Goal: Task Accomplishment & Management: Manage account settings

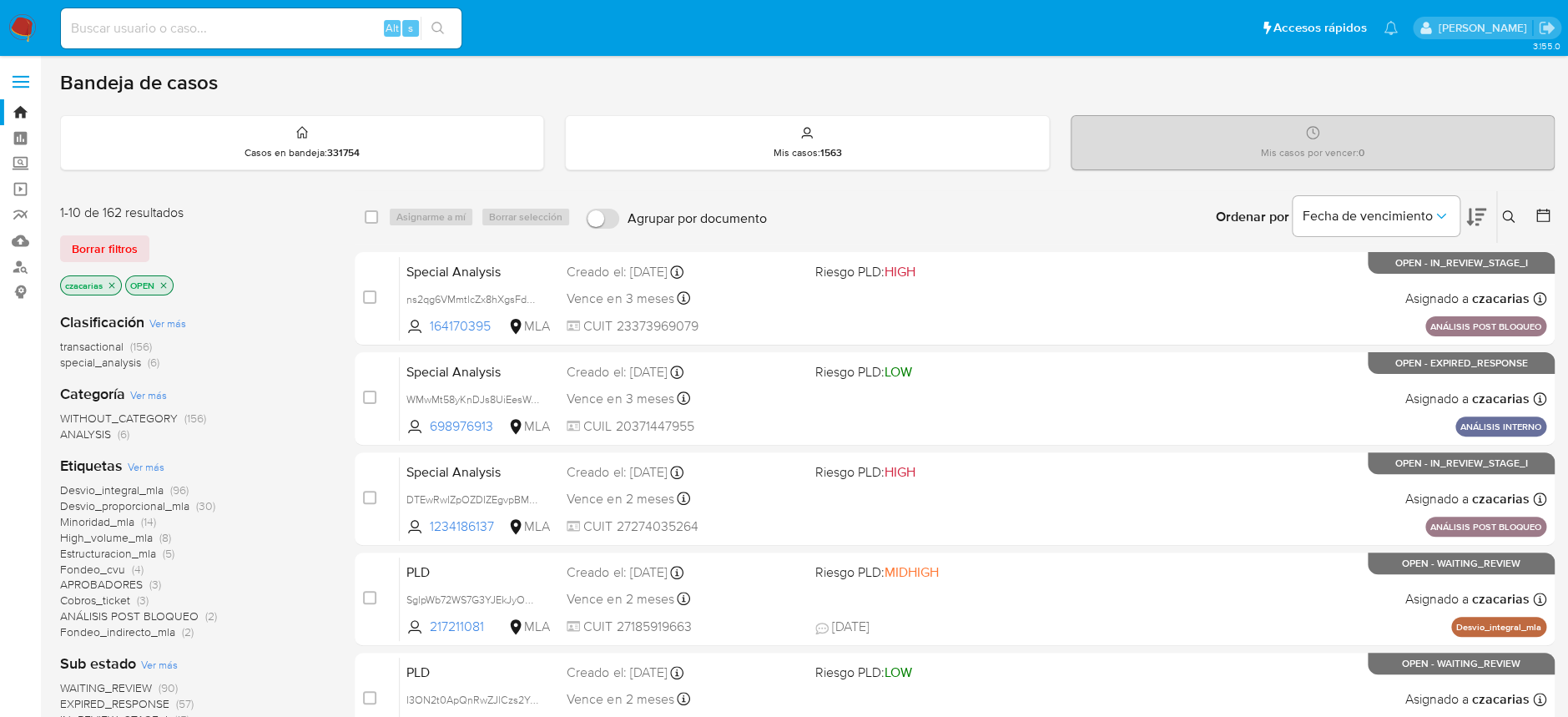
click at [300, 40] on div "Alt s" at bounding box center [261, 28] width 400 height 40
click at [302, 30] on input at bounding box center [261, 29] width 400 height 21
paste input "ULx7IT3nat3HB1jFSDOA9s6Y"
type input "ULx7IT3nat3HB1jFSDOA9s6Y"
click at [435, 31] on icon "search-icon" at bounding box center [438, 28] width 13 height 13
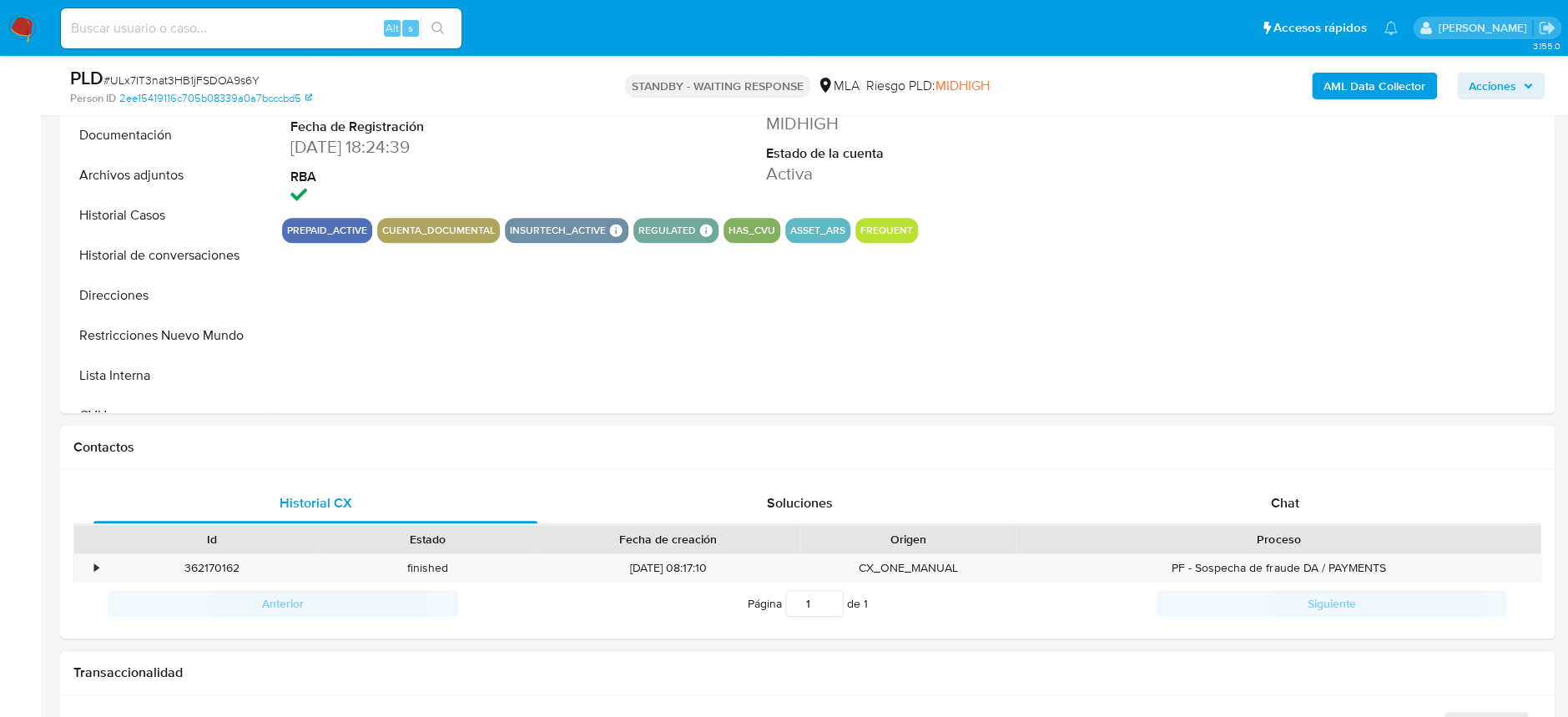
select select "10"
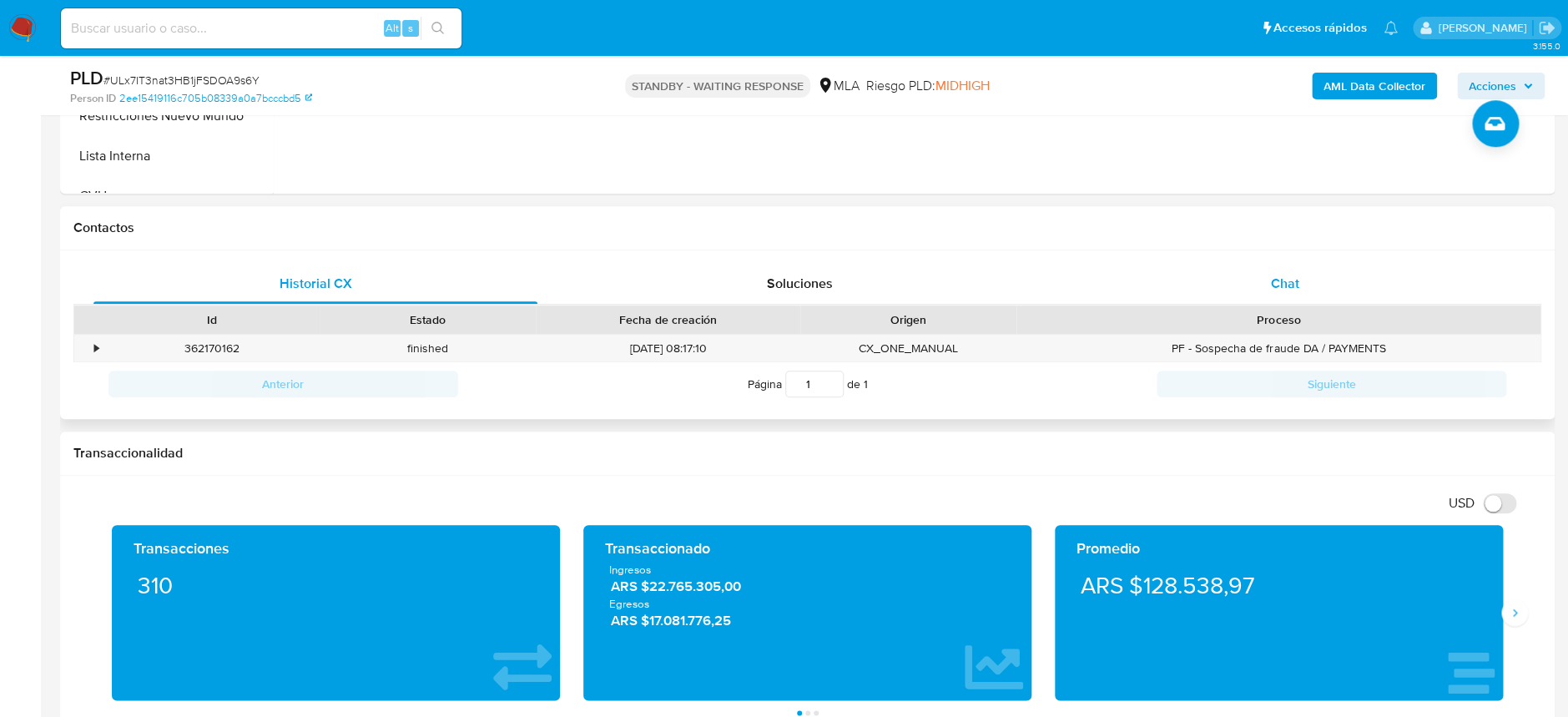
click at [1187, 266] on div "Chat" at bounding box center [1284, 283] width 444 height 40
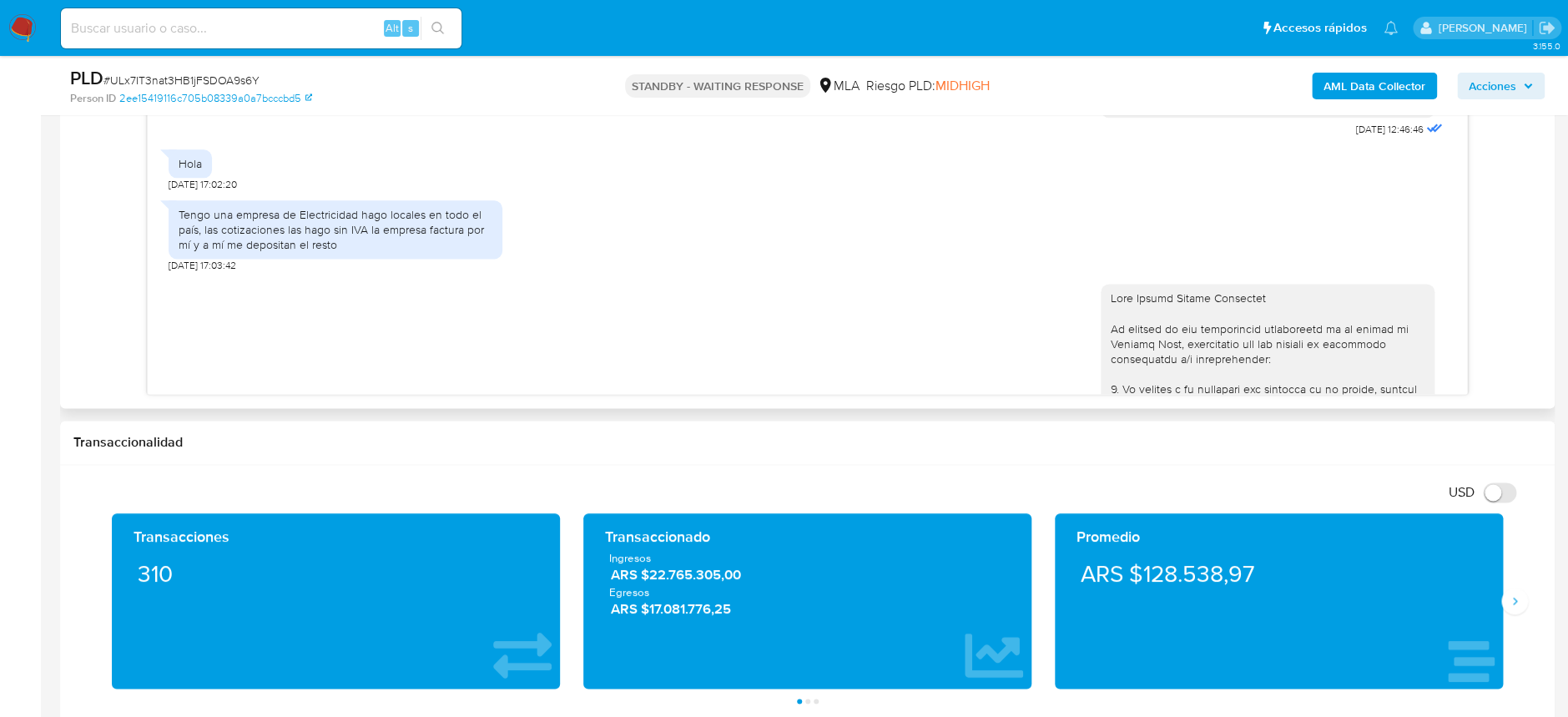
scroll to position [1121, 0]
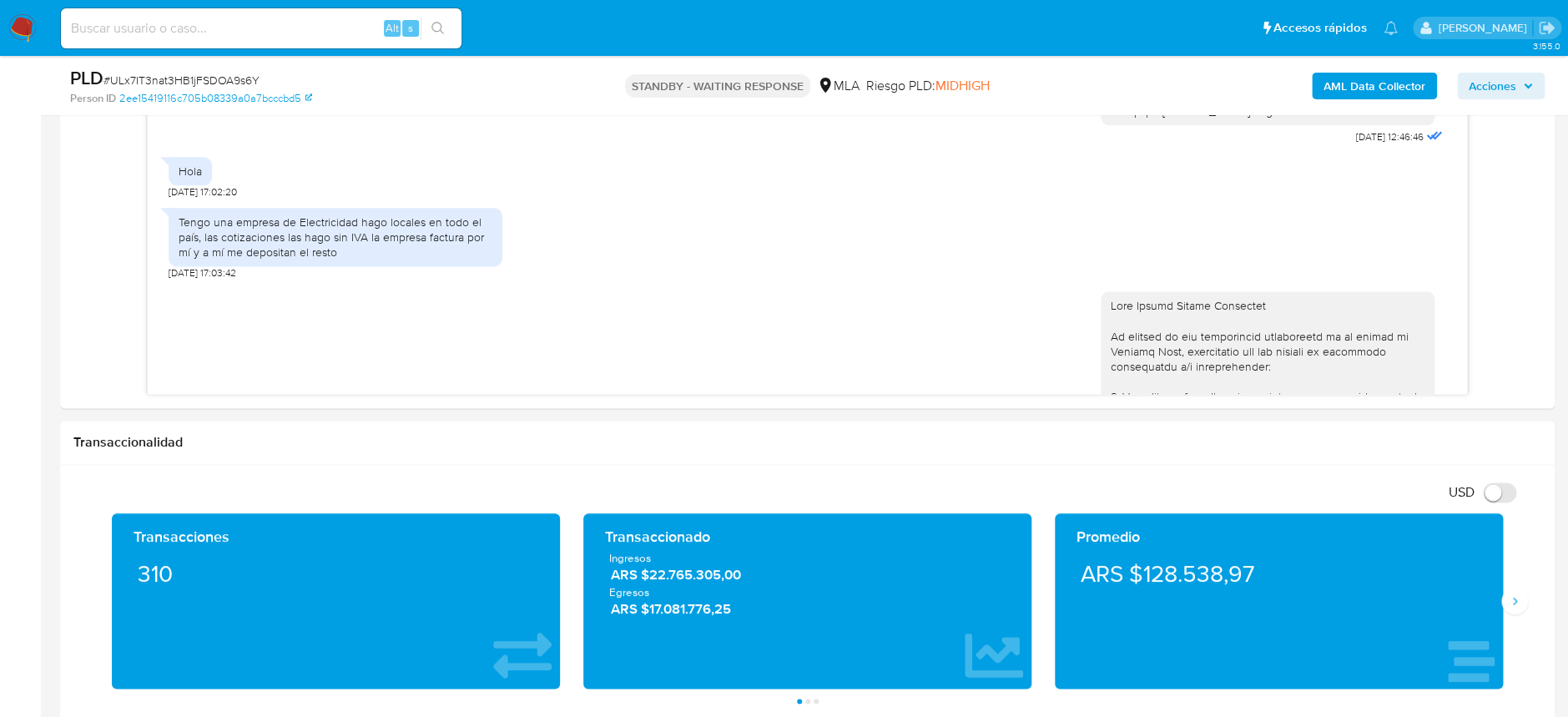
click at [303, 22] on input at bounding box center [261, 29] width 400 height 21
paste input "CH6SV4dsXGXw477MBPKqEXIz"
type input "CH6SV4dsXGXw477MBPKqEXIz"
click at [432, 30] on icon "search-icon" at bounding box center [438, 28] width 13 height 13
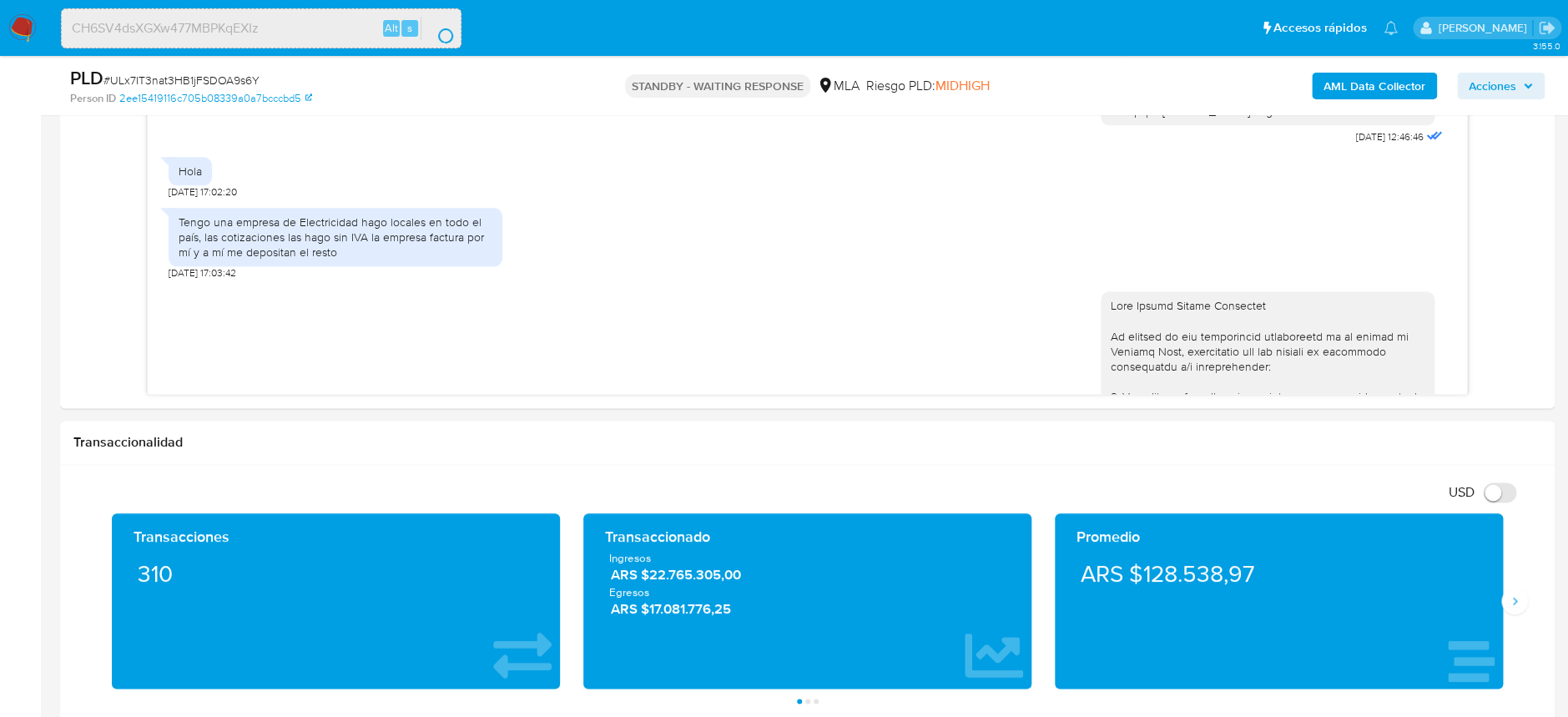
click at [438, 21] on button "search-icon" at bounding box center [438, 29] width 34 height 23
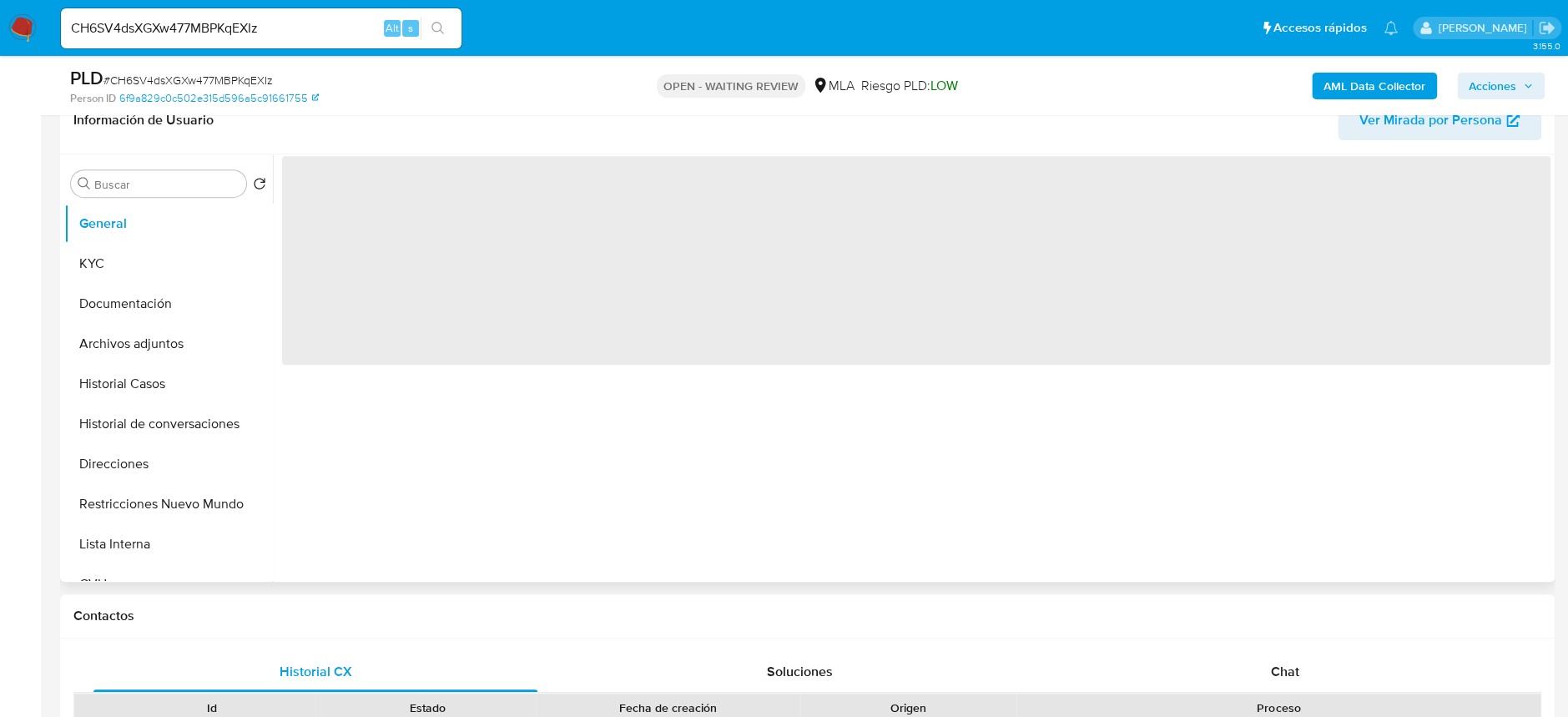
scroll to position [333, 0]
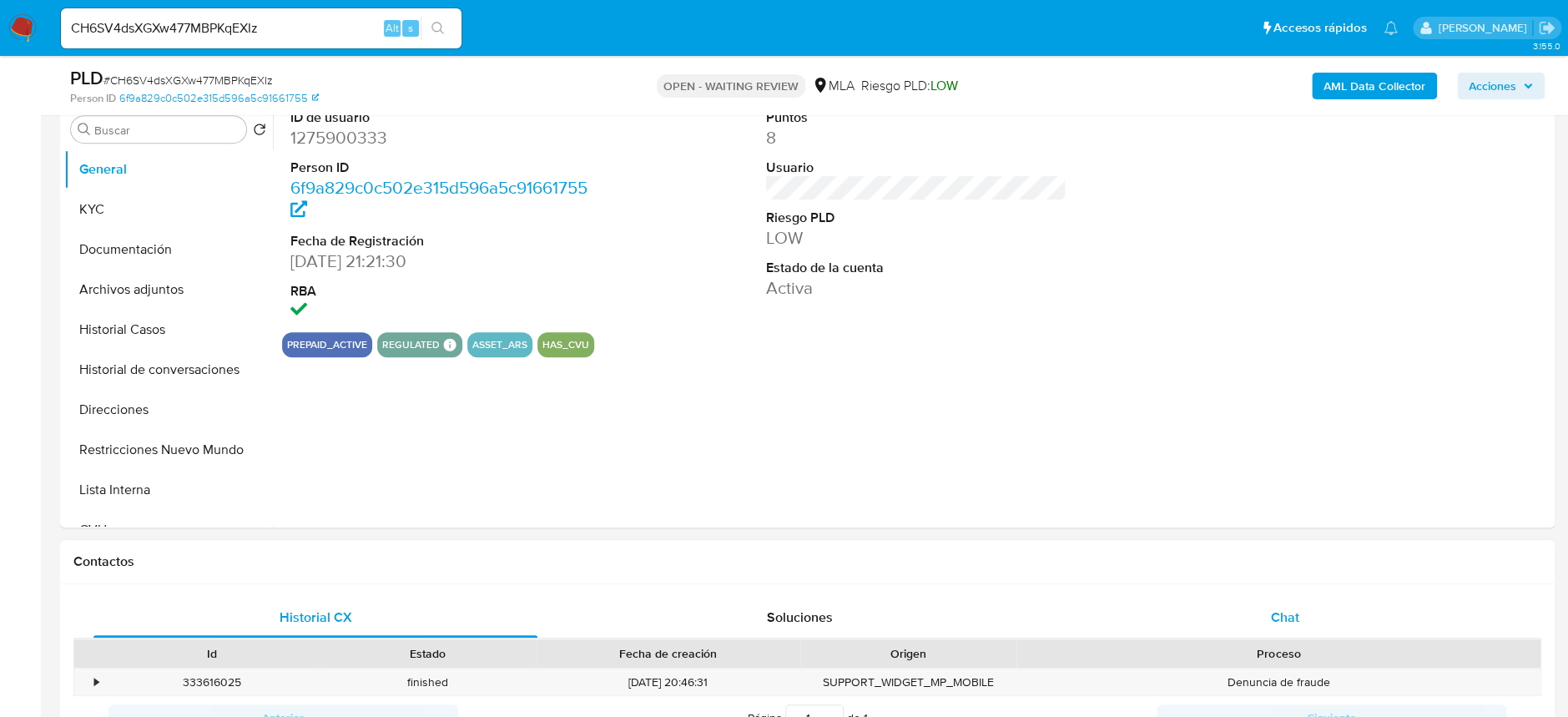
click at [1187, 536] on div "Chat" at bounding box center [1284, 618] width 444 height 40
select select "10"
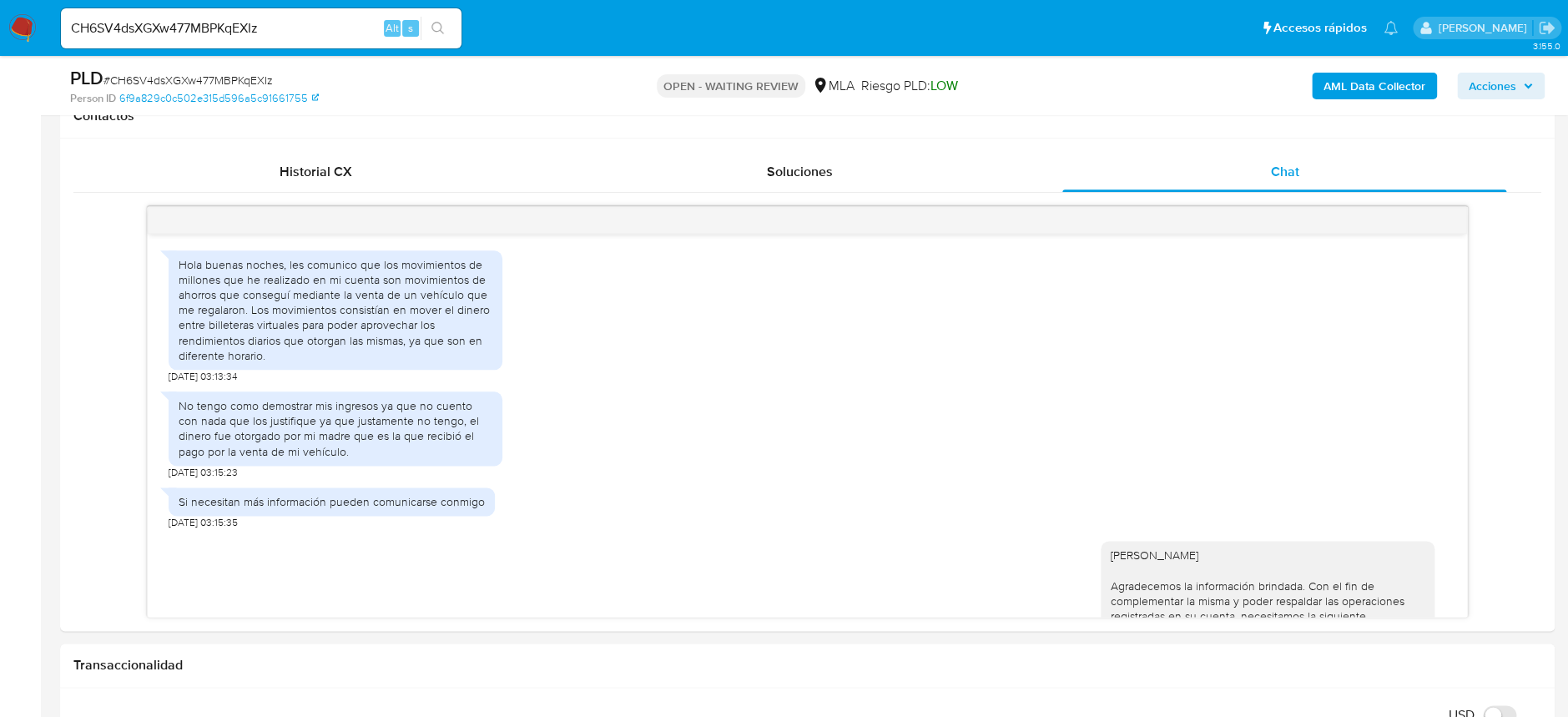
scroll to position [1209, 0]
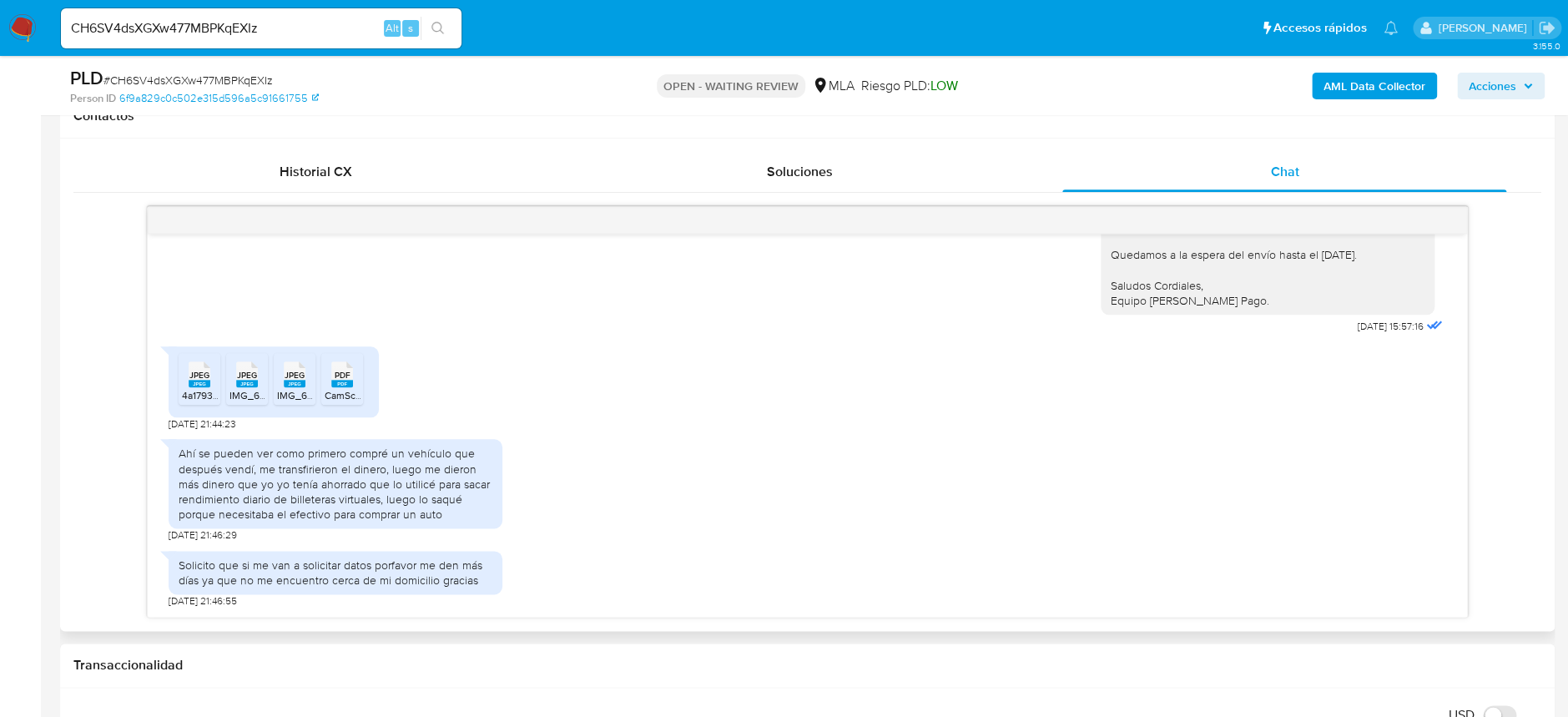
click at [198, 392] on span "4a1793b8-1e29-4343-9f75-34e0b1bfab5b.jpeg" at bounding box center [285, 395] width 205 height 14
click at [247, 388] on icon "JPEG" at bounding box center [247, 374] width 21 height 30
click at [289, 383] on rect at bounding box center [294, 384] width 21 height 7
click at [344, 389] on span "CamScanner 21-08-2025 09.04.pdf" at bounding box center [390, 395] width 133 height 14
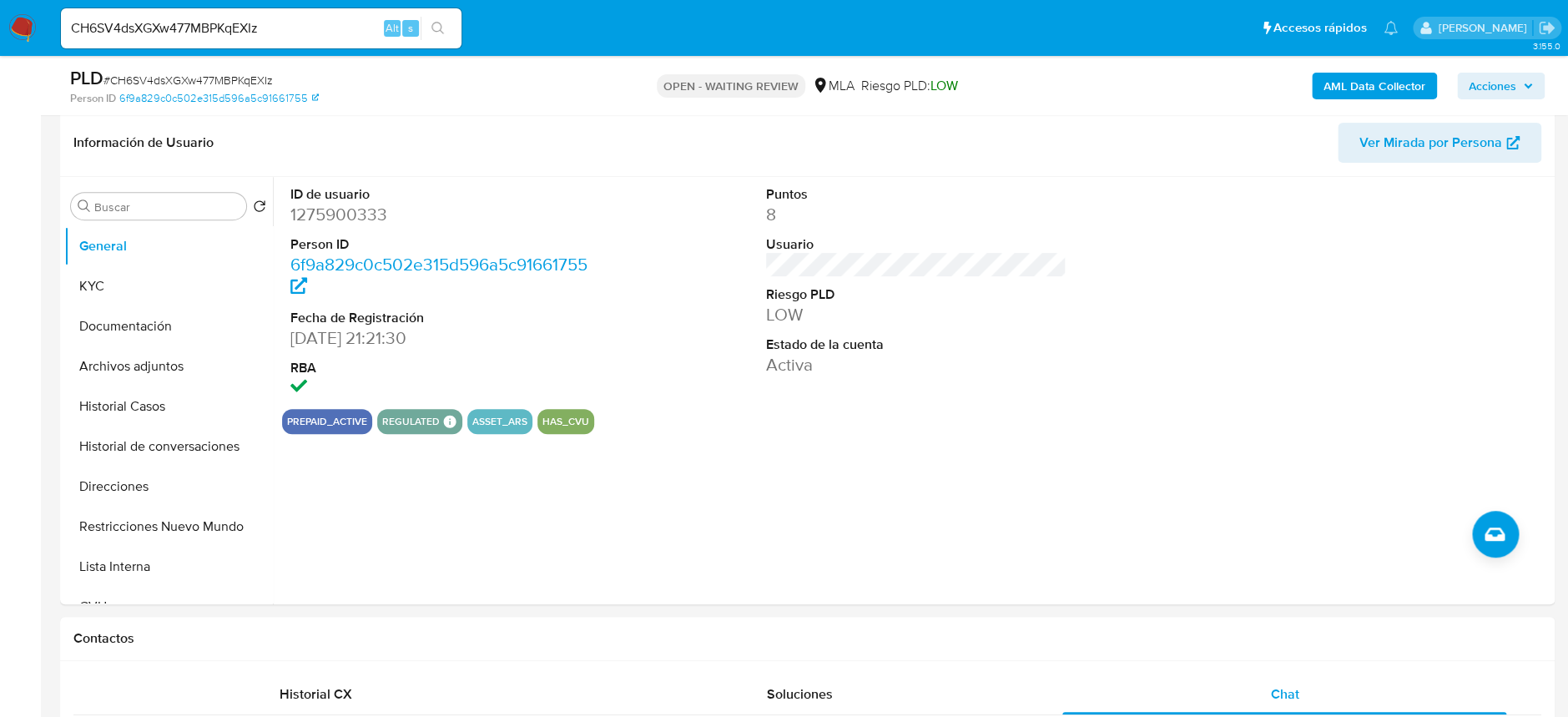
scroll to position [111, 0]
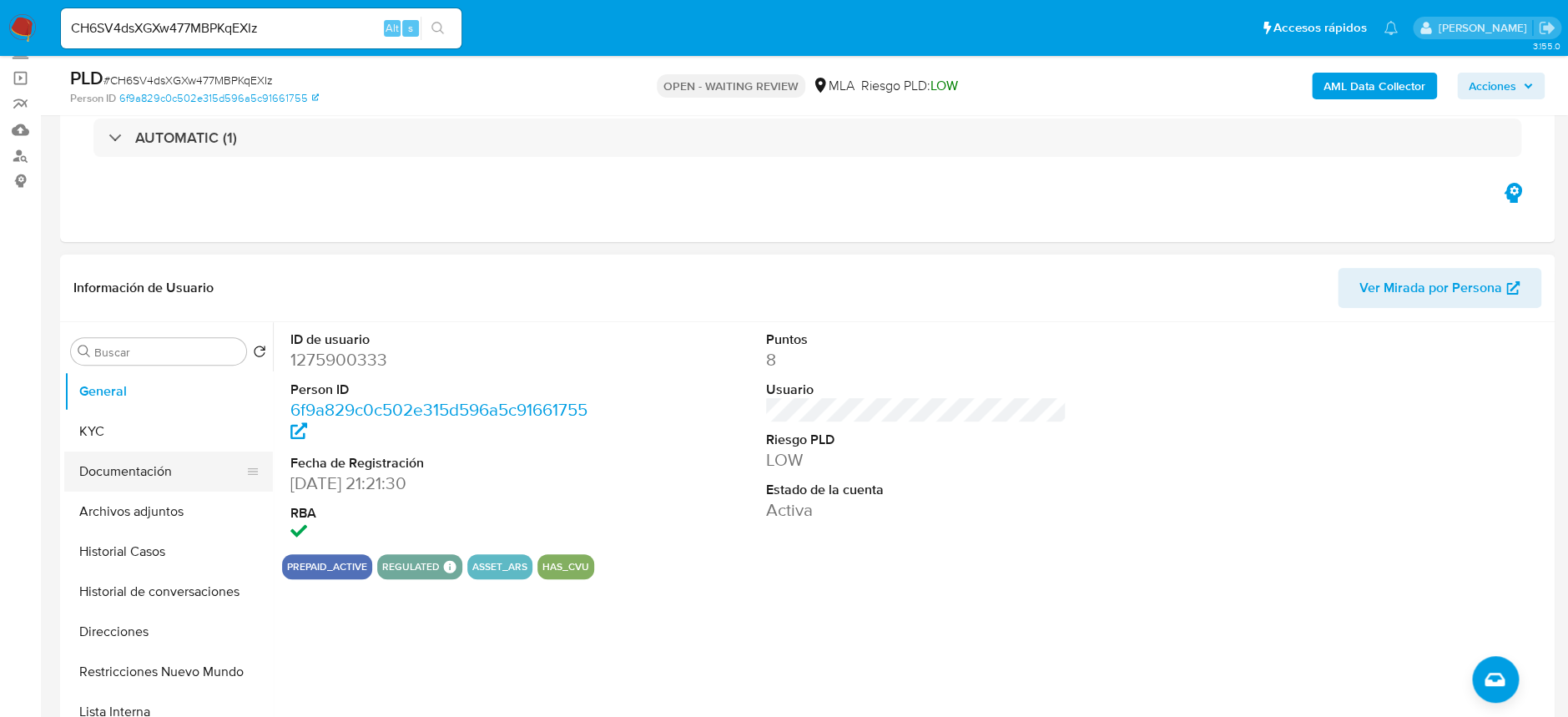
click at [120, 474] on button "Documentación" at bounding box center [162, 471] width 196 height 40
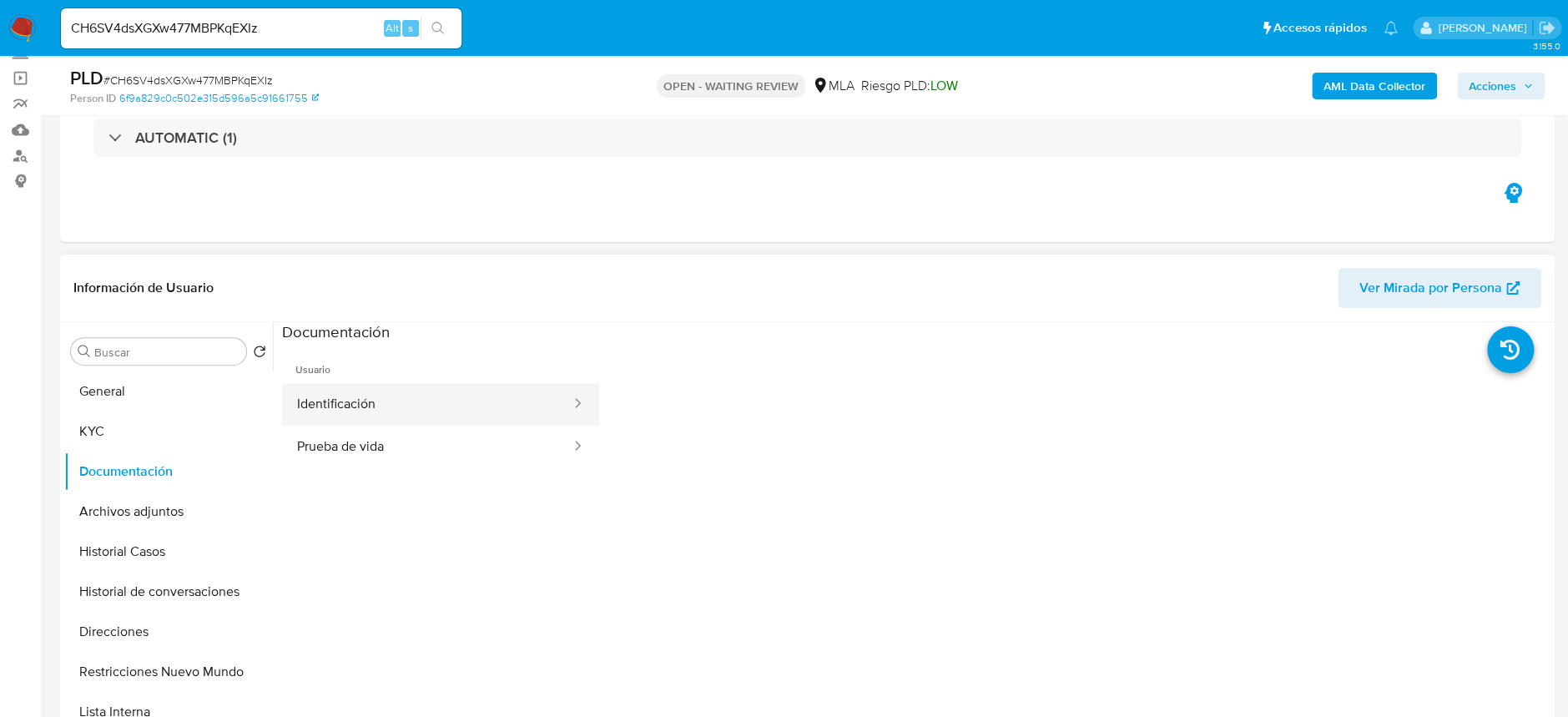
click at [360, 409] on button "Identificación" at bounding box center [427, 405] width 290 height 43
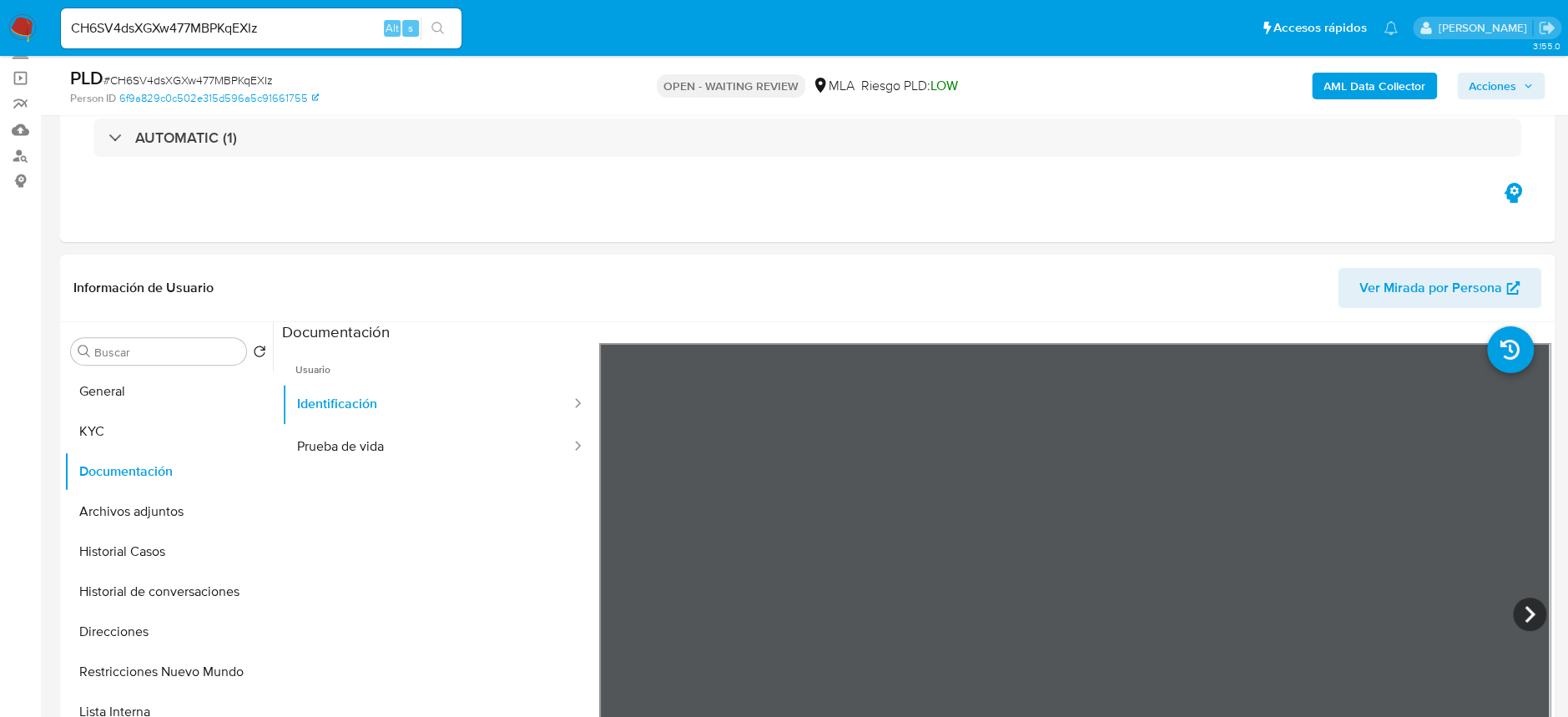
click at [243, 83] on span "# CH6SV4dsXGXw477MBPKqEXIz" at bounding box center [189, 80] width 170 height 17
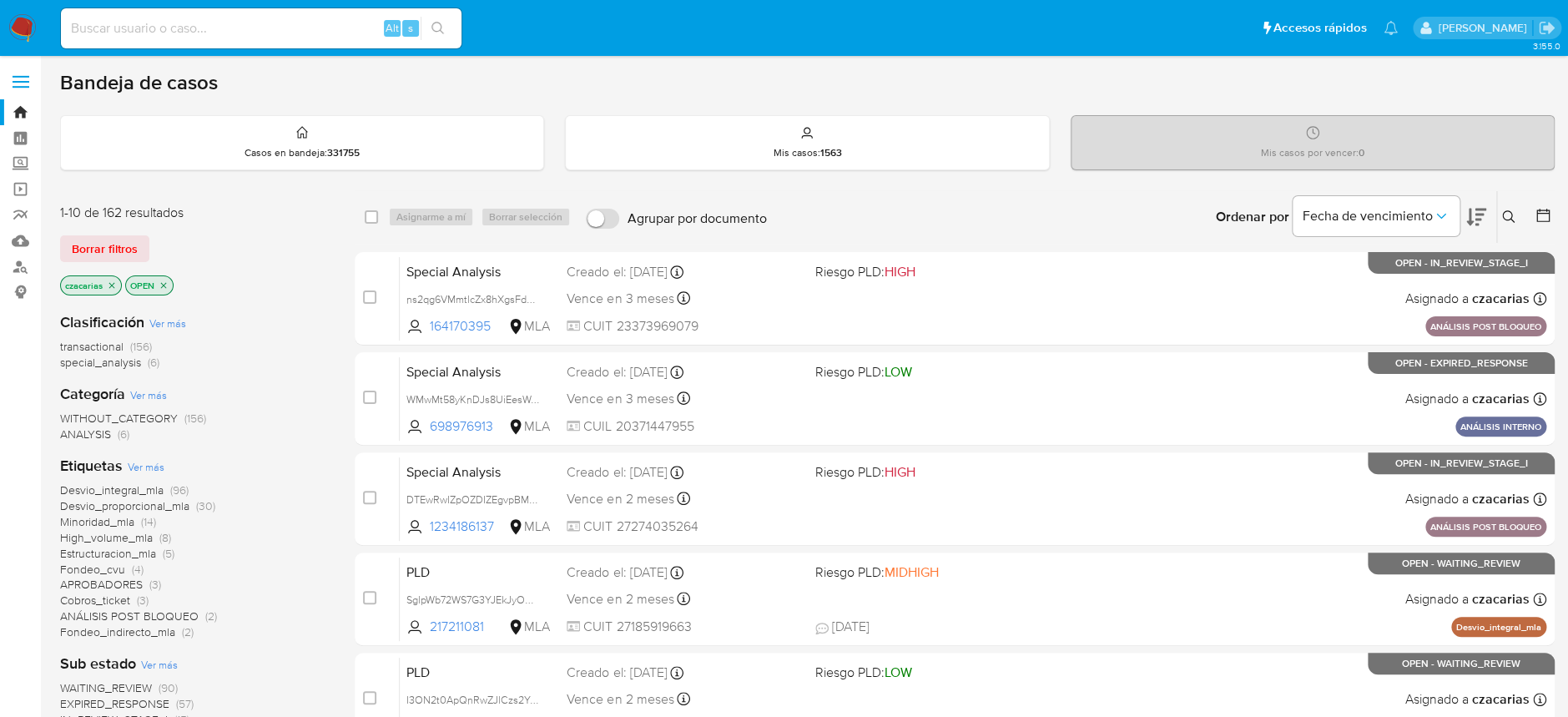
click at [1497, 217] on button at bounding box center [1510, 217] width 28 height 20
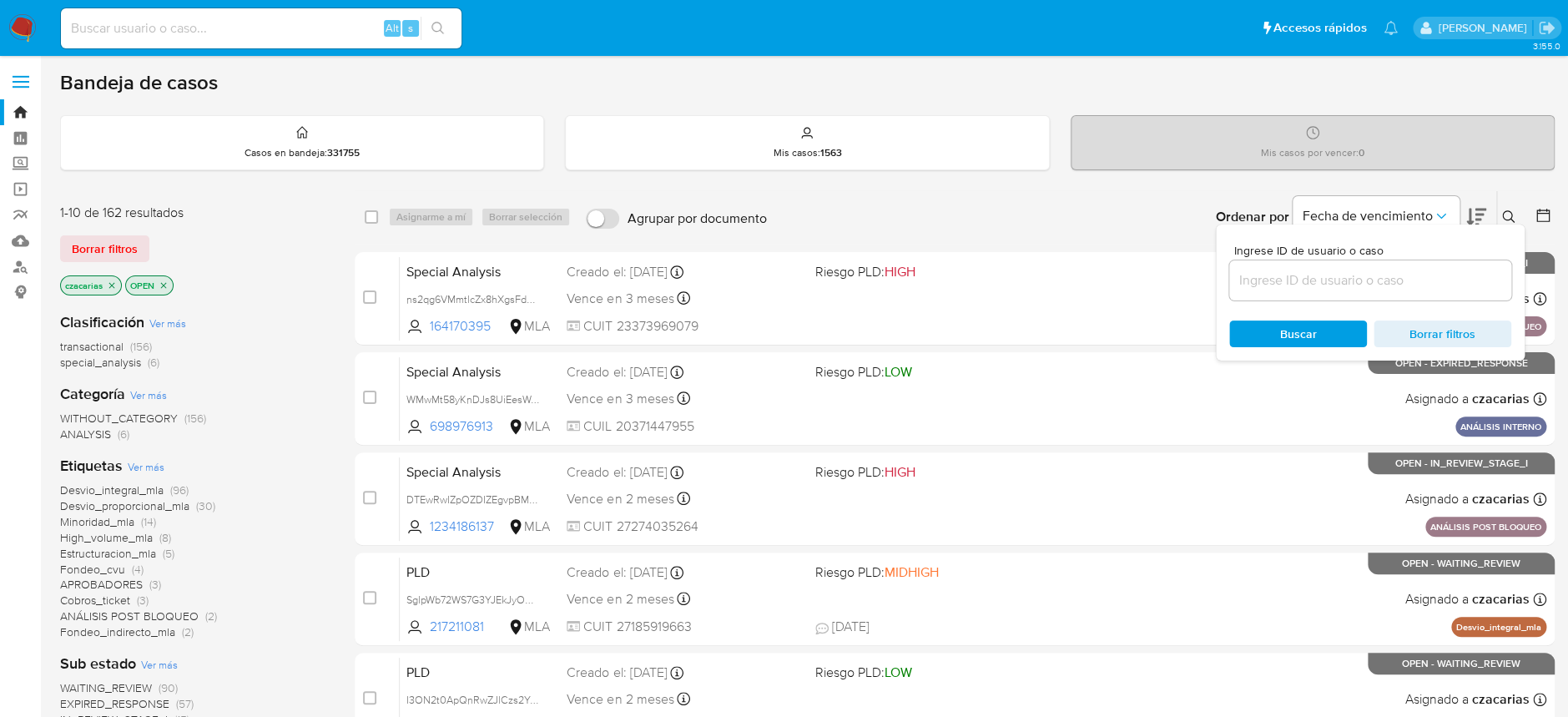
click at [1440, 271] on input at bounding box center [1370, 281] width 282 height 21
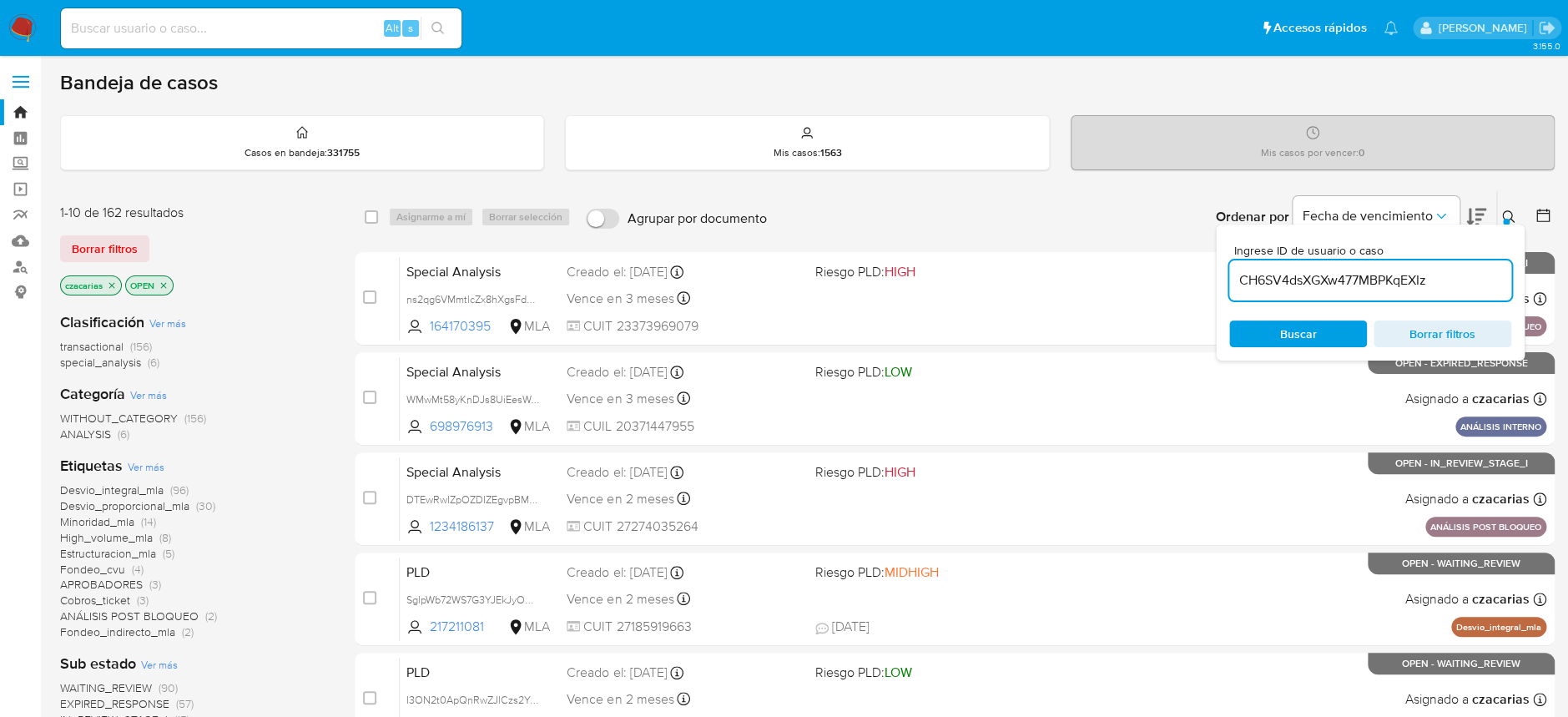
type input "CH6SV4dsXGXw477MBPKqEXIz"
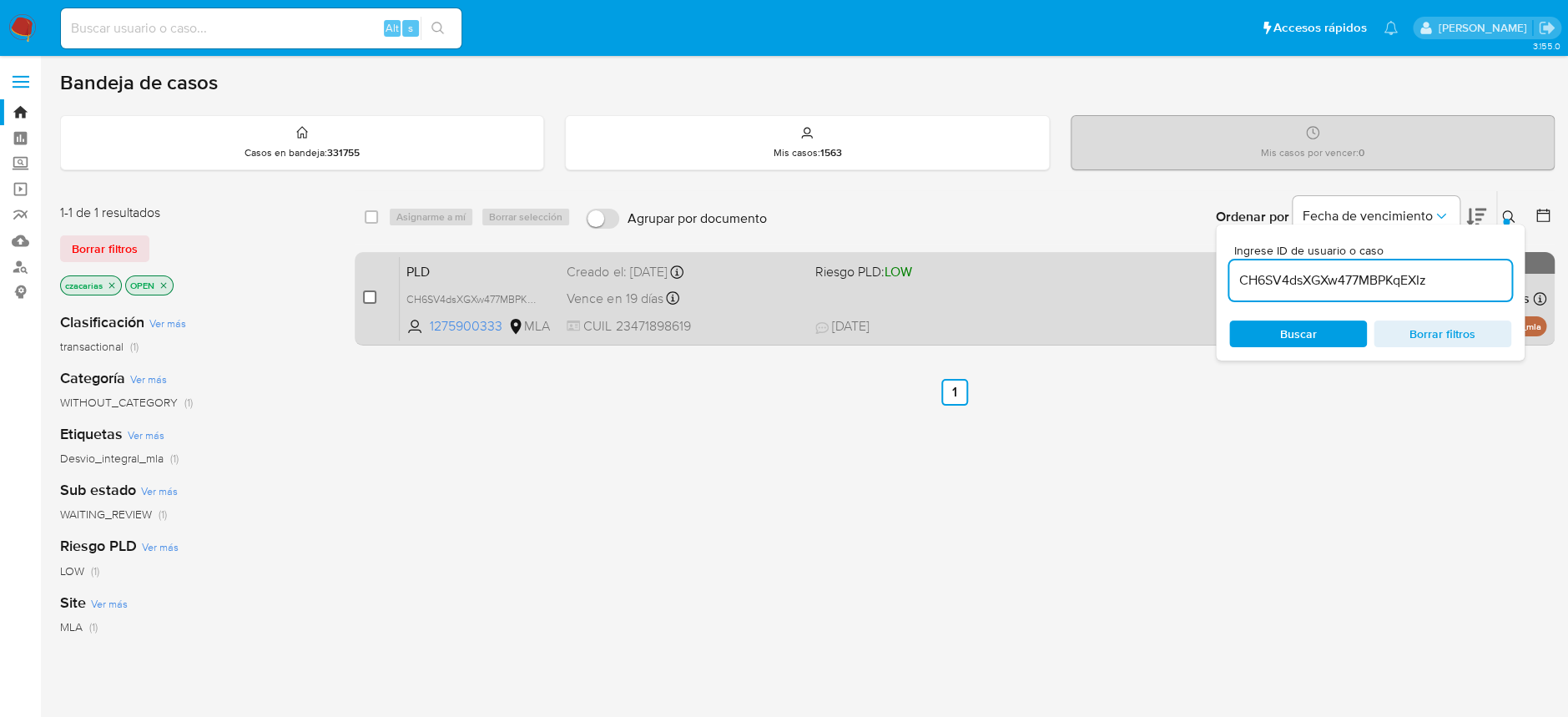
click at [361, 297] on div "case-item-checkbox No es posible asignar el caso PLD CH6SV4dsXGXw477MBPKqEXIz 1…" at bounding box center [954, 299] width 1200 height 94
click at [365, 298] on input "checkbox" at bounding box center [369, 297] width 13 height 13
checkbox input "true"
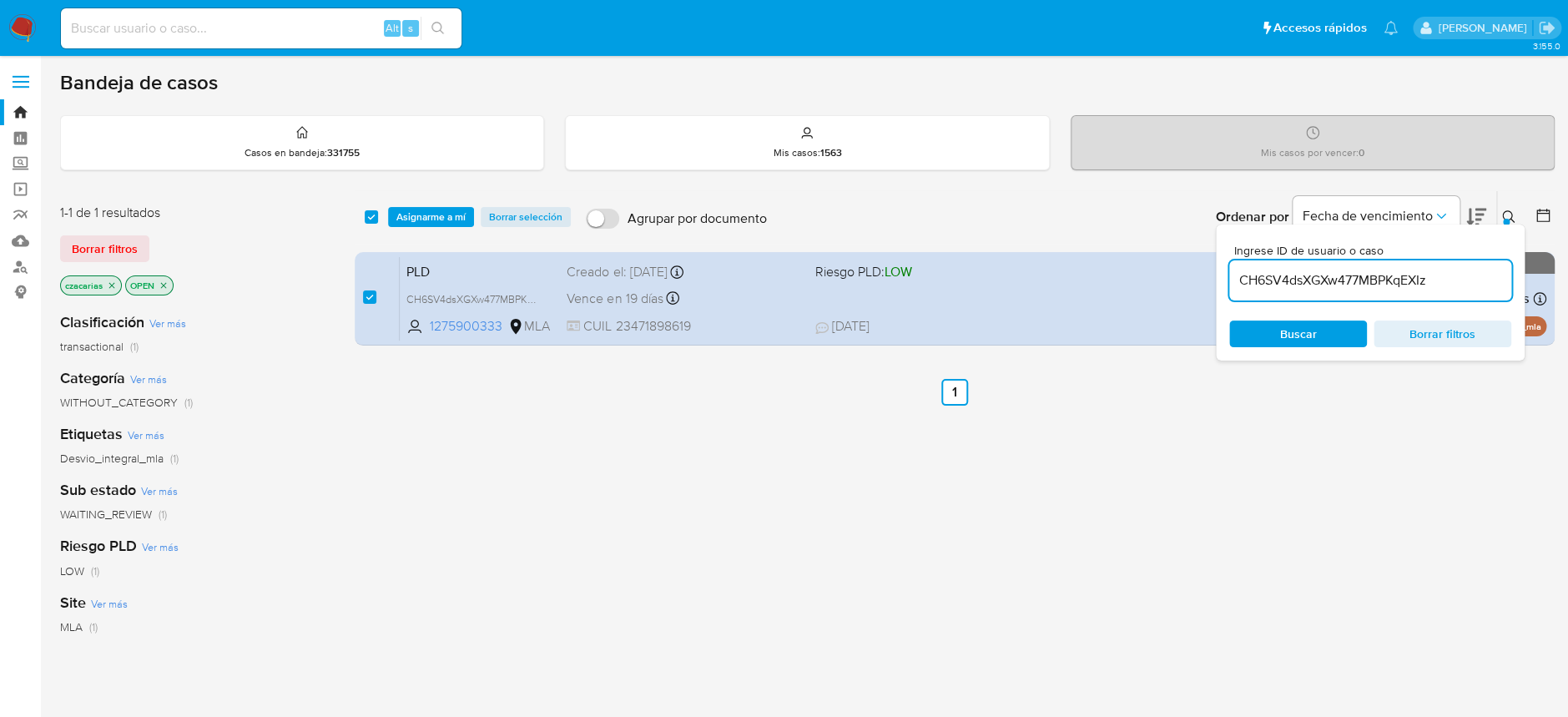
click at [427, 199] on div "select-all-cases-checkbox Asignarme a mí Borrar selección Agrupar por documento…" at bounding box center [954, 217] width 1200 height 52
click at [427, 215] on span "Asignarme a mí" at bounding box center [432, 216] width 70 height 17
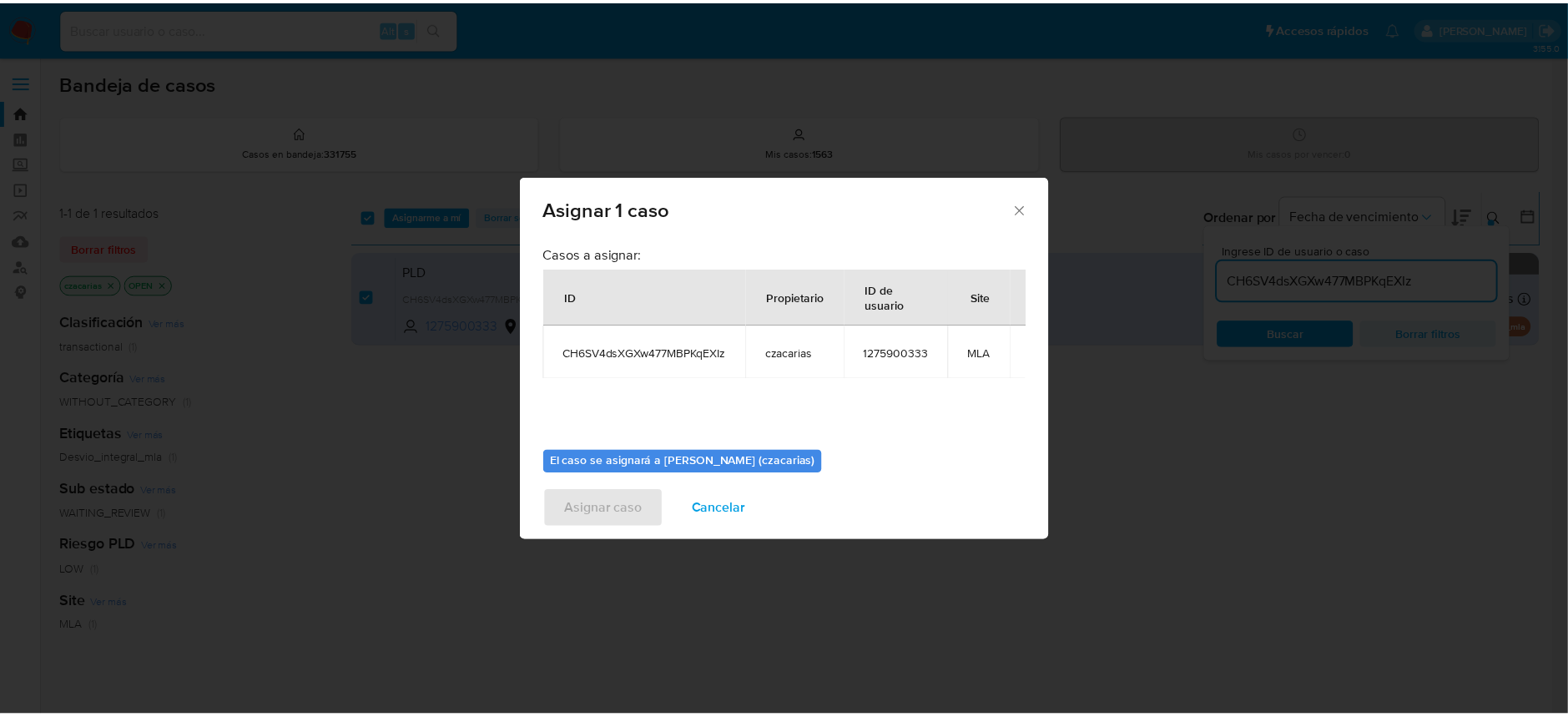
scroll to position [85, 0]
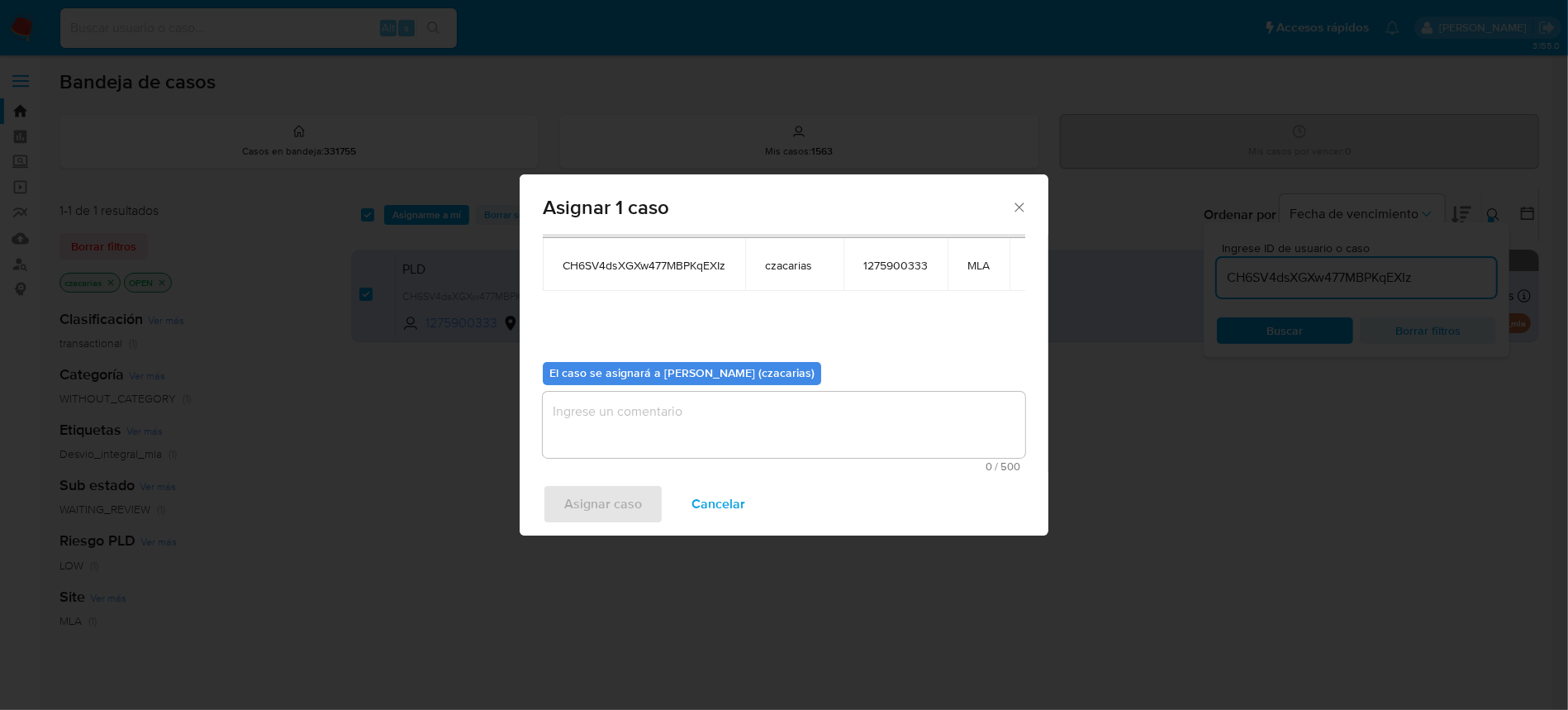
click at [695, 447] on textarea "assign-modal" at bounding box center [783, 425] width 482 height 66
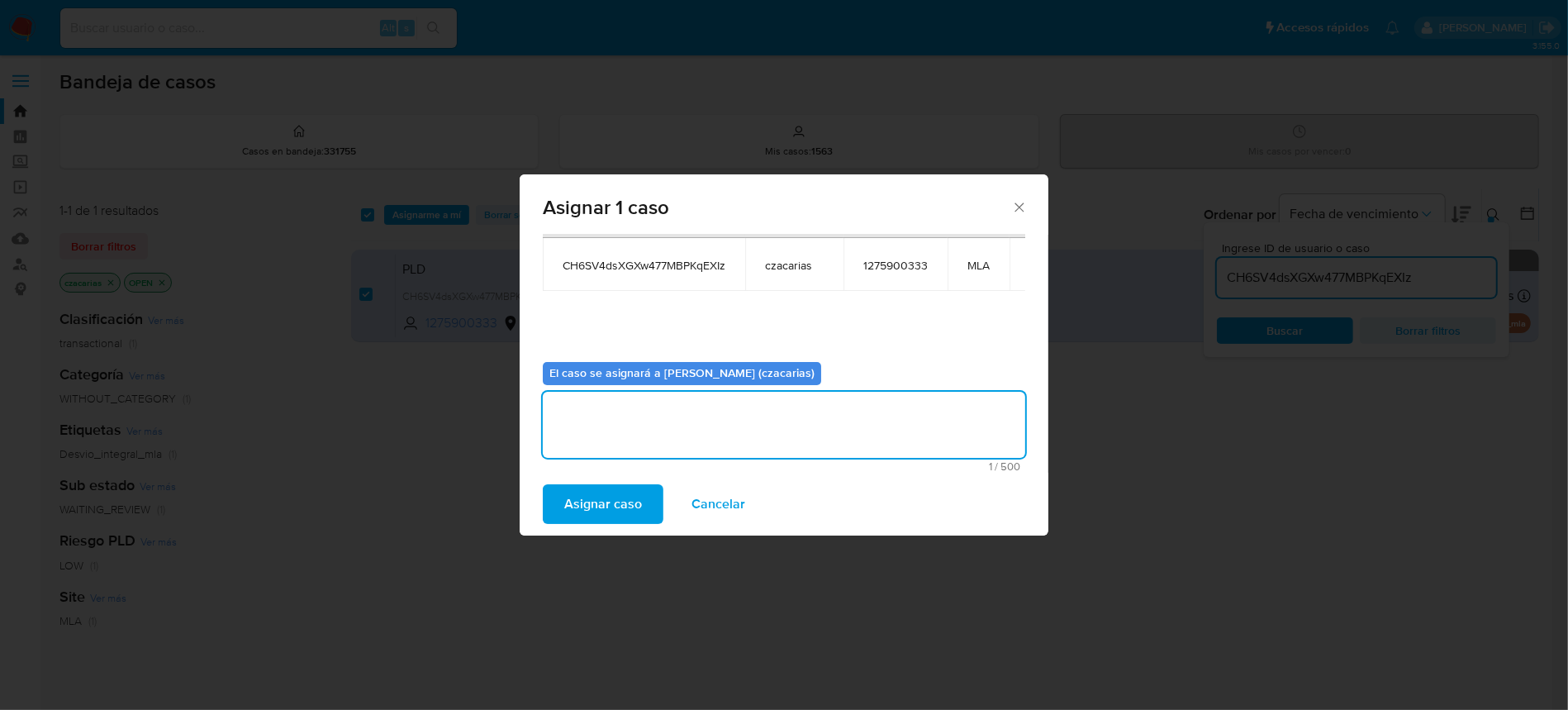
click at [621, 511] on span "Asignar caso" at bounding box center [603, 504] width 78 height 36
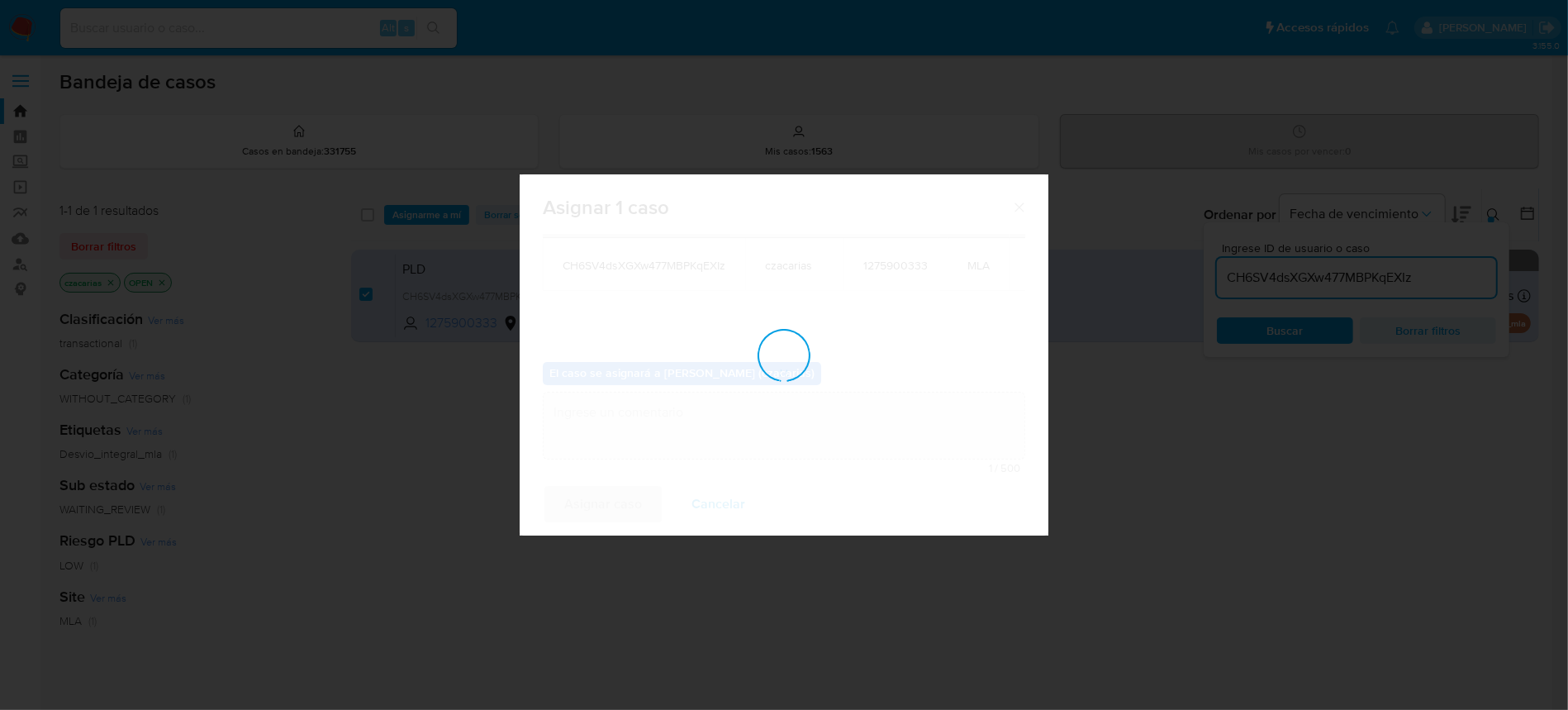
checkbox input "false"
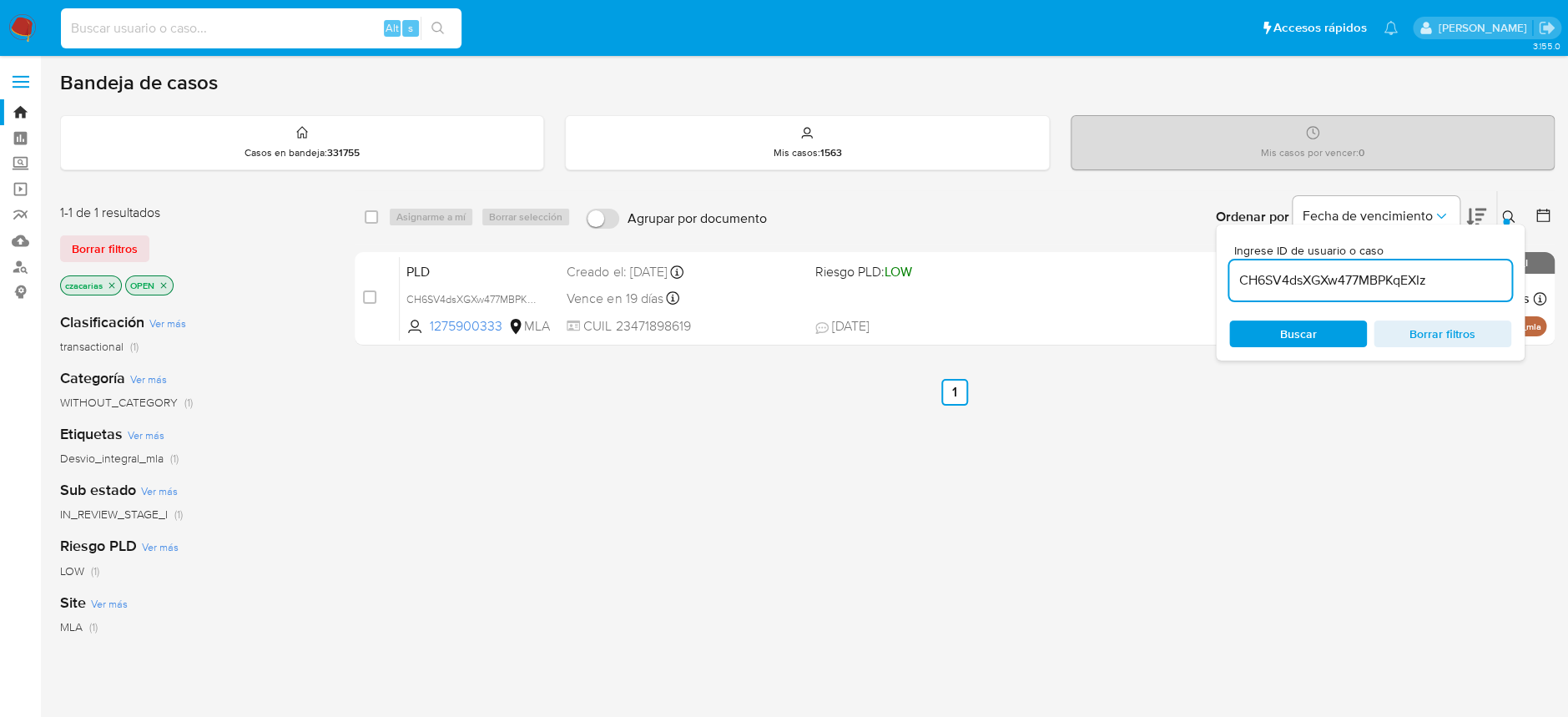
click at [259, 19] on input at bounding box center [261, 29] width 400 height 21
paste input "ULx7IT3nat3HB1jFSDOA9s6Y"
type input "ULx7IT3nat3HB1jFSDOA9s6Y"
click at [436, 32] on icon "search-icon" at bounding box center [438, 28] width 13 height 13
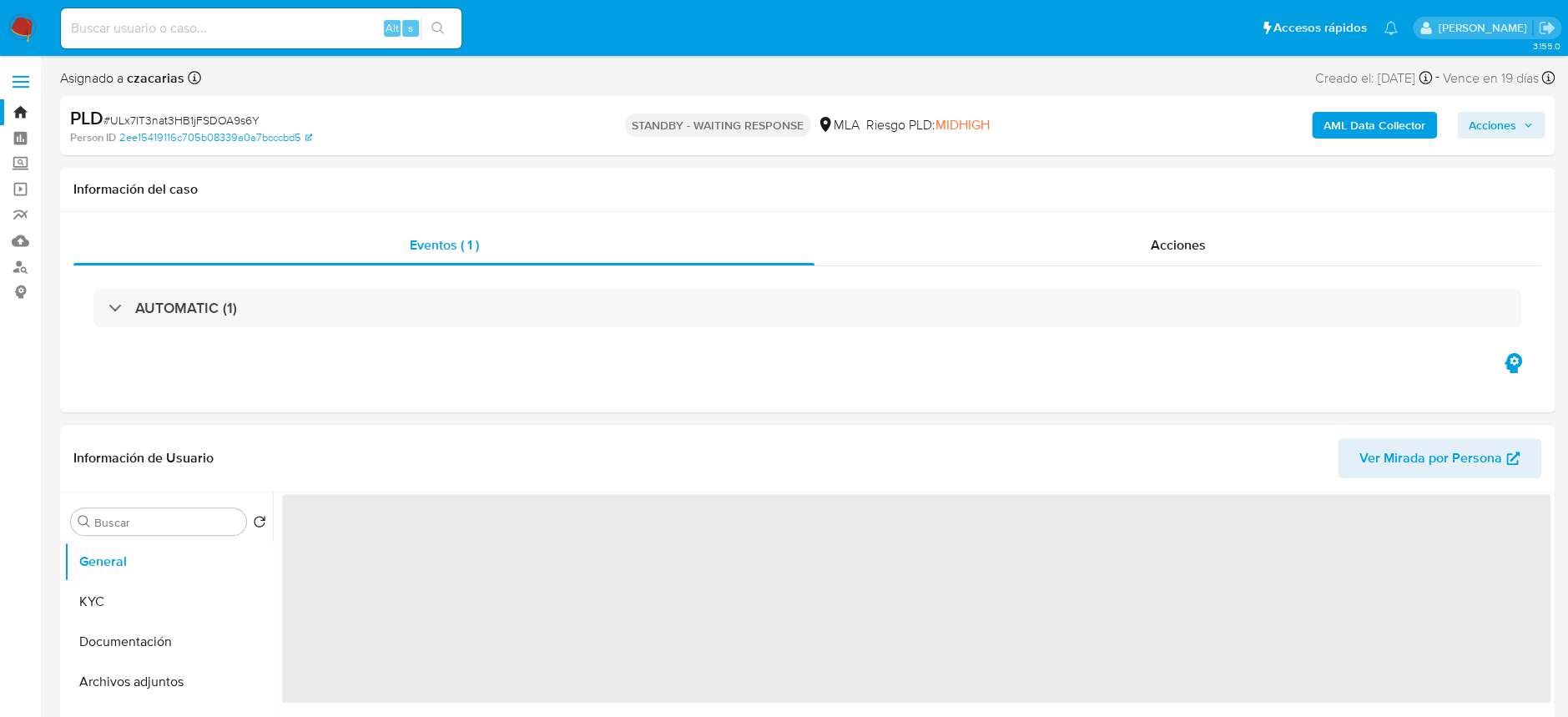
select select "10"
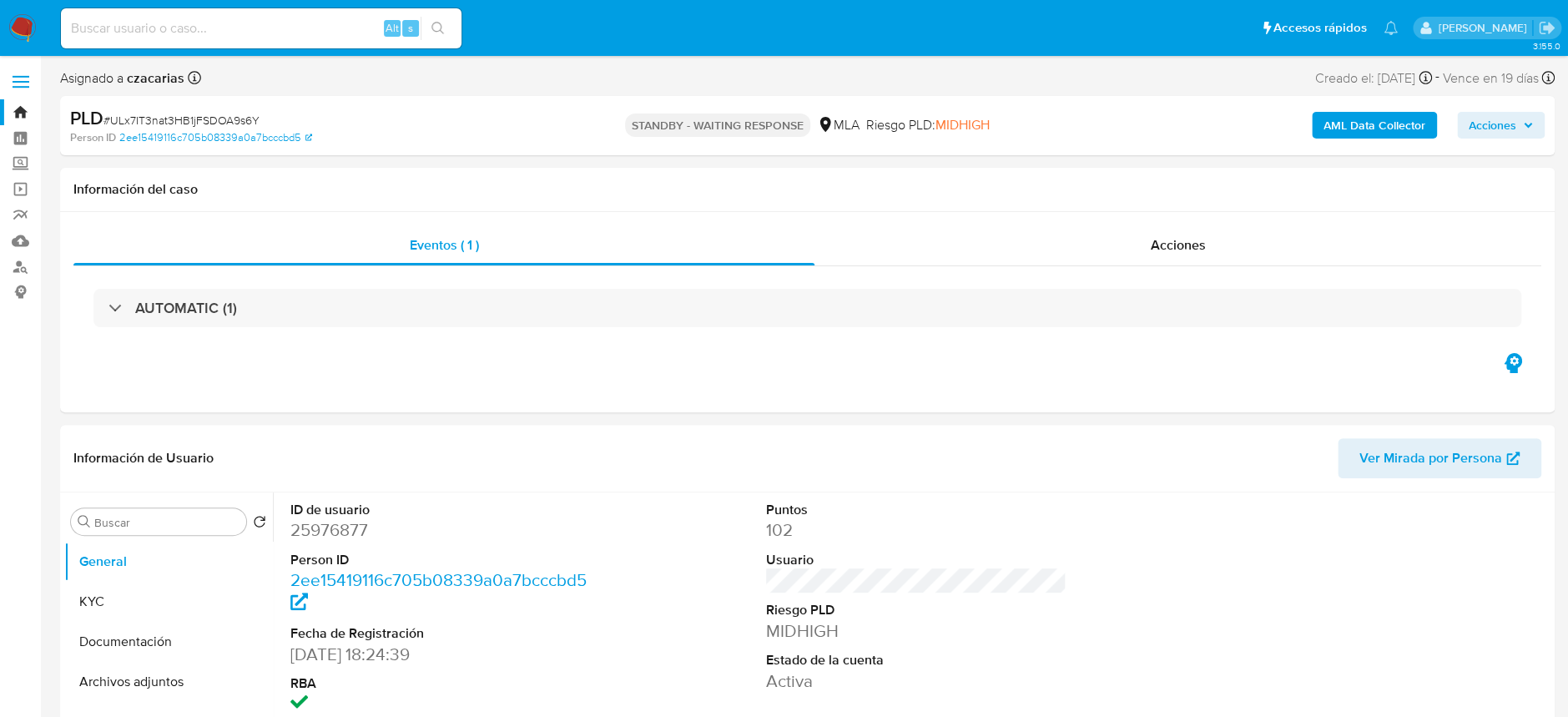
click at [24, 22] on img at bounding box center [22, 29] width 29 height 29
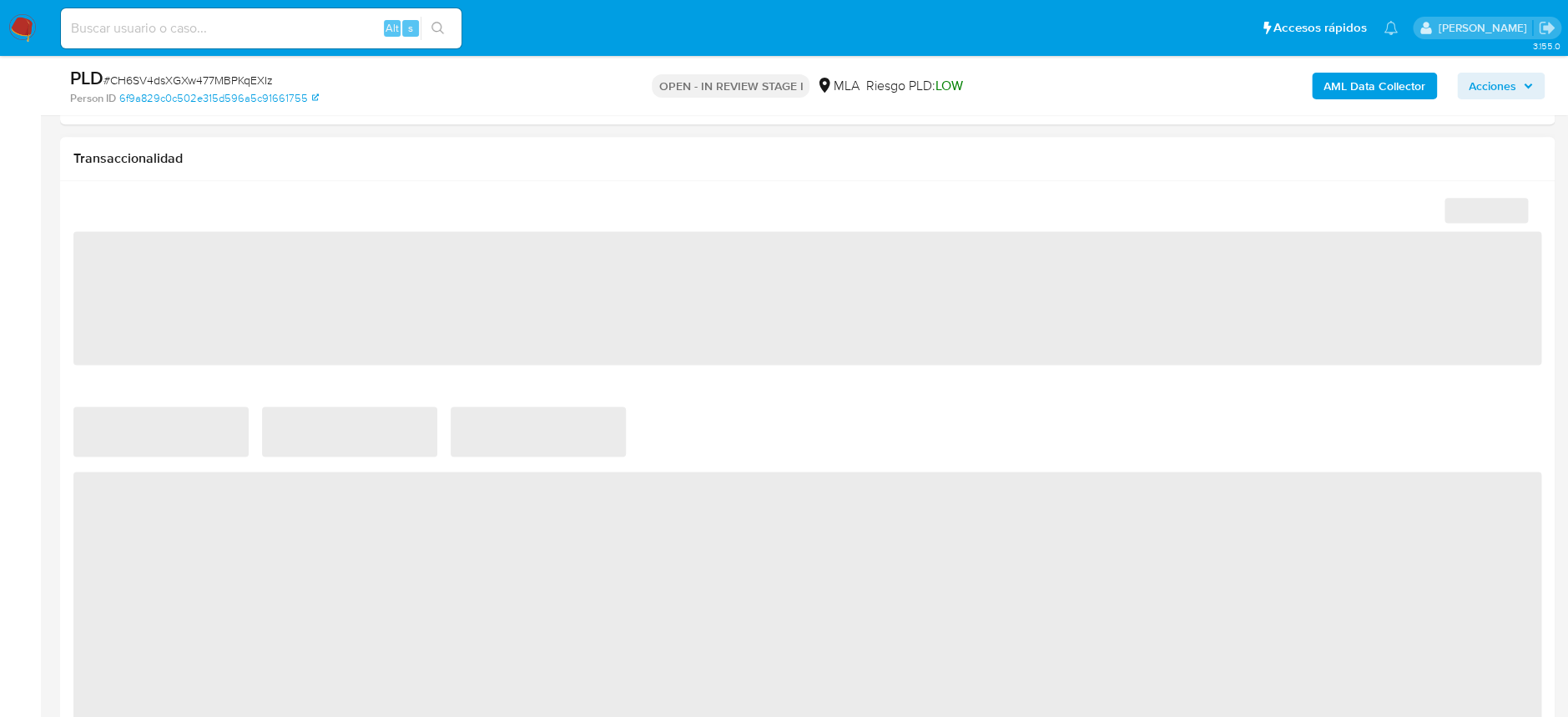
select select "10"
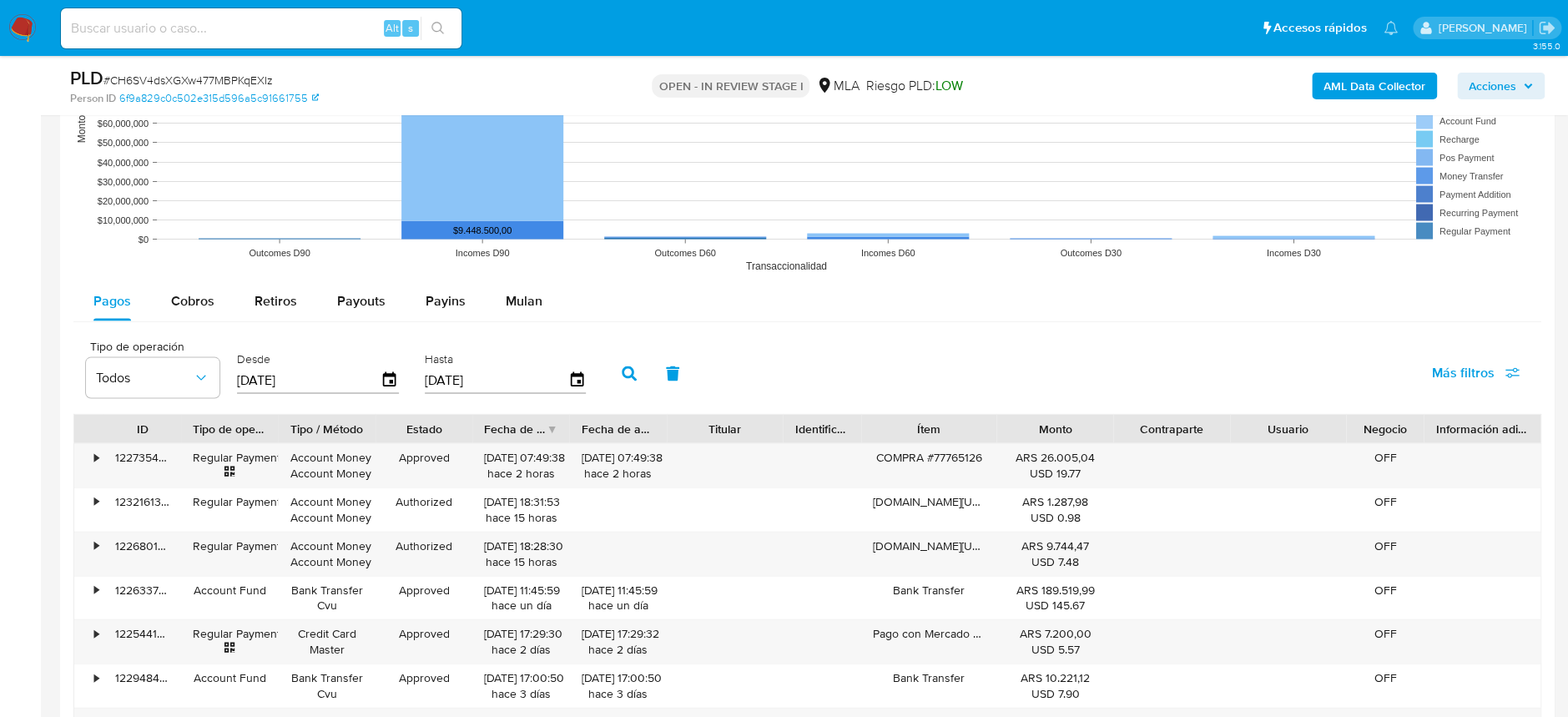
scroll to position [1557, 0]
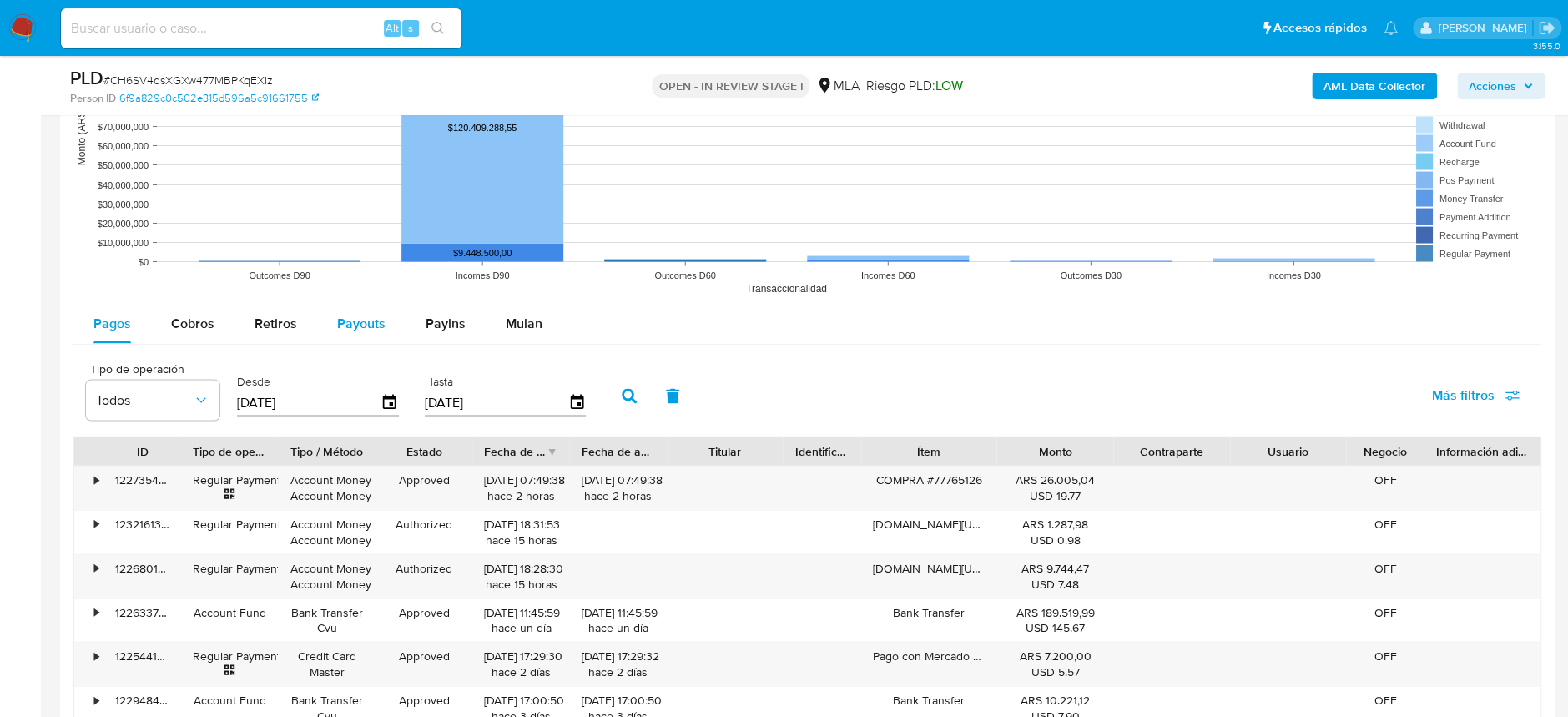
click at [374, 323] on span "Payouts" at bounding box center [361, 322] width 48 height 19
select select "10"
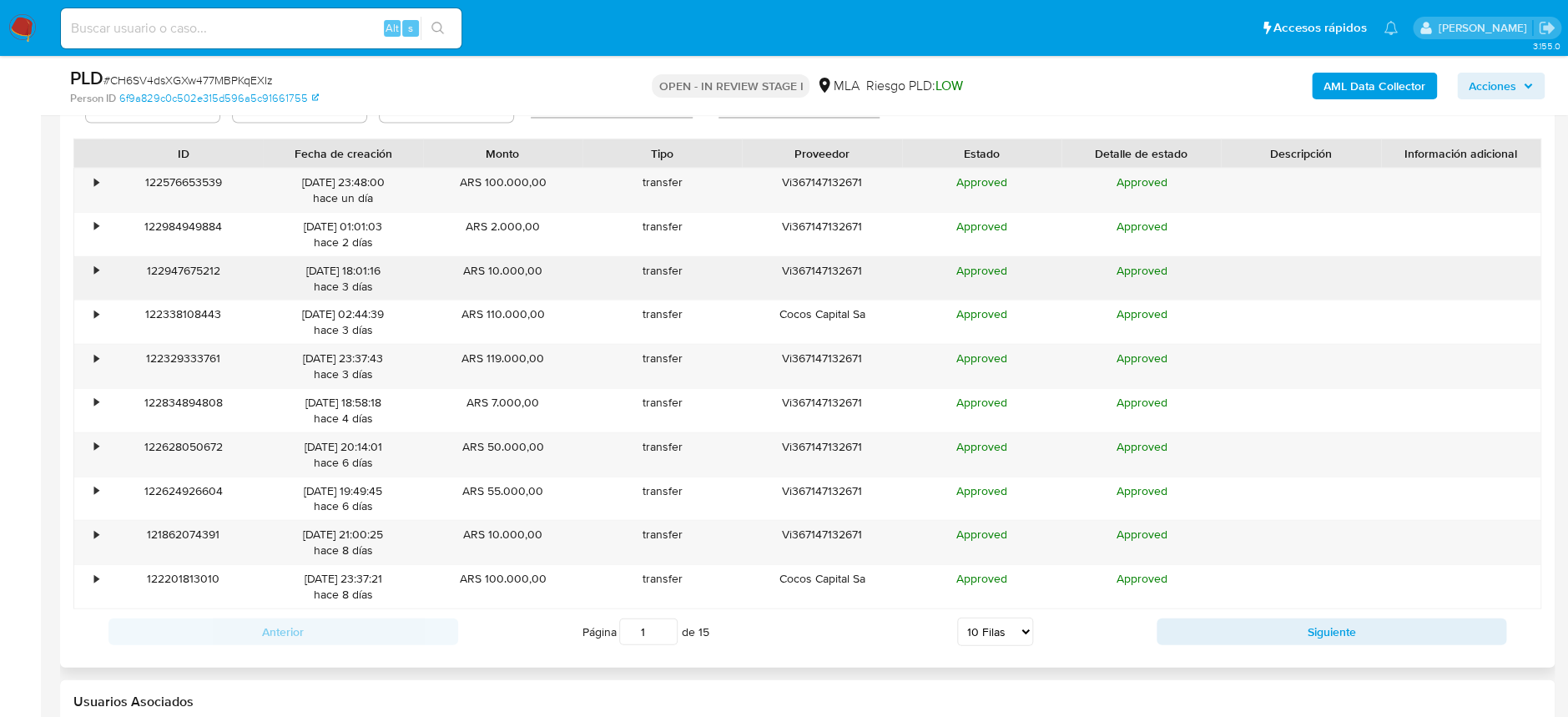
scroll to position [1892, 0]
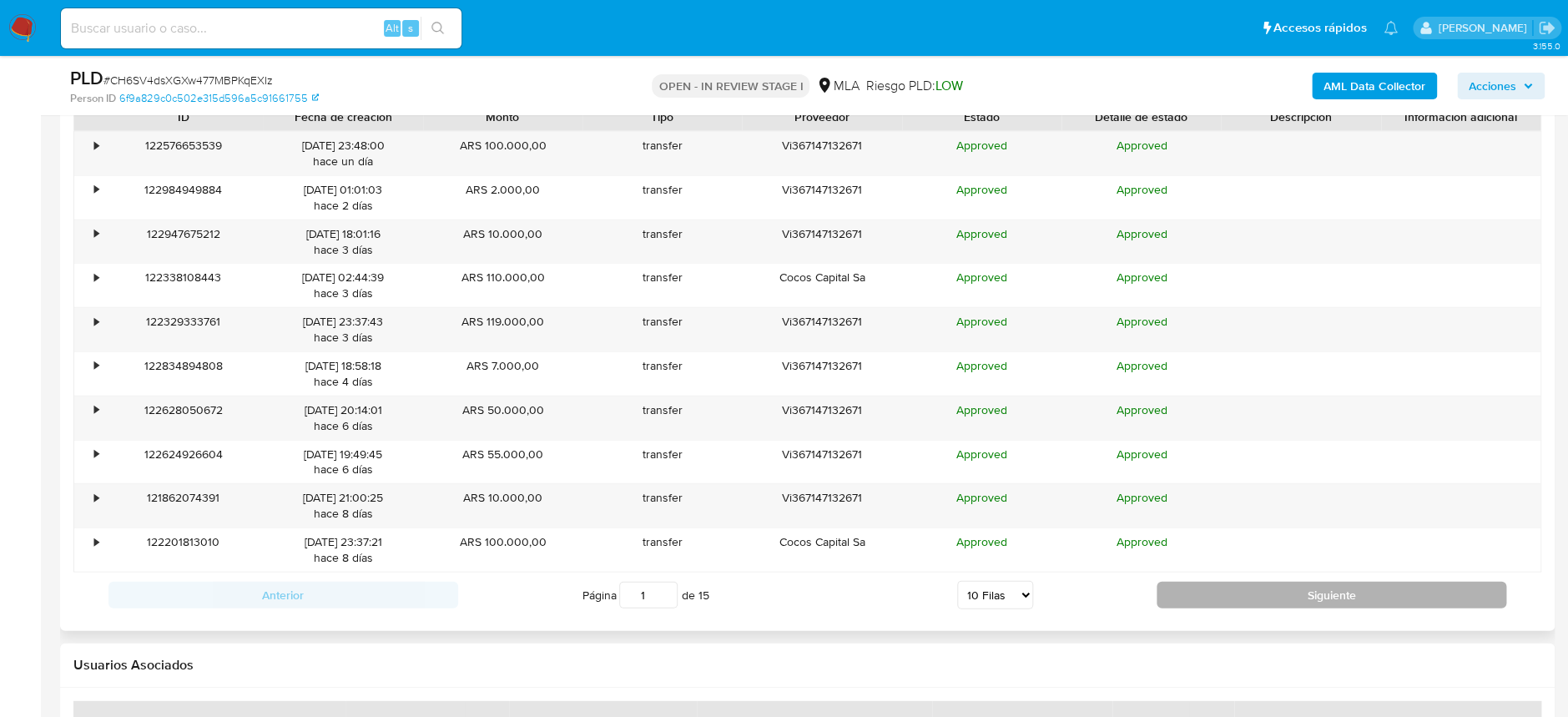
click at [1343, 599] on button "Siguiente" at bounding box center [1330, 595] width 349 height 27
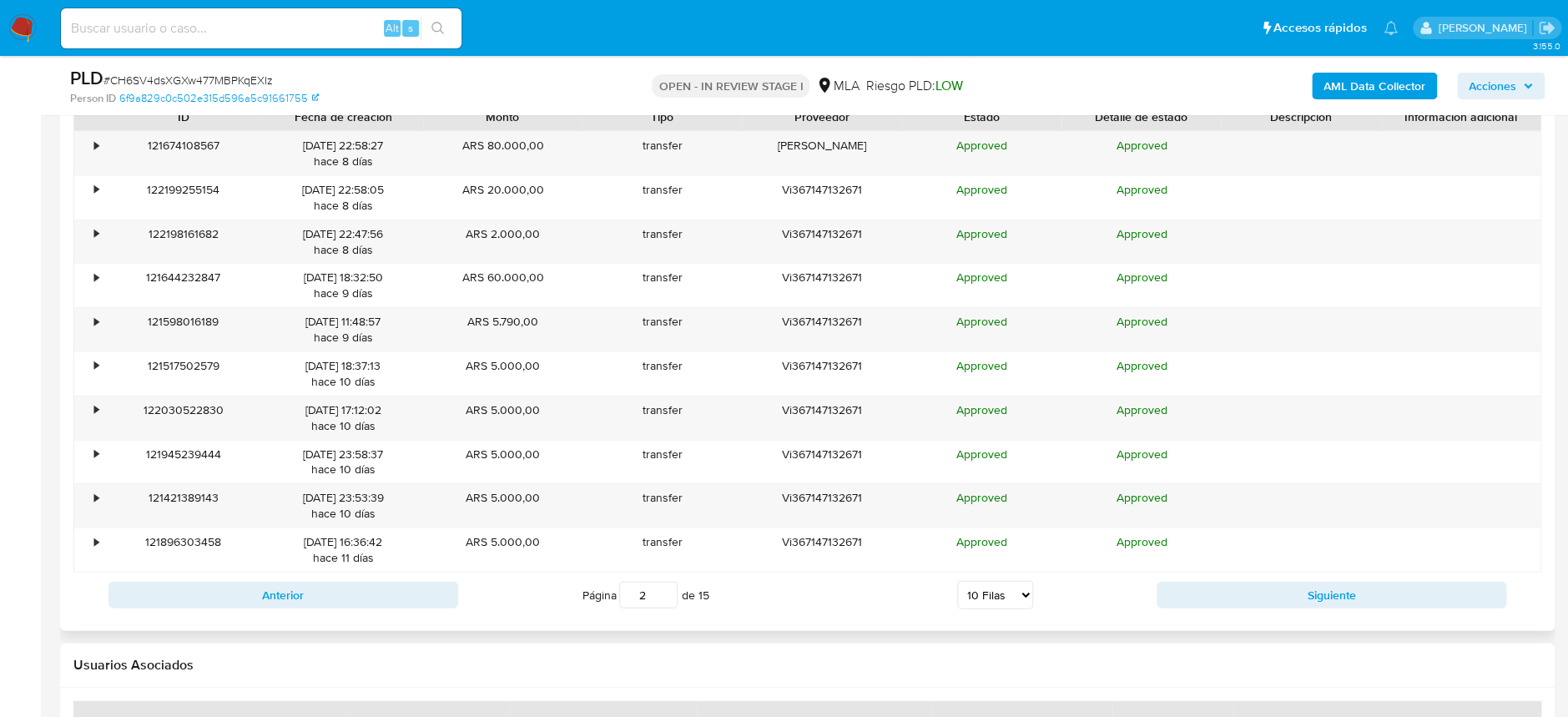
click at [1347, 599] on button "Siguiente" at bounding box center [1330, 595] width 349 height 27
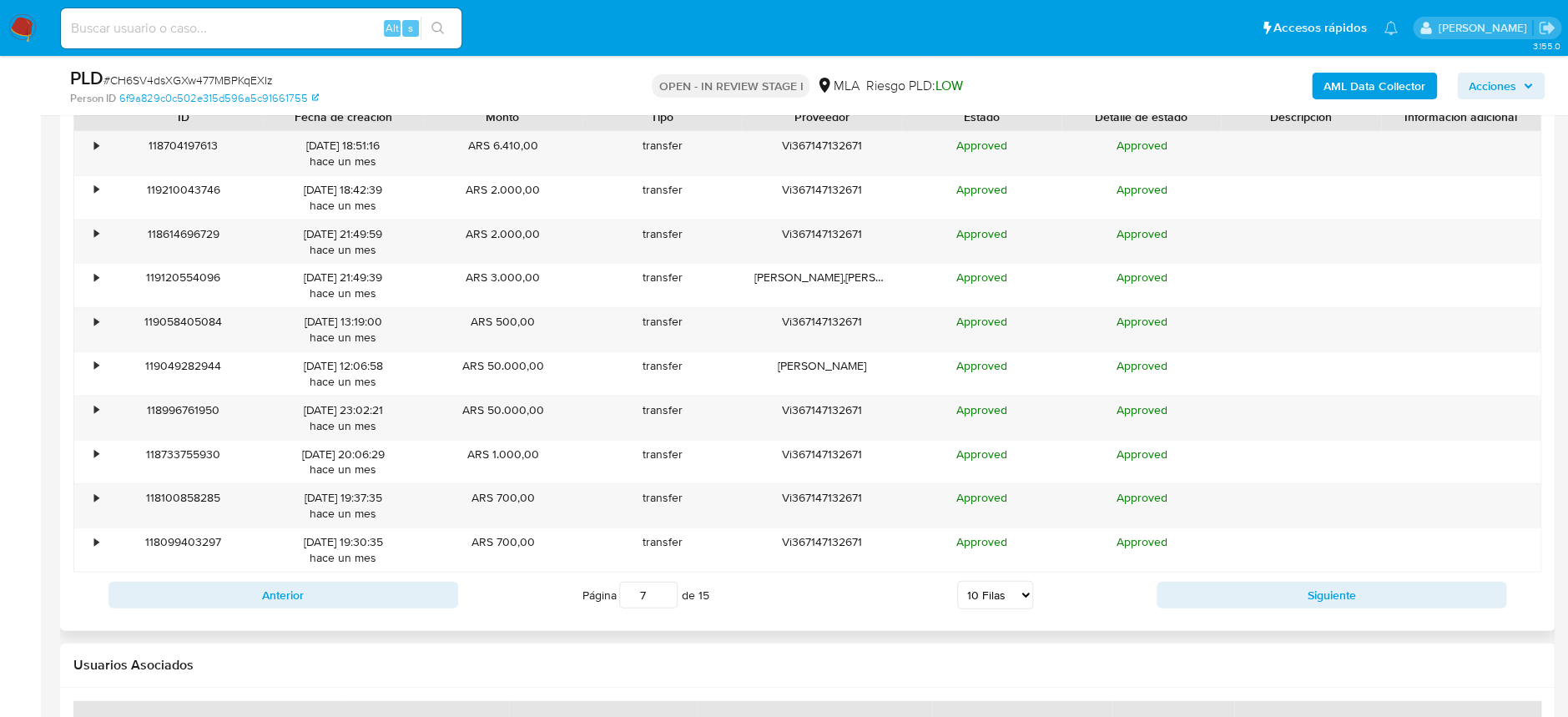
click at [1347, 599] on button "Siguiente" at bounding box center [1330, 595] width 349 height 27
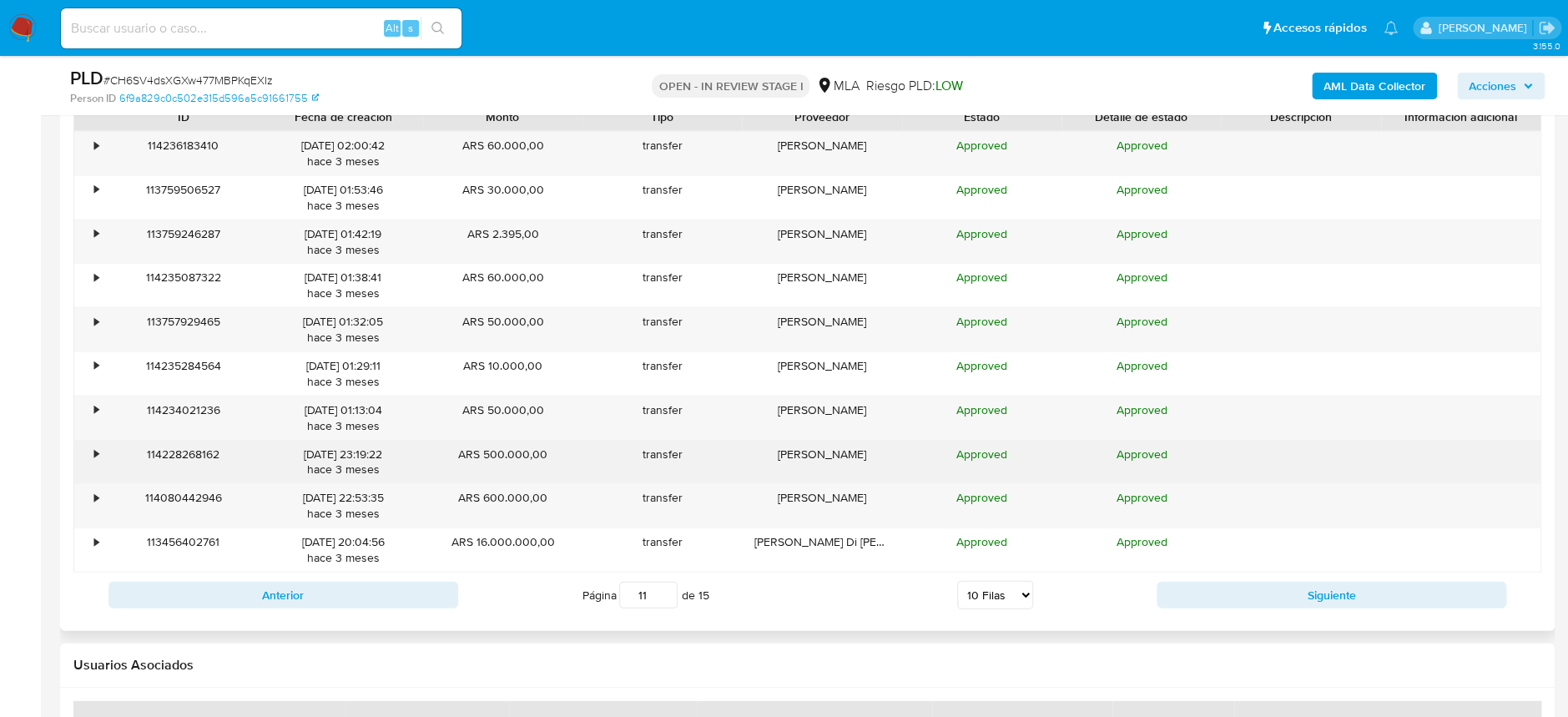
drag, startPoint x: 1346, startPoint y: 599, endPoint x: 237, endPoint y: 466, distance: 1116.9
click at [342, 443] on div "ID Fecha de creación Monto Tipo Proveedor Estado Detalle de estado Descripción …" at bounding box center [807, 359] width 1468 height 516
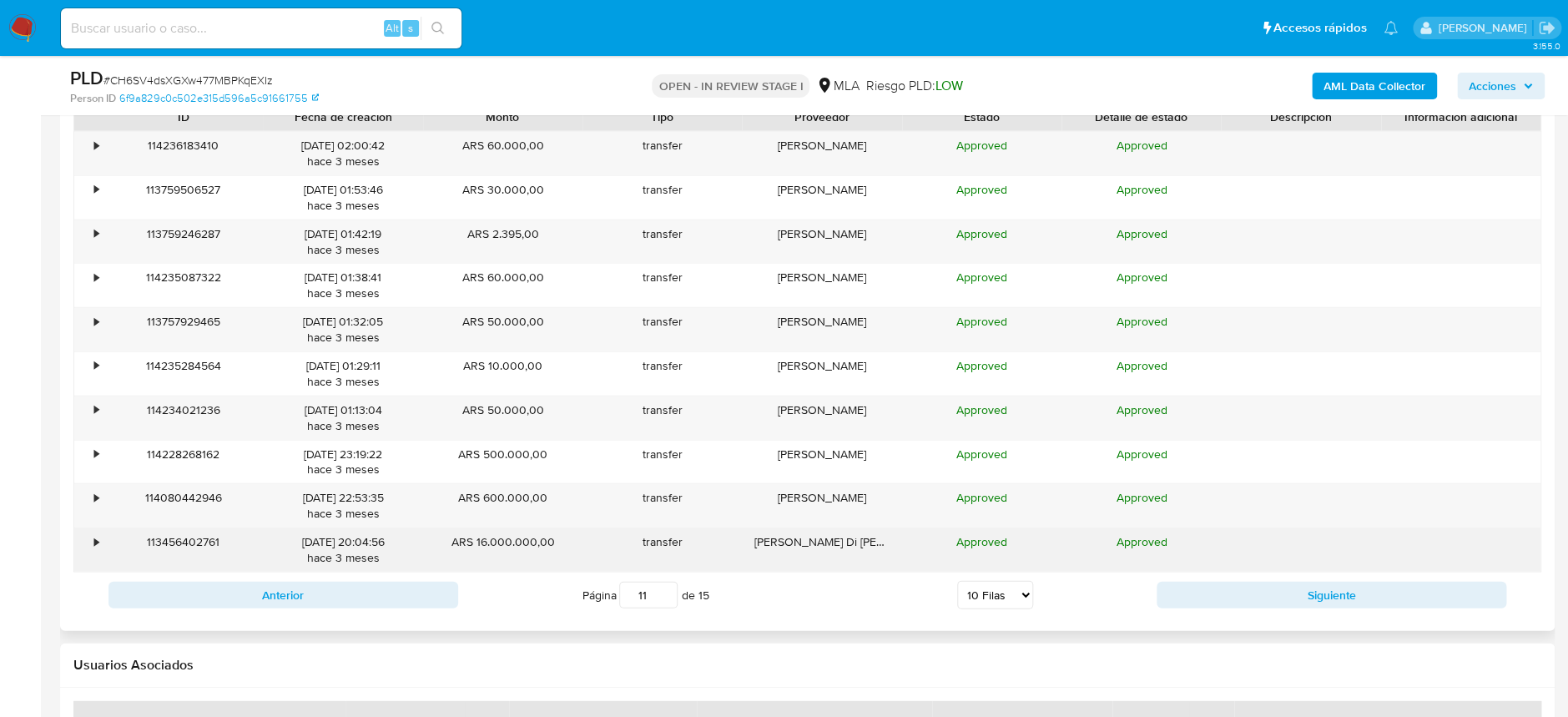
click at [91, 548] on div "•" at bounding box center [88, 550] width 29 height 44
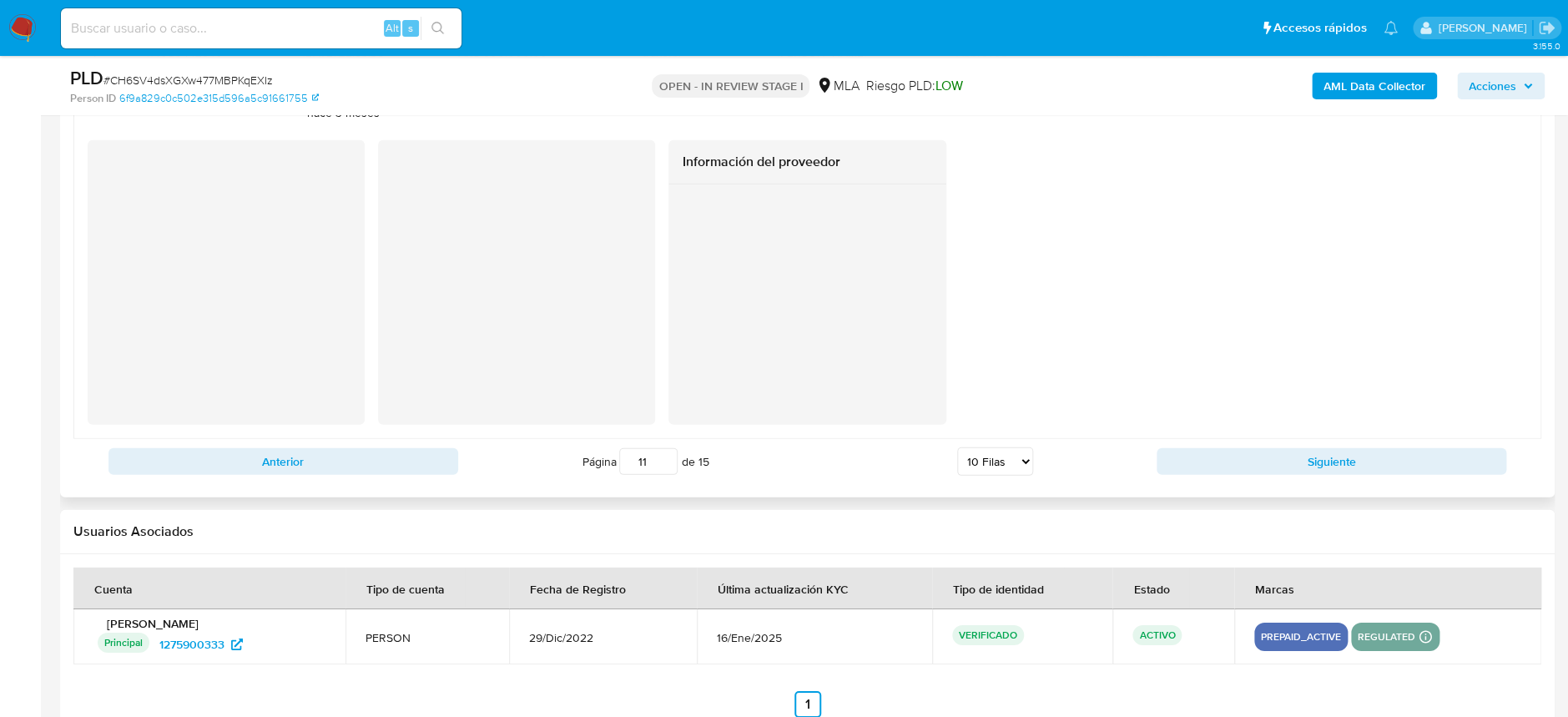
scroll to position [2114, 0]
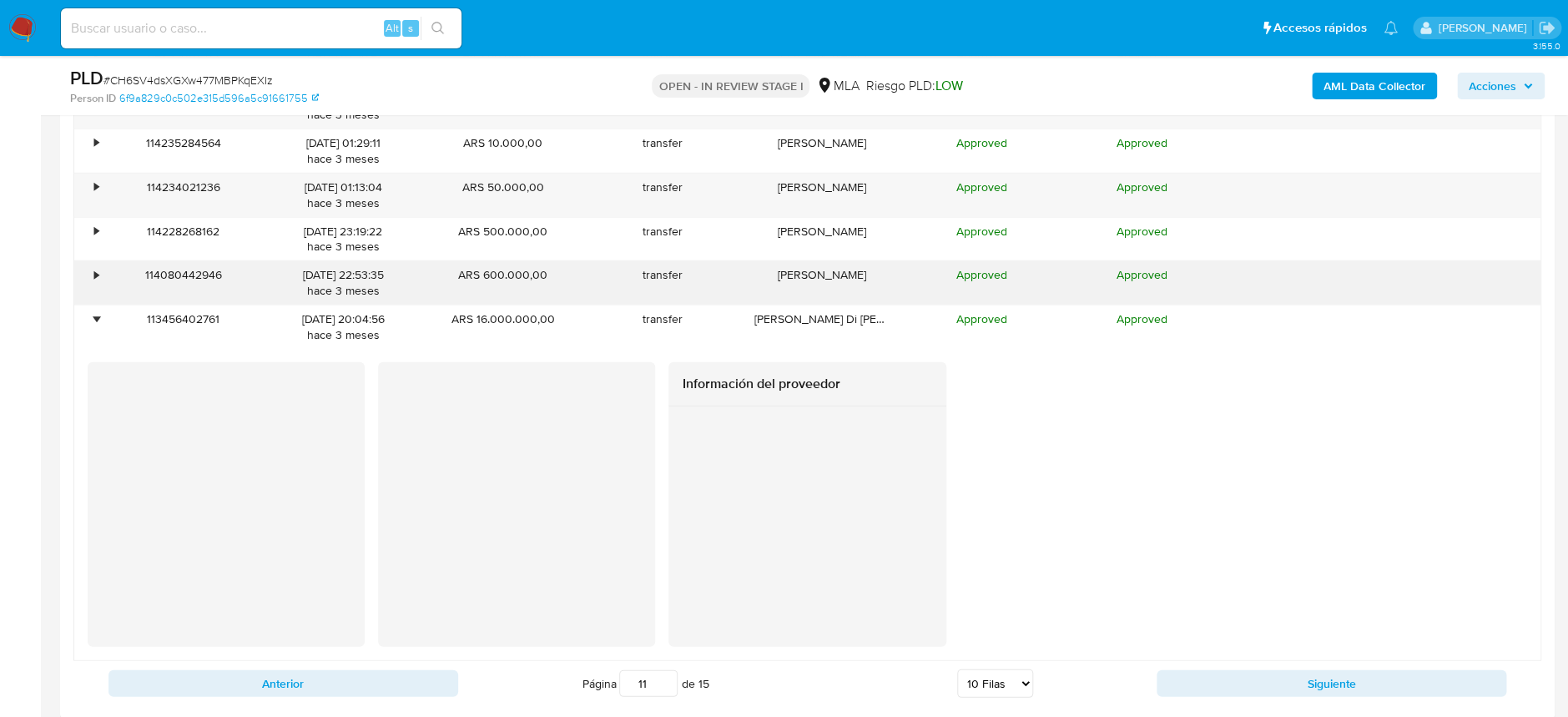
click at [86, 298] on div "•" at bounding box center [88, 283] width 29 height 44
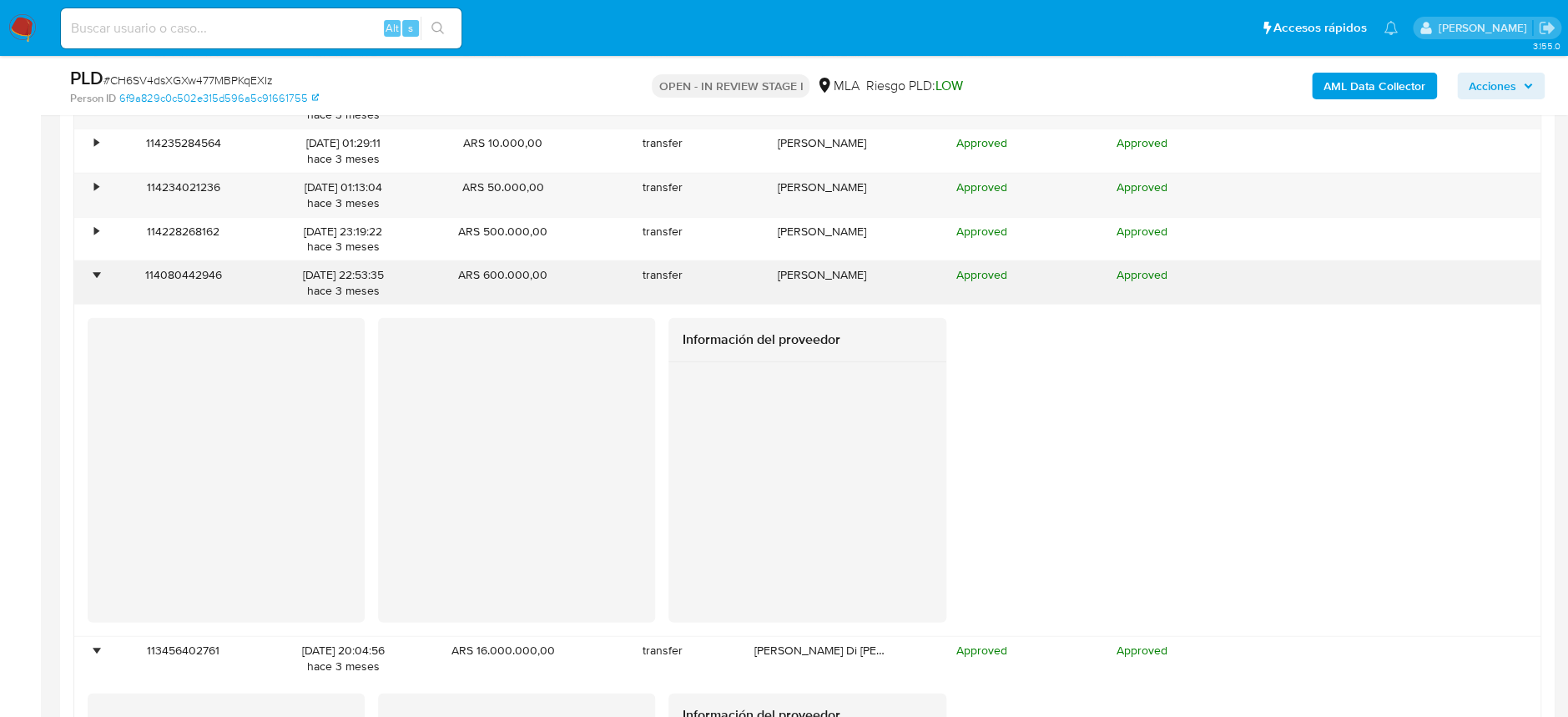
click at [96, 274] on div "•" at bounding box center [96, 275] width 4 height 16
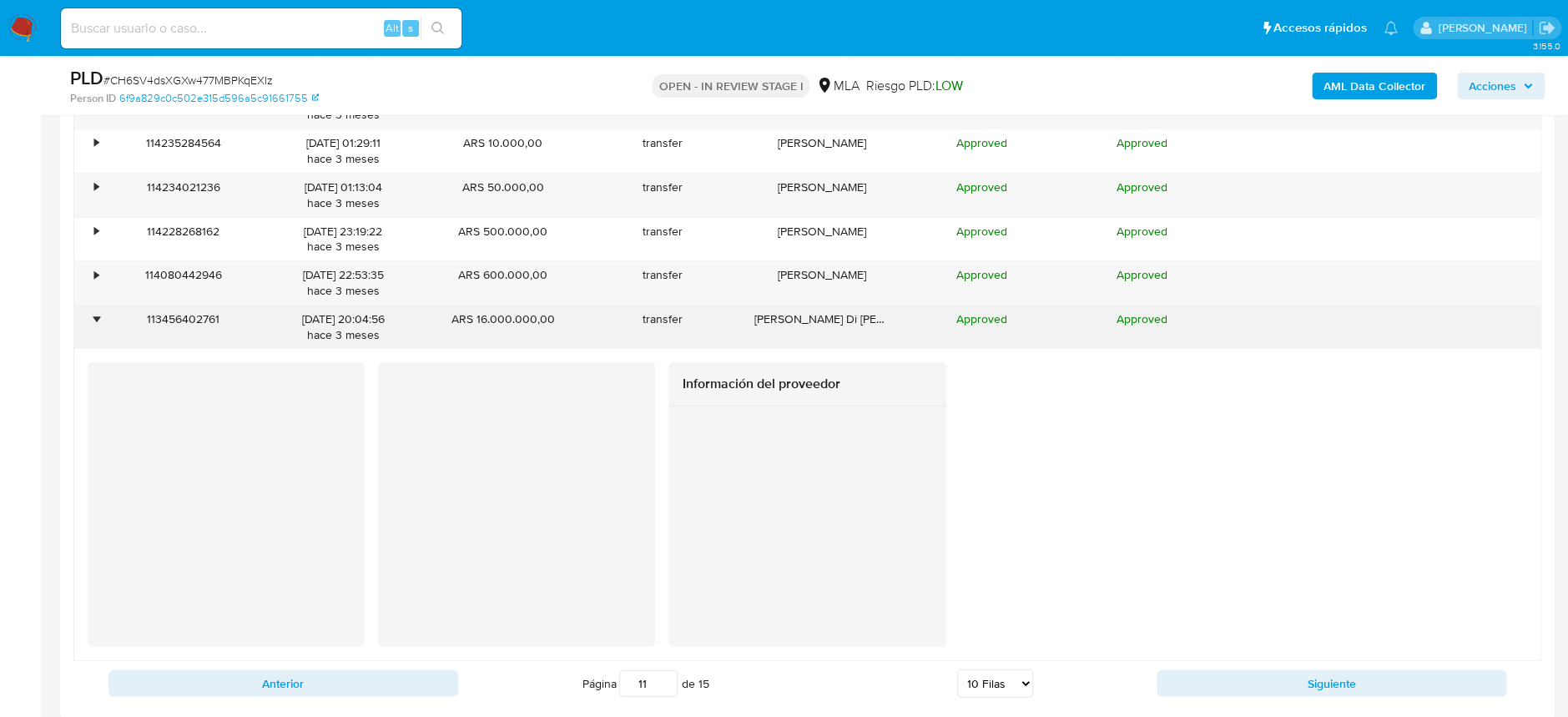
click at [96, 314] on div "•" at bounding box center [96, 319] width 4 height 16
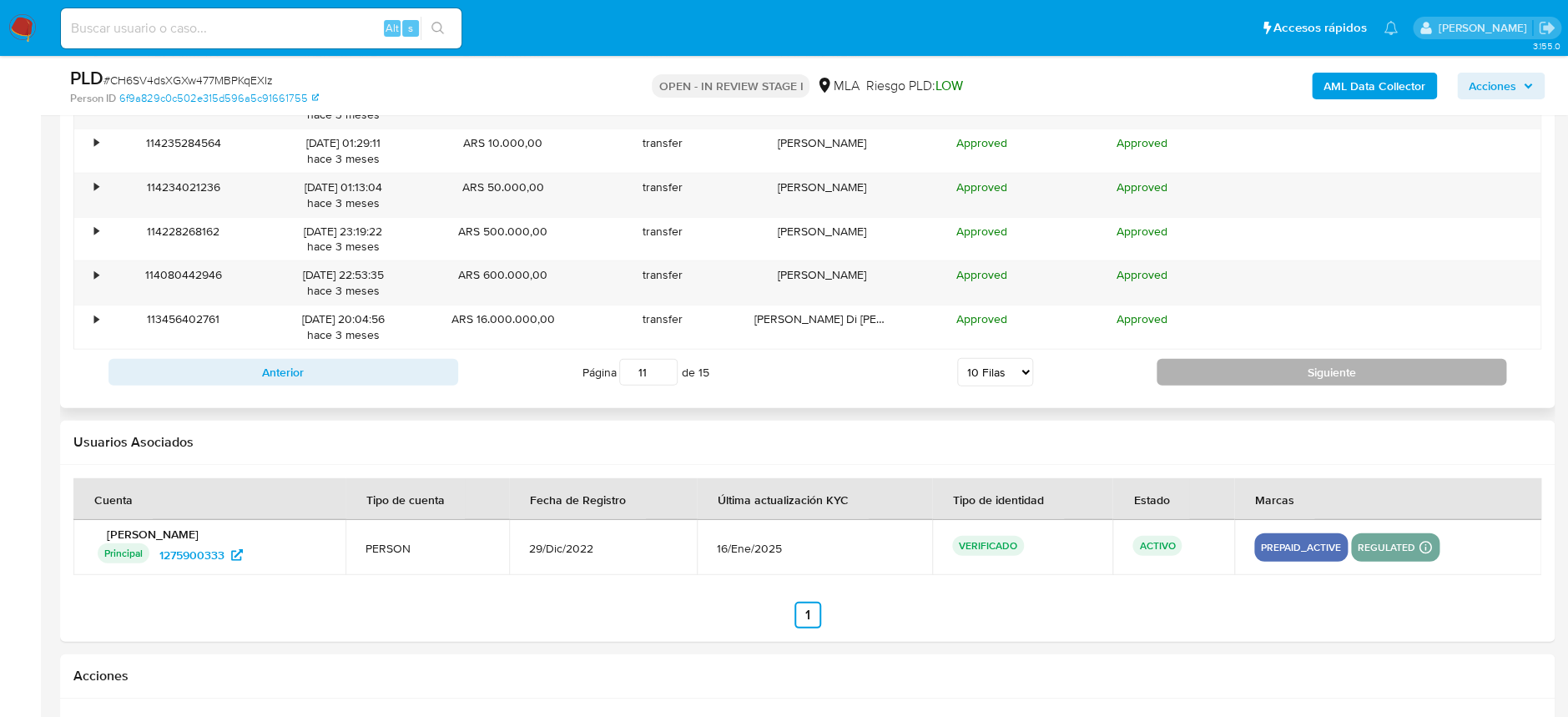
click at [1274, 370] on button "Siguiente" at bounding box center [1330, 373] width 349 height 27
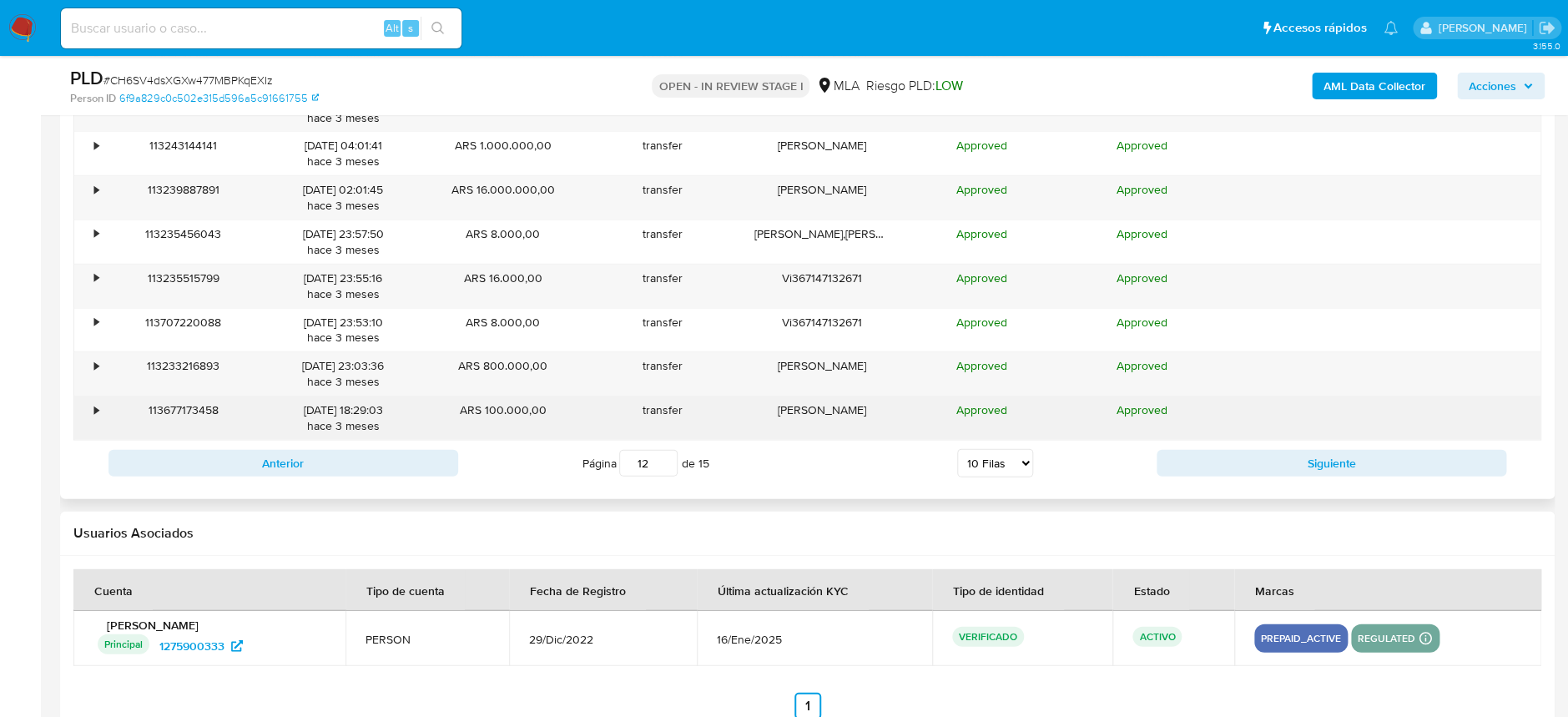
scroll to position [1892, 0]
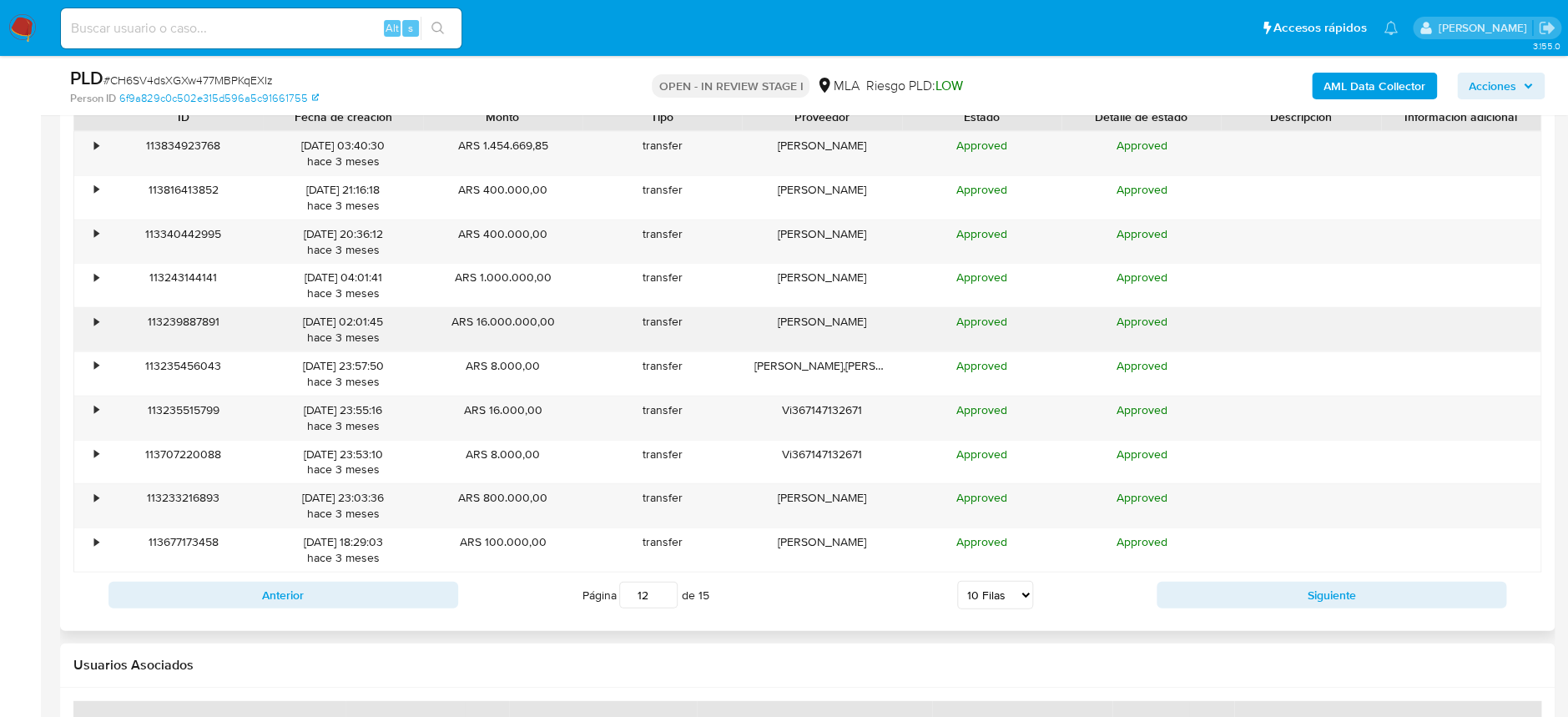
click at [101, 325] on div "•" at bounding box center [88, 330] width 29 height 44
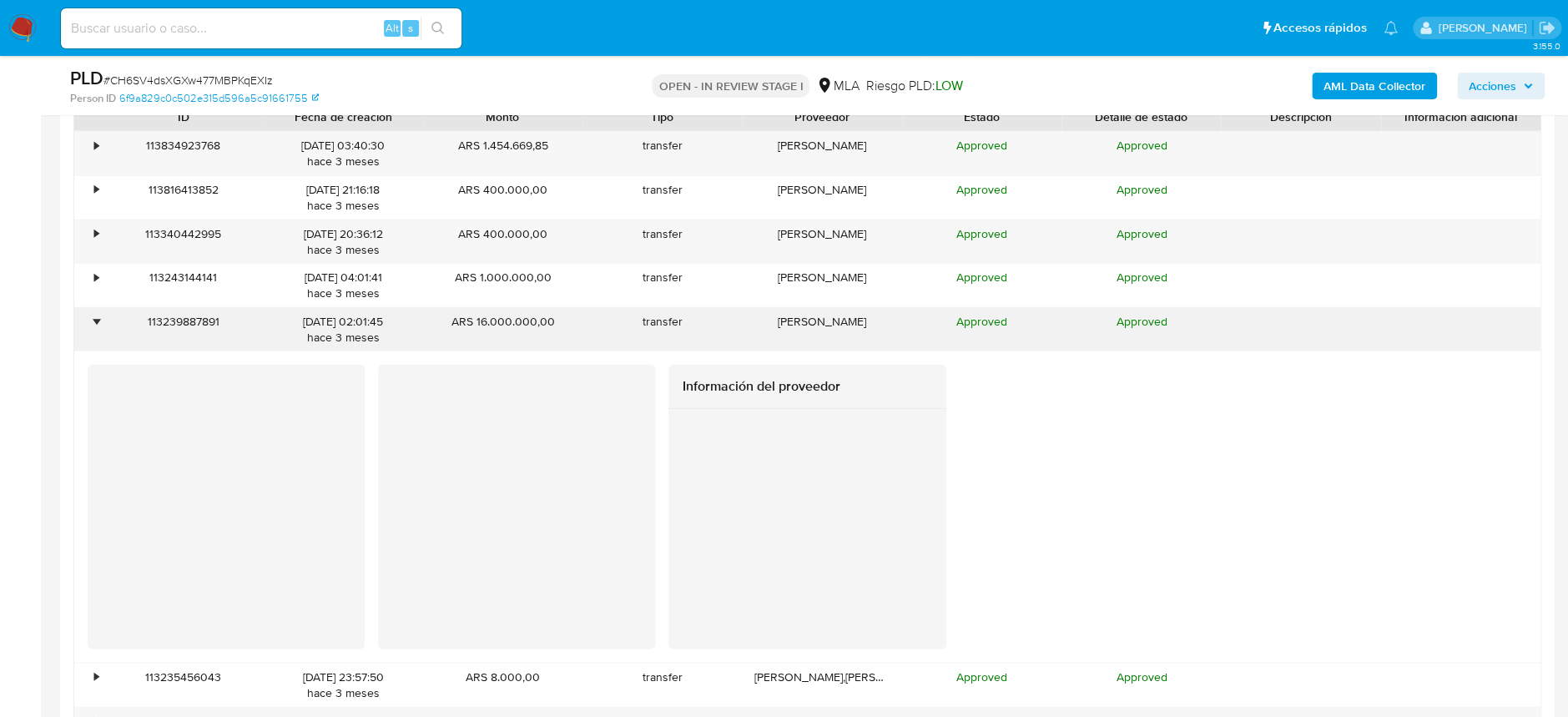
click at [101, 325] on div "•" at bounding box center [88, 330] width 29 height 44
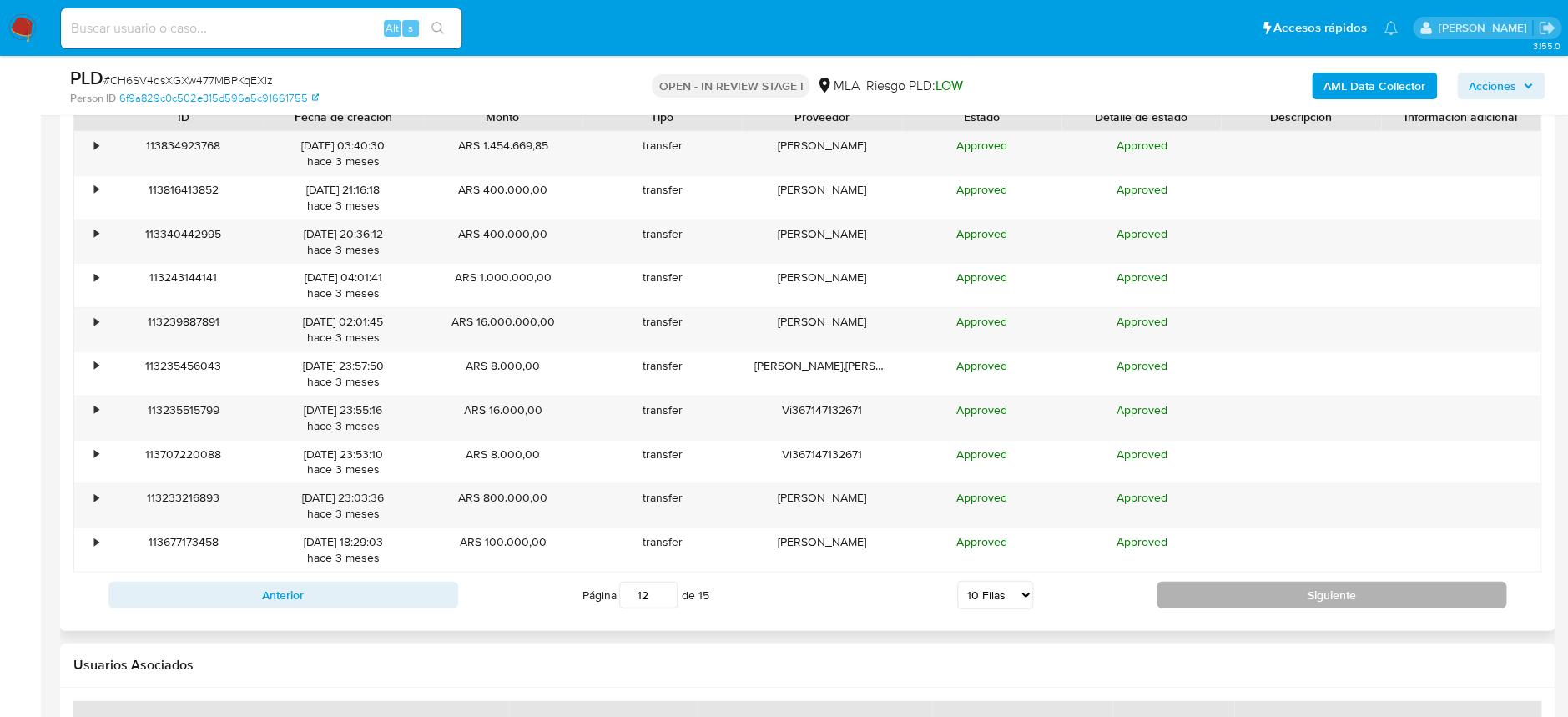
click at [1301, 582] on button "Siguiente" at bounding box center [1330, 595] width 349 height 27
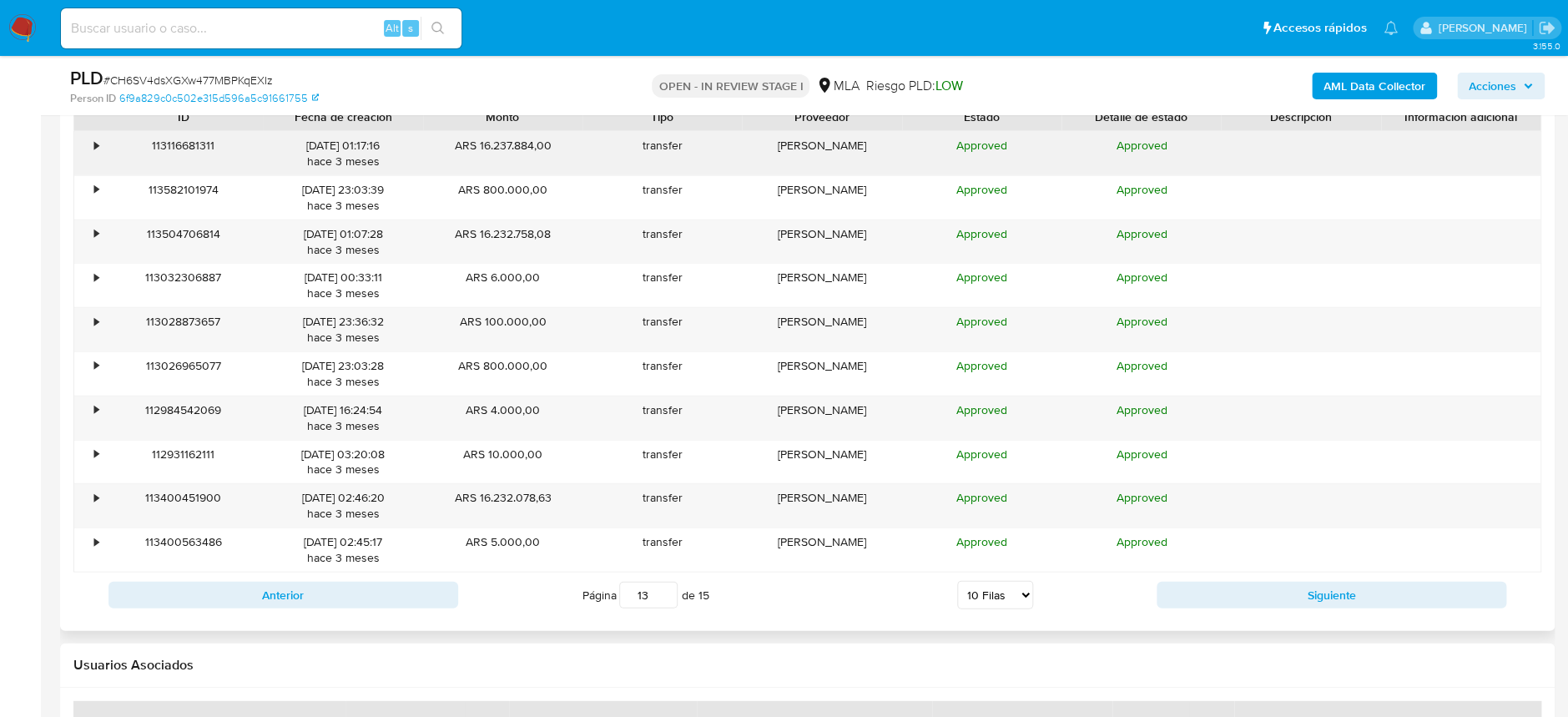
click at [91, 148] on div "•" at bounding box center [88, 154] width 29 height 44
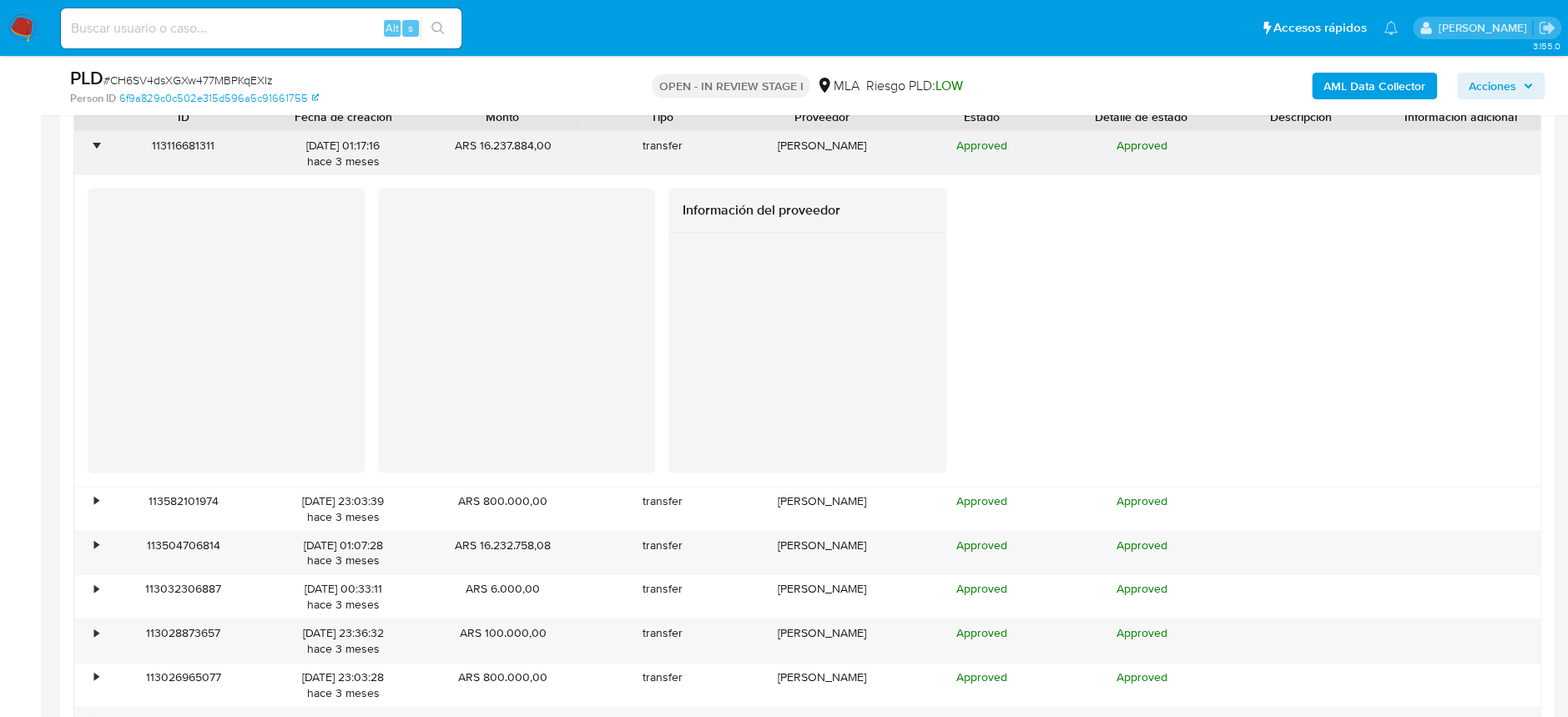
click at [91, 148] on div "•" at bounding box center [88, 154] width 29 height 44
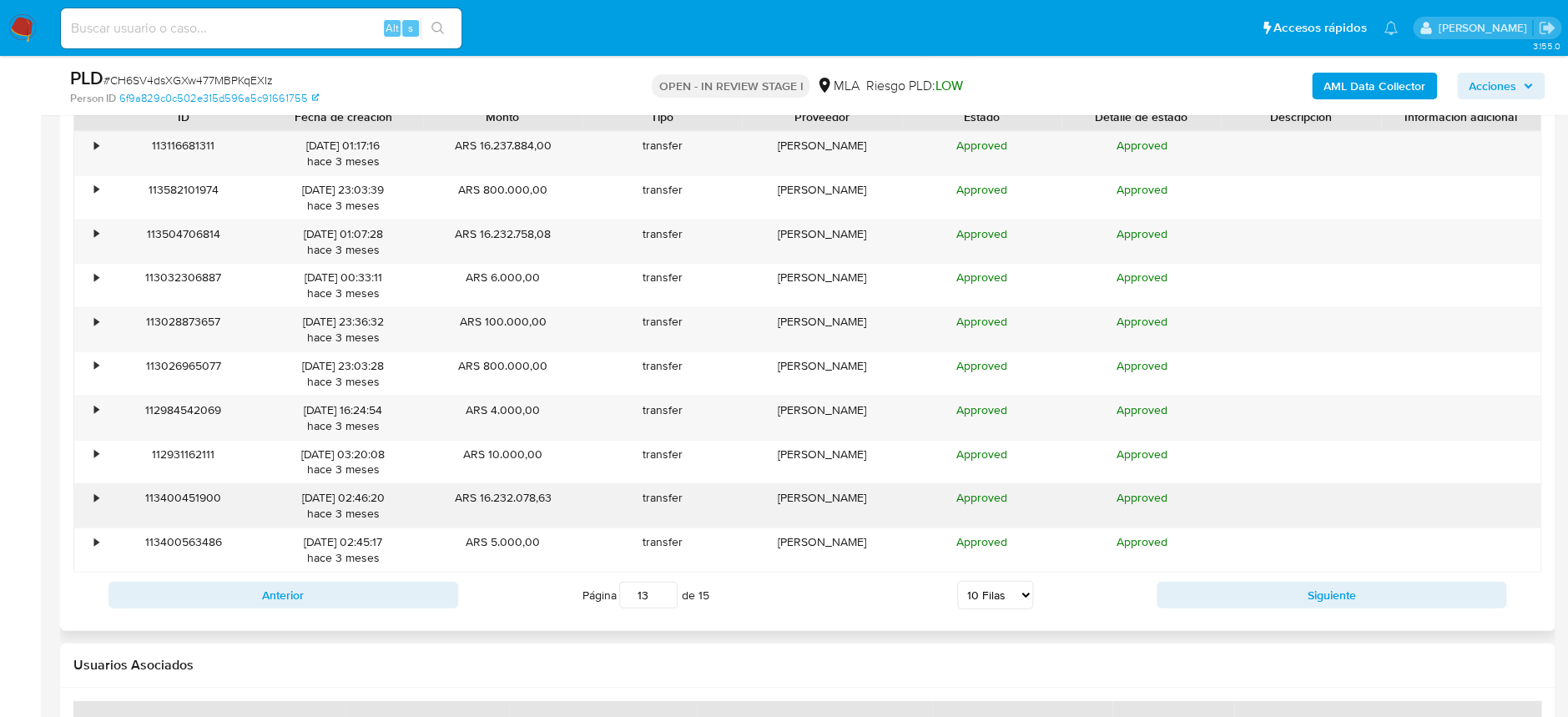
click at [95, 500] on div "•" at bounding box center [96, 498] width 4 height 16
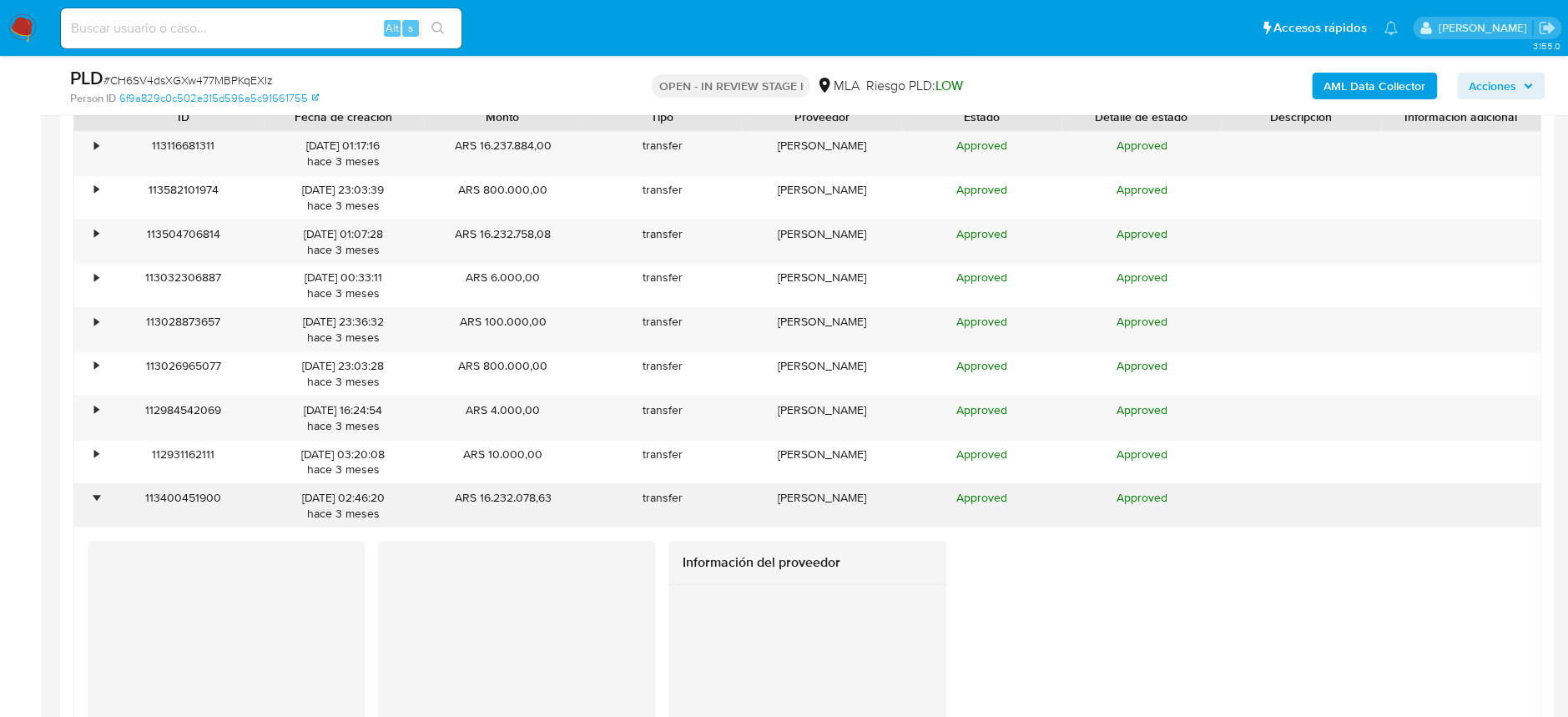
click at [95, 500] on div "•" at bounding box center [96, 498] width 4 height 16
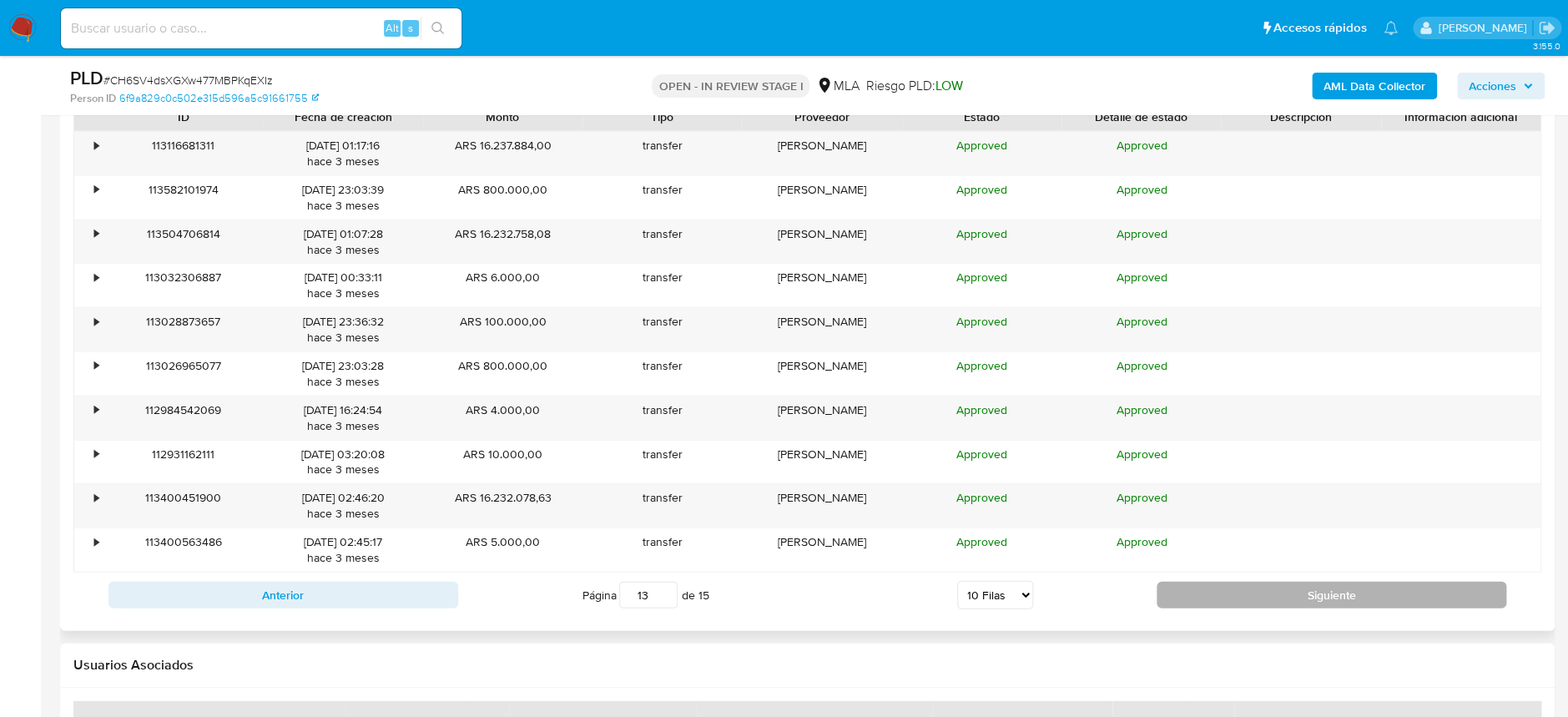
click at [1339, 592] on button "Siguiente" at bounding box center [1330, 595] width 349 height 27
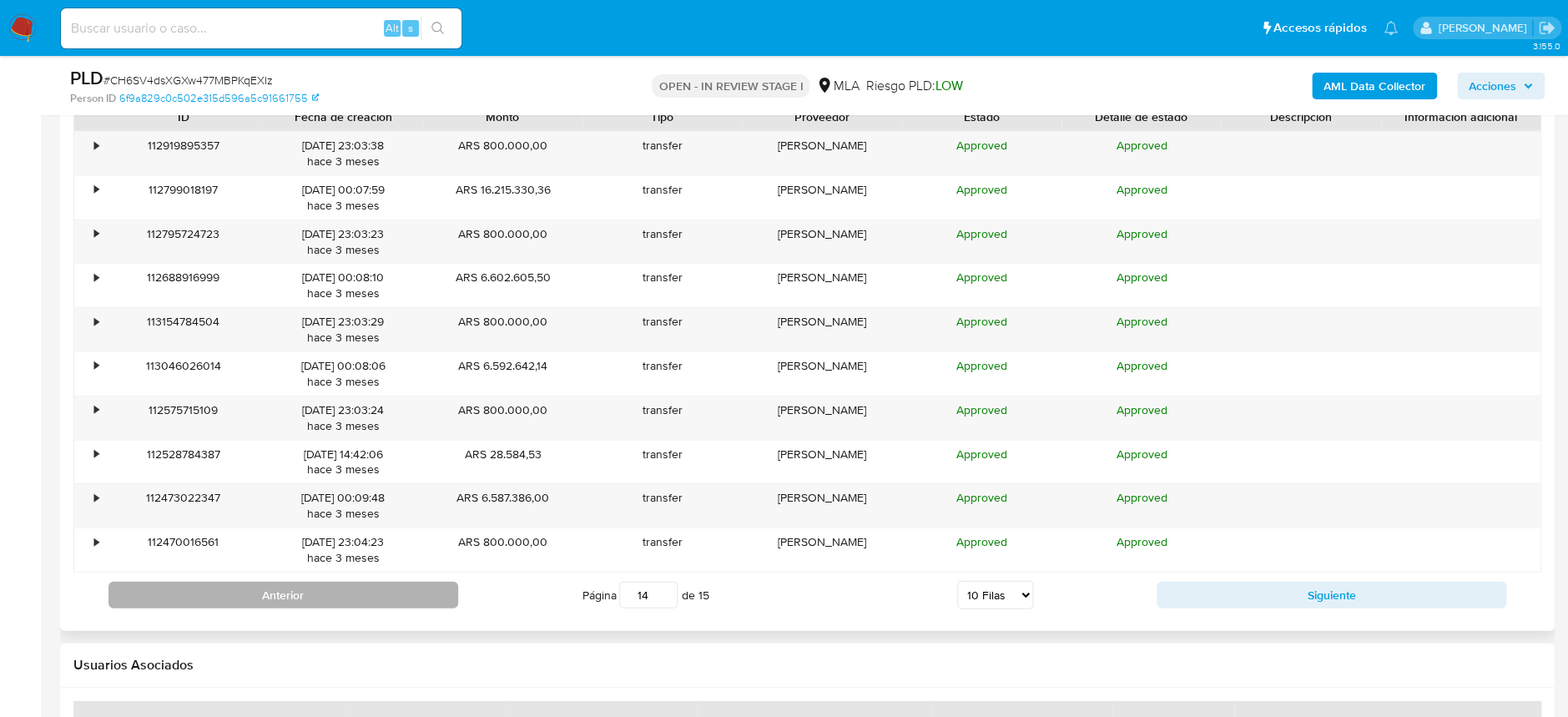
click at [290, 588] on button "Anterior" at bounding box center [282, 595] width 349 height 27
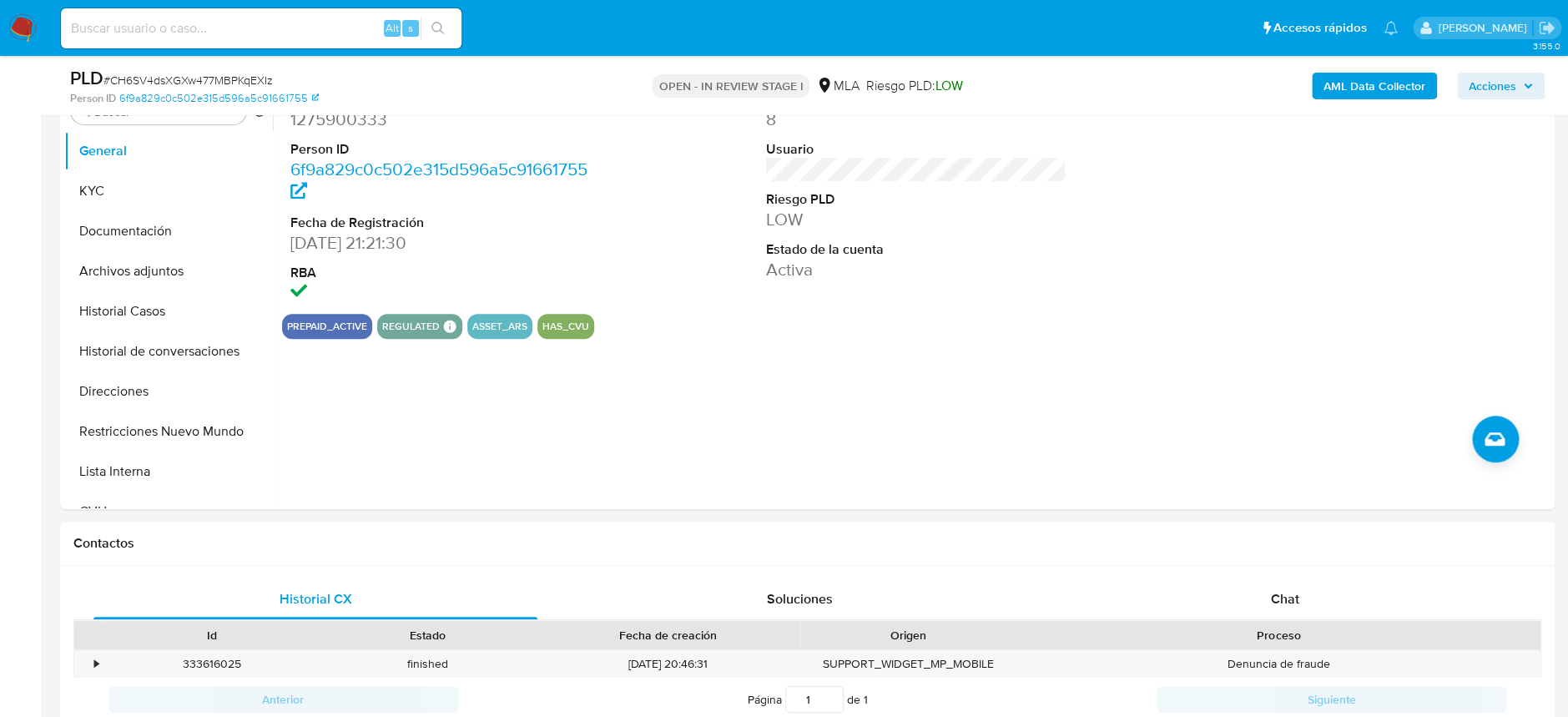
scroll to position [333, 0]
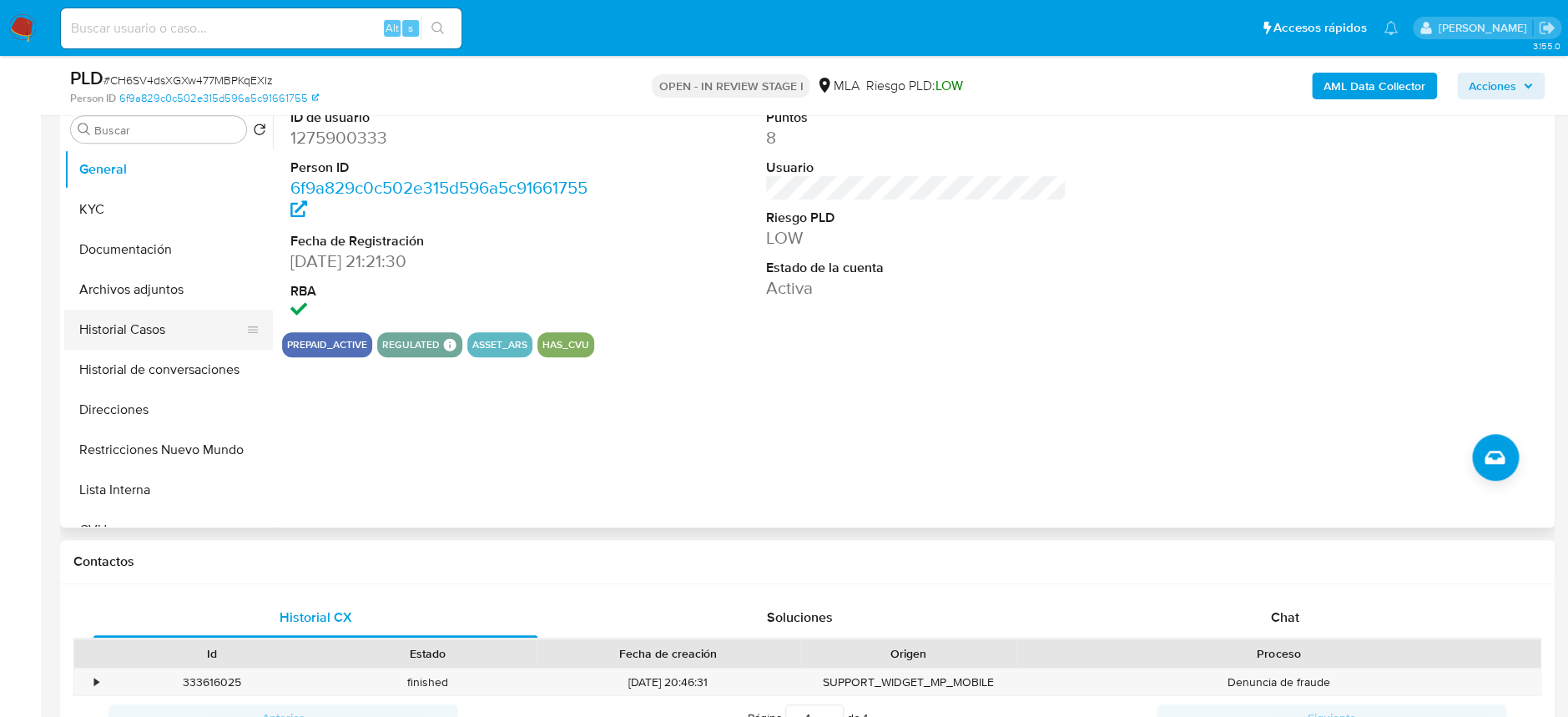
click at [152, 320] on button "Historial Casos" at bounding box center [162, 329] width 196 height 40
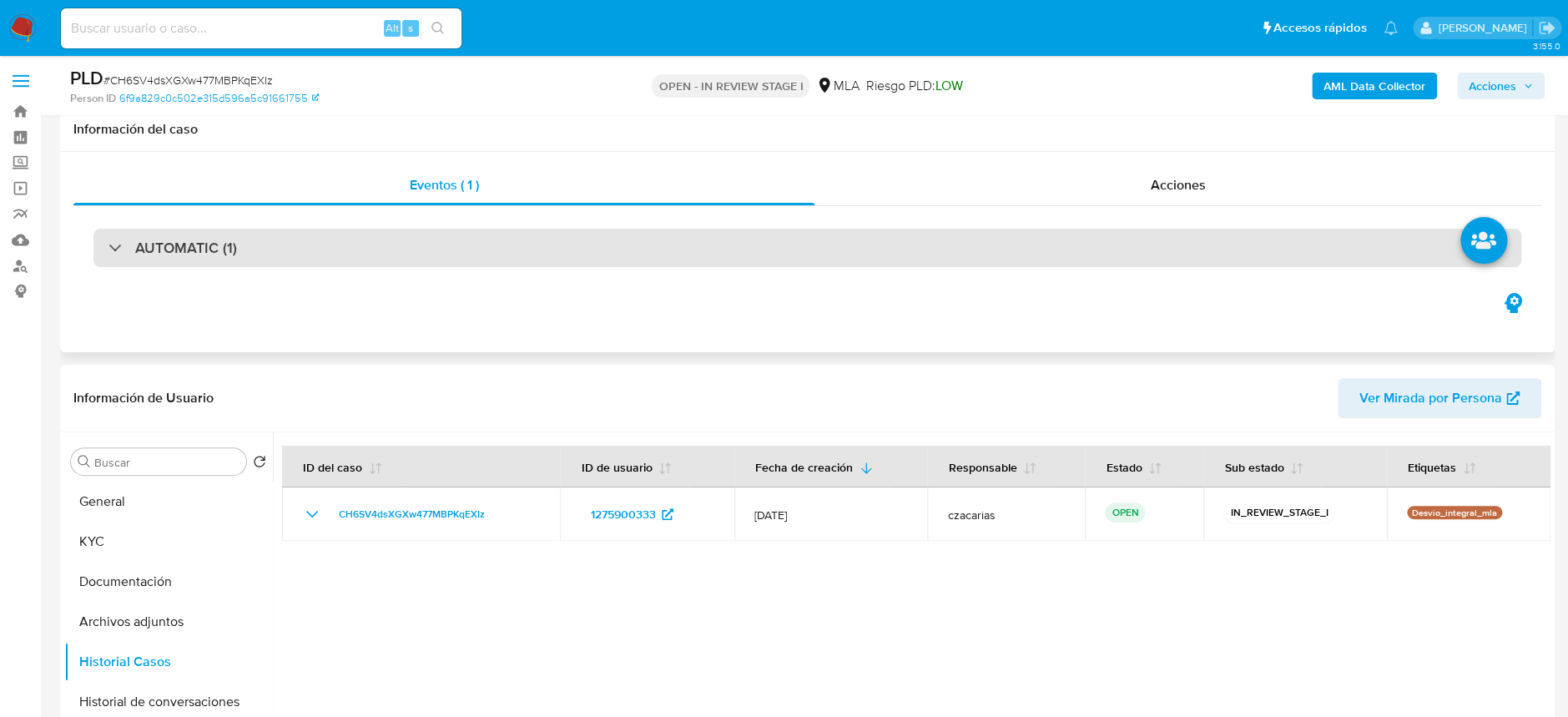
scroll to position [0, 0]
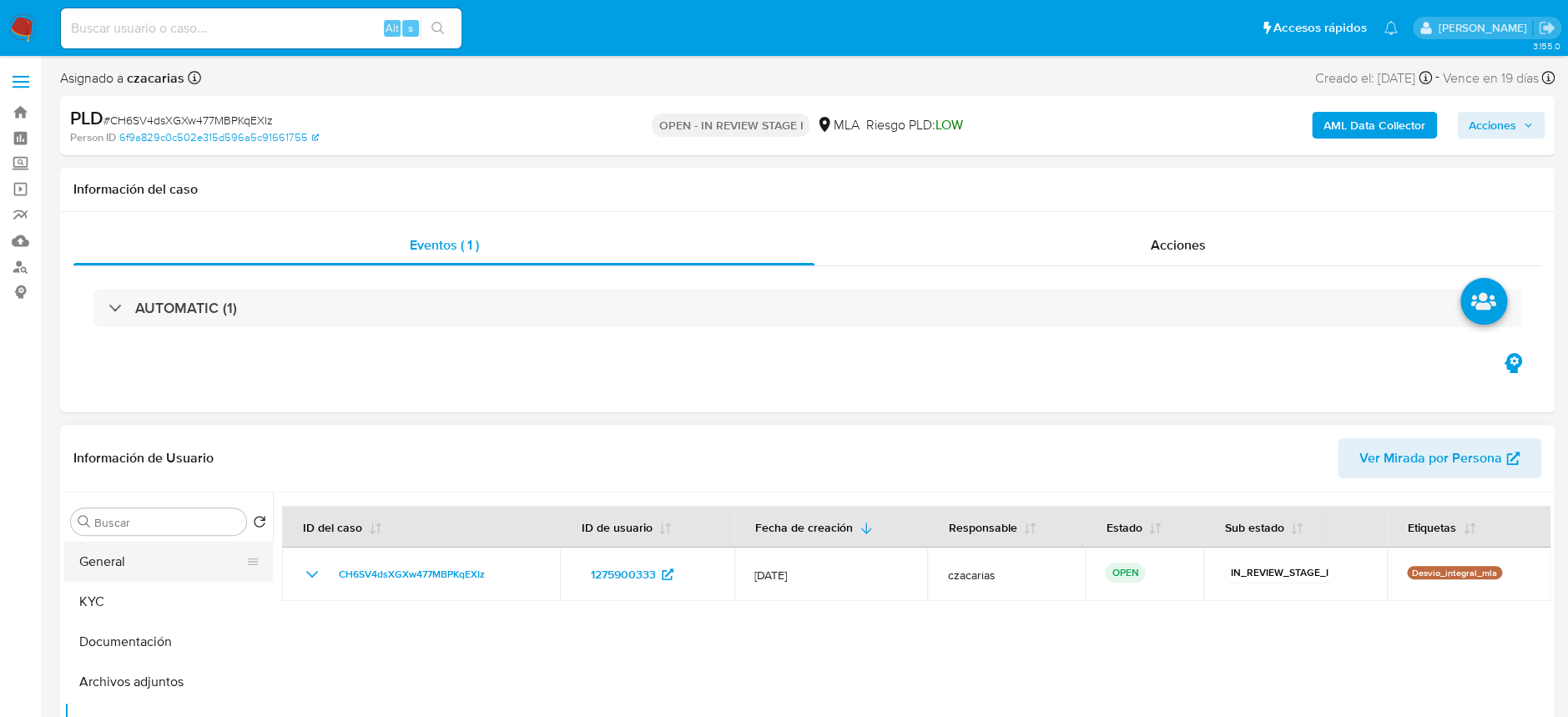
click at [127, 569] on button "General" at bounding box center [162, 561] width 196 height 40
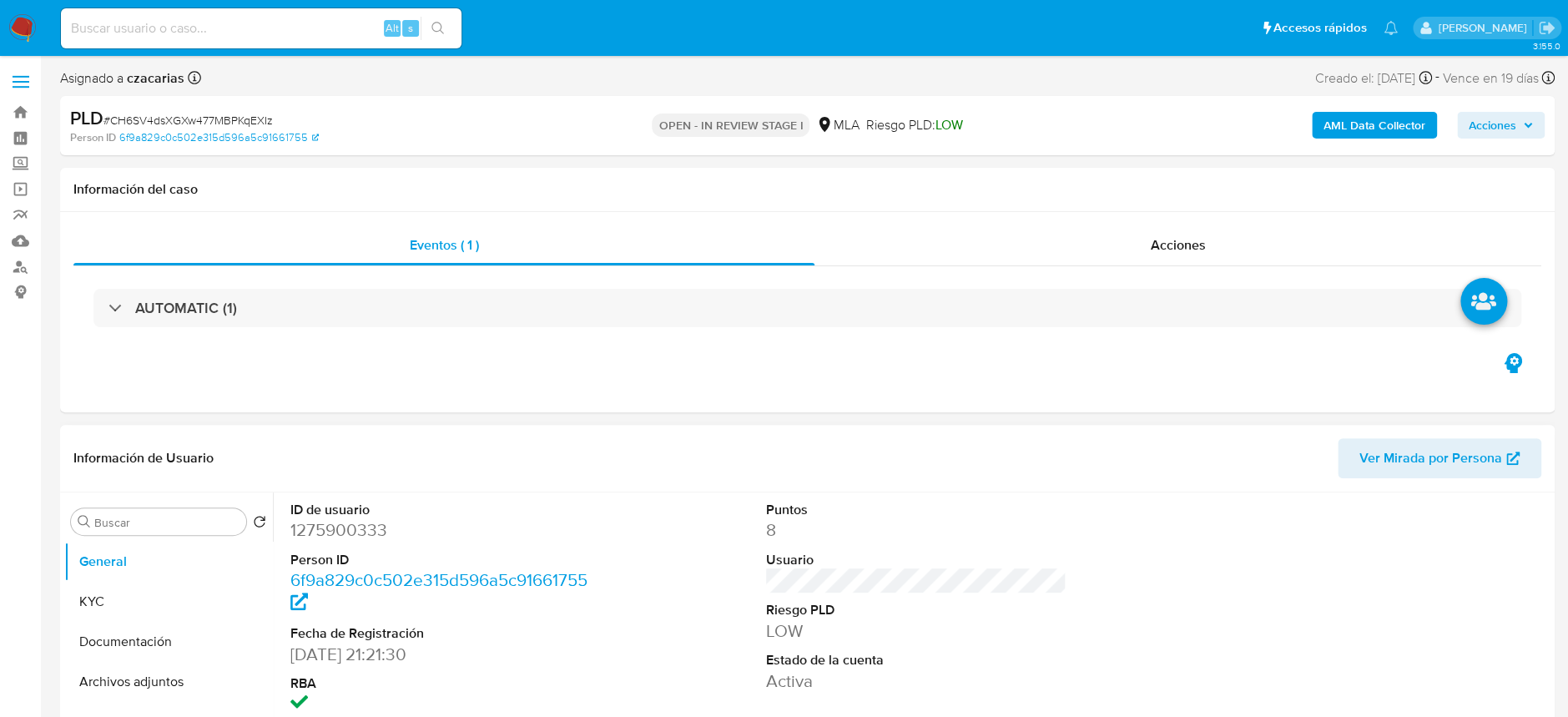
click at [370, 535] on dd "1275900333" at bounding box center [440, 530] width 300 height 23
copy dd "1275900333"
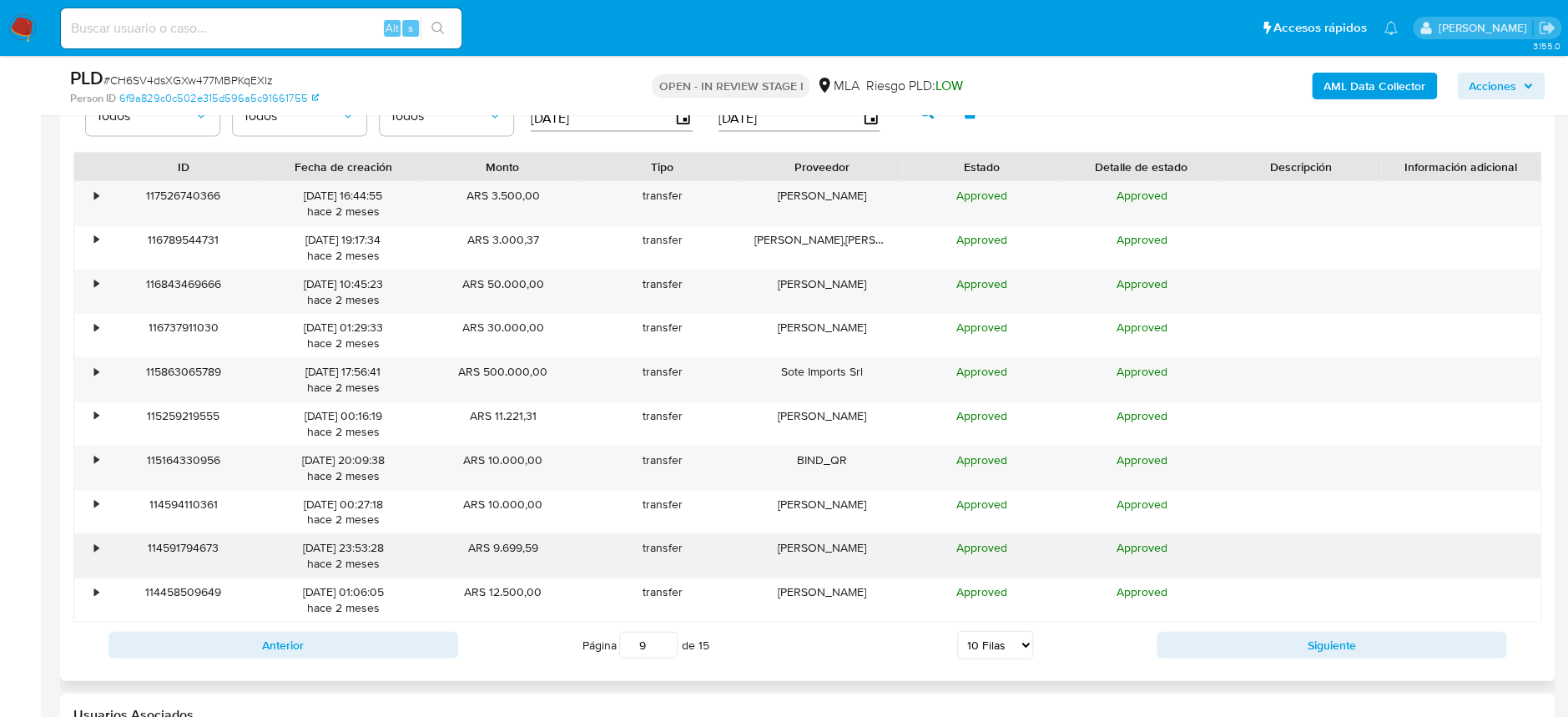
scroll to position [1892, 0]
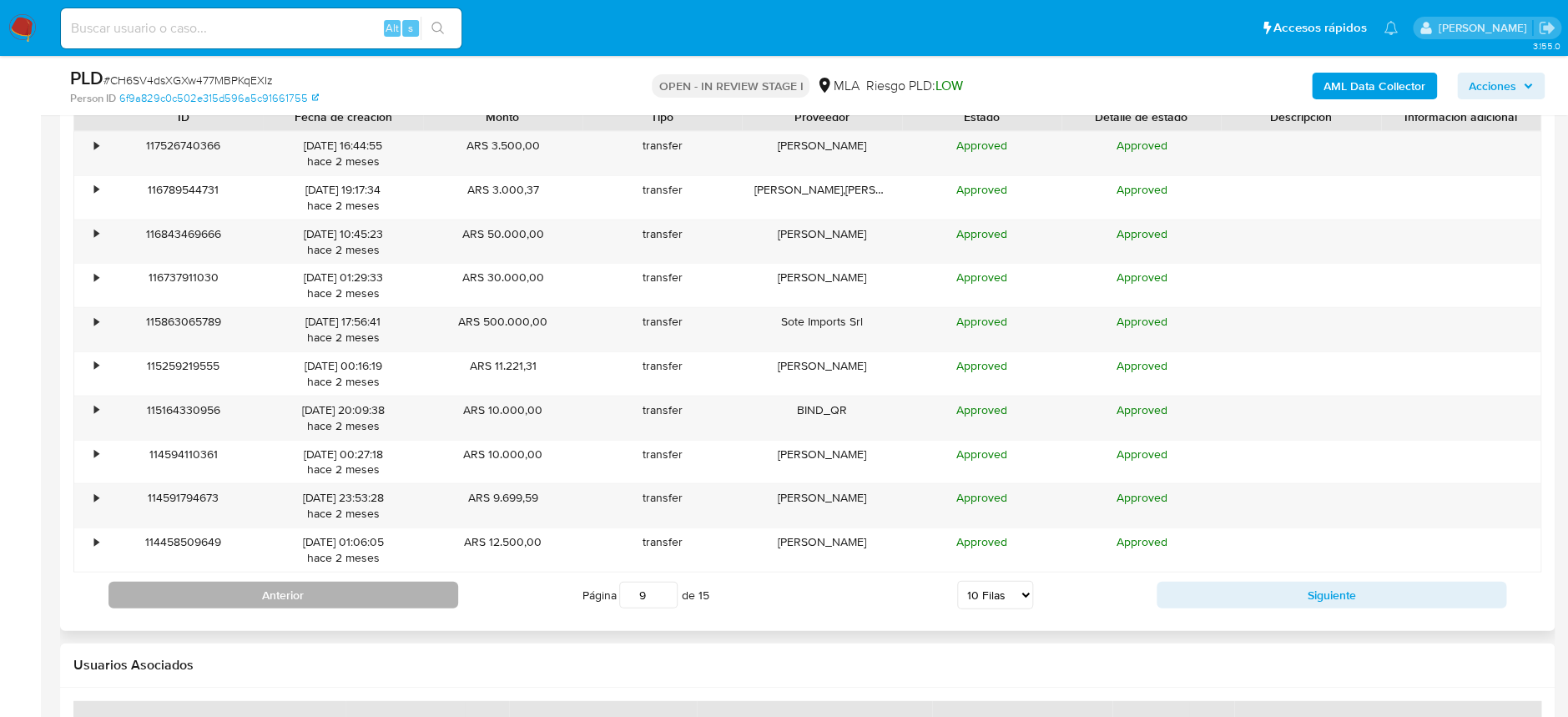
click at [358, 596] on button "Anterior" at bounding box center [282, 595] width 349 height 27
click at [359, 596] on button "Anterior" at bounding box center [282, 595] width 349 height 27
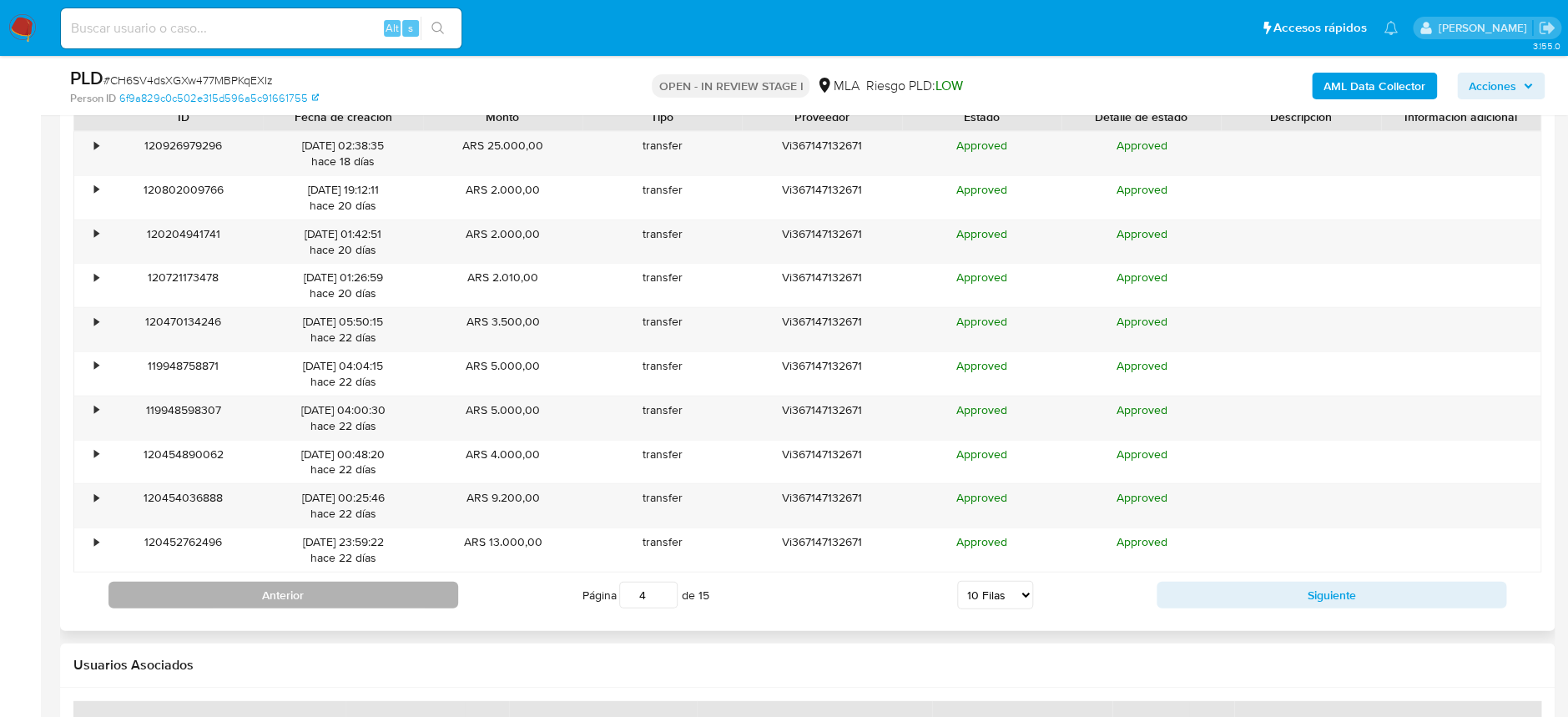
click at [359, 596] on button "Anterior" at bounding box center [282, 595] width 349 height 27
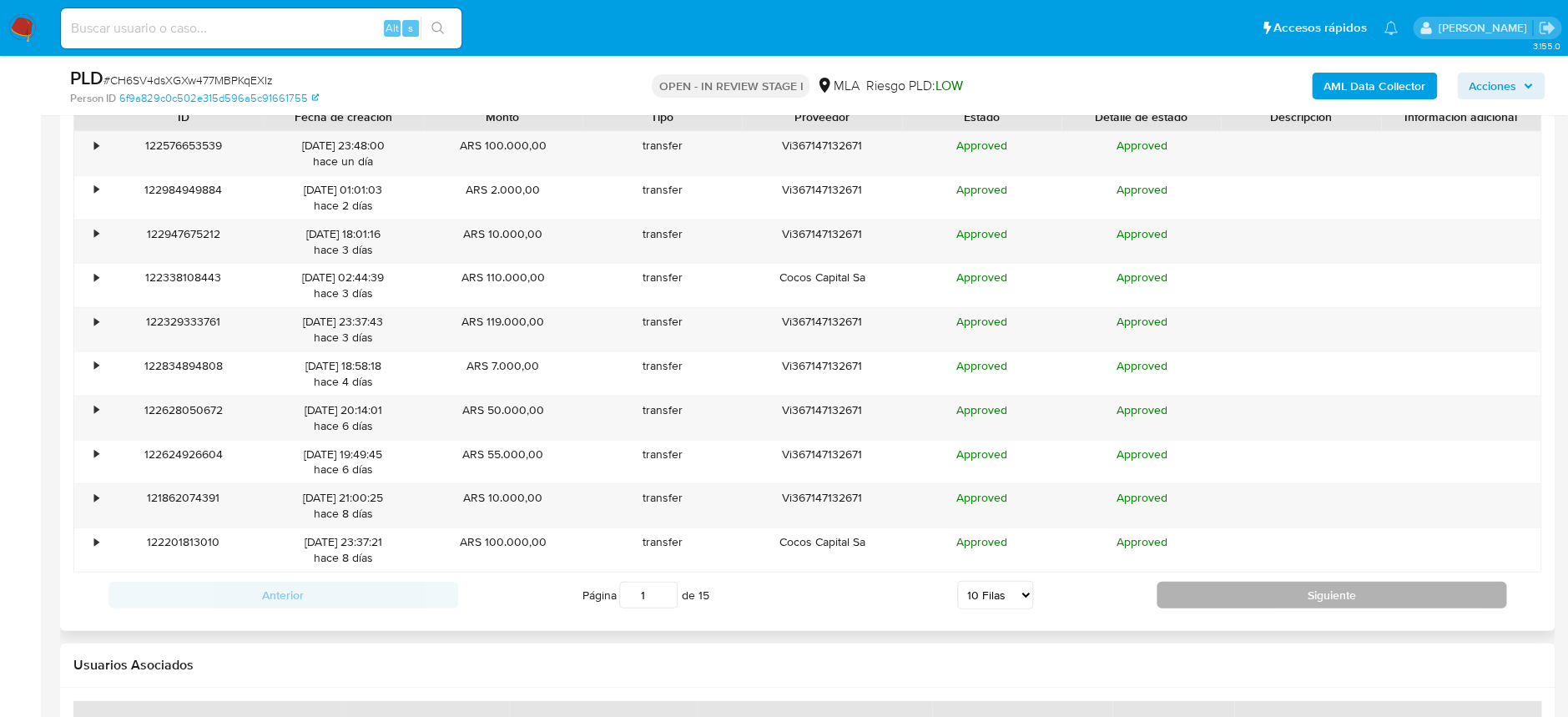
click at [1379, 582] on button "Siguiente" at bounding box center [1330, 595] width 349 height 27
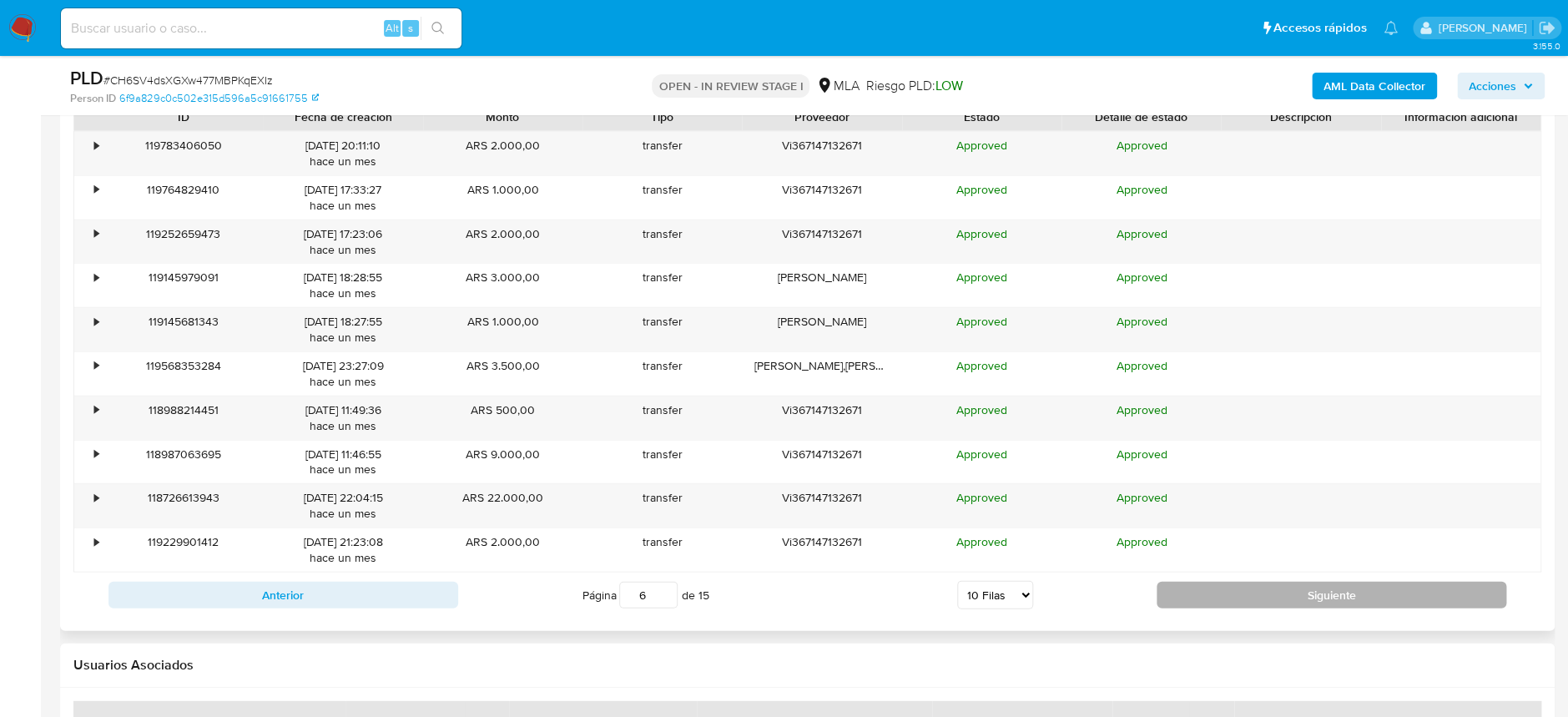
click at [1379, 582] on button "Siguiente" at bounding box center [1330, 595] width 349 height 27
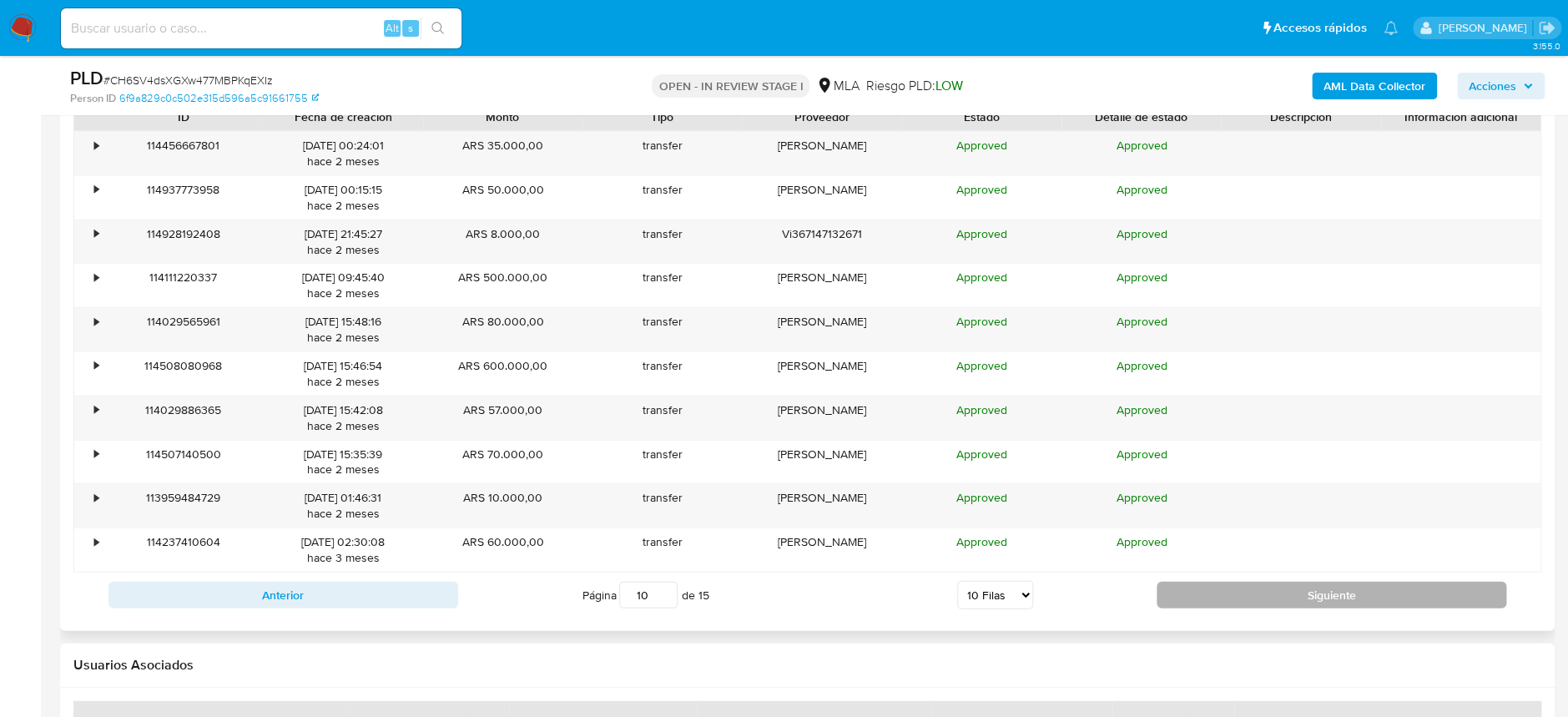
type input "11"
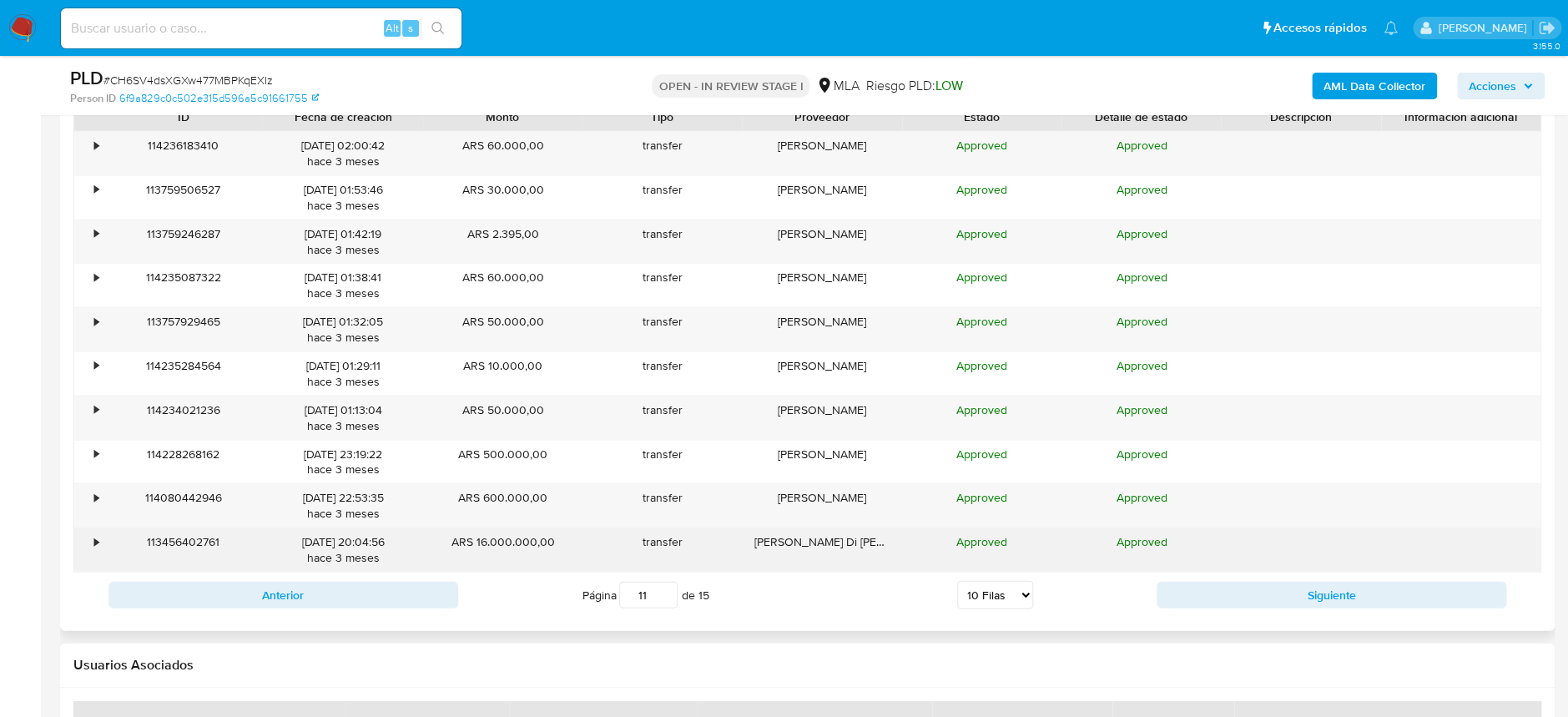
click at [104, 546] on div "113456402761" at bounding box center [183, 550] width 159 height 44
click at [93, 546] on div "•" at bounding box center [88, 550] width 29 height 44
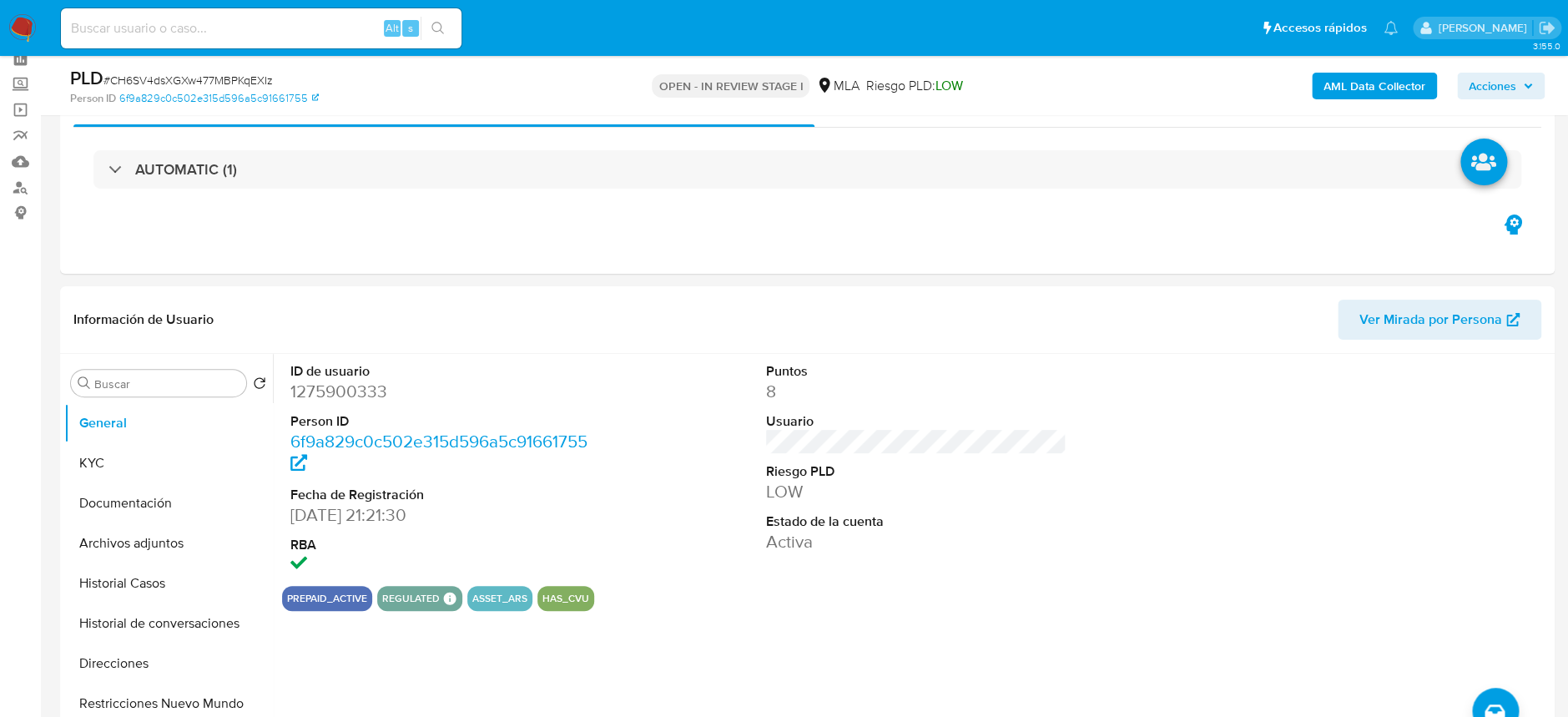
scroll to position [0, 0]
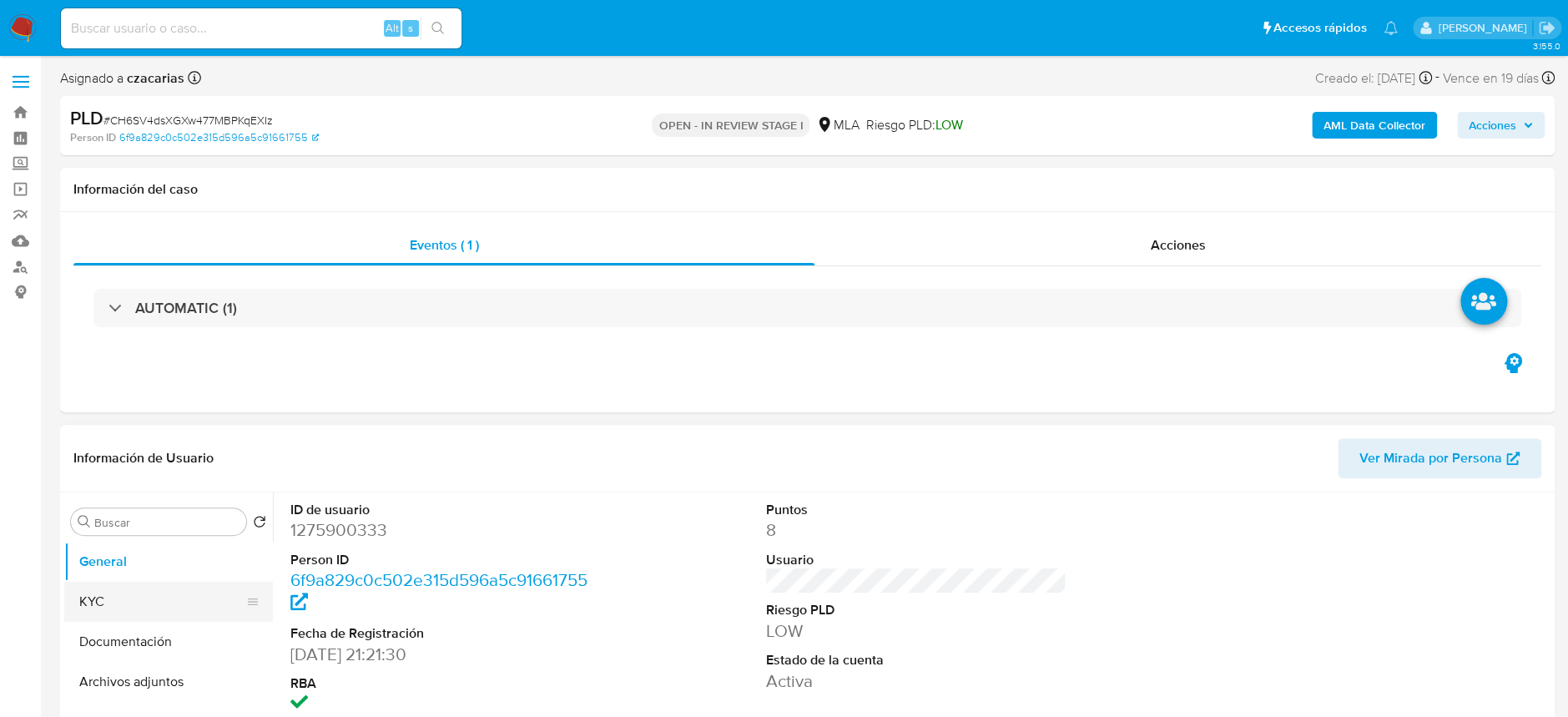
click at [117, 586] on button "KYC" at bounding box center [162, 602] width 196 height 40
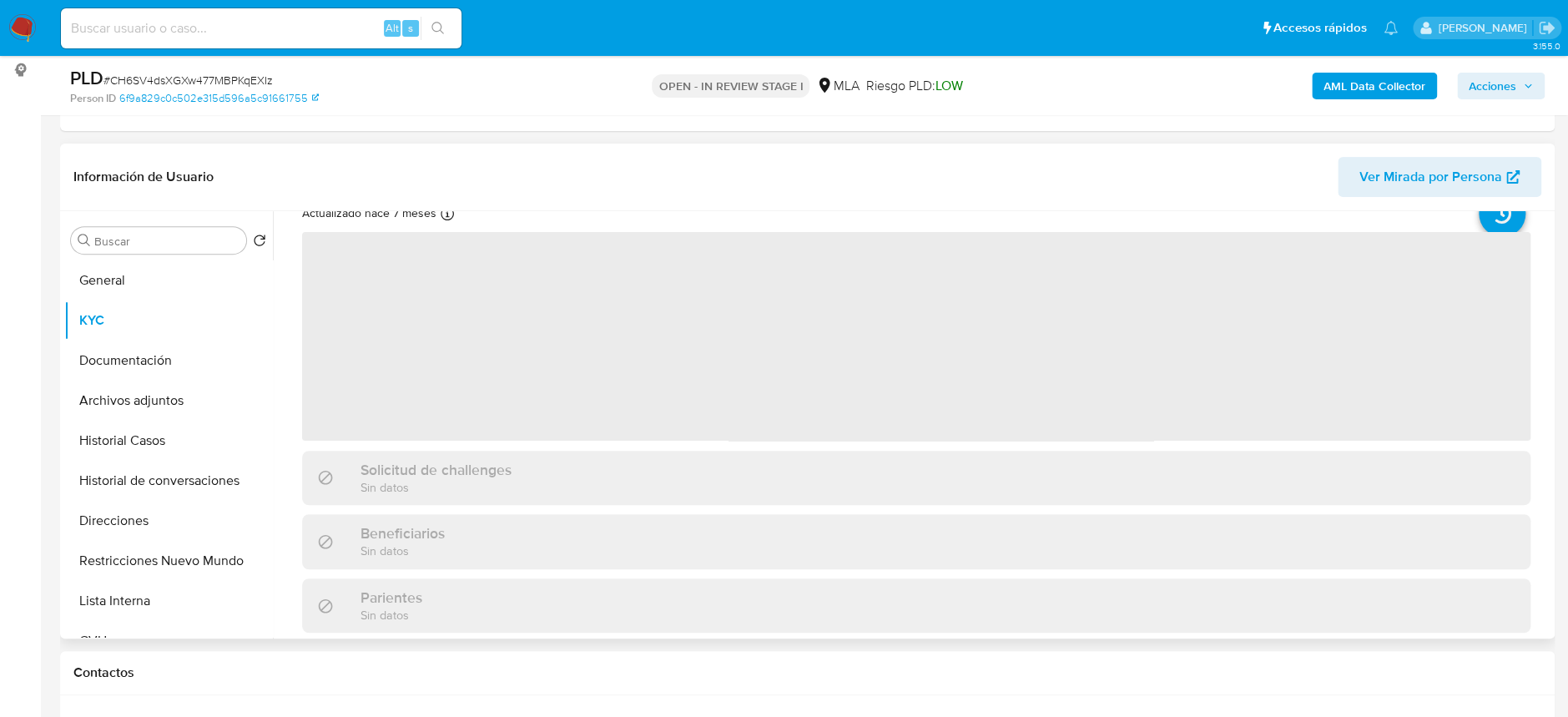
scroll to position [111, 0]
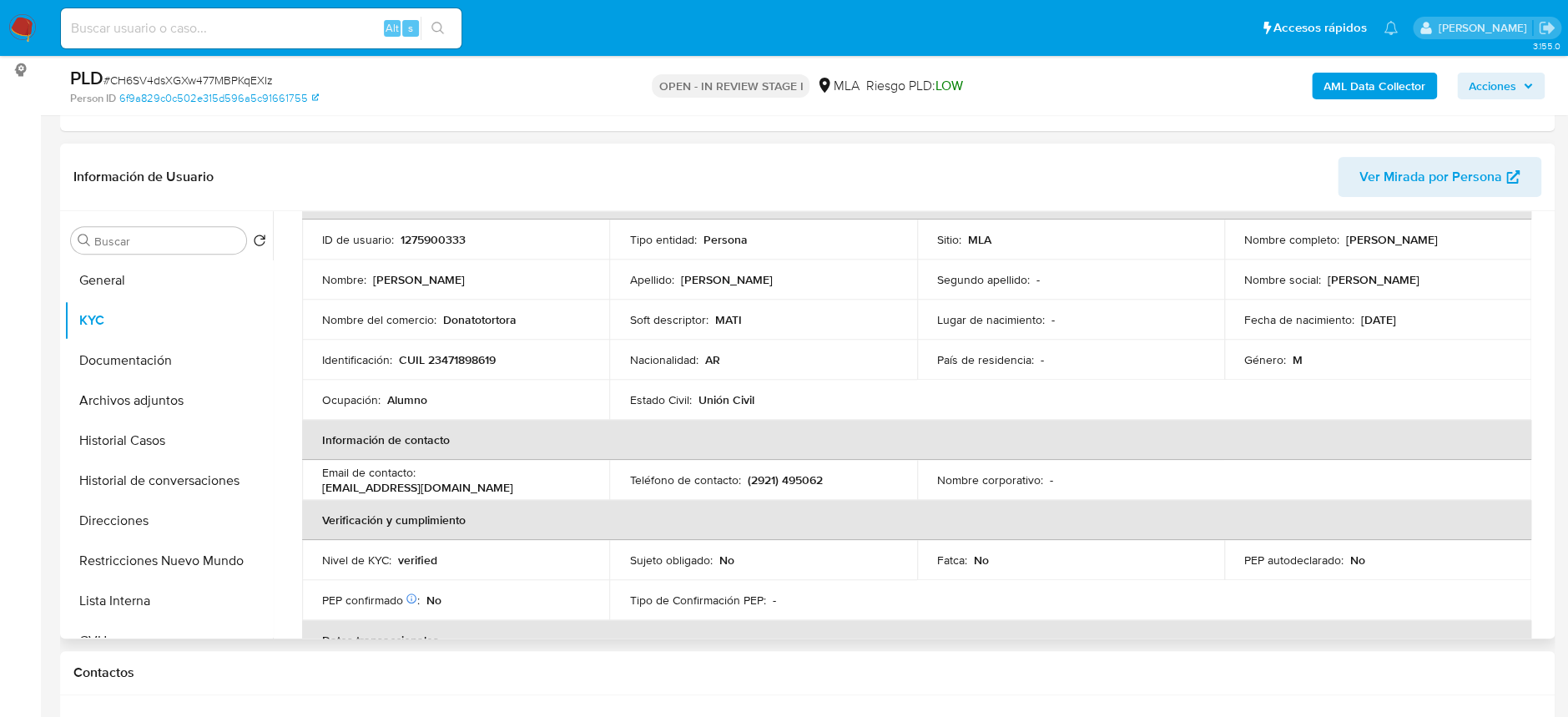
drag, startPoint x: 1338, startPoint y: 237, endPoint x: 1397, endPoint y: 245, distance: 59.5
click at [1430, 240] on div "Nombre completo : Donato Tortora" at bounding box center [1377, 240] width 267 height 15
click at [1336, 238] on div "Nombre completo : Donato Tortora" at bounding box center [1377, 240] width 267 height 15
drag, startPoint x: 1417, startPoint y: 243, endPoint x: 1340, endPoint y: 241, distance: 77.0
click at [1346, 241] on p "Donato Tortora" at bounding box center [1391, 240] width 92 height 15
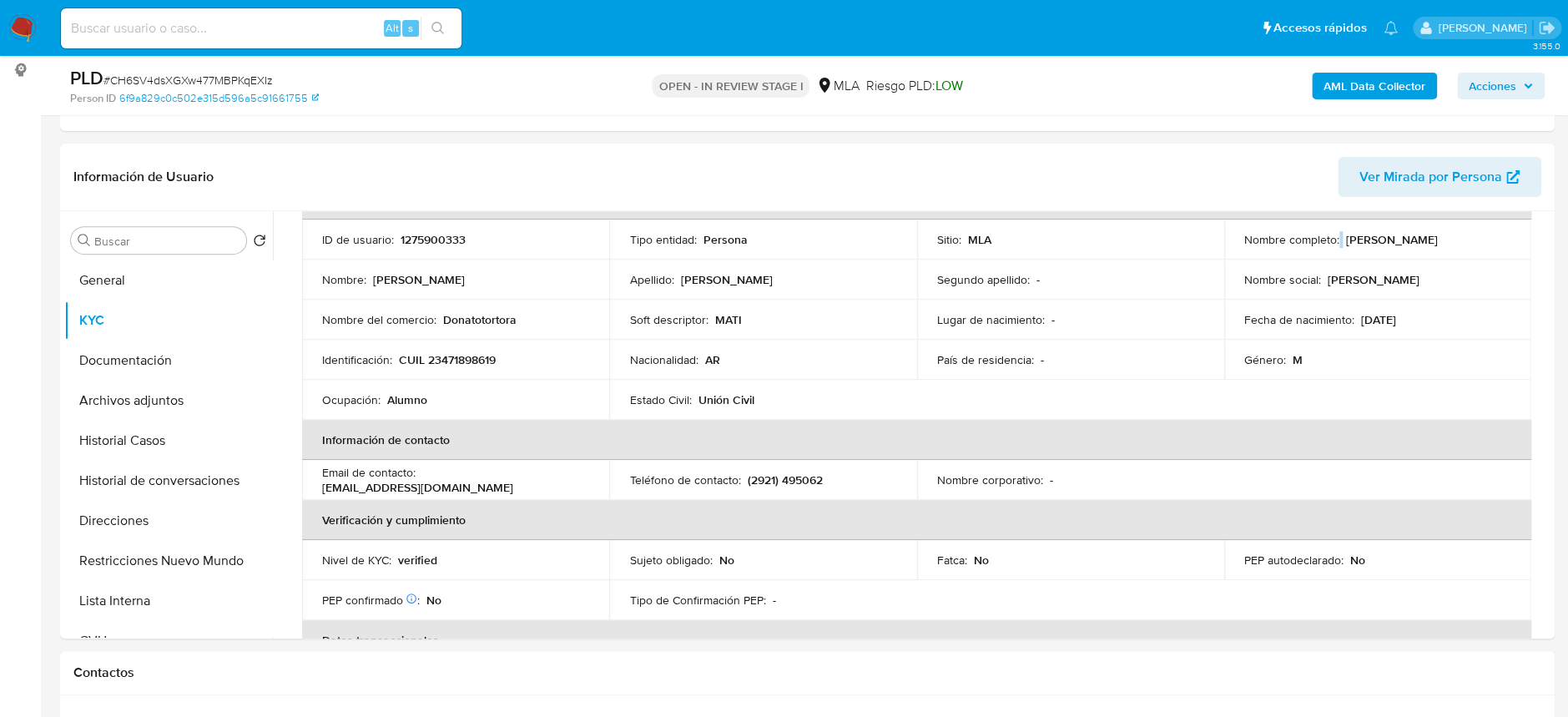
copy p "Donato Tortora"
click at [177, 409] on button "Archivos adjuntos" at bounding box center [162, 401] width 196 height 40
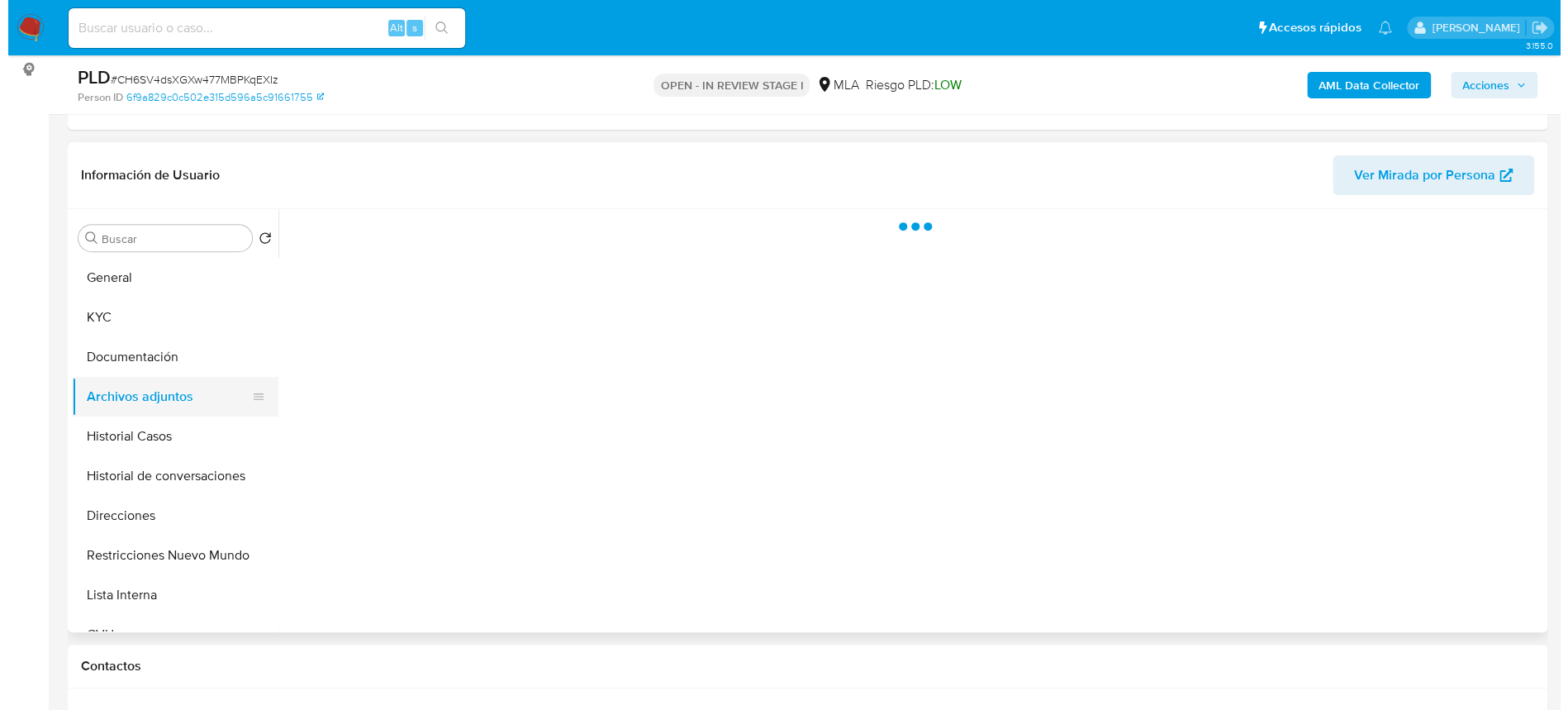
scroll to position [0, 0]
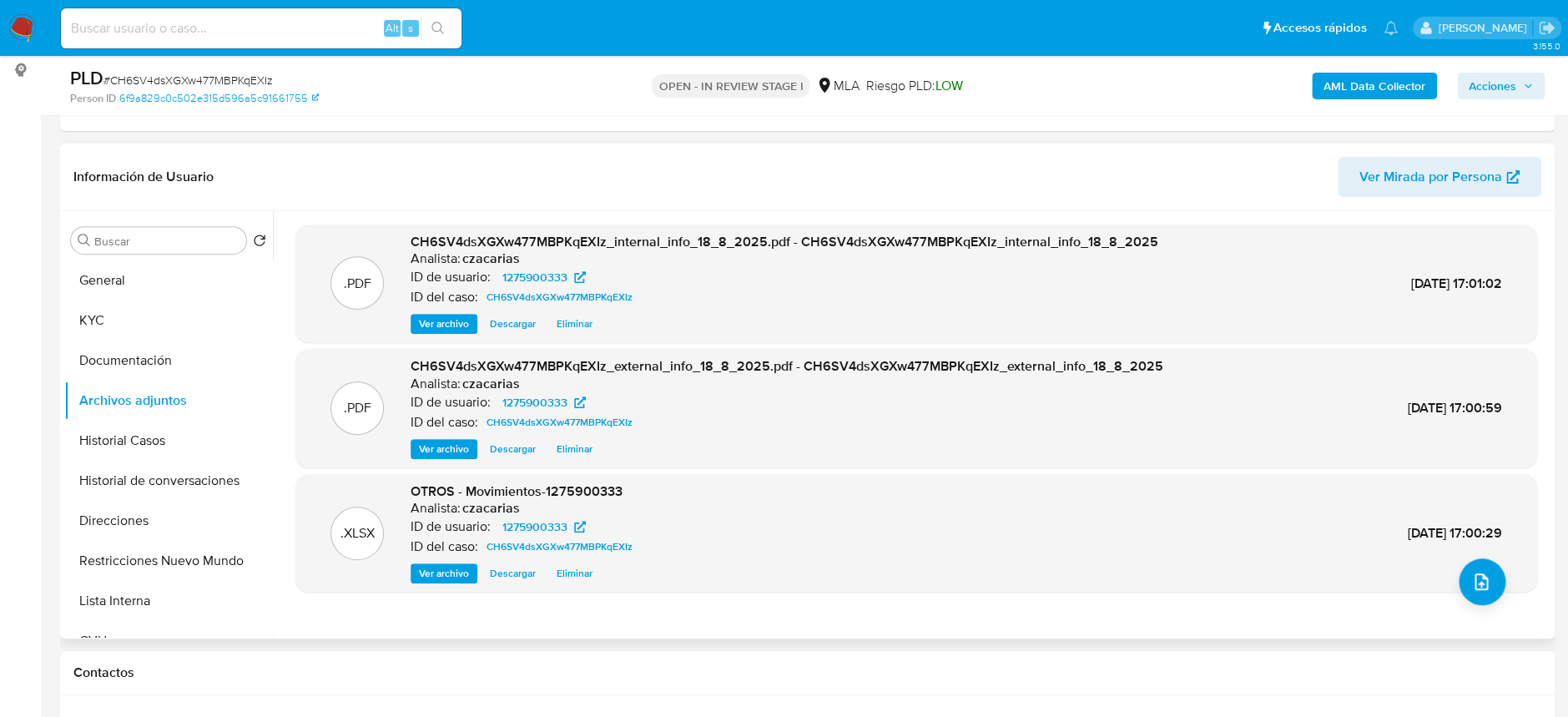
click at [1448, 577] on div ".XLSX OTROS - Movimientos-1275900333 Analista: czacarias ID de usuario: 1275900…" at bounding box center [916, 534] width 1225 height 102
click at [1458, 574] on button "upload-file" at bounding box center [1481, 582] width 46 height 46
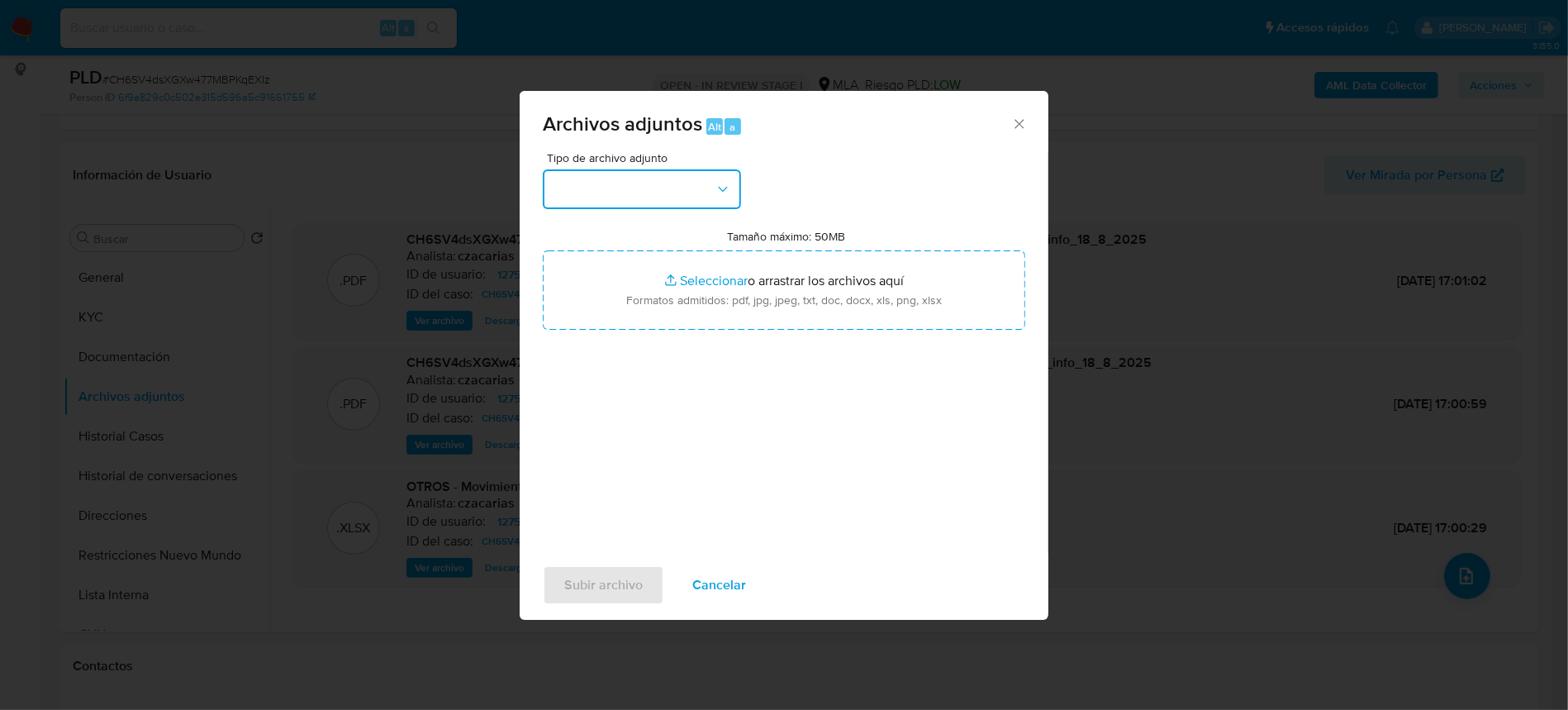
click at [661, 181] on button "button" at bounding box center [642, 189] width 198 height 40
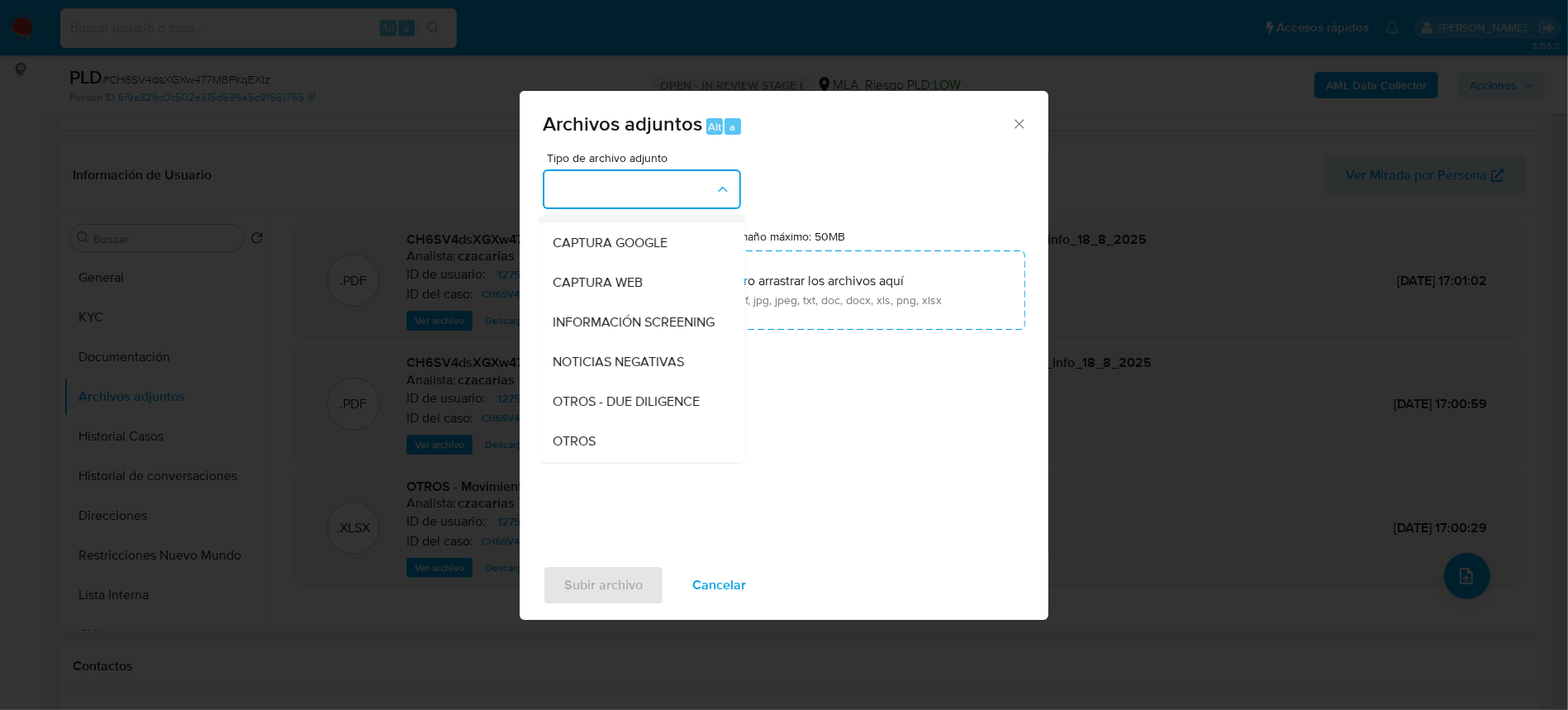
scroll to position [220, 0]
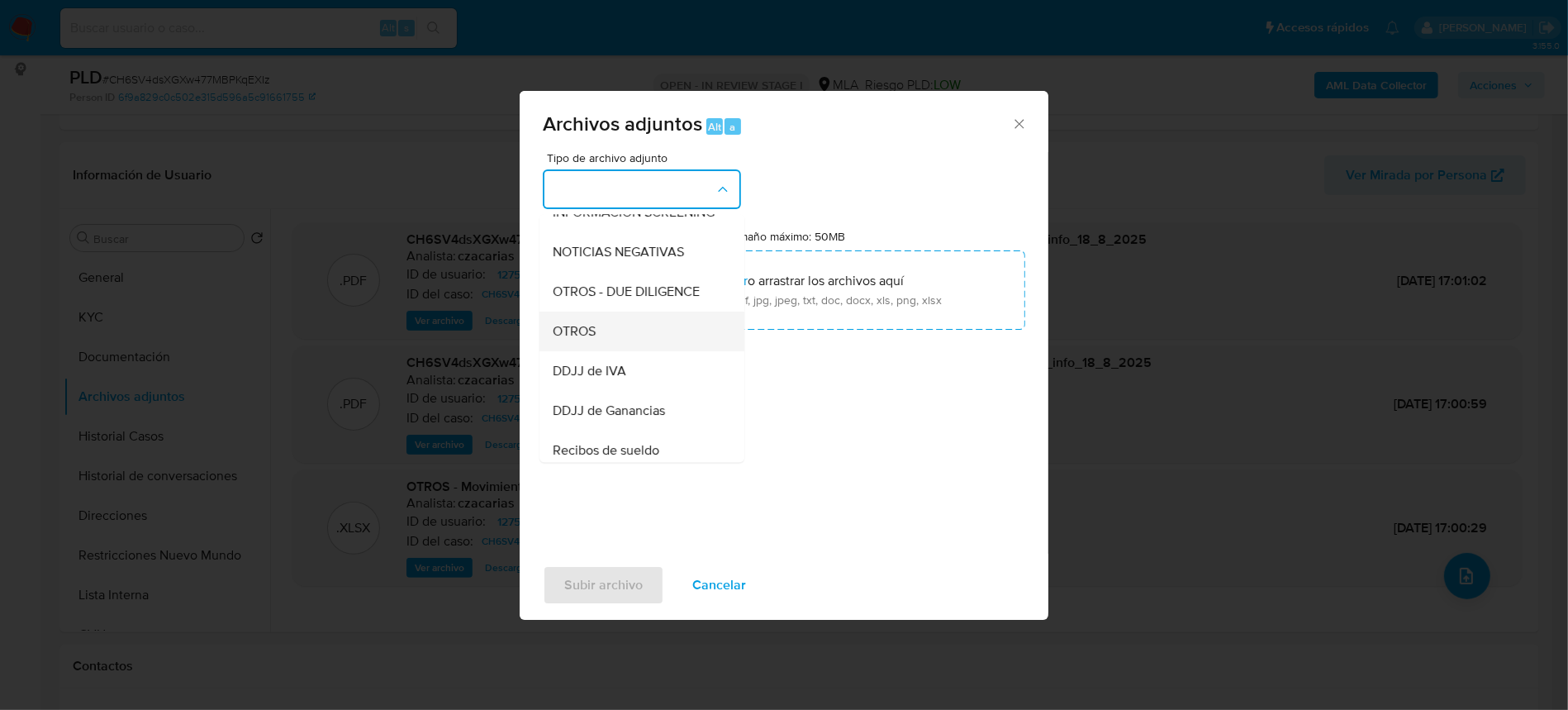
click at [595, 351] on div "OTROS" at bounding box center [637, 331] width 168 height 40
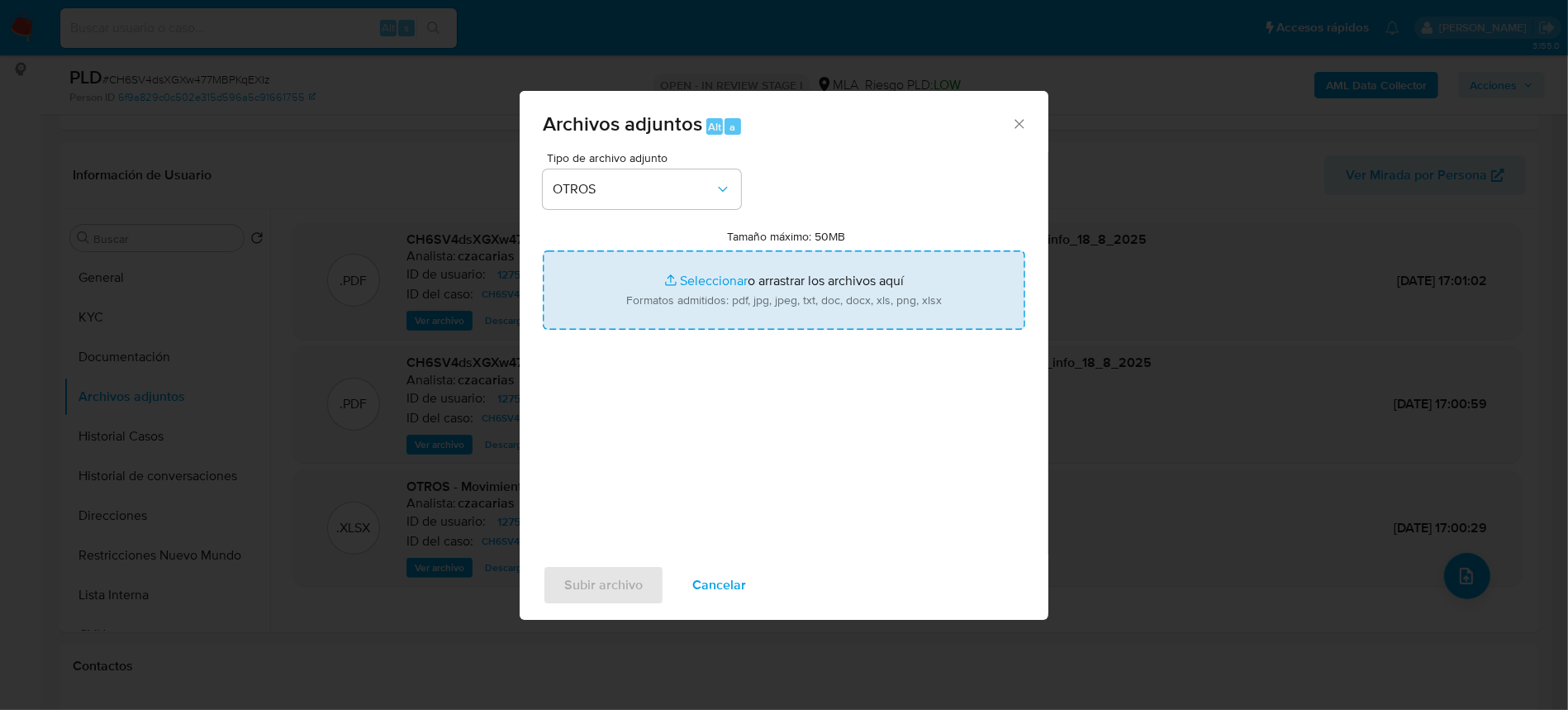
type input "C:\fakepath\Boleto de compraventa dic 24 - Donato Tortora.jpeg"
click at [603, 581] on span "Subir archivo" at bounding box center [603, 585] width 79 height 36
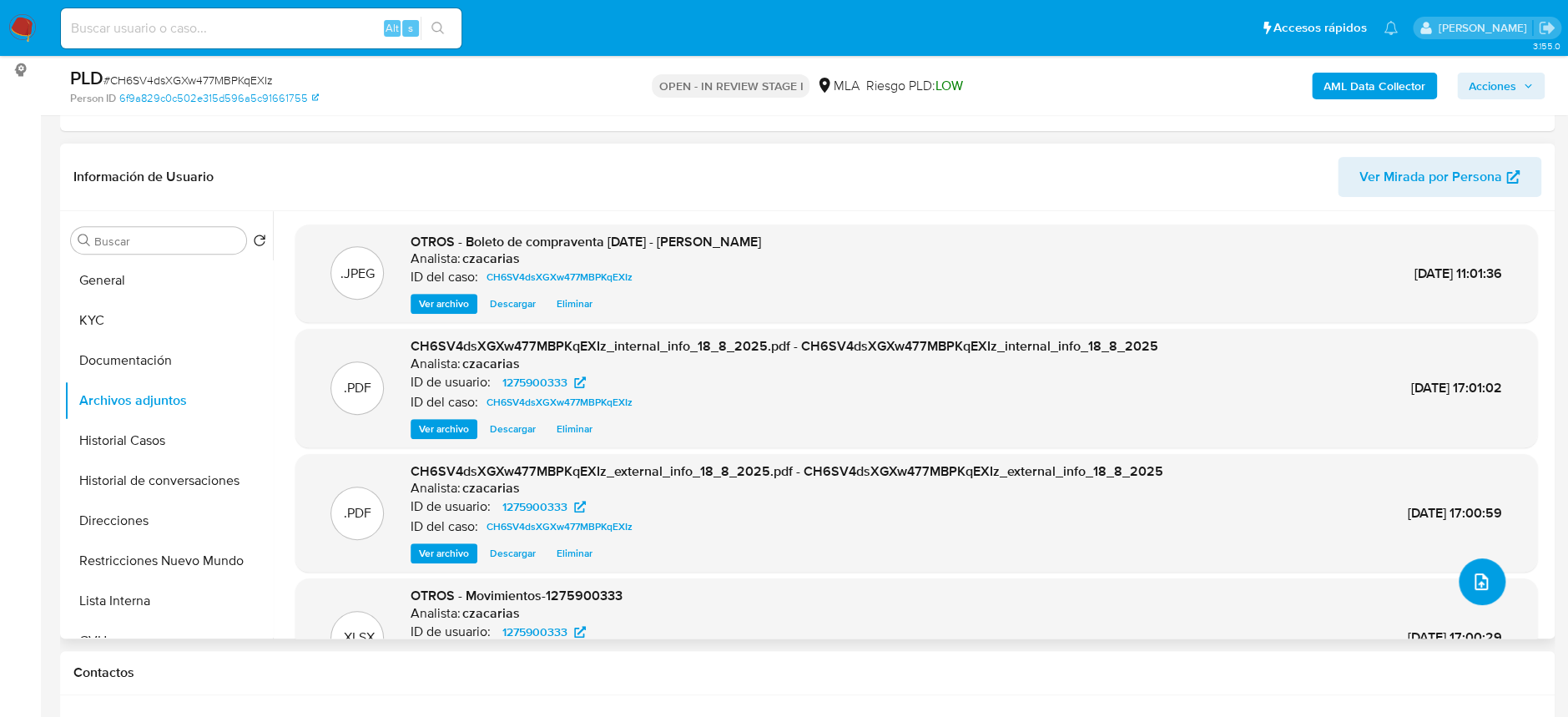
click at [1473, 584] on icon "upload-file" at bounding box center [1480, 582] width 20 height 20
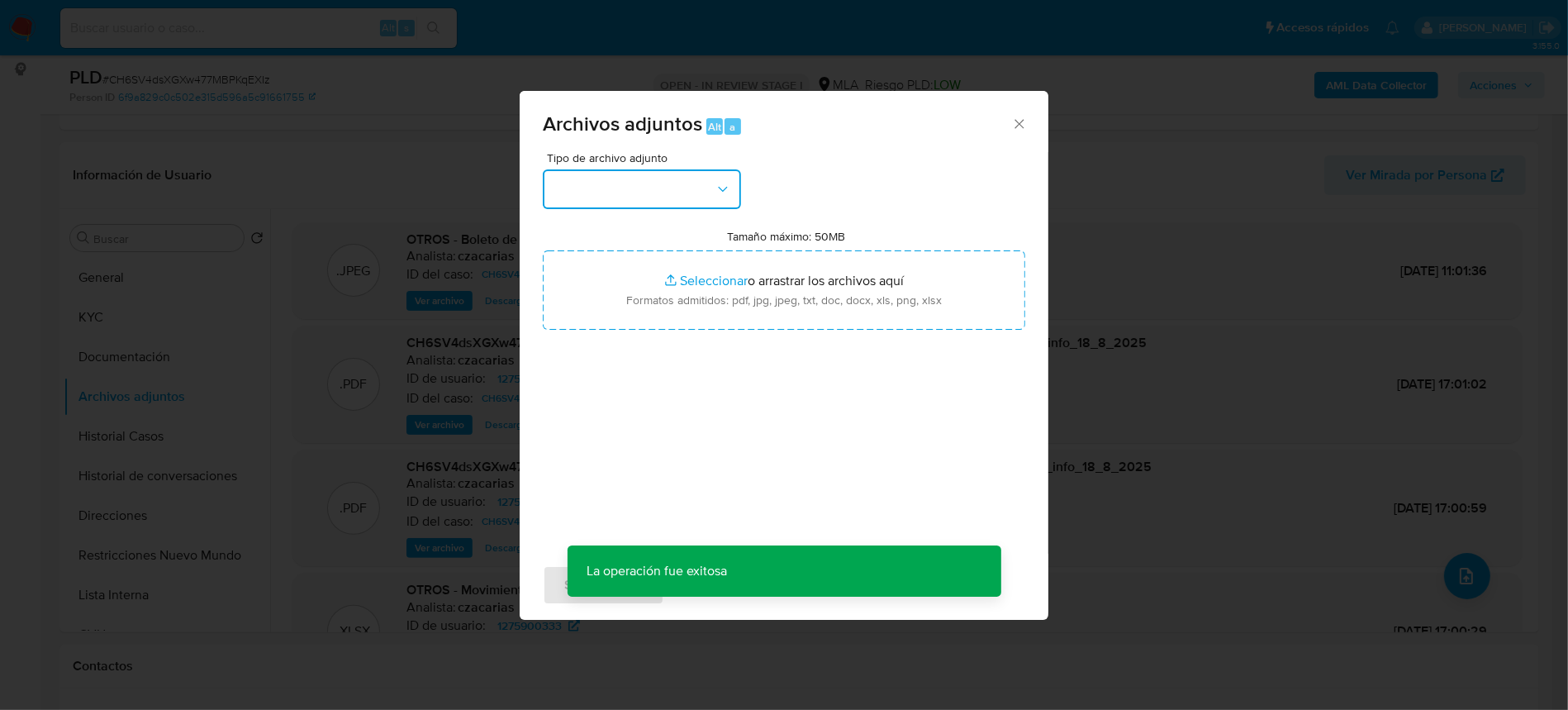
click at [619, 181] on button "button" at bounding box center [642, 189] width 198 height 40
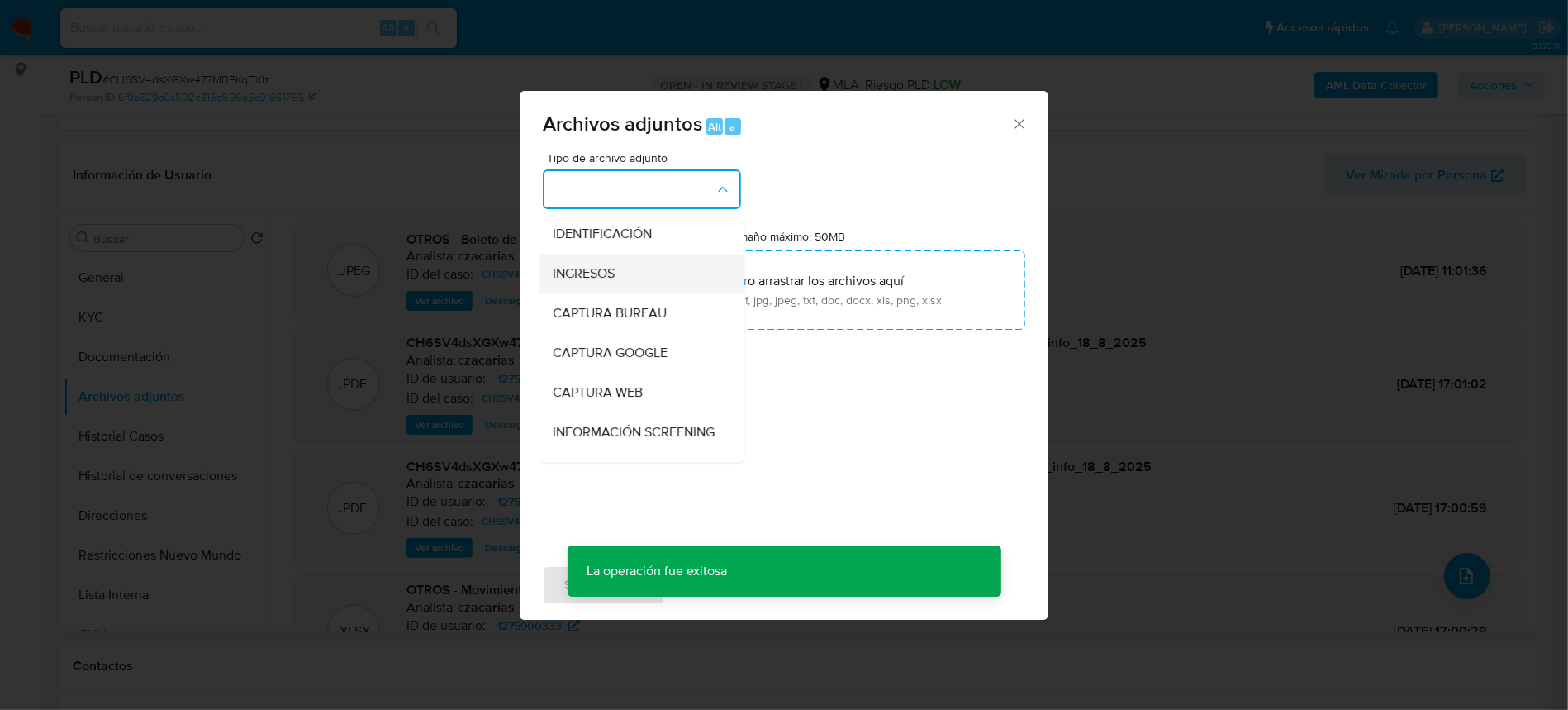
click at [605, 272] on span "INGRESOS" at bounding box center [584, 274] width 62 height 17
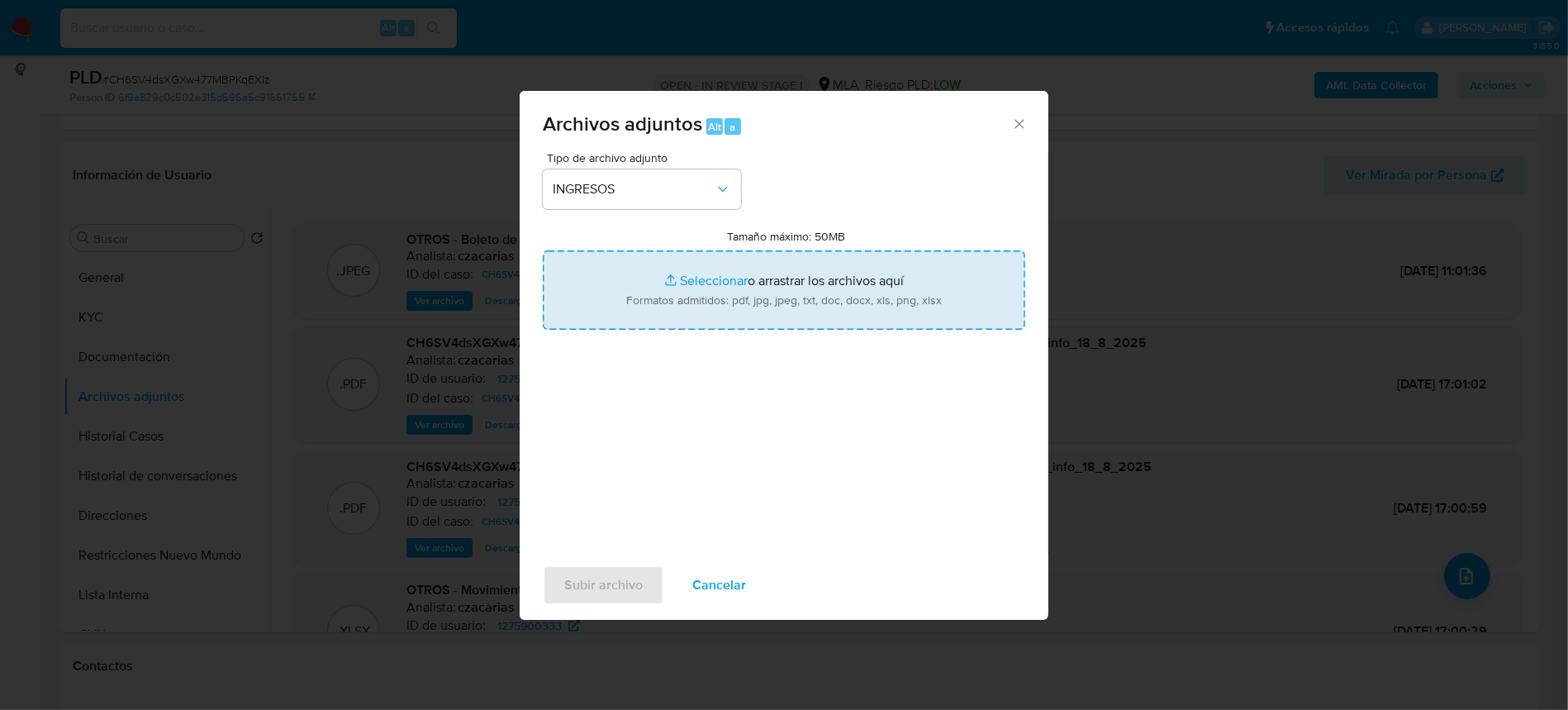
type input "C:\fakepath\Boleto de compraventa mayo 25 - Donato Tortora.pdf"
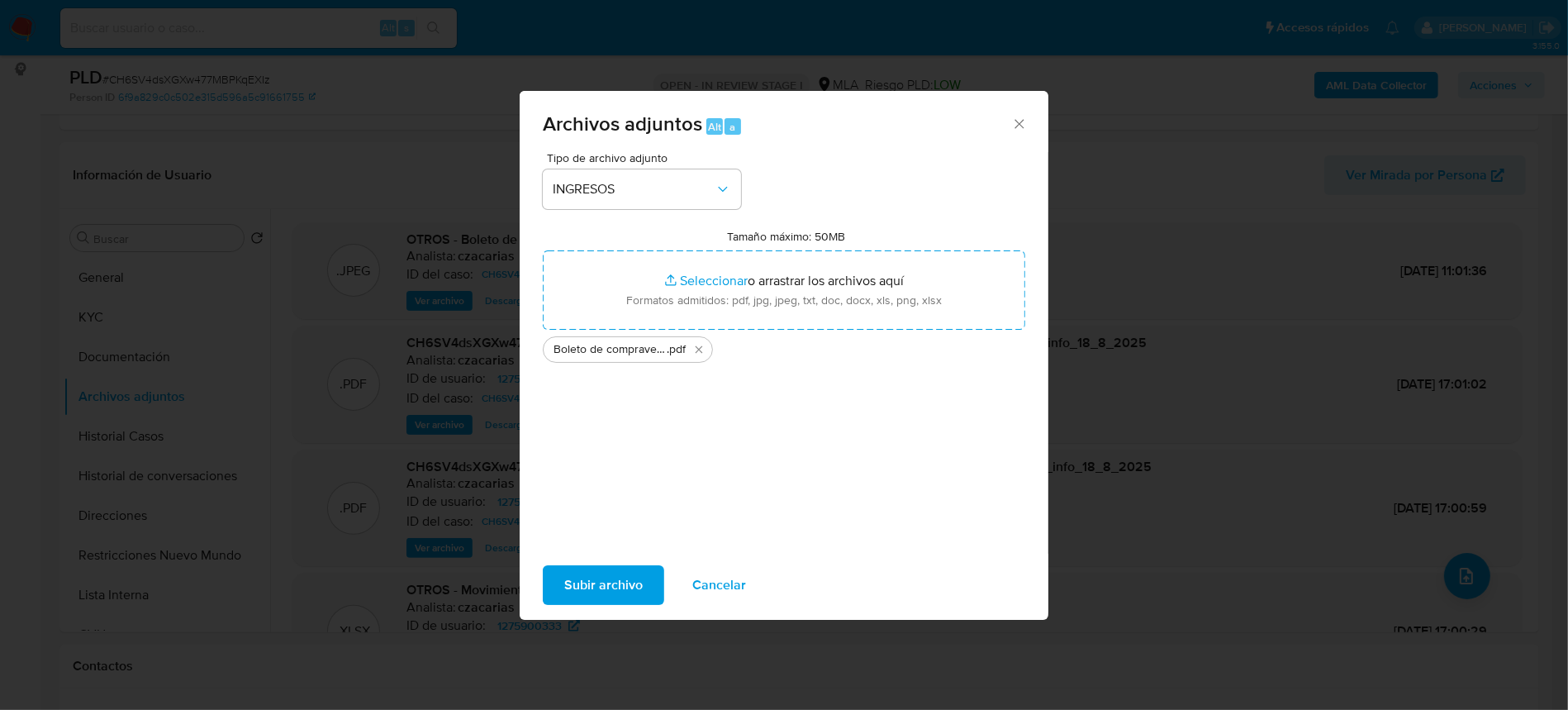
click at [640, 583] on span "Subir archivo" at bounding box center [603, 585] width 79 height 36
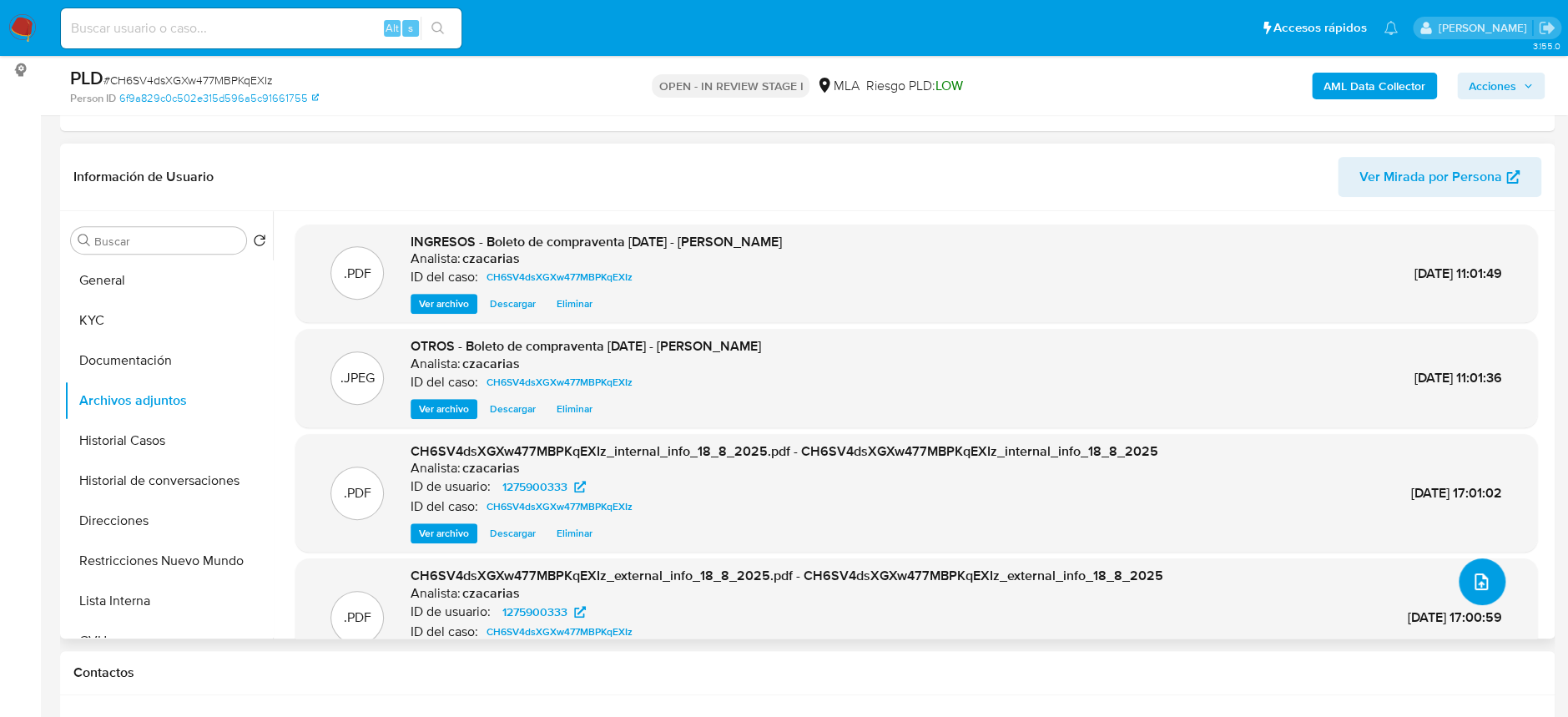
click at [1471, 586] on icon "upload-file" at bounding box center [1480, 582] width 20 height 20
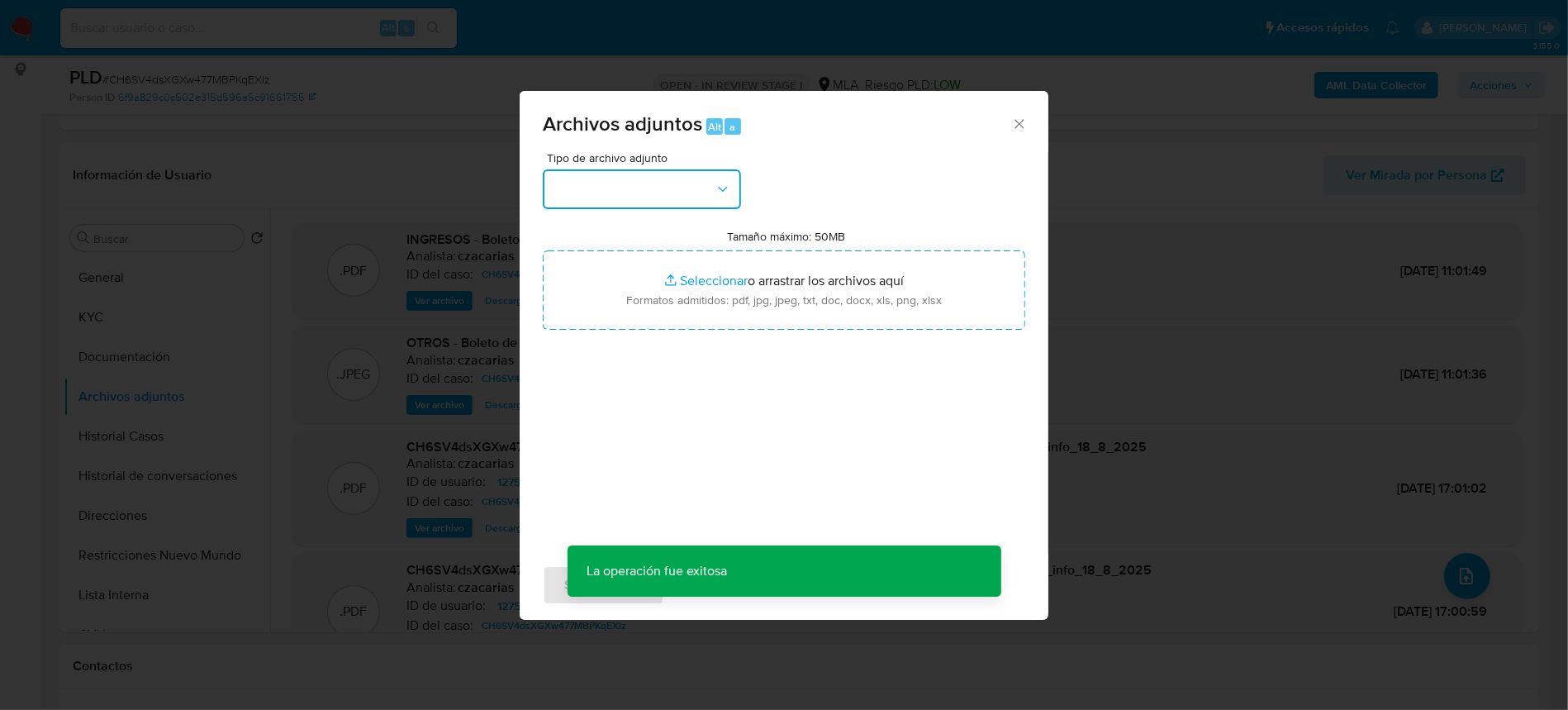
click at [655, 178] on button "button" at bounding box center [642, 189] width 198 height 40
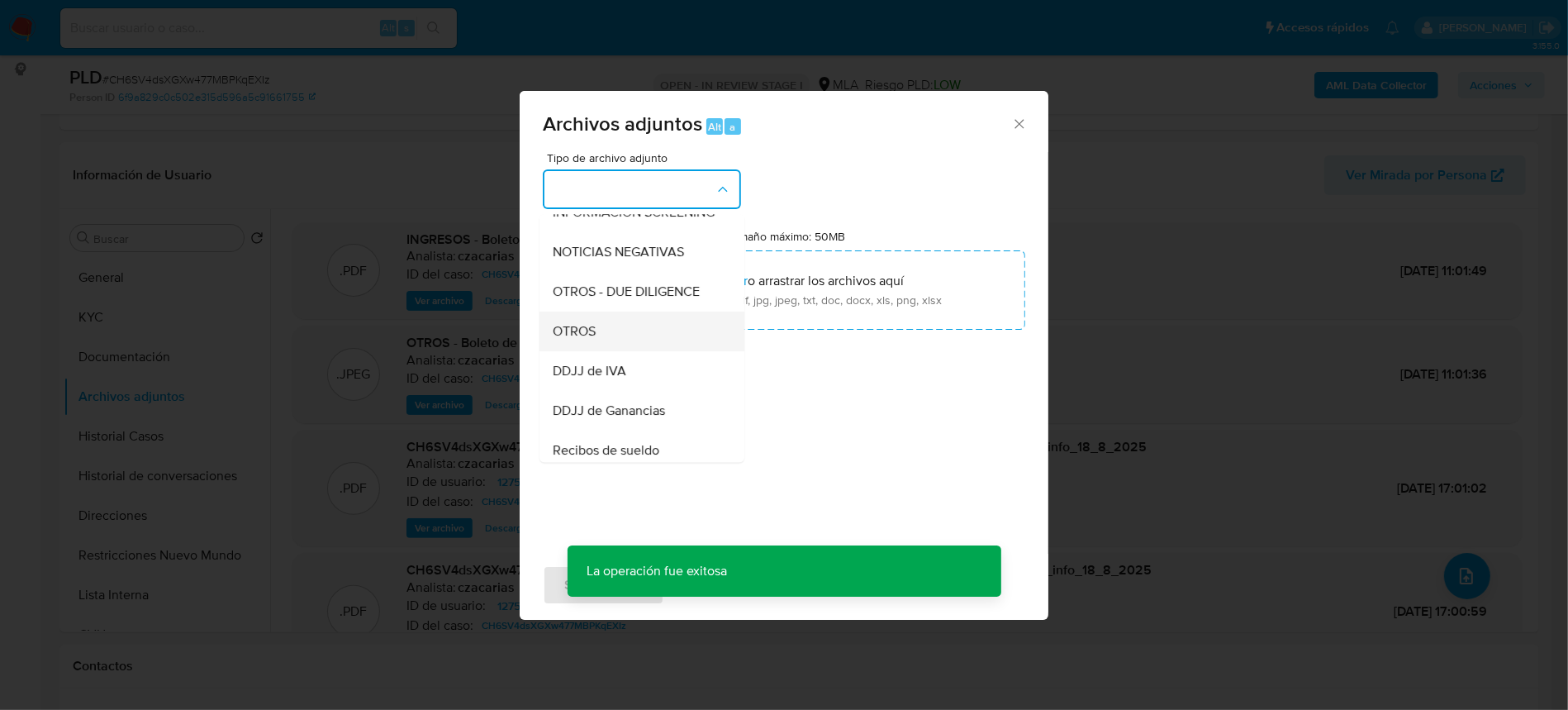
click at [593, 340] on span "OTROS" at bounding box center [574, 331] width 43 height 17
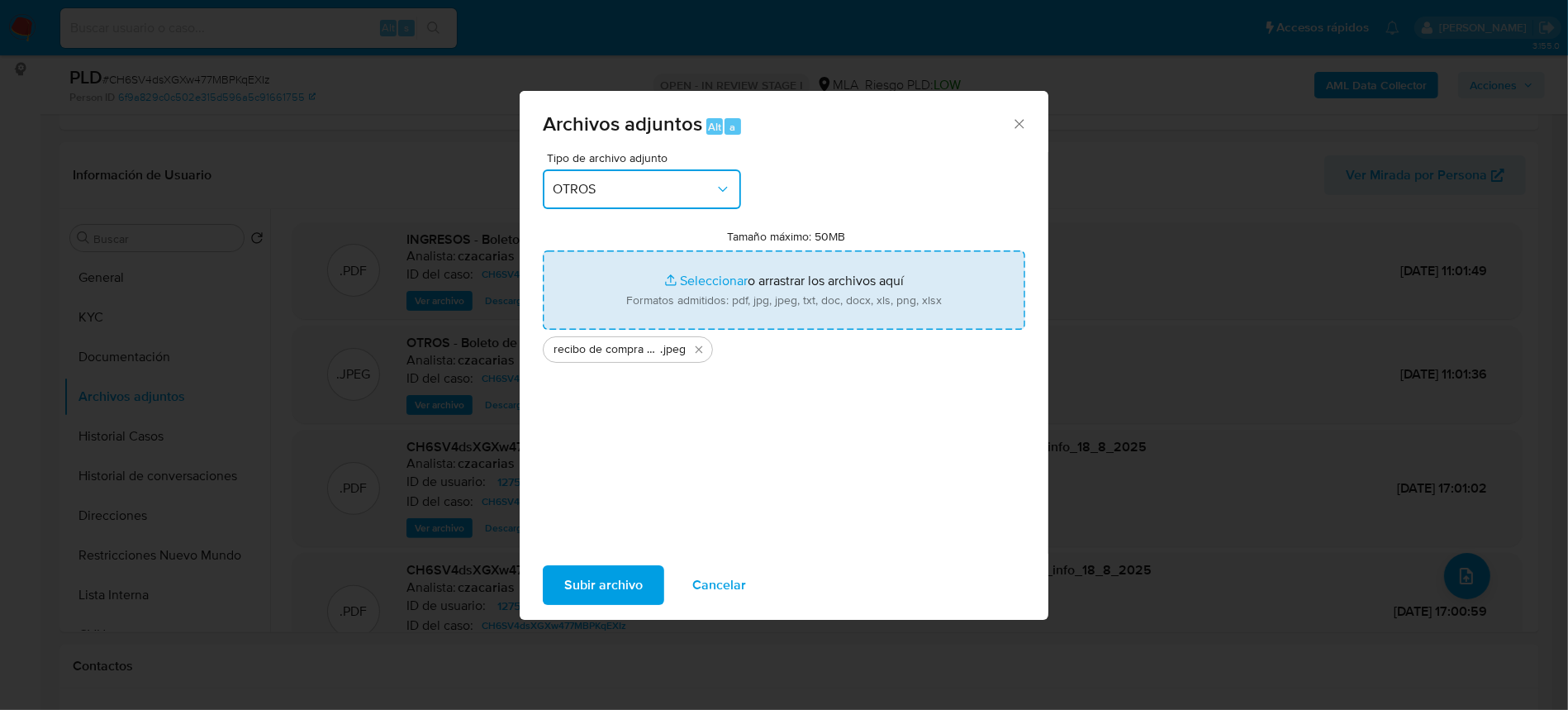
type input "C:\fakepath\boleta de compra vehiculo - Donato Tortora.jpeg"
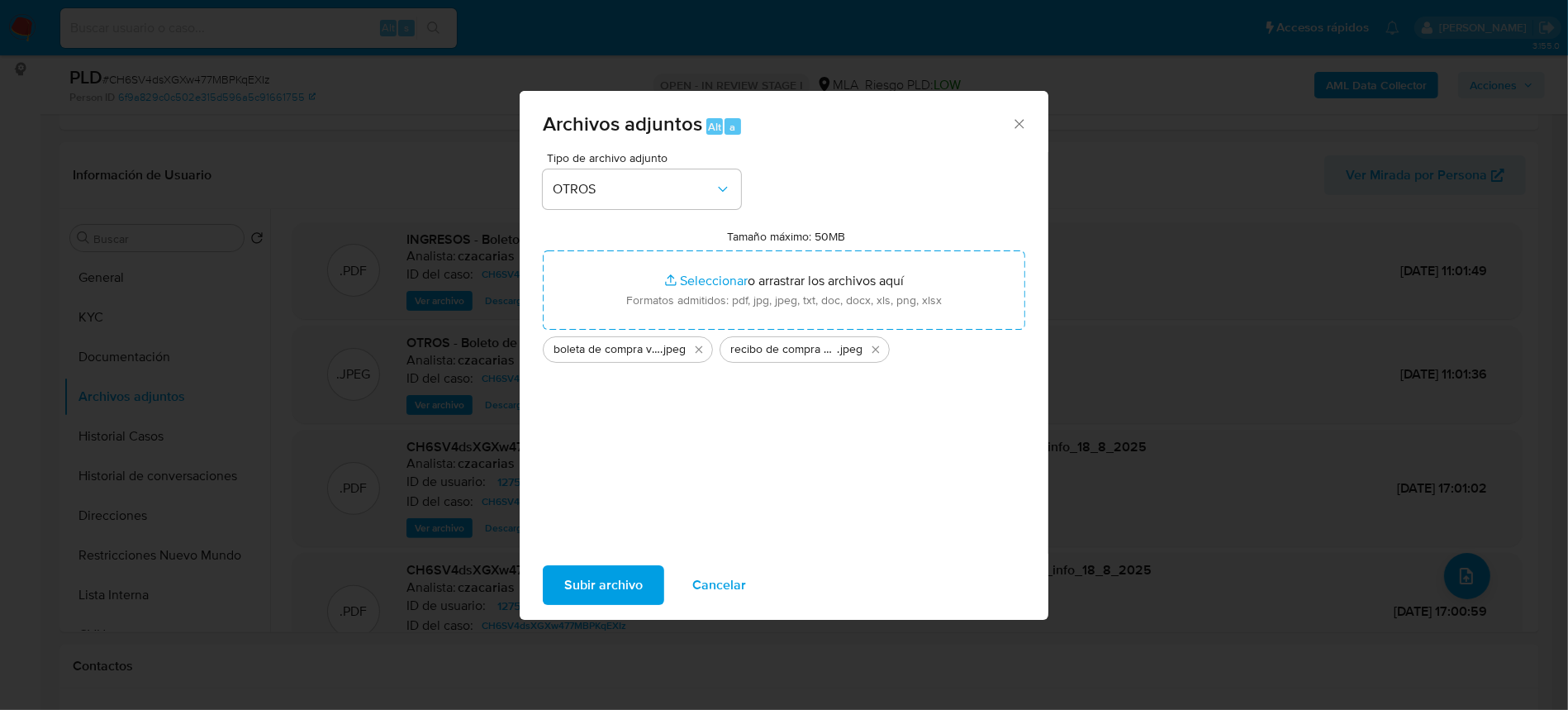
click at [612, 590] on span "Subir archivo" at bounding box center [603, 585] width 79 height 36
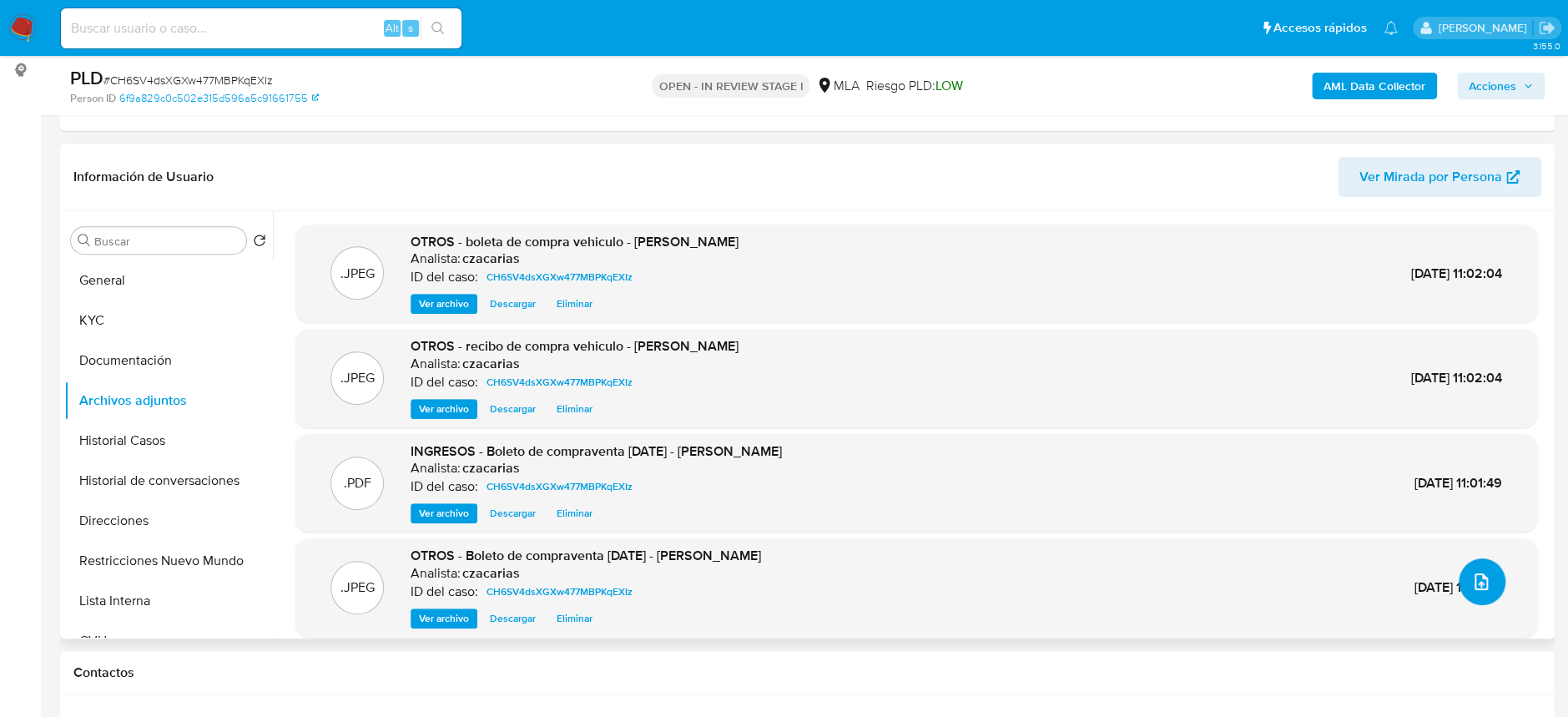
click at [1474, 588] on icon "upload-file" at bounding box center [1480, 582] width 20 height 20
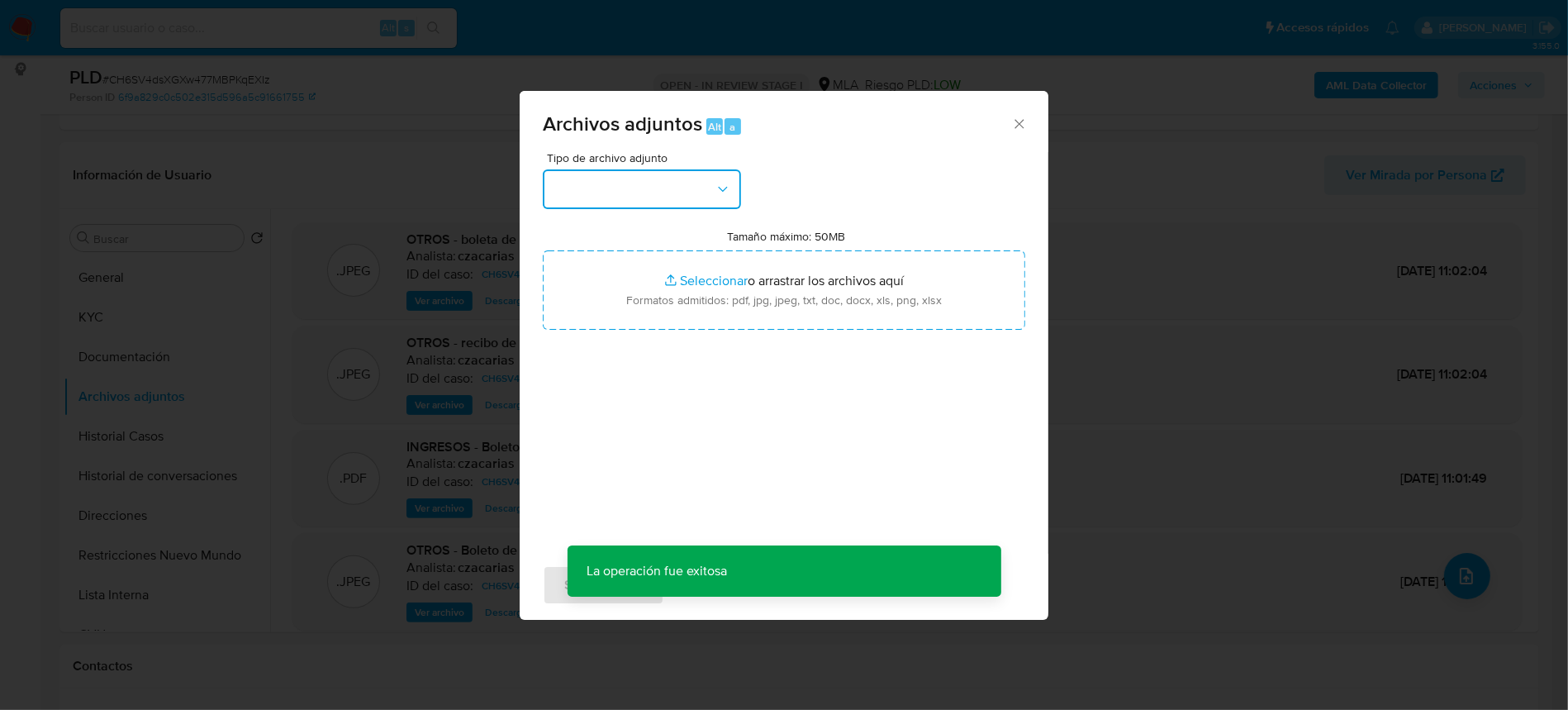
click at [625, 204] on button "button" at bounding box center [642, 189] width 198 height 40
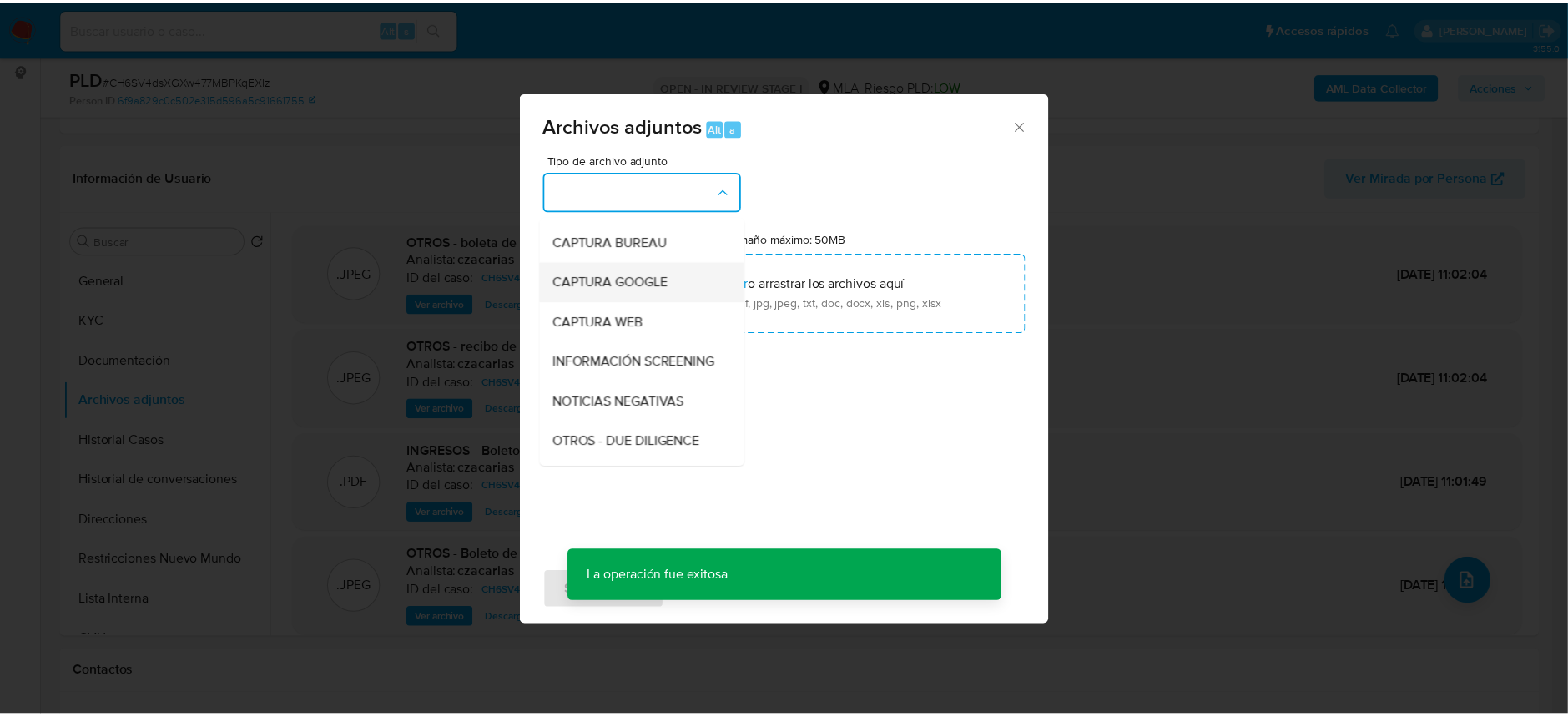
scroll to position [111, 0]
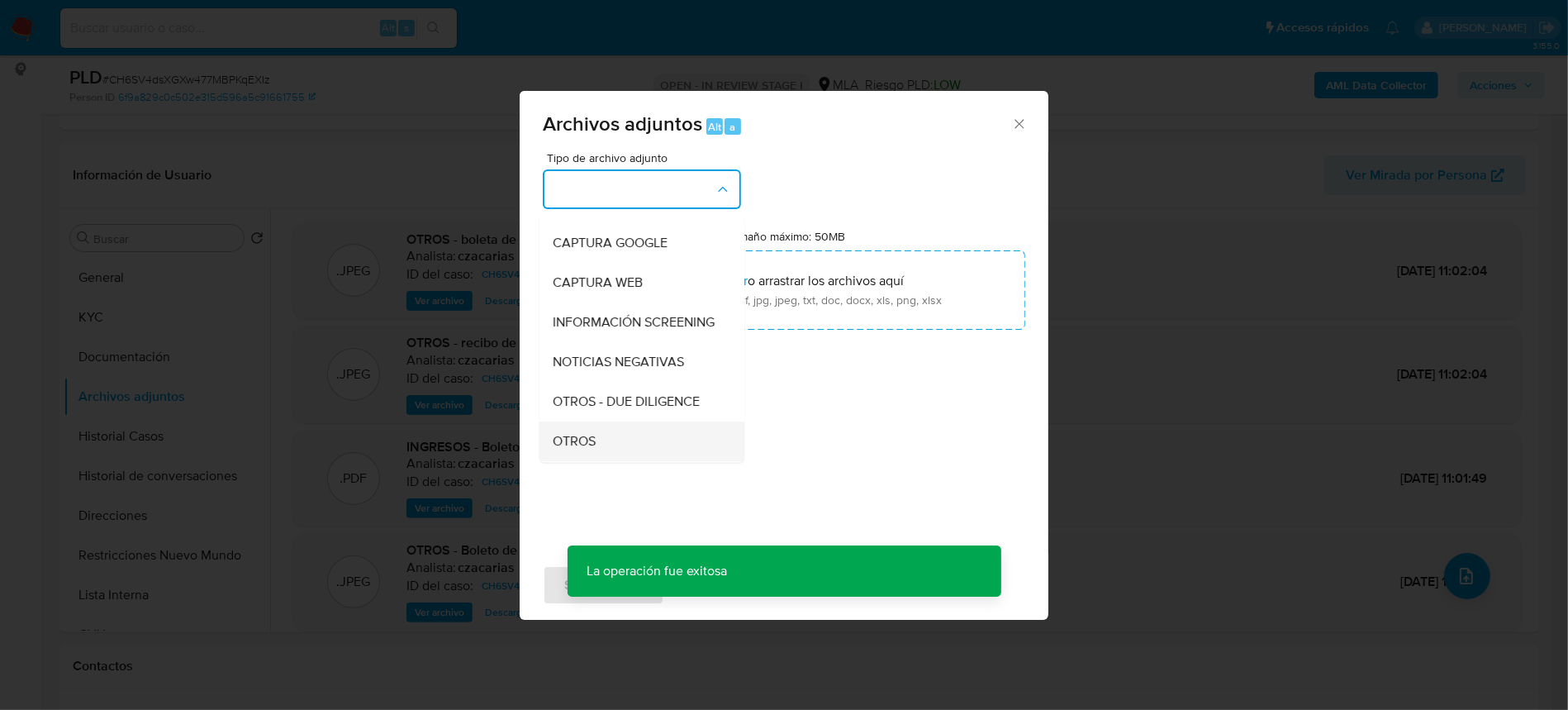
click at [612, 456] on div "OTROS" at bounding box center [637, 441] width 168 height 40
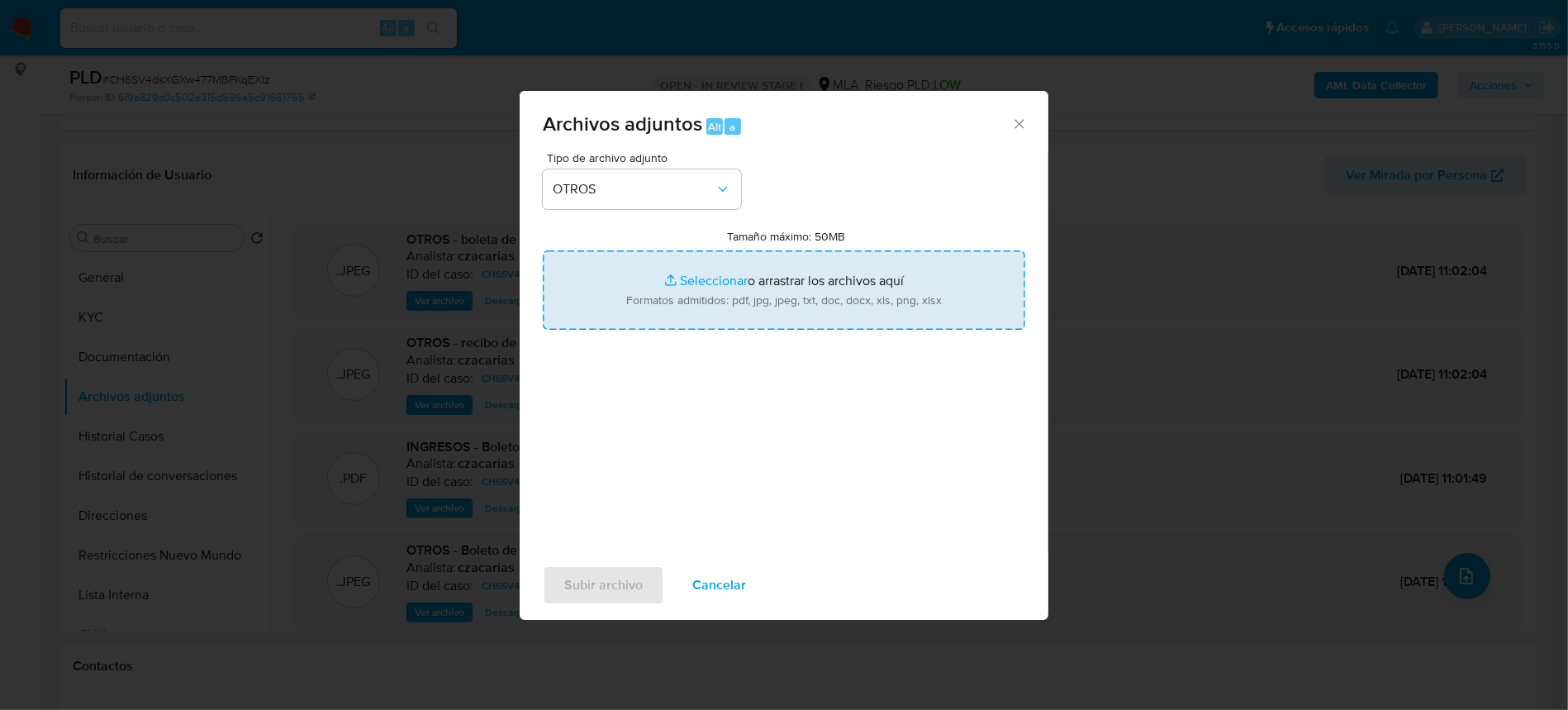
type input "C:\fakepath\Saldos CUIT 23471898619.xlsx"
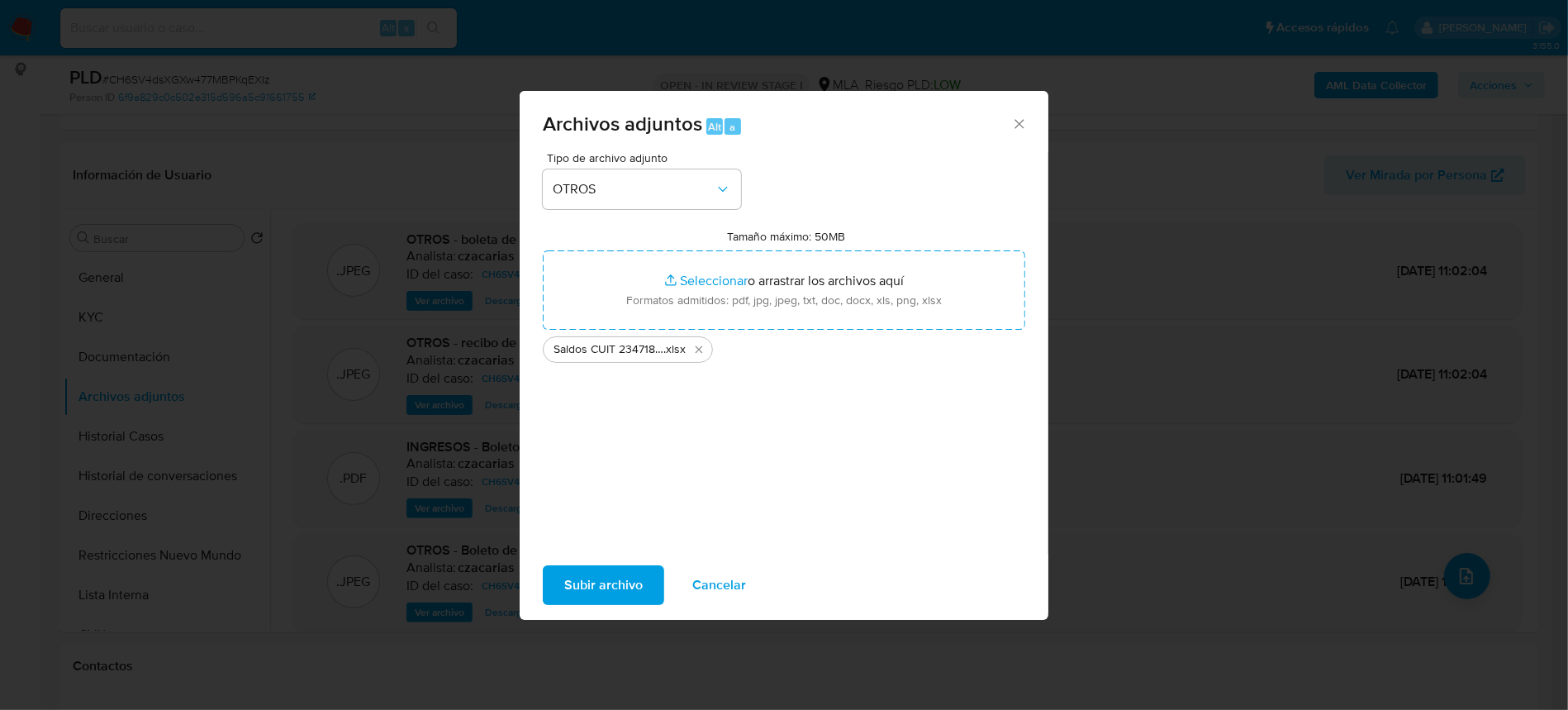
click at [631, 568] on span "Subir archivo" at bounding box center [603, 585] width 79 height 36
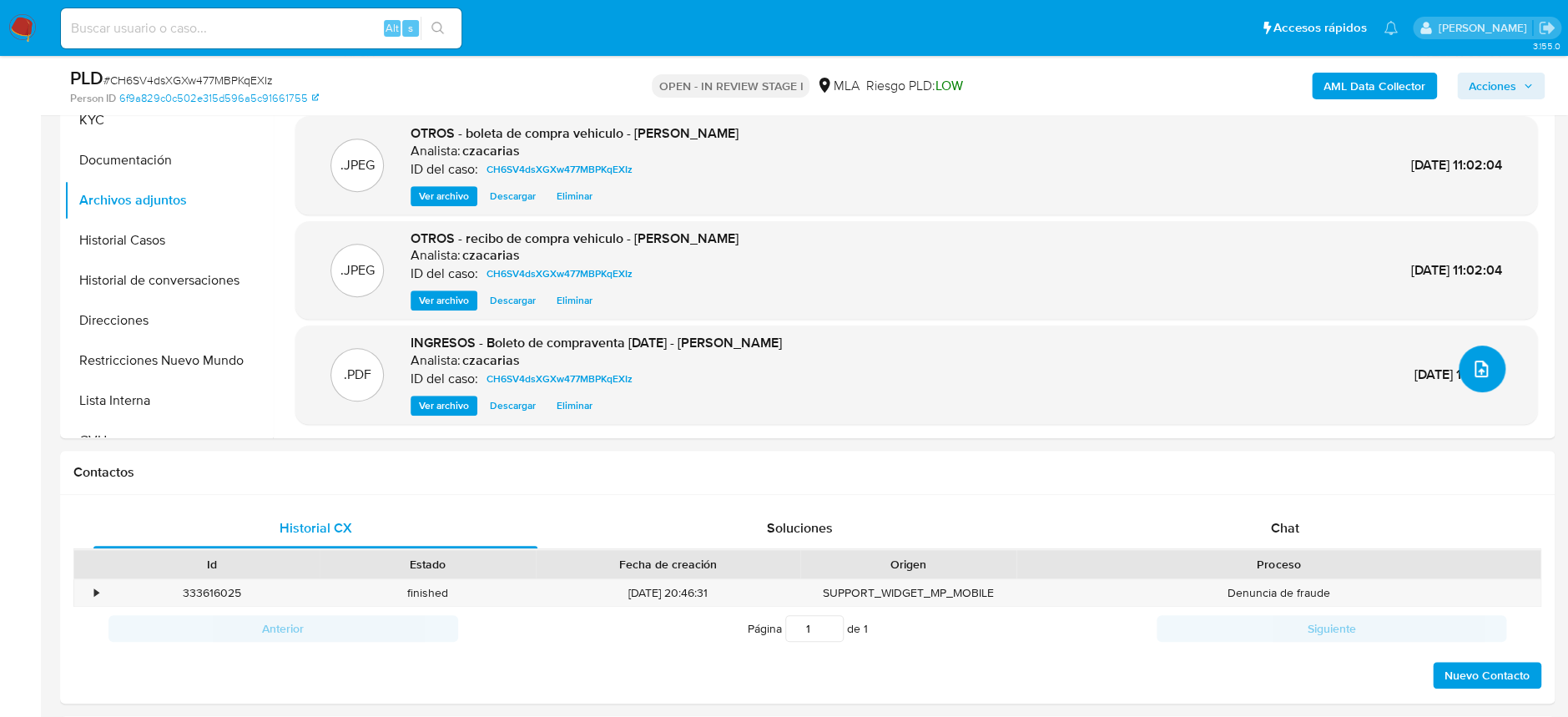
scroll to position [445, 0]
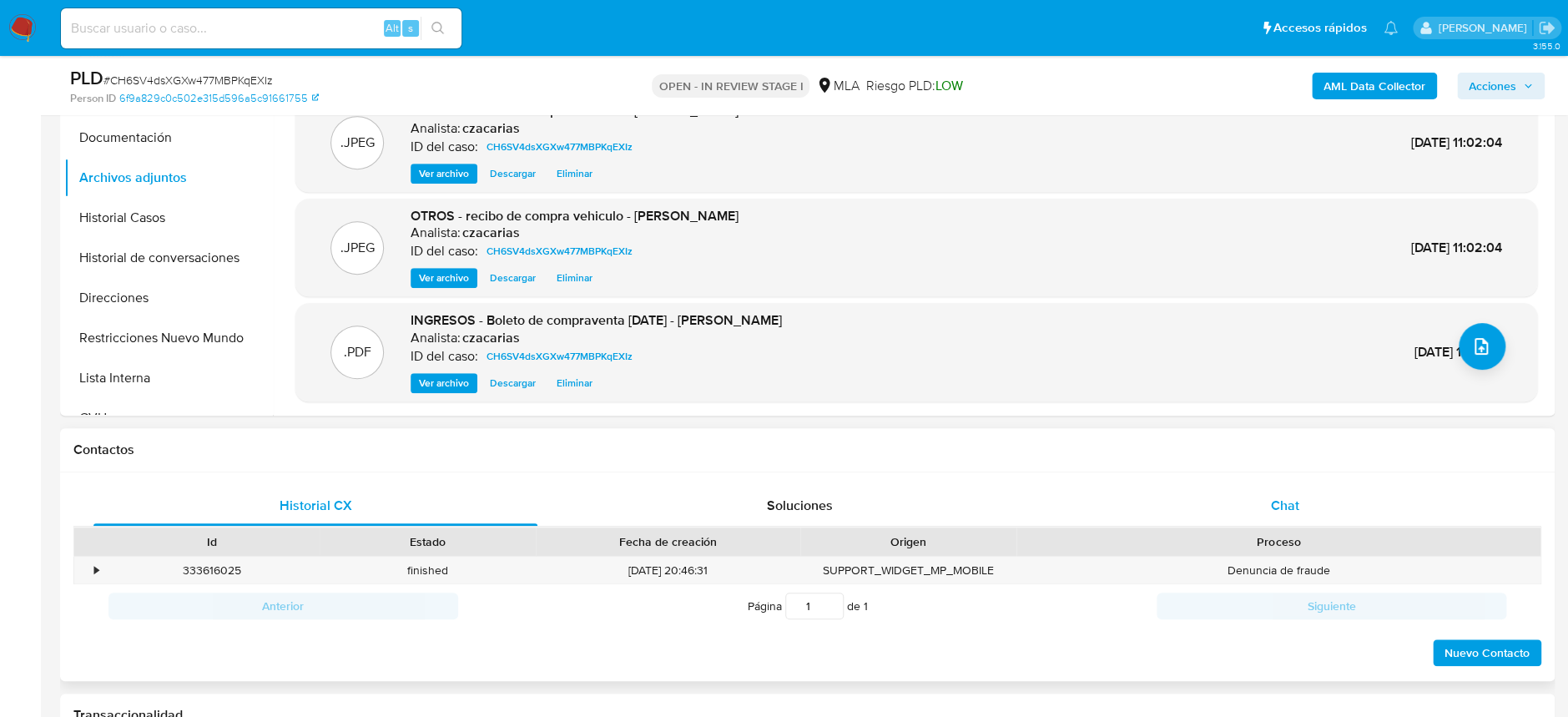
click at [1300, 490] on div "Chat" at bounding box center [1284, 505] width 444 height 40
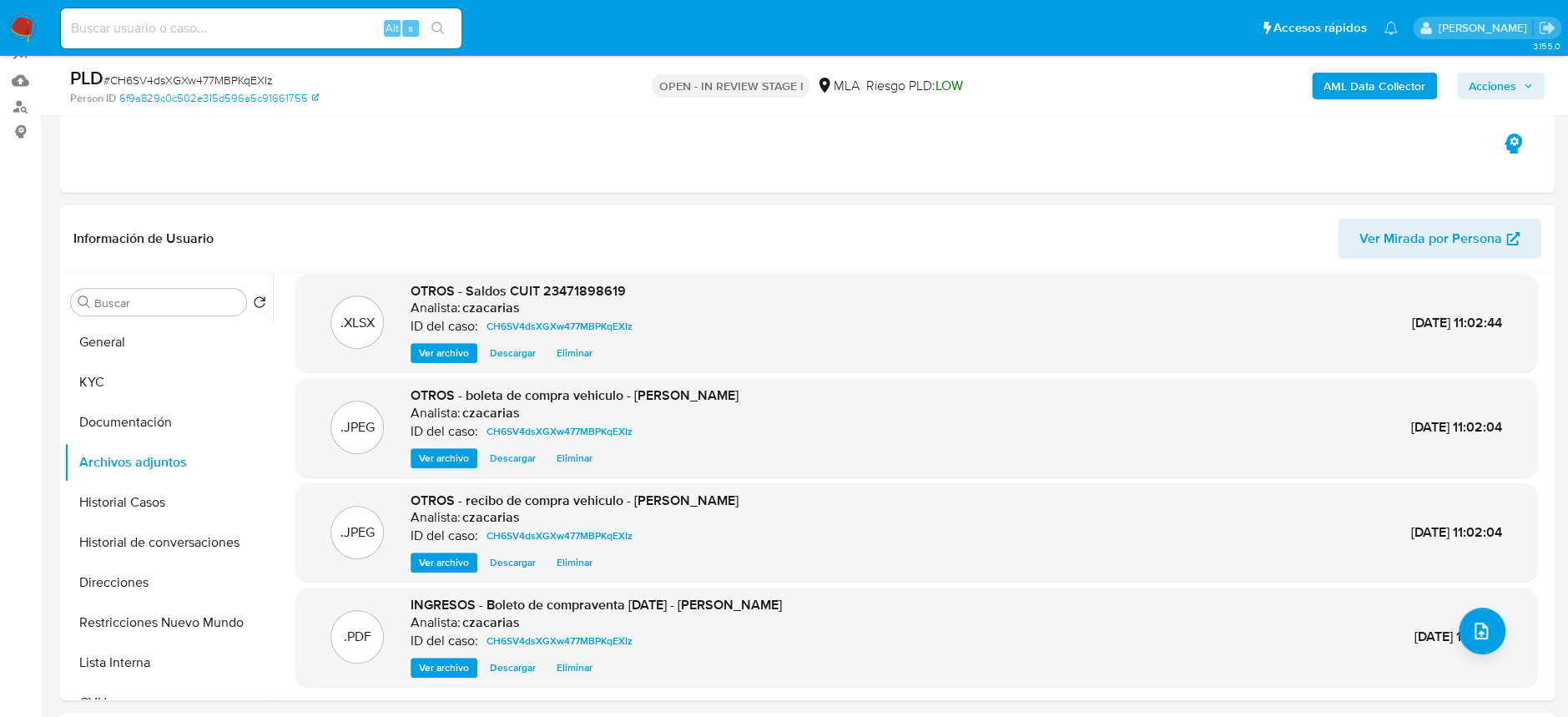
scroll to position [111, 0]
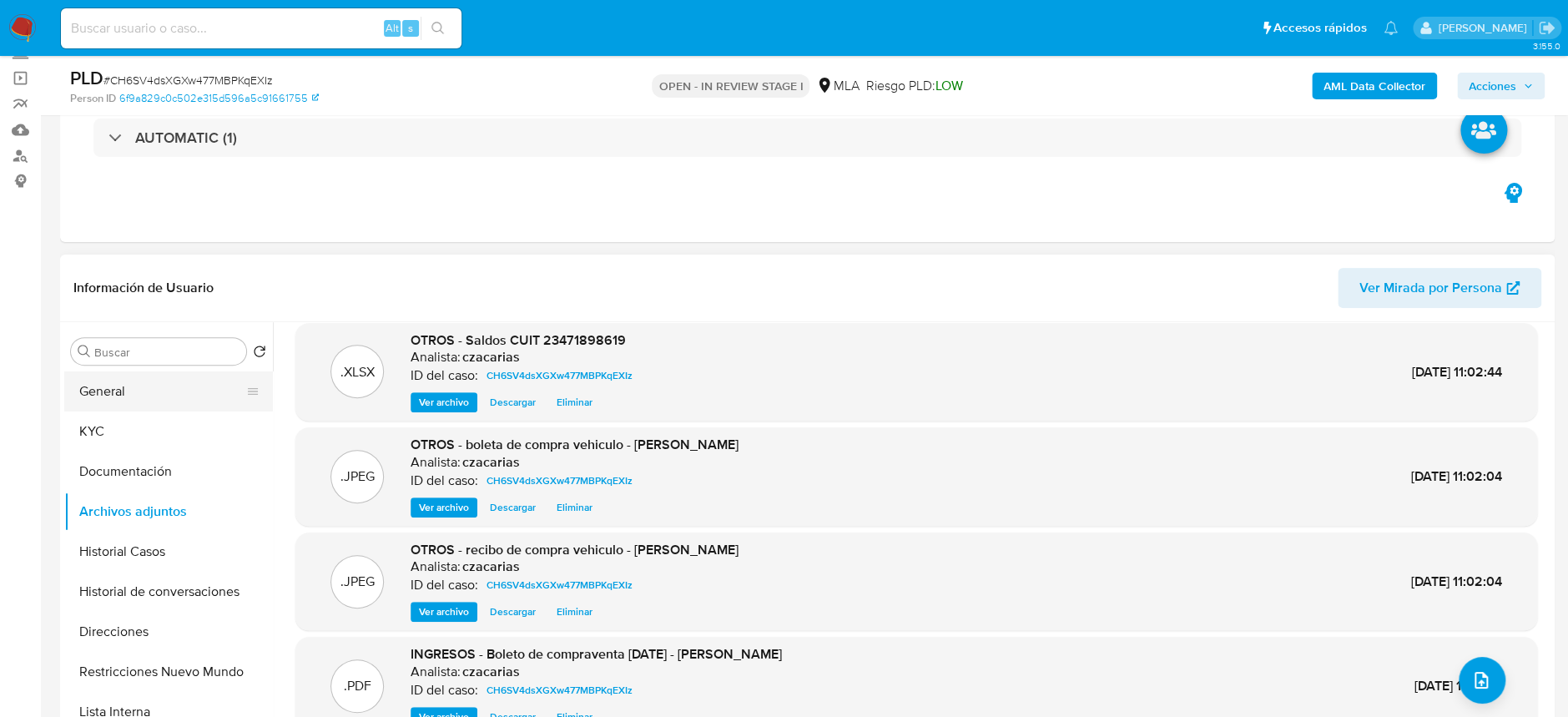
click at [136, 382] on button "General" at bounding box center [162, 392] width 196 height 40
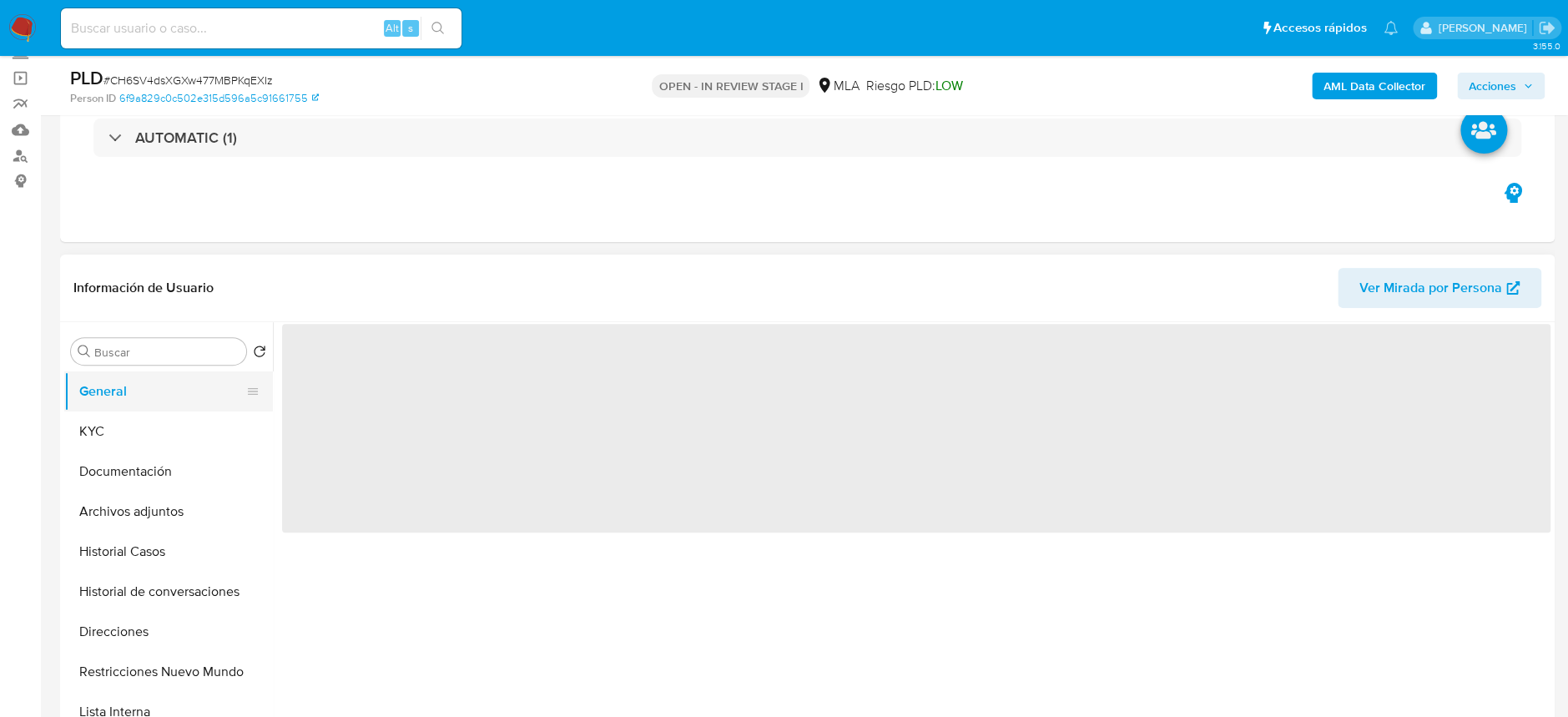
scroll to position [0, 0]
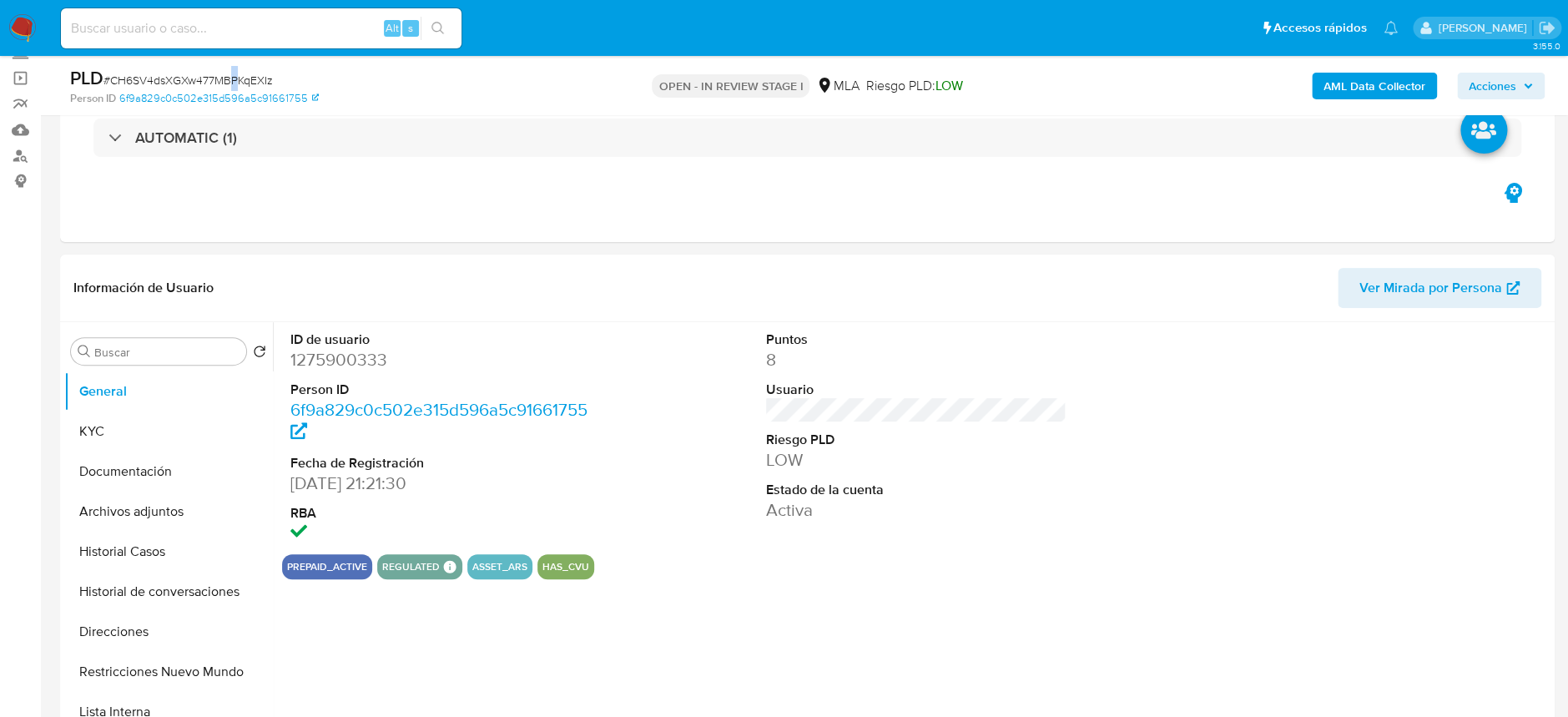
click at [233, 74] on span "# CH6SV4dsXGXw477MBPKqEXIz" at bounding box center [189, 80] width 170 height 17
click at [233, 73] on span "# CH6SV4dsXGXw477MBPKqEXIz" at bounding box center [189, 80] width 170 height 17
copy div "PLD # CH6SV4dsXGXw477MBPKqEXIz"
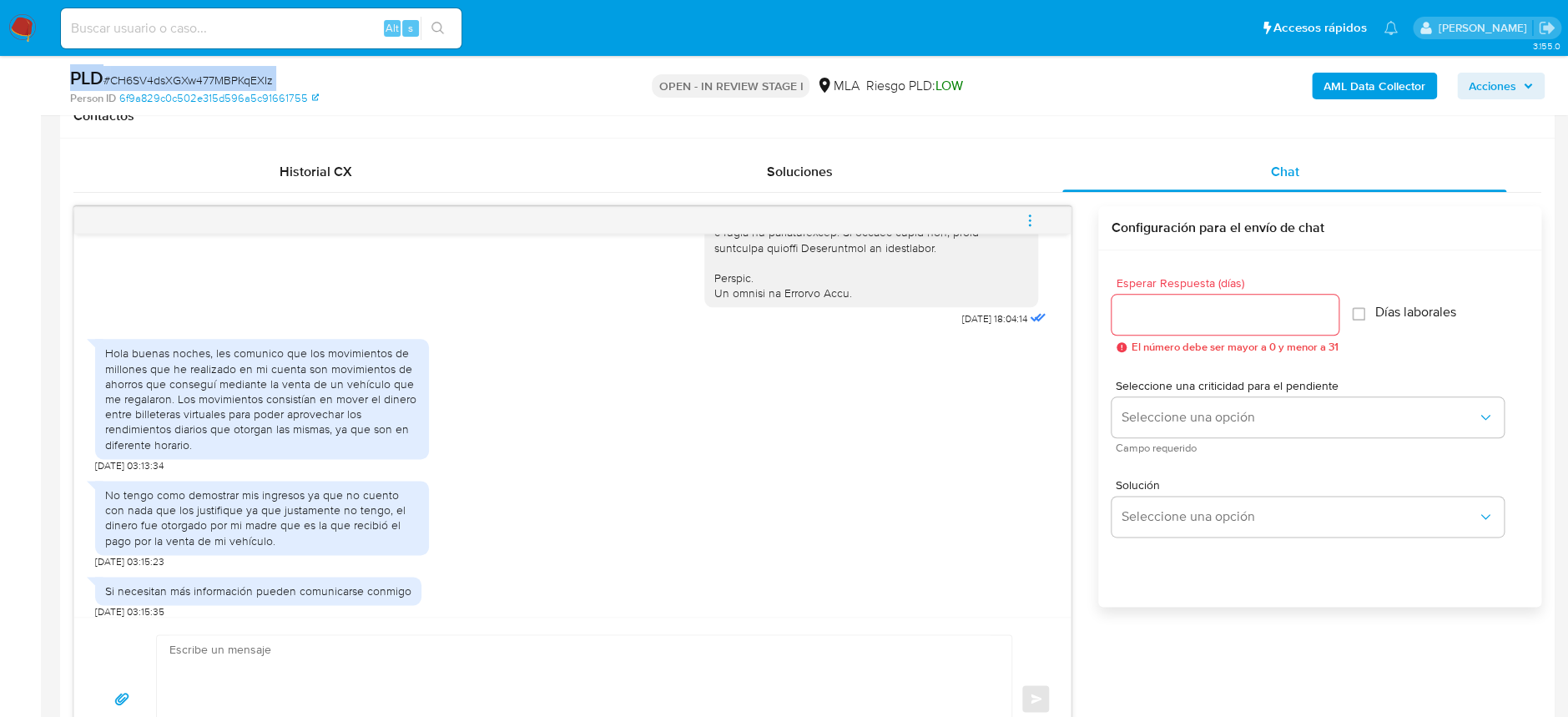
scroll to position [890, 0]
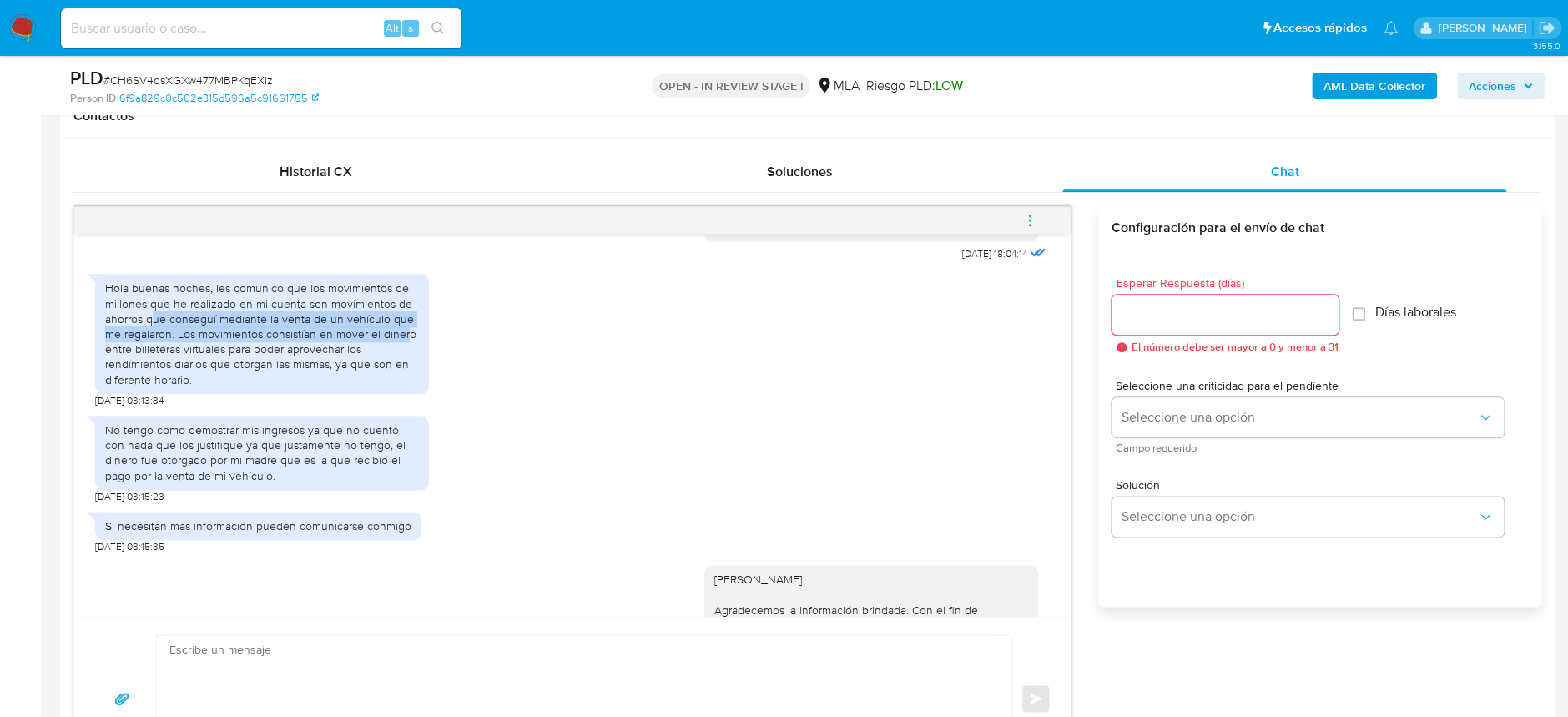
drag, startPoint x: 151, startPoint y: 351, endPoint x: 408, endPoint y: 368, distance: 257.6
click at [408, 368] on div "Hola buenas noches, les comunico que los movimientos de millones que he realiza…" at bounding box center [262, 333] width 314 height 106
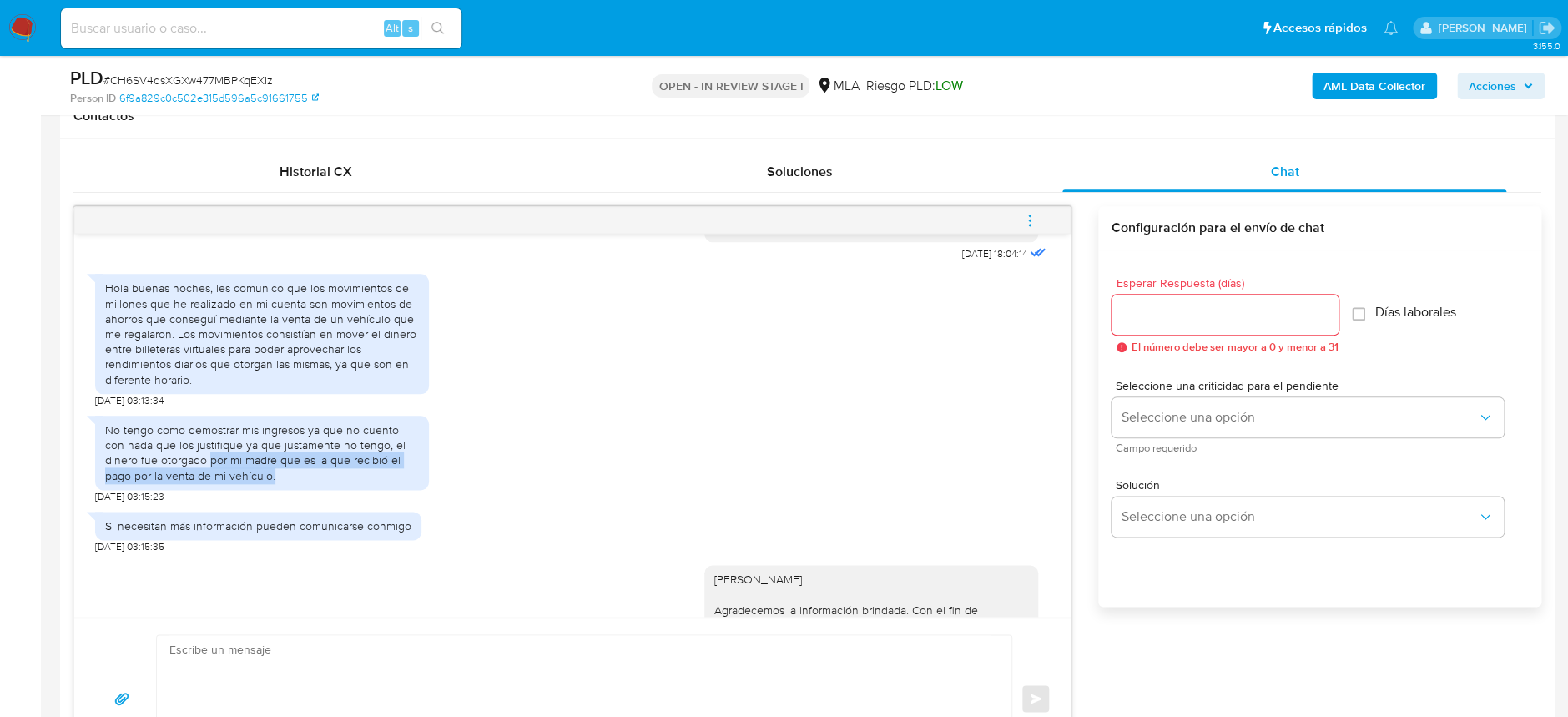
drag, startPoint x: 174, startPoint y: 489, endPoint x: 260, endPoint y: 502, distance: 87.0
click at [260, 484] on div "No tengo como demostrar mis ingresos ya que no cuento con nada que los justifiq…" at bounding box center [262, 452] width 314 height 61
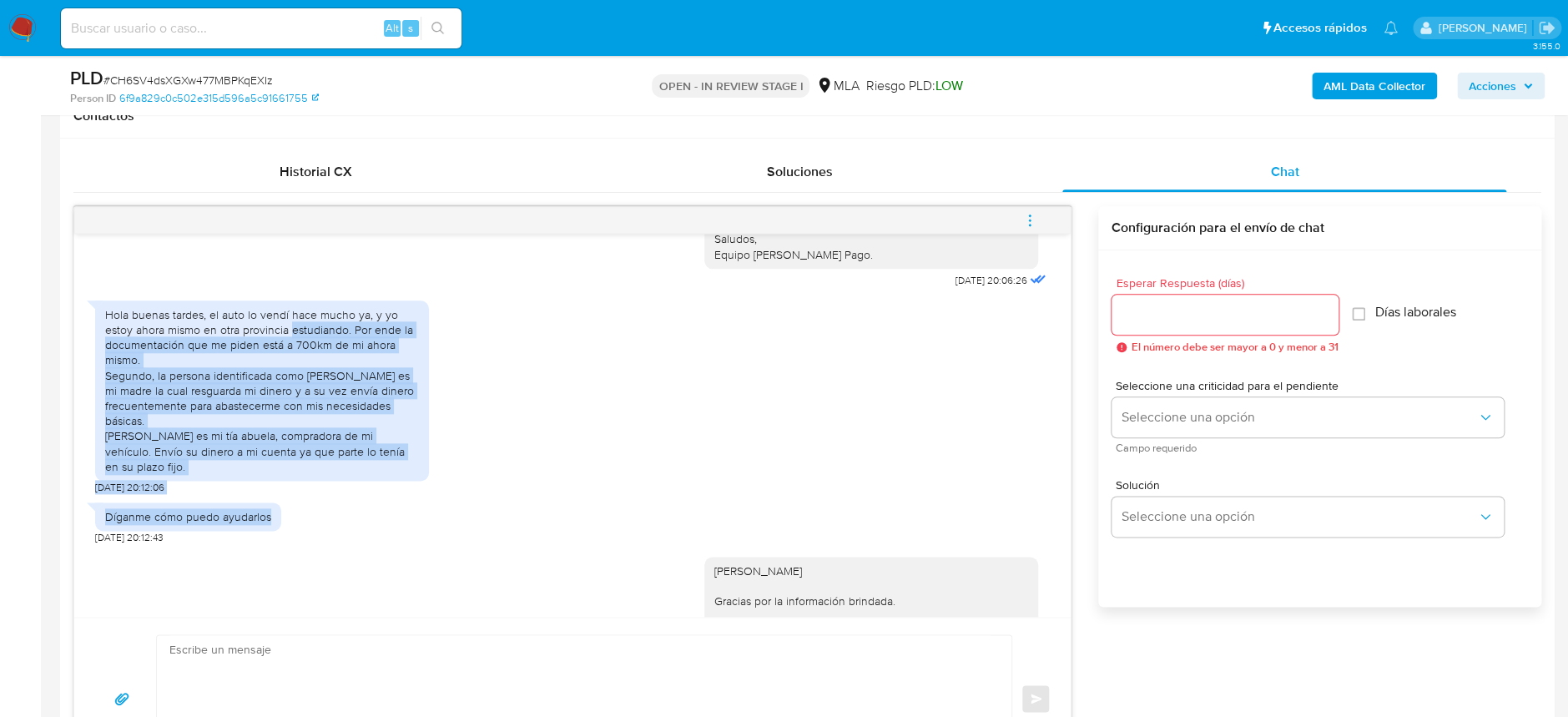
scroll to position [1691, 0]
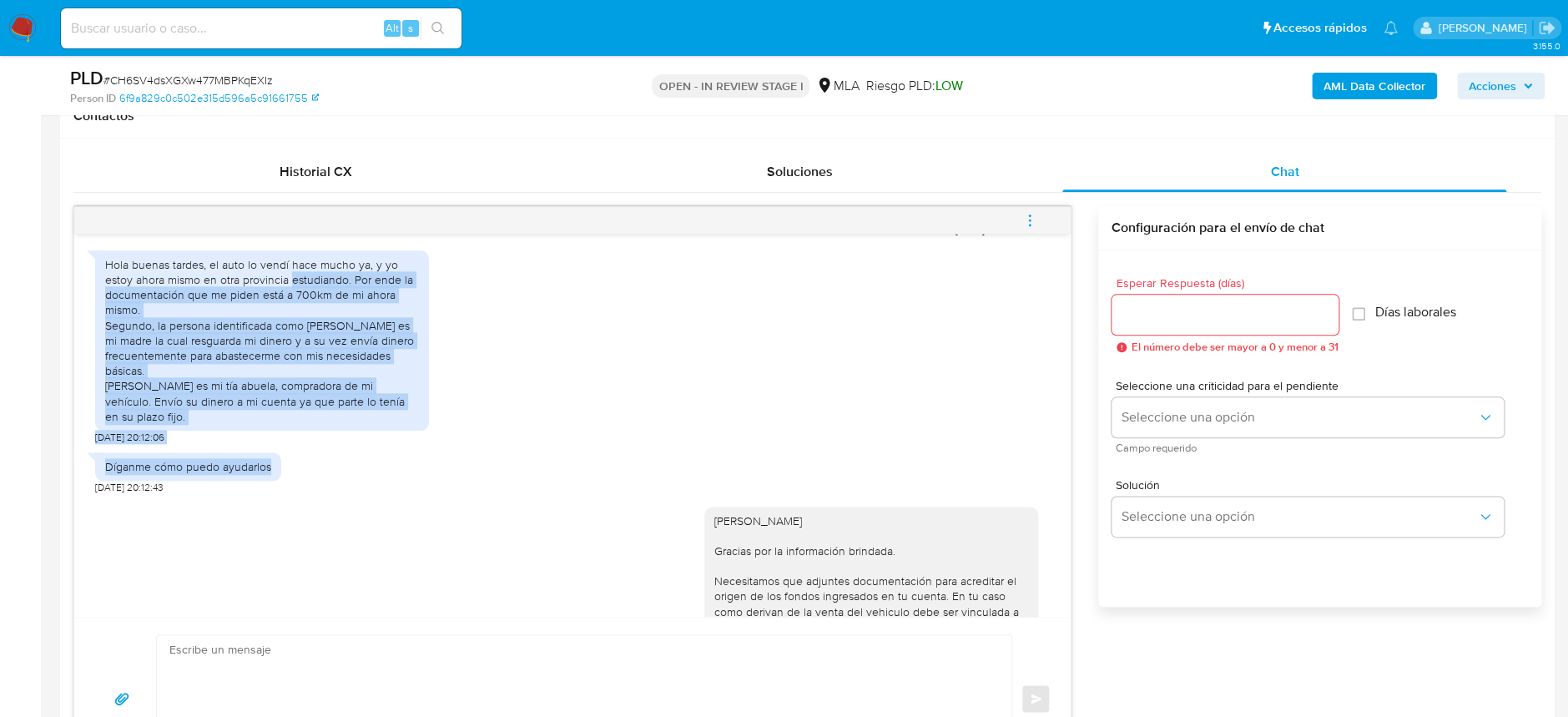
drag, startPoint x: 290, startPoint y: 474, endPoint x: 396, endPoint y: 493, distance: 107.7
click at [396, 444] on div "Hola buenas tardes, el auto lo vendí hace mucho ya, y yo estoy ahora mismo en o…" at bounding box center [262, 343] width 334 height 202
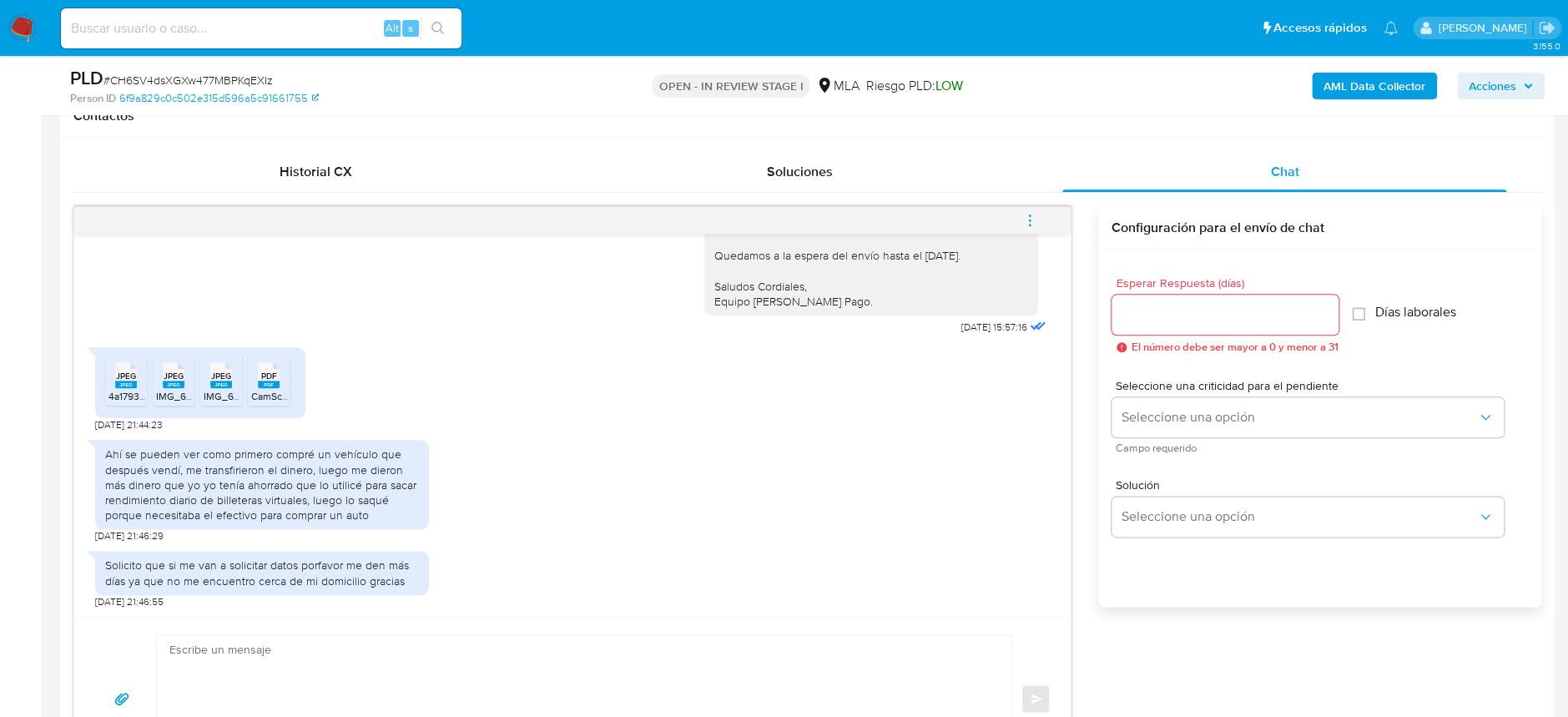
scroll to position [890, 0]
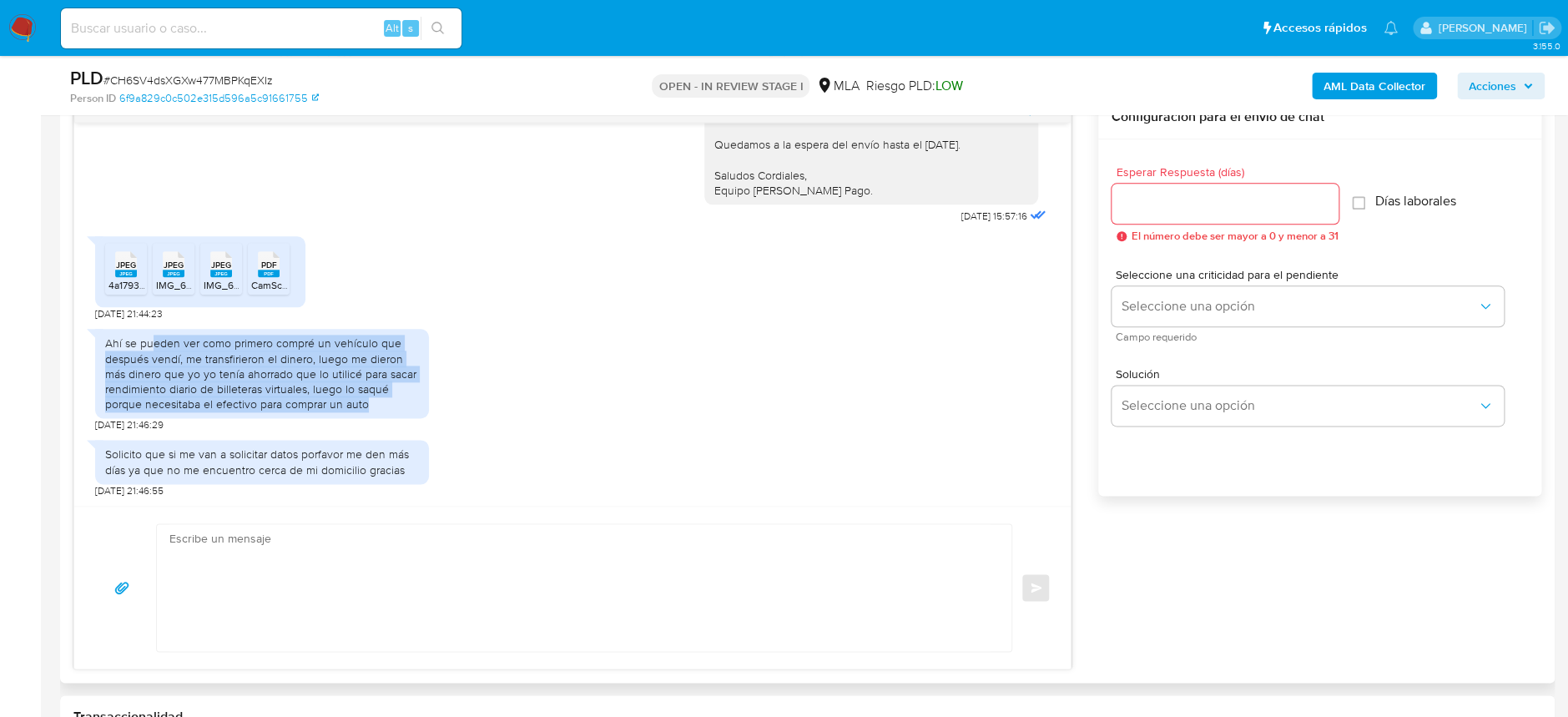
drag, startPoint x: 154, startPoint y: 347, endPoint x: 396, endPoint y: 403, distance: 248.4
click at [396, 403] on div "Ahí se pueden ver como primero compré un vehículo que después vendí, me transfi…" at bounding box center [262, 373] width 314 height 76
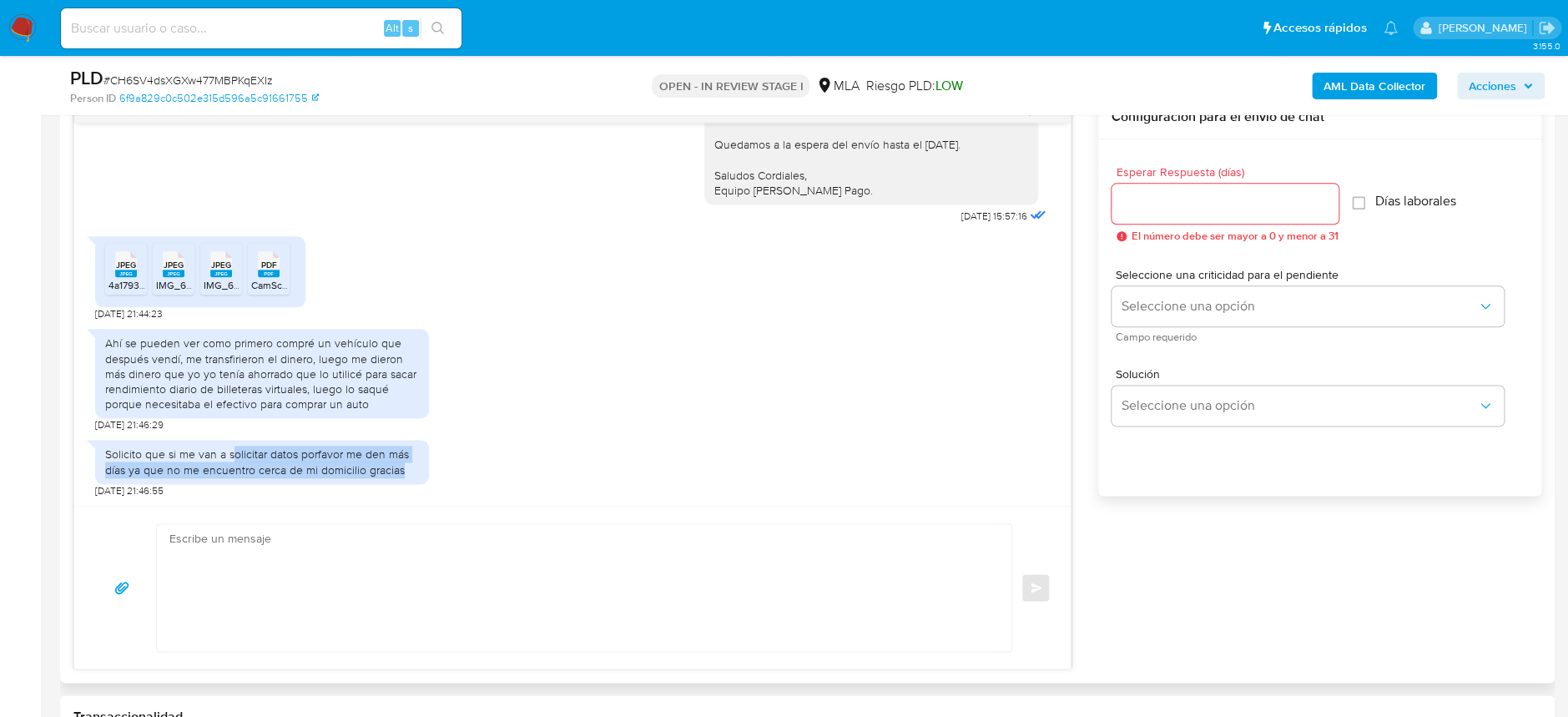
drag, startPoint x: 231, startPoint y: 459, endPoint x: 400, endPoint y: 470, distance: 169.4
click at [400, 470] on div "Solicito que si me van a solicitar datos porfavor me den más días ya que no me …" at bounding box center [262, 462] width 314 height 30
drag, startPoint x: 403, startPoint y: 469, endPoint x: 106, endPoint y: 456, distance: 297.3
click at [106, 456] on div "Solicito que si me van a solicitar datos porfavor me den más días ya que no me …" at bounding box center [262, 462] width 314 height 30
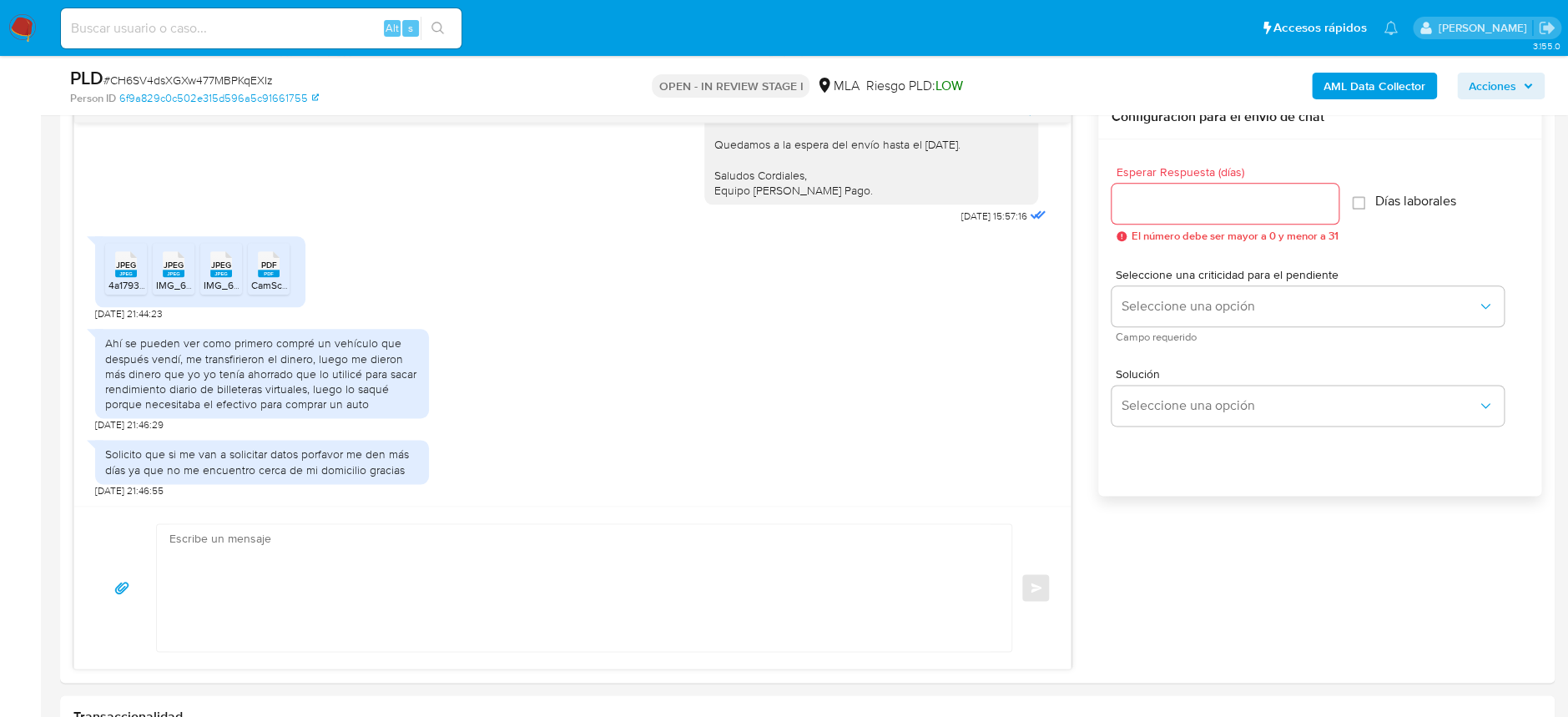
click at [315, 19] on input at bounding box center [261, 29] width 400 height 21
drag, startPoint x: 315, startPoint y: 20, endPoint x: 334, endPoint y: 30, distance: 21.5
click at [316, 21] on input at bounding box center [261, 29] width 400 height 21
paste input "mBurxC0uVvAI7s7WLzfAn4K1"
type input "mBurxC0uVvAI7s7WLzfAn4K1"
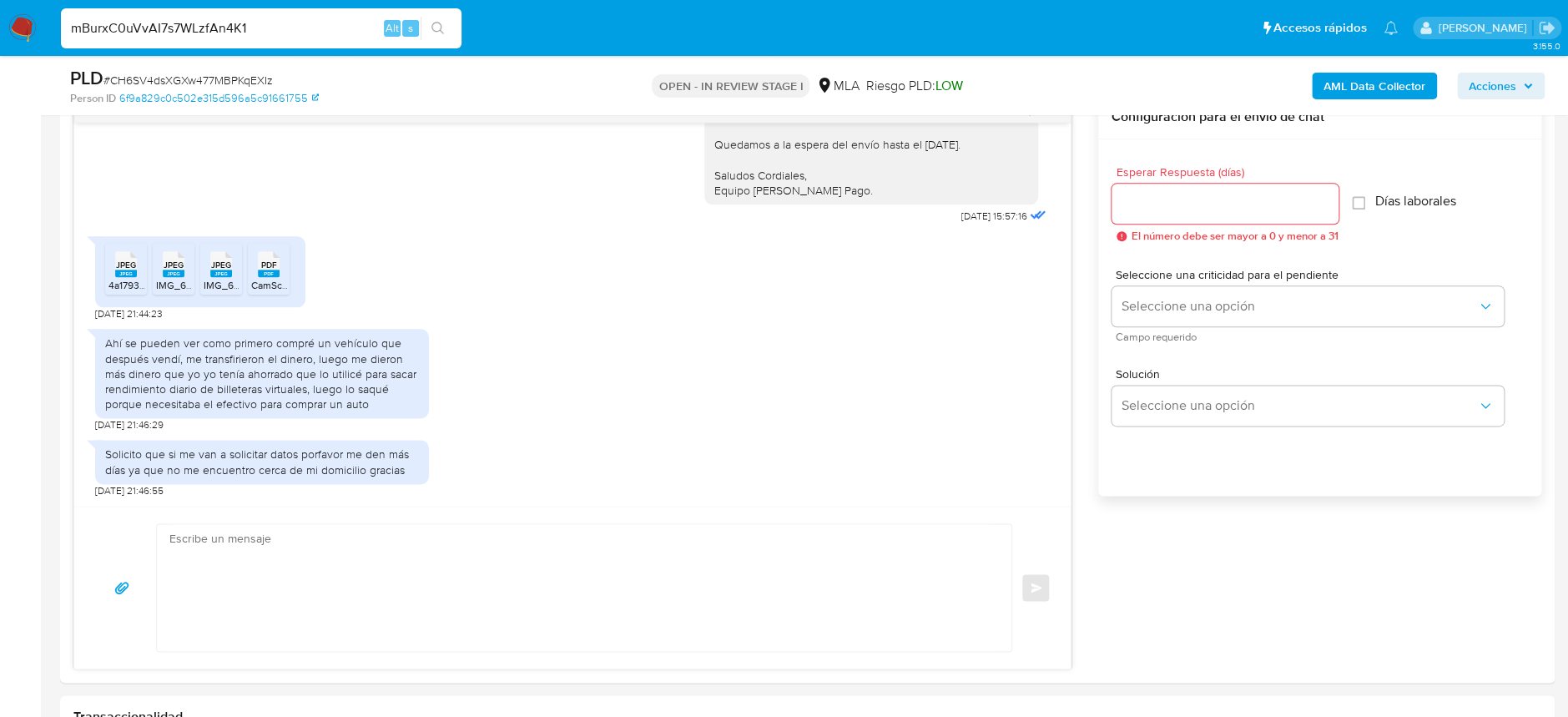
click at [416, 30] on div "s" at bounding box center [410, 28] width 17 height 17
click at [428, 31] on button "search-icon" at bounding box center [438, 29] width 34 height 23
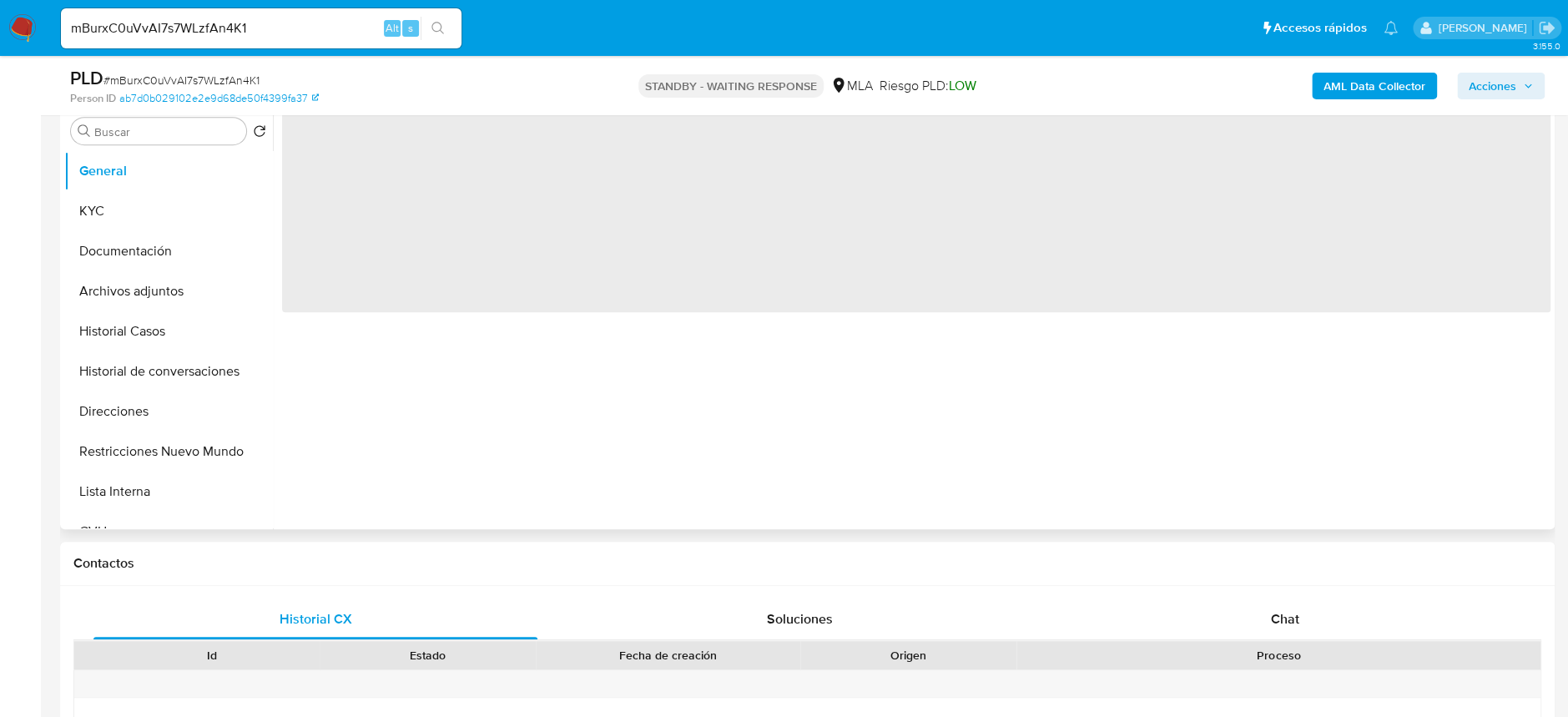
scroll to position [333, 0]
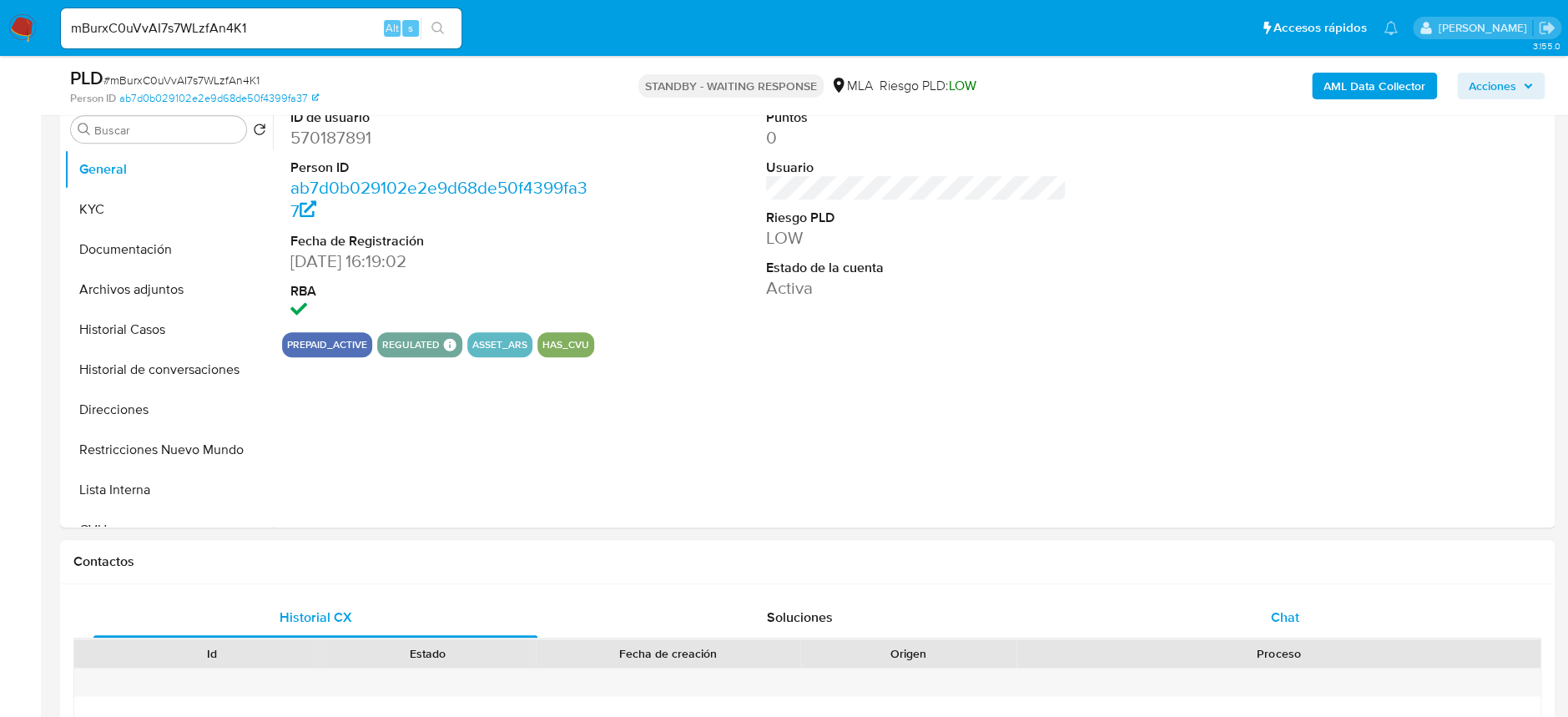
click at [1375, 612] on div "Chat" at bounding box center [1284, 618] width 444 height 40
select select "10"
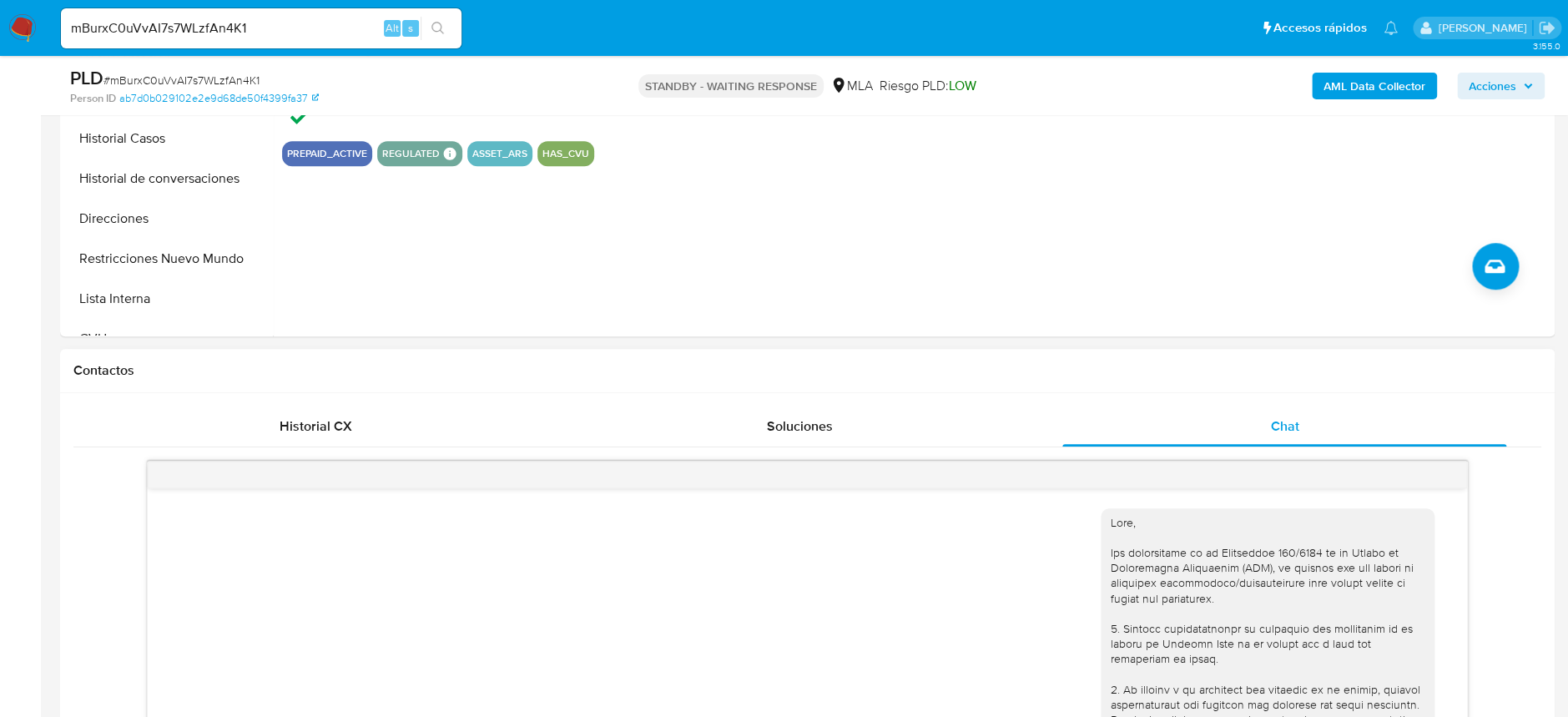
scroll to position [445, 0]
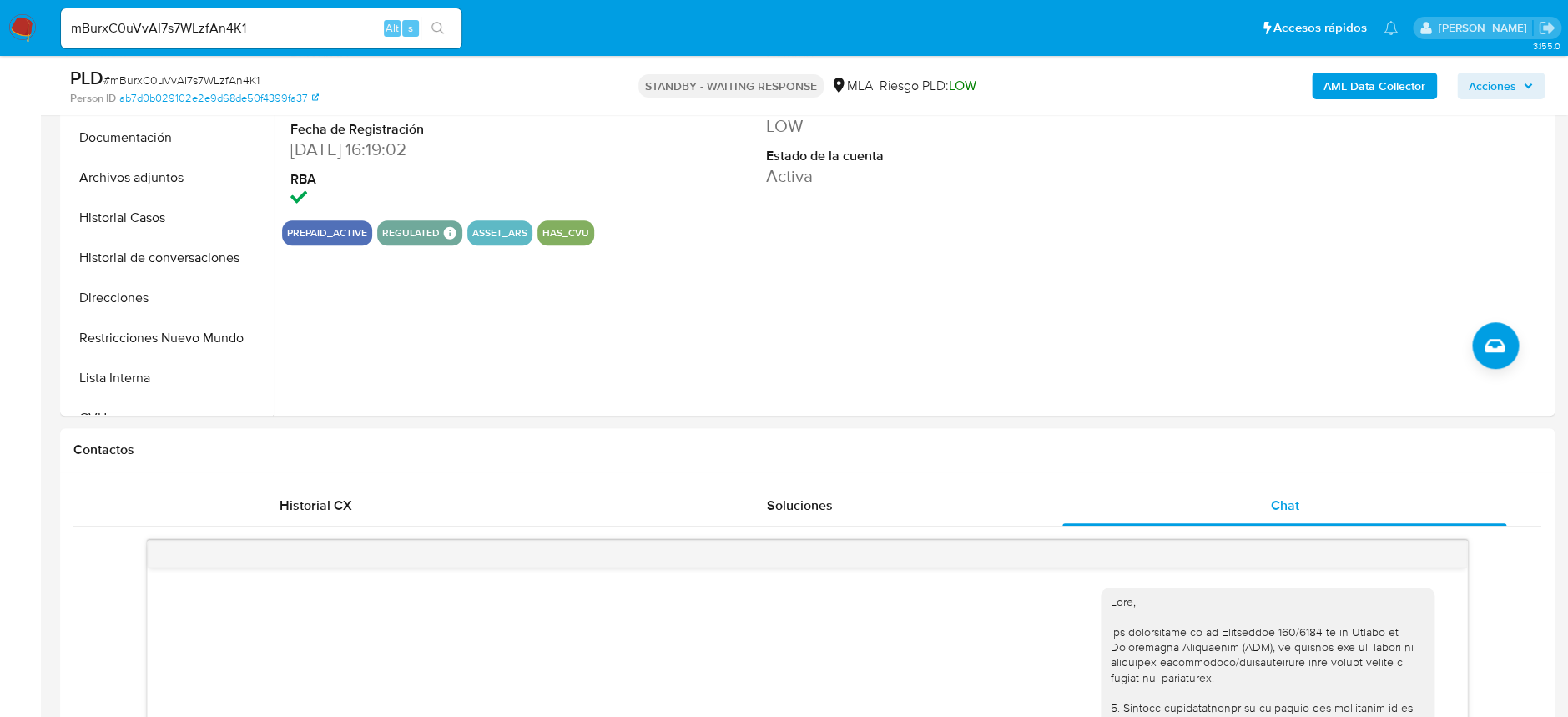
click at [283, 23] on input "mBurxC0uVvAI7s7WLzfAn4K1" at bounding box center [261, 29] width 400 height 21
paste input "2FGfNOqkITH3CaNmXADpLadE"
type input "2FGfNOqkITH3CaNmXADpLadE"
click at [436, 32] on icon "search-icon" at bounding box center [438, 28] width 13 height 13
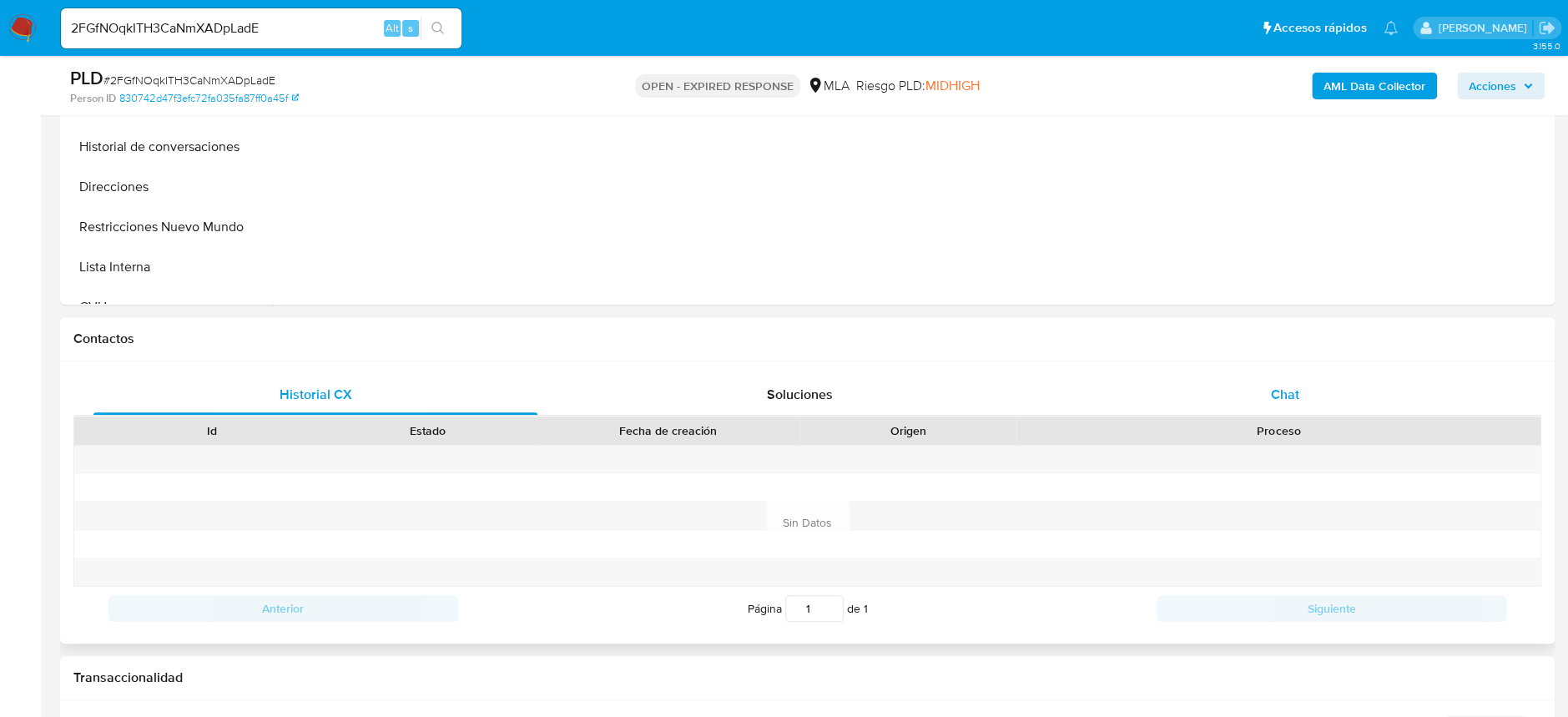
click at [1295, 390] on span "Chat" at bounding box center [1284, 393] width 29 height 19
select select "10"
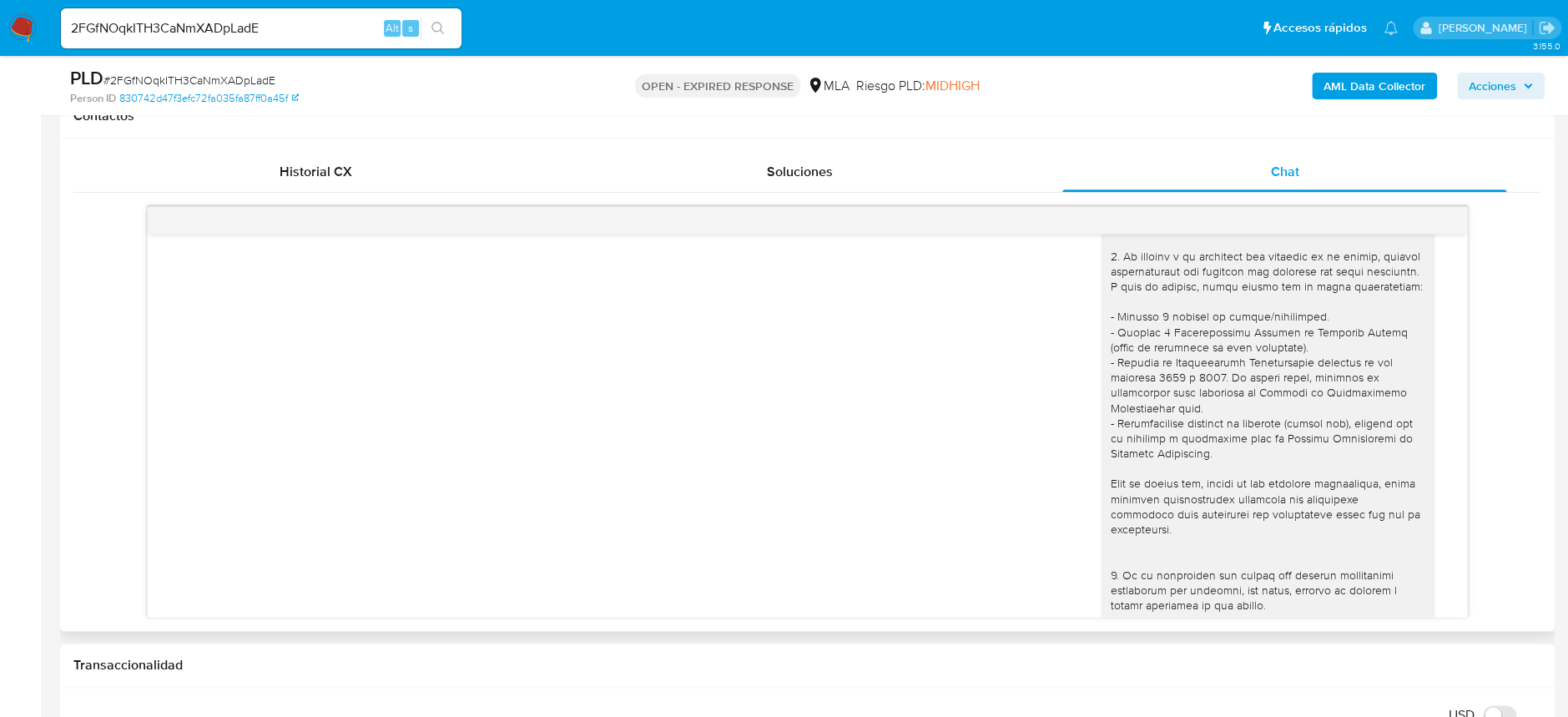
scroll to position [83, 0]
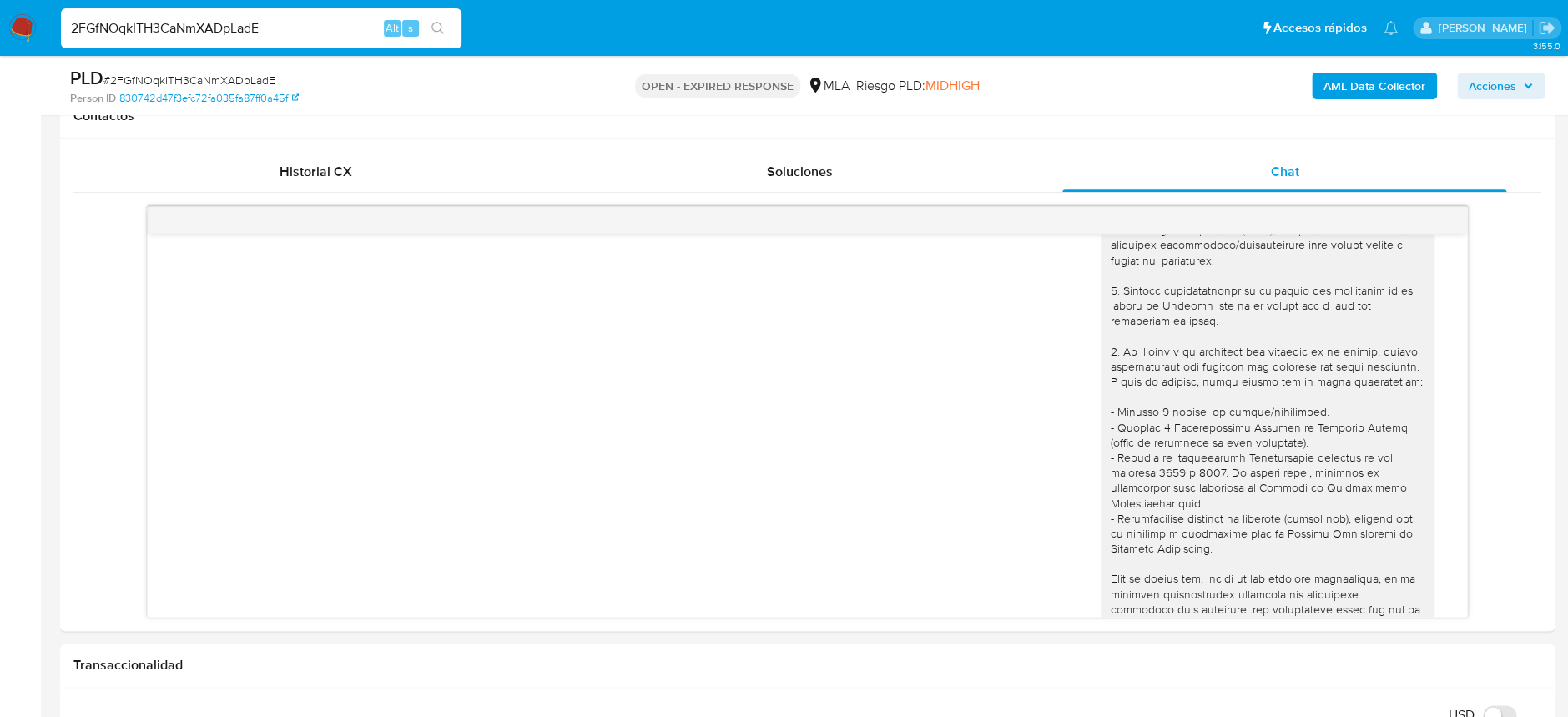
click at [289, 30] on input "2FGfNOqkITH3CaNmXADpLadE" at bounding box center [261, 29] width 400 height 21
paste input "NHjgpdxr3jy4BLQlI1CVpTCi"
type input "NHjgpdxr3jy4BLQlI1CVpTCi"
click at [439, 30] on icon "search-icon" at bounding box center [438, 28] width 13 height 13
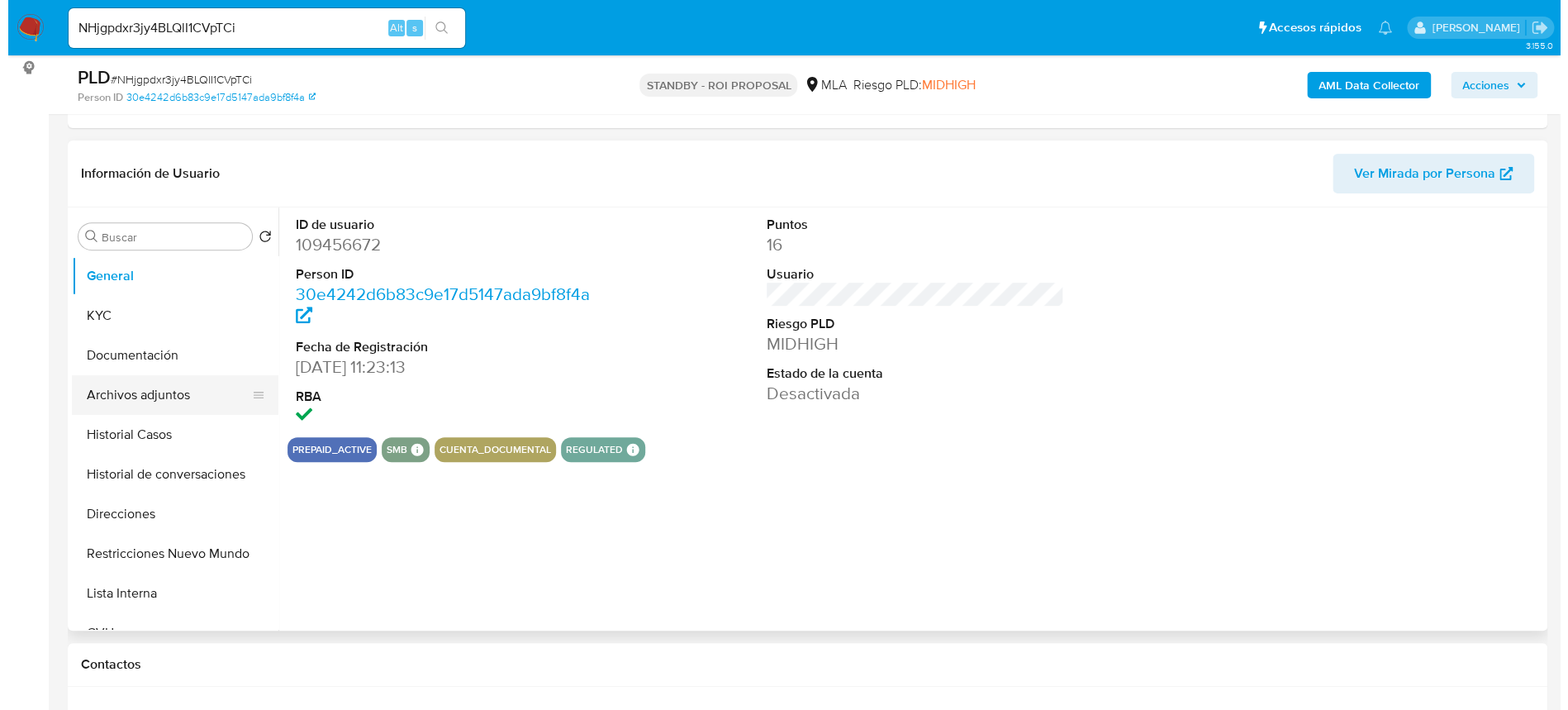
scroll to position [220, 0]
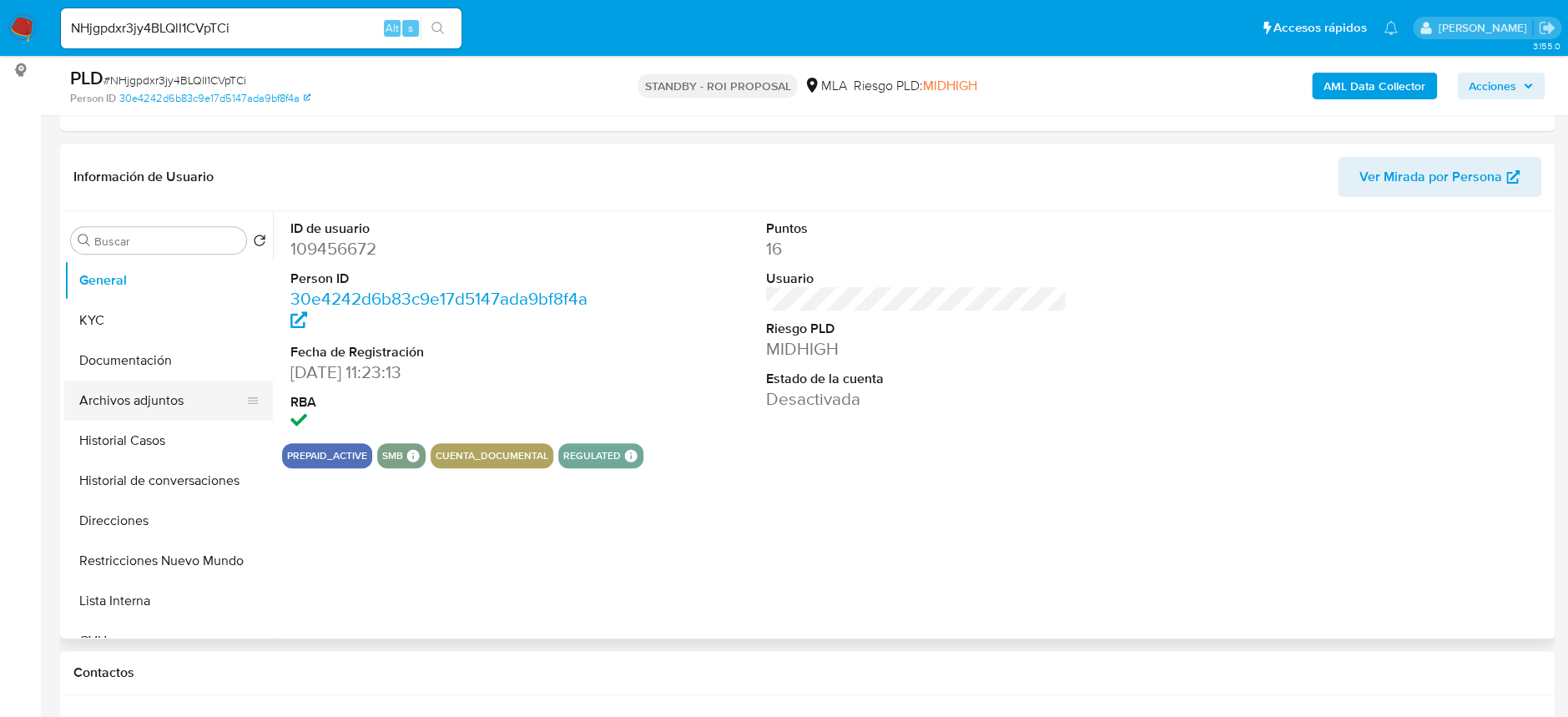
select select "10"
click at [120, 401] on button "Archivos adjuntos" at bounding box center [162, 401] width 196 height 40
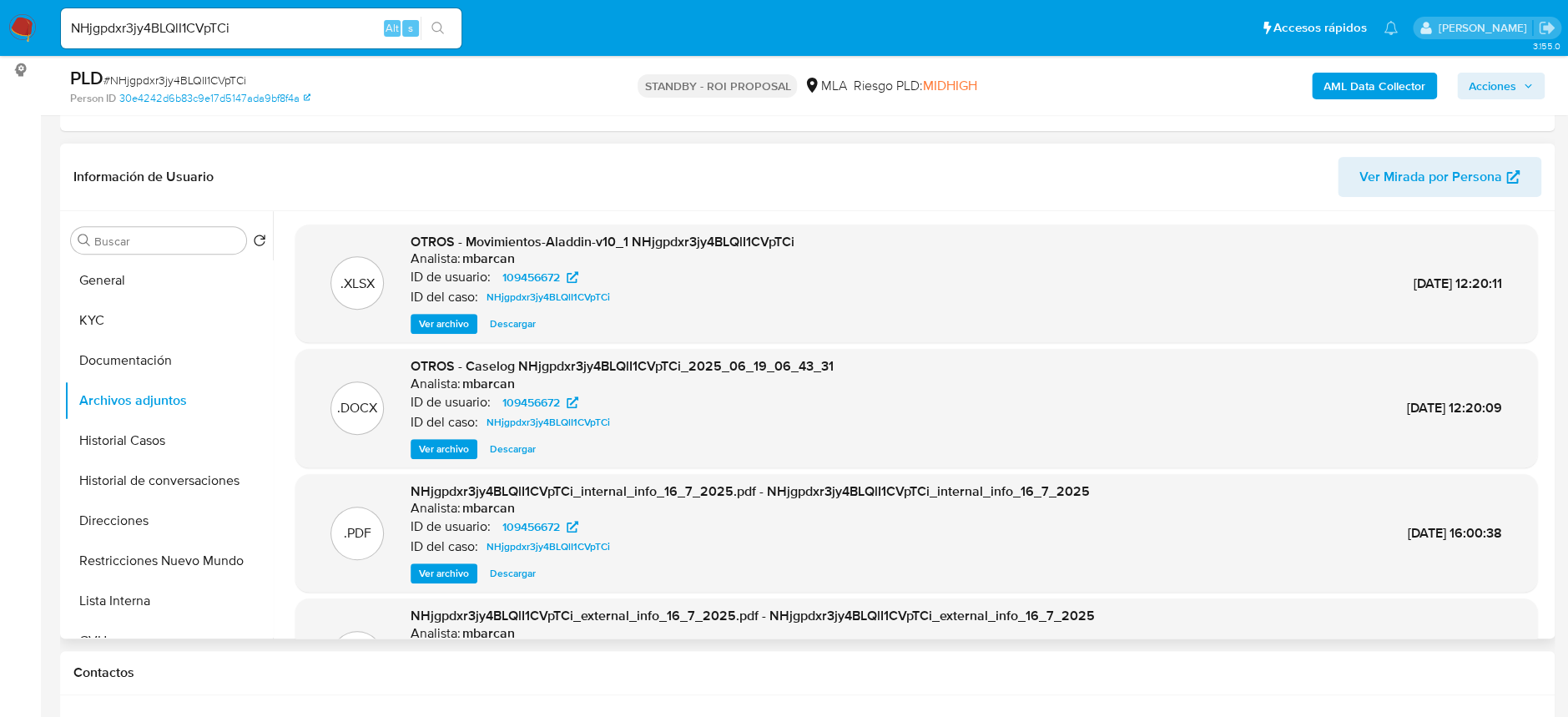
click at [452, 447] on span "Ver archivo" at bounding box center [444, 449] width 50 height 17
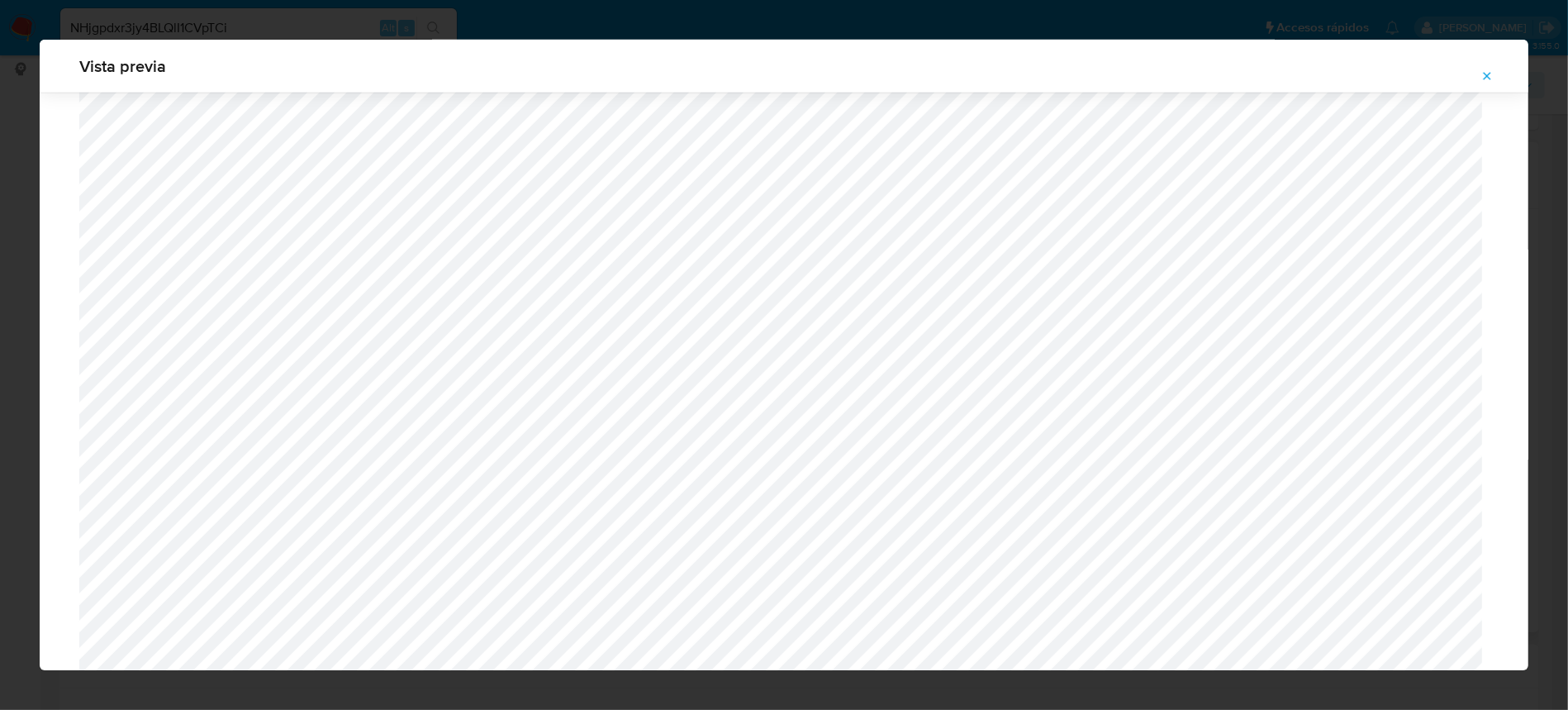
scroll to position [1399, 0]
click at [1482, 79] on icon "Attachment preview" at bounding box center [1487, 75] width 13 height 13
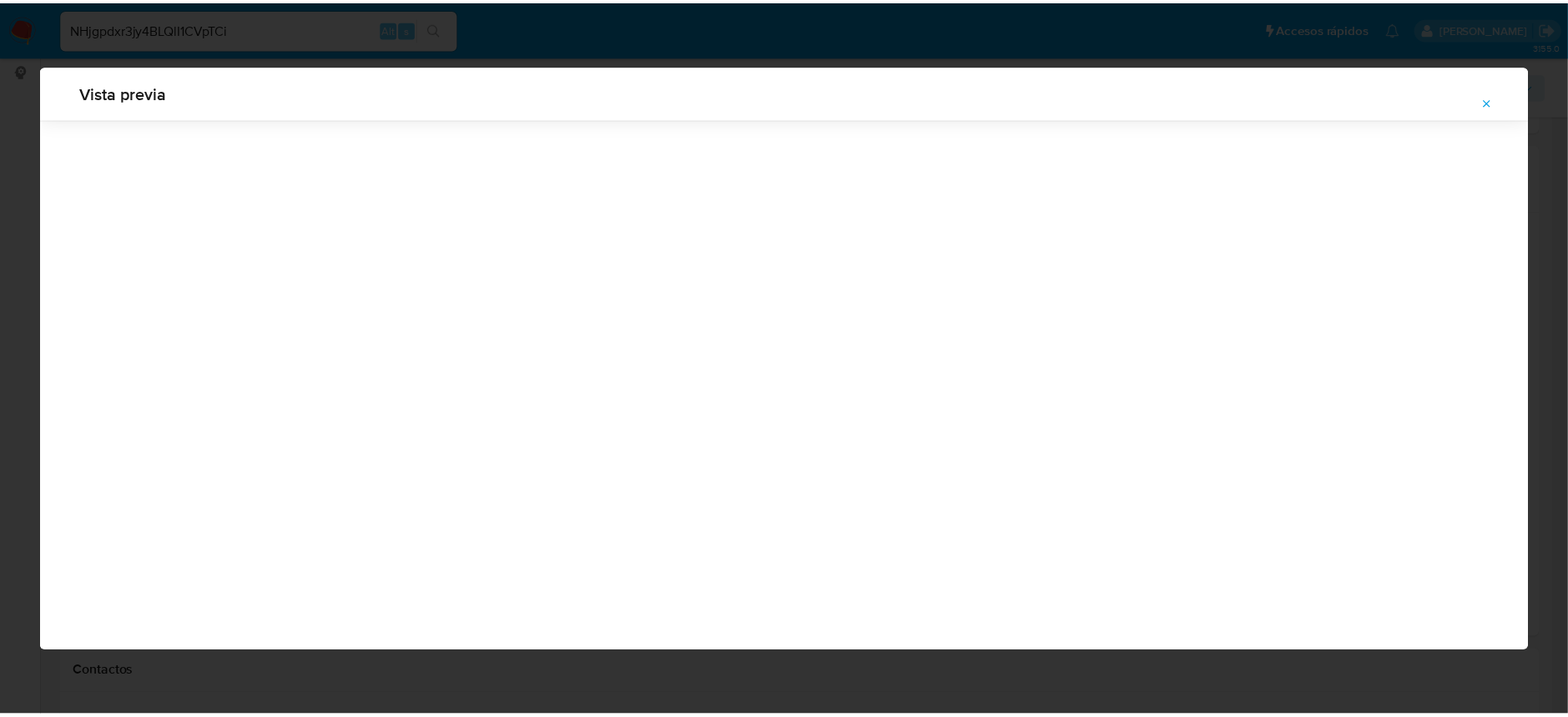
scroll to position [0, 0]
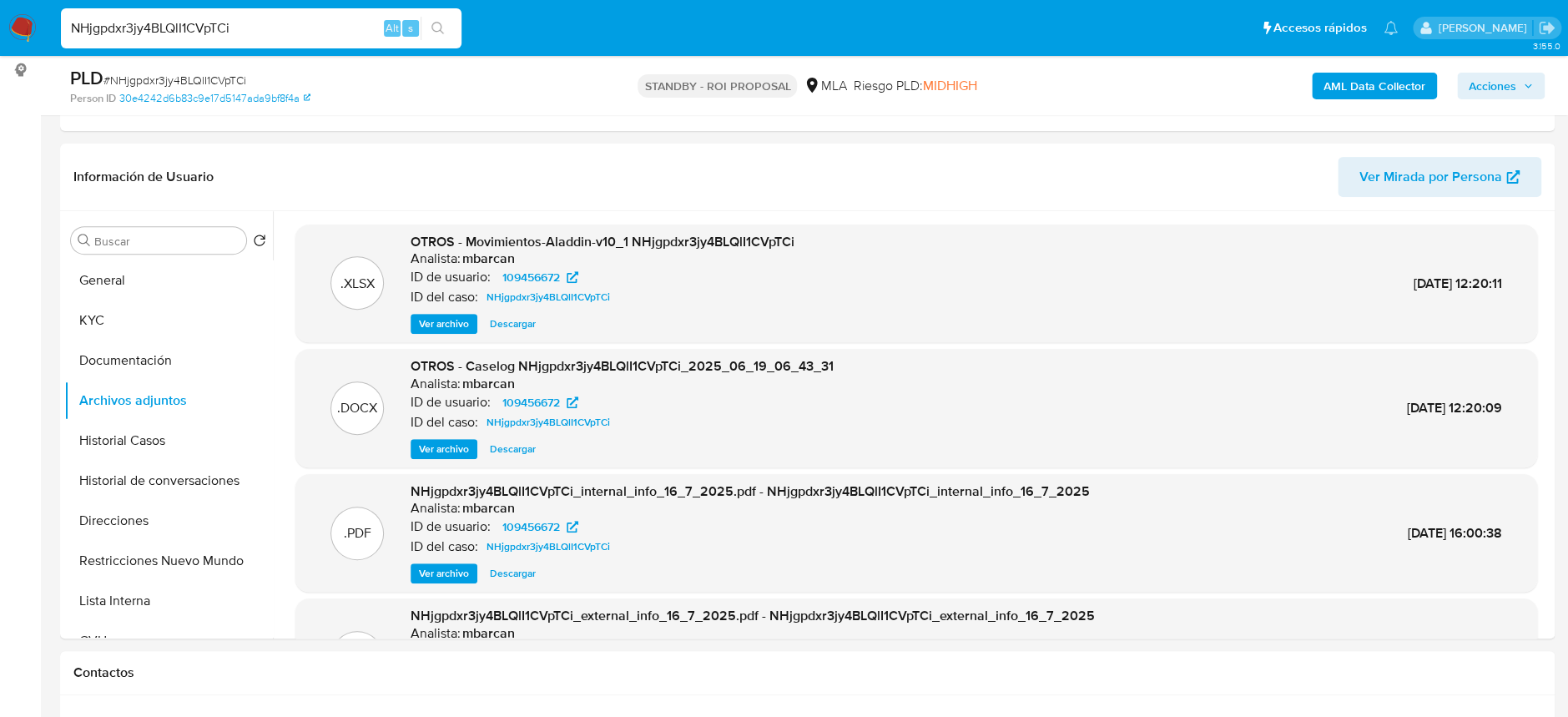
click at [222, 31] on input "NHjgpdxr3jy4BLQlI1CVpTCi" at bounding box center [261, 29] width 400 height 21
click at [222, 30] on input "NHjgpdxr3jy4BLQlI1CVpTCi" at bounding box center [261, 29] width 400 height 21
paste input "CH6SV4dsXGXw477MBPKqEXIz"
type input "CH6SV4dsXGXw477MBPKqEXIz"
click at [445, 25] on button "search-icon" at bounding box center [438, 29] width 34 height 23
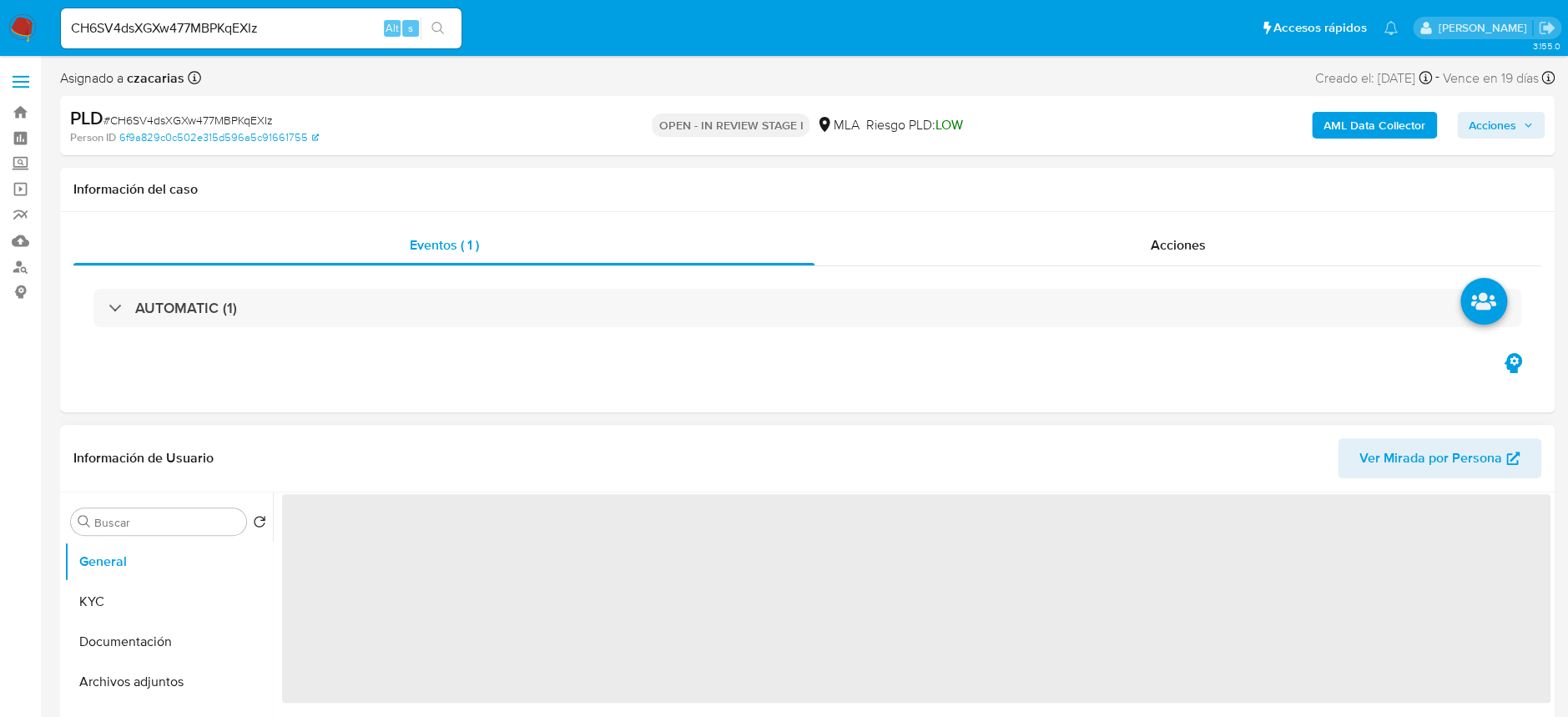
scroll to position [222, 0]
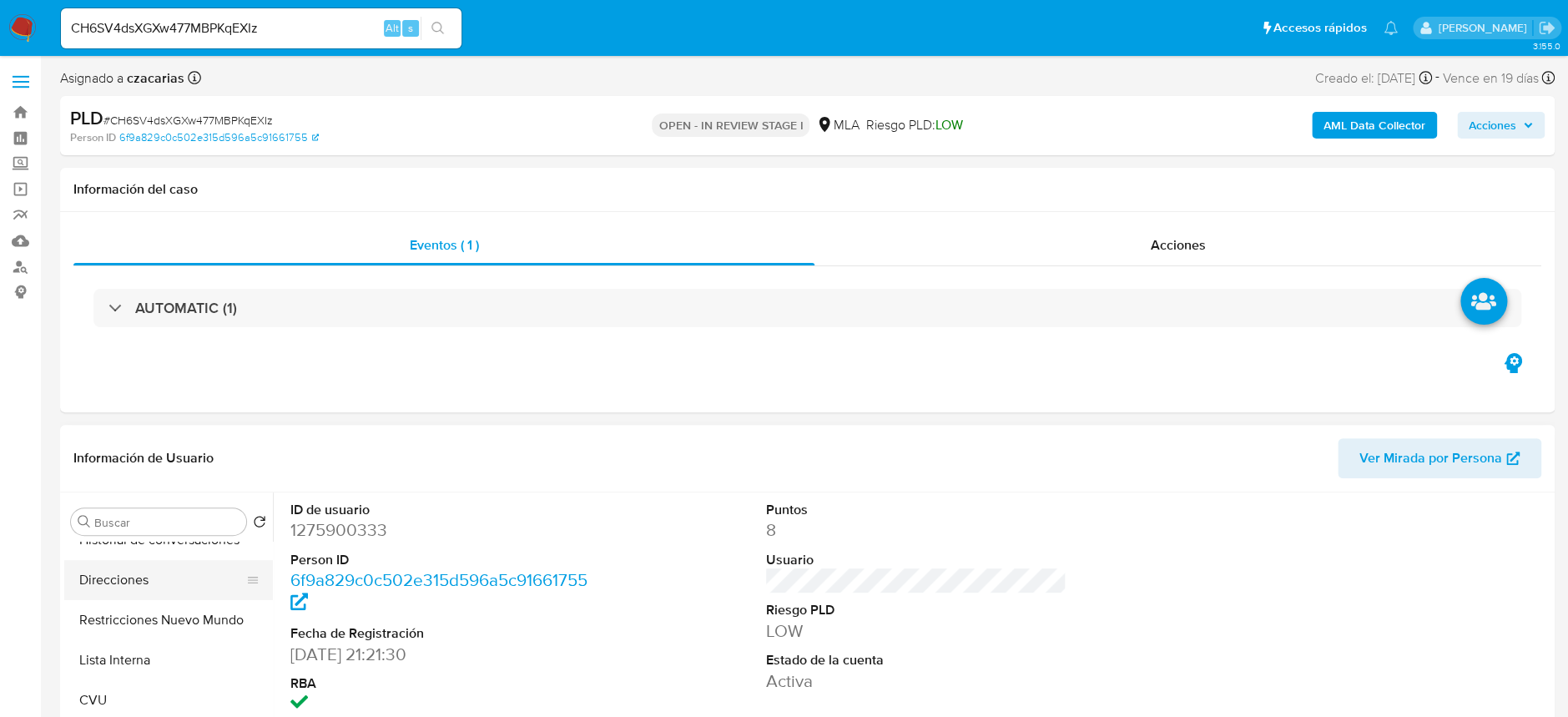
click at [122, 592] on button "Direcciones" at bounding box center [162, 580] width 196 height 40
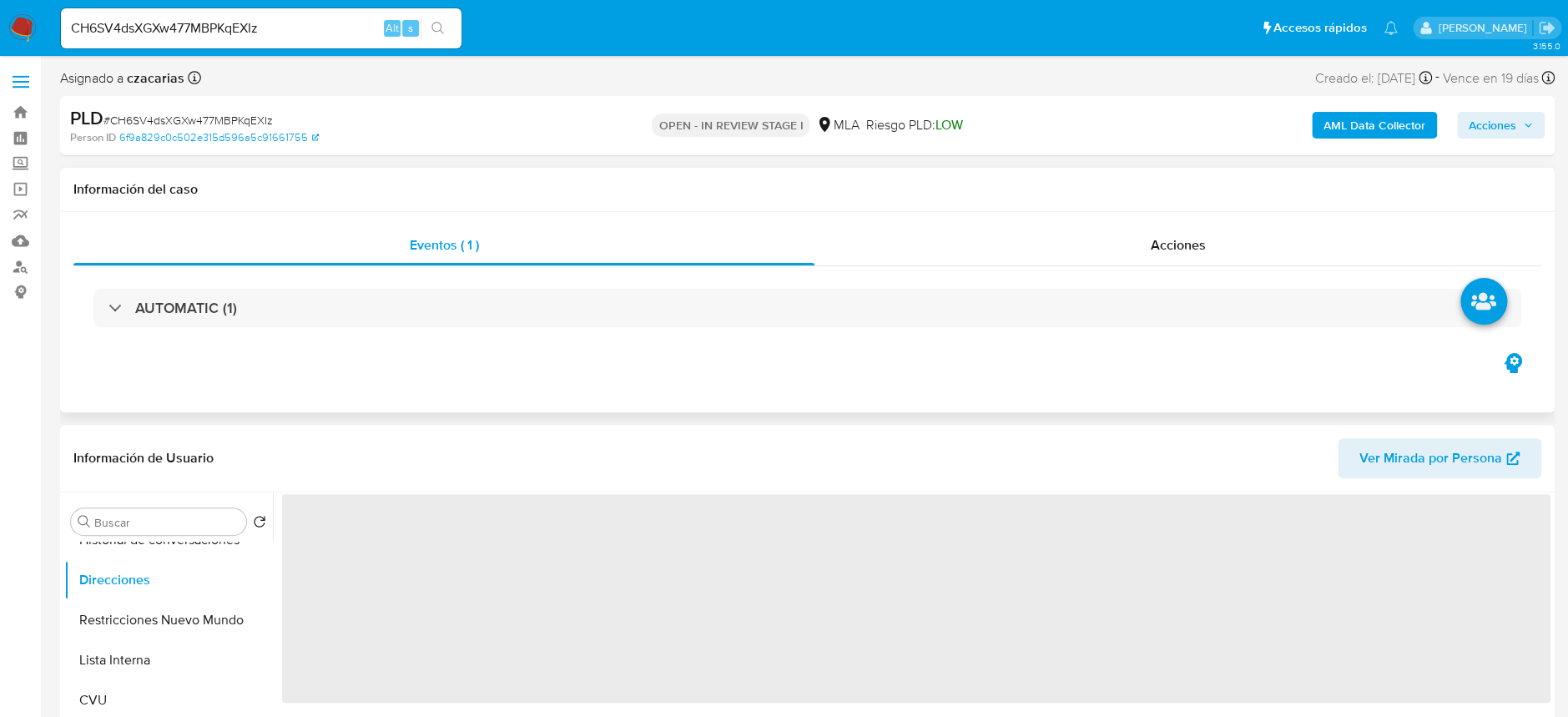
select select "10"
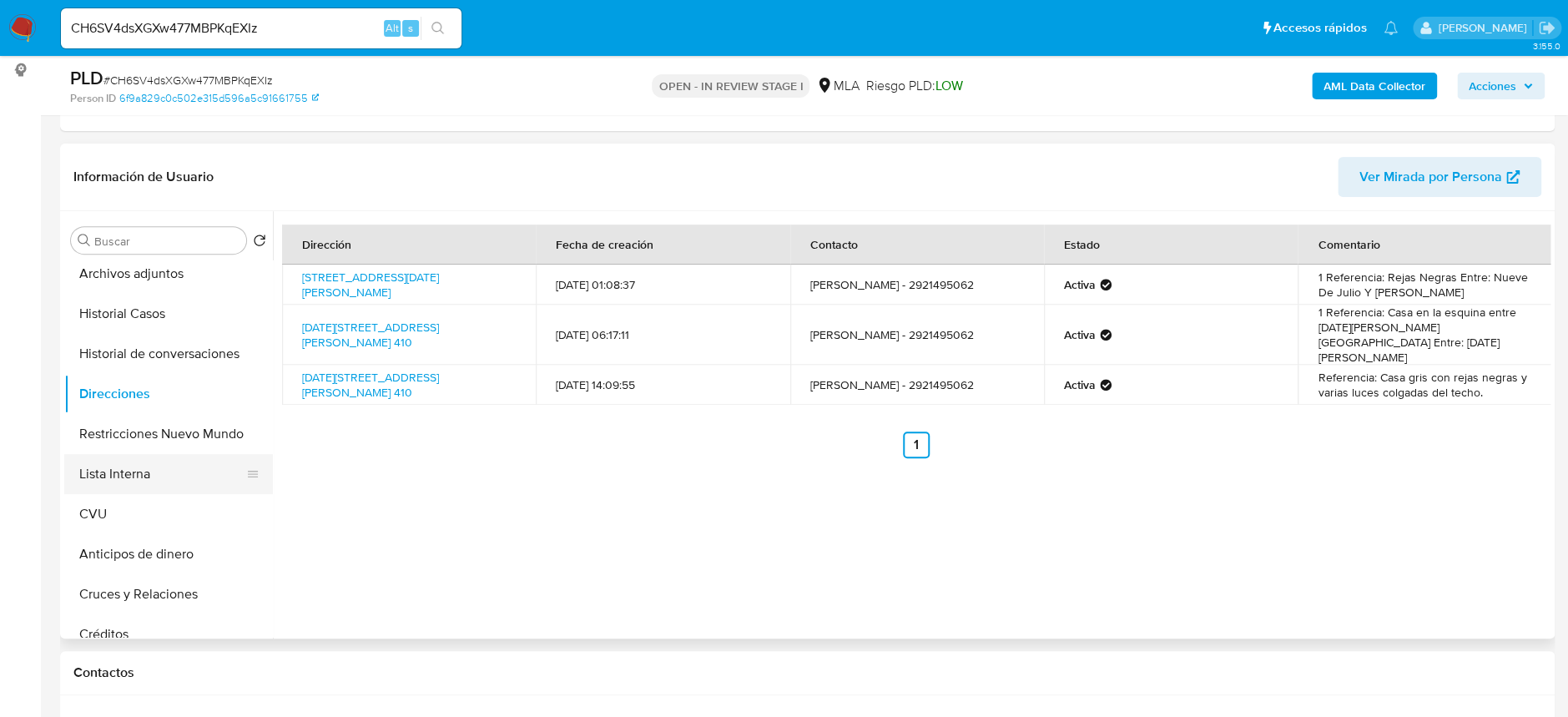
scroll to position [0, 0]
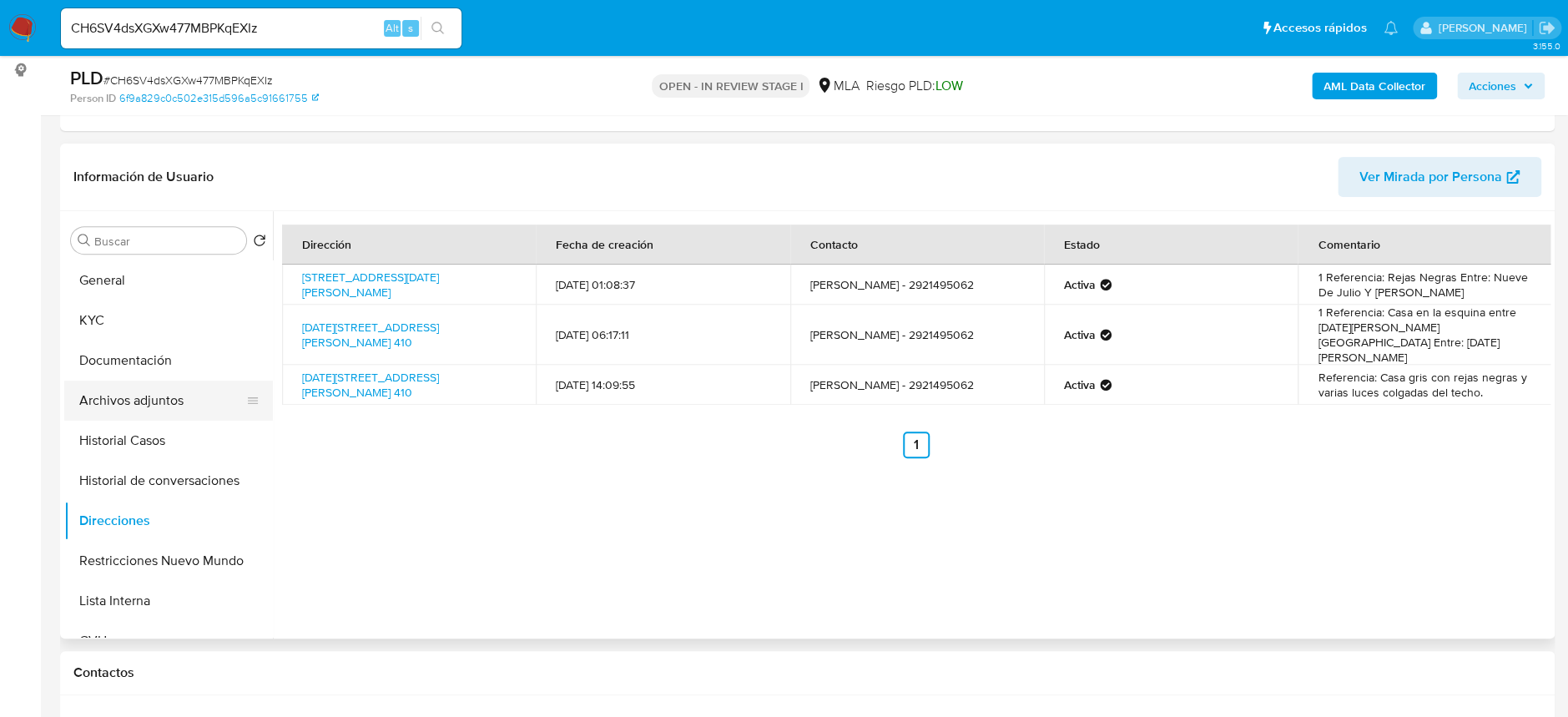
click at [176, 409] on button "Archivos adjuntos" at bounding box center [162, 401] width 196 height 40
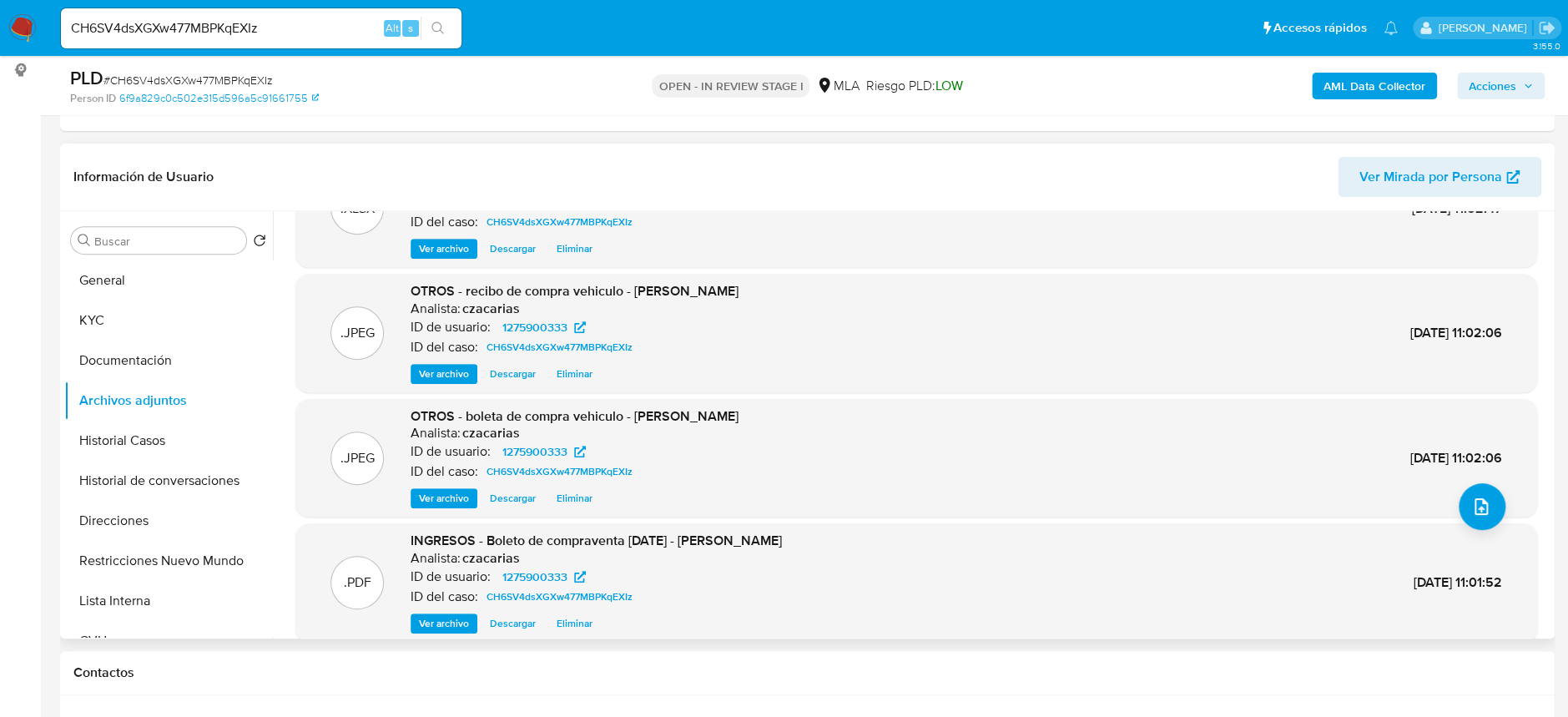
scroll to position [111, 0]
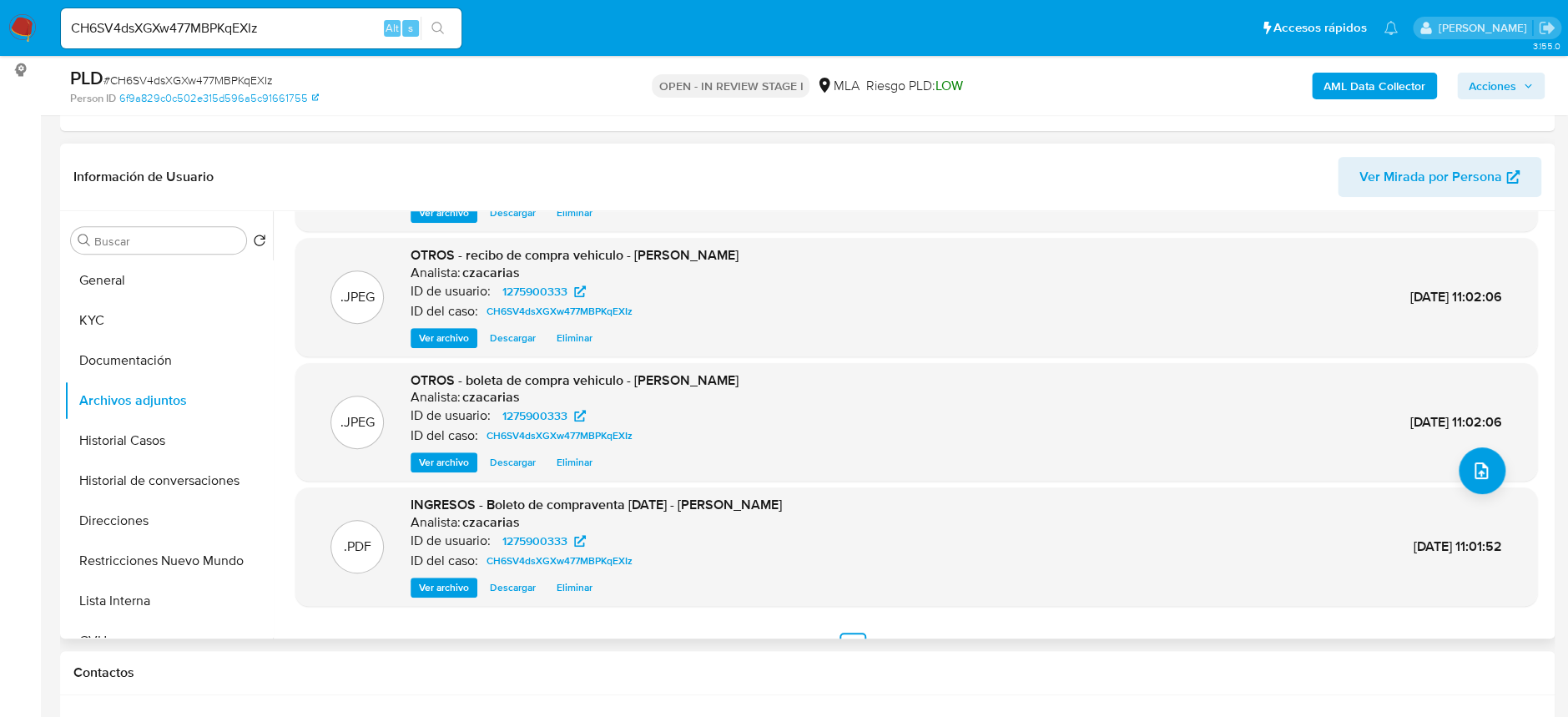
click at [463, 336] on span "Ver archivo" at bounding box center [444, 338] width 50 height 17
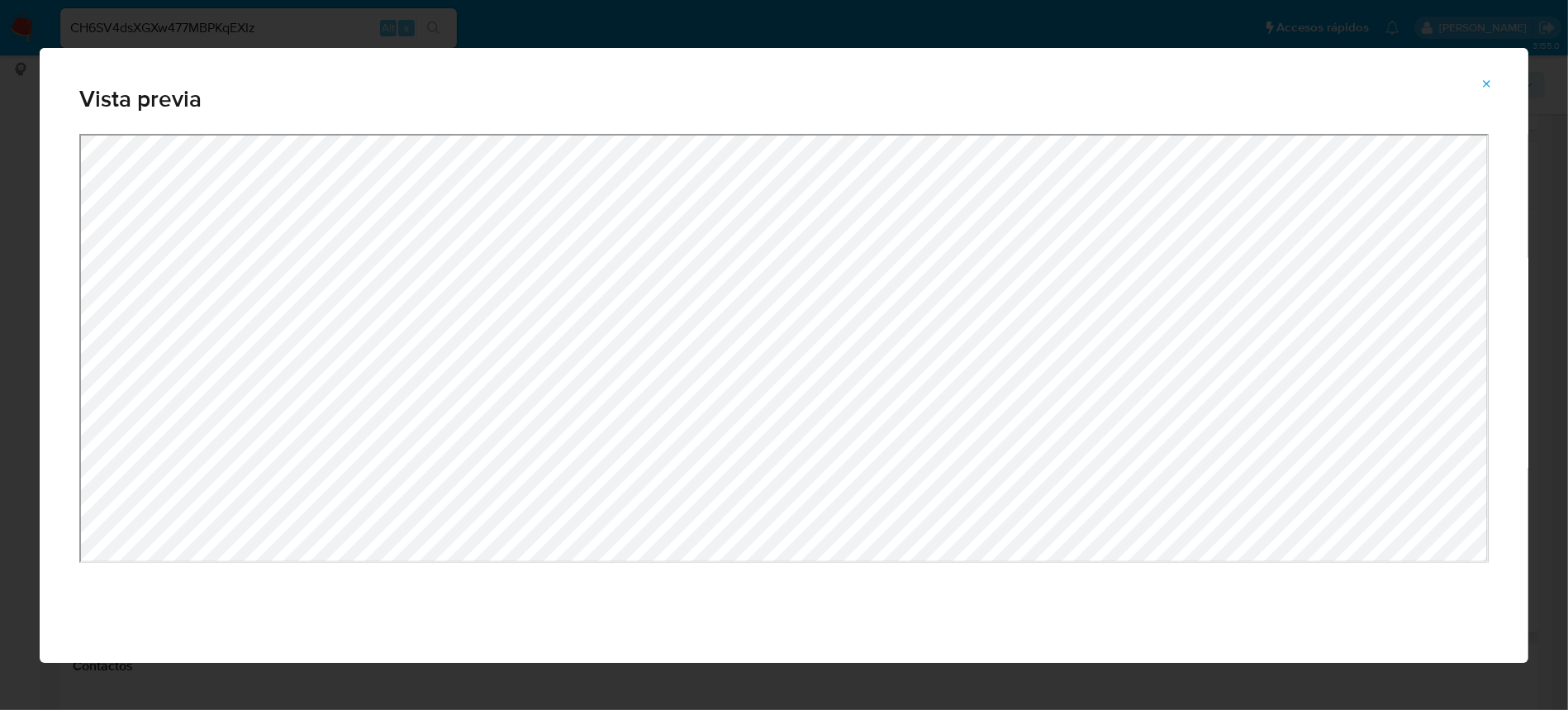
click at [1487, 87] on icon "Attachment preview" at bounding box center [1487, 84] width 13 height 13
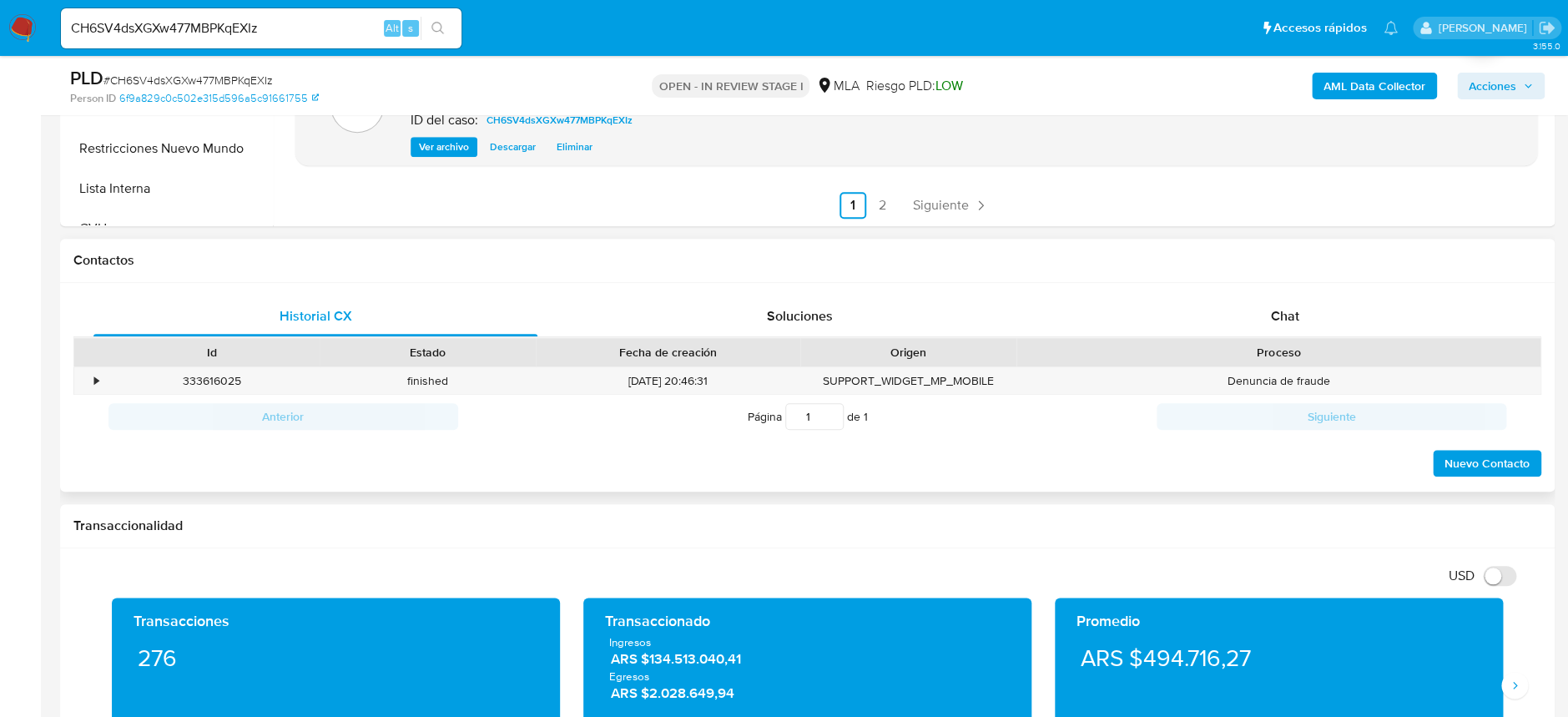
scroll to position [639, 0]
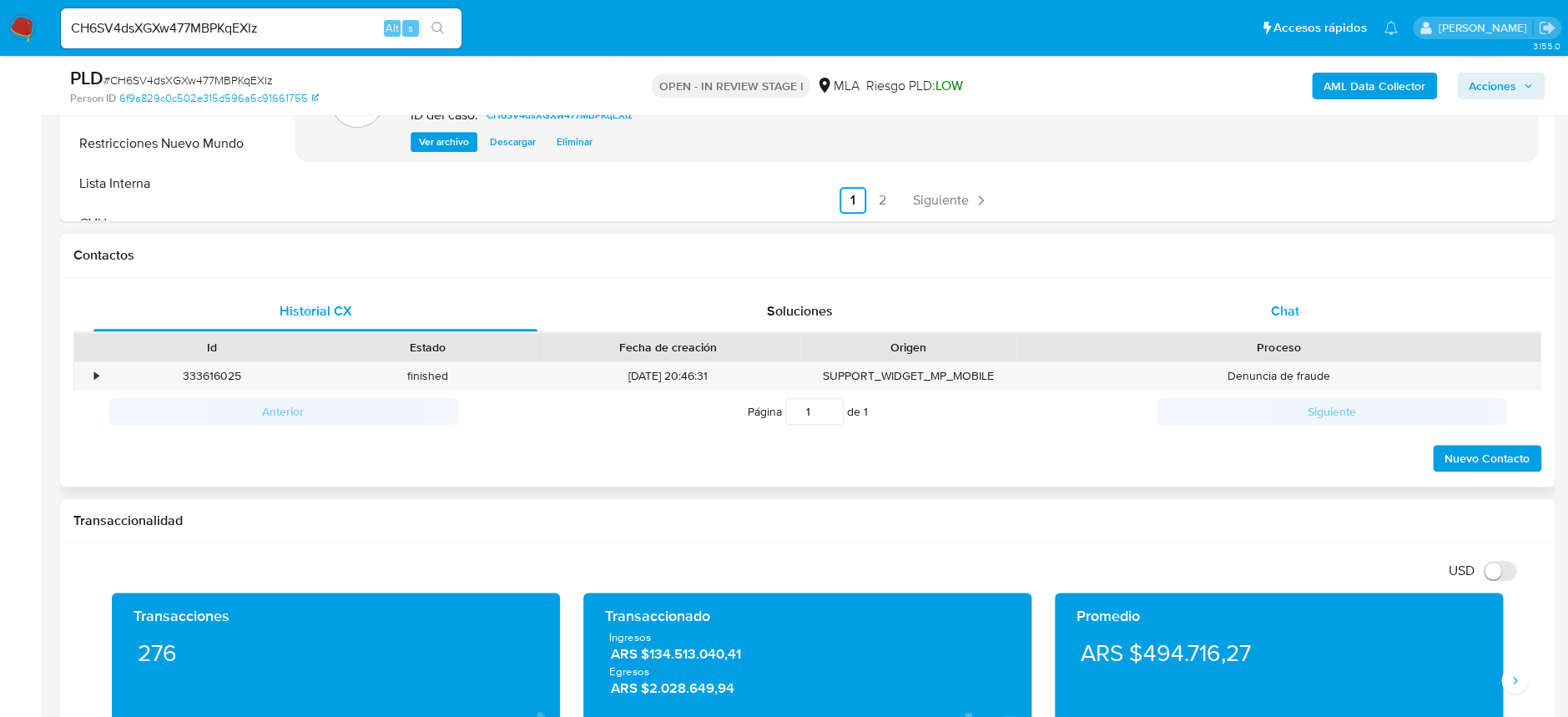
click at [1295, 296] on div "Chat" at bounding box center [1284, 311] width 444 height 40
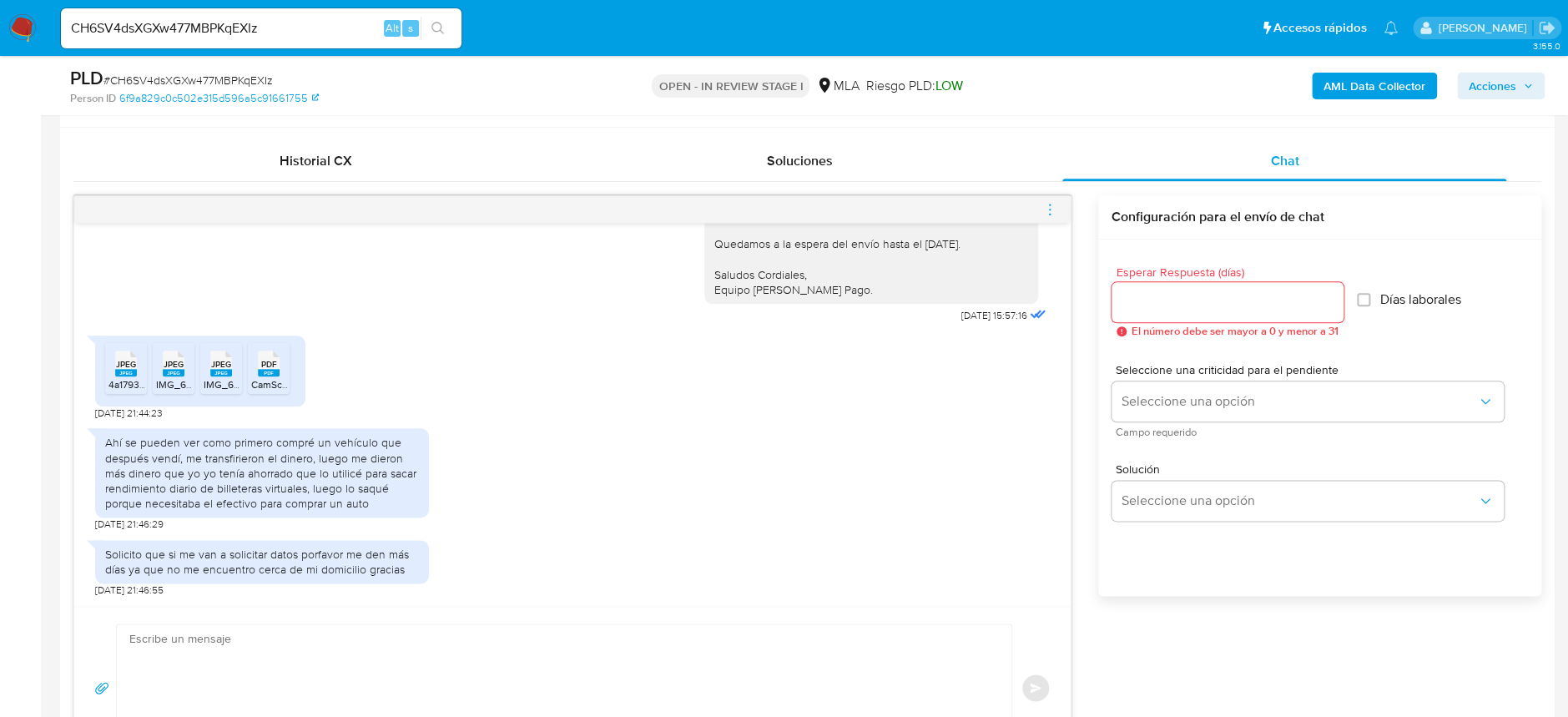
scroll to position [796, 0]
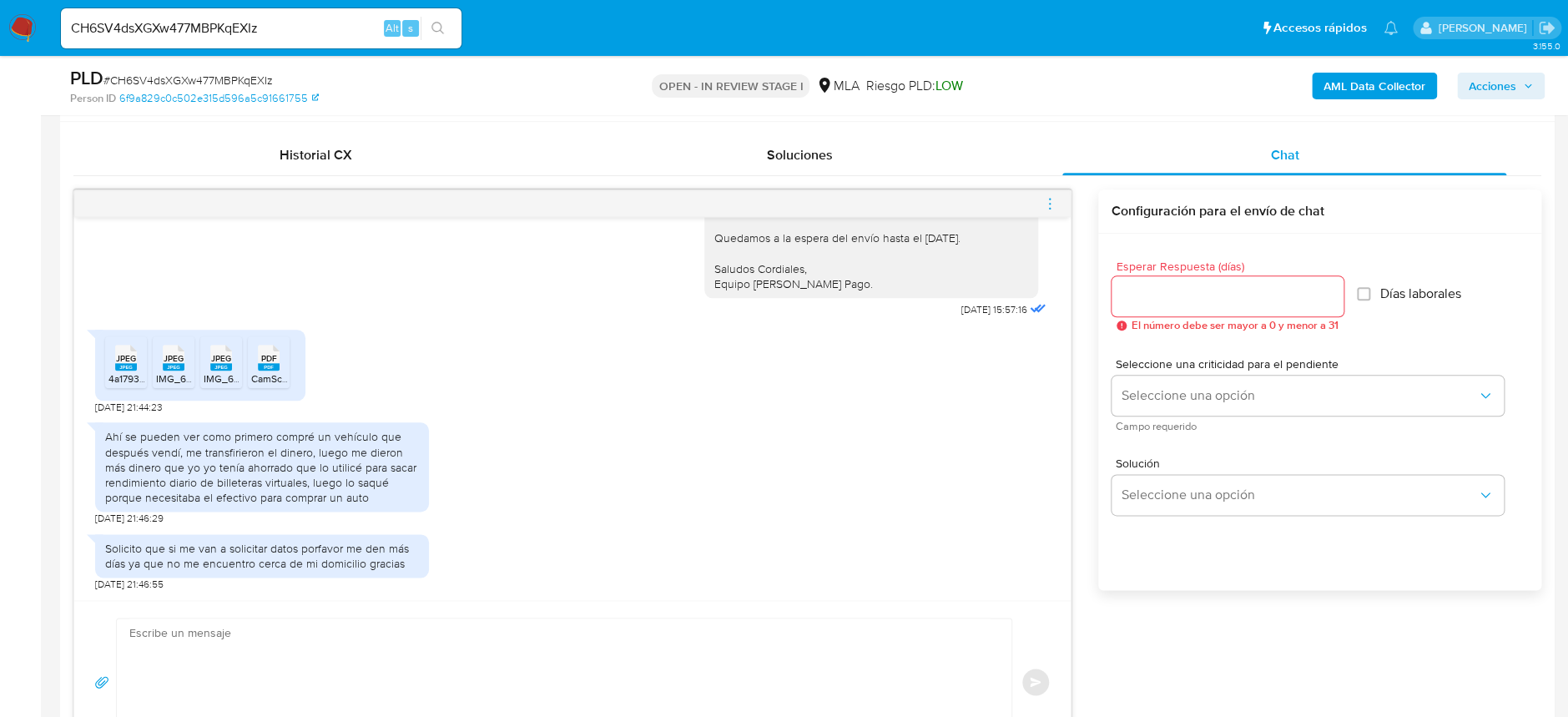
drag, startPoint x: 318, startPoint y: 454, endPoint x: 379, endPoint y: 474, distance: 64.2
click at [379, 474] on div "Ahí se pueden ver como primero compré un vehículo que después vendí, me transfi…" at bounding box center [262, 467] width 314 height 76
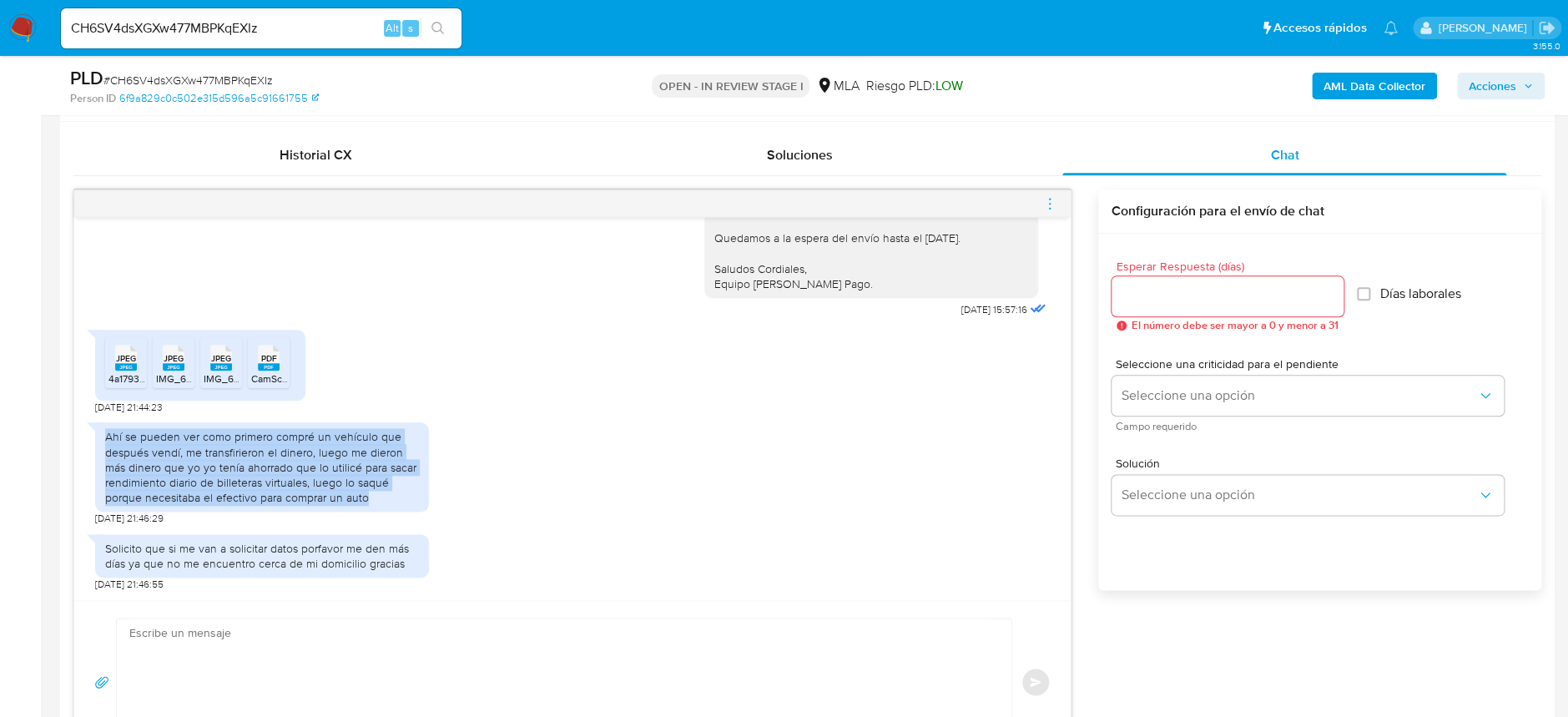
drag, startPoint x: 105, startPoint y: 441, endPoint x: 371, endPoint y: 499, distance: 272.2
click at [371, 499] on div "Ahí se pueden ver como primero compré un vehículo que después vendí, me transfi…" at bounding box center [262, 467] width 314 height 76
click at [371, 498] on div "Ahí se pueden ver como primero compré un vehículo que después vendí, me transfi…" at bounding box center [262, 467] width 314 height 76
drag, startPoint x: 371, startPoint y: 498, endPoint x: 313, endPoint y: 454, distance: 72.8
click at [313, 454] on div "Ahí se pueden ver como primero compré un vehículo que después vendí, me transfi…" at bounding box center [262, 467] width 314 height 76
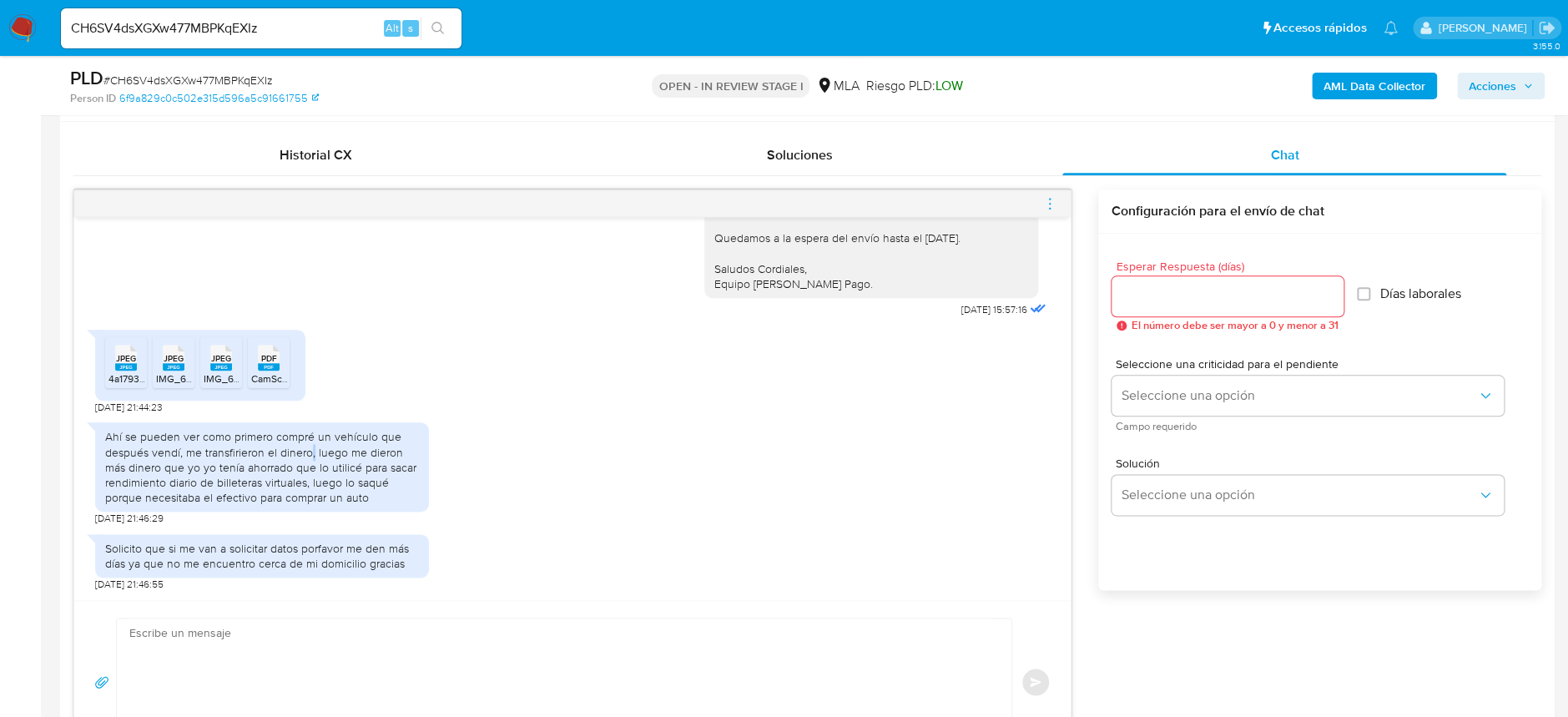
click at [313, 454] on div "Ahí se pueden ver como primero compré un vehículo que después vendí, me transfi…" at bounding box center [262, 467] width 314 height 76
click at [320, 458] on div "Ahí se pueden ver como primero compré un vehículo que después vendí, me transfi…" at bounding box center [262, 467] width 314 height 76
drag, startPoint x: 316, startPoint y: 450, endPoint x: 306, endPoint y: 489, distance: 40.3
click at [306, 489] on div "Ahí se pueden ver como primero compré un vehículo que después vendí, me transfi…" at bounding box center [262, 467] width 314 height 76
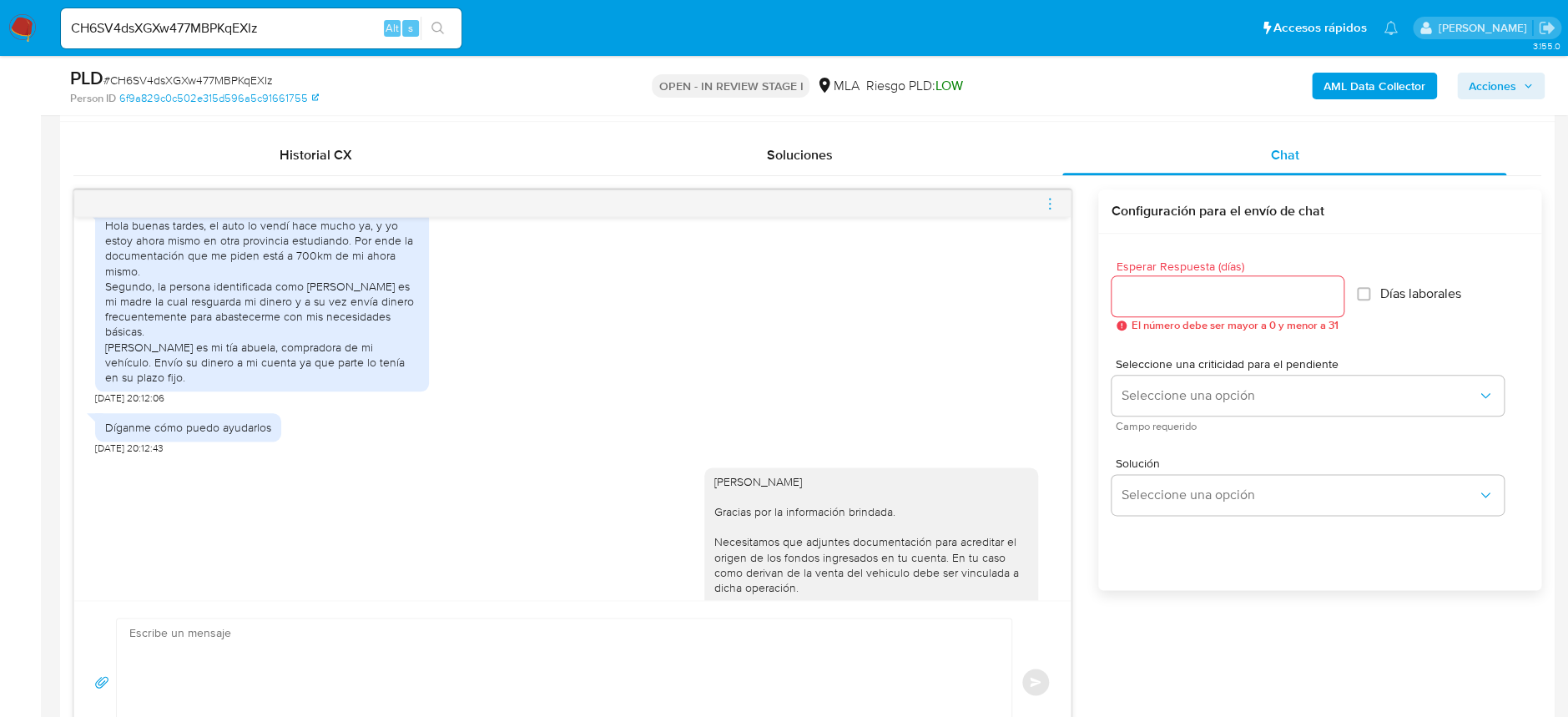
scroll to position [799, 0]
click at [1145, 527] on div "Solución Seleccione una opción" at bounding box center [1320, 490] width 416 height 91
drag, startPoint x: 122, startPoint y: 374, endPoint x: 221, endPoint y: 402, distance: 102.9
click at [221, 384] on div "Hola buenas tardes, el auto lo vendí hace mucho ya, y yo estoy ahora mismo en o…" at bounding box center [262, 301] width 314 height 167
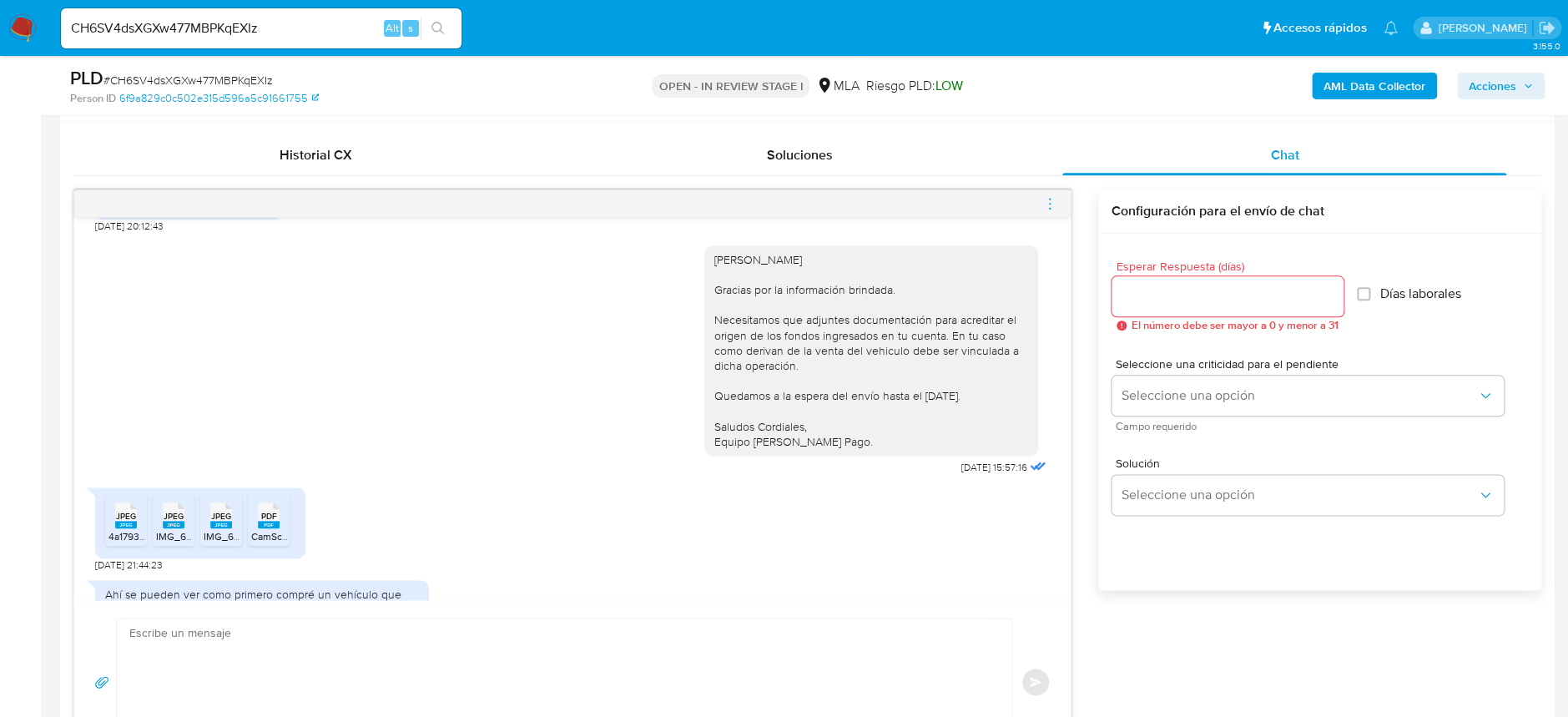
scroll to position [1208, 0]
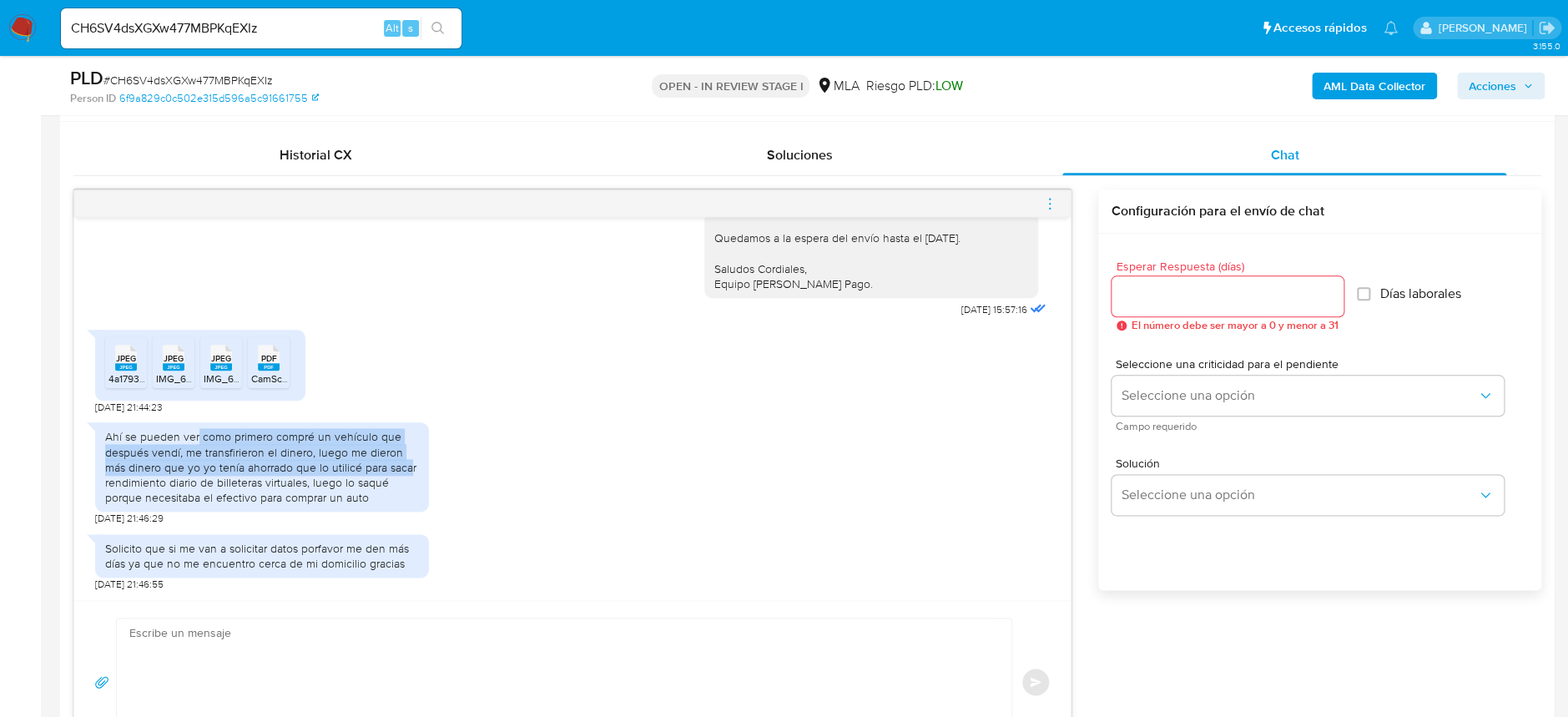
drag, startPoint x: 197, startPoint y: 445, endPoint x: 409, endPoint y: 472, distance: 213.7
click at [409, 472] on div "Ahí se pueden ver como primero compré un vehículo que después vendí, me transfi…" at bounding box center [262, 467] width 314 height 76
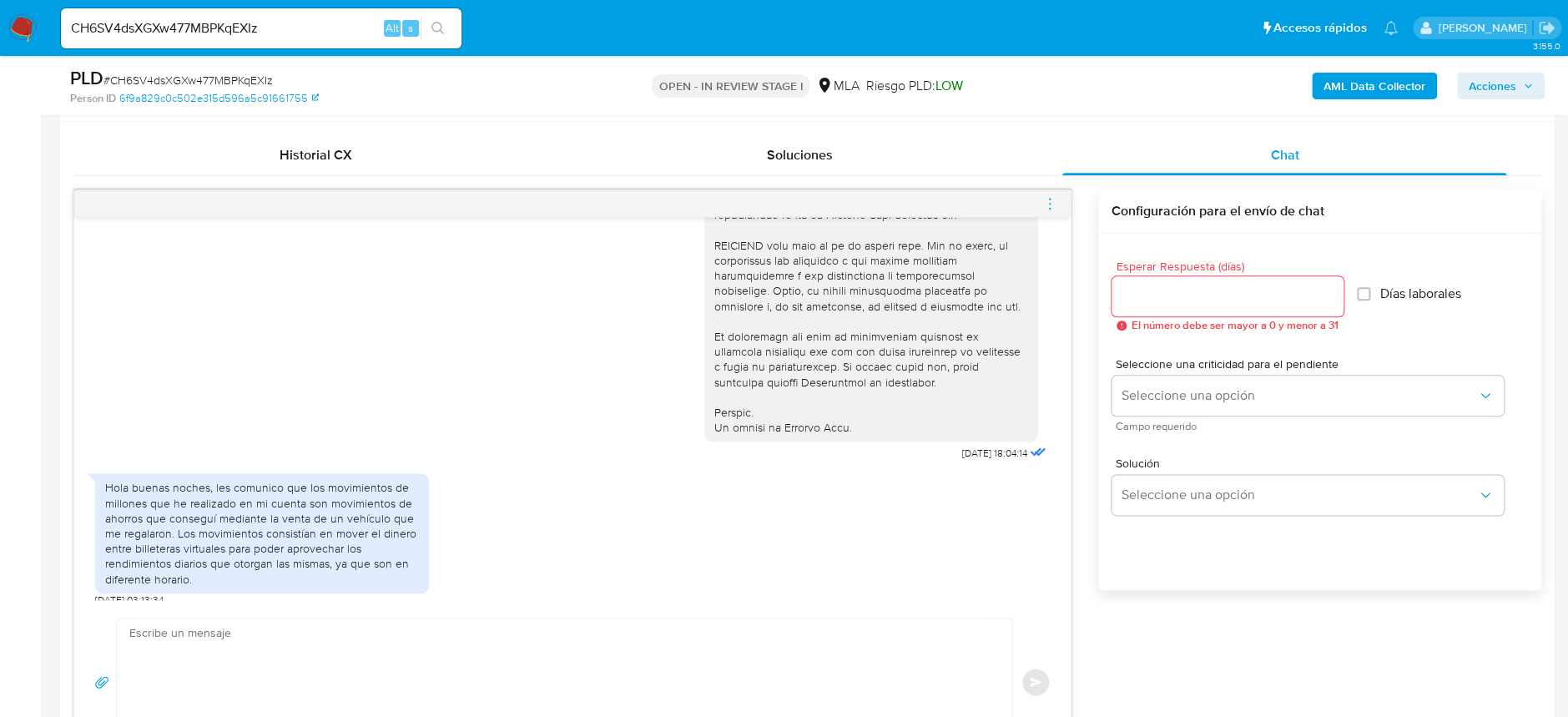
scroll to position [779, 0]
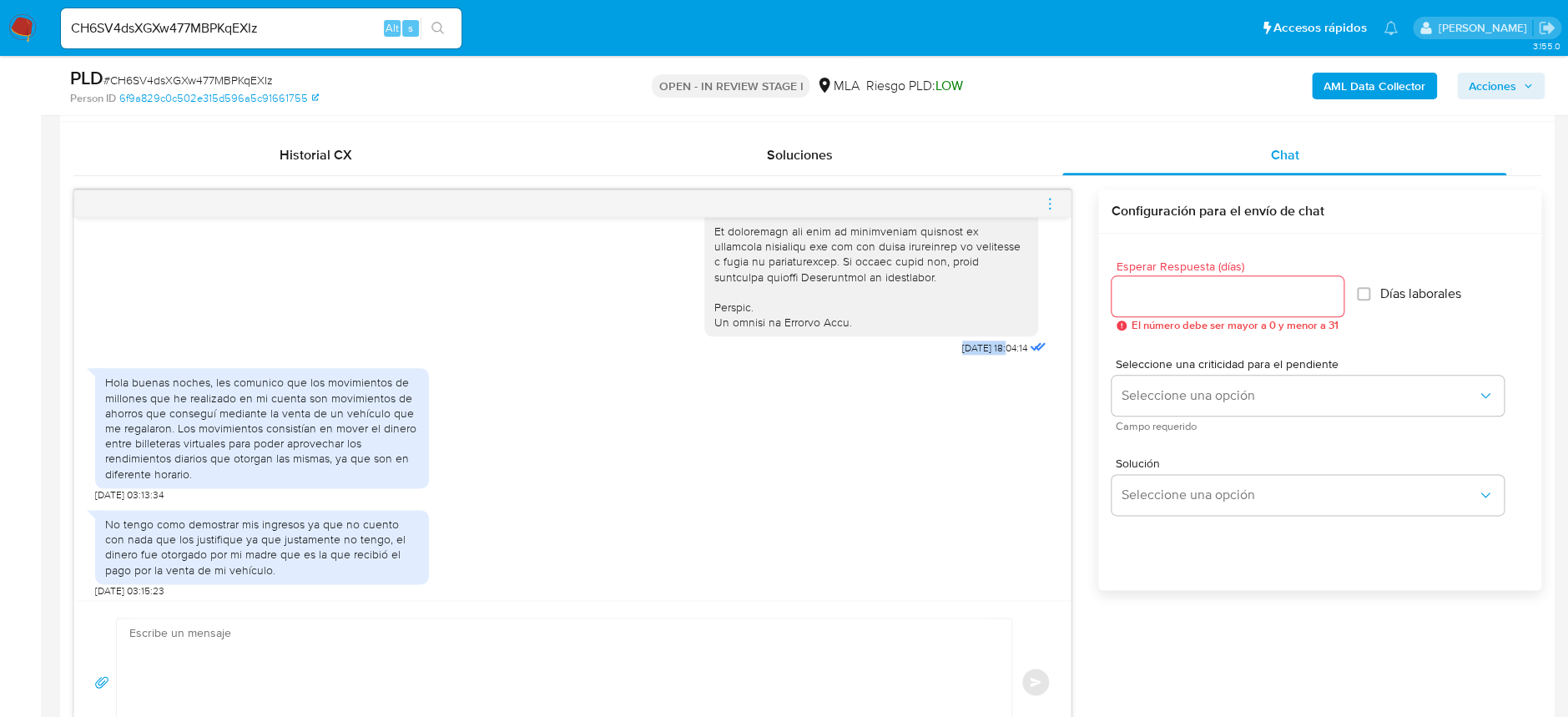
drag, startPoint x: 926, startPoint y: 376, endPoint x: 977, endPoint y: 376, distance: 51.0
click at [974, 355] on span "18/06/2025 18:04:14" at bounding box center [994, 348] width 65 height 13
copy span "18/06/2025"
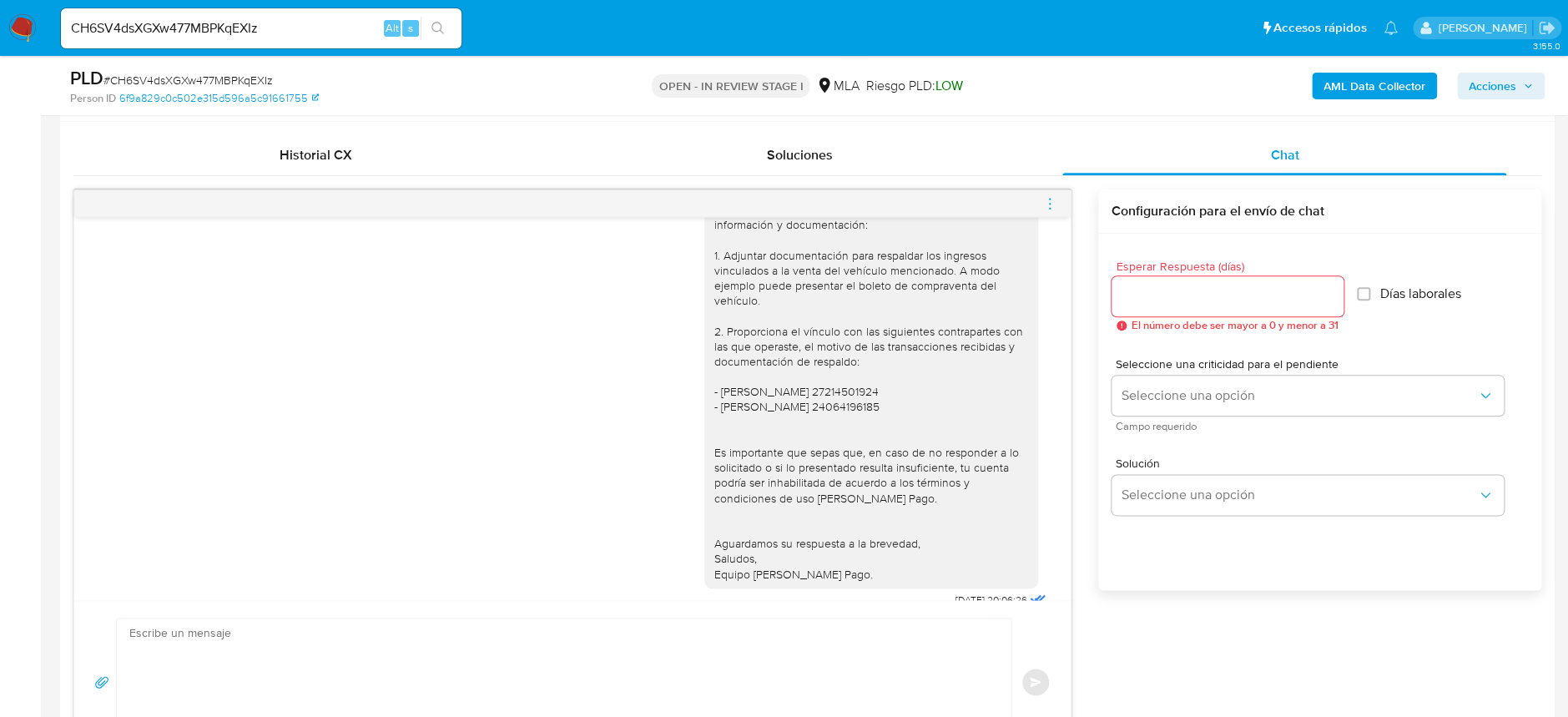
scroll to position [1447, 0]
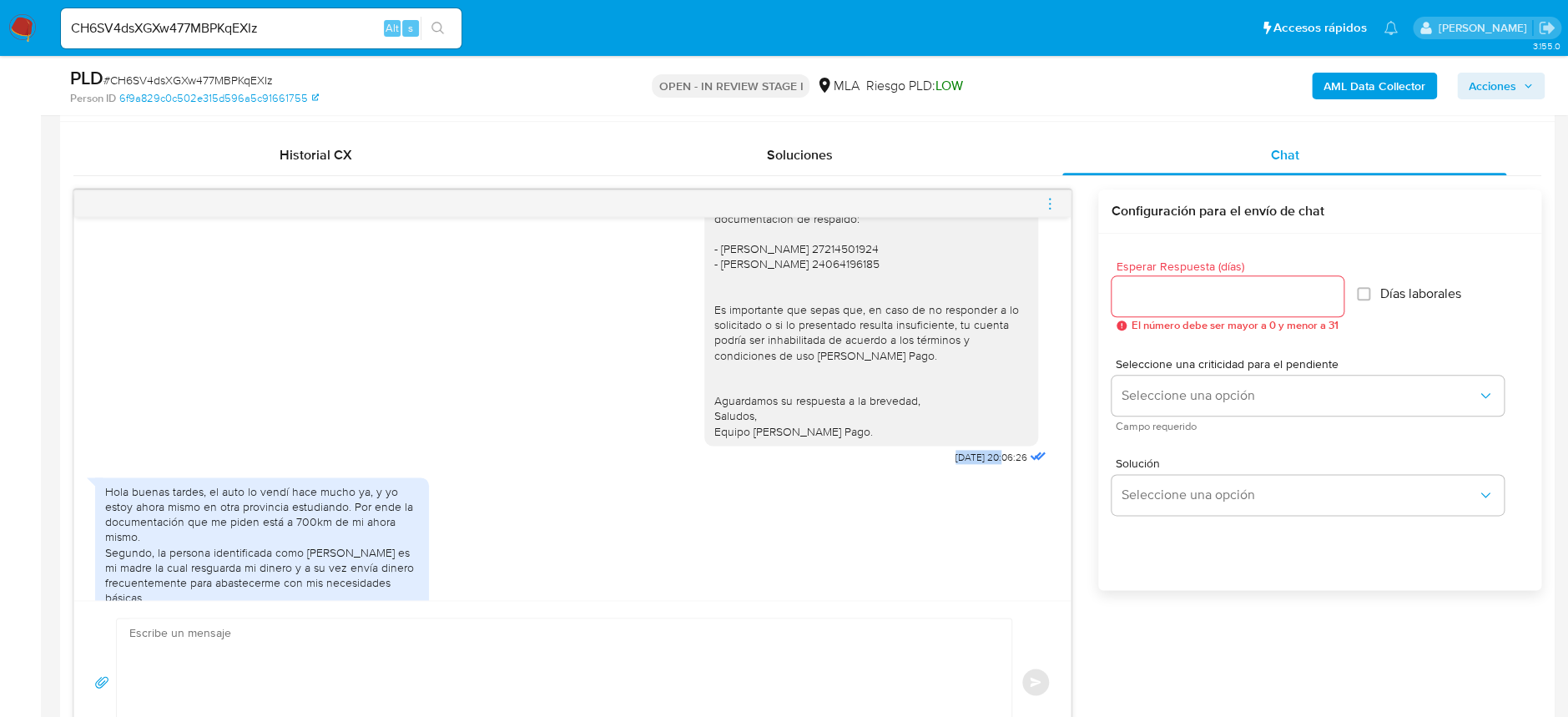
drag, startPoint x: 913, startPoint y: 519, endPoint x: 966, endPoint y: 517, distance: 53.0
click at [966, 469] on div "Hola Donato Tortora Agradecemos la información brindada. Con el fin de compleme…" at bounding box center [876, 224] width 346 height 489
copy span "18/08/2025"
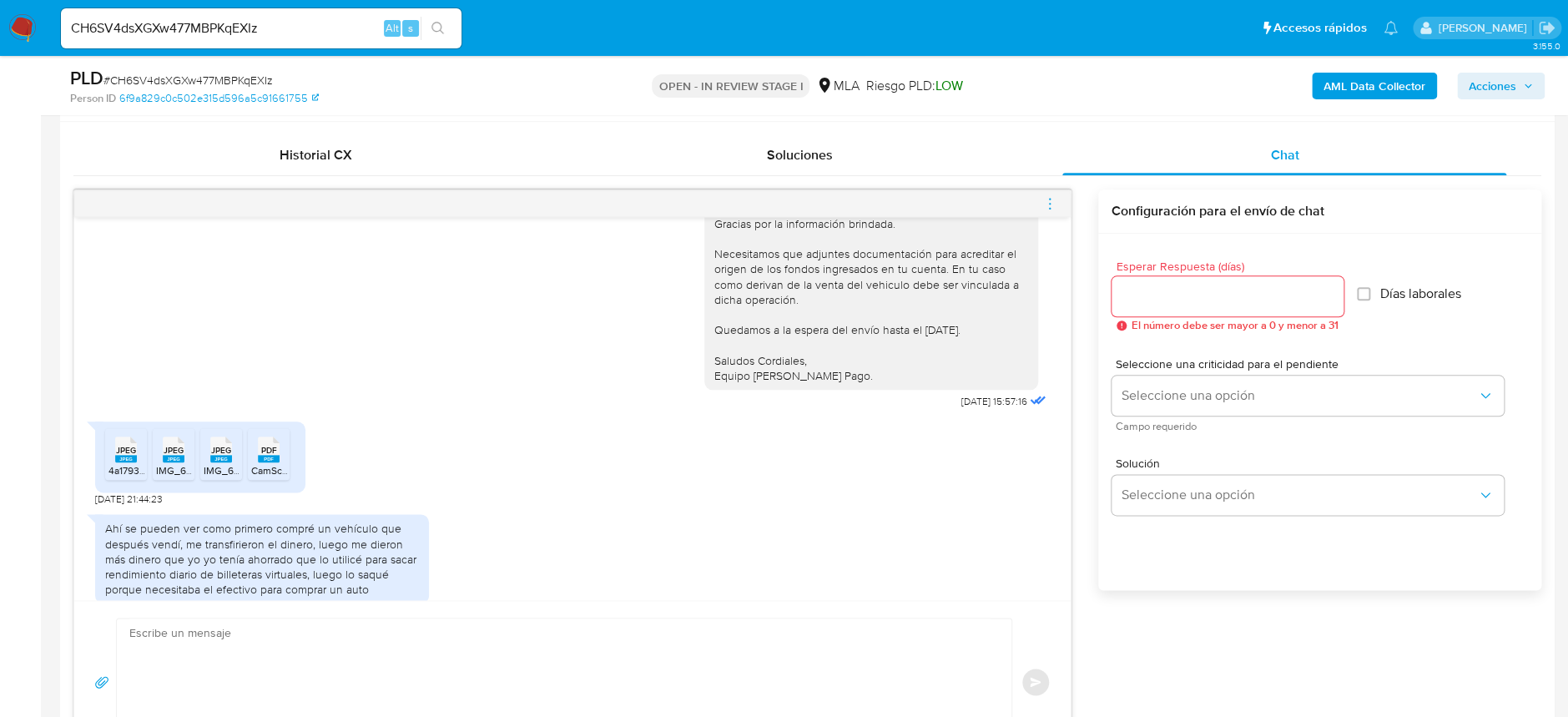
scroll to position [2003, 0]
drag, startPoint x: 916, startPoint y: 468, endPoint x: 975, endPoint y: 468, distance: 59.0
click at [975, 411] on div "Hola Donato Tortora Gracias por la información brindada. Necesitamos que adjunt…" at bounding box center [876, 288] width 346 height 246
copy span "20/08/2025"
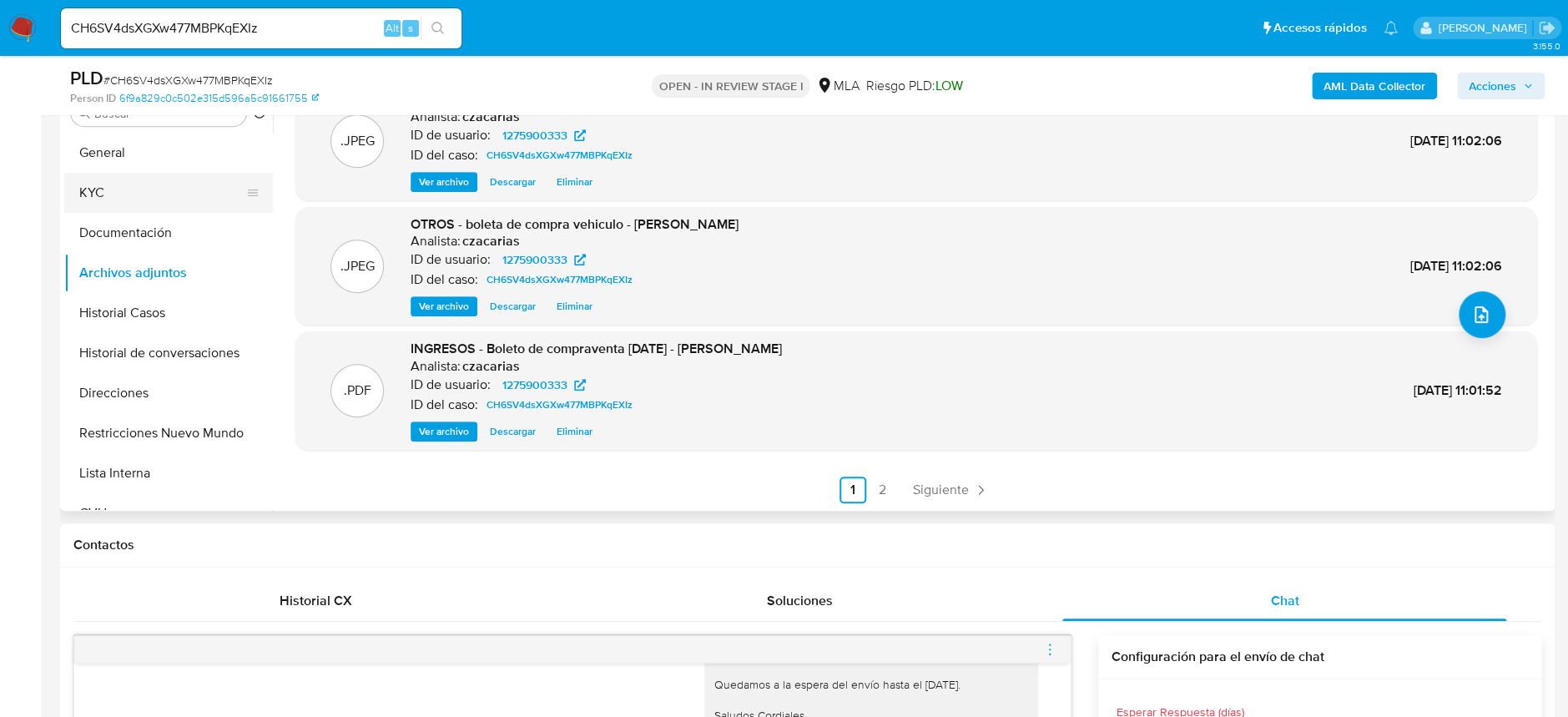
scroll to position [239, 0]
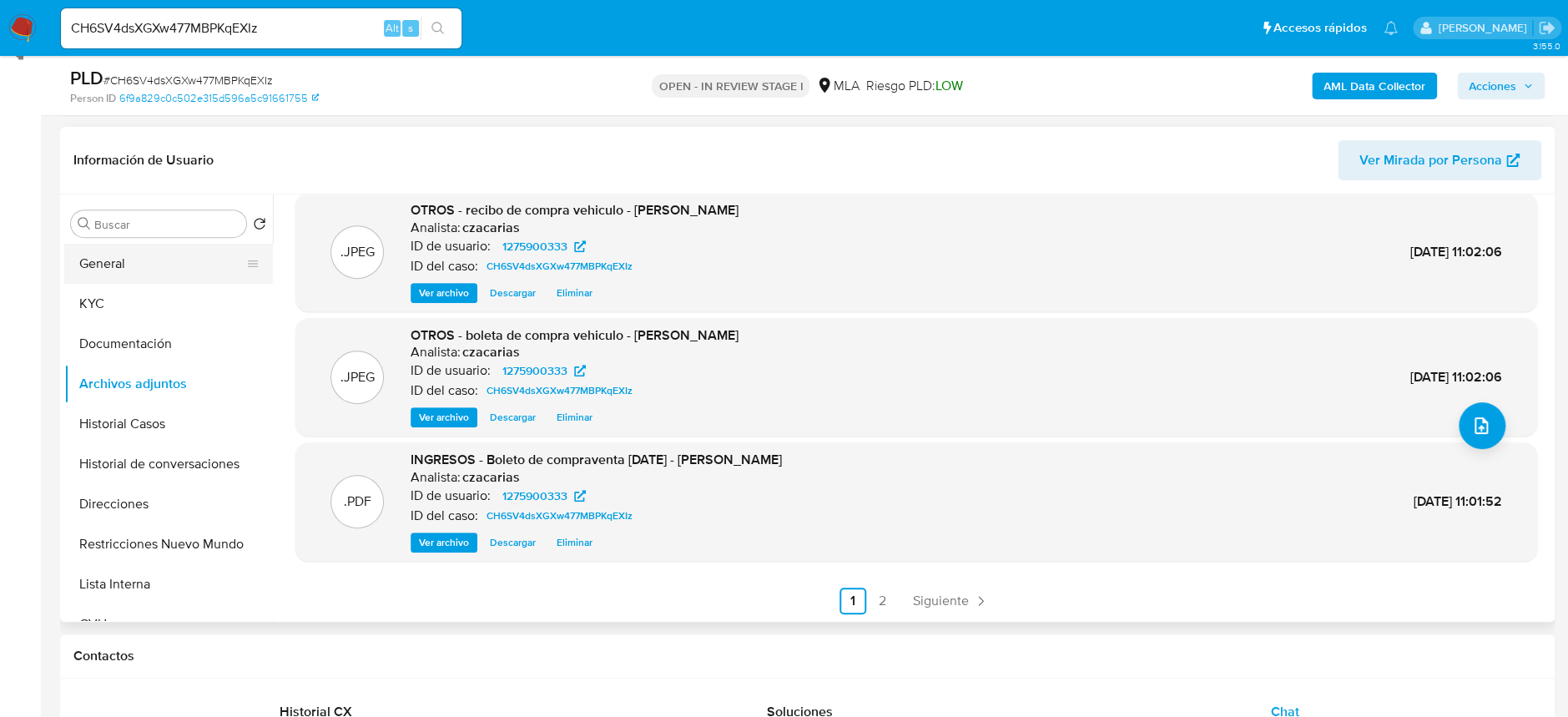
click at [165, 275] on button "General" at bounding box center [162, 264] width 196 height 40
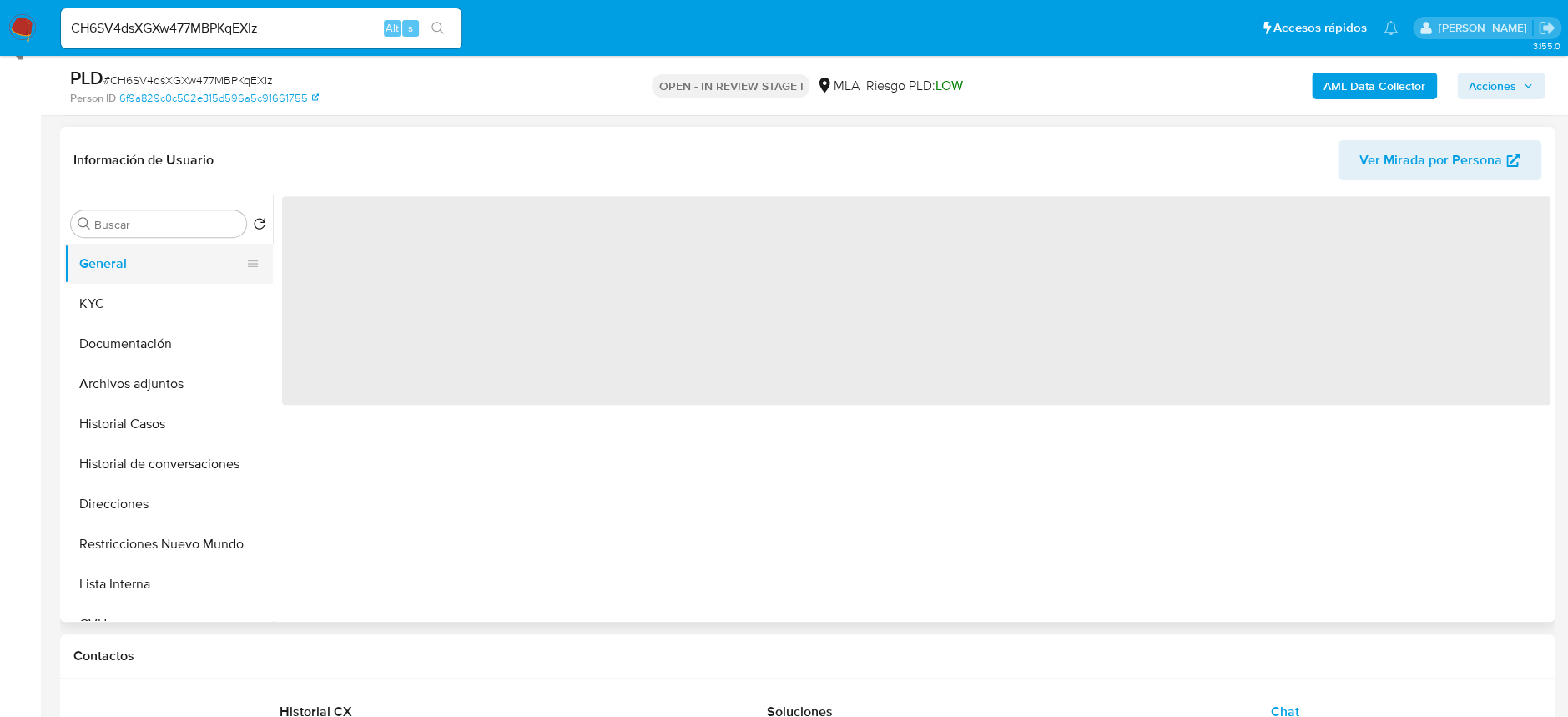
scroll to position [0, 0]
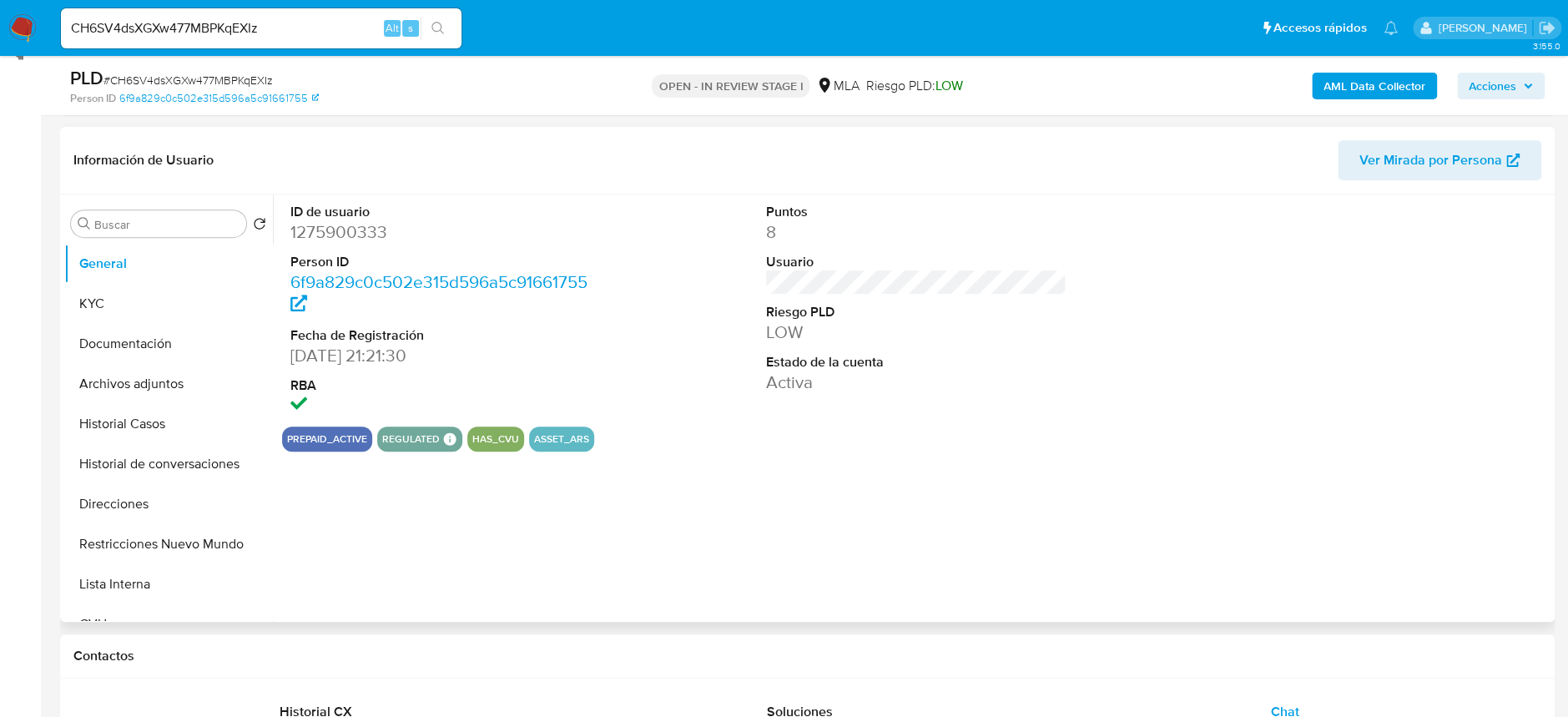
click at [353, 235] on dd "1275900333" at bounding box center [440, 232] width 300 height 23
copy dd "1275900333"
click at [334, 225] on dd "1275900333" at bounding box center [440, 232] width 300 height 23
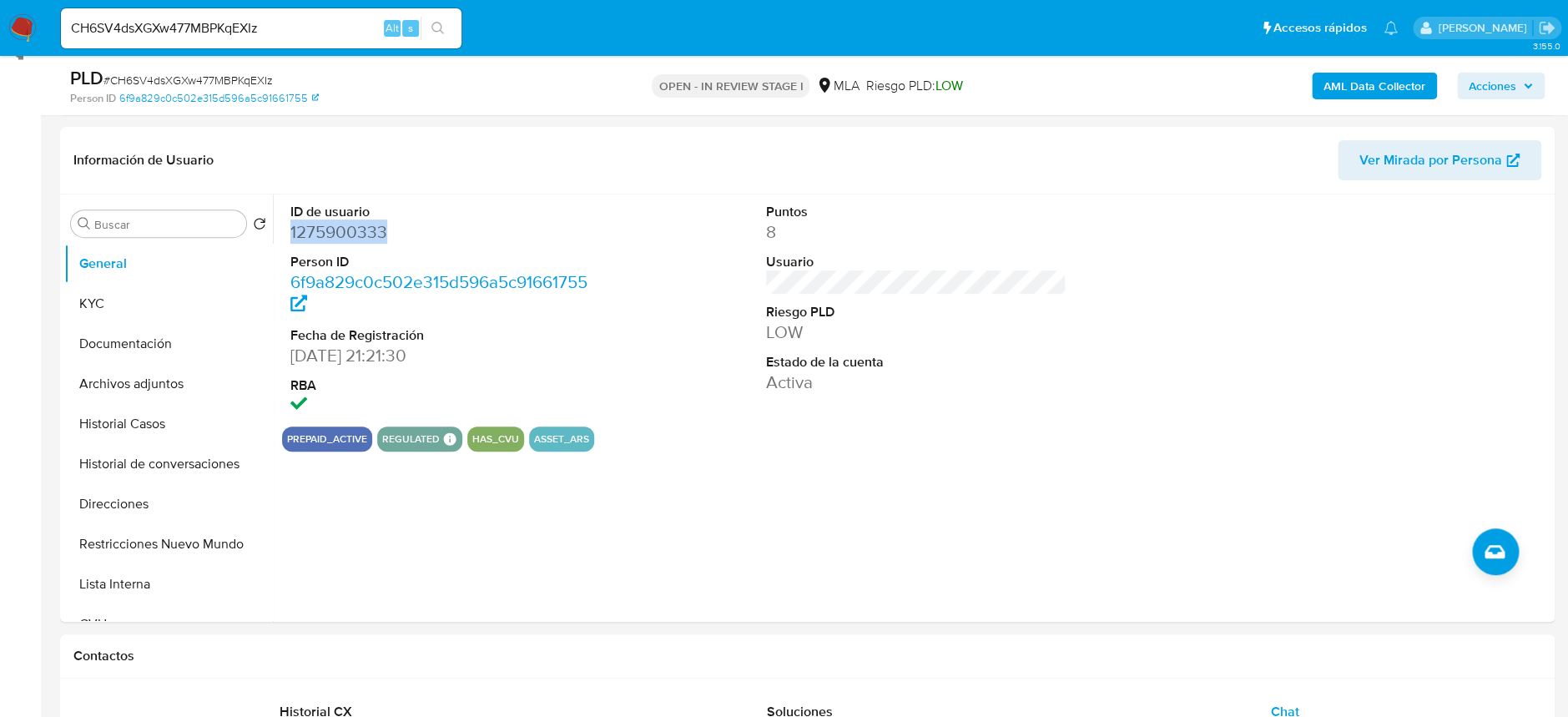
copy dd "1275900333"
click at [104, 295] on button "KYC" at bounding box center [162, 303] width 196 height 40
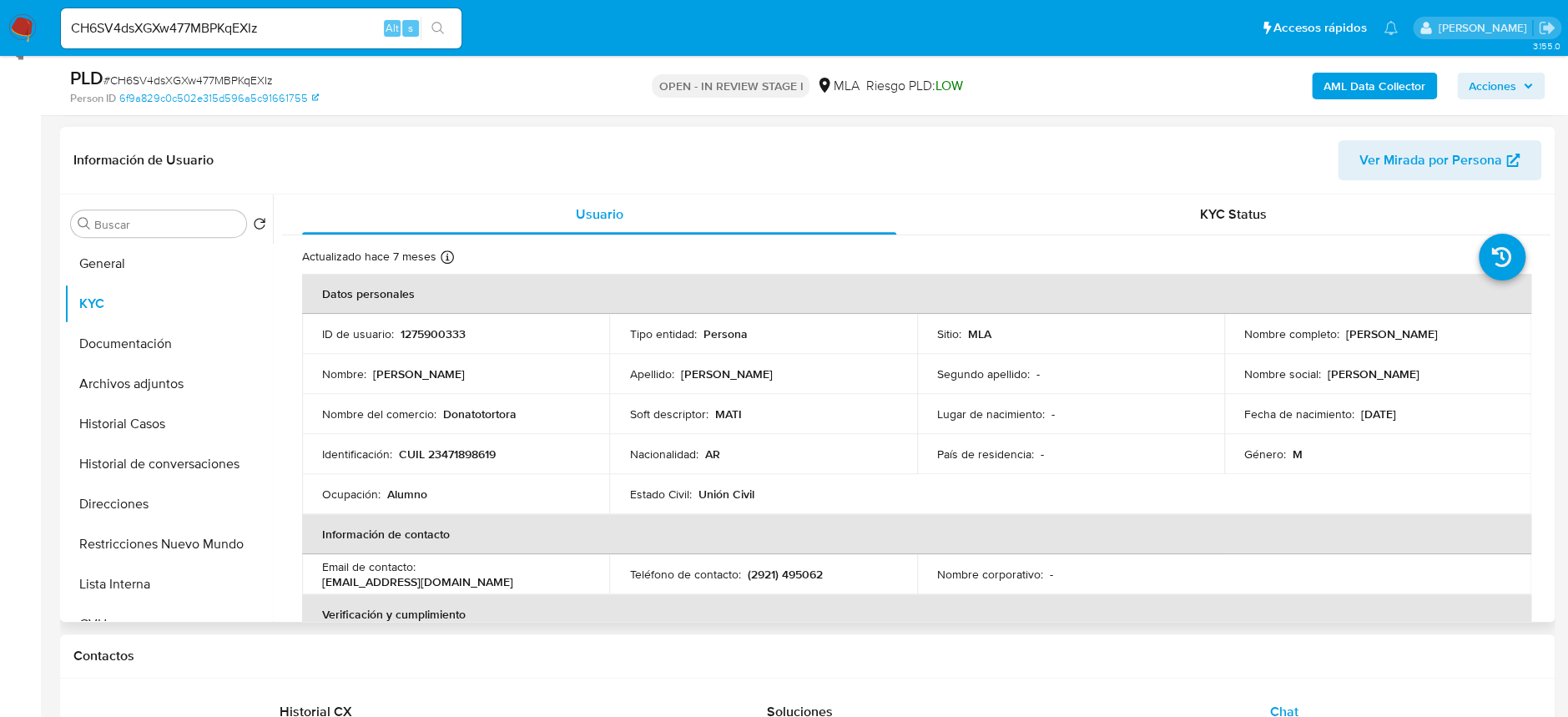
click at [463, 448] on p "CUIL 23471898619" at bounding box center [447, 454] width 96 height 15
click at [464, 448] on p "CUIL 23471898619" at bounding box center [447, 454] width 96 height 15
copy p "23471898619"
click at [122, 384] on button "Archivos adjuntos" at bounding box center [162, 384] width 196 height 40
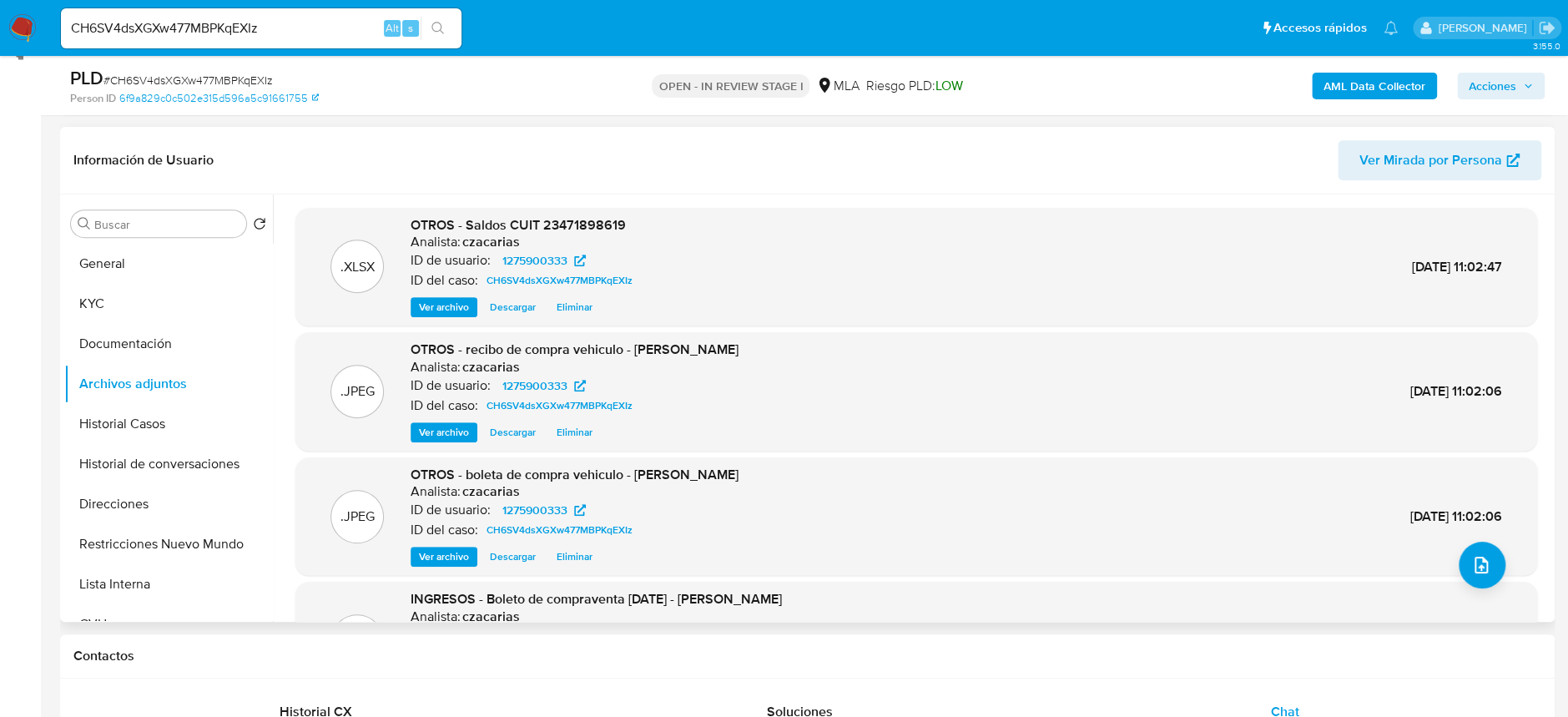
click at [435, 557] on span "Ver archivo" at bounding box center [444, 556] width 50 height 17
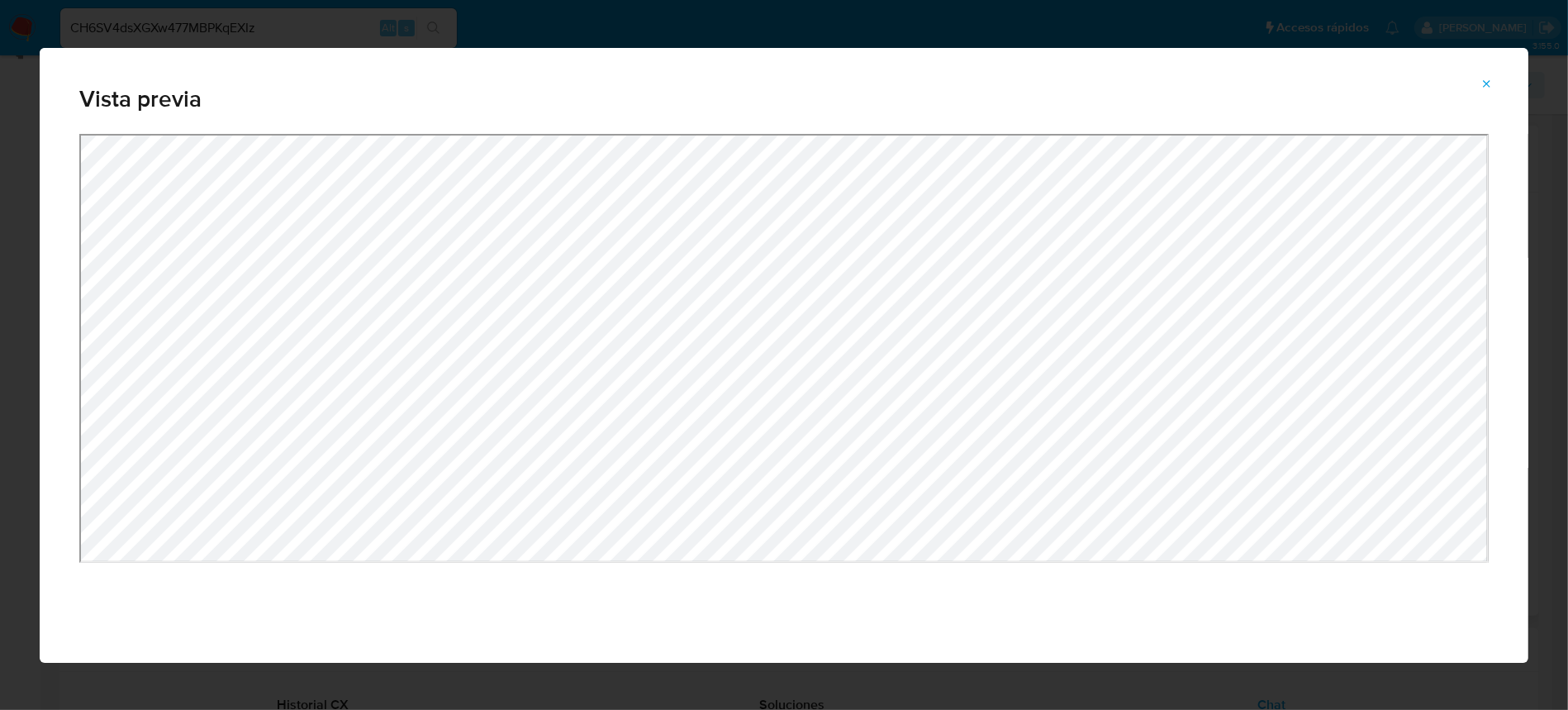
click at [757, 598] on div "Attachment preview" at bounding box center [784, 398] width 1489 height 529
click at [871, 68] on div "Vista previa" at bounding box center [784, 355] width 1489 height 615
click at [853, 115] on div "Vista previa" at bounding box center [784, 355] width 1489 height 615
click at [862, 50] on div "Vista previa" at bounding box center [784, 355] width 1489 height 615
click at [865, 115] on div "Vista previa" at bounding box center [784, 355] width 1489 height 615
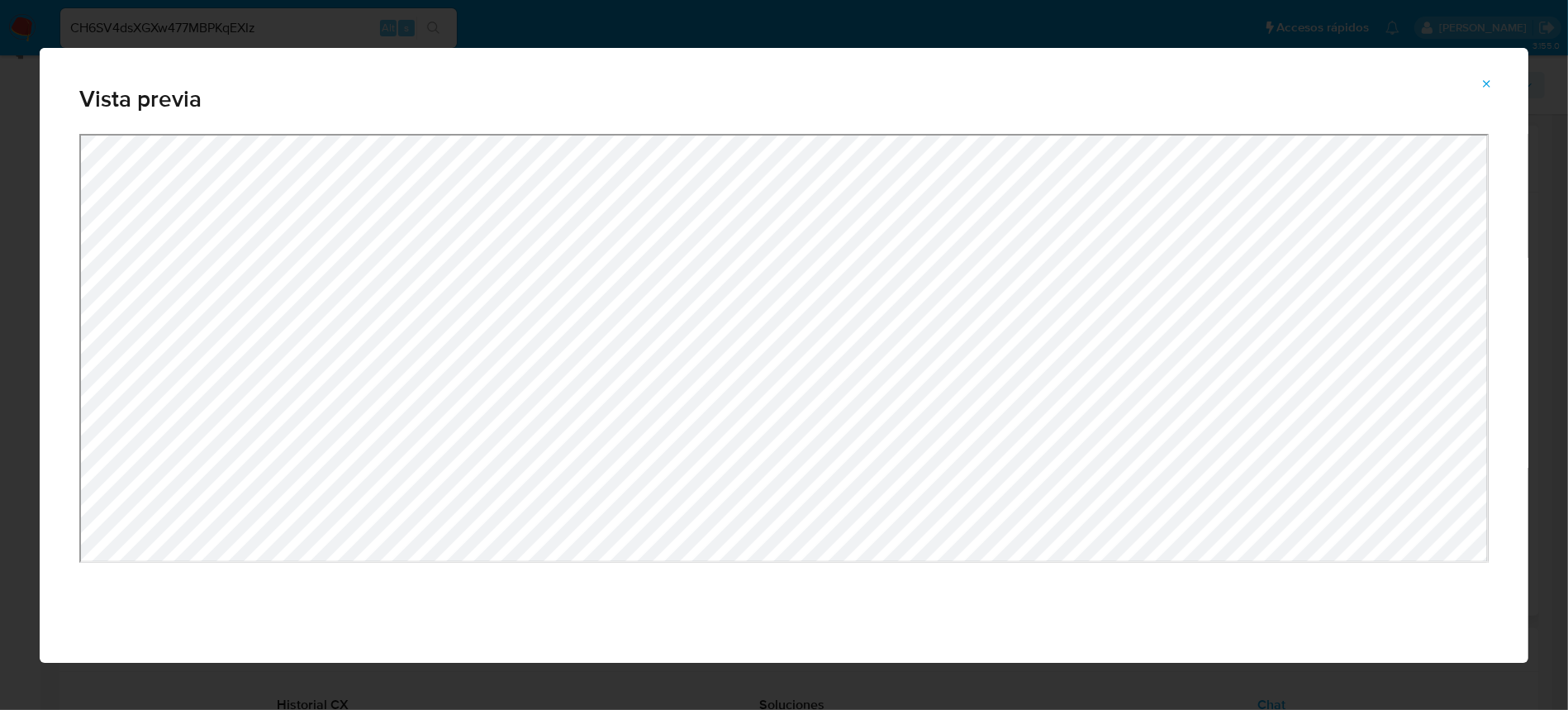
click at [710, 128] on div "Vista previa" at bounding box center [784, 355] width 1489 height 615
click at [617, 588] on div "Attachment preview" at bounding box center [784, 365] width 1410 height 463
click at [1484, 93] on span "Attachment preview" at bounding box center [1487, 84] width 13 height 23
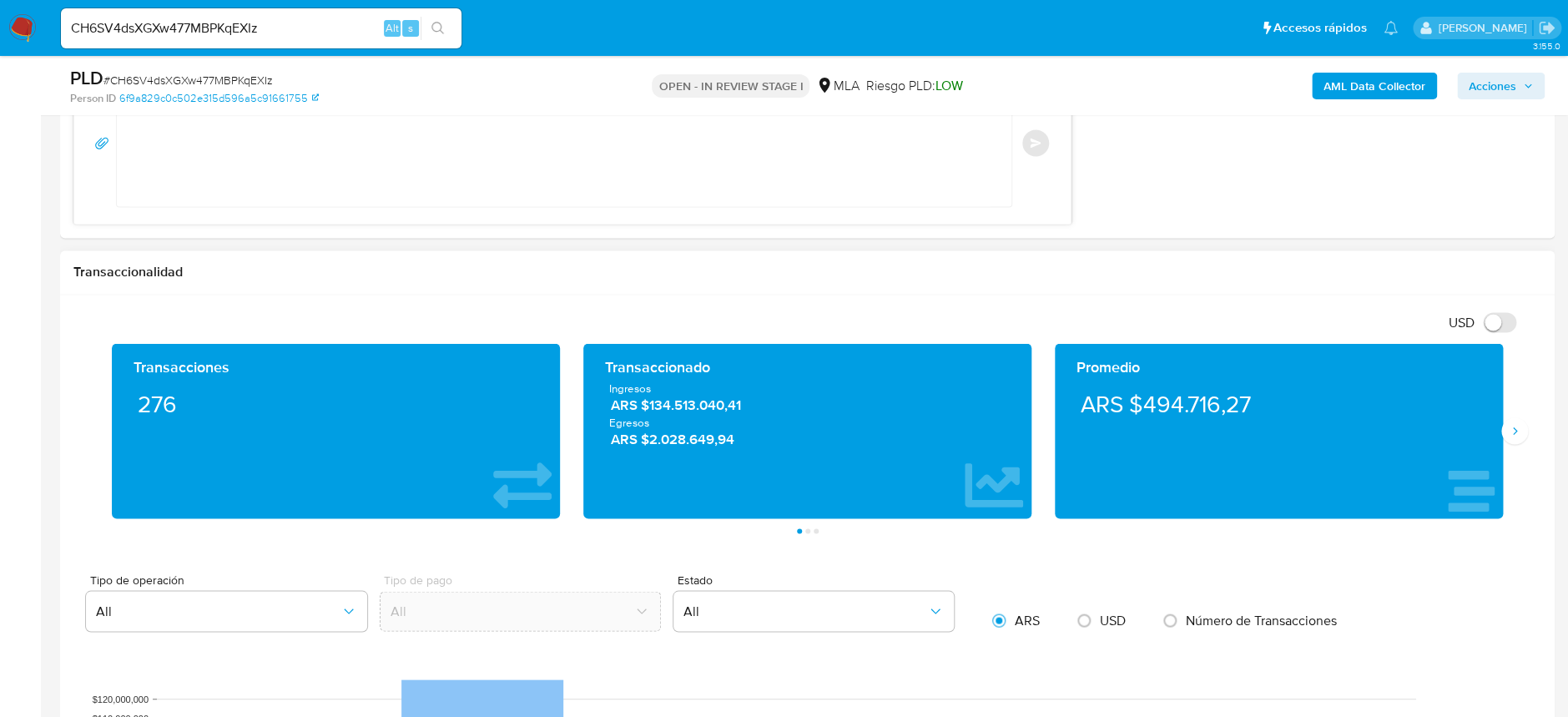
scroll to position [1352, 0]
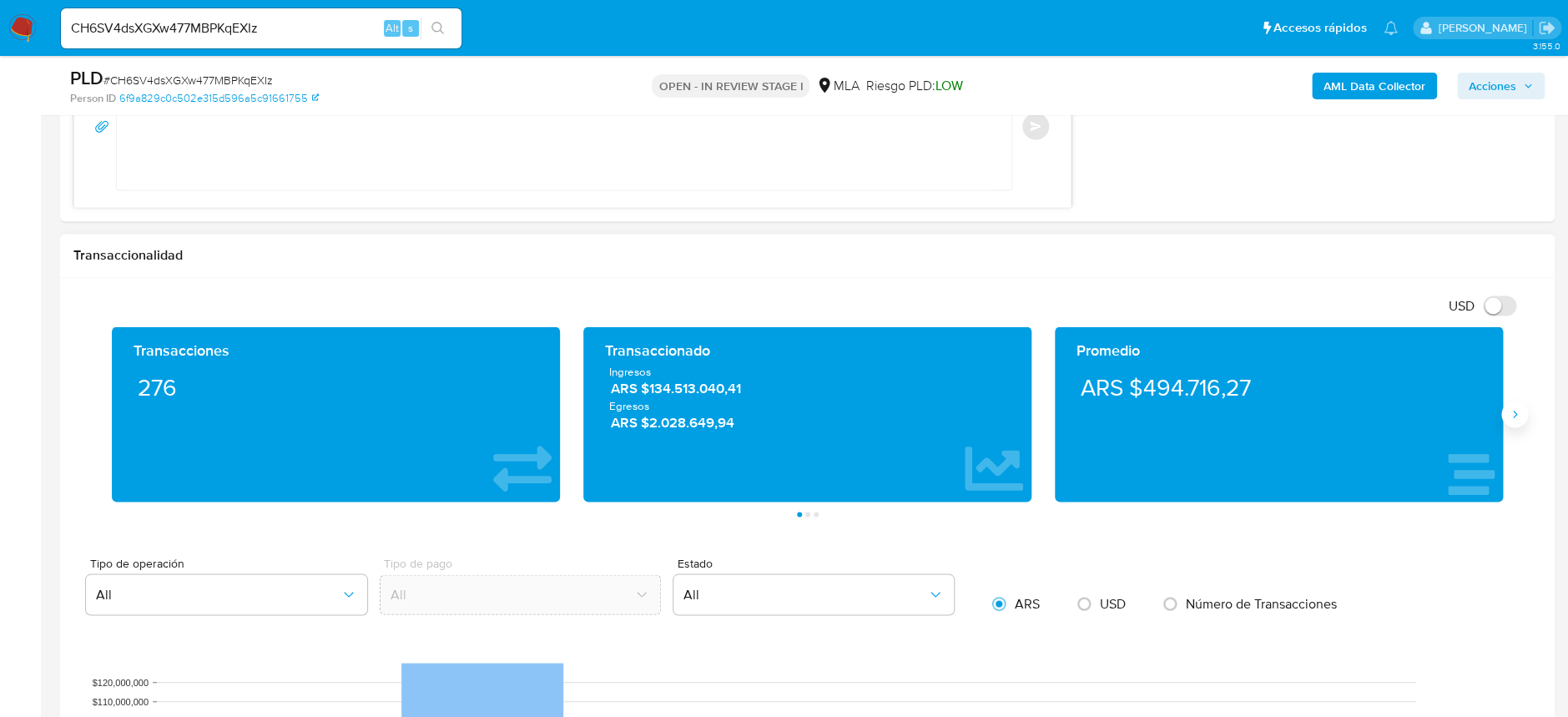
click at [1509, 415] on icon "Siguiente" at bounding box center [1513, 414] width 13 height 13
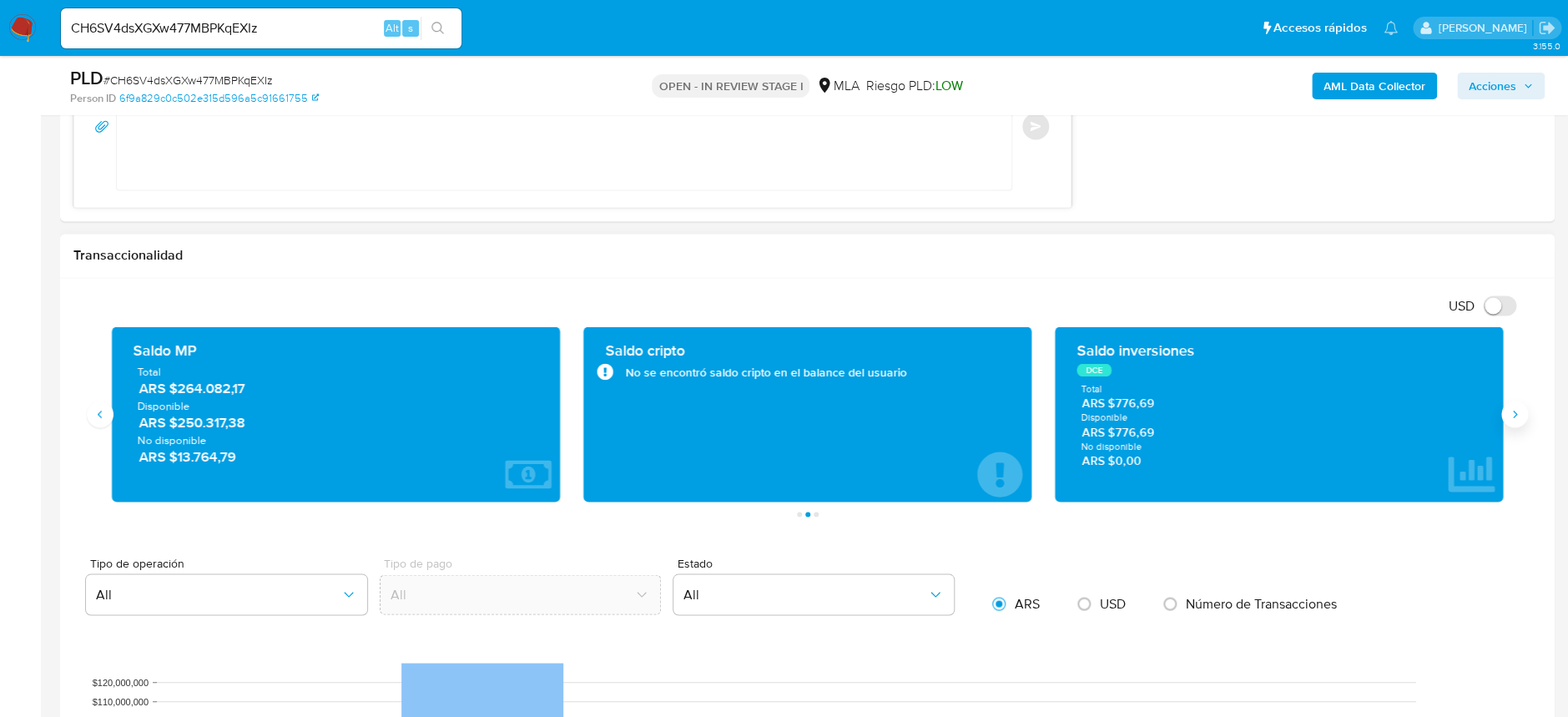
click at [1509, 415] on icon "Siguiente" at bounding box center [1513, 414] width 13 height 13
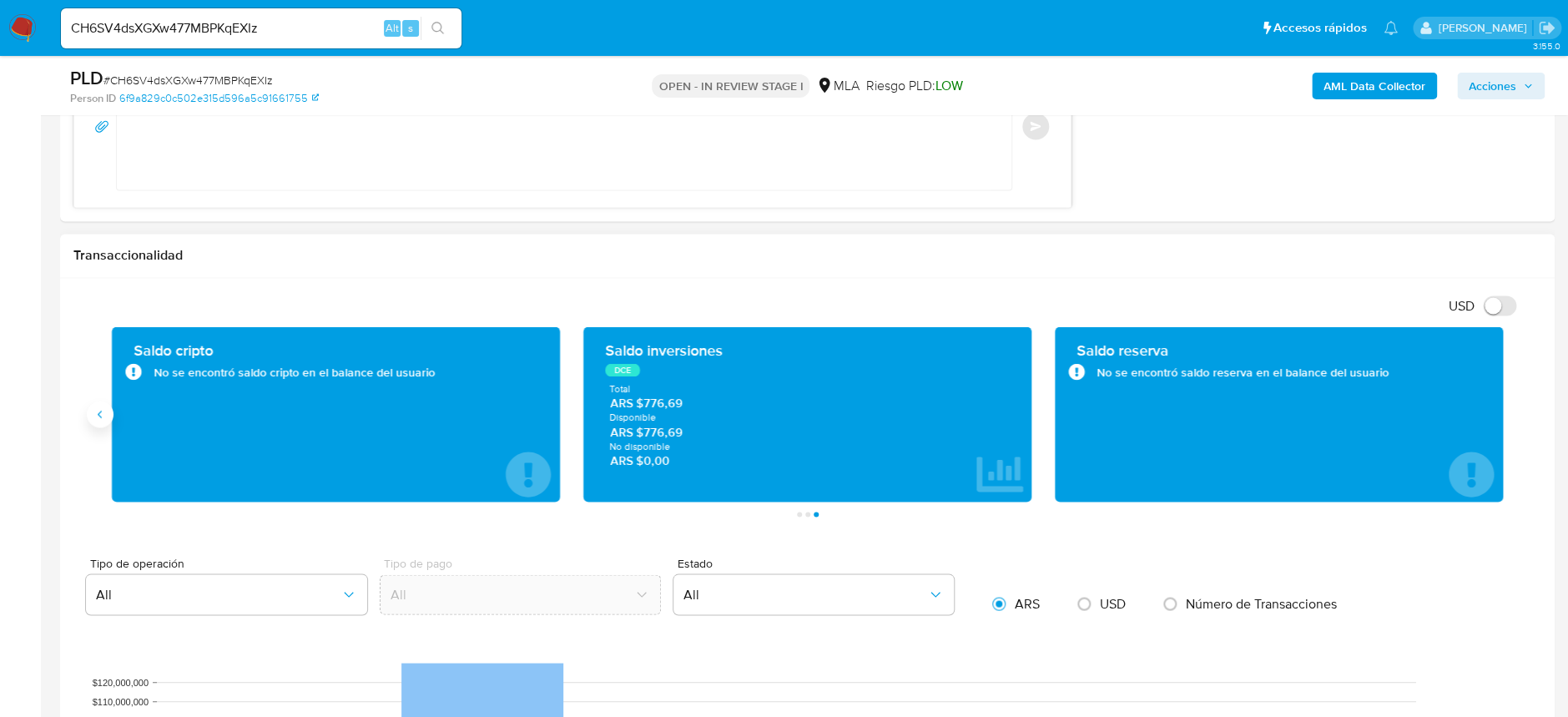
click at [101, 416] on icon "Anterior" at bounding box center [100, 414] width 13 height 13
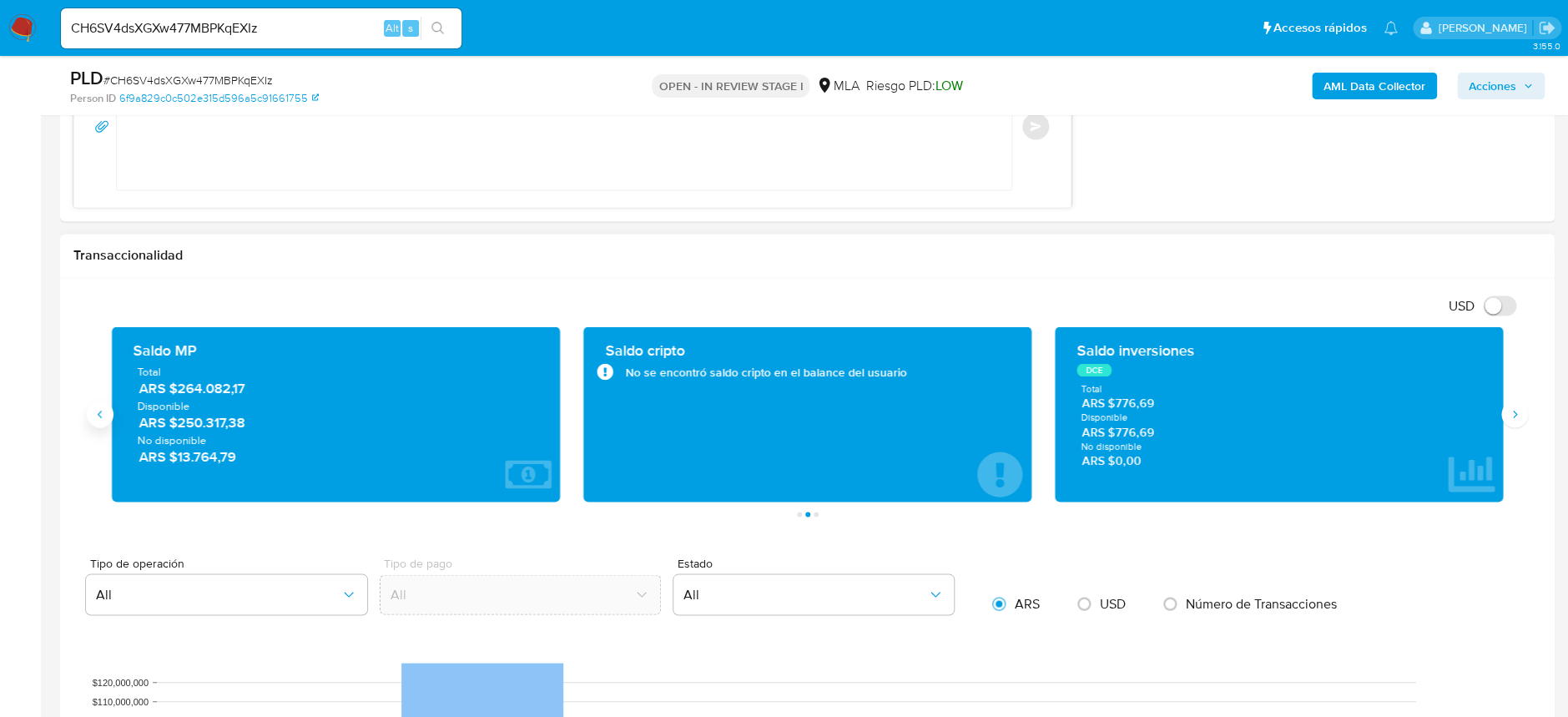
click at [101, 416] on icon "Anterior" at bounding box center [100, 414] width 13 height 13
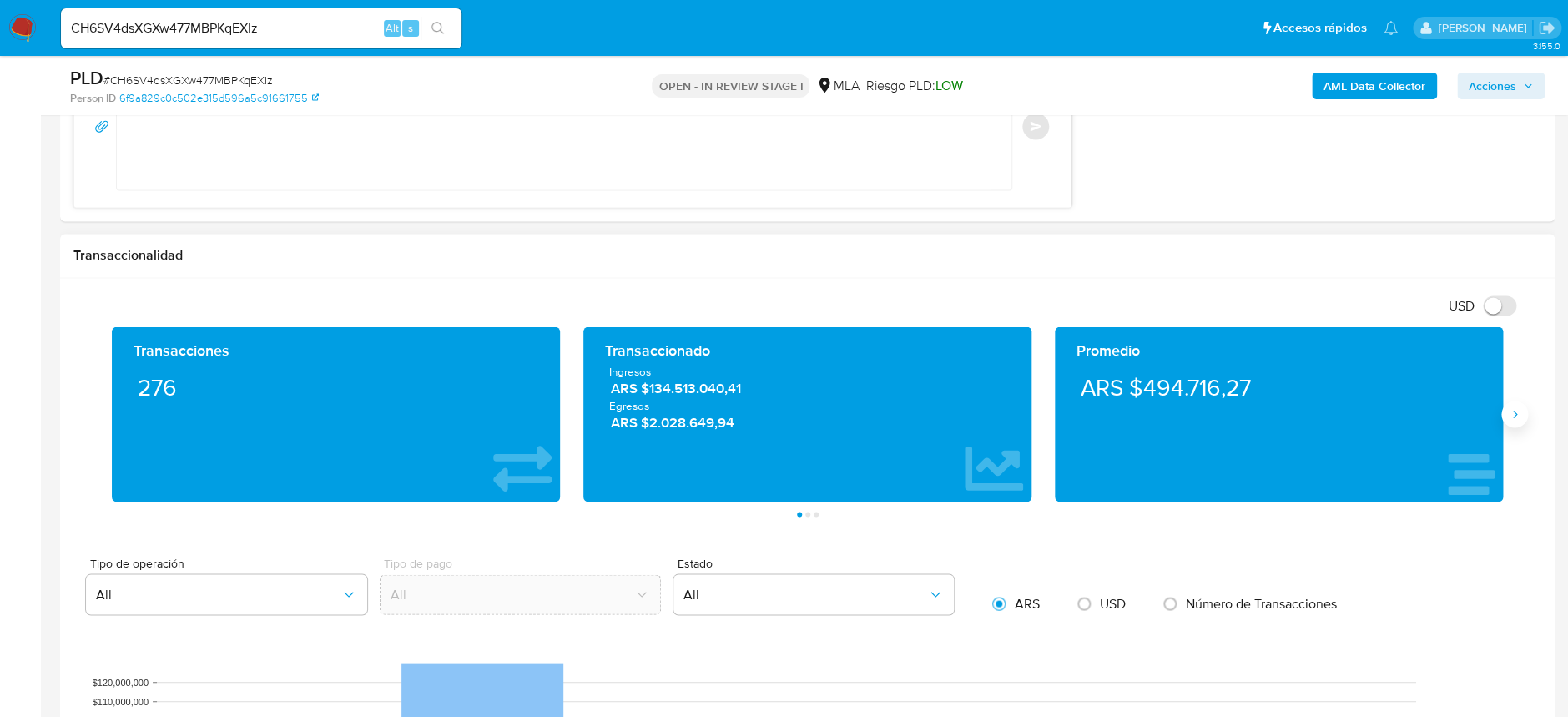
click at [1513, 412] on icon "Siguiente" at bounding box center [1513, 414] width 13 height 13
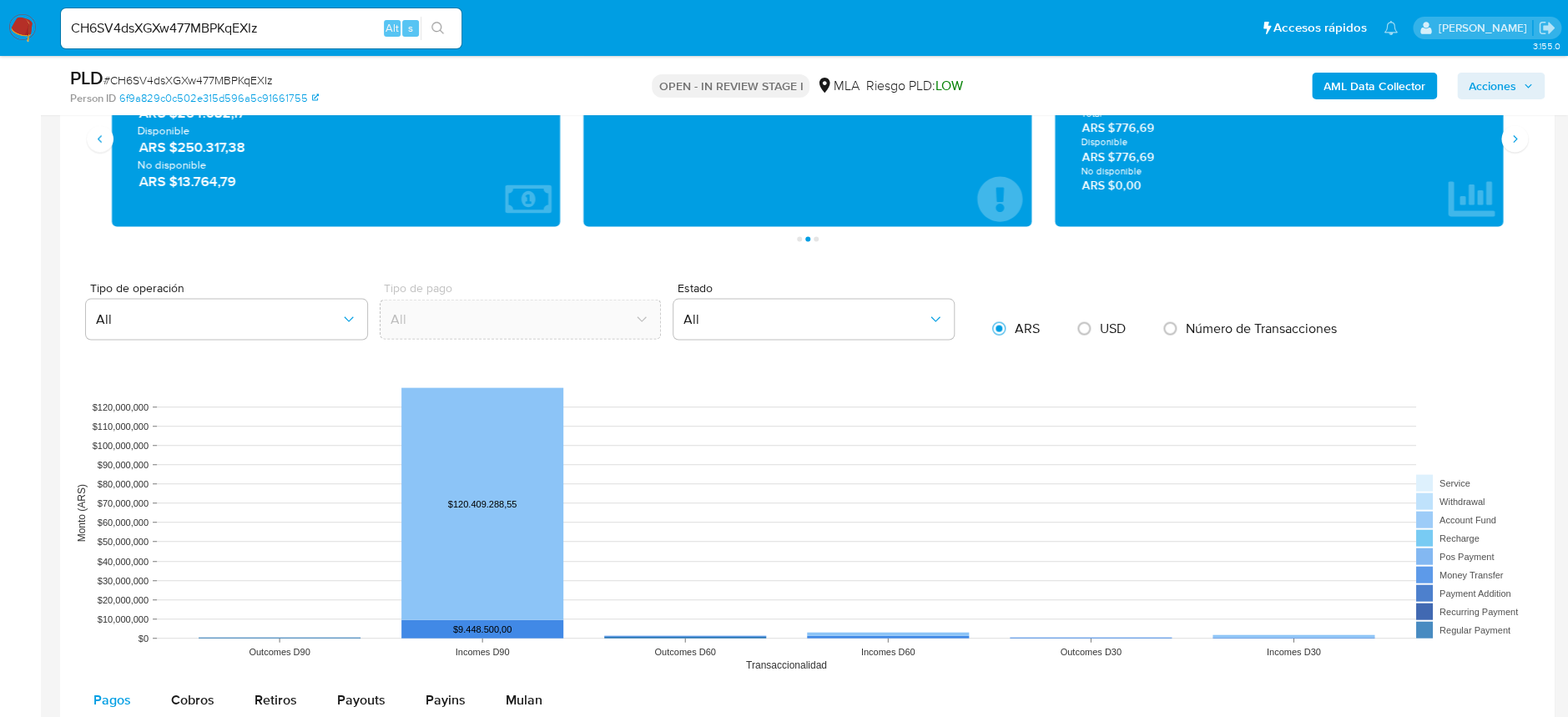
scroll to position [1574, 0]
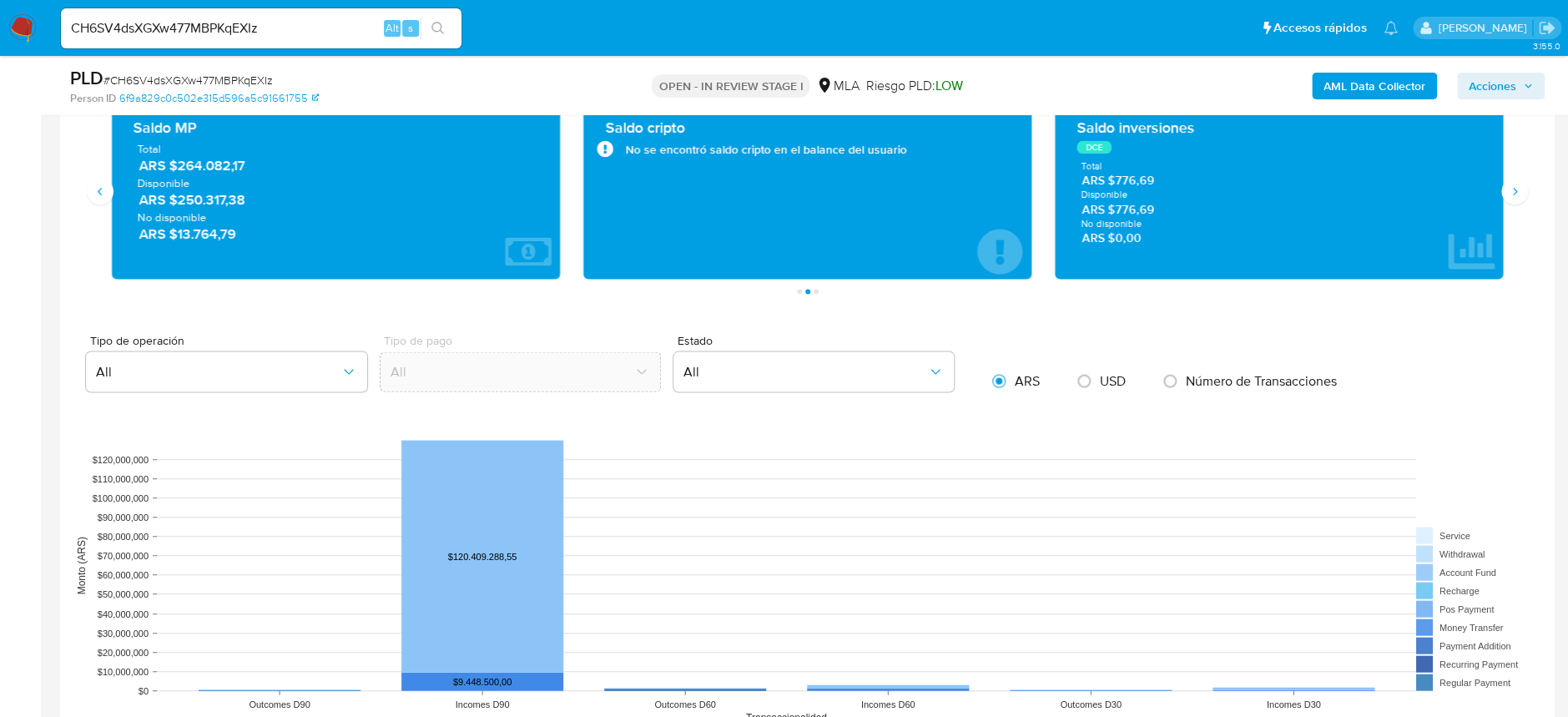
drag, startPoint x: 252, startPoint y: 242, endPoint x: 122, endPoint y: 163, distance: 152.1
click at [122, 163] on div "Saldo MP Total ARS $264.082,17 Disponible ARS $250.317,38 No disponible ARS $13…" at bounding box center [335, 191] width 448 height 175
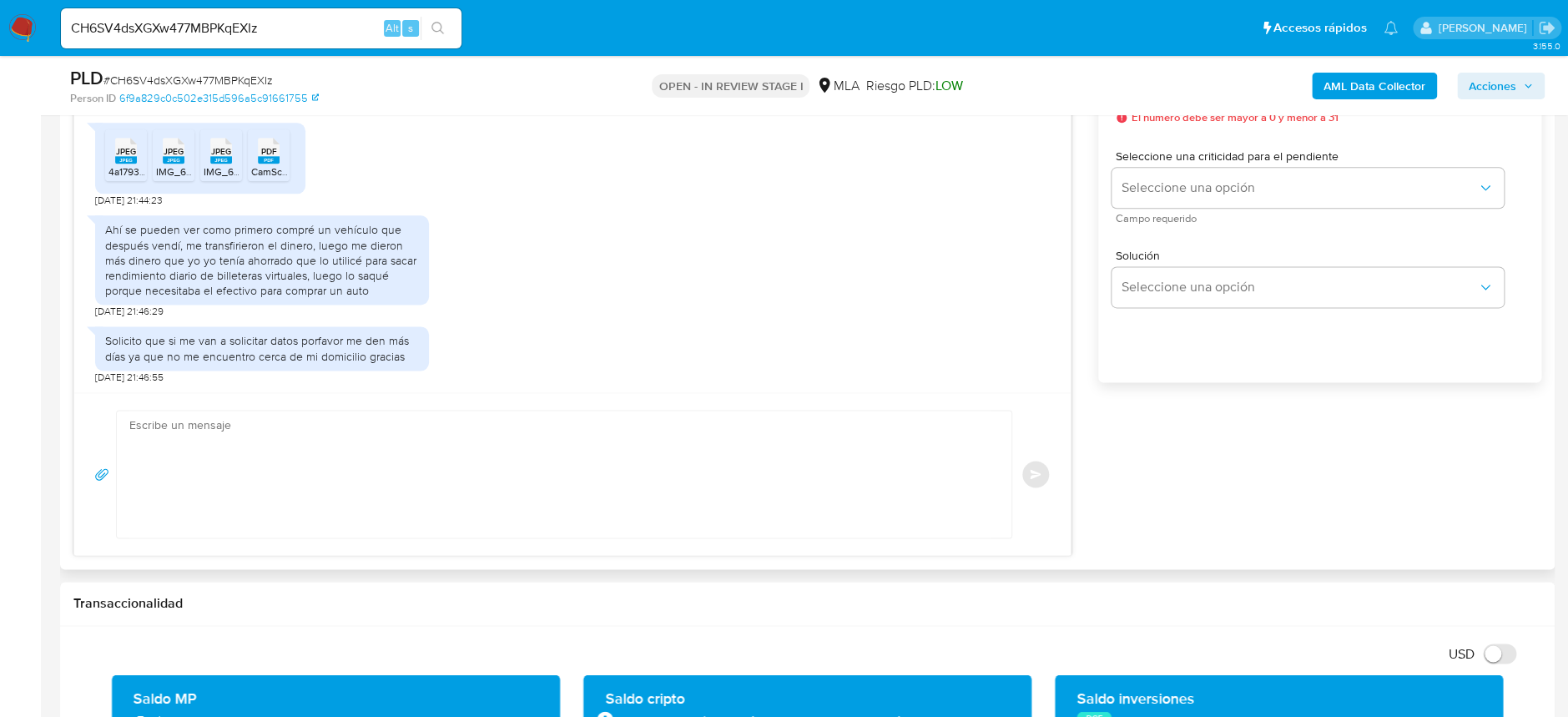
scroll to position [1042, 0]
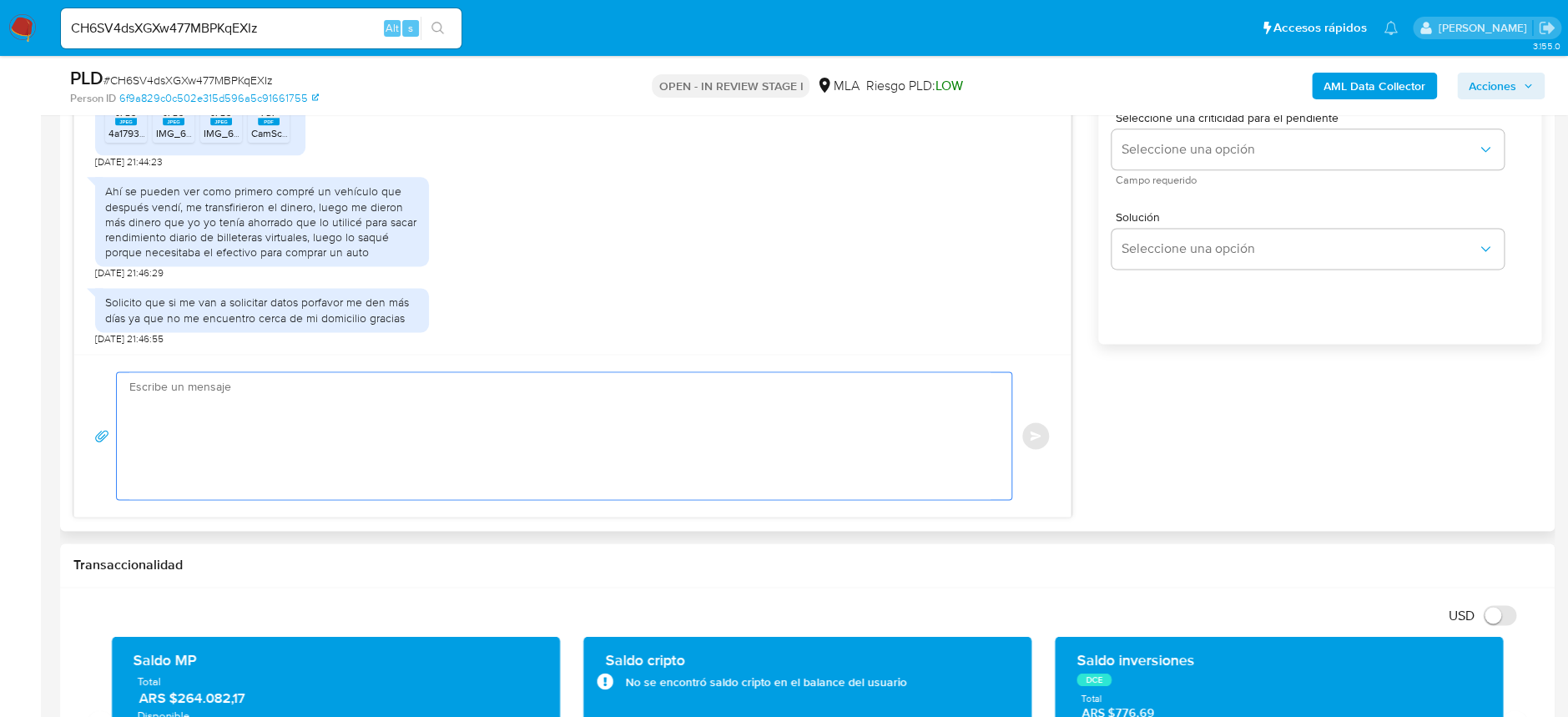
click at [375, 446] on textarea at bounding box center [560, 435] width 861 height 127
paste textarea "Hola, Muchas gracias por la respuesta. Analizamos tu caso y notamos que la info…"
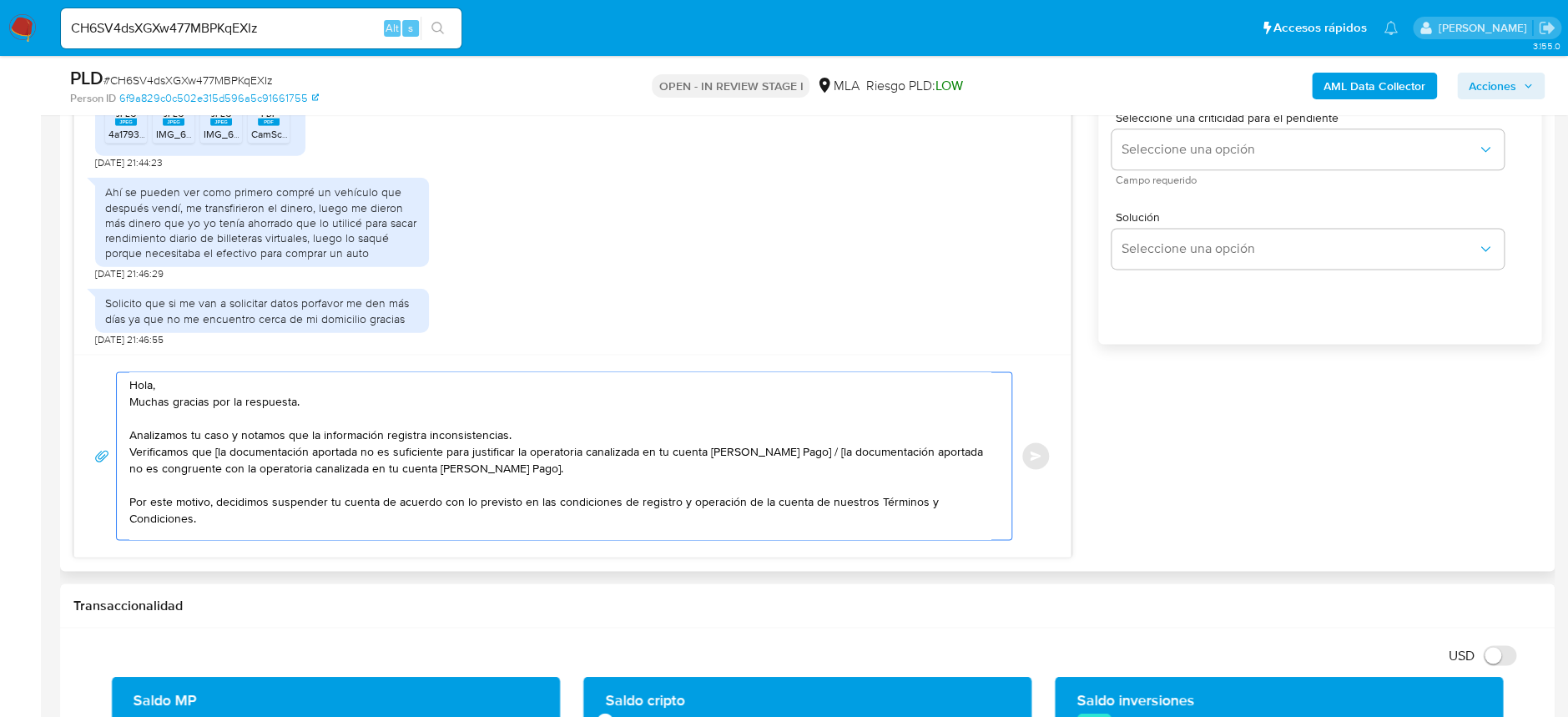
scroll to position [0, 0]
click at [252, 406] on textarea "Hola, Muchas gracias por la respuesta. Analizamos tu caso y notamos que la info…" at bounding box center [560, 455] width 861 height 167
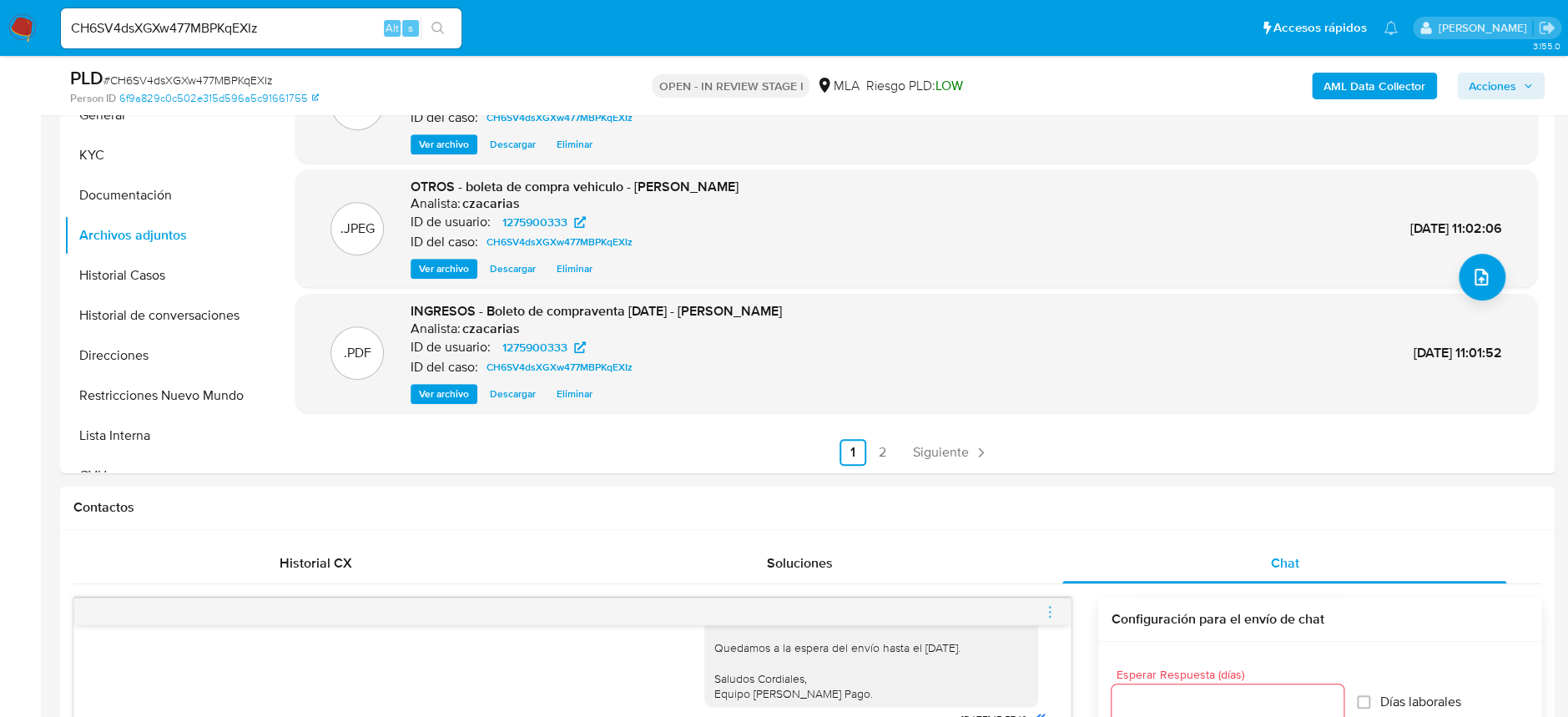
scroll to position [374, 0]
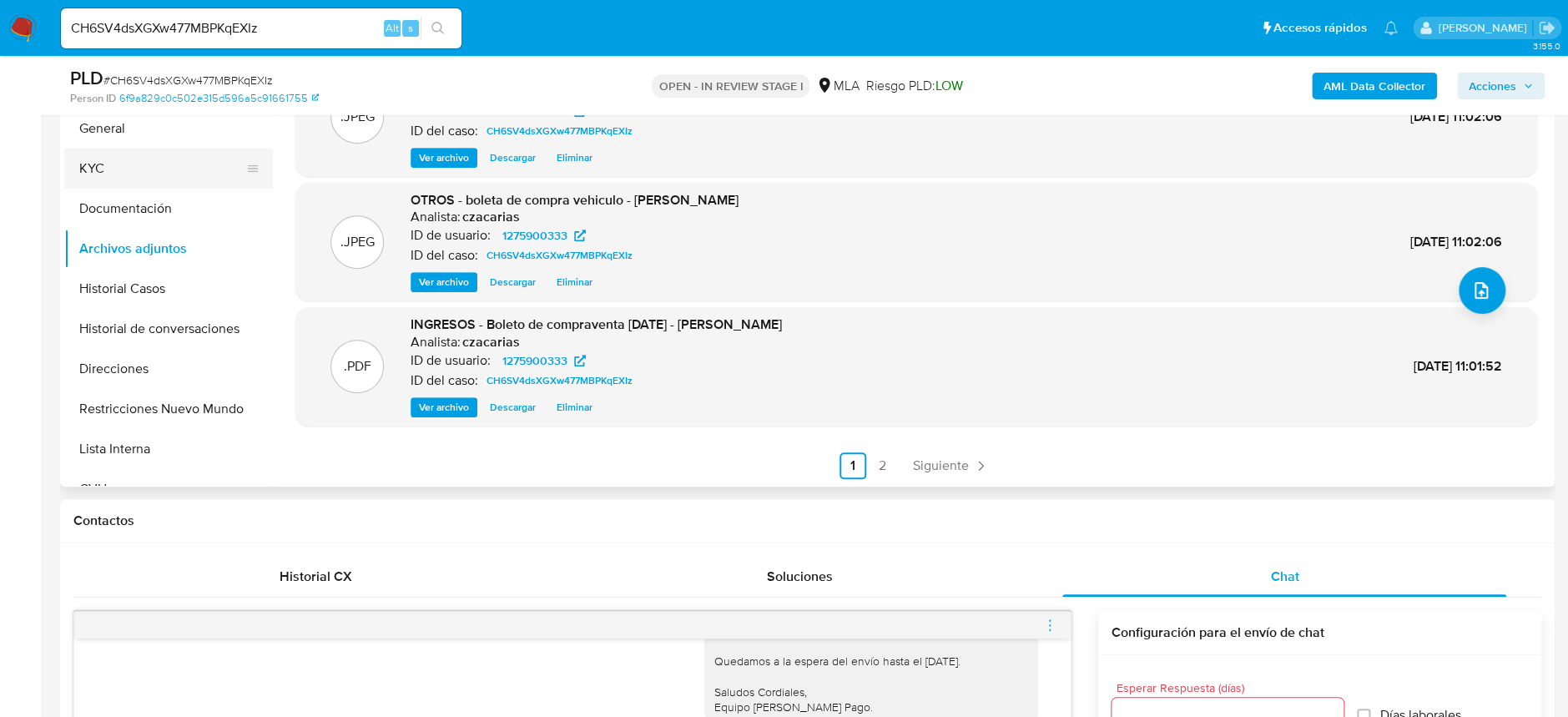
click at [107, 173] on button "KYC" at bounding box center [162, 168] width 196 height 40
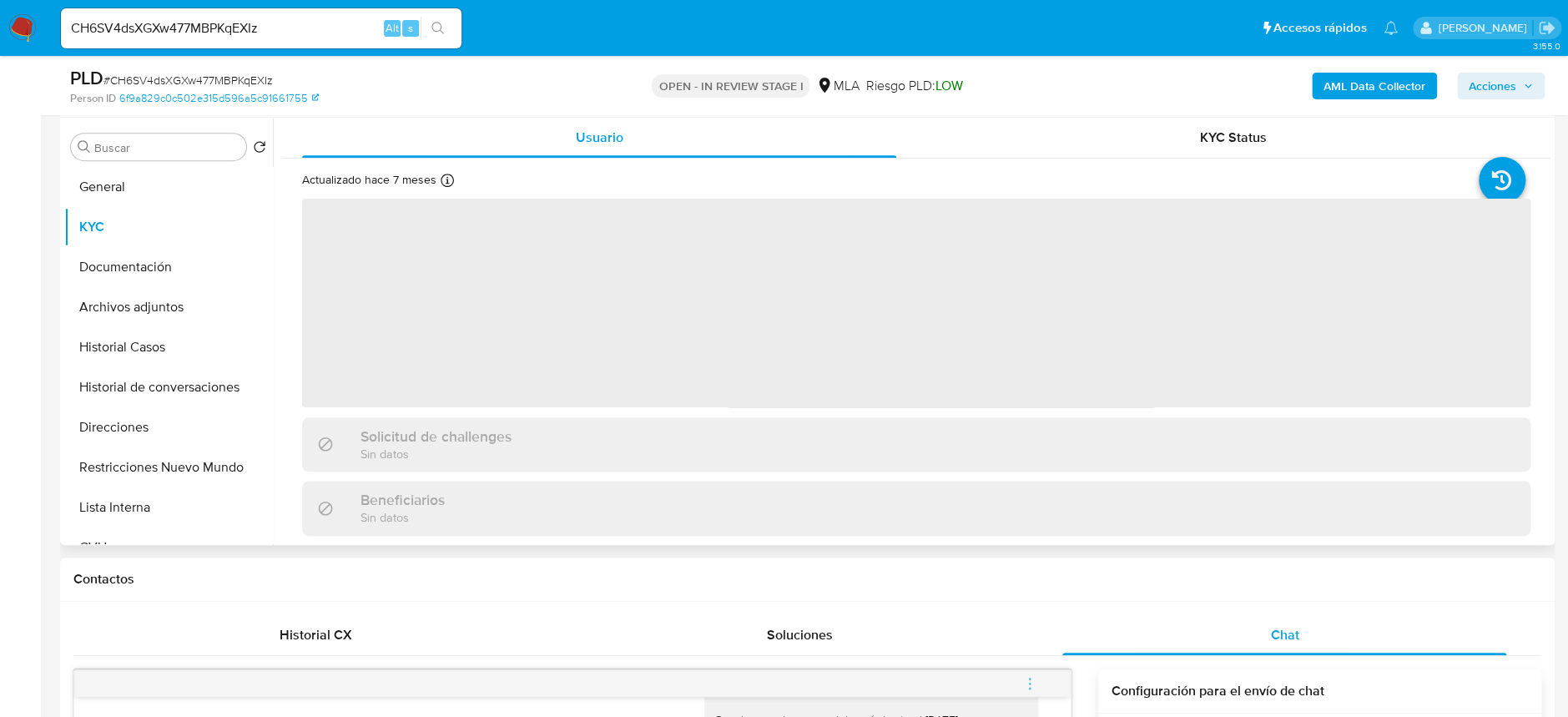
scroll to position [263, 0]
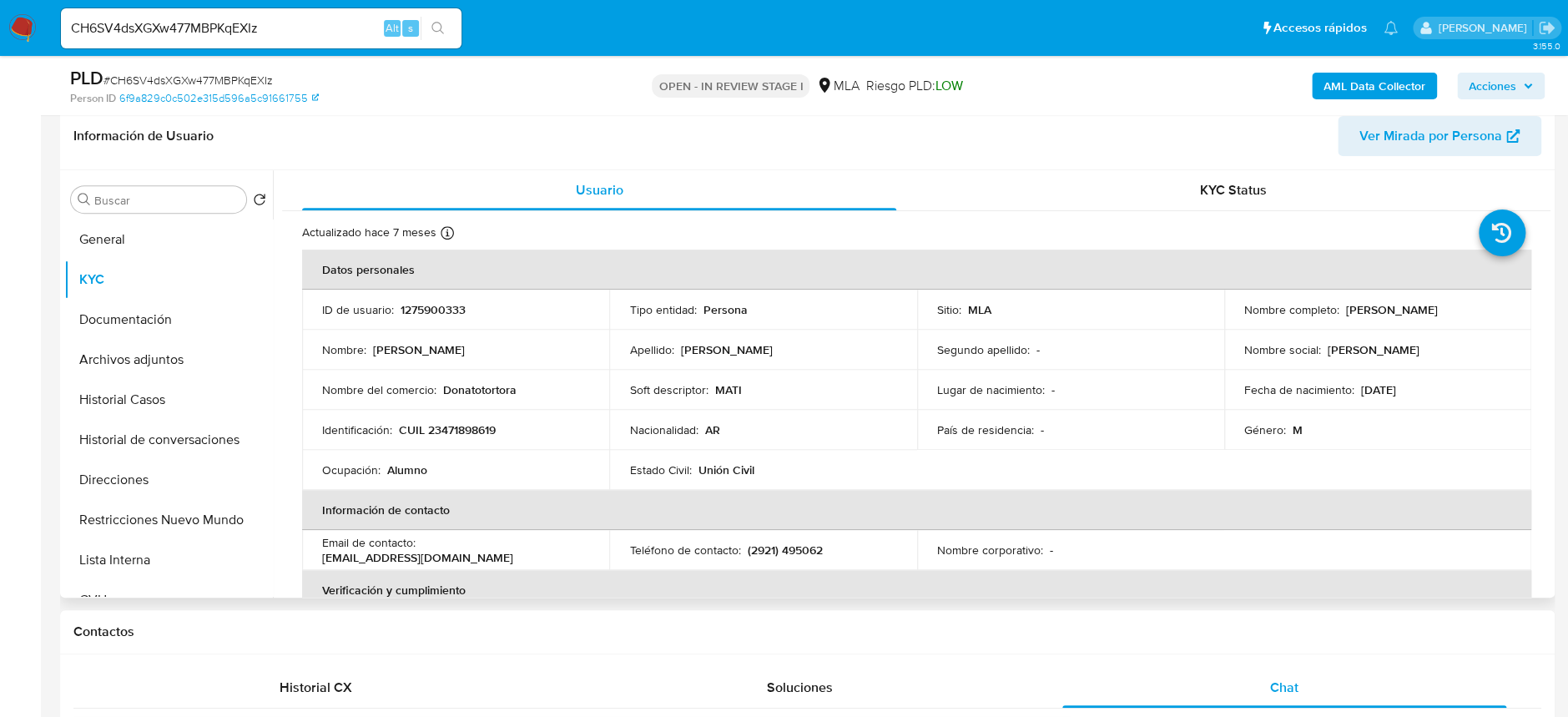
click at [1351, 309] on p "Donato Tortora" at bounding box center [1391, 309] width 92 height 15
copy p "Donato"
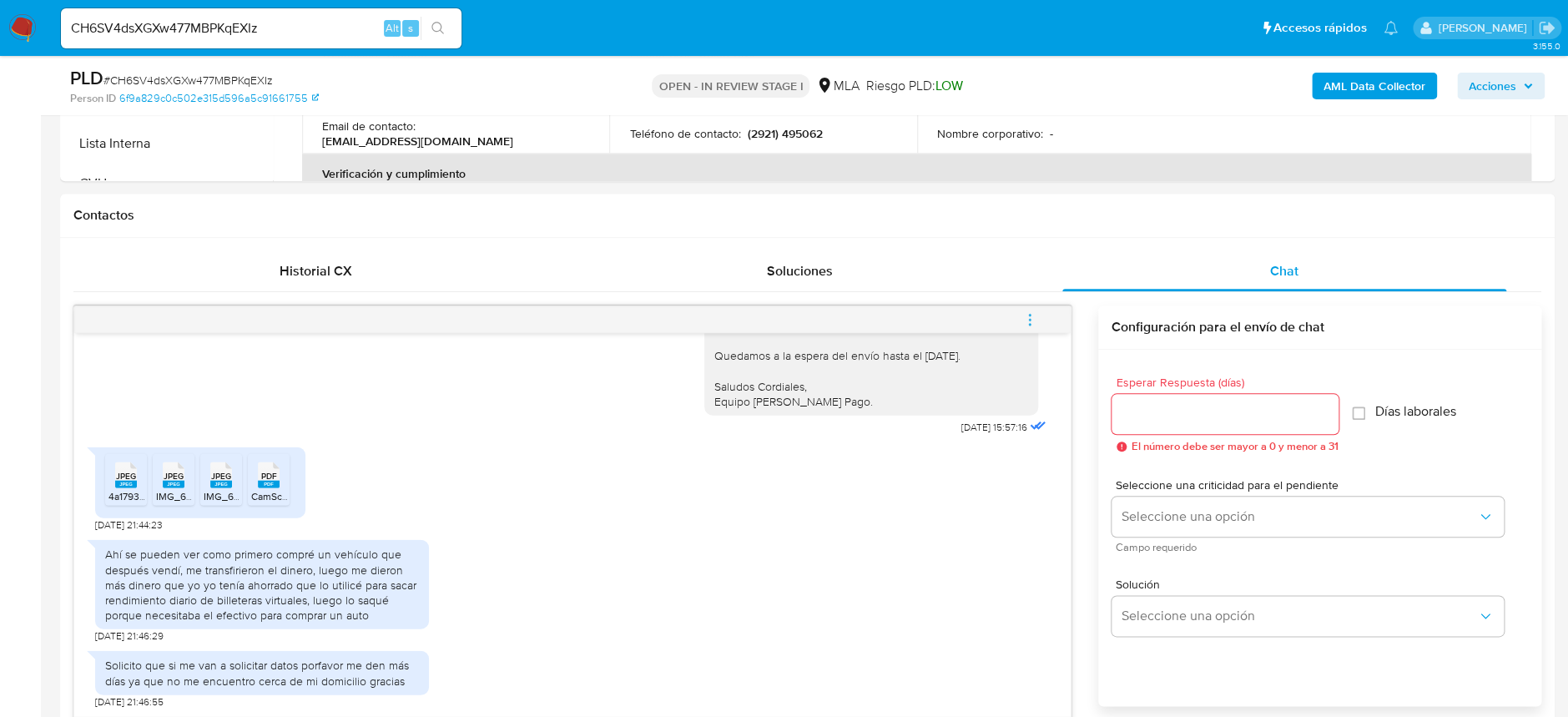
scroll to position [819, 0]
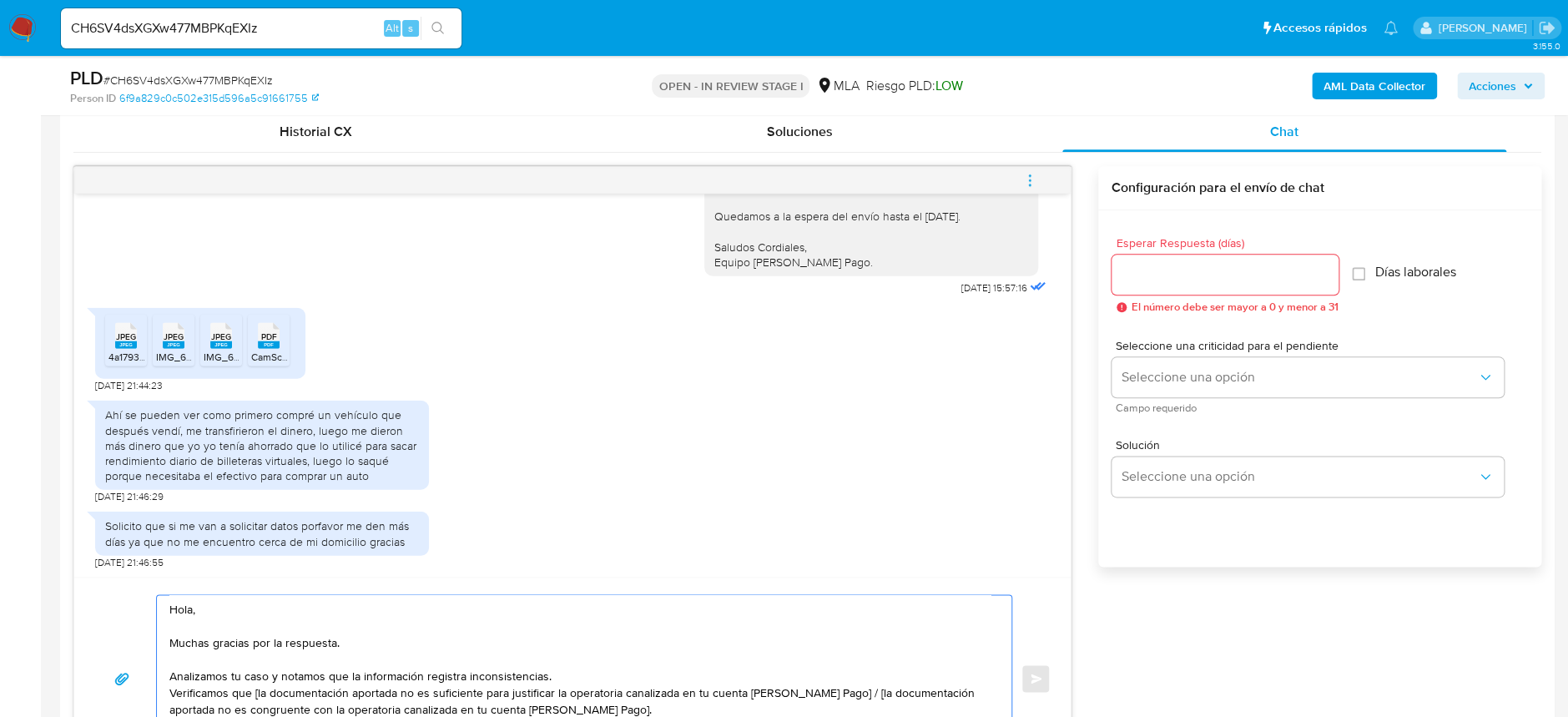
click at [222, 622] on textarea "Hola, Muchas gracias por la respuesta. Analizamos tu caso y notamos que la info…" at bounding box center [580, 679] width 821 height 167
paste textarea "Donato"
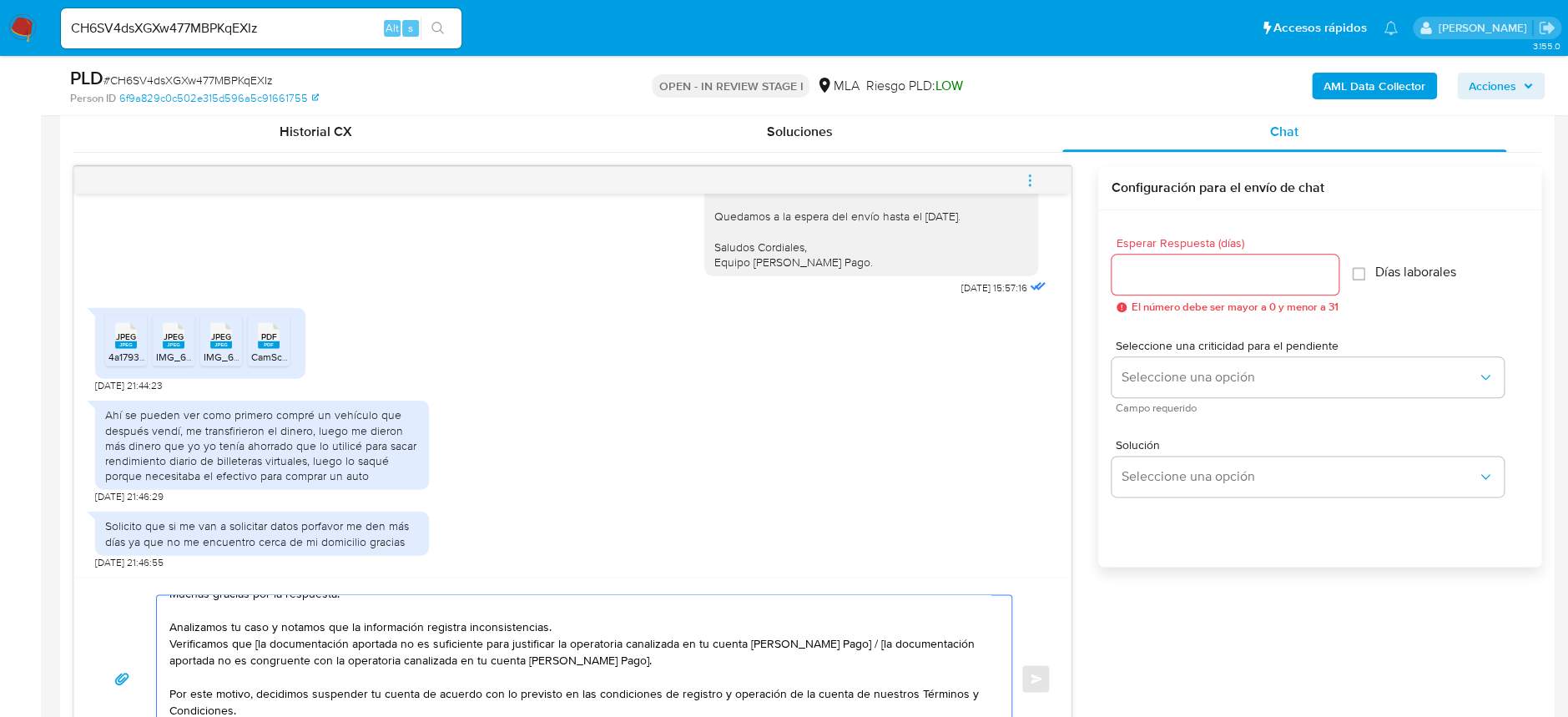
scroll to position [0, 0]
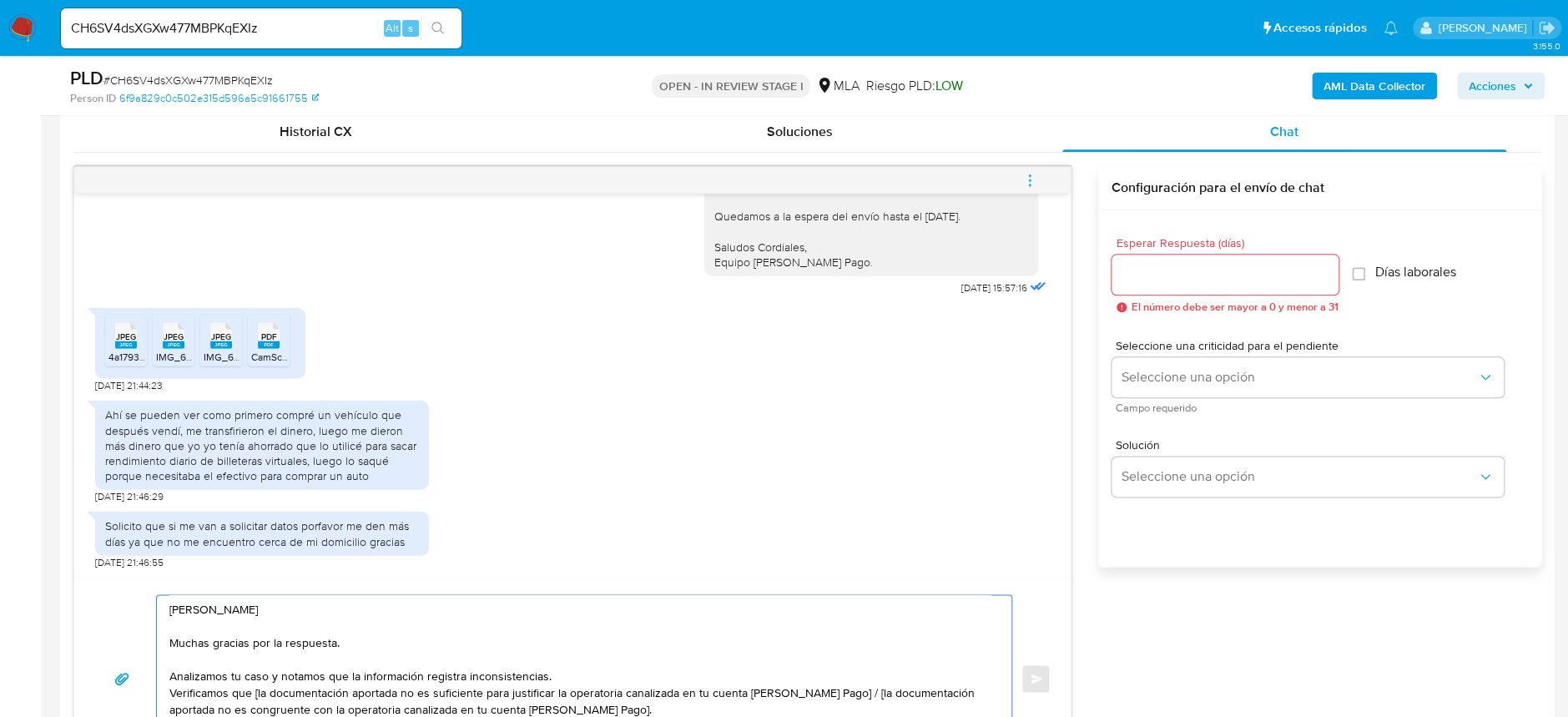
click at [560, 691] on textarea "Hola Donato Muchas gracias por la respuesta. Analizamos tu caso y notamos que l…" at bounding box center [580, 679] width 821 height 167
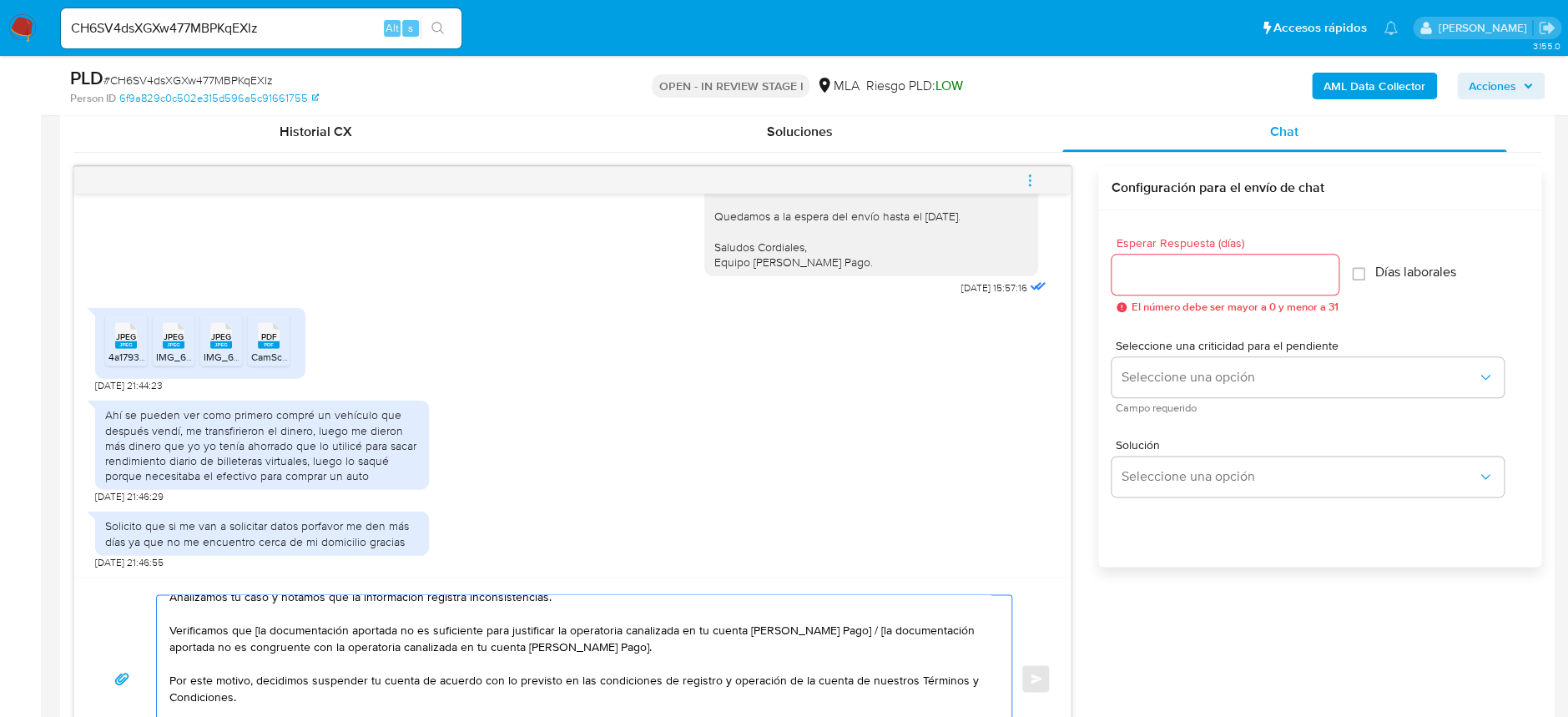
scroll to position [111, 0]
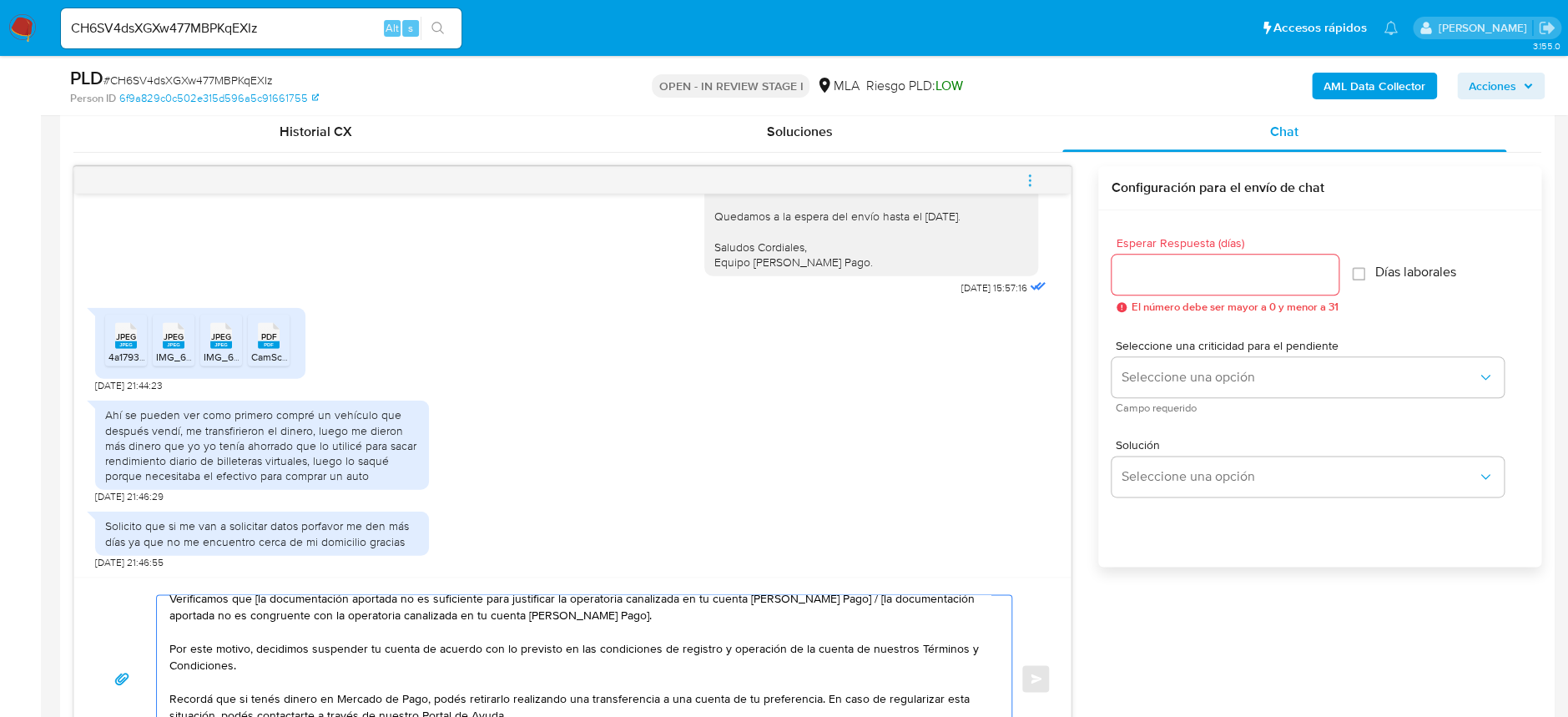
click at [257, 614] on textarea "Hola Donato Muchas gracias por la respuesta. Analizamos tu caso y notamos que l…" at bounding box center [580, 679] width 821 height 167
drag, startPoint x: 832, startPoint y: 615, endPoint x: 836, endPoint y: 624, distance: 9.8
click at [836, 624] on textarea "Hola Donato Muchas gracias por la respuesta. Analizamos tu caso y notamos que l…" at bounding box center [580, 679] width 821 height 167
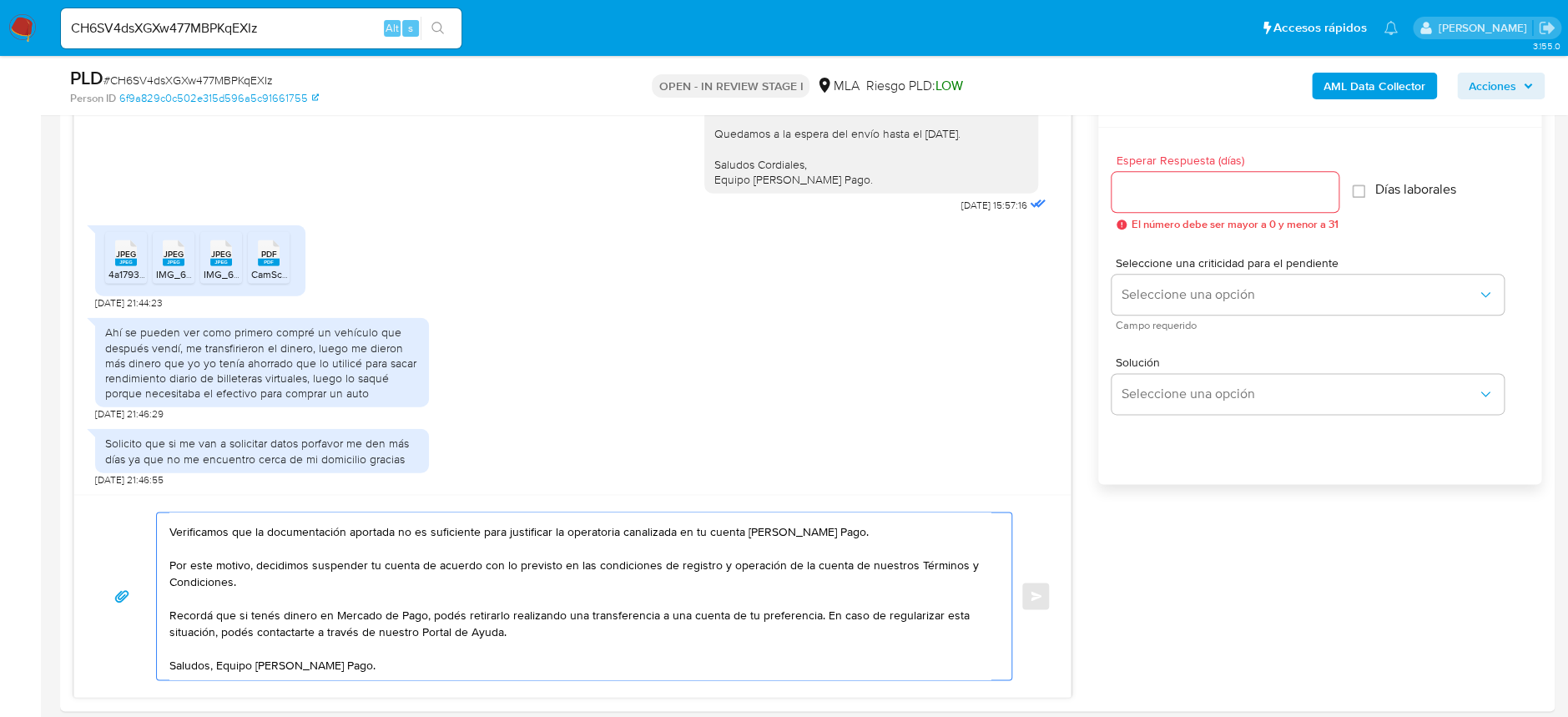
scroll to position [931, 0]
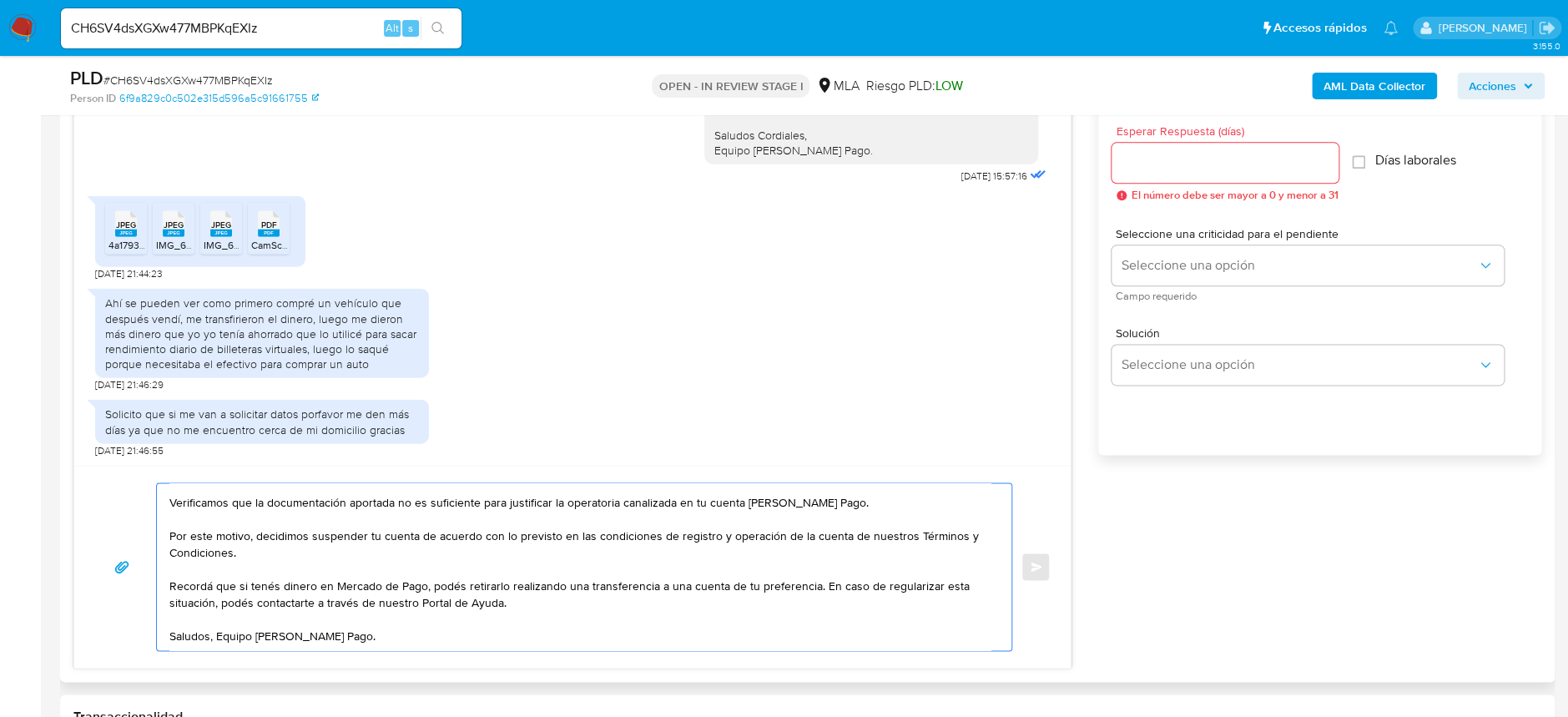
drag, startPoint x: 537, startPoint y: 645, endPoint x: 535, endPoint y: 635, distance: 10.2
click at [536, 645] on textarea "Hola Donato Muchas gracias por la respuesta. Analizamos tu caso y notamos que l…" at bounding box center [580, 567] width 821 height 167
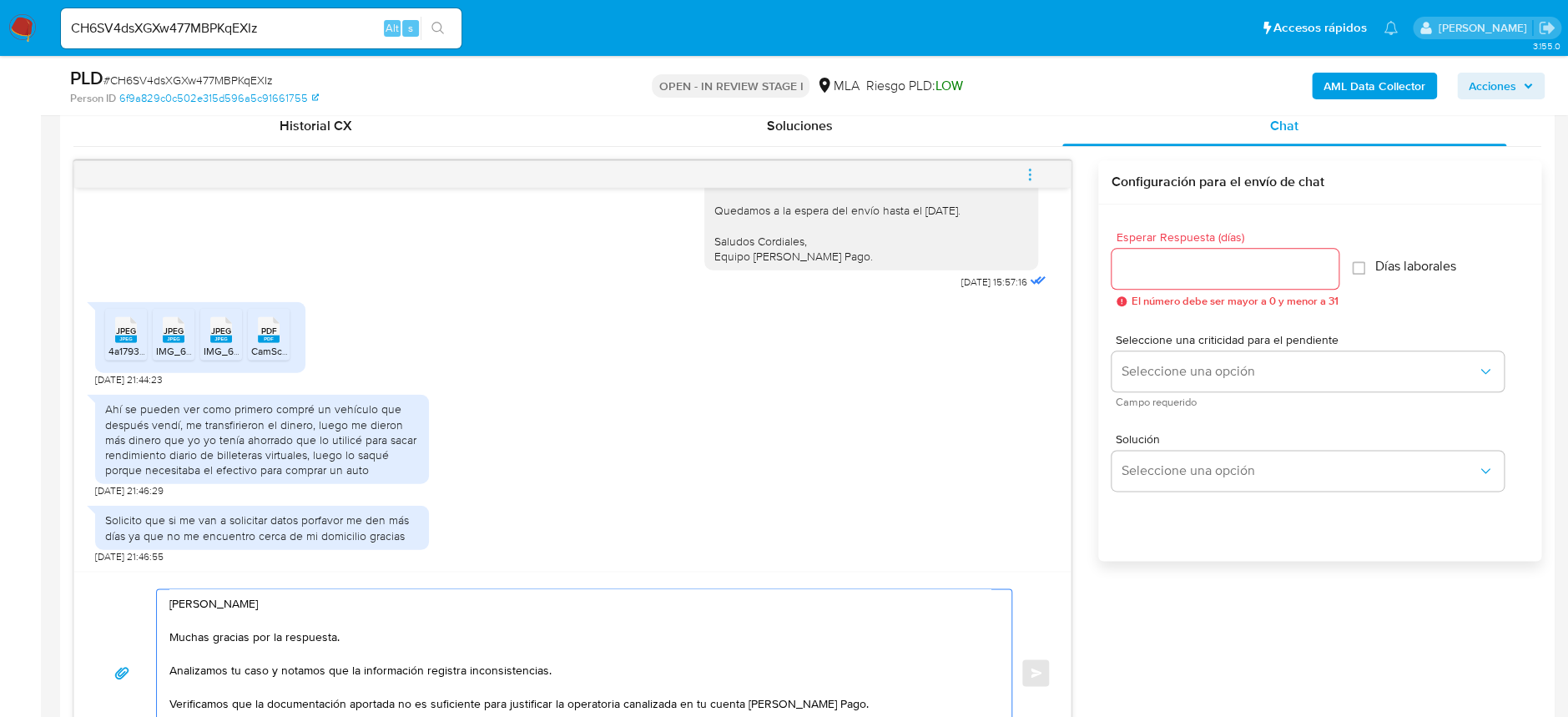
scroll to position [708, 0]
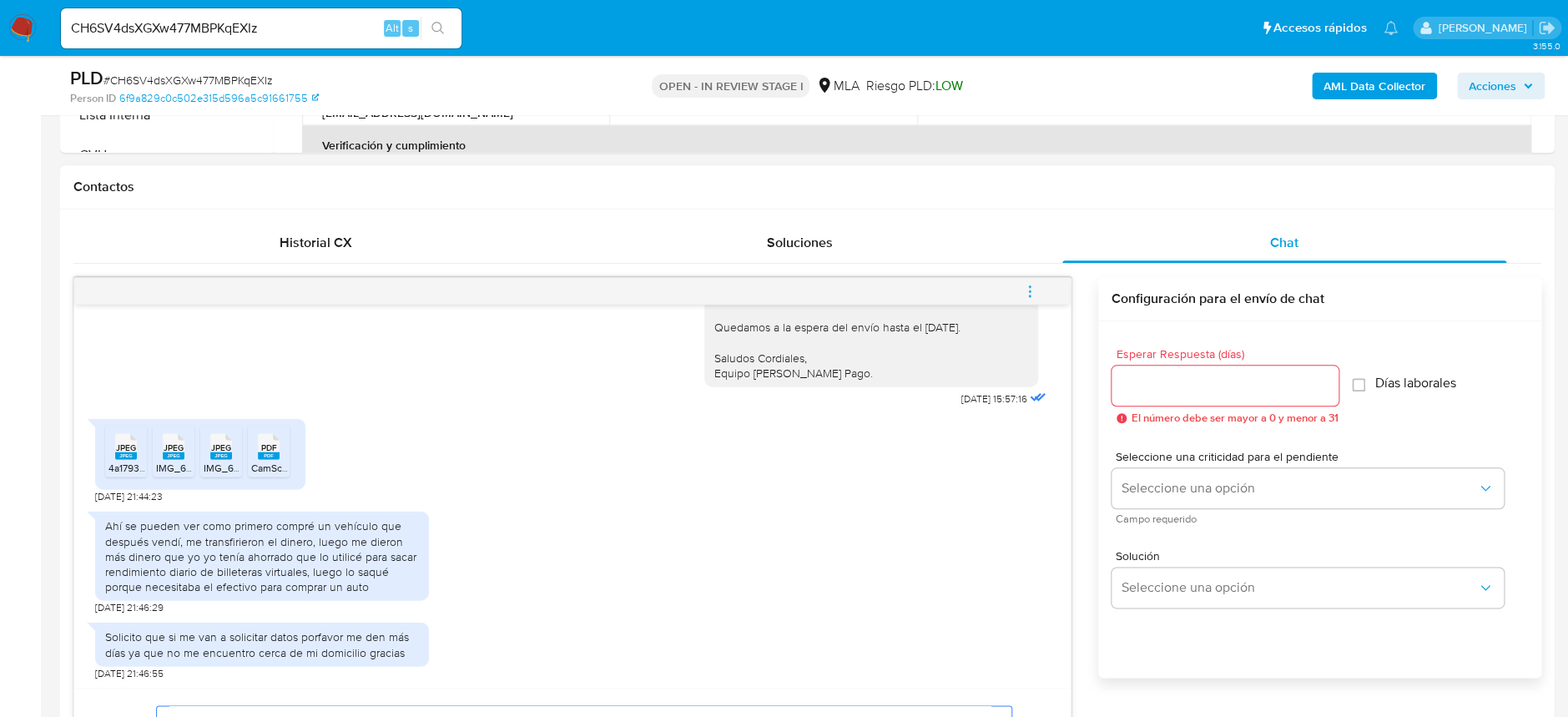
type textarea "Hola Donato Muchas gracias por la respuesta. Analizamos tu caso y notamos que l…"
click at [1166, 374] on div at bounding box center [1225, 385] width 227 height 40
click at [1168, 384] on input "Esperar Respuesta (días)" at bounding box center [1225, 385] width 227 height 21
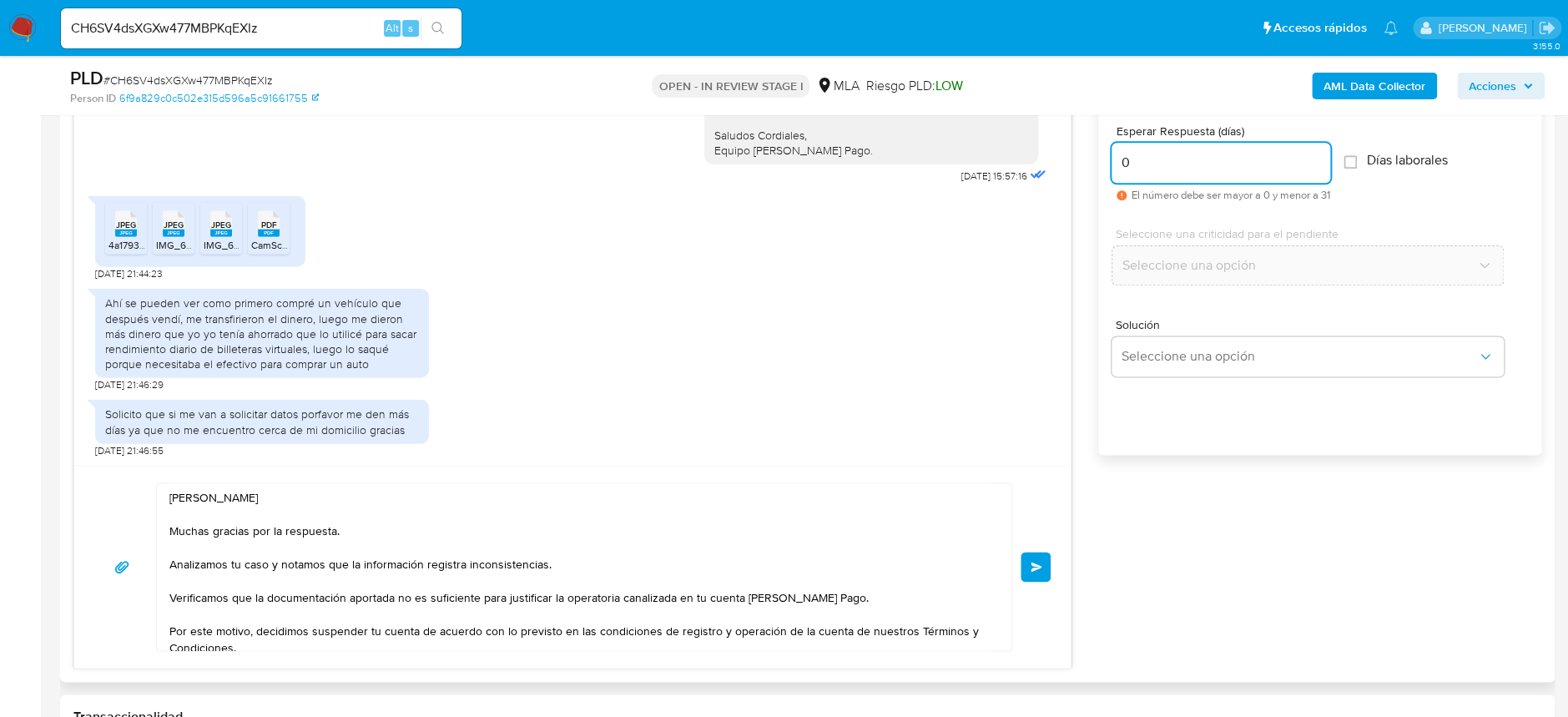
scroll to position [0, 0]
type input "0"
click at [1024, 574] on button "Enviar" at bounding box center [1036, 567] width 30 height 30
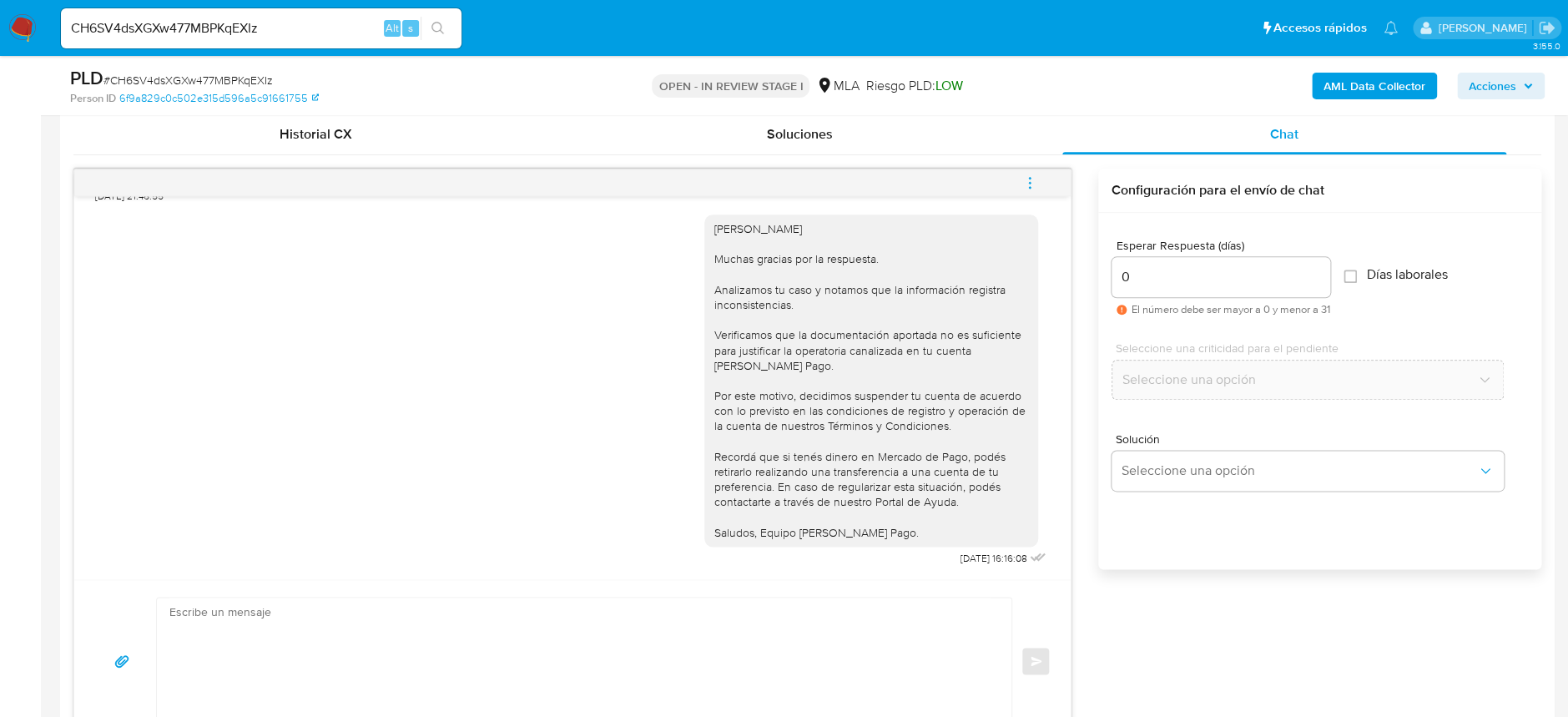
scroll to position [708, 0]
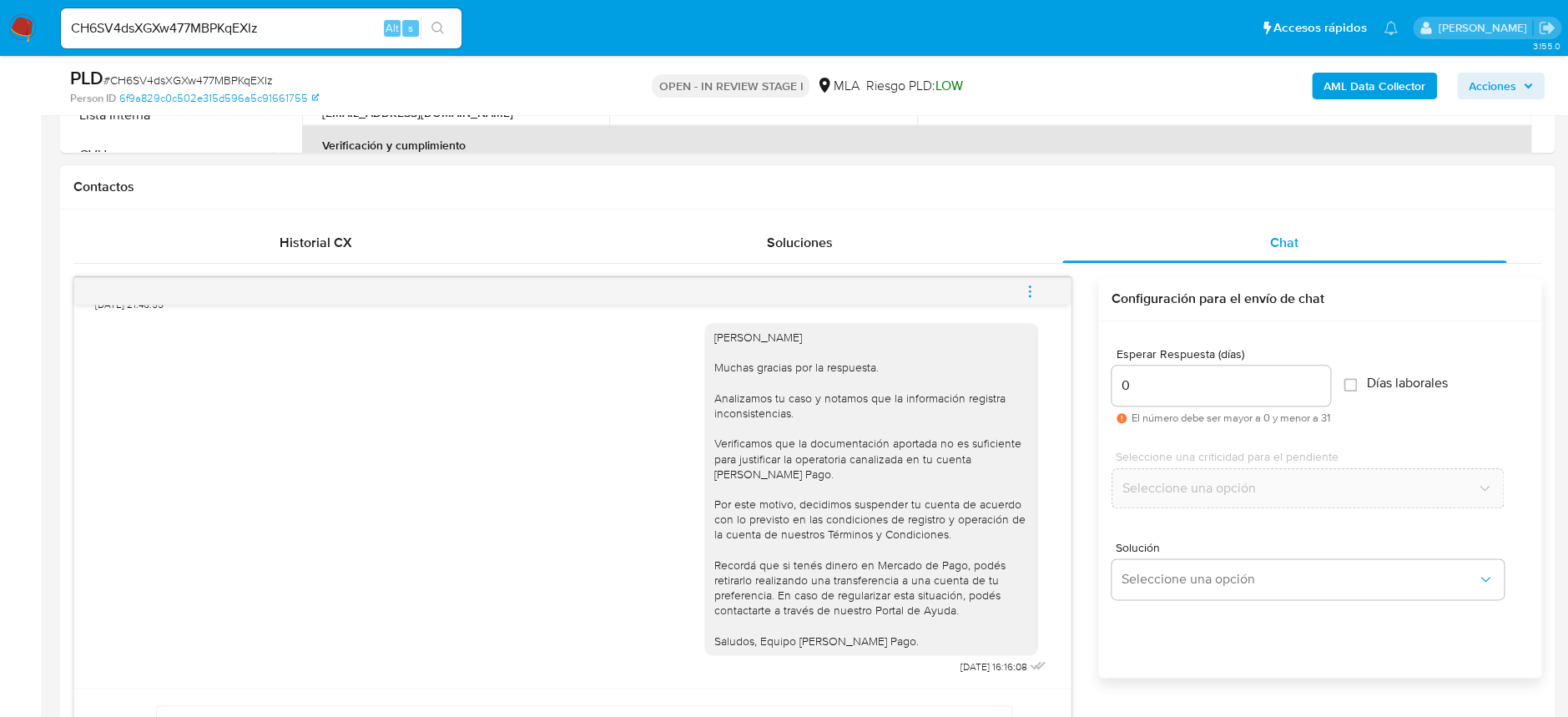
click at [1036, 291] on button "menu-action" at bounding box center [1029, 291] width 55 height 40
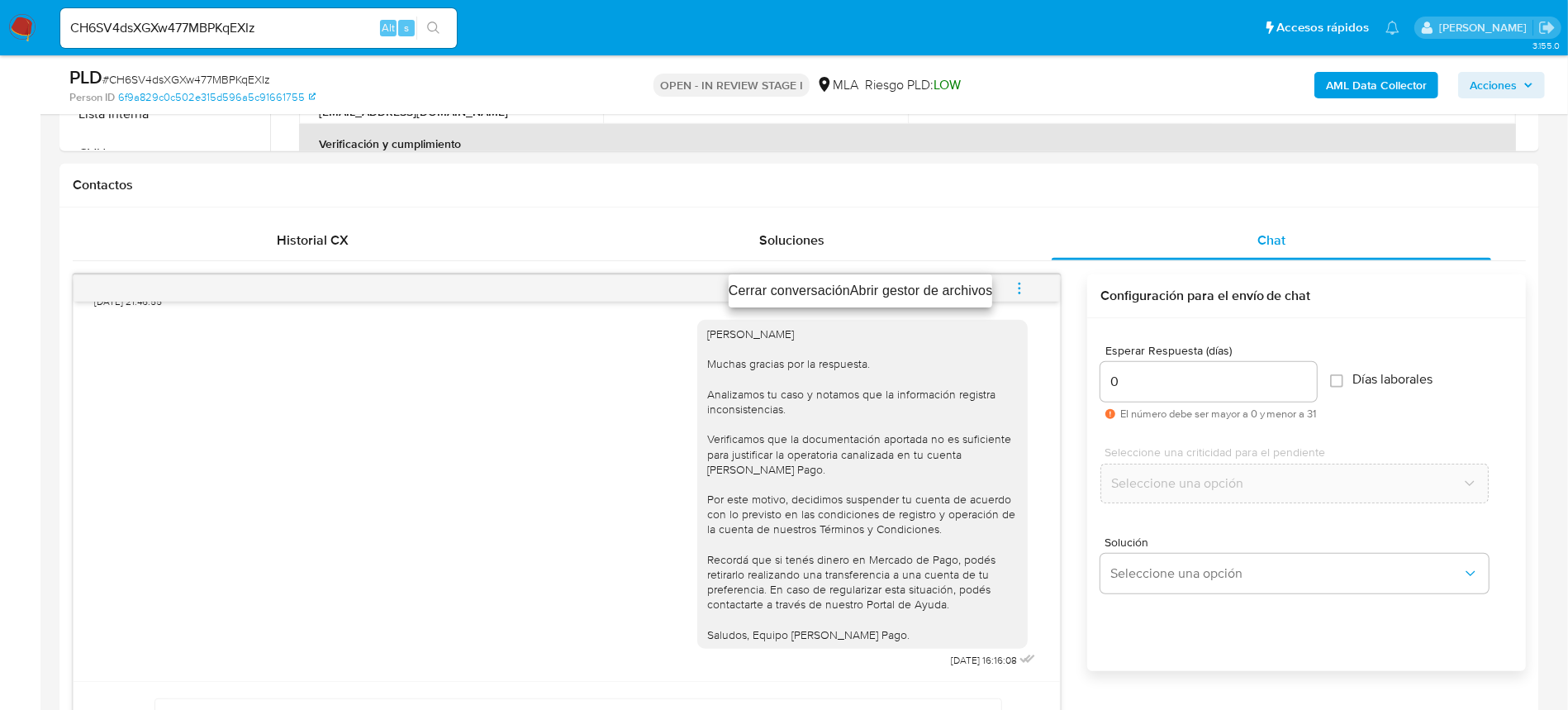
click at [771, 291] on li "Cerrar conversación" at bounding box center [789, 290] width 121 height 19
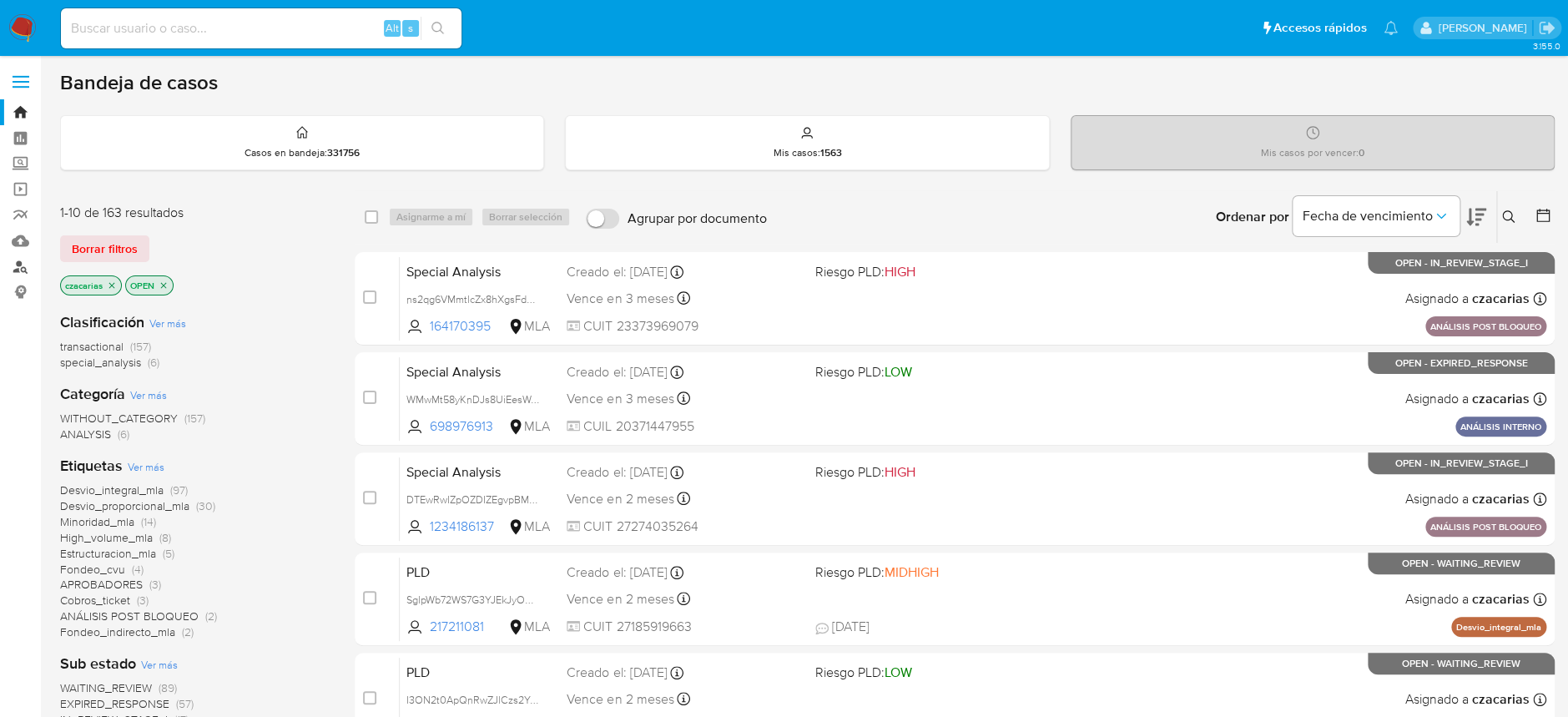
click at [23, 267] on link "Buscador de personas" at bounding box center [99, 266] width 198 height 26
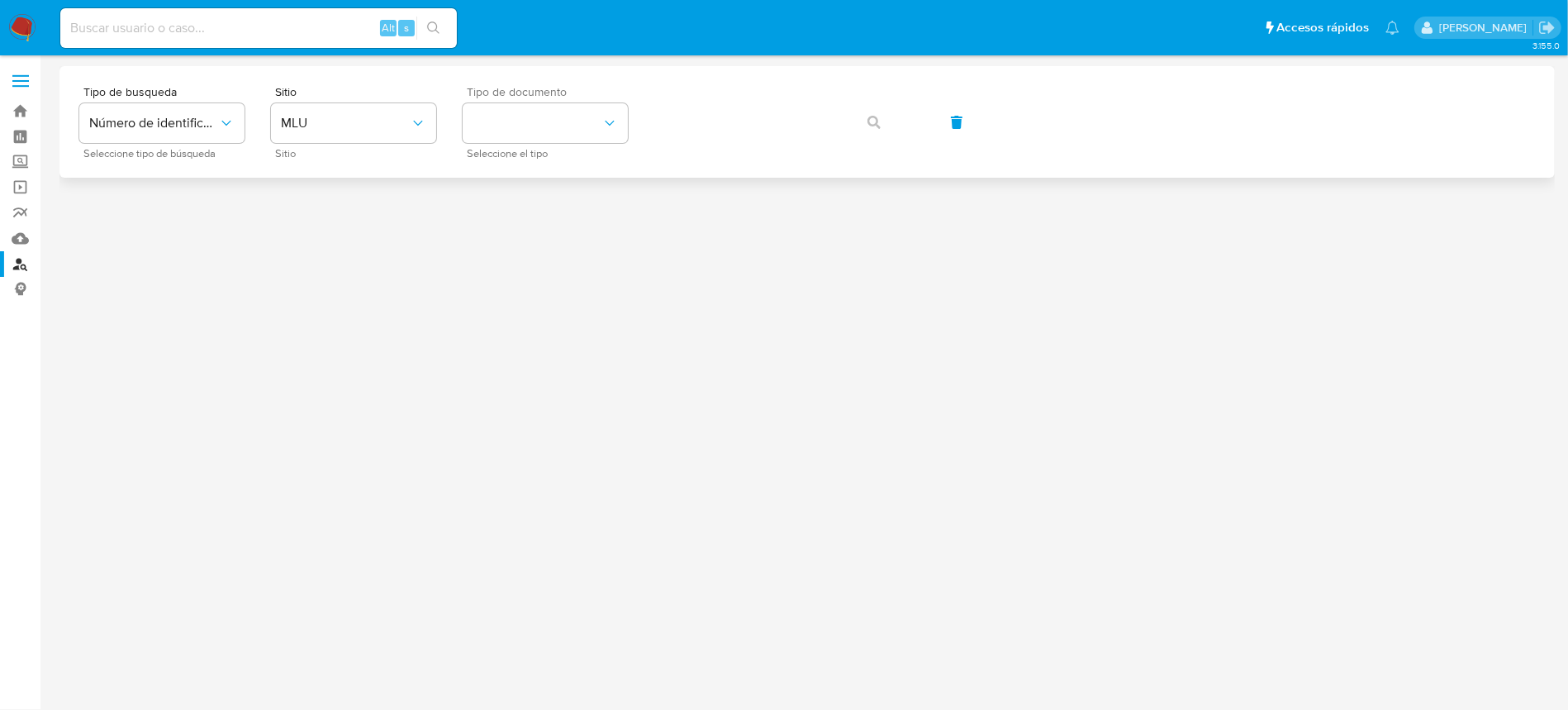
click at [521, 102] on div "Tipo de documento Seleccione el tipo" at bounding box center [545, 121] width 165 height 72
click at [546, 150] on span "Seleccione el tipo" at bounding box center [550, 153] width 165 height 8
click at [546, 121] on button "identificationType" at bounding box center [545, 123] width 165 height 40
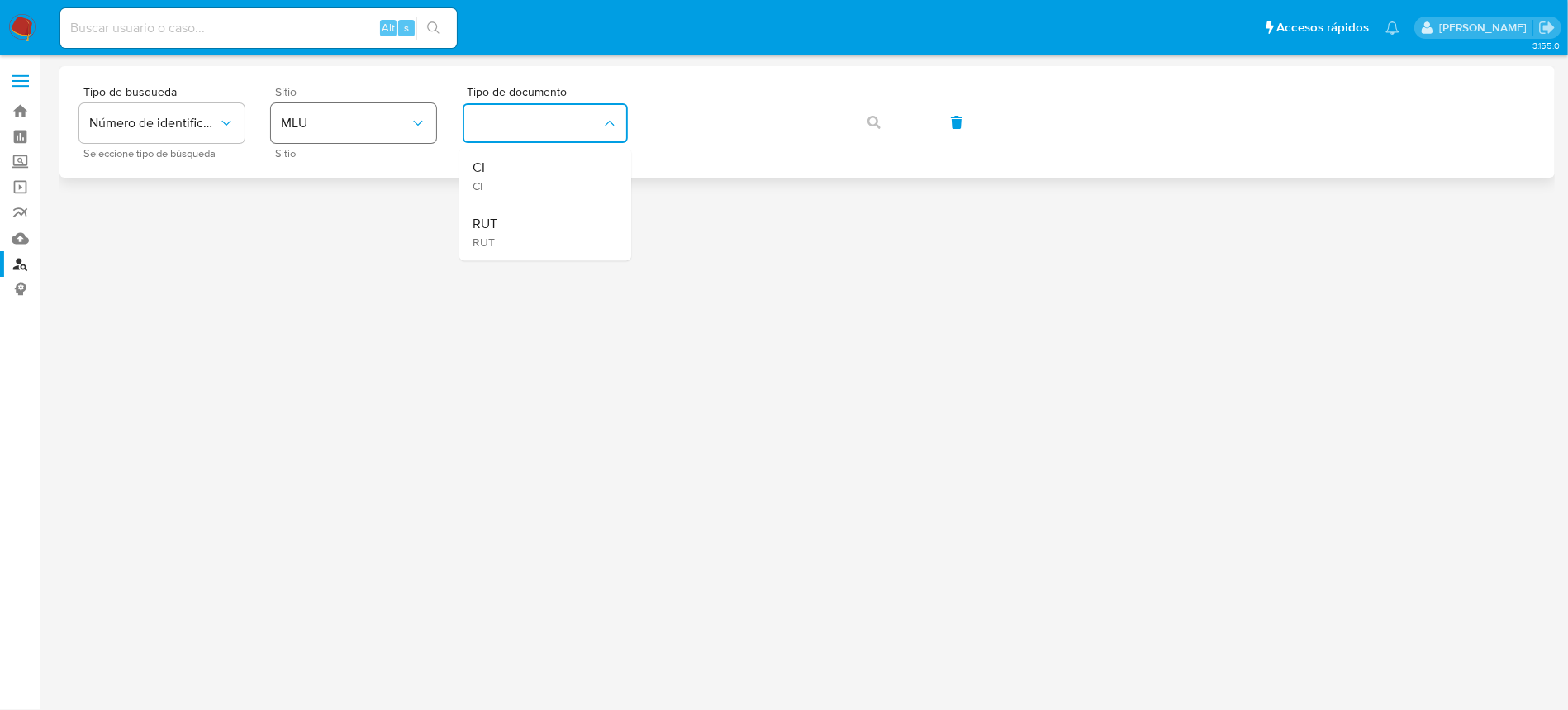
click at [335, 139] on button "MLU" at bounding box center [353, 123] width 165 height 40
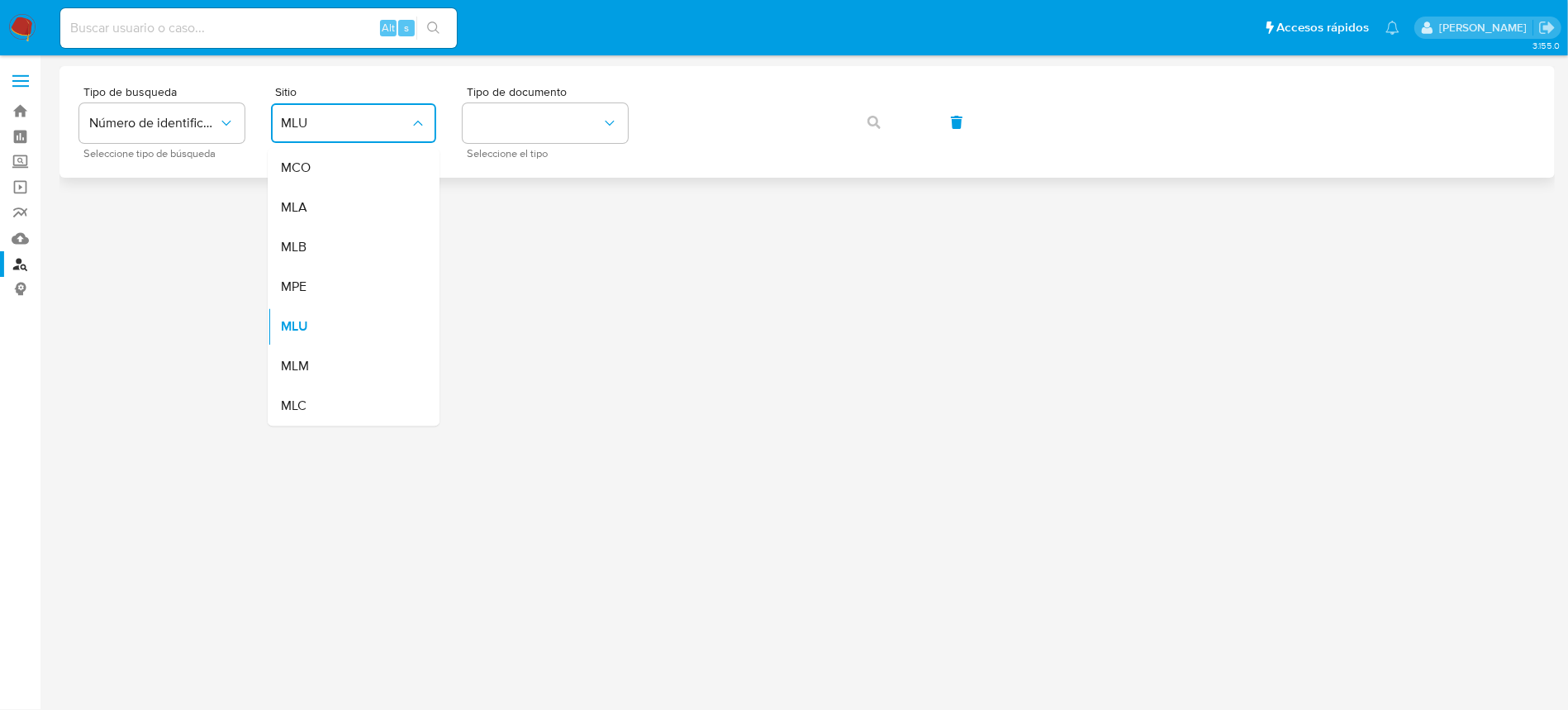
drag, startPoint x: 337, startPoint y: 212, endPoint x: 432, endPoint y: 168, distance: 104.7
click at [337, 211] on div "MLA" at bounding box center [348, 207] width 135 height 40
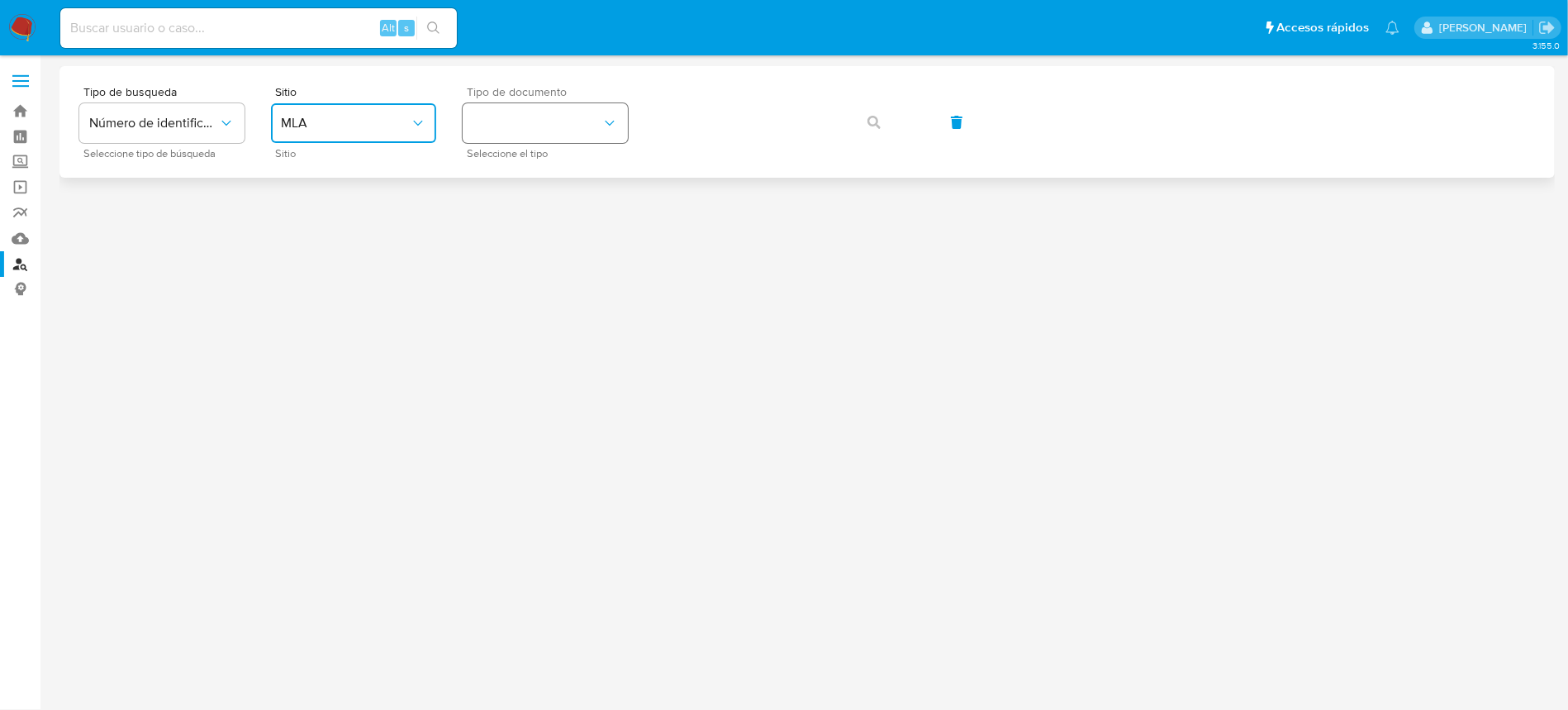
click at [564, 120] on button "identificationType" at bounding box center [545, 123] width 165 height 40
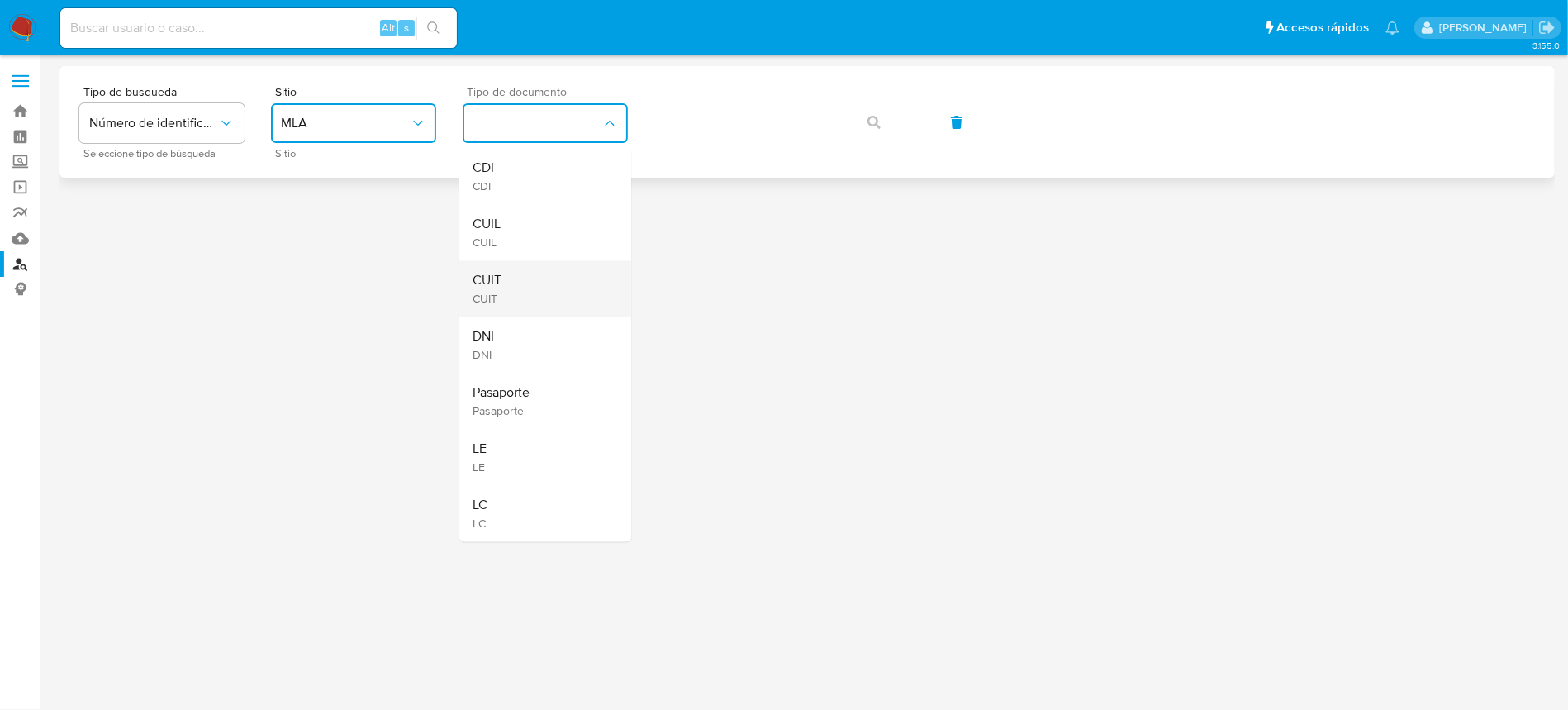
click at [522, 267] on div "CUIT CUIT" at bounding box center [540, 288] width 135 height 56
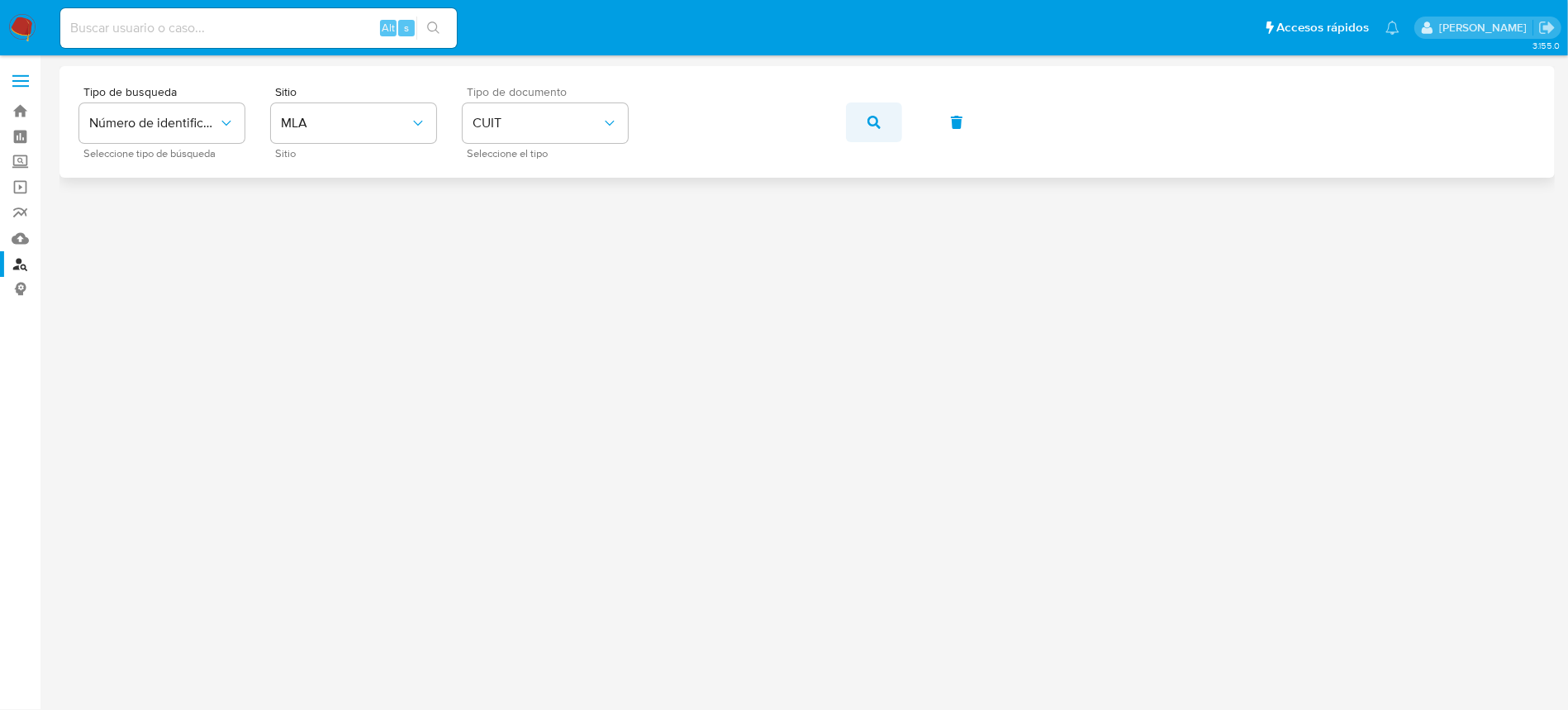
click at [891, 120] on button "button" at bounding box center [873, 122] width 56 height 40
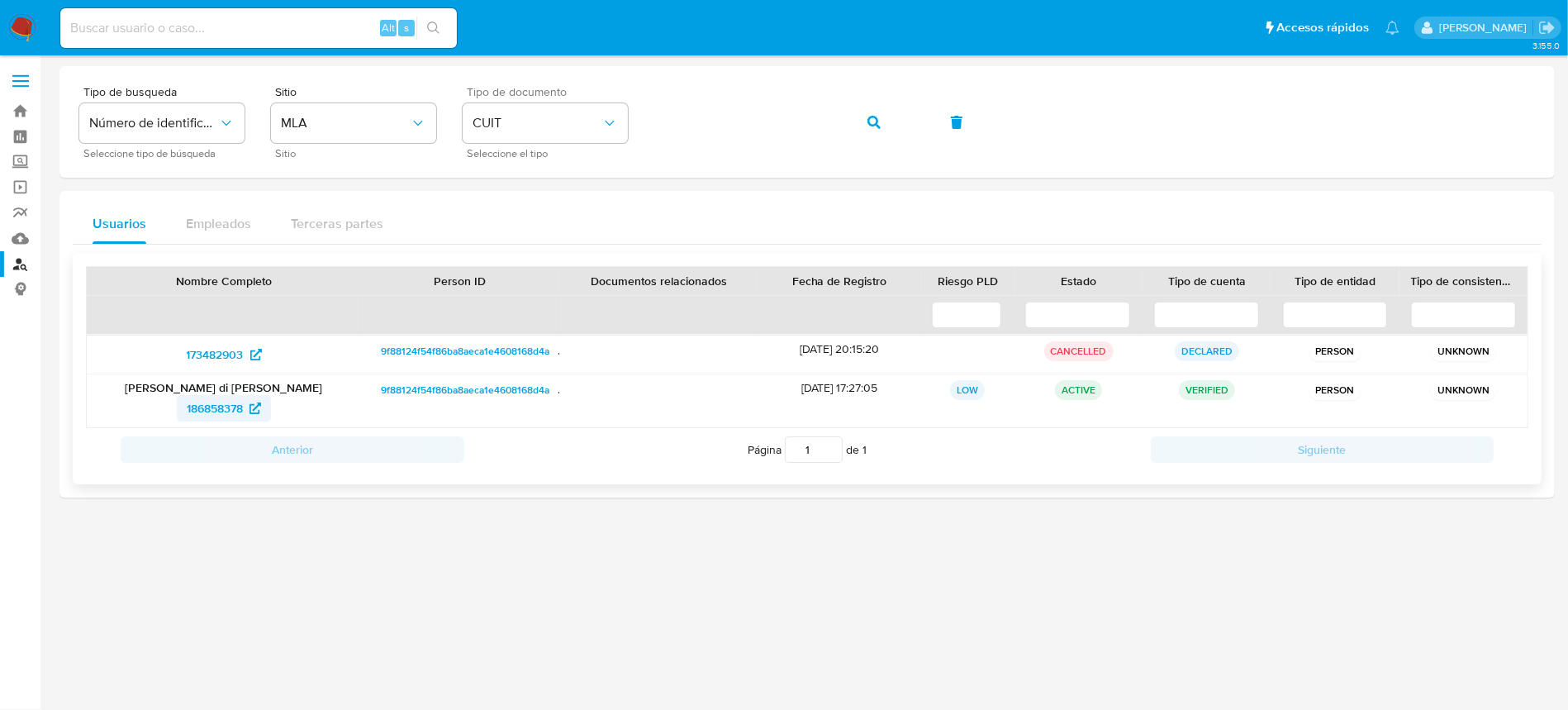
click at [199, 412] on span "186858378" at bounding box center [214, 408] width 56 height 27
click at [891, 129] on button "button" at bounding box center [873, 122] width 56 height 40
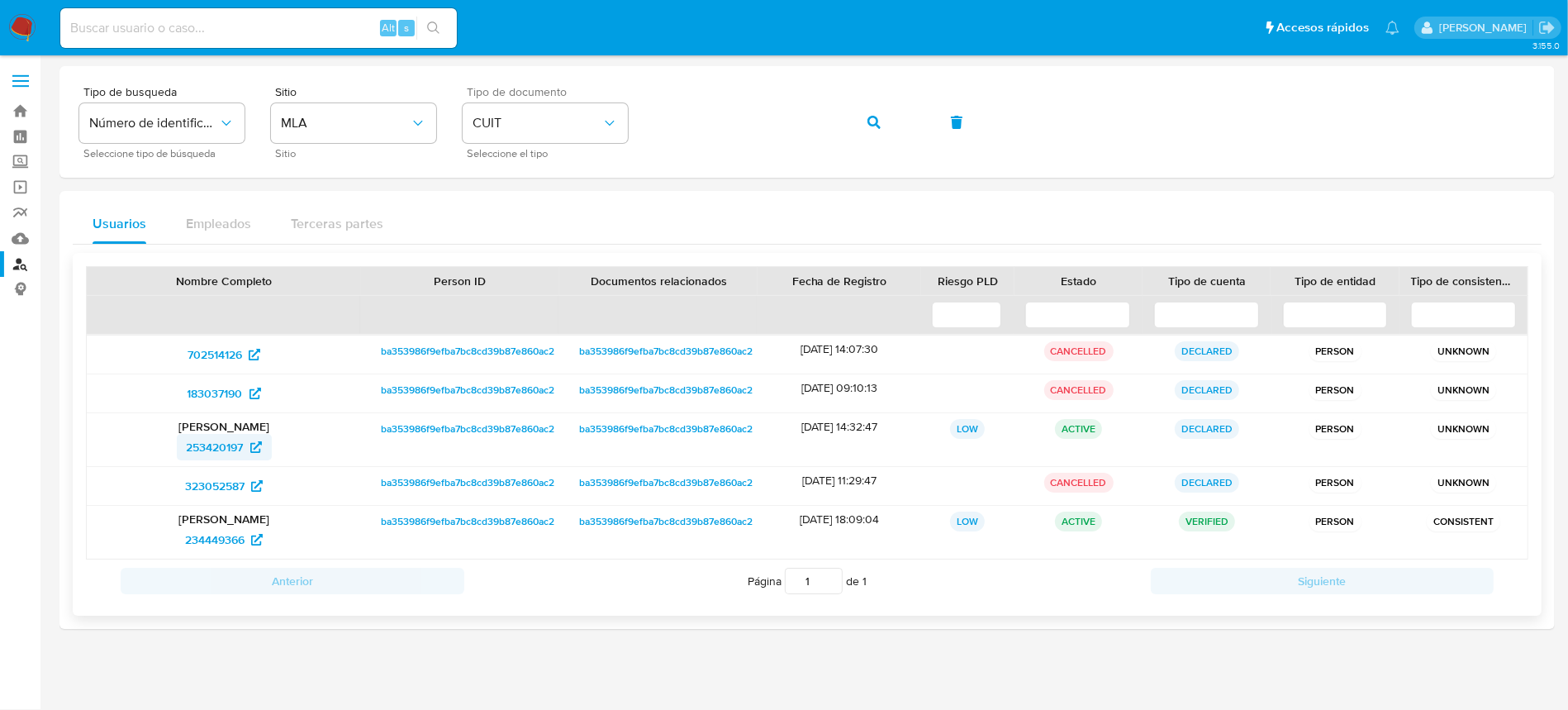
click at [225, 446] on span "253420197" at bounding box center [215, 447] width 57 height 27
click at [231, 542] on span "234449366" at bounding box center [214, 540] width 59 height 27
click at [348, 25] on input at bounding box center [258, 28] width 396 height 21
paste input "ULx7IT3nat3HB1jFSDOA9s6Y"
type input "ULx7IT3nat3HB1jFSDOA9s6Y"
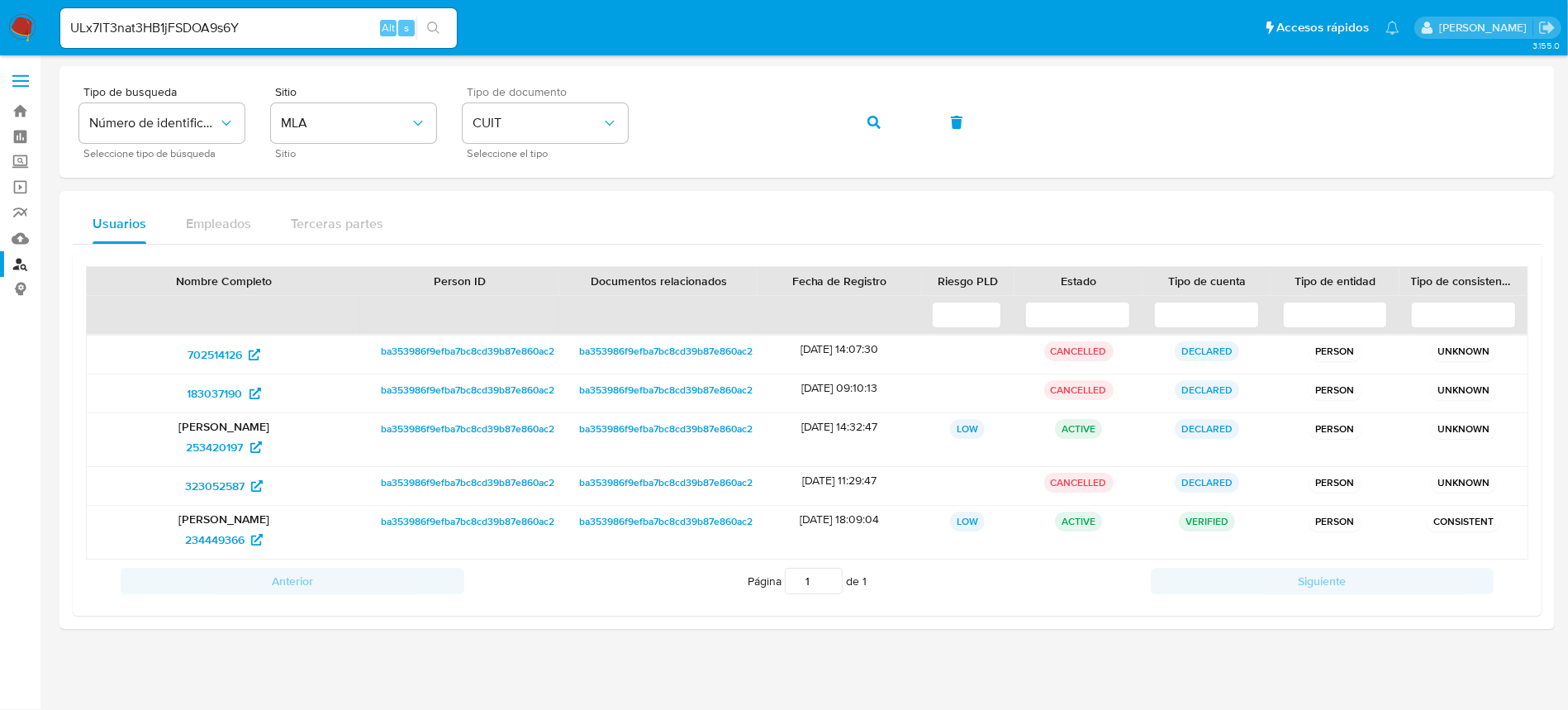
click at [425, 29] on button "search-icon" at bounding box center [434, 28] width 34 height 23
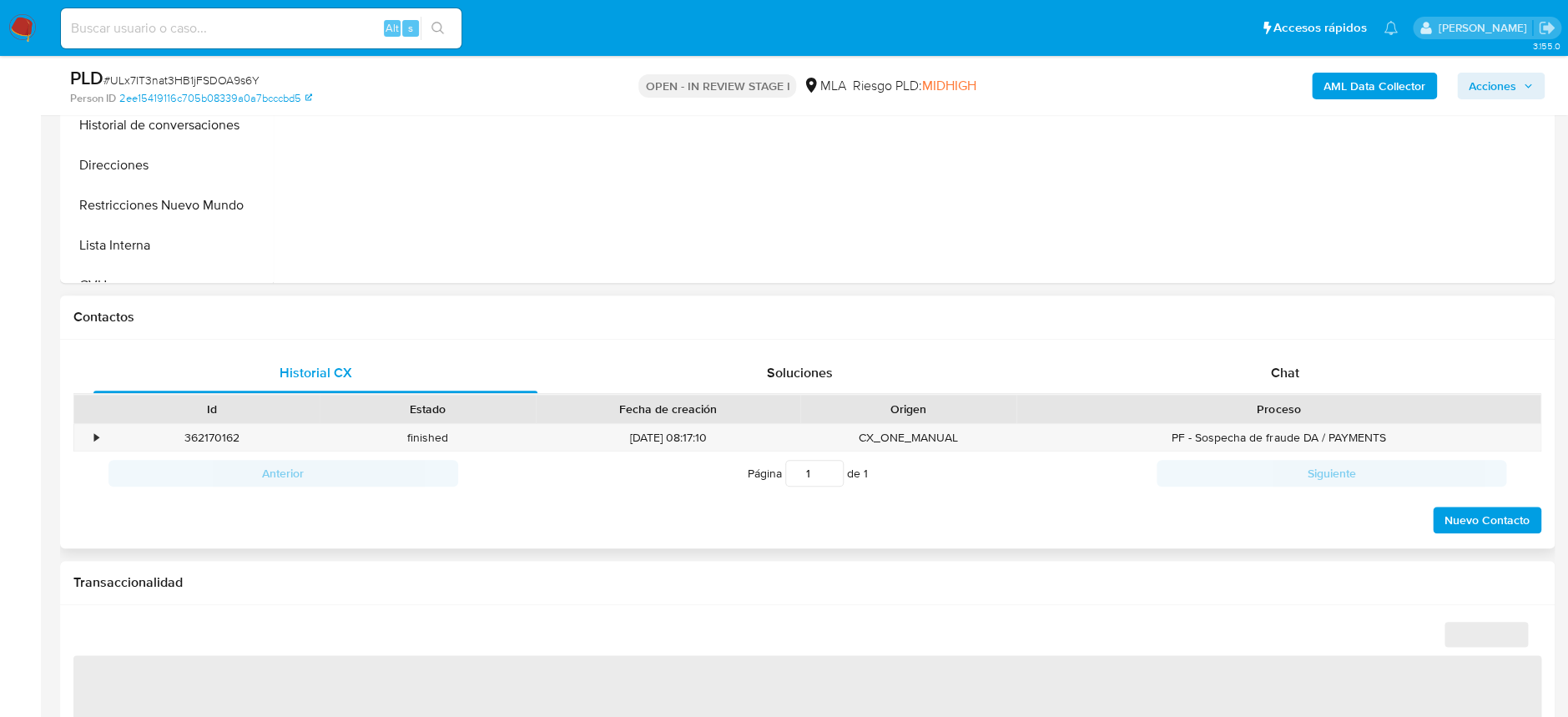
scroll to position [667, 0]
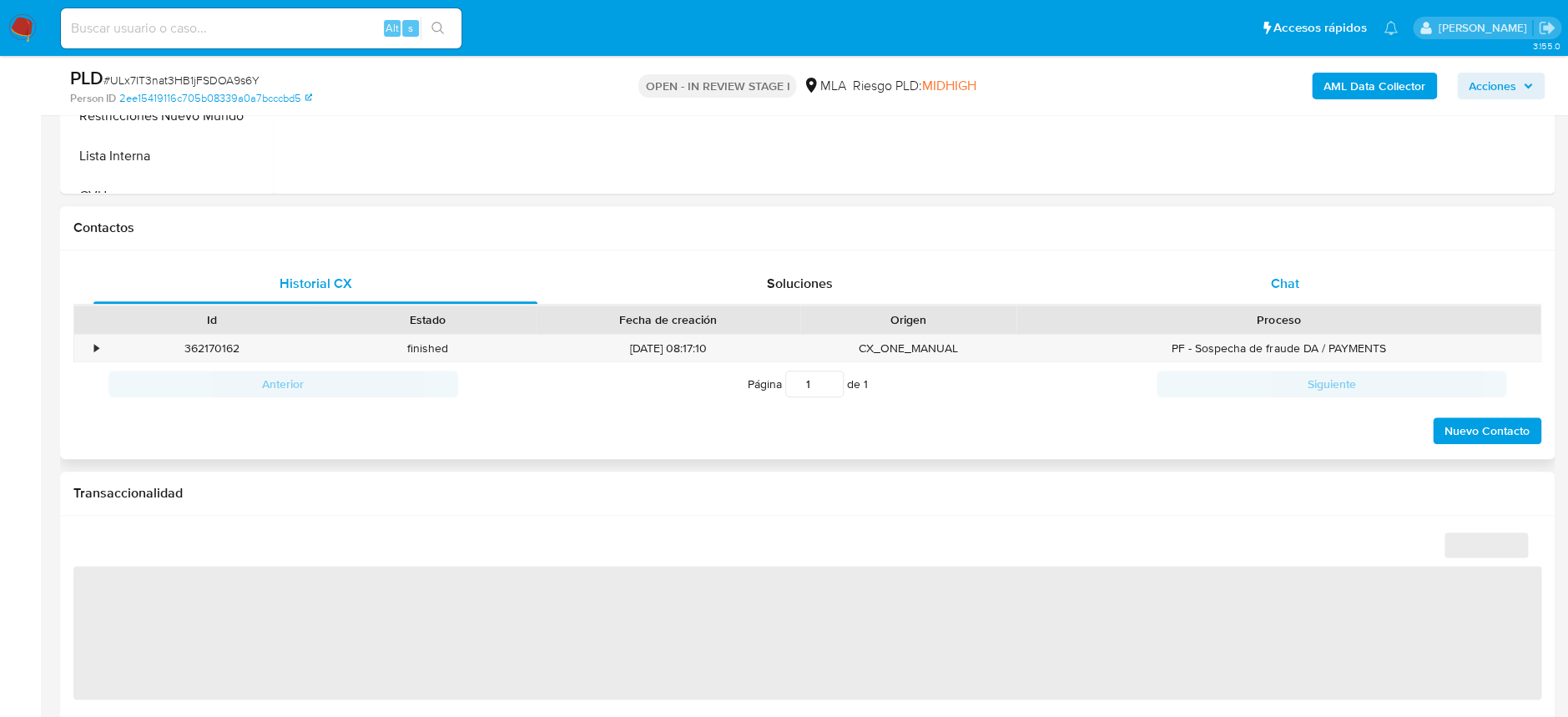
click at [1282, 277] on span "Chat" at bounding box center [1284, 283] width 29 height 19
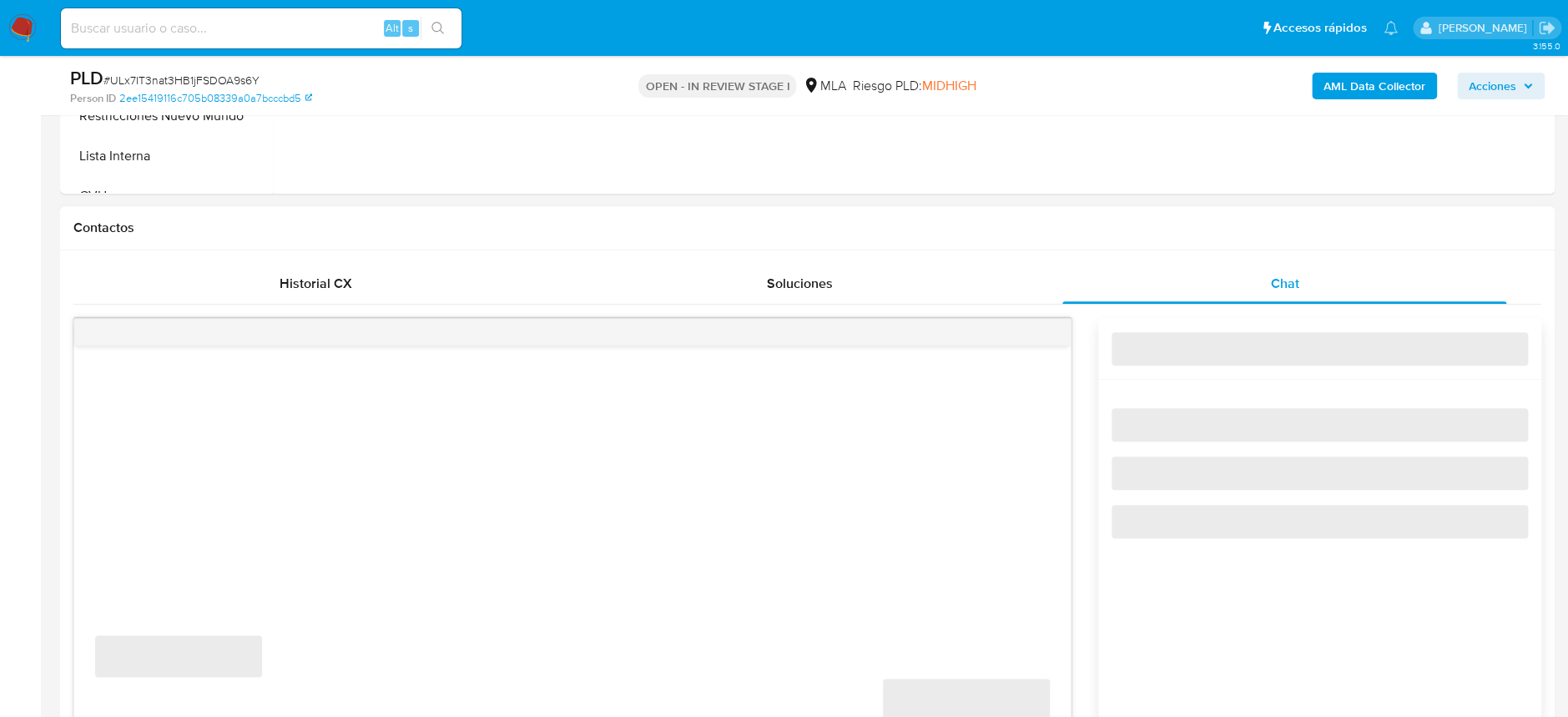
select select "10"
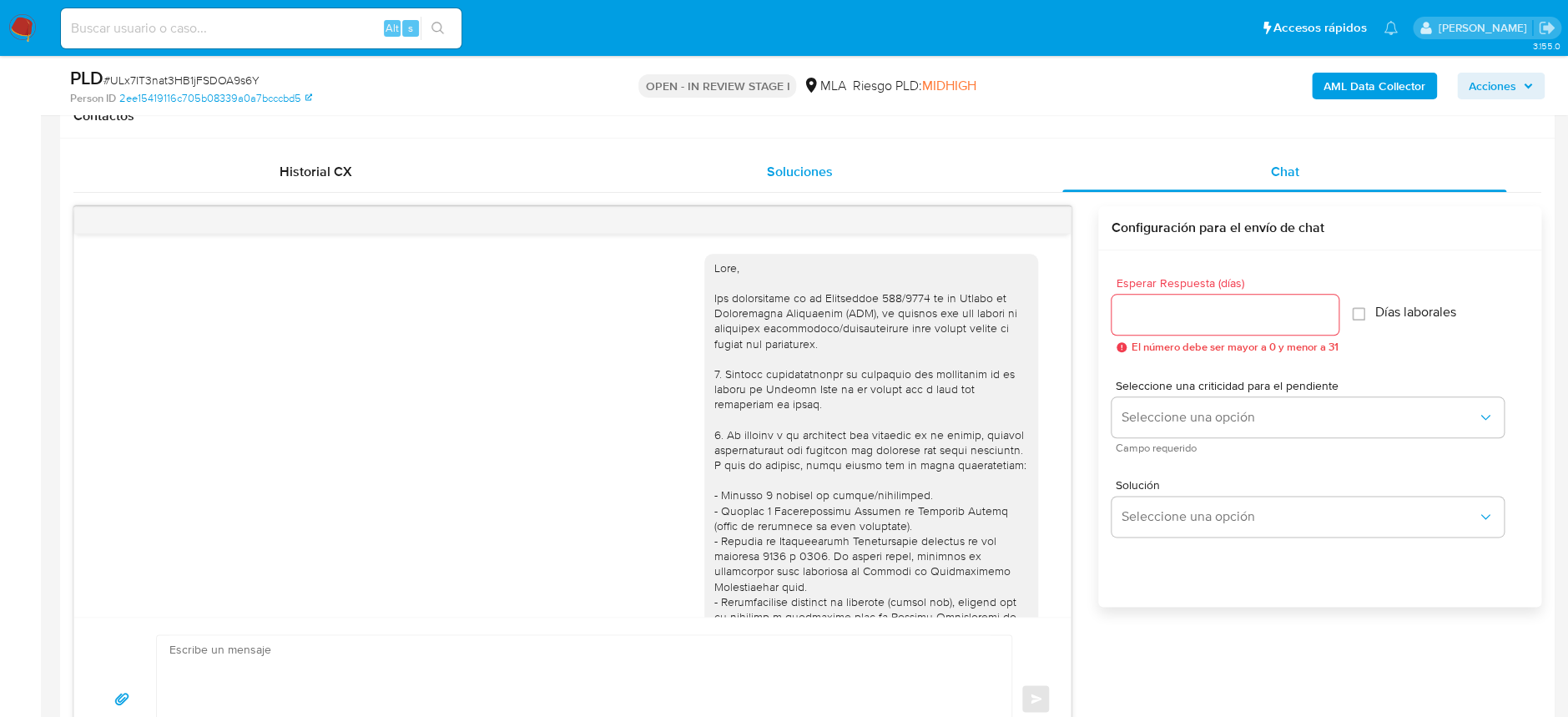
scroll to position [1900, 0]
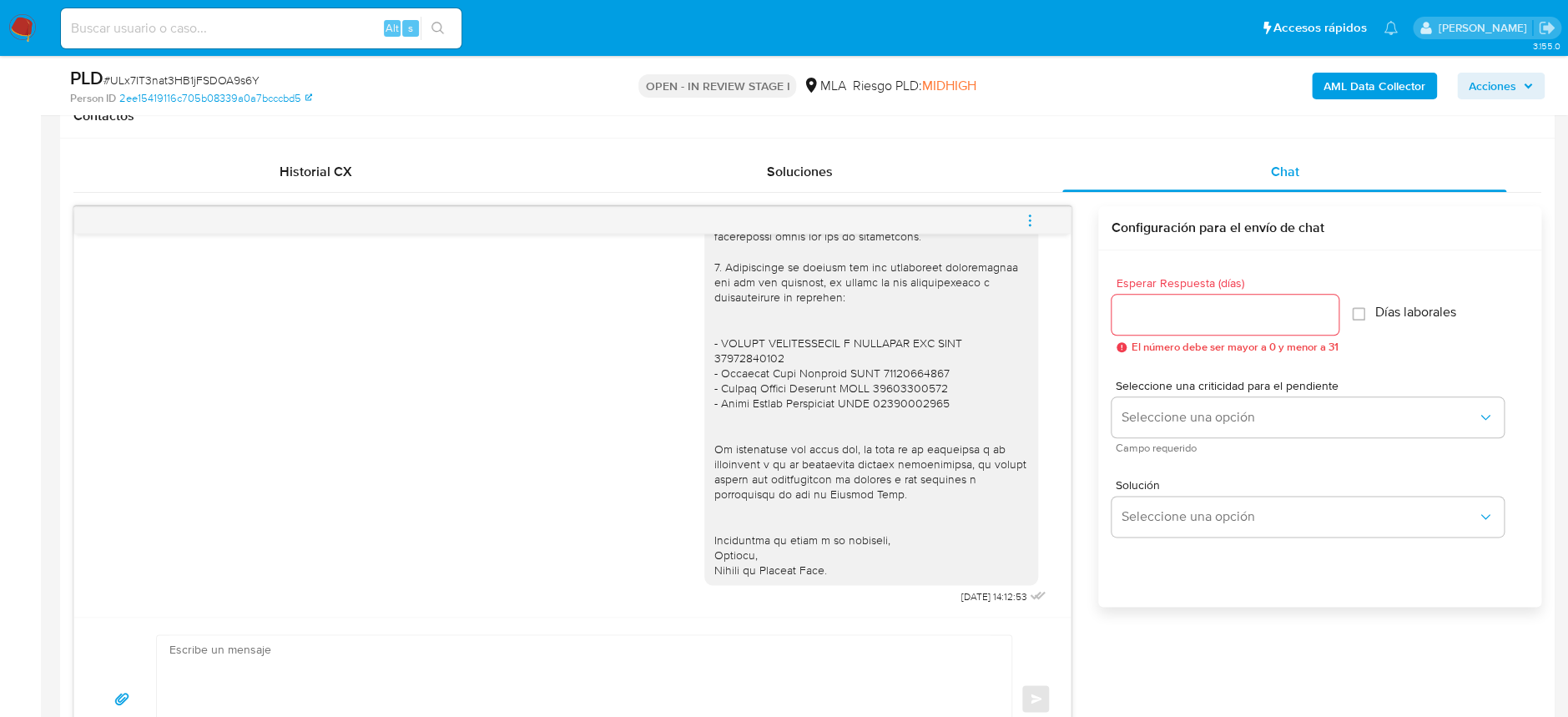
click at [1022, 221] on icon "menu-action" at bounding box center [1029, 220] width 15 height 15
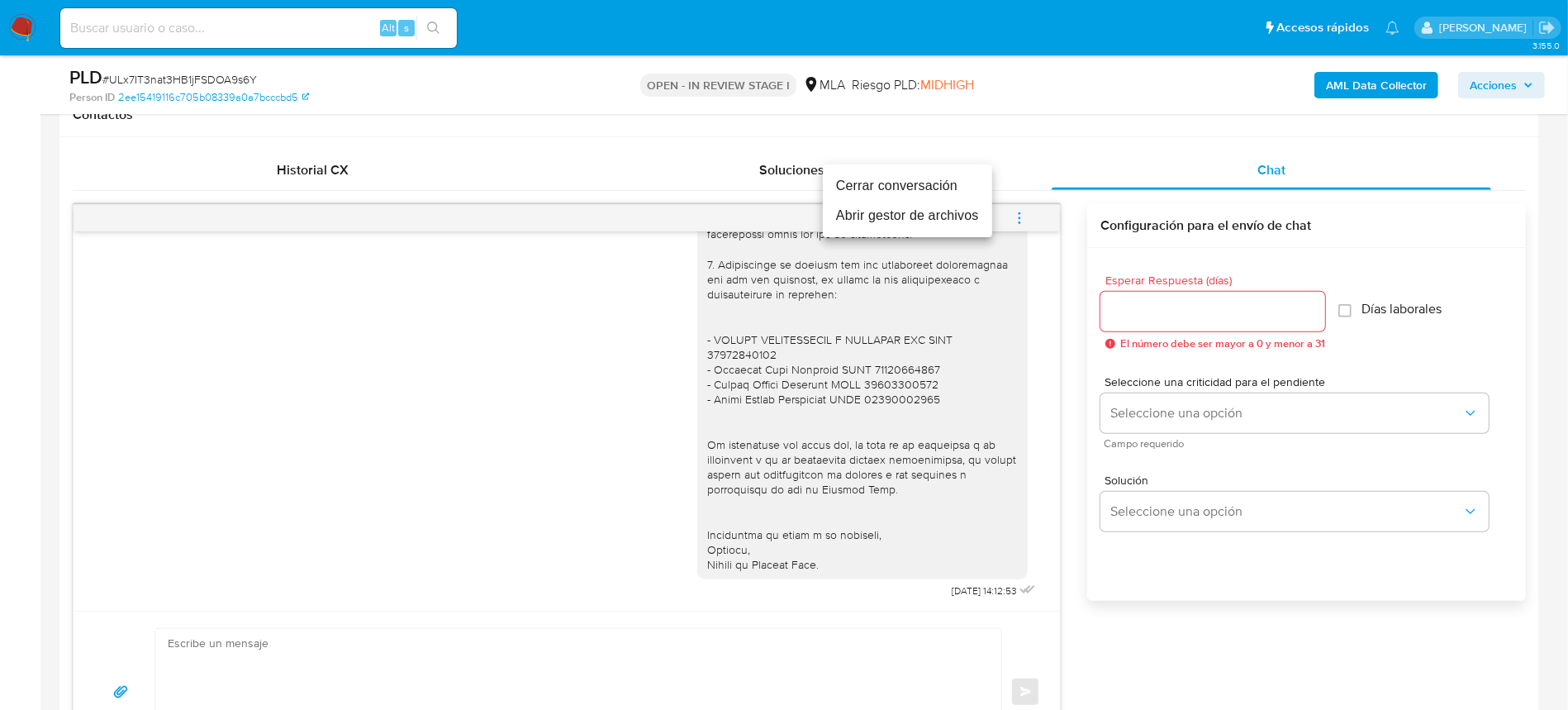
click at [910, 189] on li "Cerrar conversación" at bounding box center [907, 186] width 169 height 30
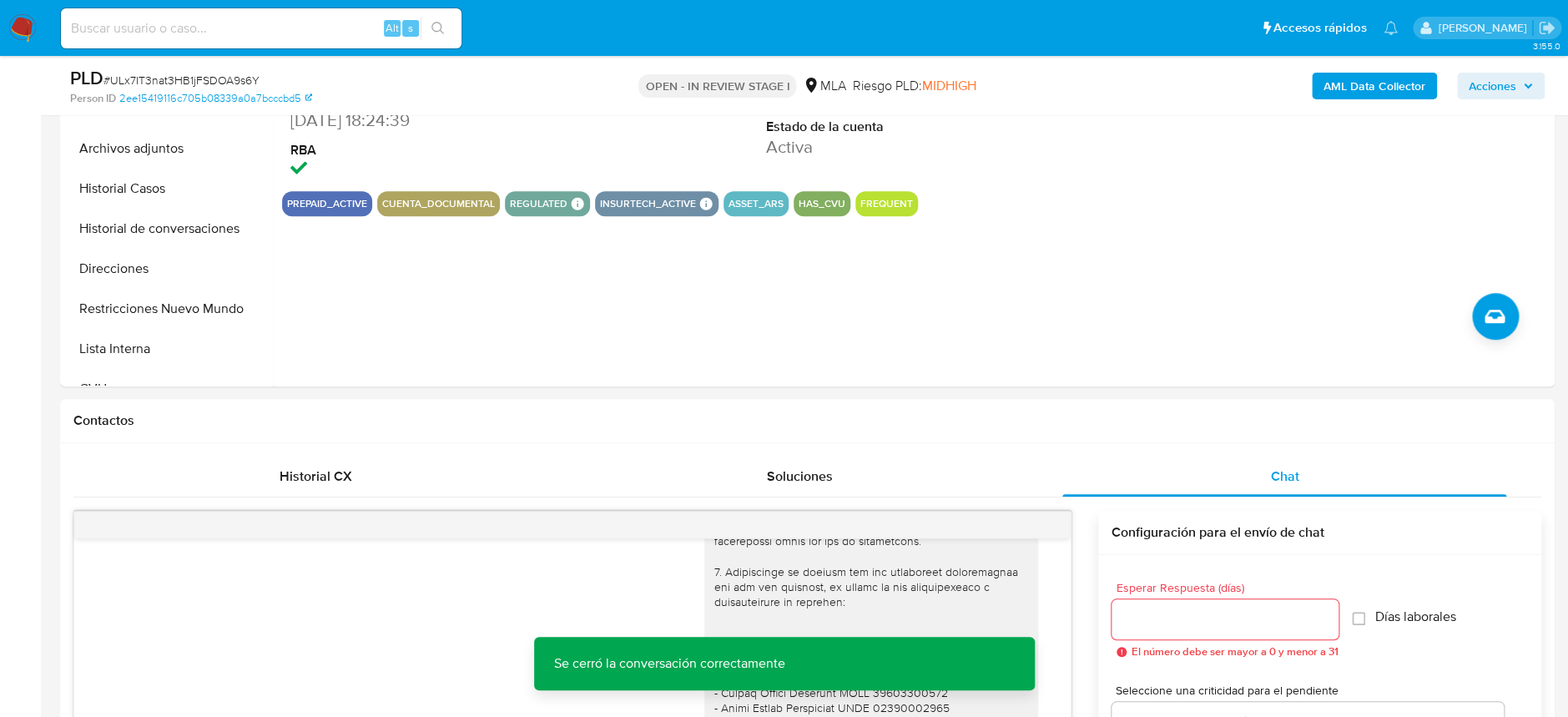
scroll to position [333, 0]
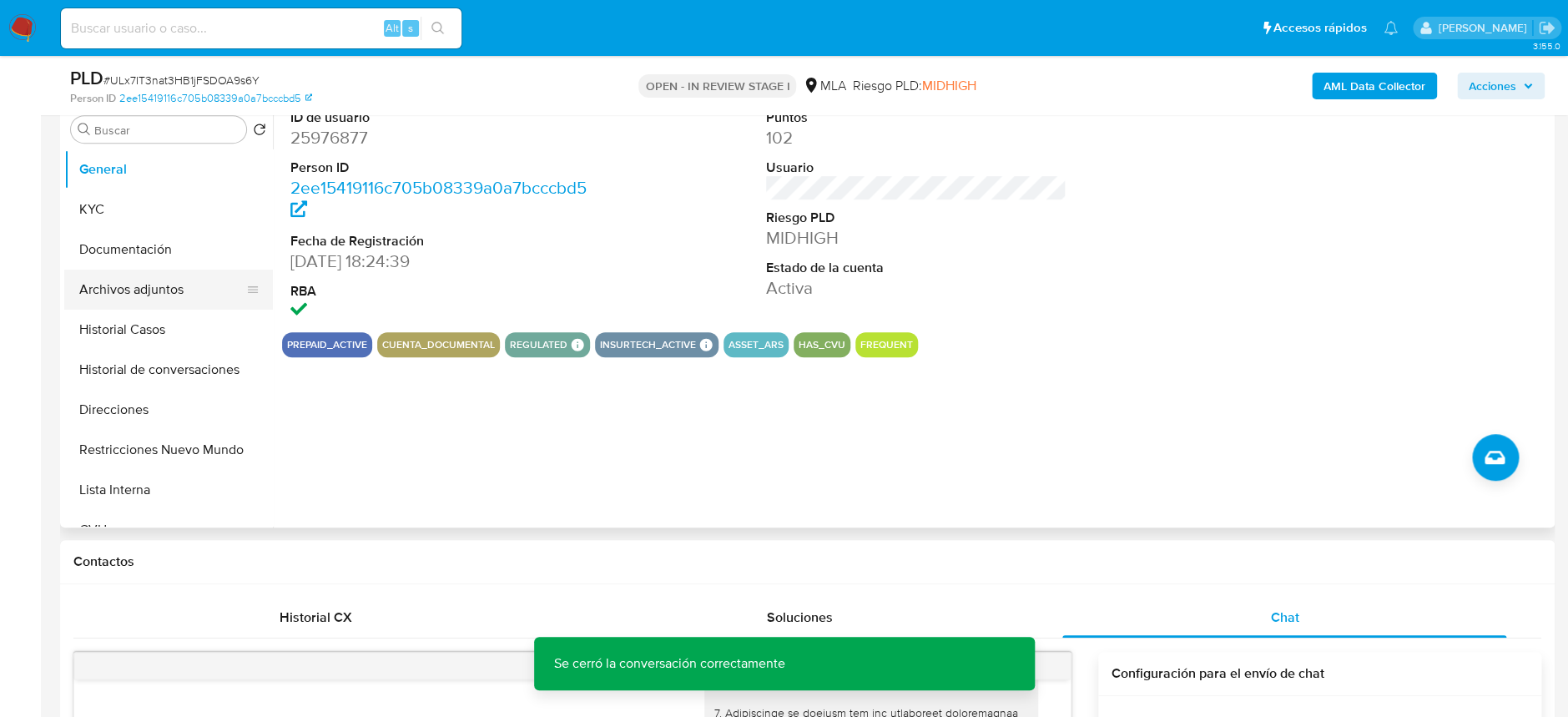
click at [174, 273] on button "Archivos adjuntos" at bounding box center [162, 290] width 196 height 40
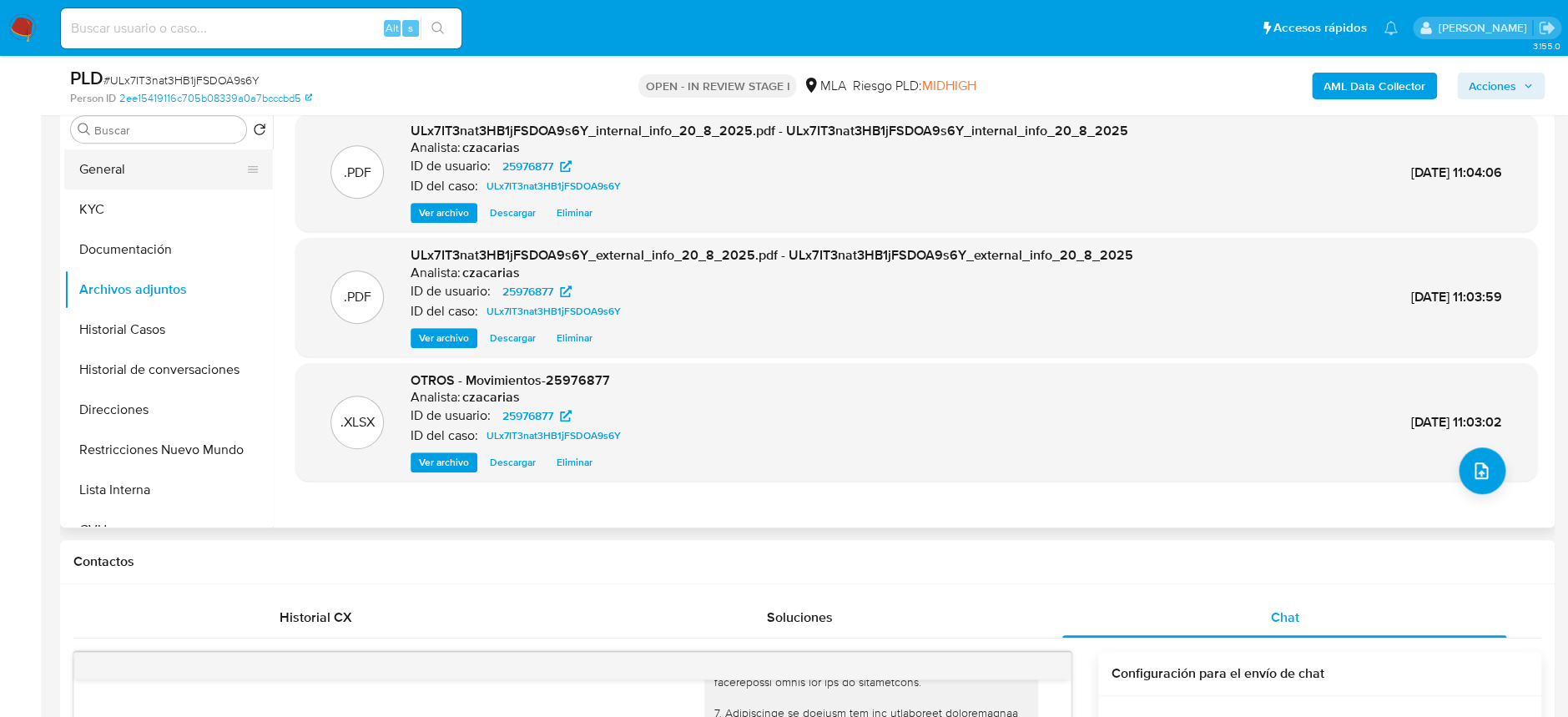
click at [132, 167] on button "General" at bounding box center [162, 169] width 196 height 40
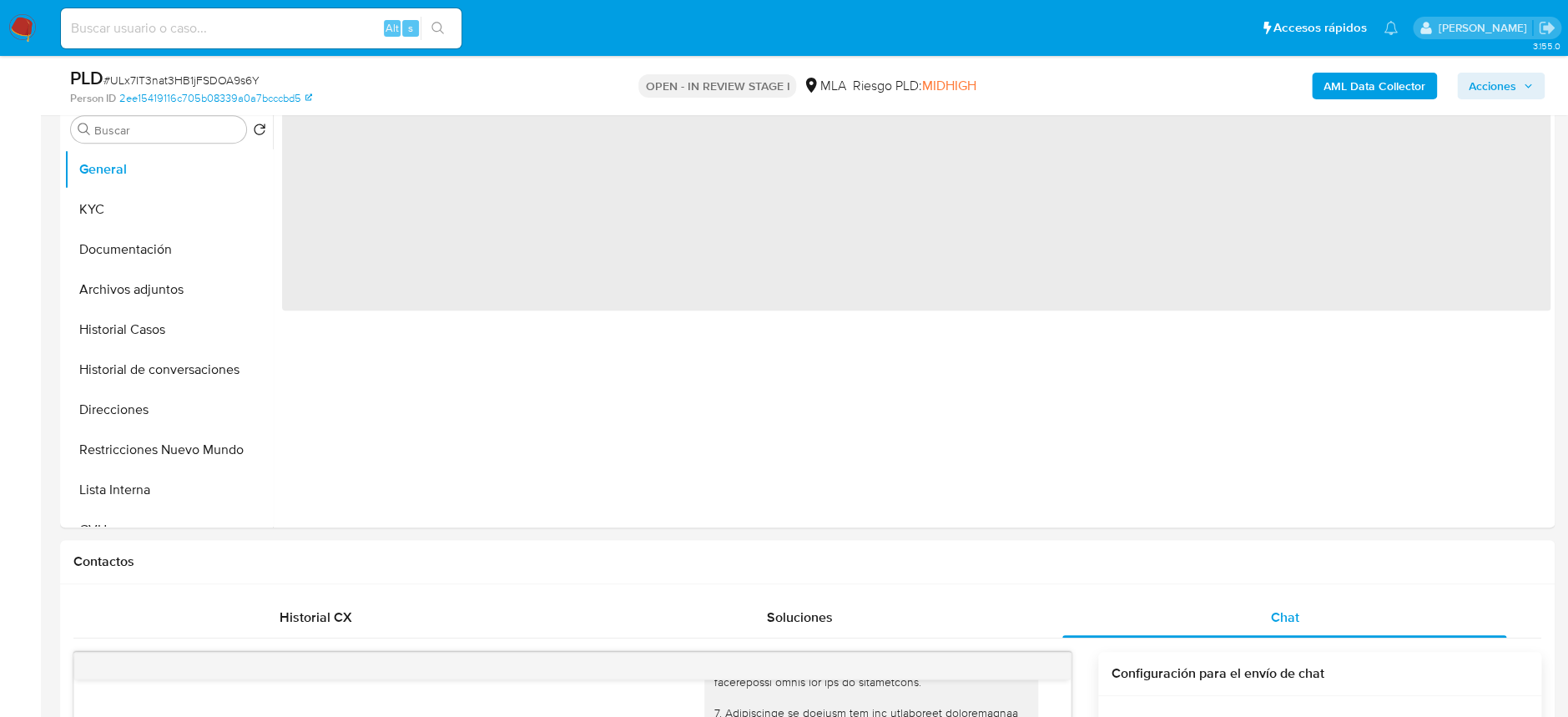
click at [222, 75] on span "# ULx7IT3nat3HB1jFSDOA9s6Y" at bounding box center [181, 80] width 156 height 17
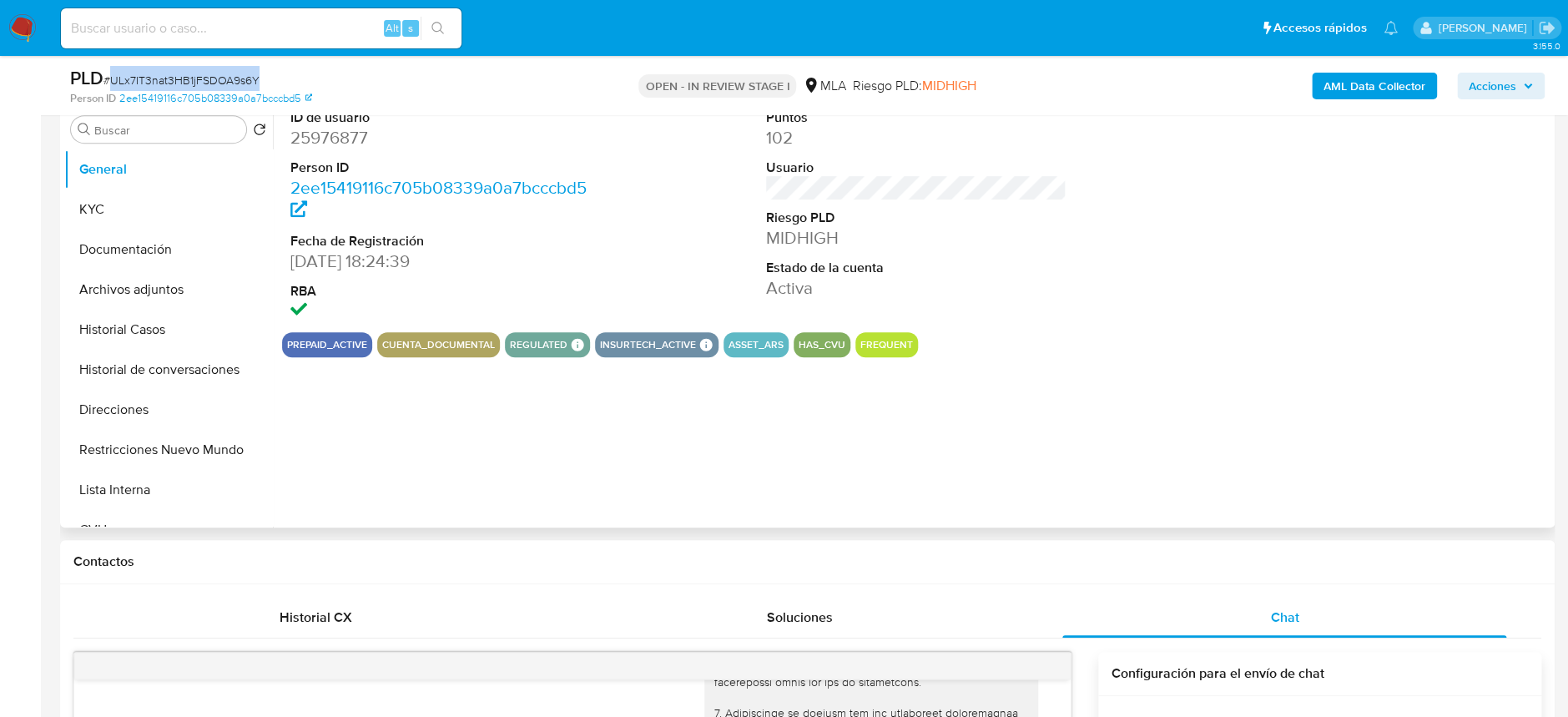
copy span "ULx7IT3nat3HB1jFSDOA9s6Y"
click at [99, 319] on button "Historial Casos" at bounding box center [162, 329] width 196 height 40
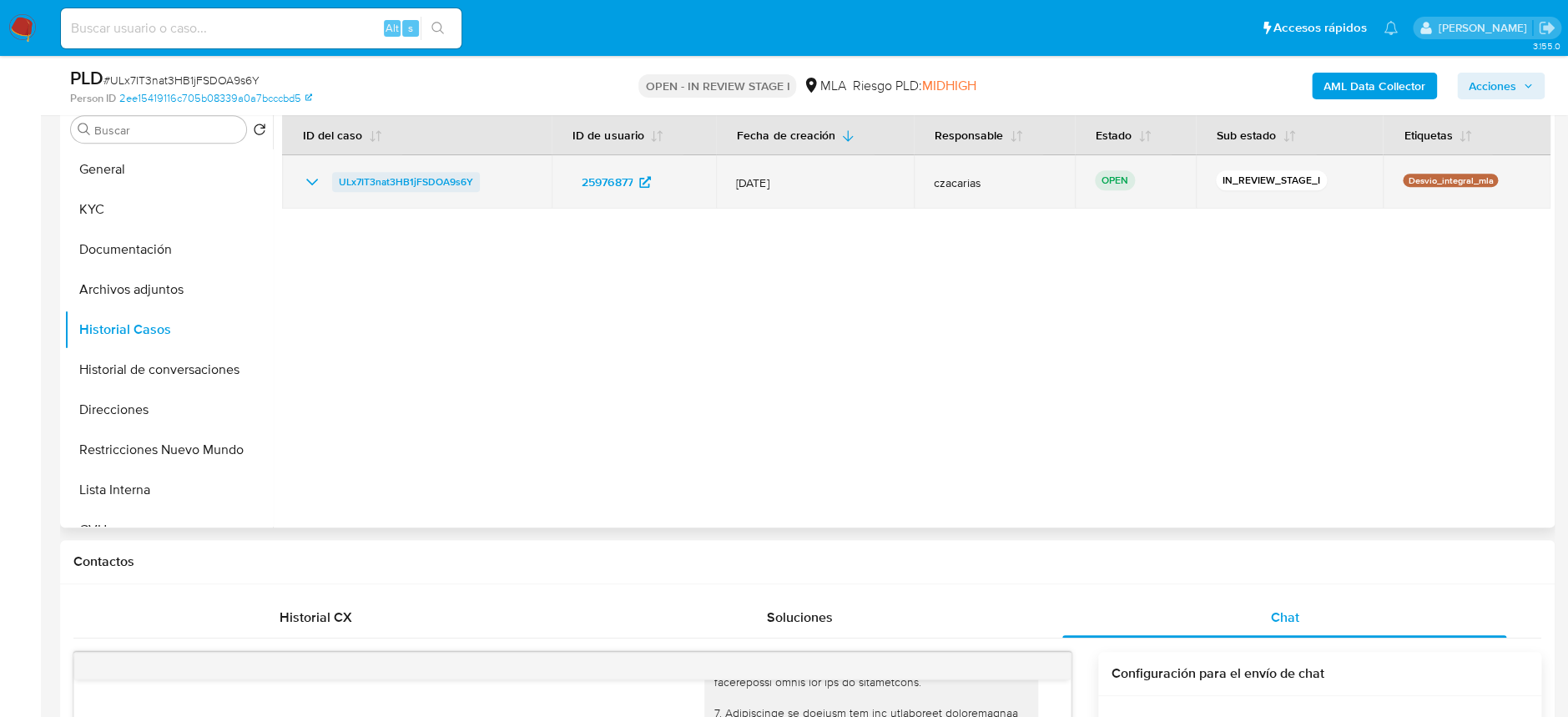
drag, startPoint x: 324, startPoint y: 182, endPoint x: 474, endPoint y: 177, distance: 150.1
click at [474, 177] on div "ULx7IT3nat3HB1jFSDOA9s6Y" at bounding box center [416, 181] width 230 height 20
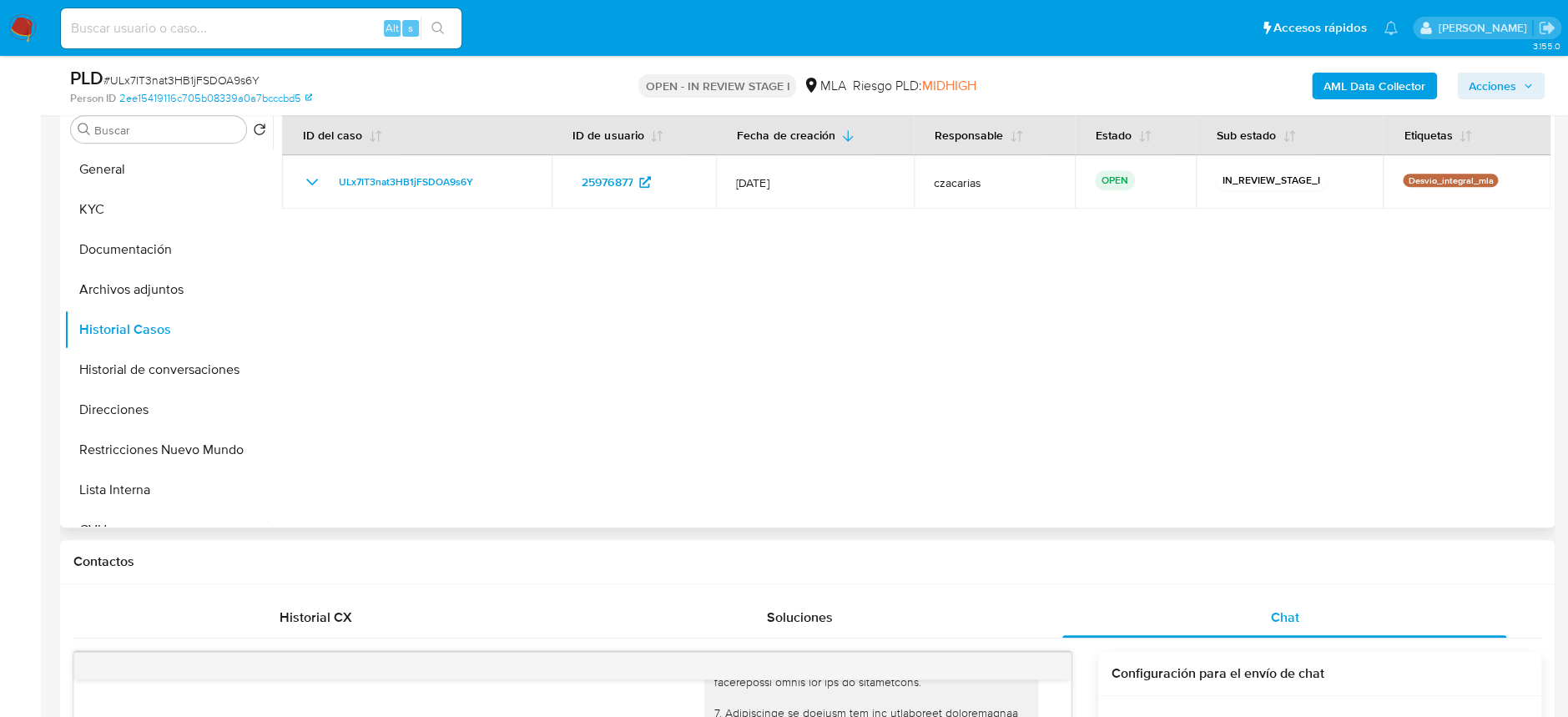
click at [462, 379] on div at bounding box center [911, 314] width 1278 height 427
click at [217, 72] on span "# ULx7IT3nat3HB1jFSDOA9s6Y" at bounding box center [181, 80] width 156 height 17
copy span "ULx7IT3nat3HB1jFSDOA9s6Y"
click at [141, 216] on button "KYC" at bounding box center [162, 209] width 196 height 40
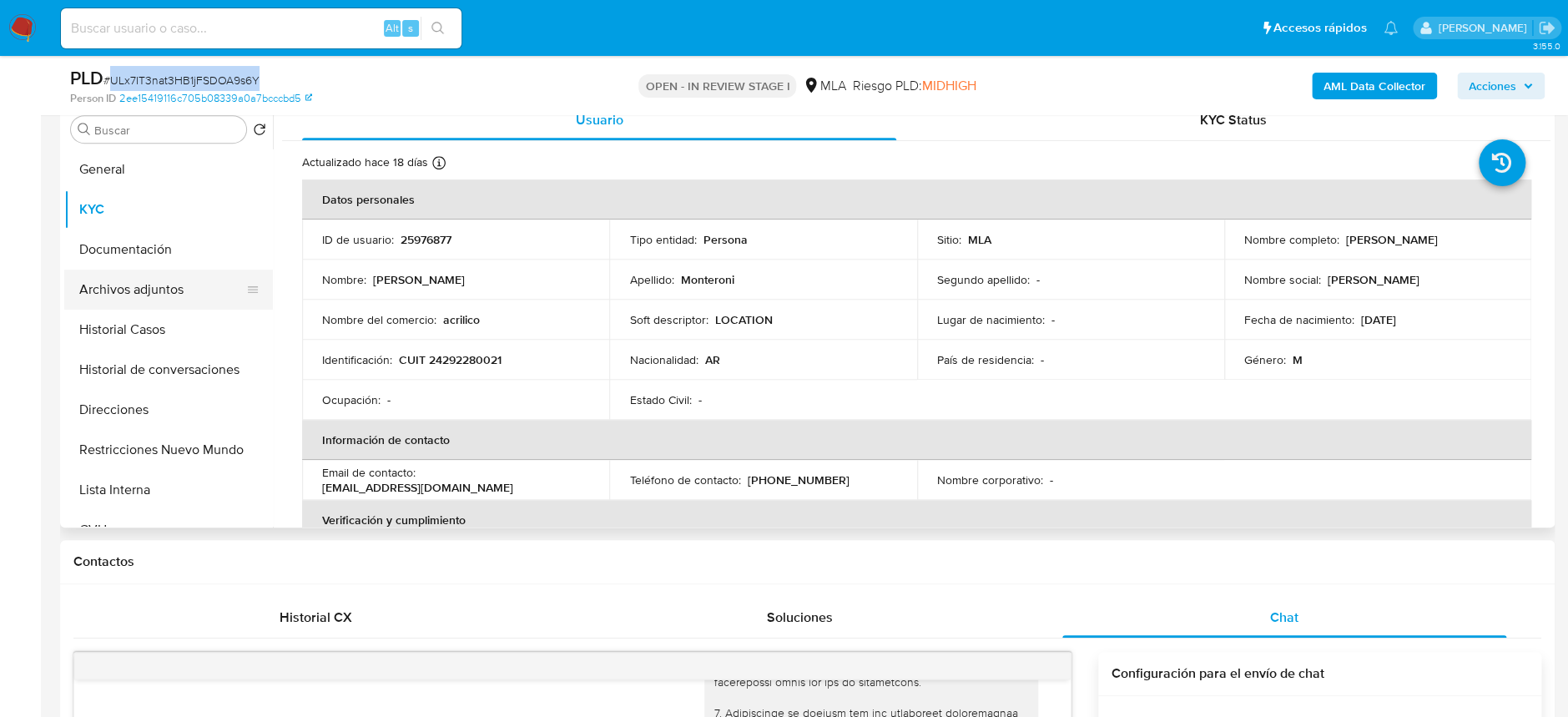
click at [193, 287] on button "Archivos adjuntos" at bounding box center [162, 290] width 196 height 40
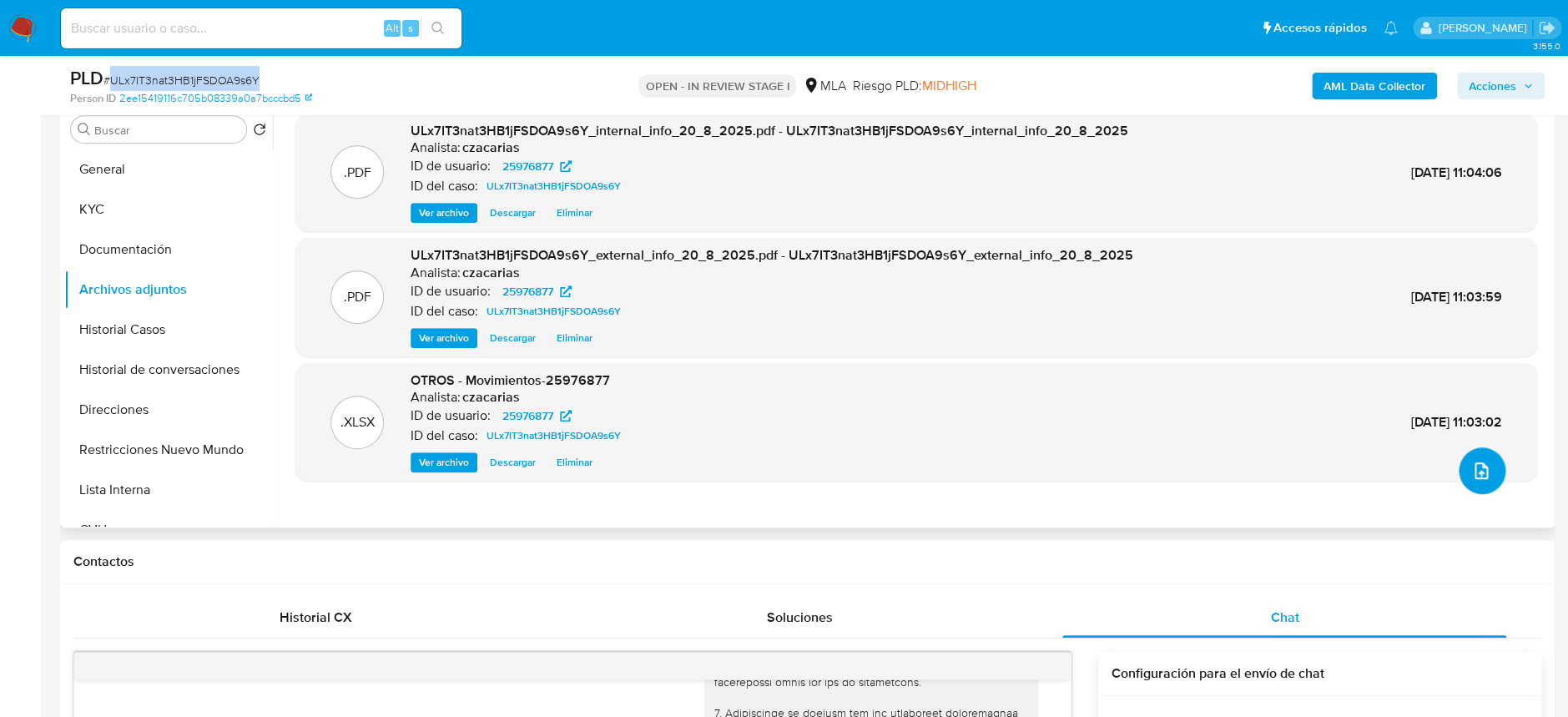
click at [1471, 467] on icon "upload-file" at bounding box center [1480, 470] width 20 height 20
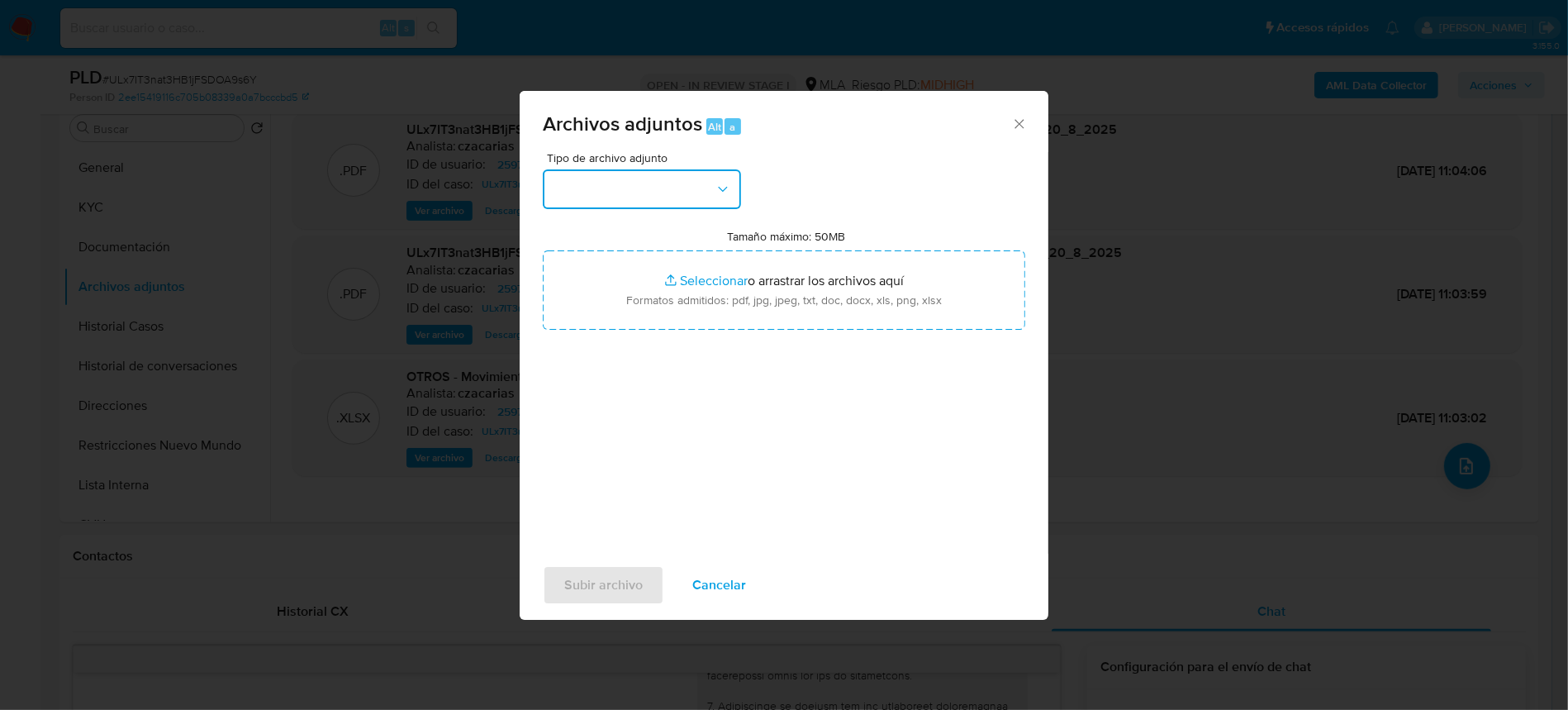
click at [686, 176] on button "button" at bounding box center [642, 189] width 198 height 40
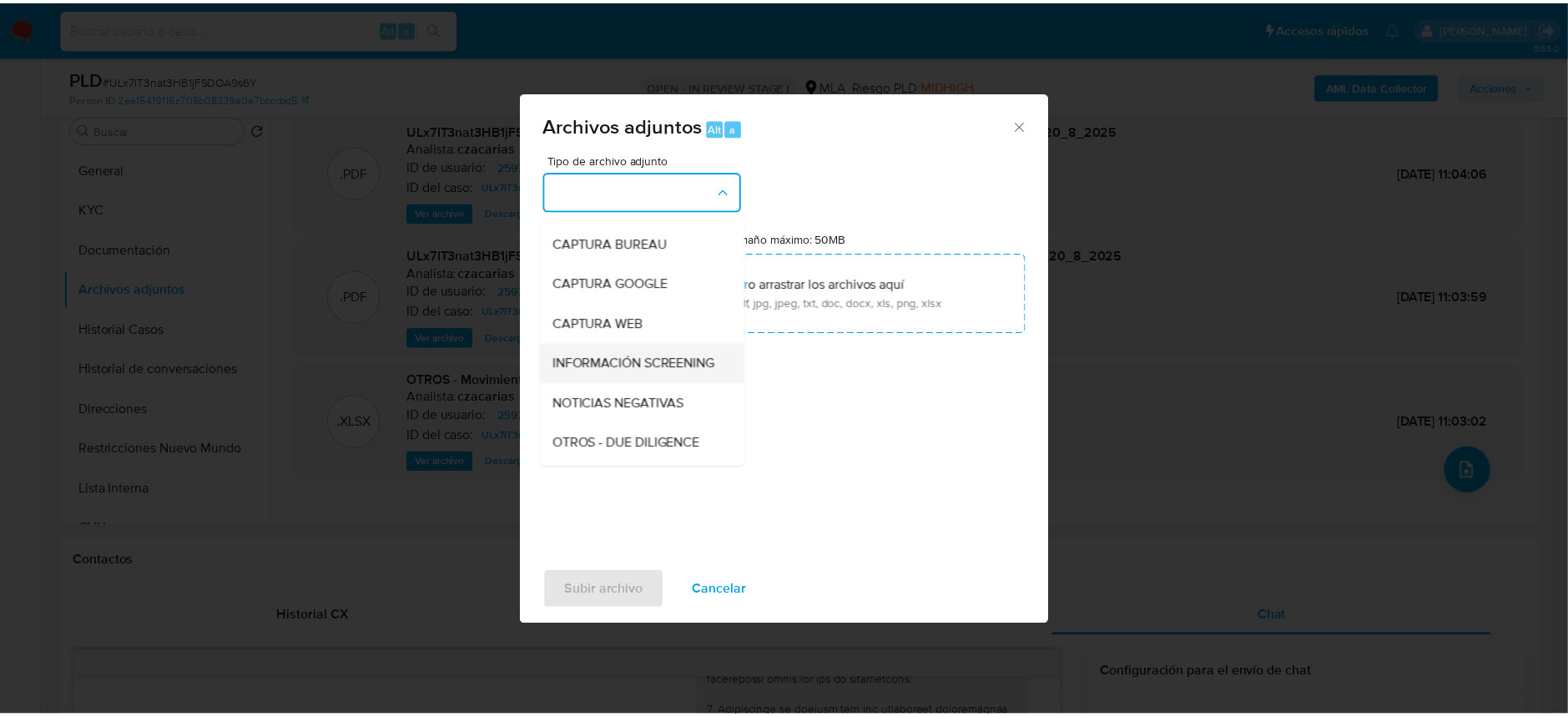
scroll to position [111, 0]
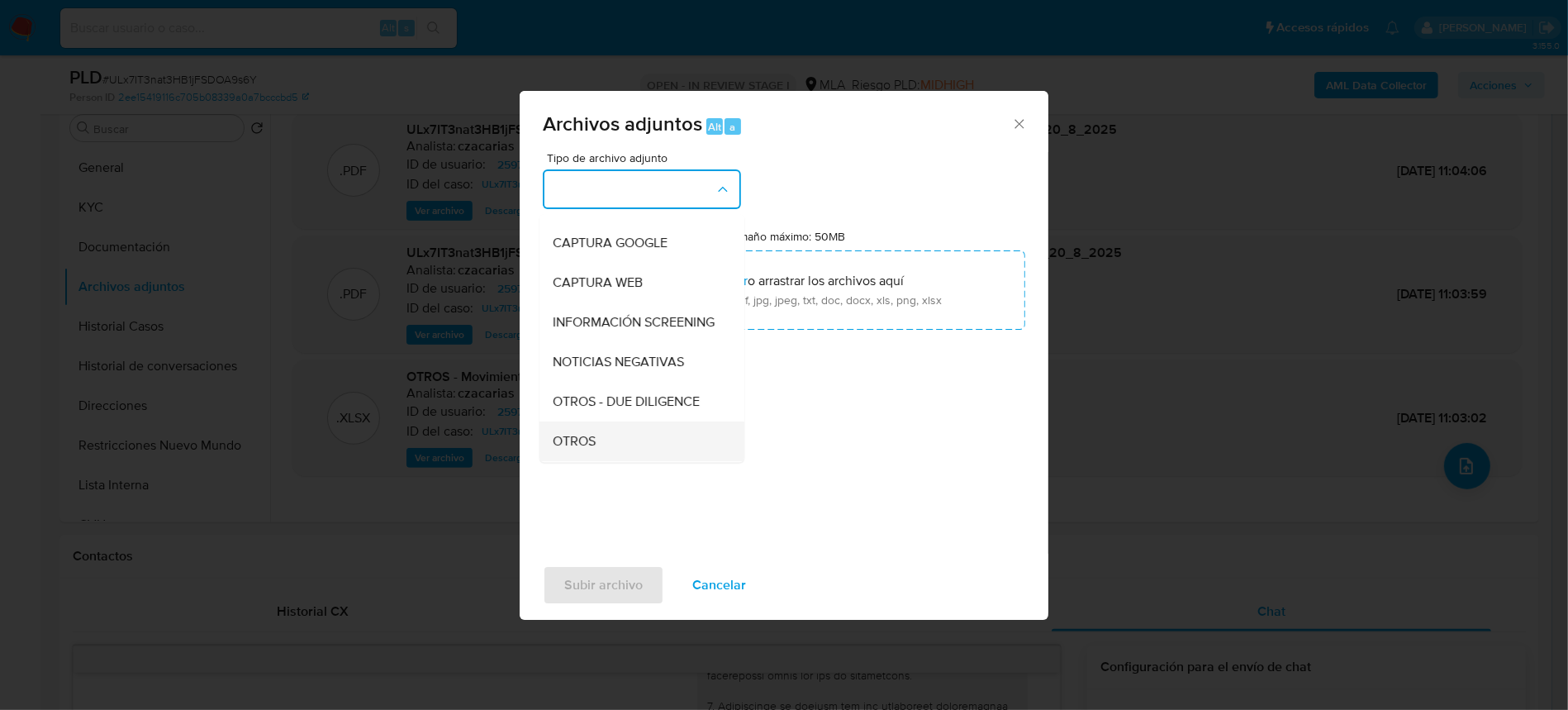
click at [615, 449] on div "OTROS" at bounding box center [637, 441] width 168 height 40
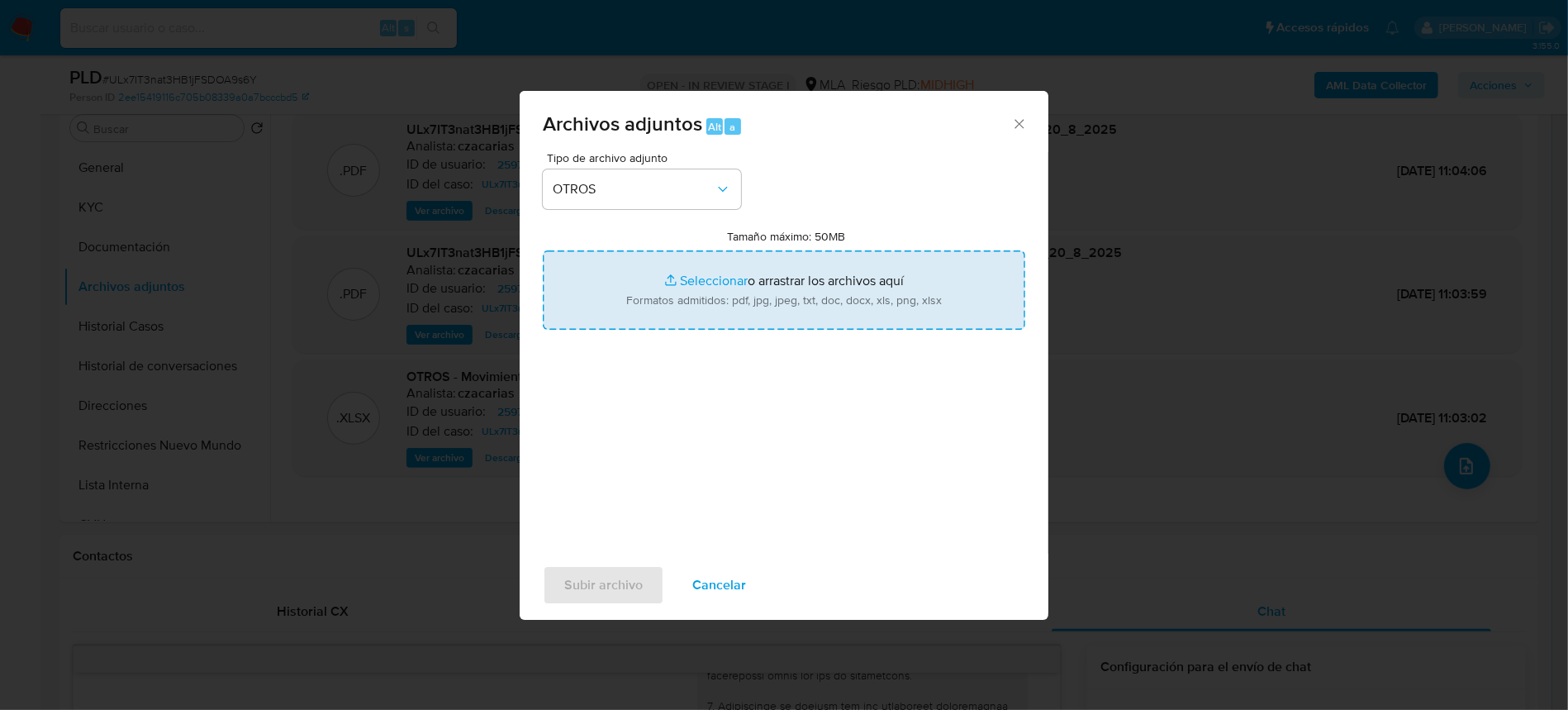
type input "C:\fakepath\Caselog ULx7IT3nat3HB1jFSDOA9s6Y_2025_06_18_18_17_59.docx"
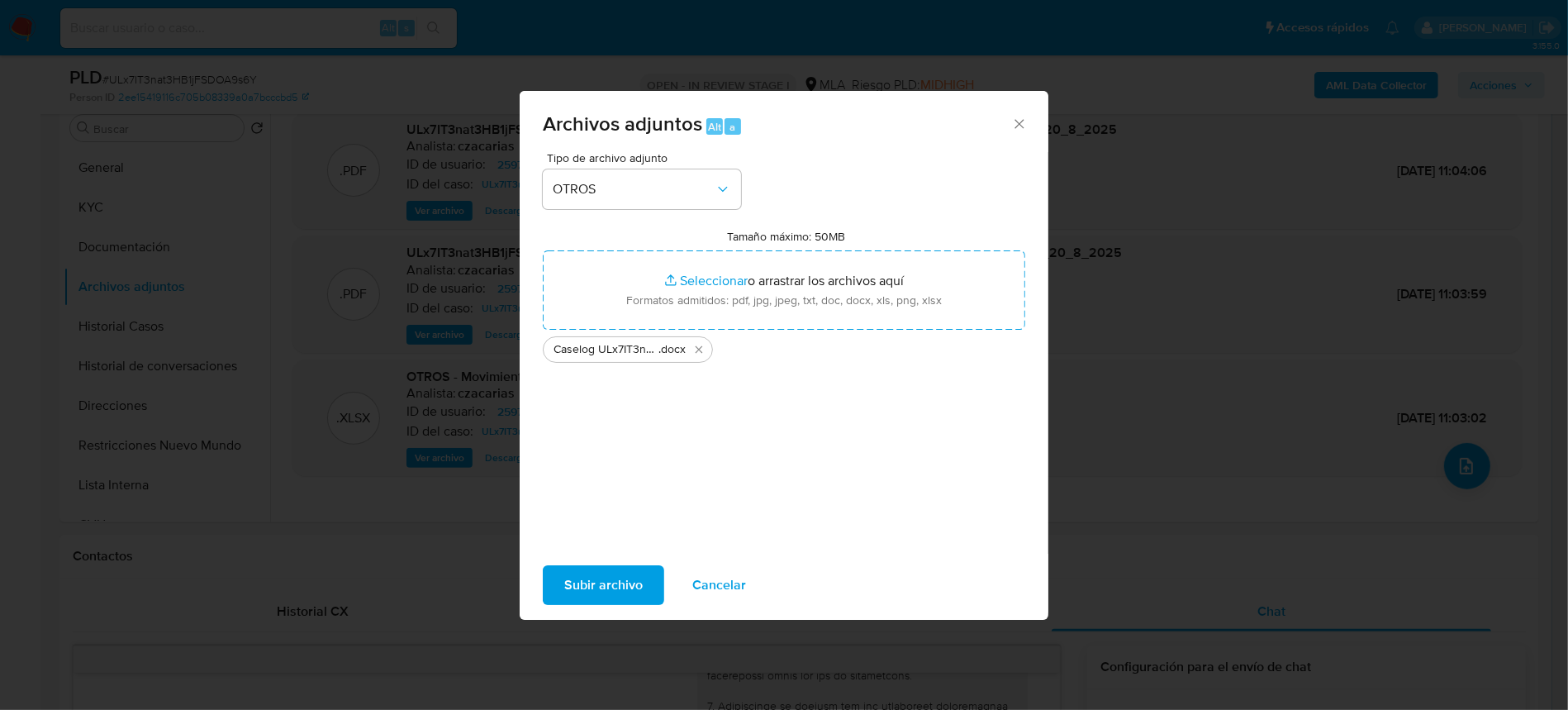
click at [626, 608] on div "Subir archivo Cancelar" at bounding box center [784, 585] width 529 height 63
click at [628, 598] on span "Subir archivo" at bounding box center [603, 585] width 79 height 36
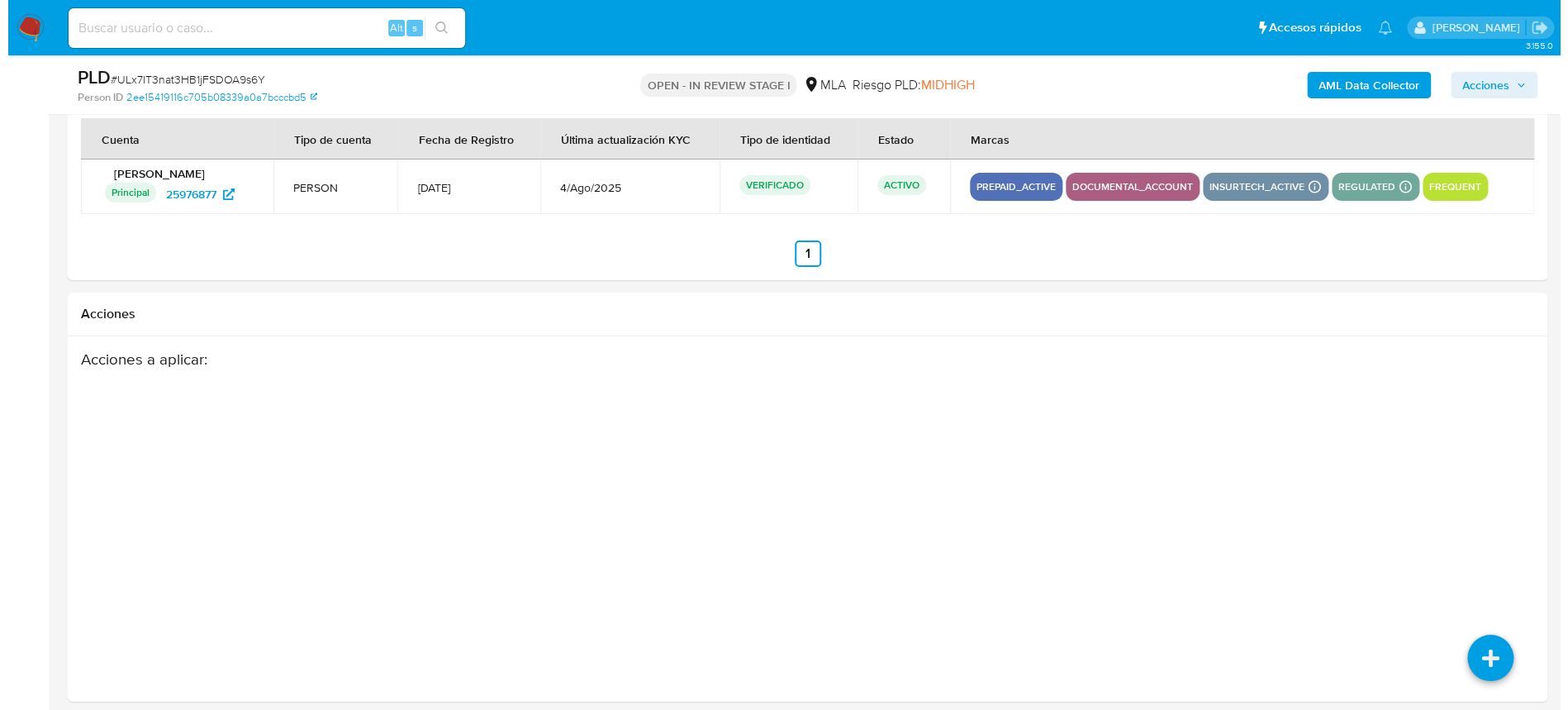
scroll to position [2905, 0]
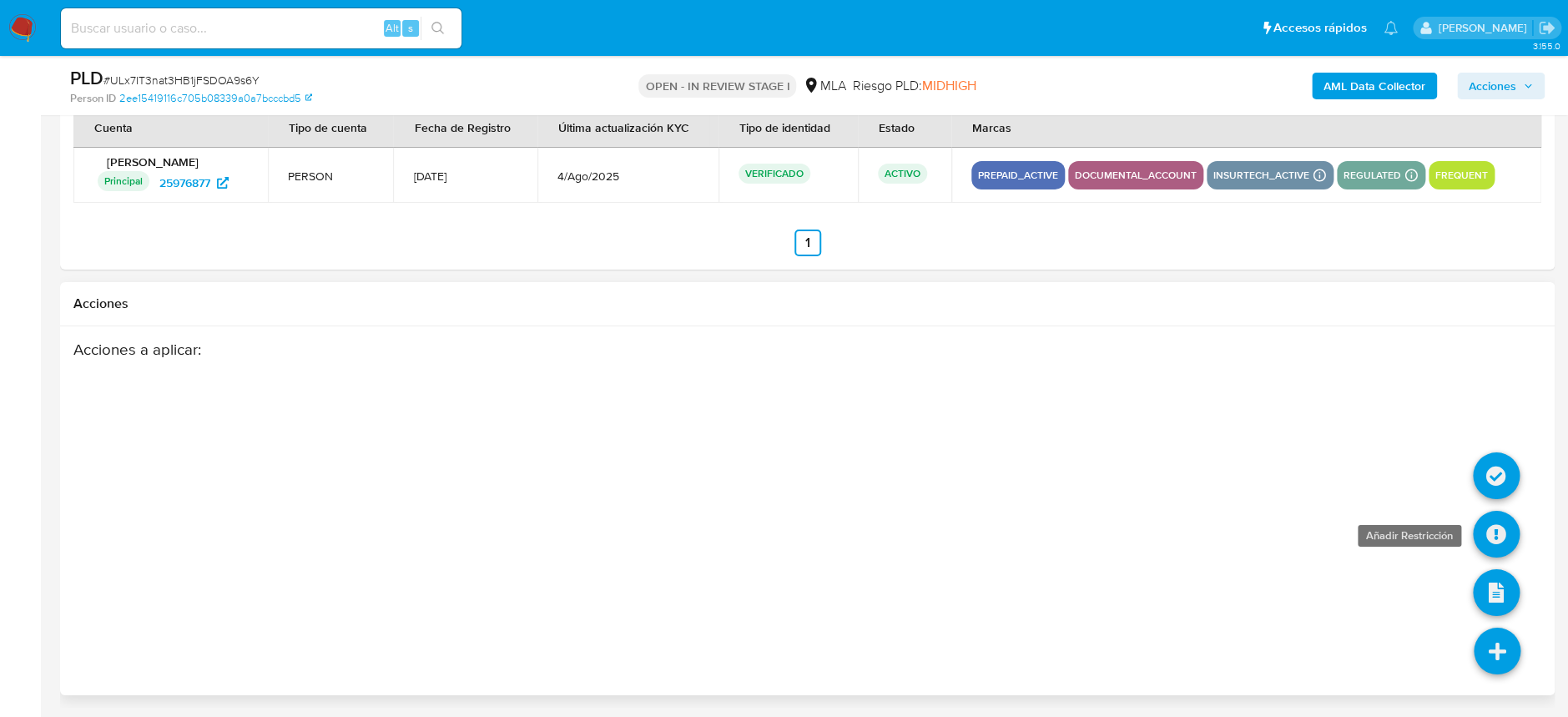
click at [1505, 528] on icon at bounding box center [1496, 534] width 46 height 46
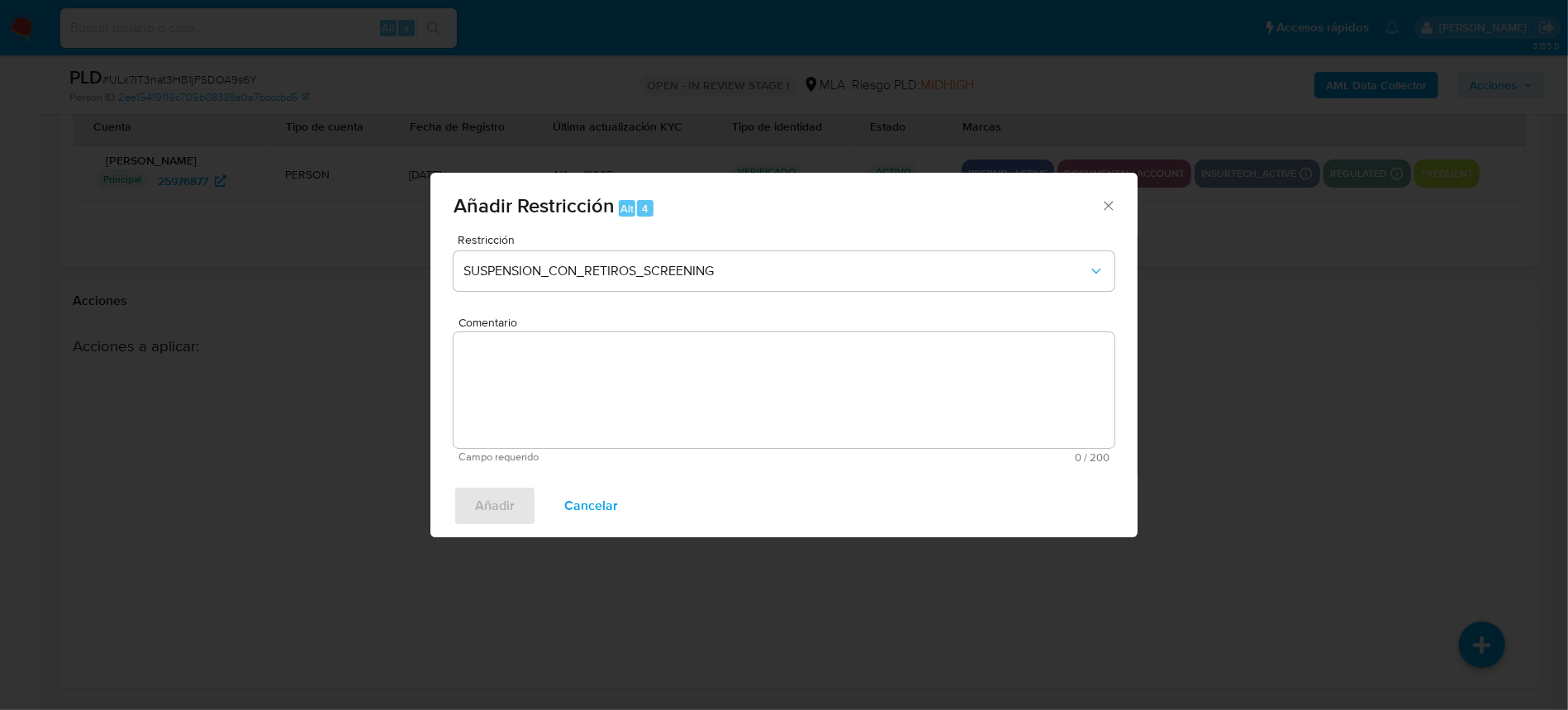
click at [756, 247] on div "Restricción SUSPENSION_CON_RETIROS_SCREENING" at bounding box center [784, 273] width 661 height 79
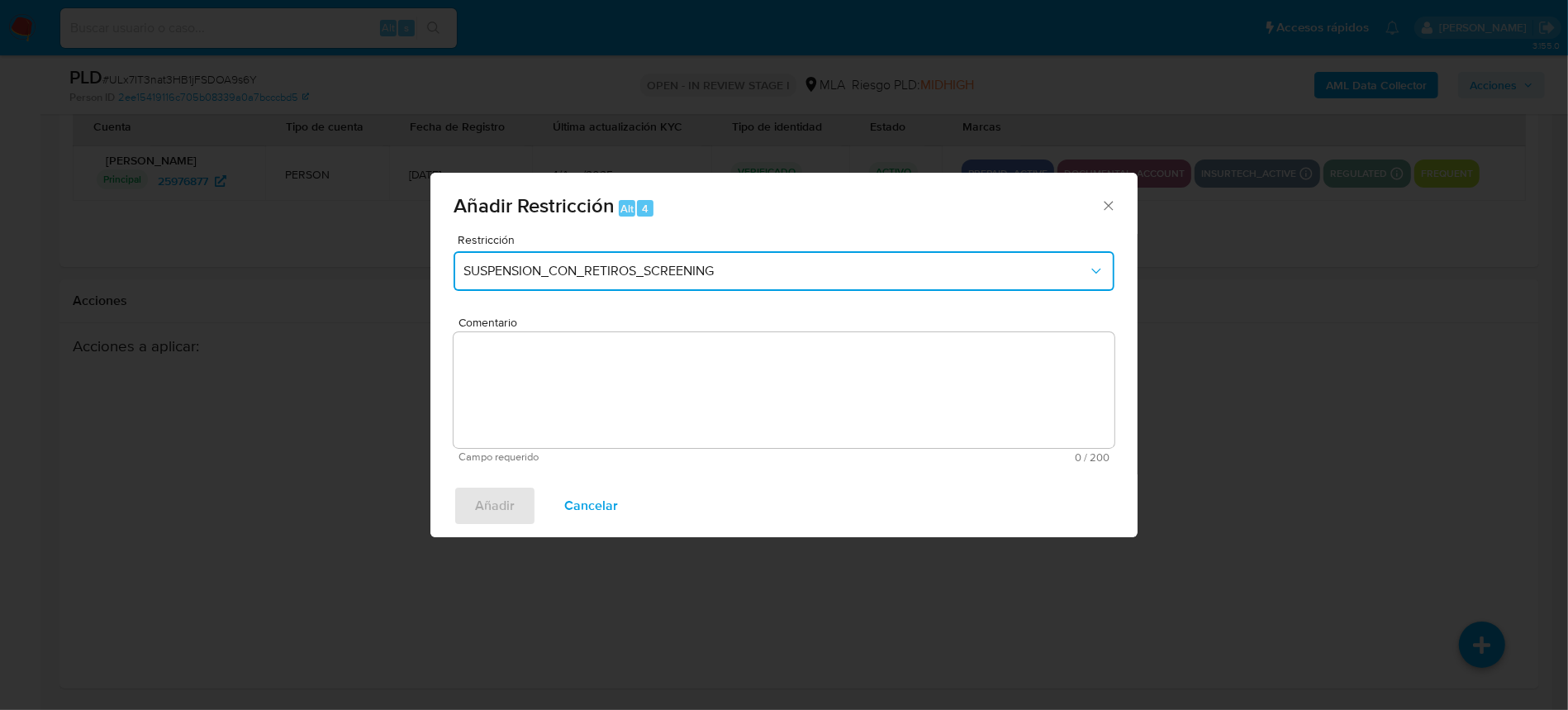
click at [748, 256] on button "SUSPENSION_CON_RETIROS_SCREENING" at bounding box center [784, 271] width 661 height 40
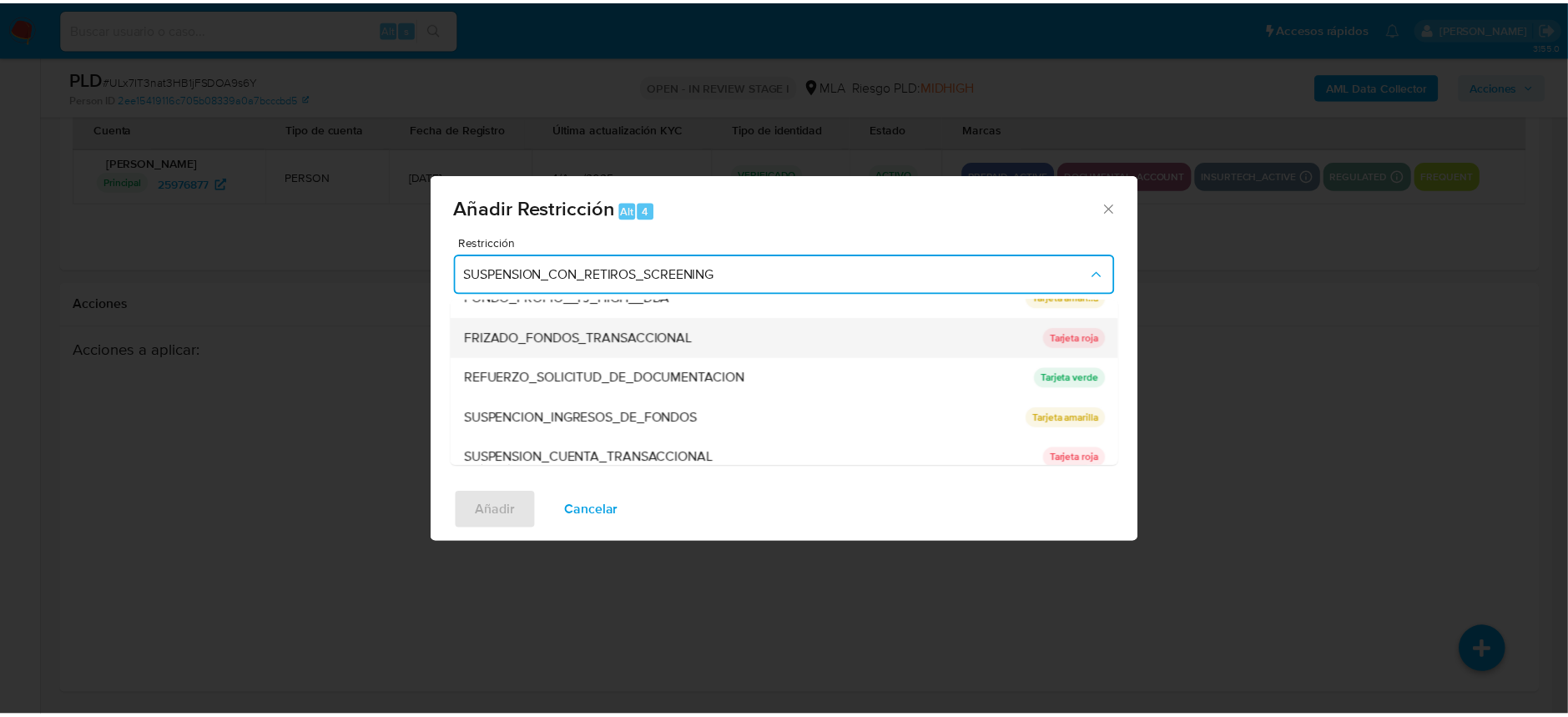
scroll to position [333, 0]
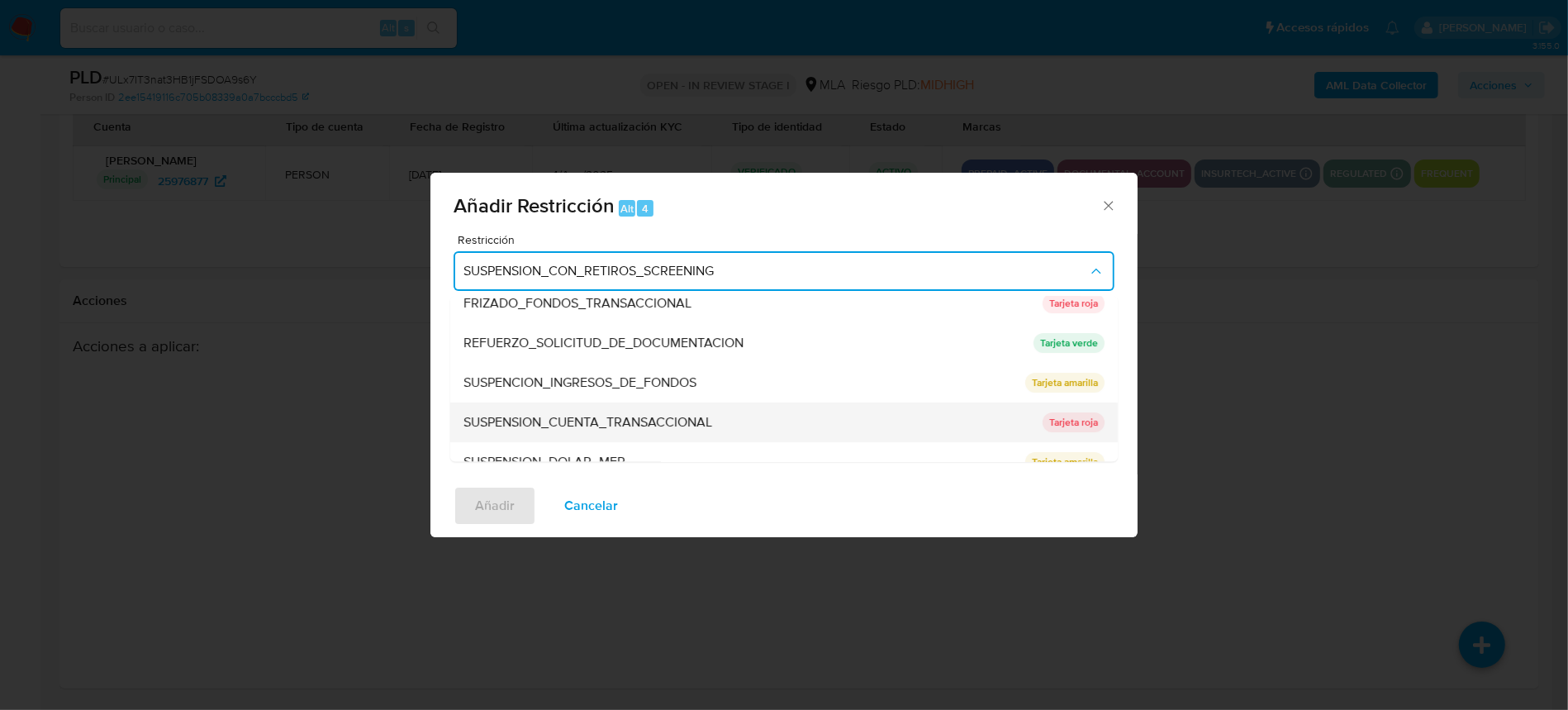
click at [636, 418] on span "SUSPENSION_CUENTA_TRANSACCIONAL" at bounding box center [588, 423] width 249 height 17
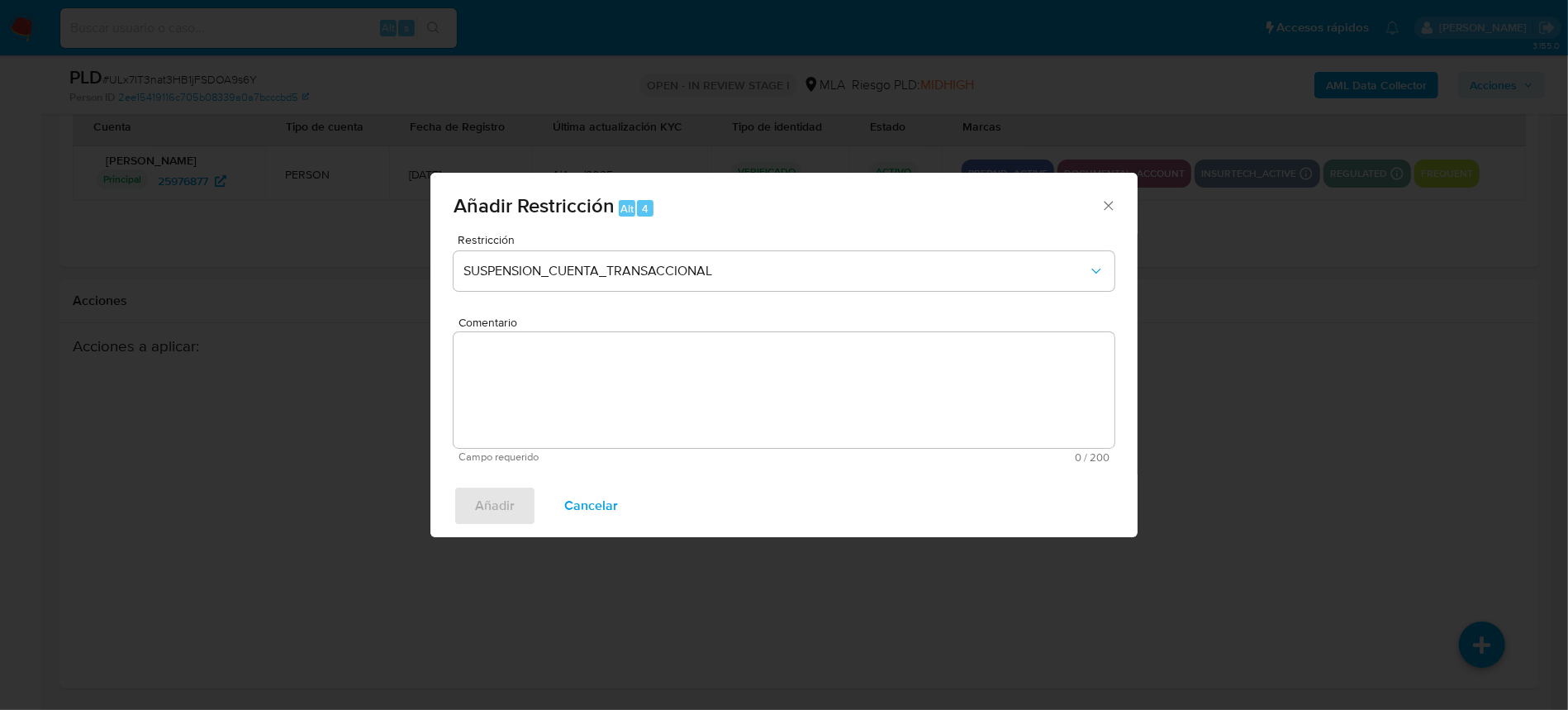
click at [863, 390] on textarea "Comentario" at bounding box center [784, 390] width 661 height 116
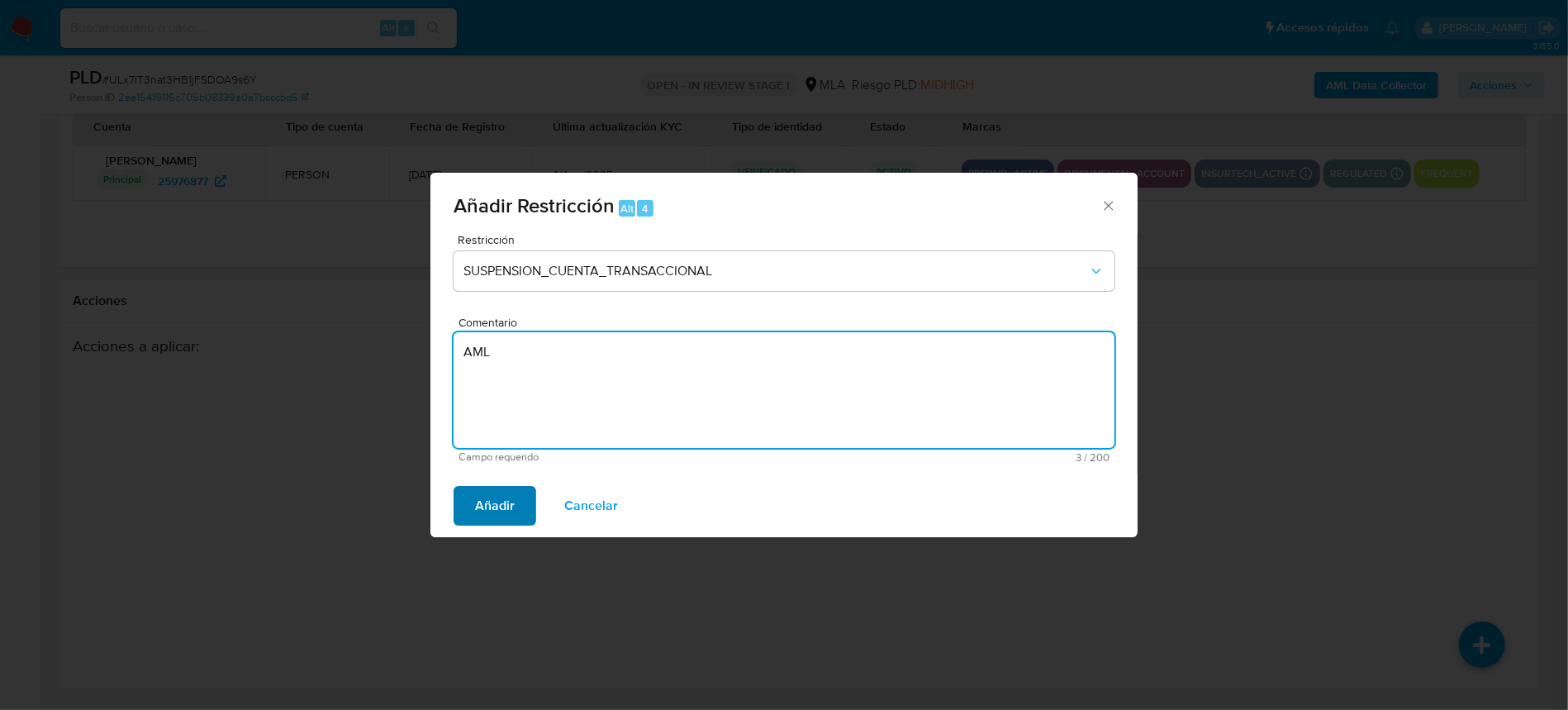
type textarea "AML"
click at [503, 493] on span "Añadir" at bounding box center [495, 505] width 40 height 36
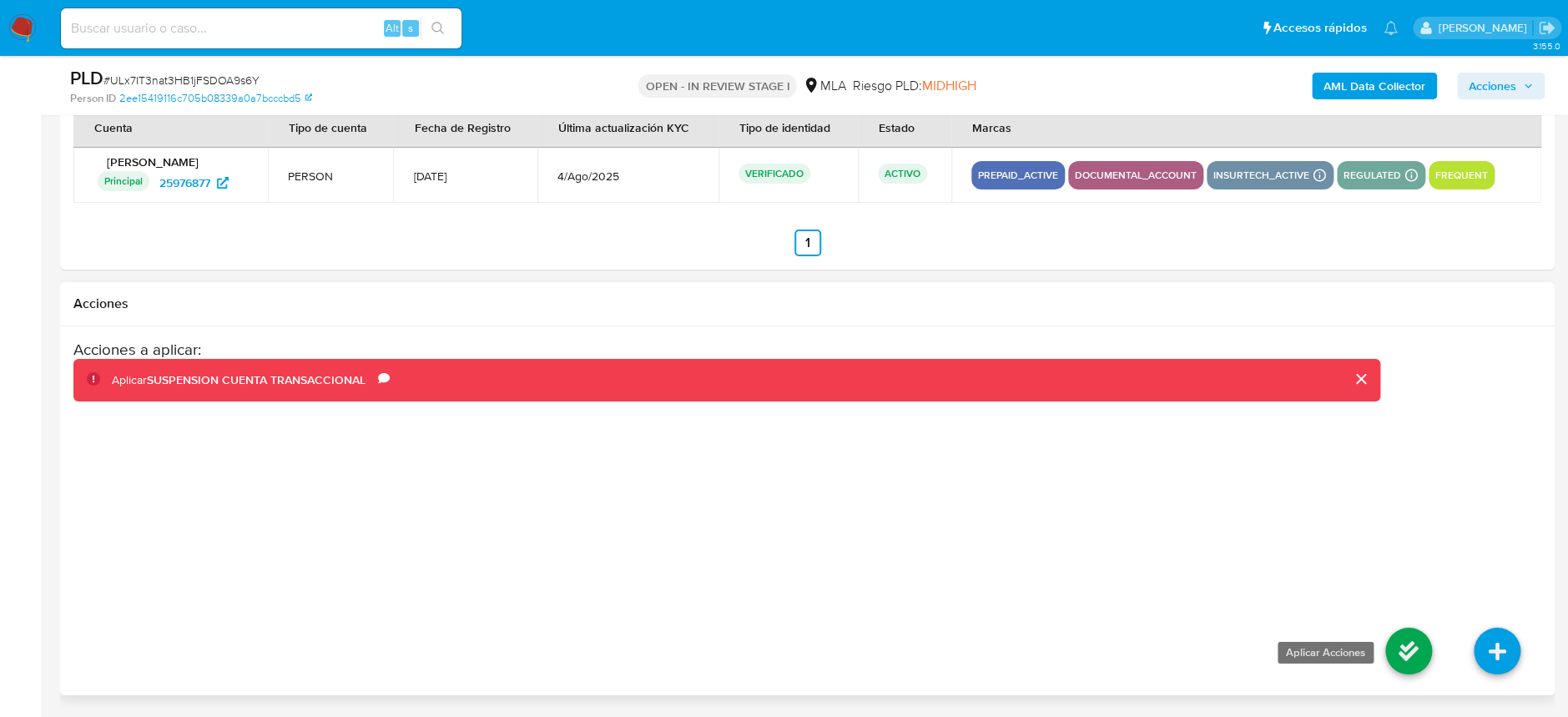
click at [1397, 644] on icon at bounding box center [1408, 651] width 46 height 46
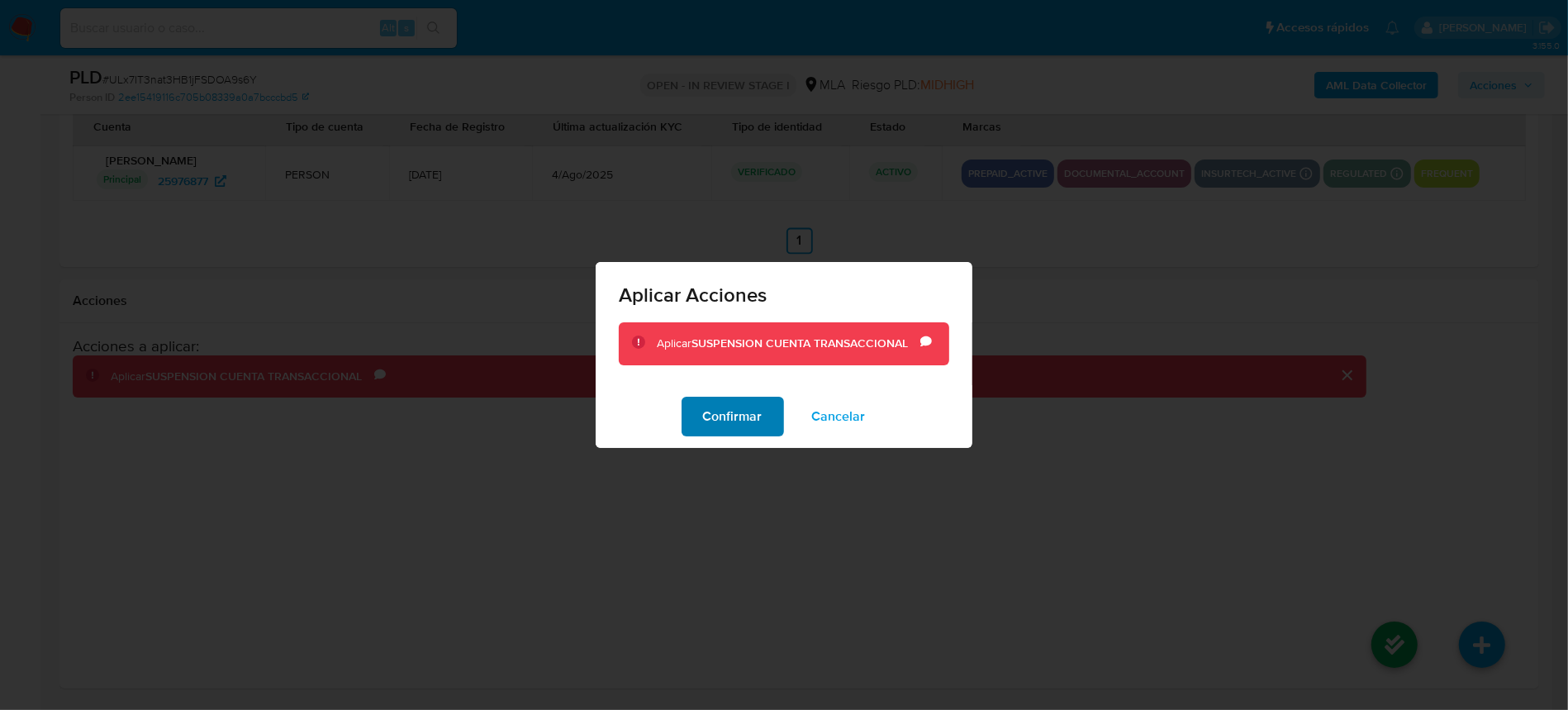
click at [729, 405] on span "Confirmar" at bounding box center [733, 416] width 59 height 36
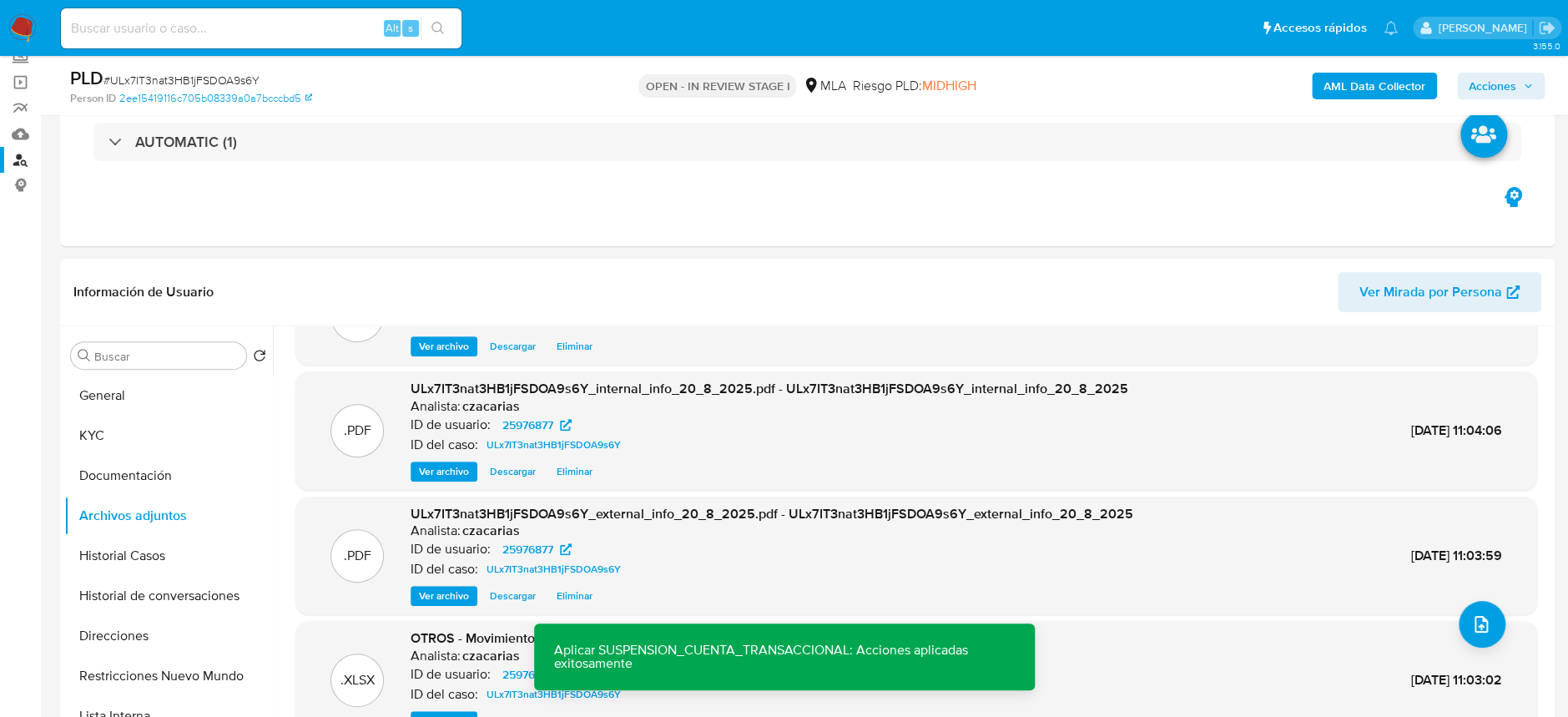
scroll to position [39, 0]
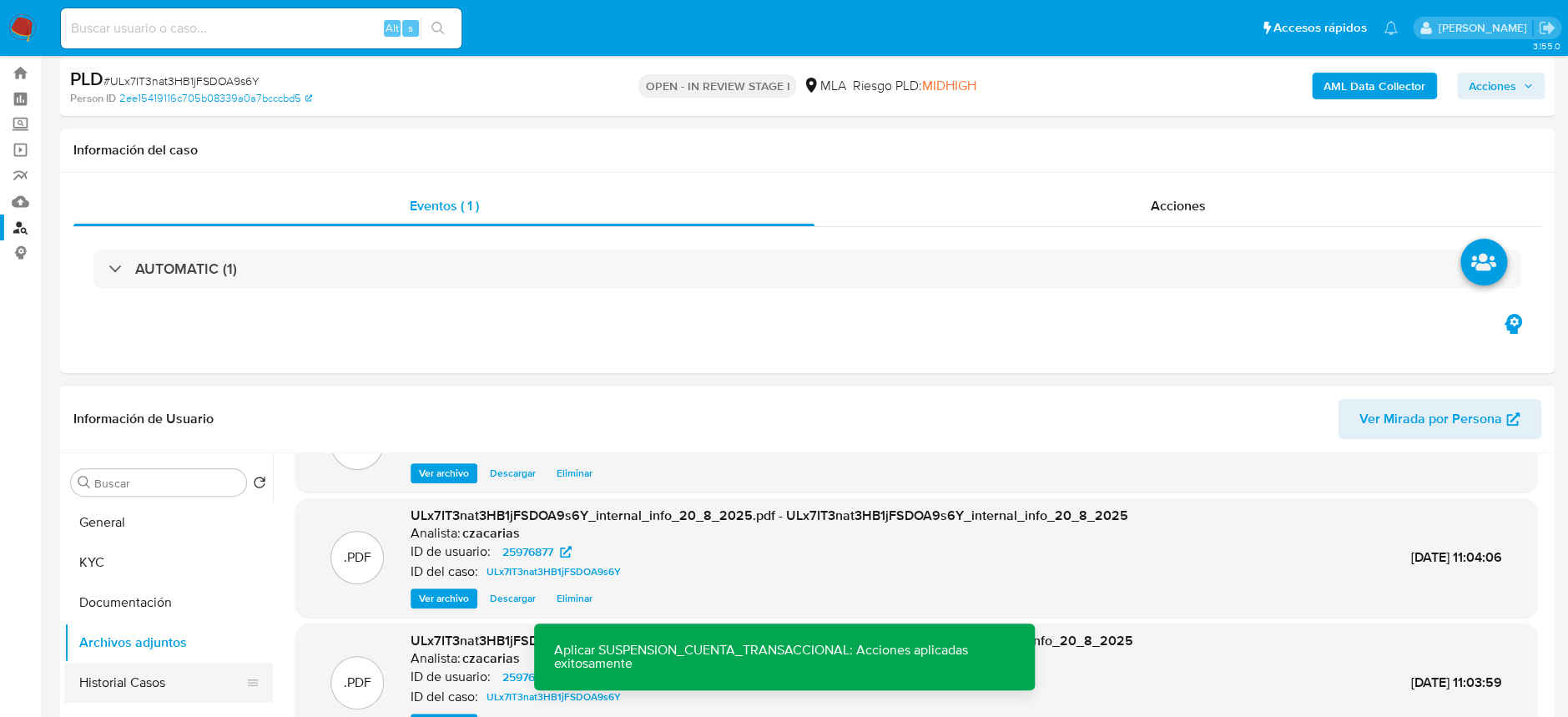
click at [137, 677] on button "Historial Casos" at bounding box center [162, 682] width 196 height 40
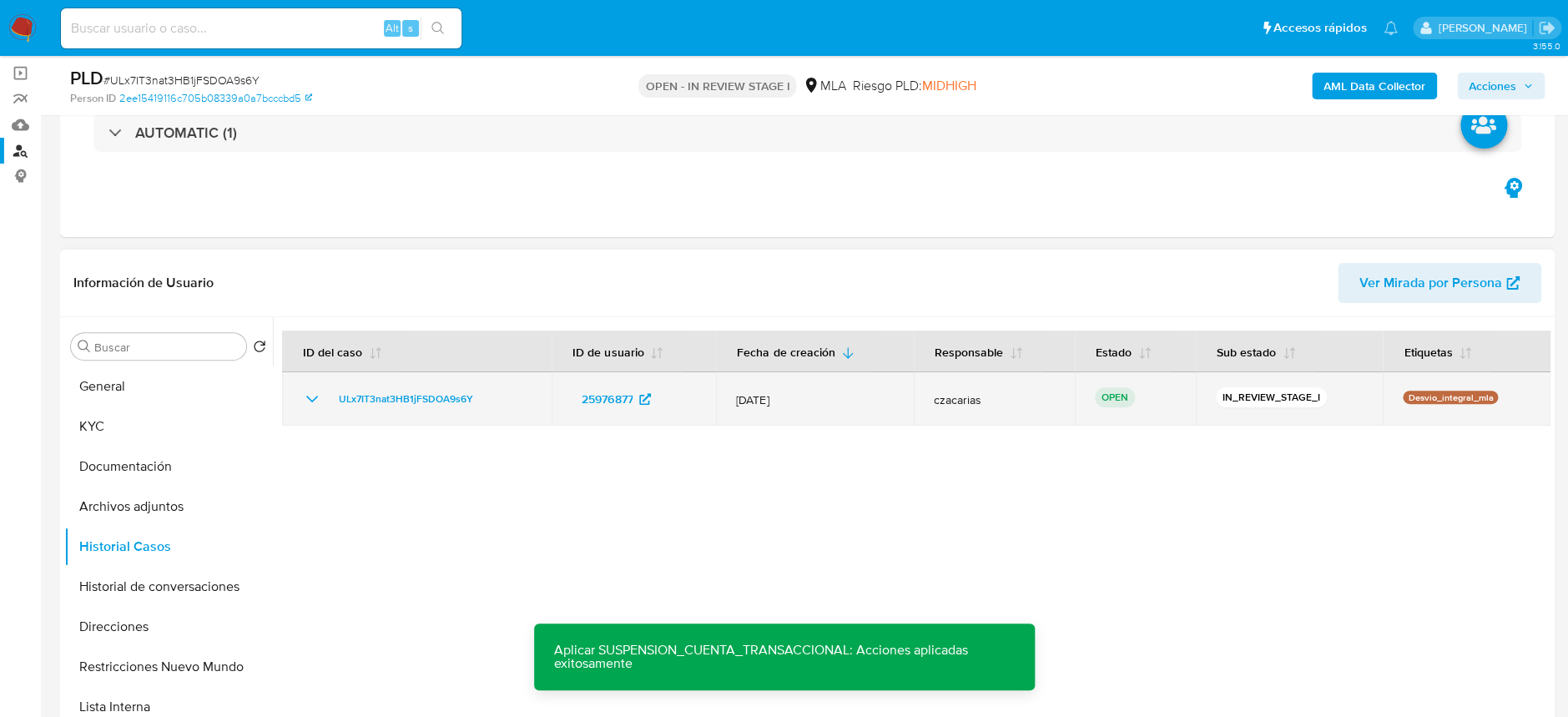
scroll to position [150, 0]
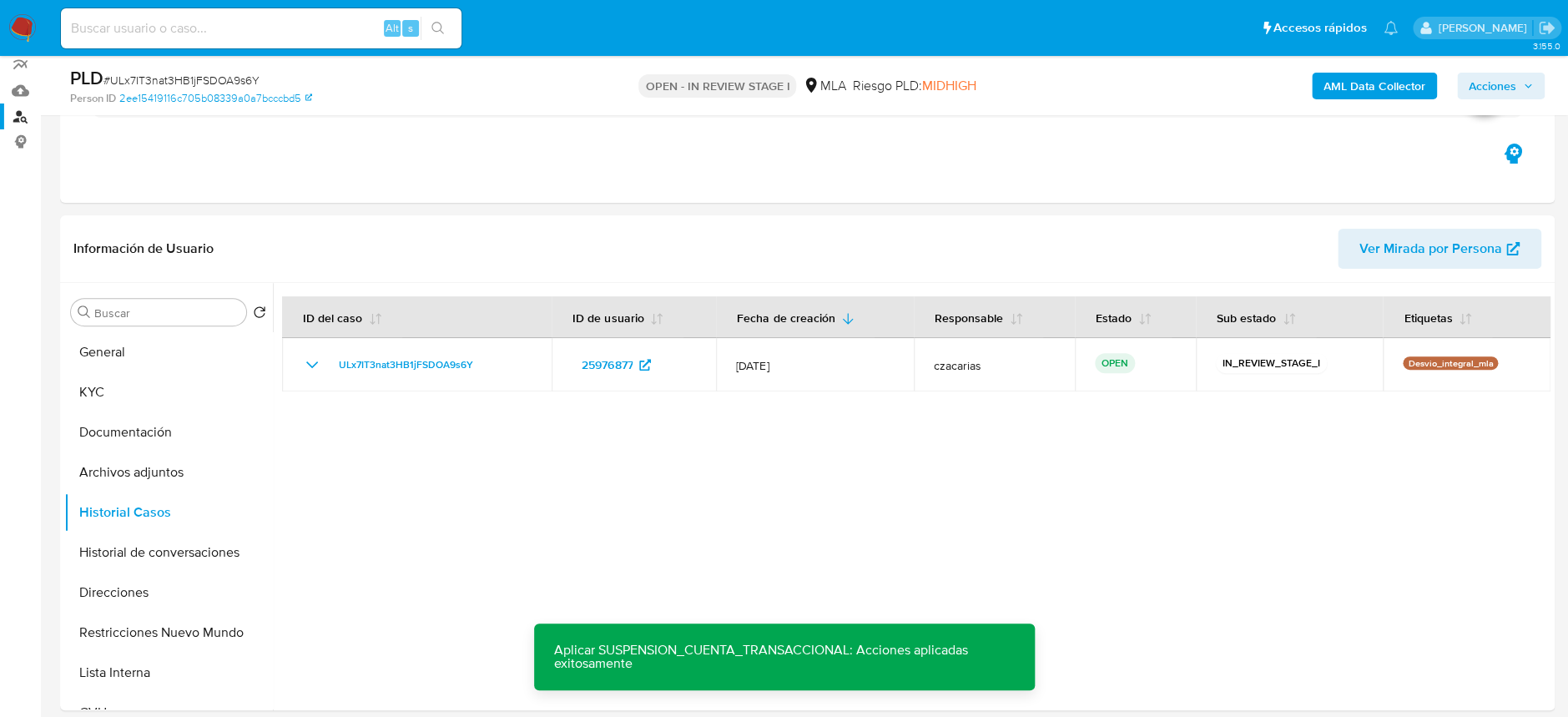
click at [1501, 88] on span "Acciones" at bounding box center [1491, 86] width 47 height 27
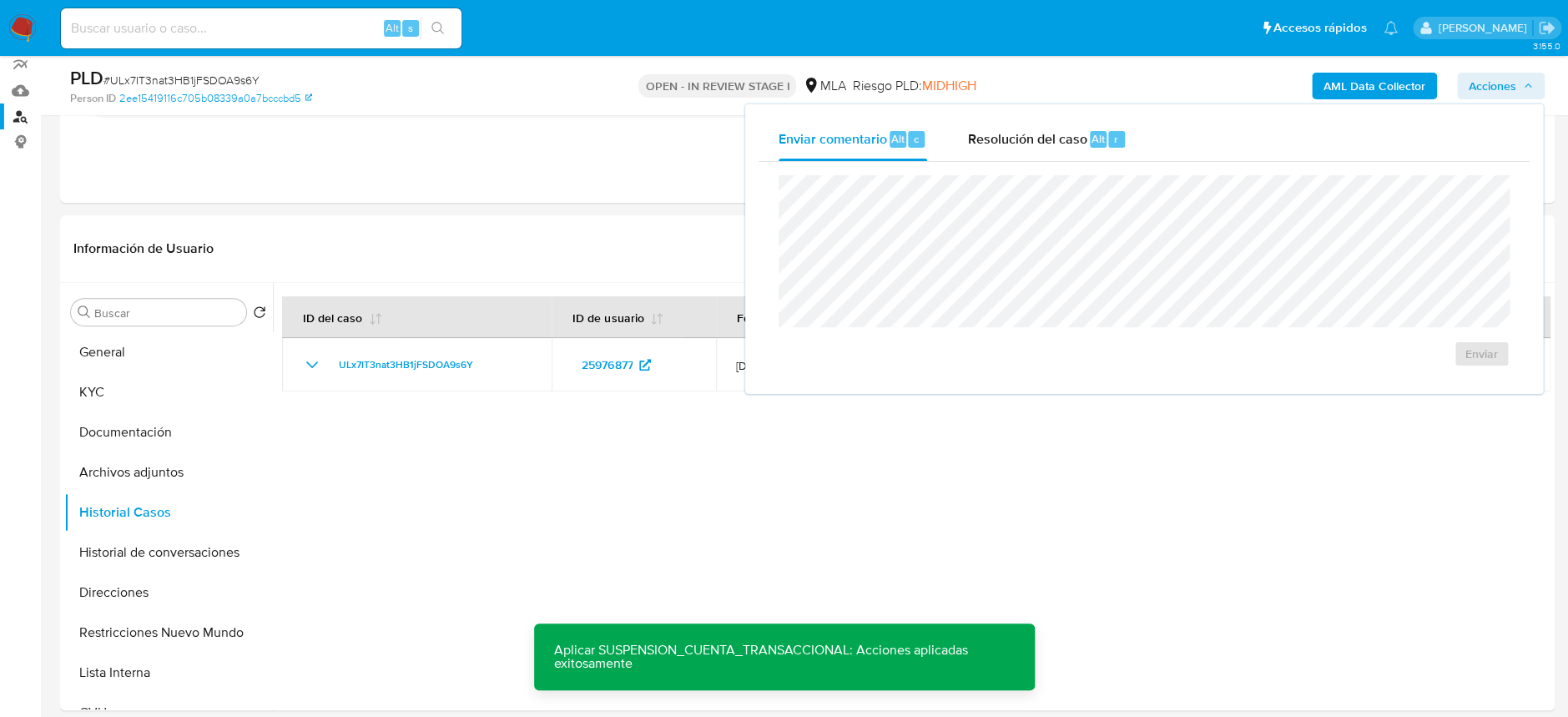
drag, startPoint x: 1002, startPoint y: 152, endPoint x: 1019, endPoint y: 171, distance: 25.5
click at [1004, 153] on div "Resolución del caso Alt r" at bounding box center [1046, 139] width 159 height 44
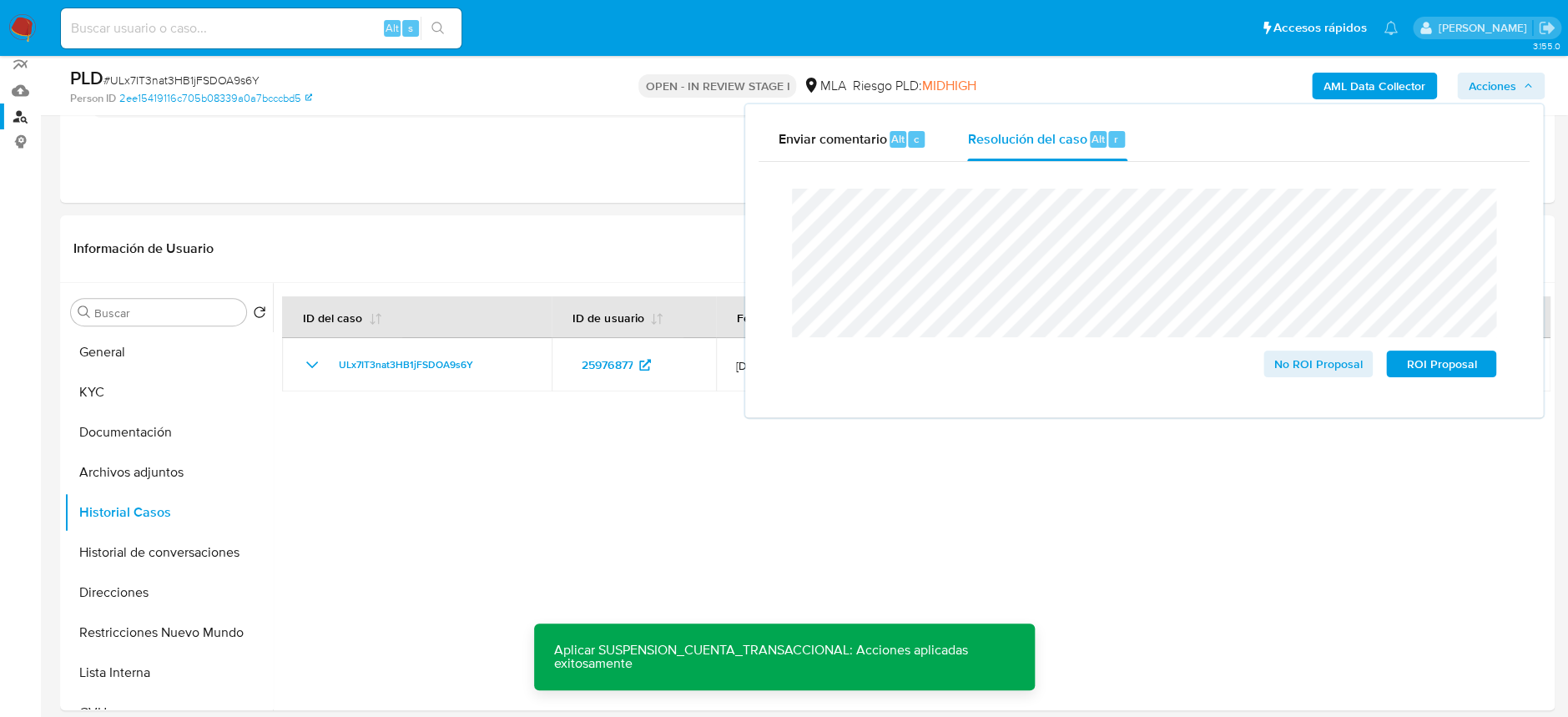
click at [170, 78] on span "# ULx7IT3nat3HB1jFSDOA9s6Y" at bounding box center [181, 80] width 156 height 17
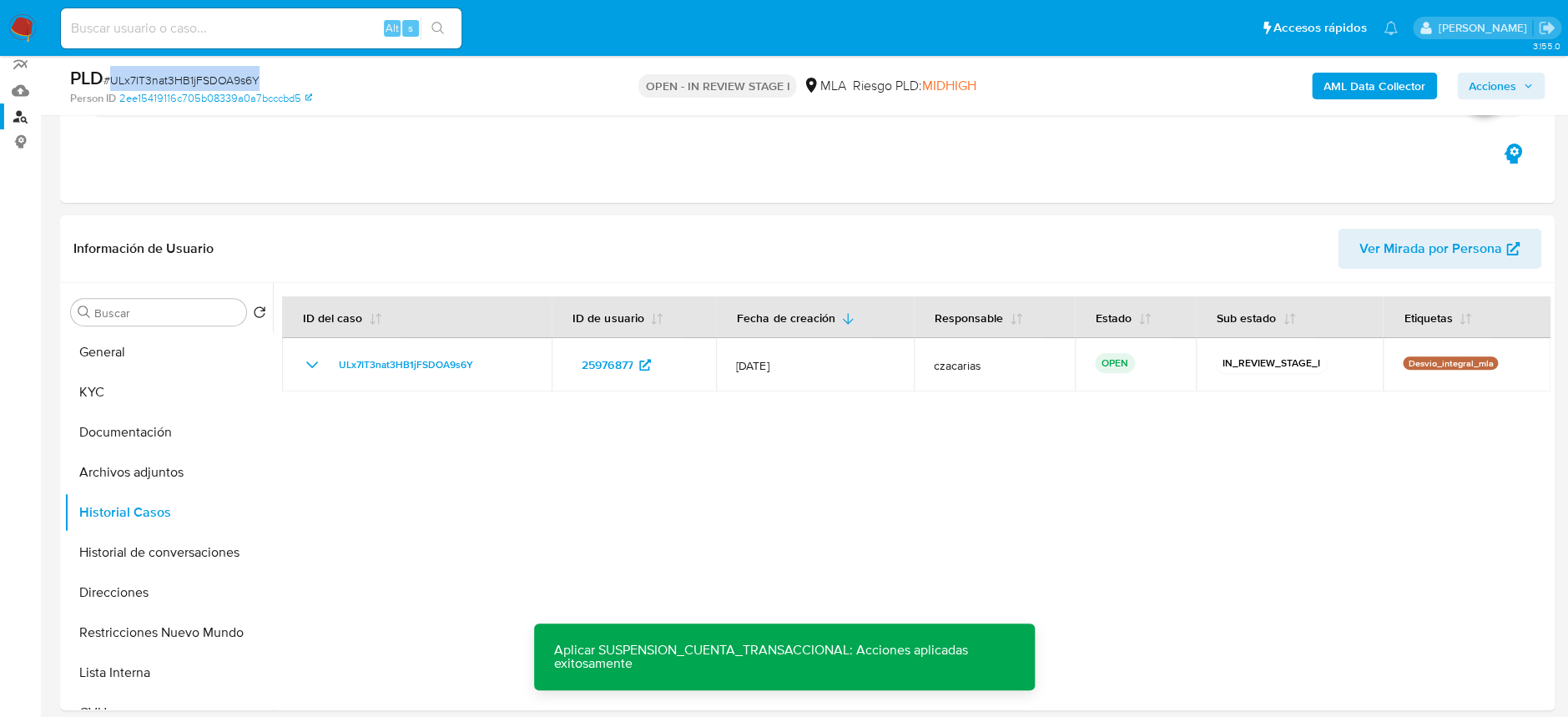
click at [170, 78] on span "# ULx7IT3nat3HB1jFSDOA9s6Y" at bounding box center [181, 80] width 156 height 17
copy span "ULx7IT3nat3HB1jFSDOA9s6Y"
click at [1523, 87] on icon "button" at bounding box center [1527, 86] width 10 height 10
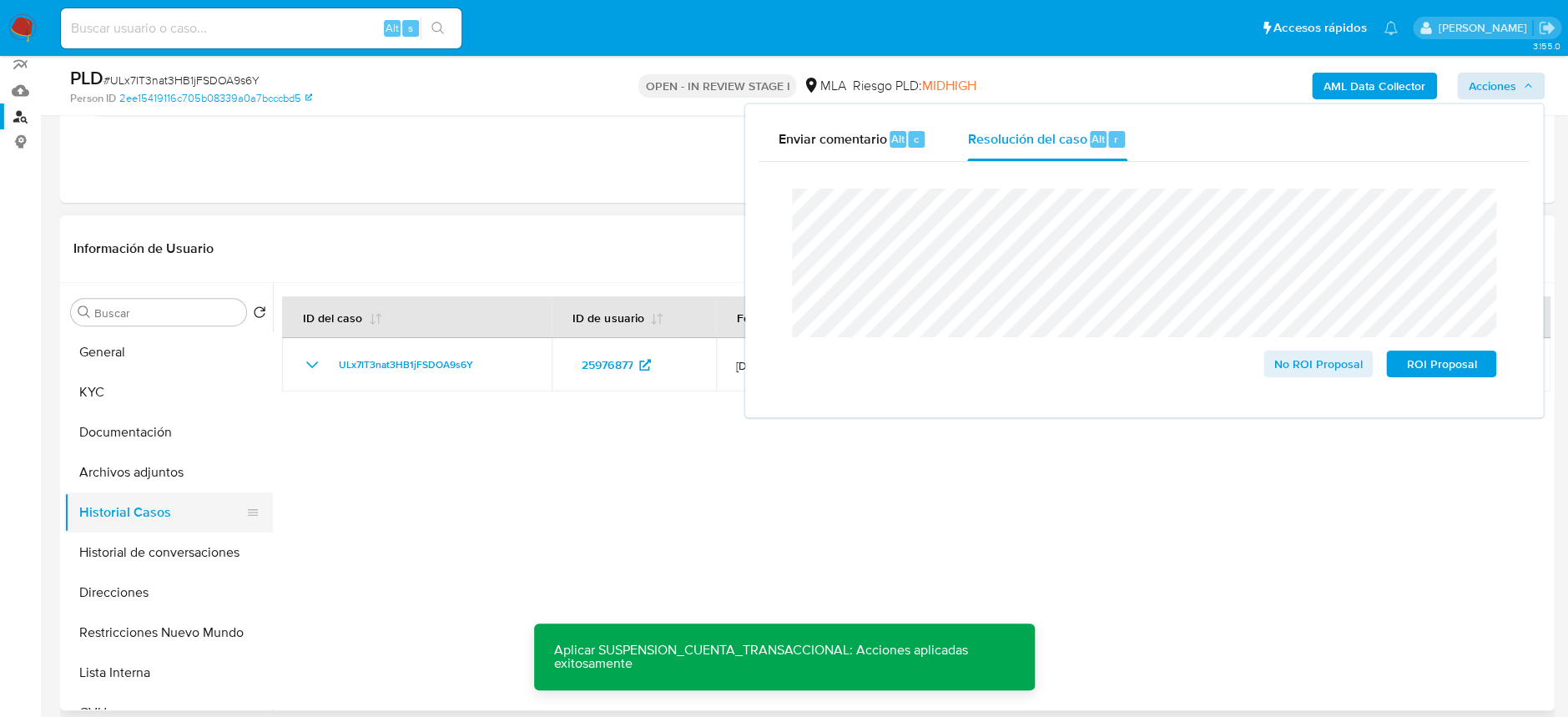
drag, startPoint x: 138, startPoint y: 626, endPoint x: 164, endPoint y: 500, distance: 128.7
click at [139, 626] on button "Restricciones Nuevo Mundo" at bounding box center [168, 632] width 208 height 40
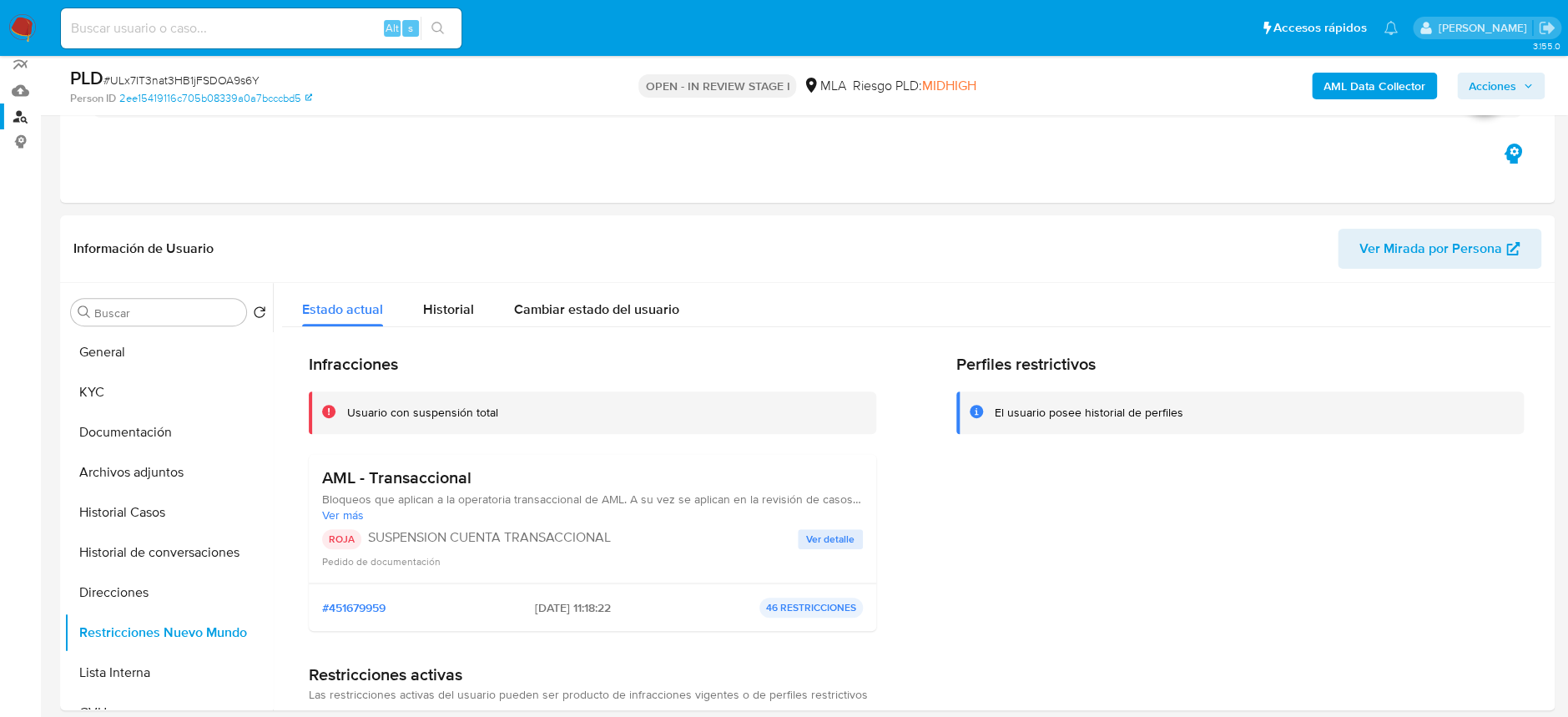
click at [1489, 95] on span "Acciones" at bounding box center [1491, 86] width 47 height 27
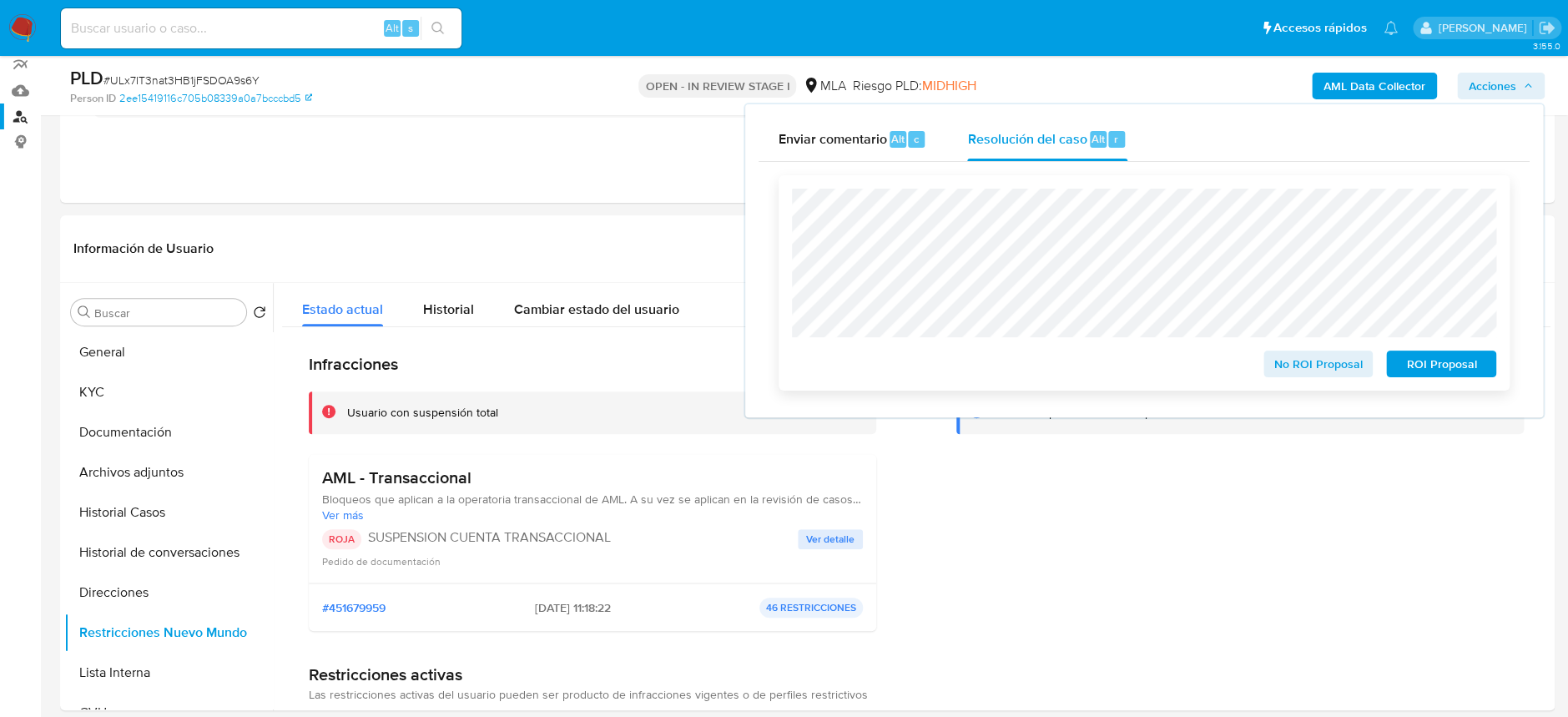
click at [1414, 366] on span "ROI Proposal" at bounding box center [1440, 364] width 87 height 23
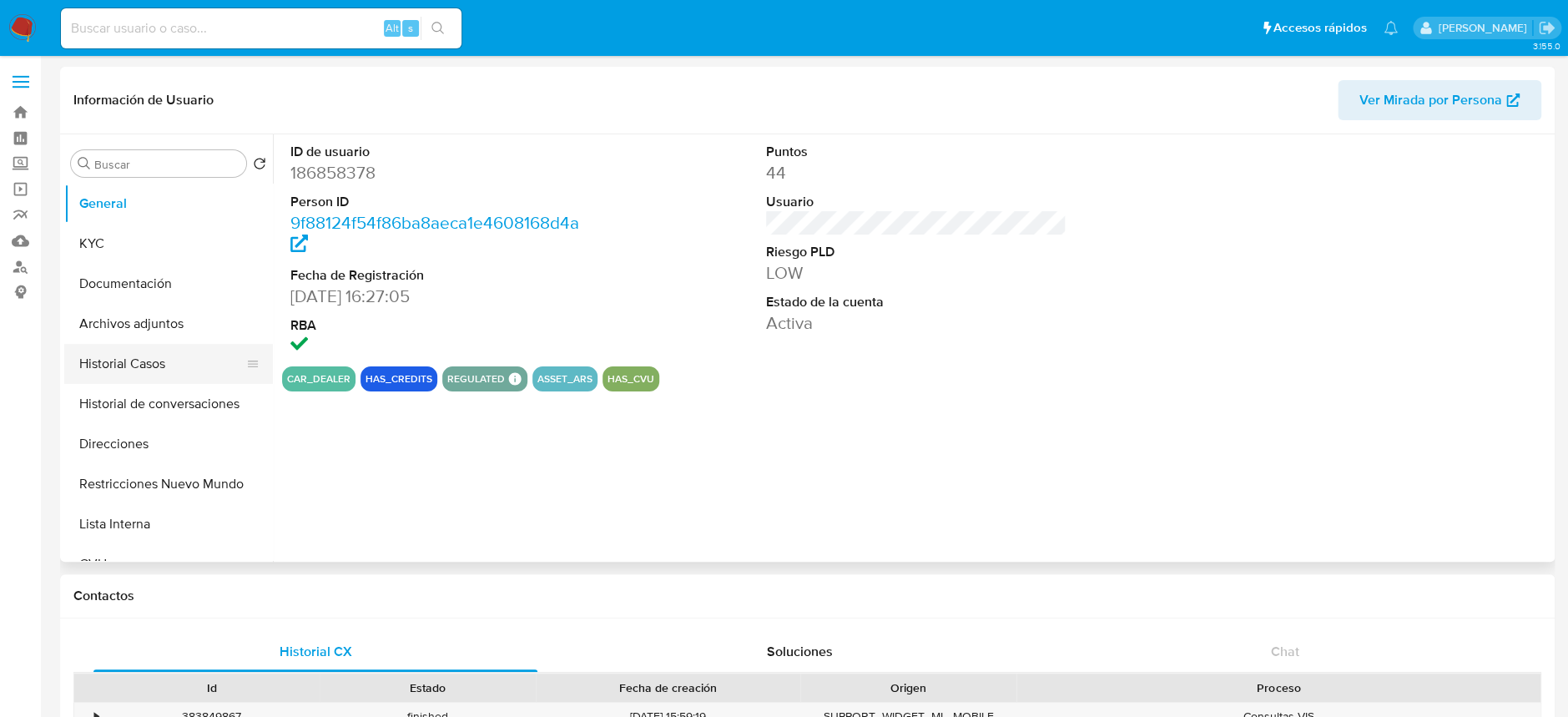
click at [148, 351] on button "Historial Casos" at bounding box center [162, 364] width 196 height 40
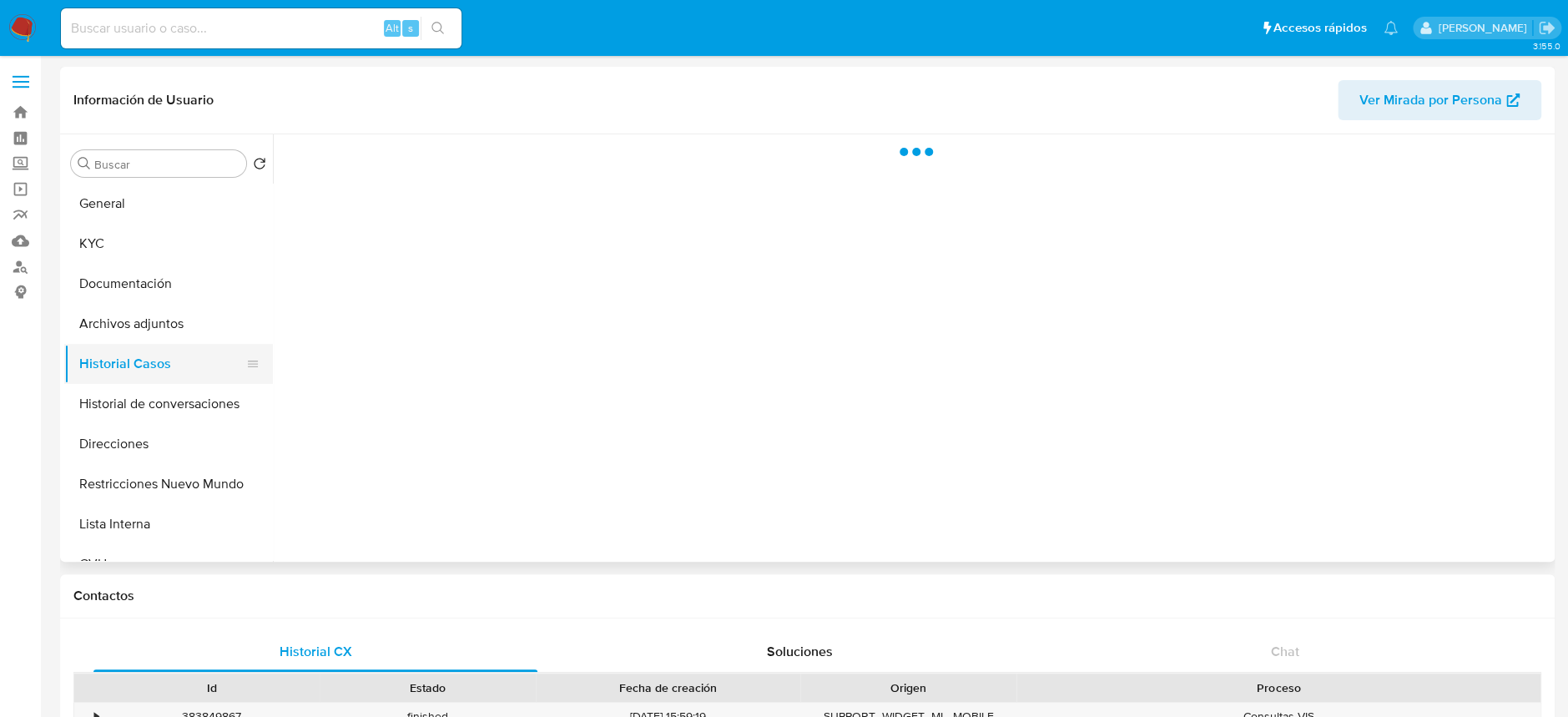
select select "10"
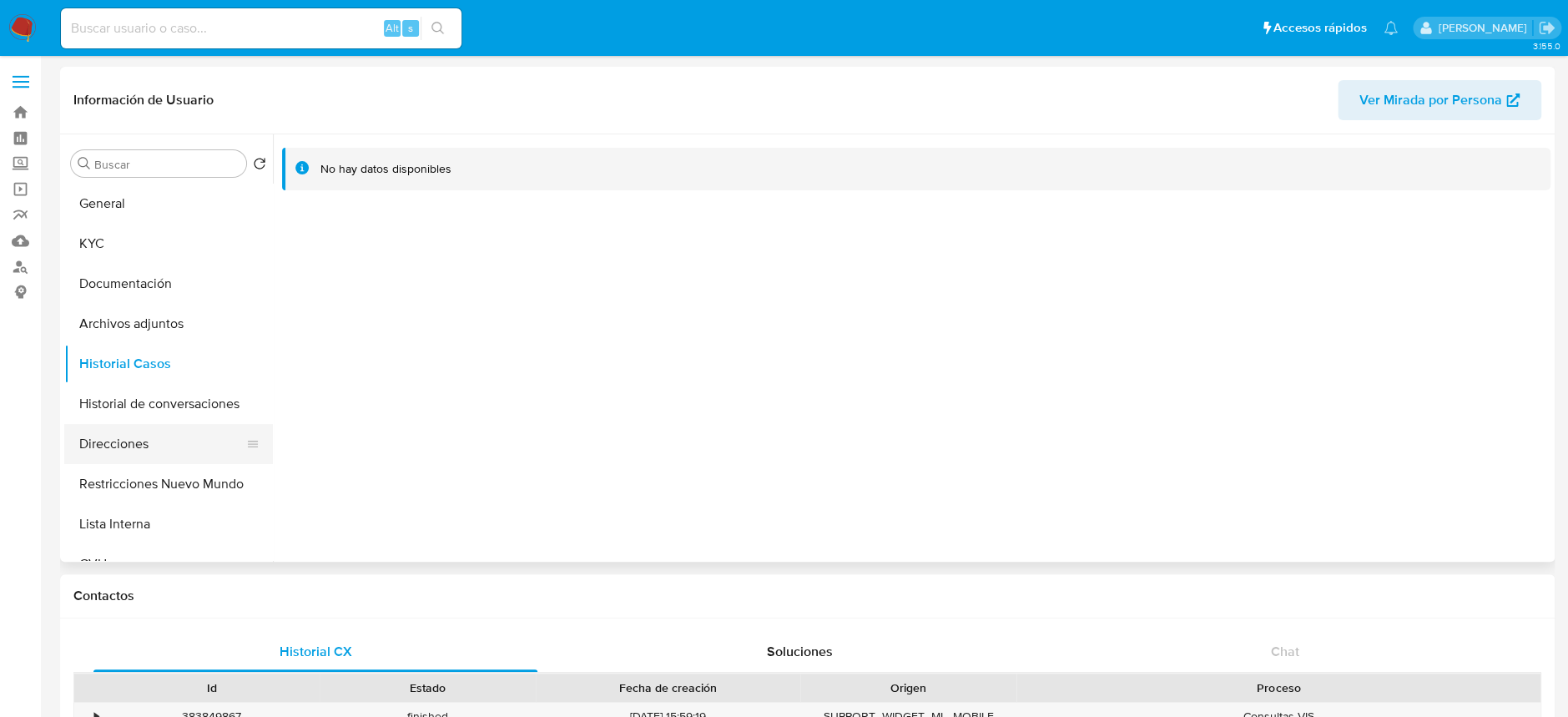
click at [156, 449] on button "Direcciones" at bounding box center [162, 443] width 196 height 40
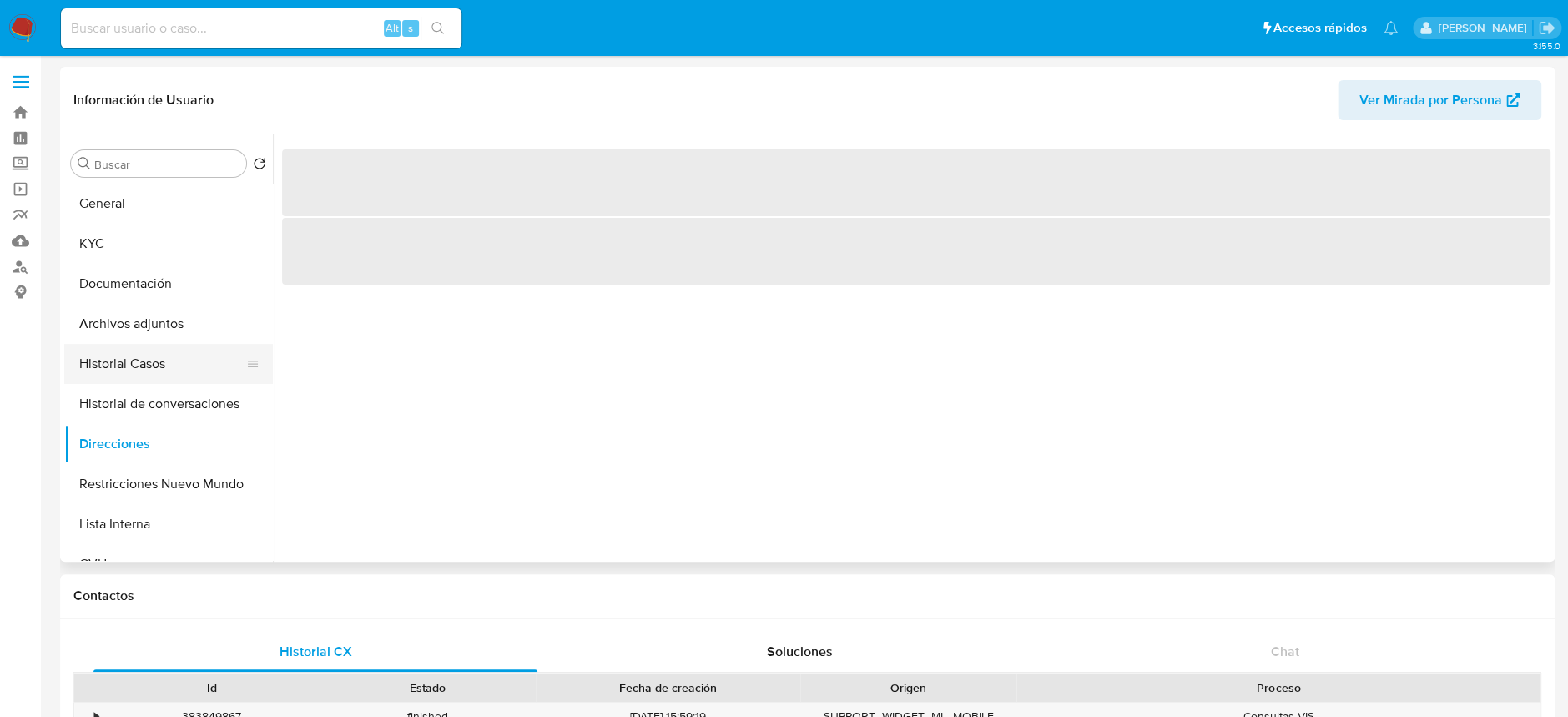
click at [142, 358] on button "Historial Casos" at bounding box center [162, 364] width 196 height 40
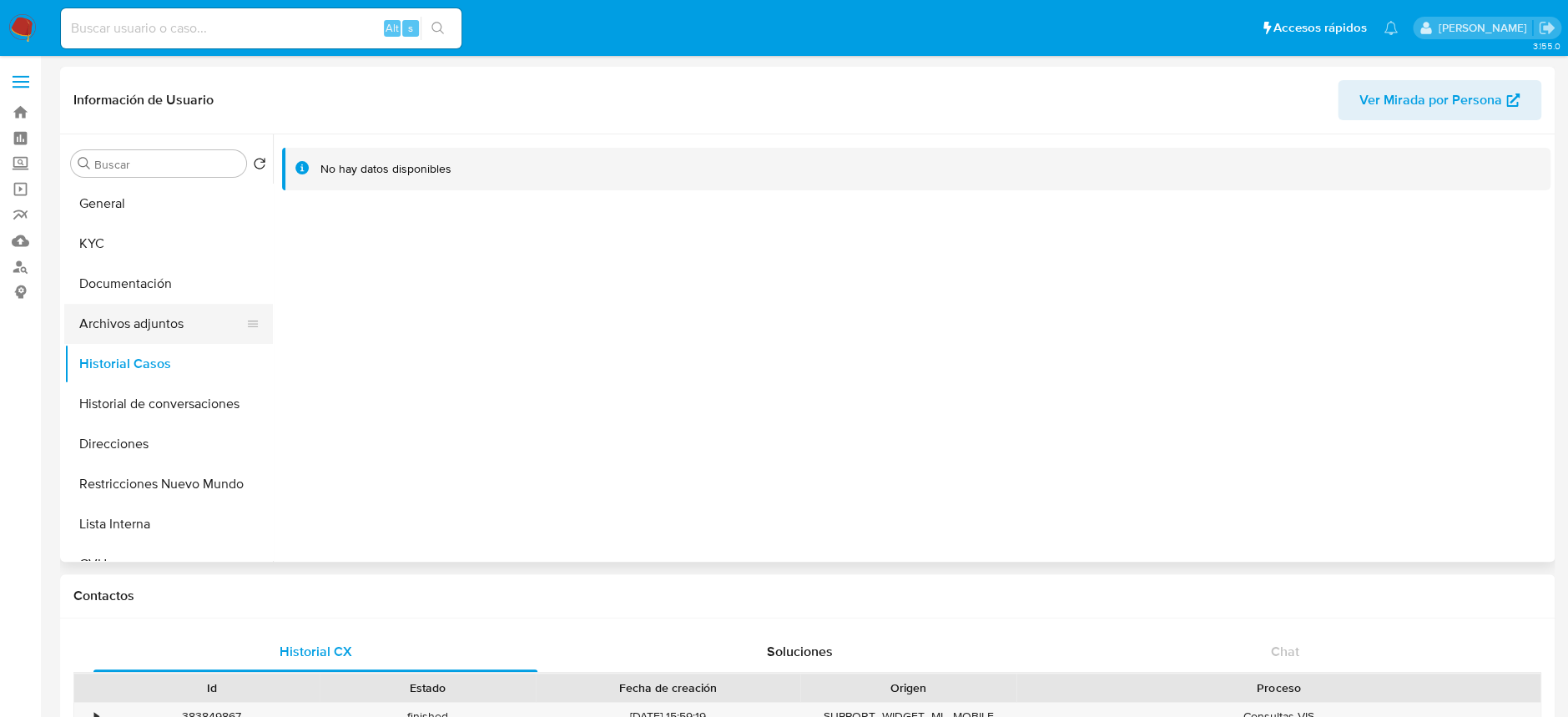
click at [145, 322] on button "Archivos adjuntos" at bounding box center [162, 324] width 196 height 40
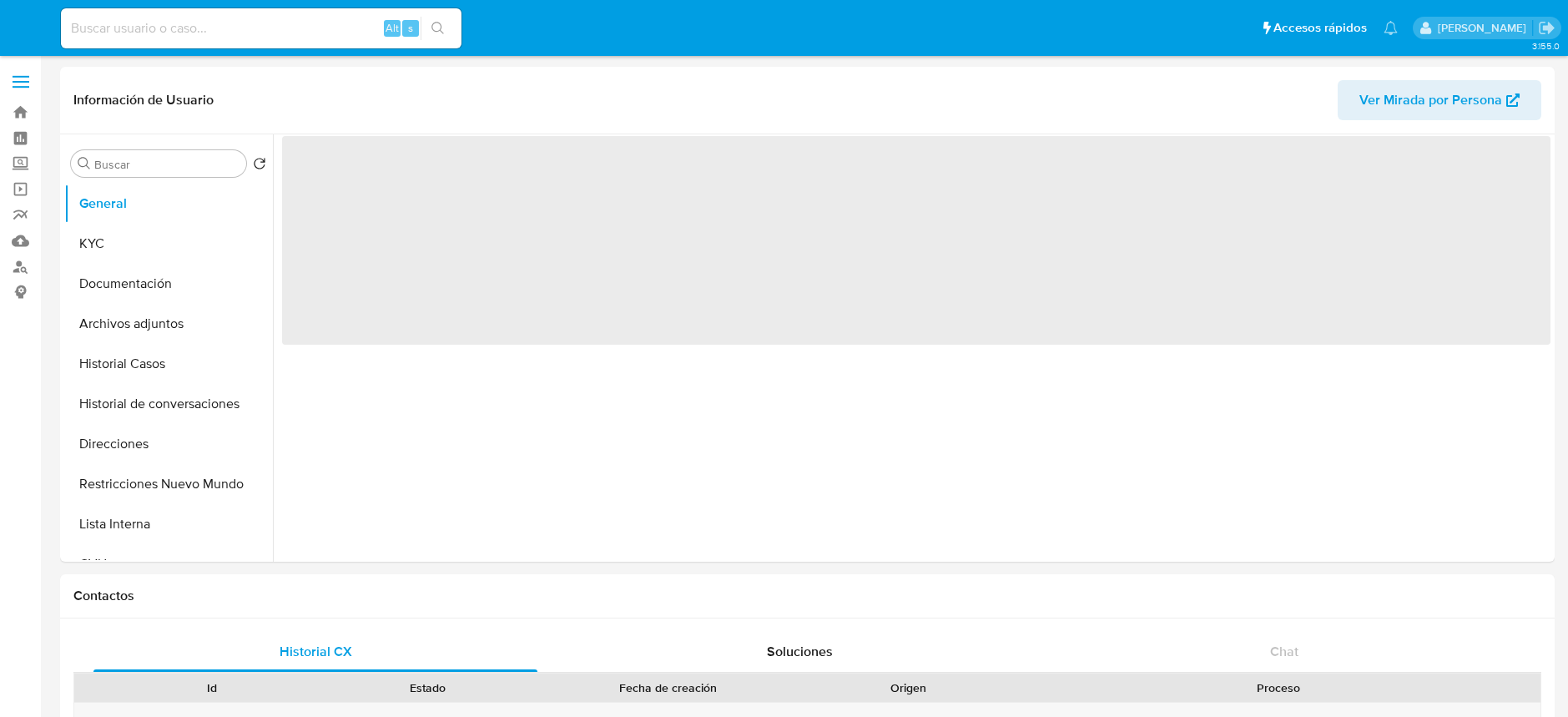
select select "10"
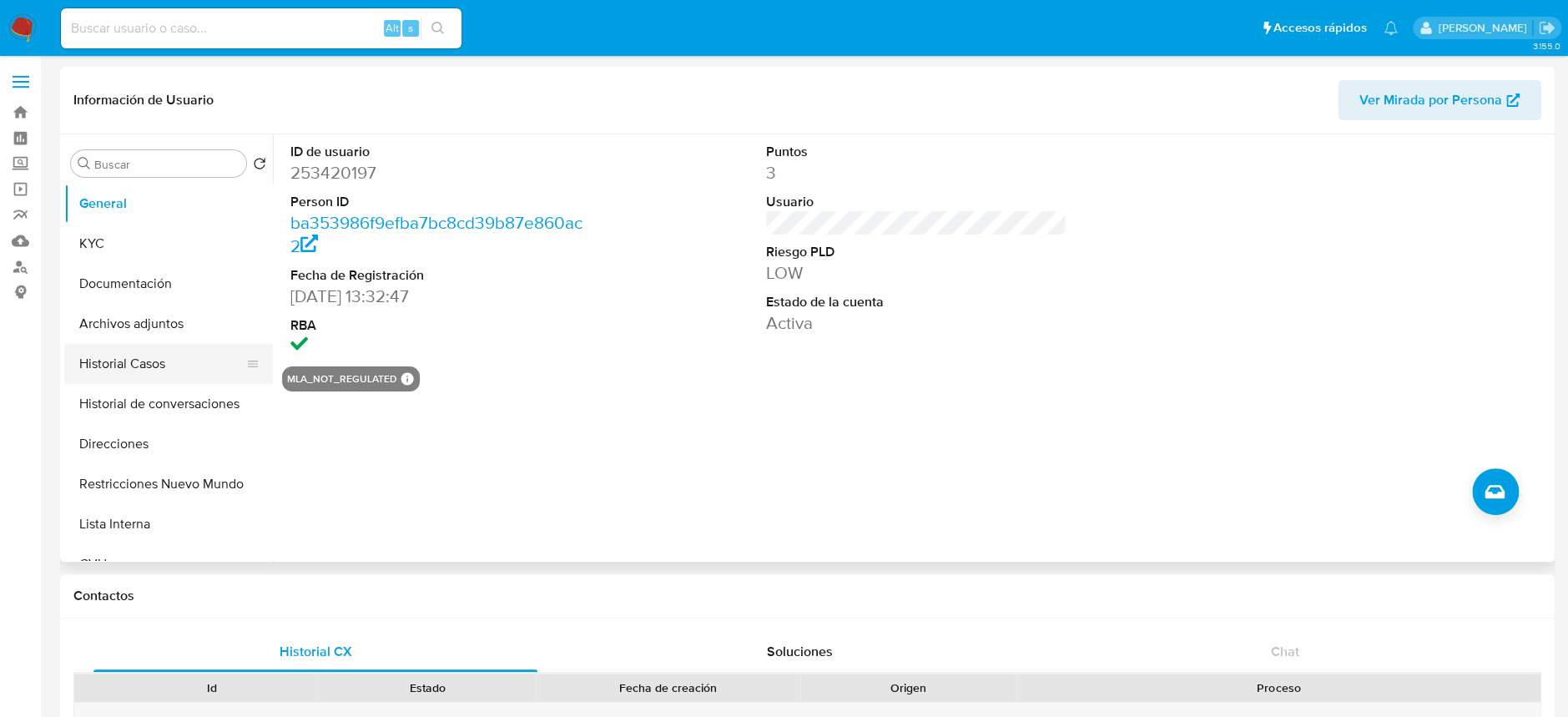
drag, startPoint x: 130, startPoint y: 334, endPoint x: 136, endPoint y: 354, distance: 20.9
click at [130, 334] on button "Archivos adjuntos" at bounding box center [168, 324] width 208 height 40
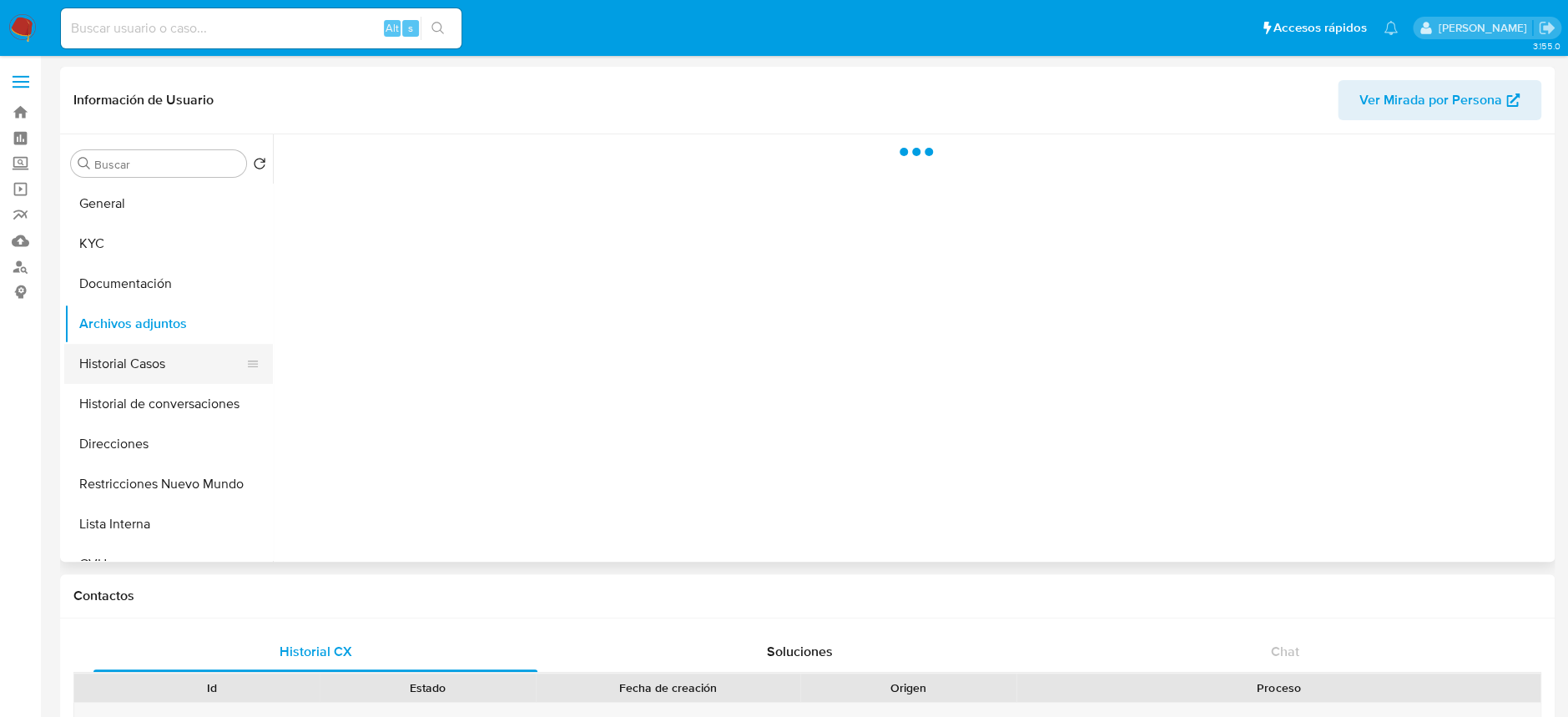
click at [138, 364] on button "Historial Casos" at bounding box center [162, 364] width 196 height 40
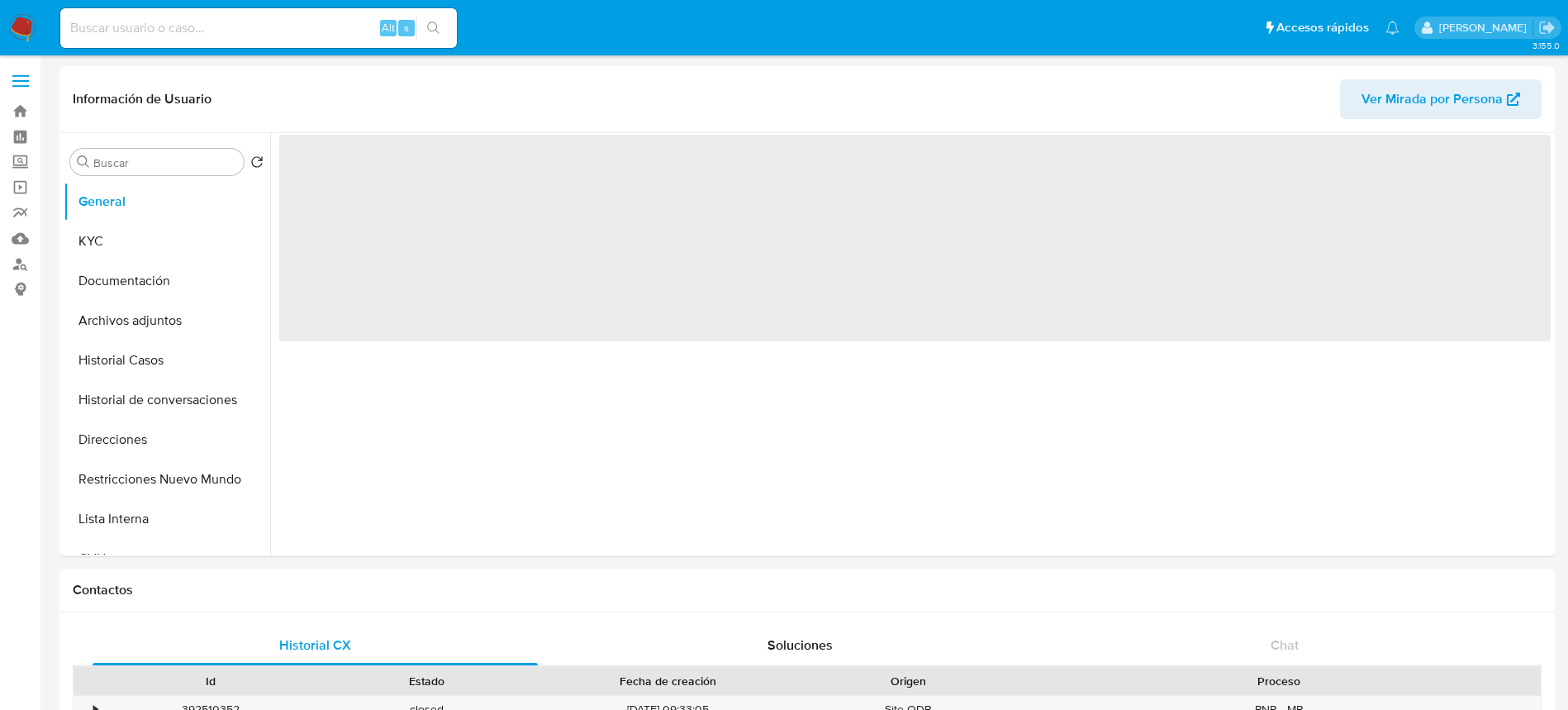
select select "10"
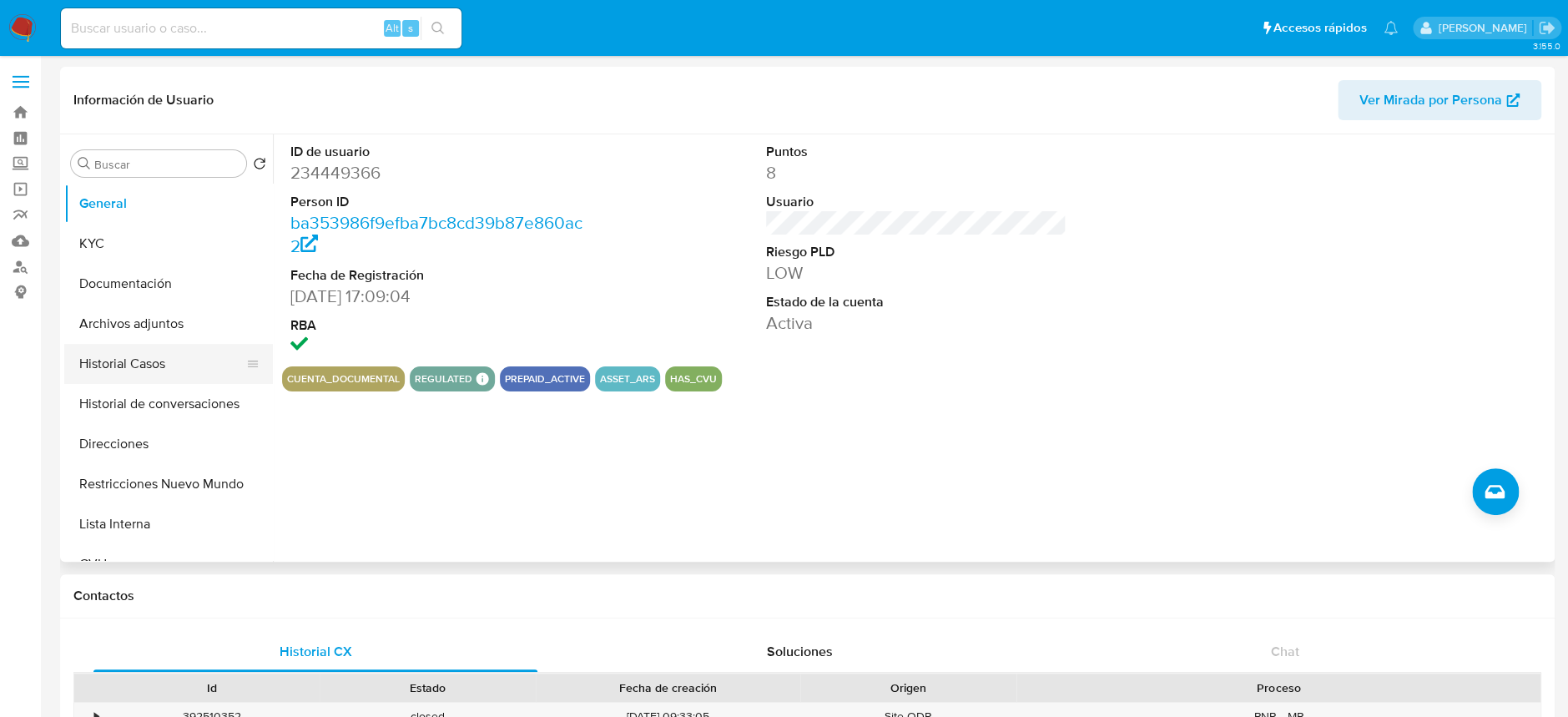
click at [162, 360] on button "Historial Casos" at bounding box center [162, 364] width 196 height 40
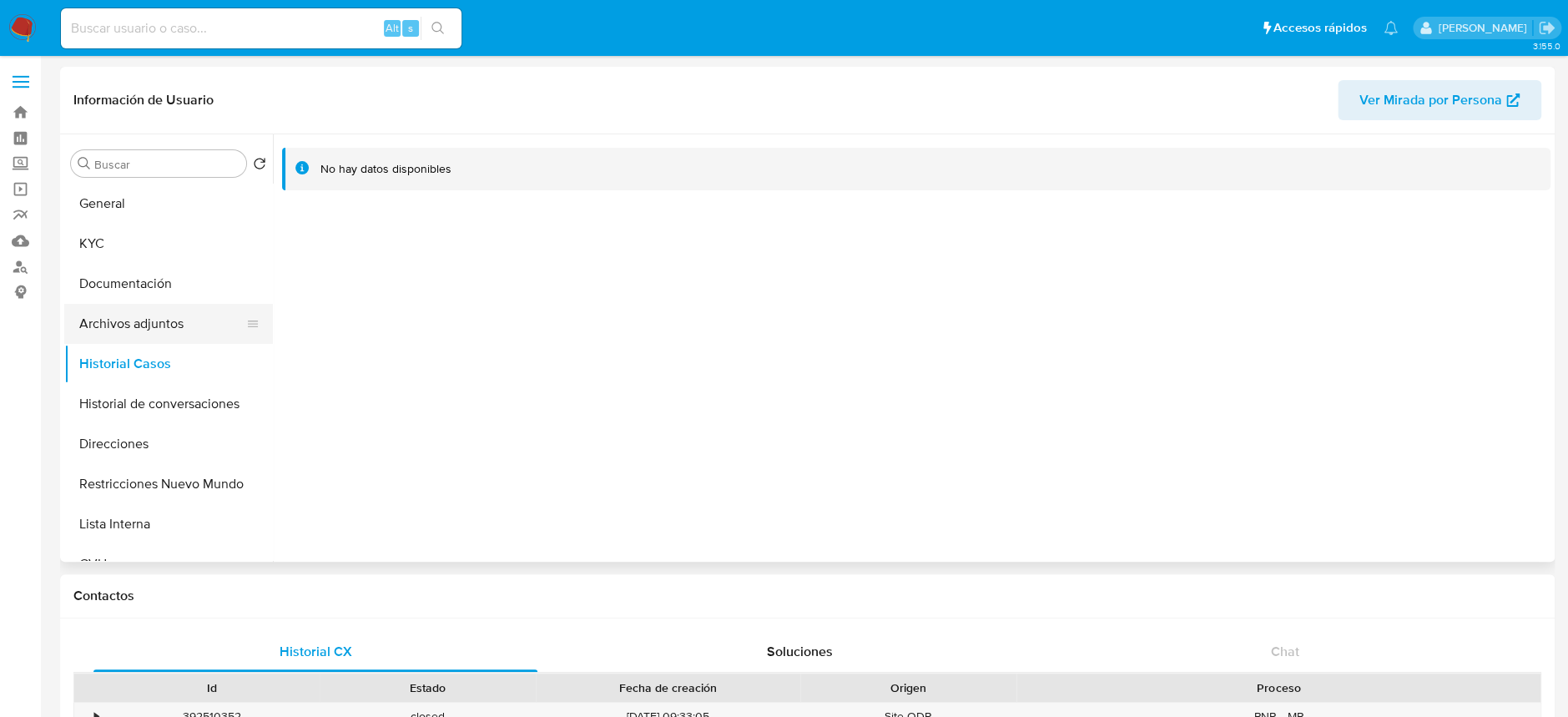
click at [152, 319] on button "Archivos adjuntos" at bounding box center [162, 324] width 196 height 40
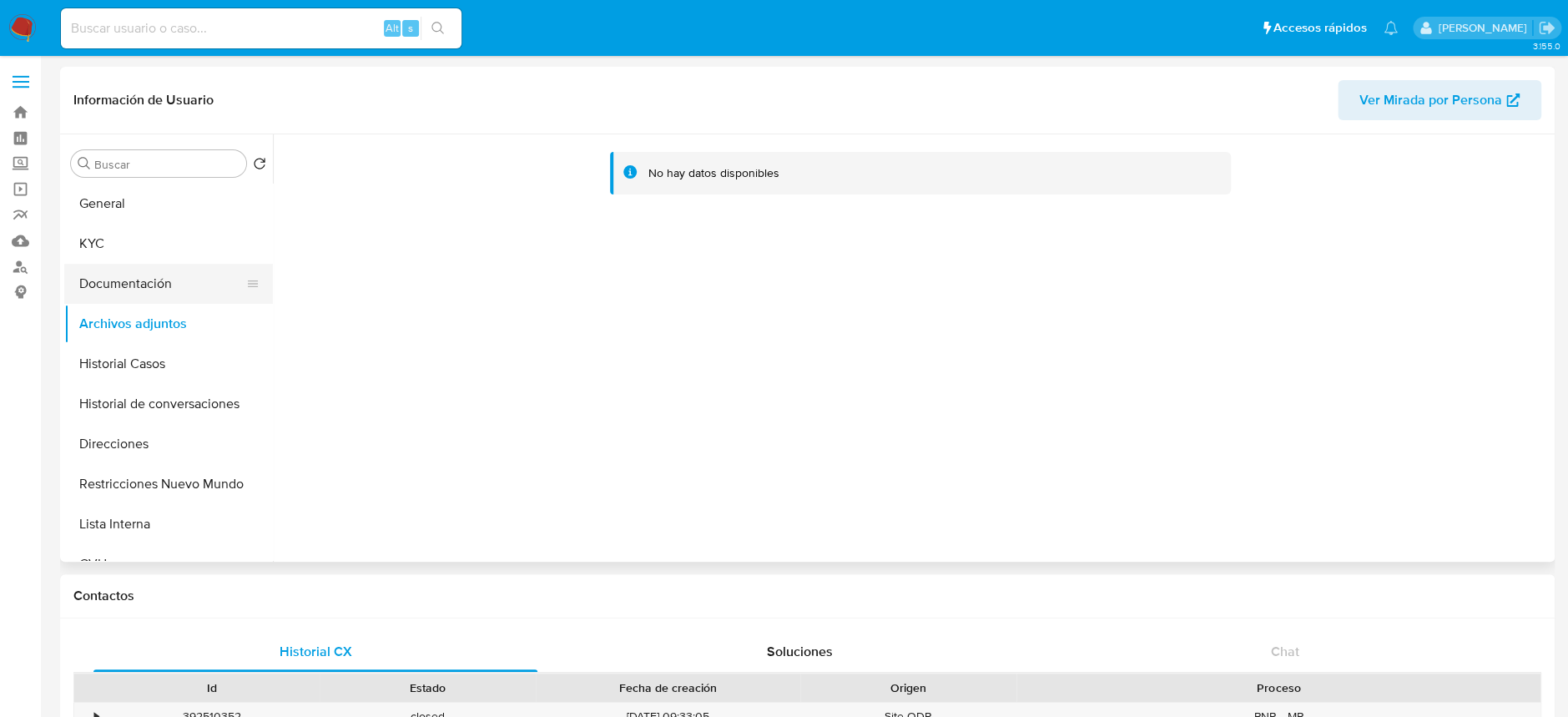
click at [158, 291] on button "Documentación" at bounding box center [162, 283] width 196 height 40
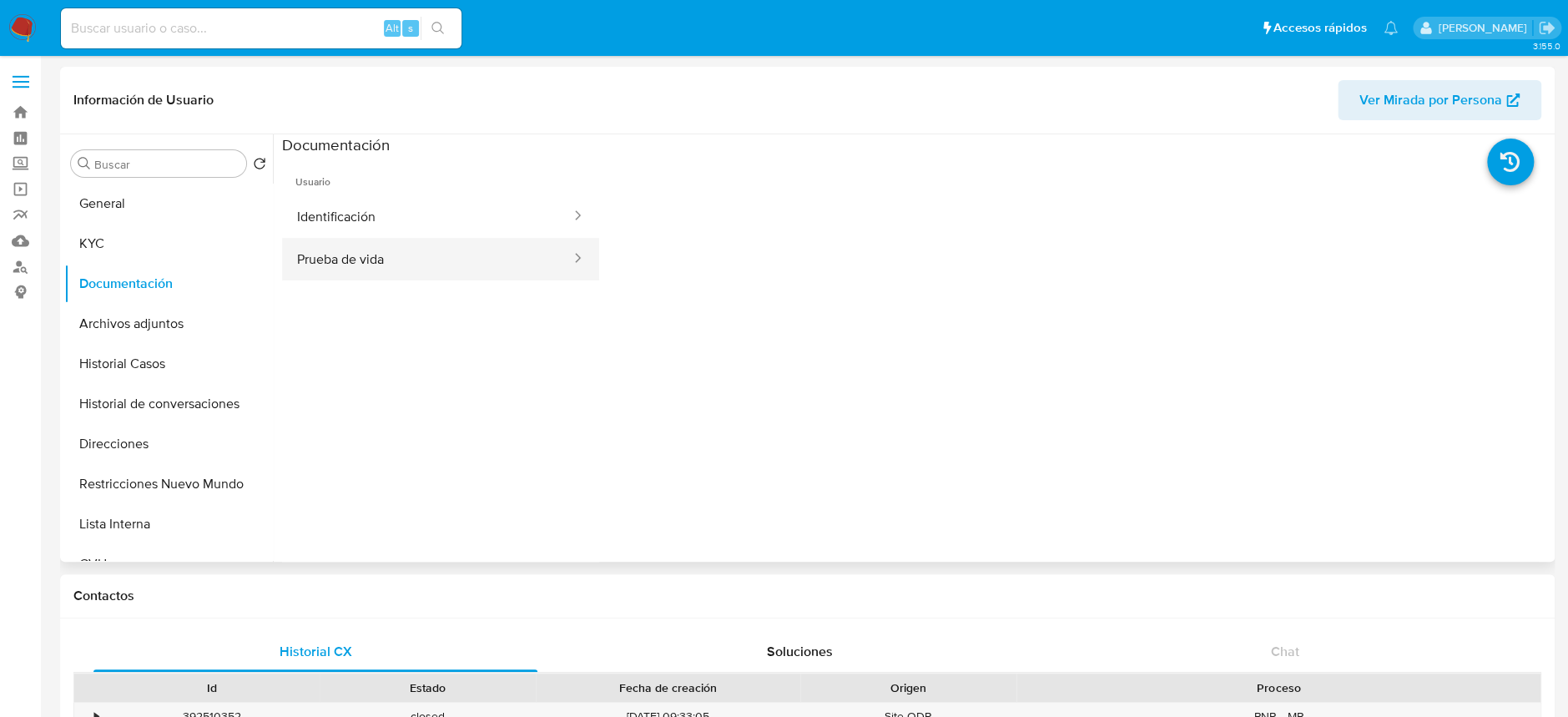
click at [452, 253] on button "Prueba de vida" at bounding box center [427, 259] width 290 height 43
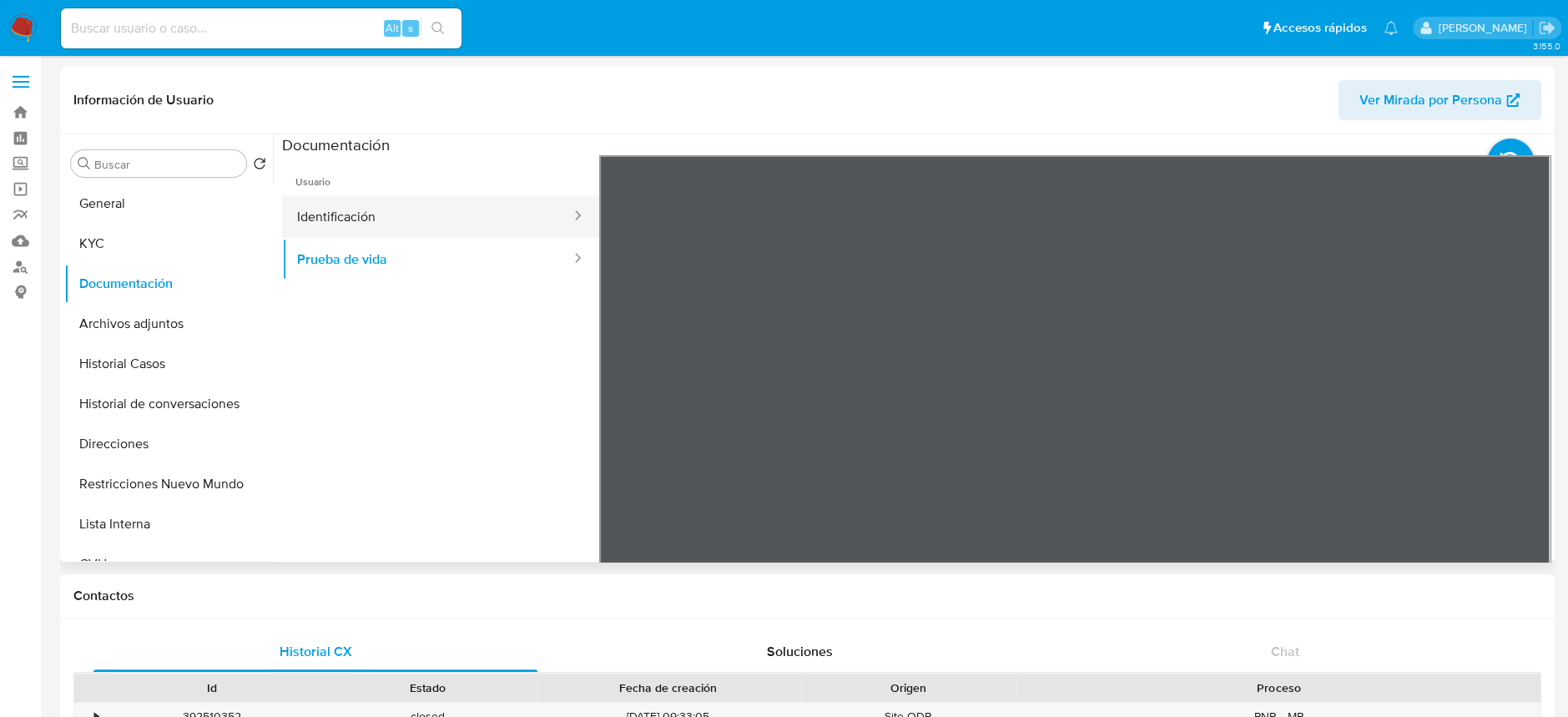
click at [455, 224] on button "Identificación" at bounding box center [427, 217] width 290 height 43
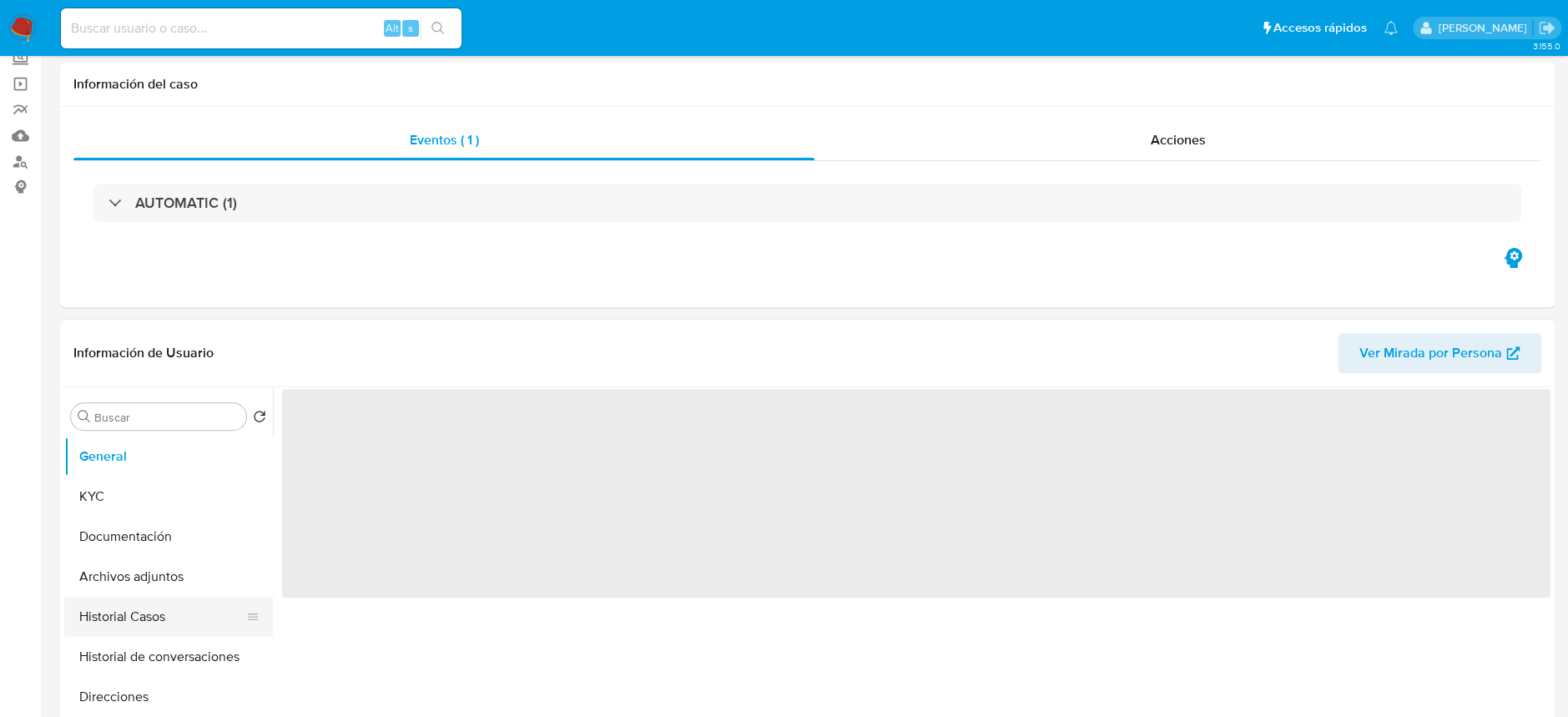
scroll to position [222, 0]
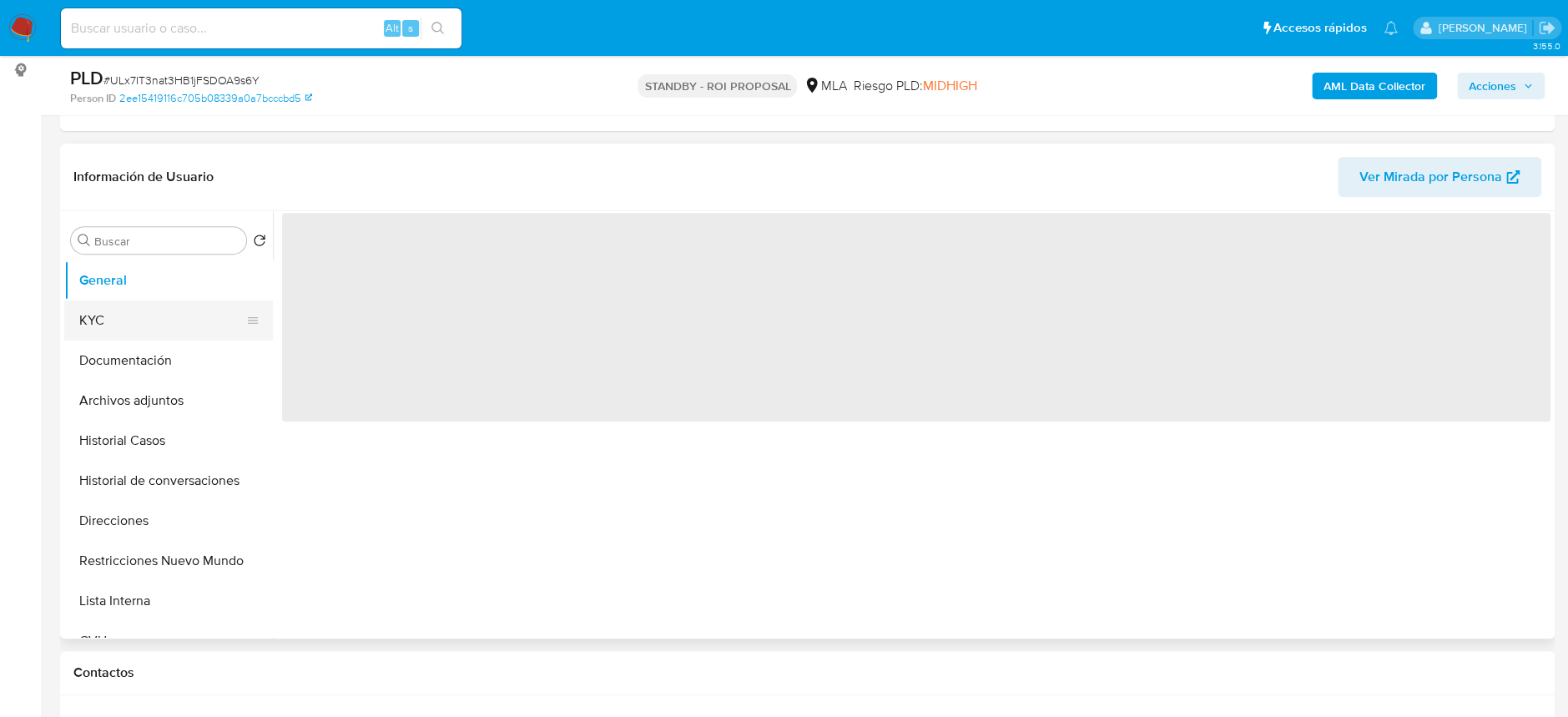
click at [144, 321] on button "KYC" at bounding box center [162, 320] width 196 height 40
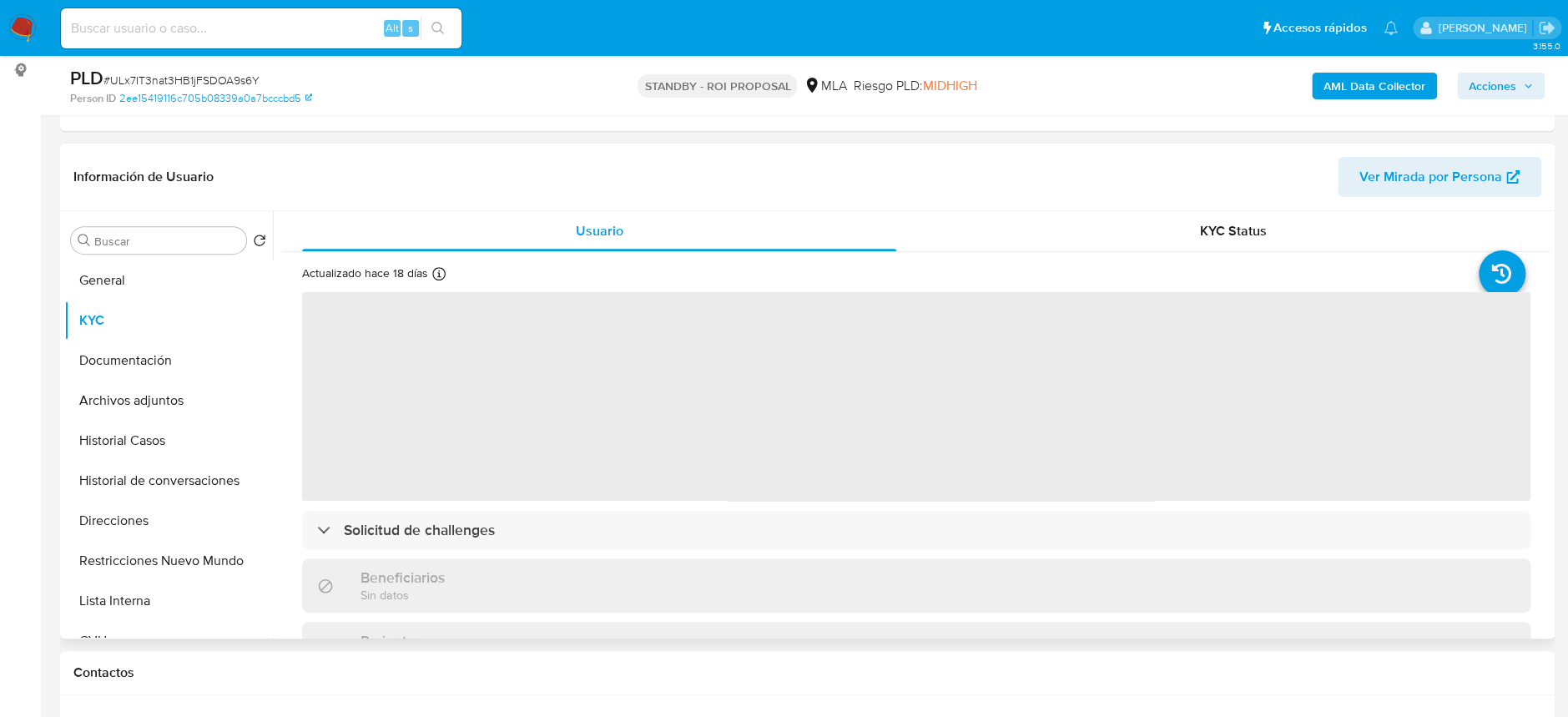
select select "10"
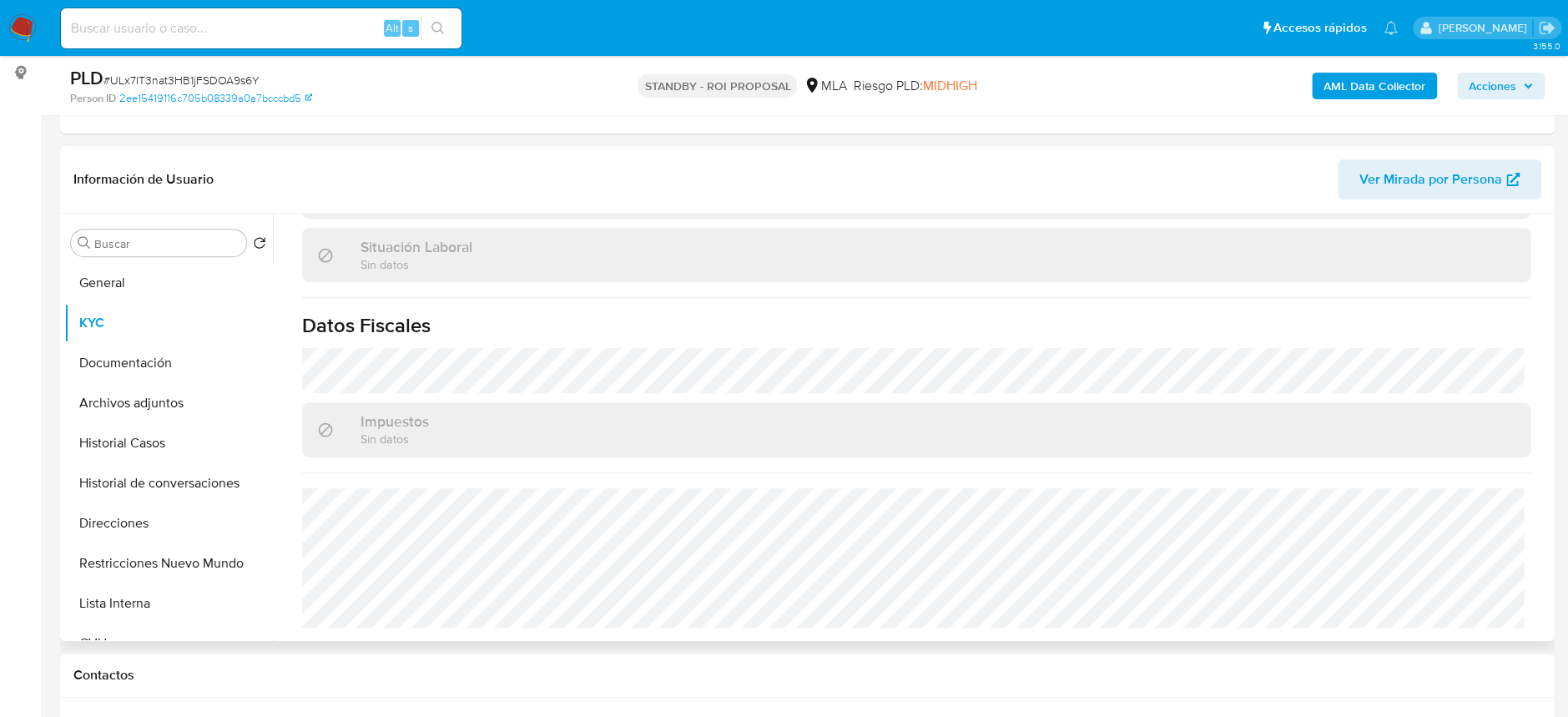
scroll to position [333, 0]
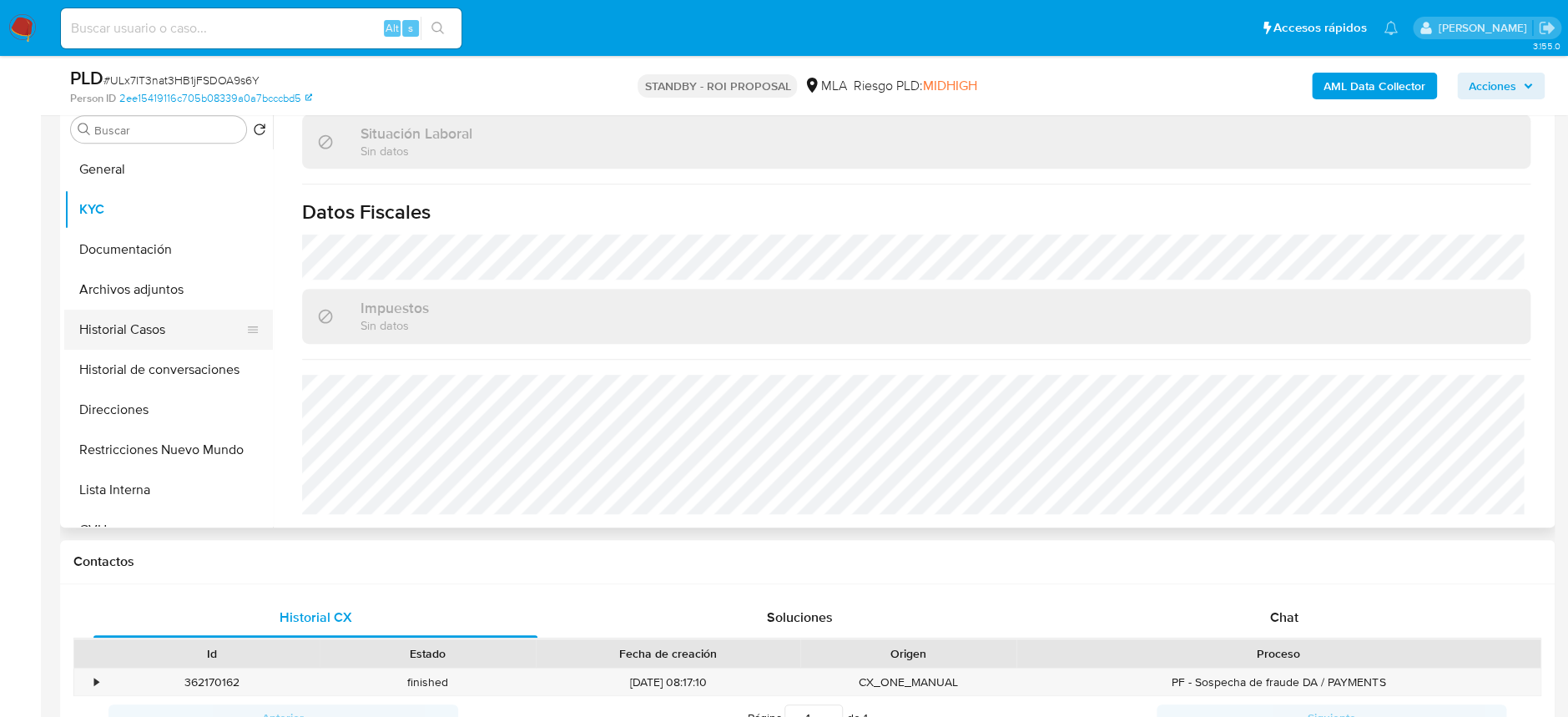
click at [114, 320] on button "Historial Casos" at bounding box center [162, 329] width 196 height 40
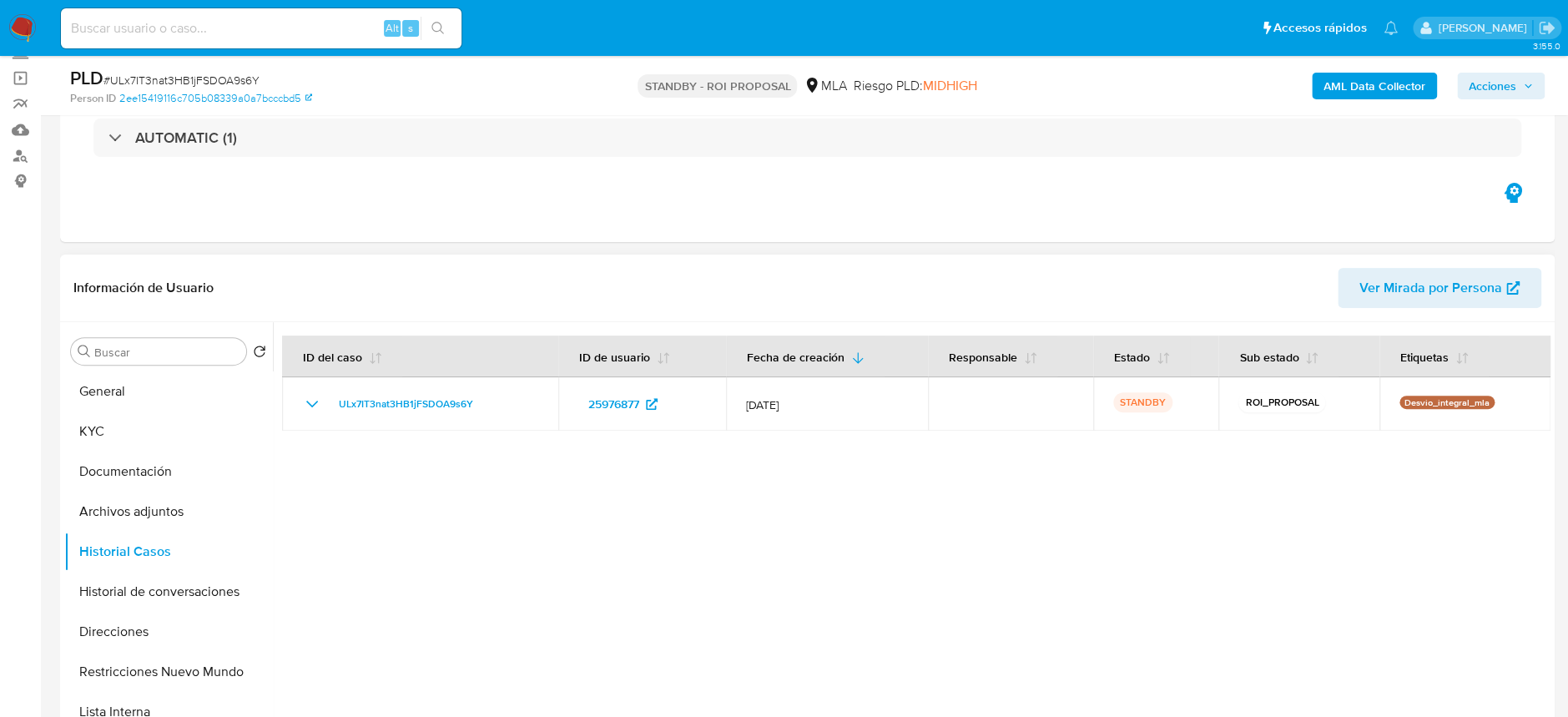
scroll to position [0, 0]
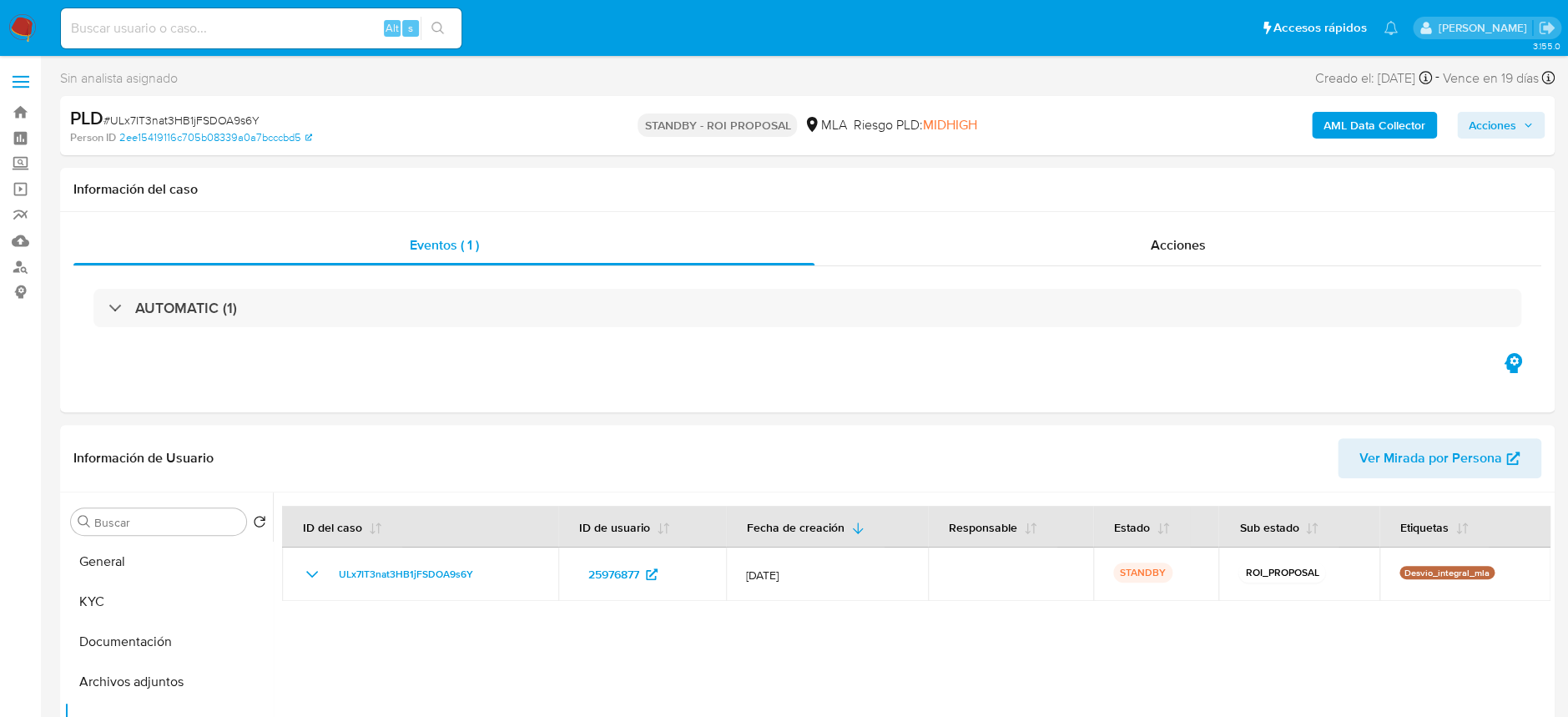
click at [20, 26] on img at bounding box center [22, 29] width 29 height 29
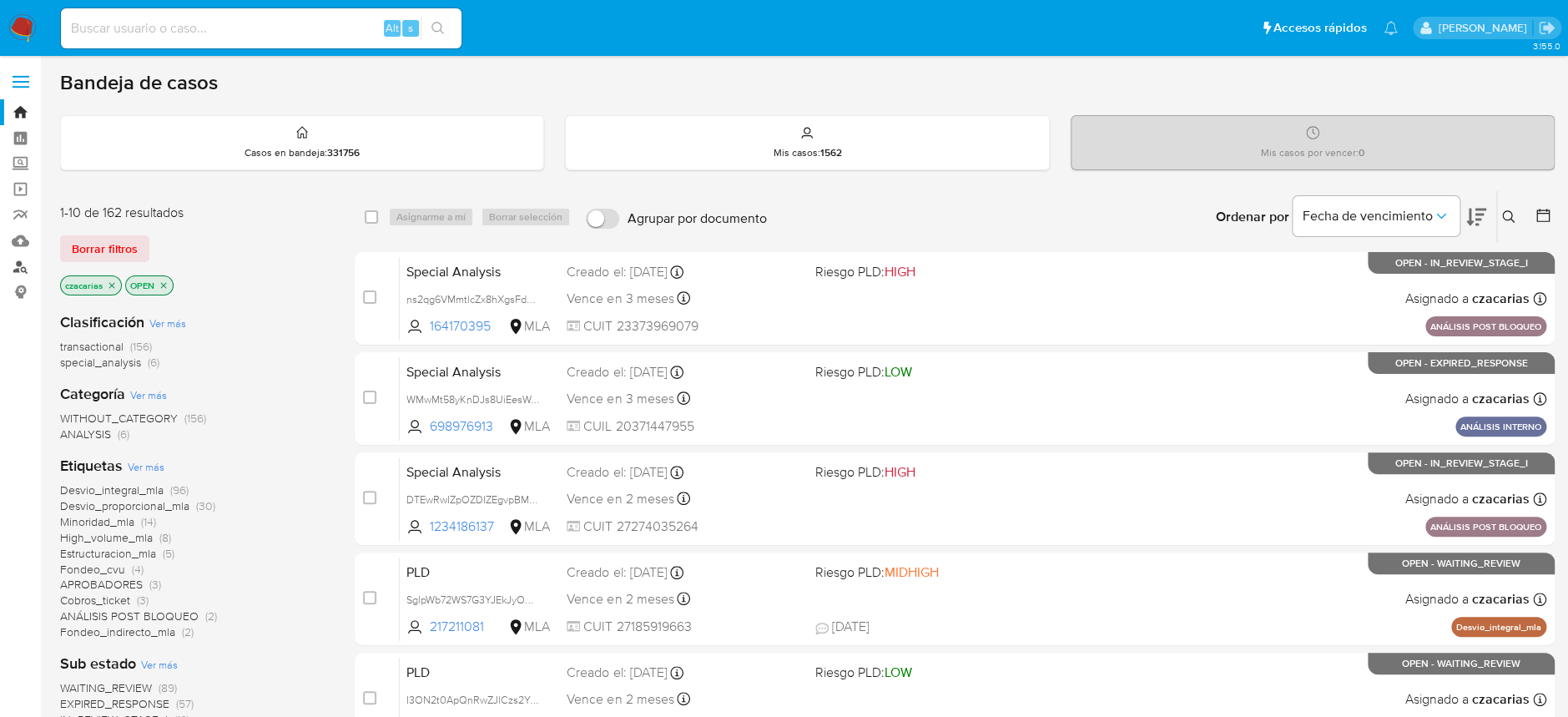
click at [29, 265] on link "Buscador de personas" at bounding box center [99, 266] width 198 height 26
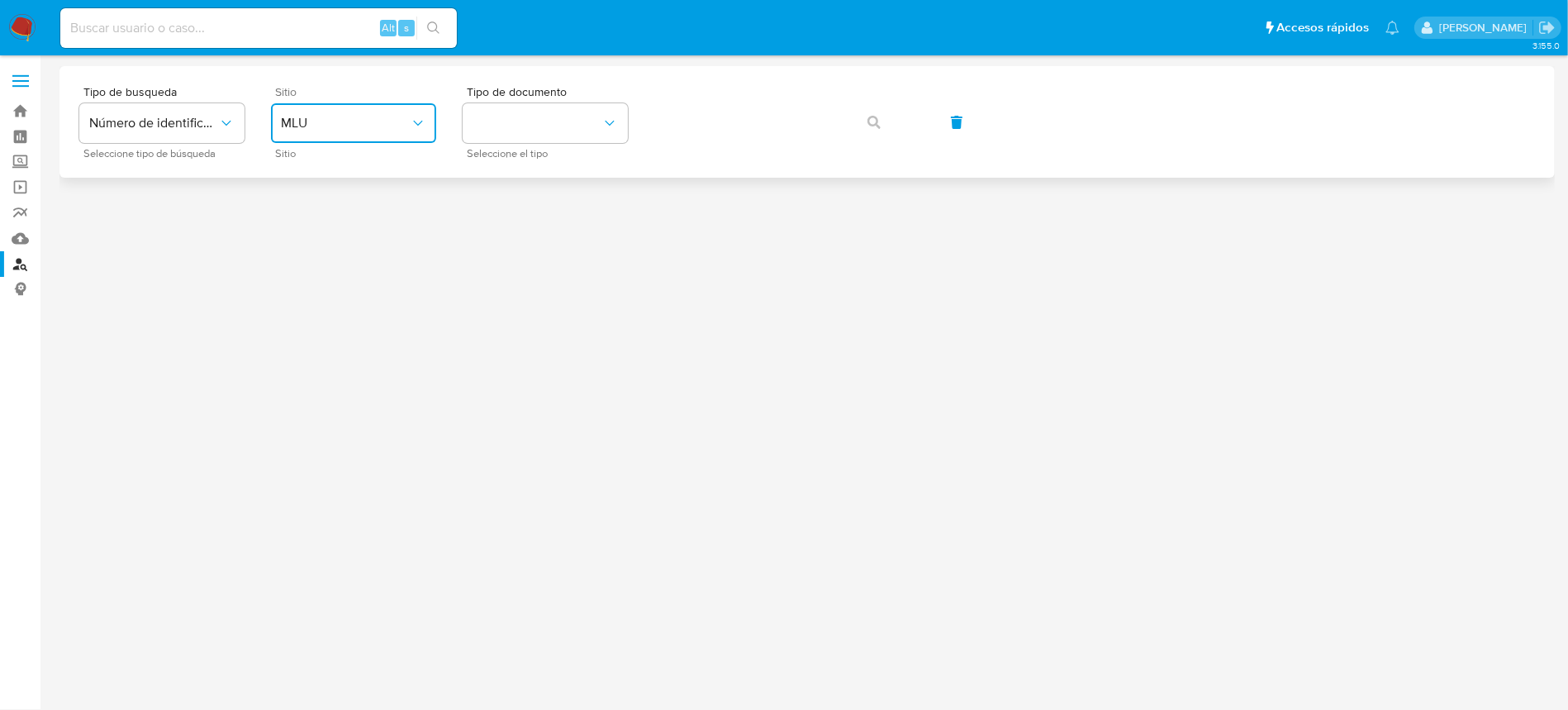
click at [410, 130] on icon "site_id" at bounding box center [418, 123] width 17 height 17
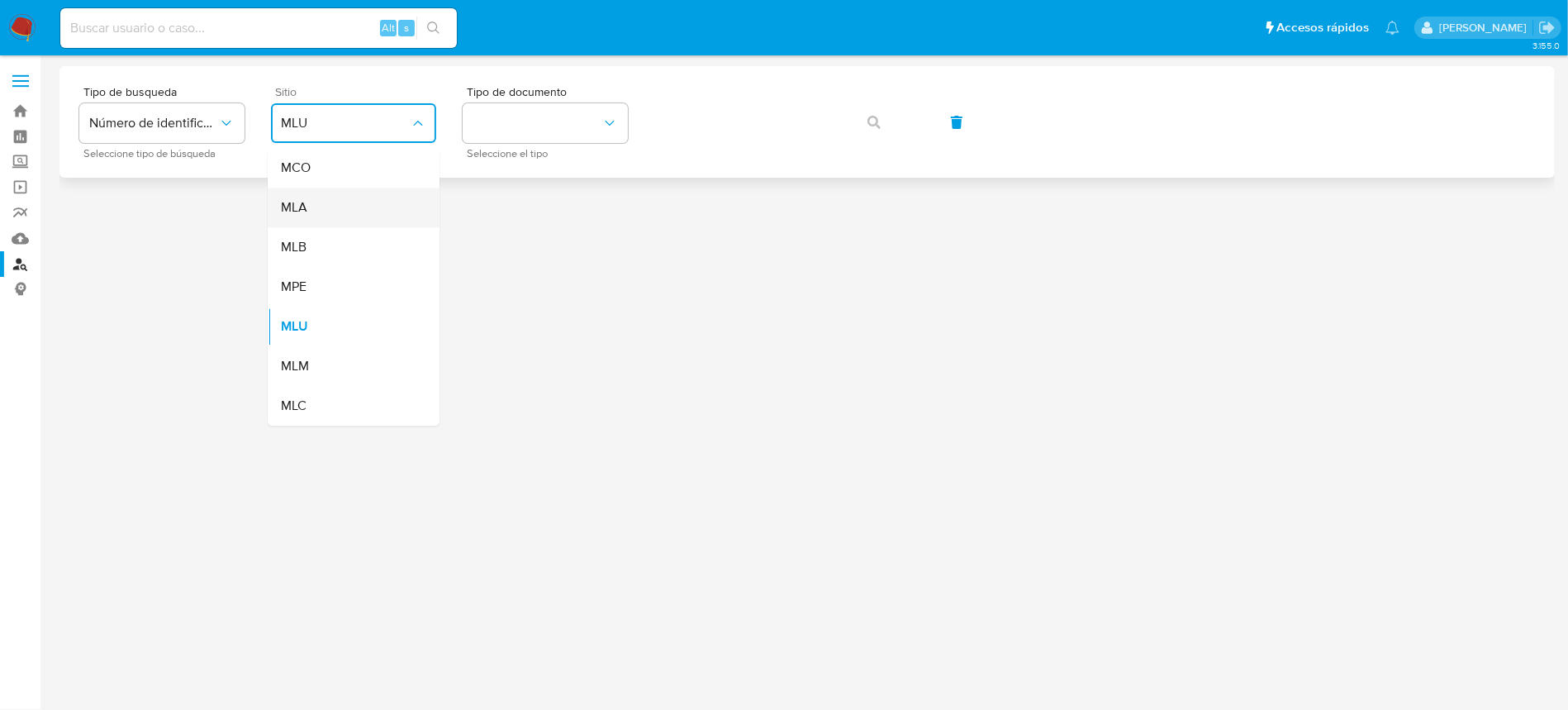
click at [384, 200] on div "MLA" at bounding box center [348, 207] width 135 height 40
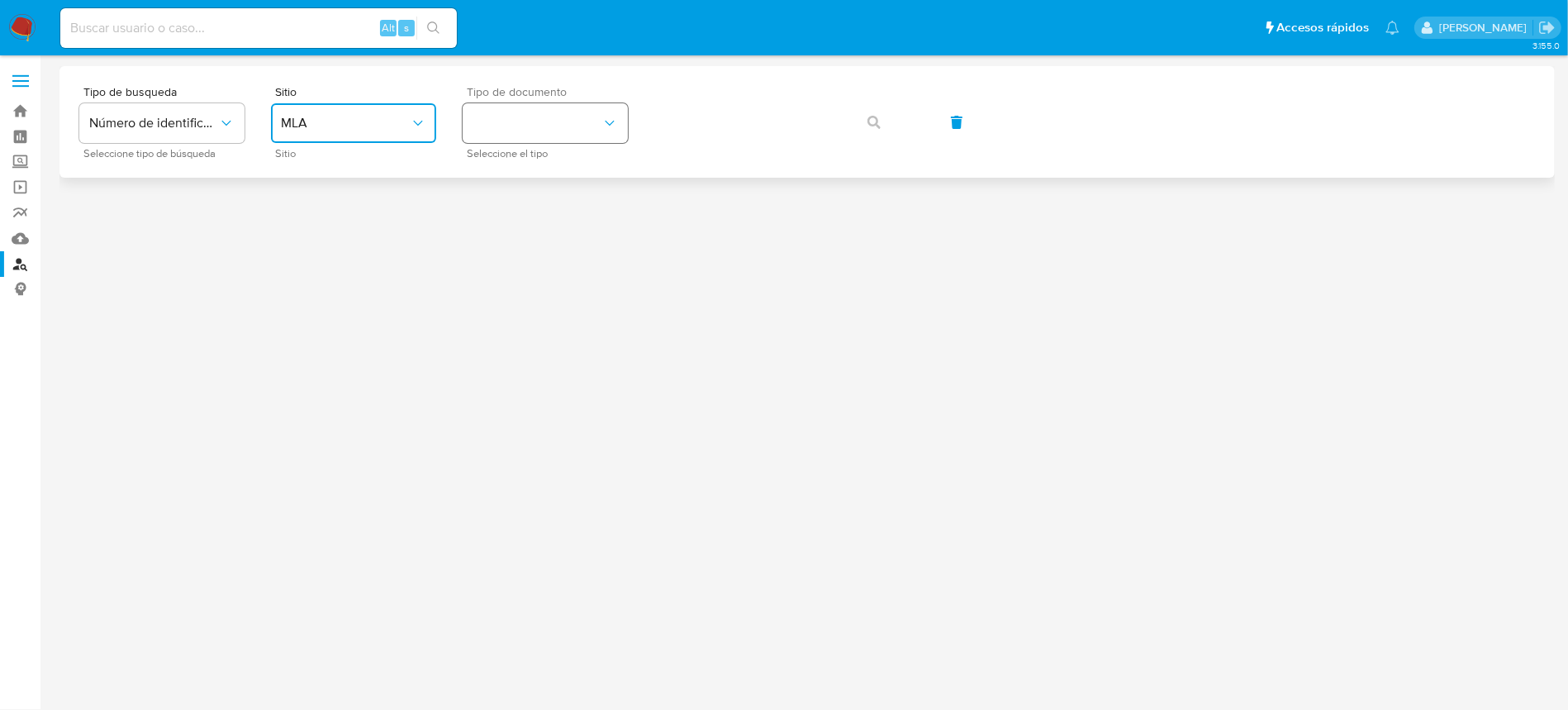
click at [511, 120] on button "identificationType" at bounding box center [545, 123] width 165 height 40
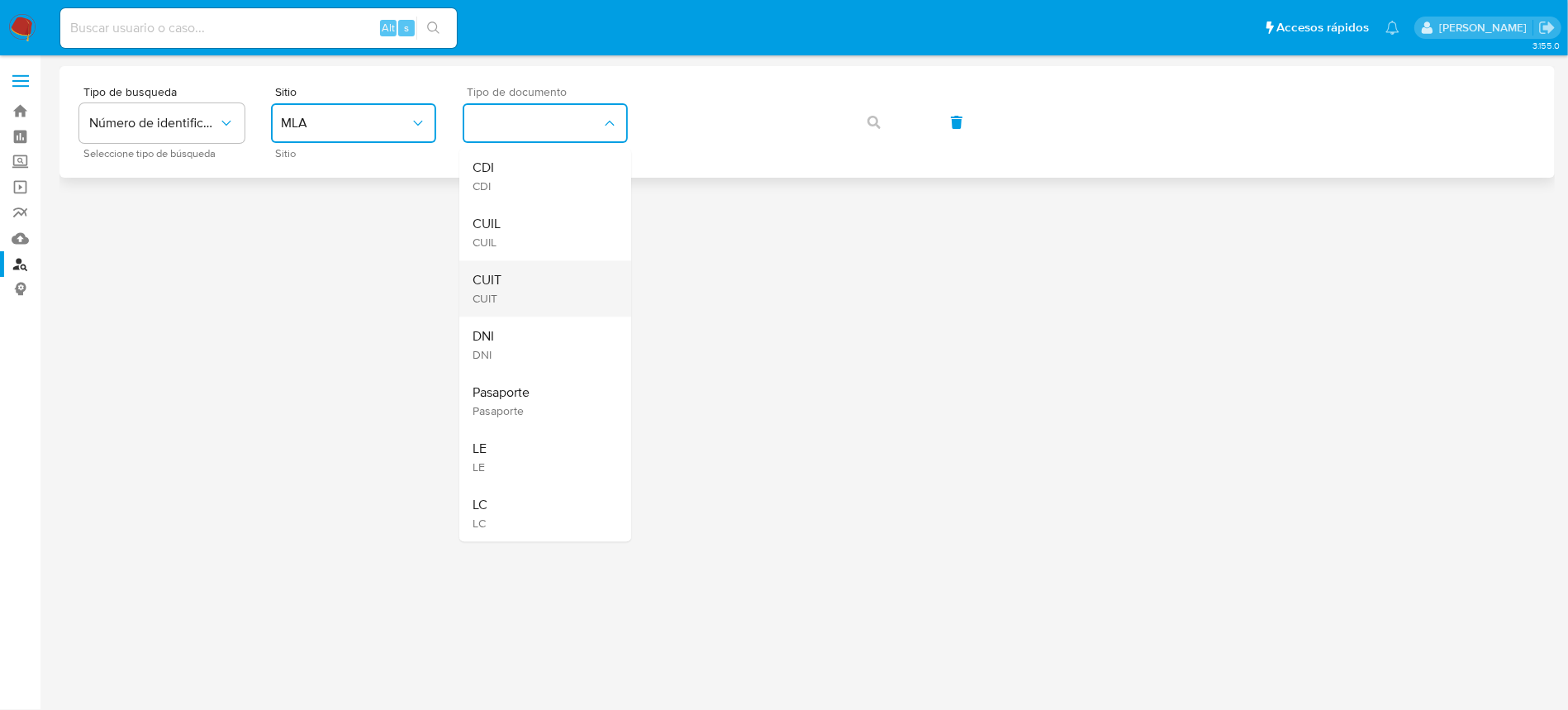
click at [501, 289] on span "CUIT" at bounding box center [487, 280] width 29 height 17
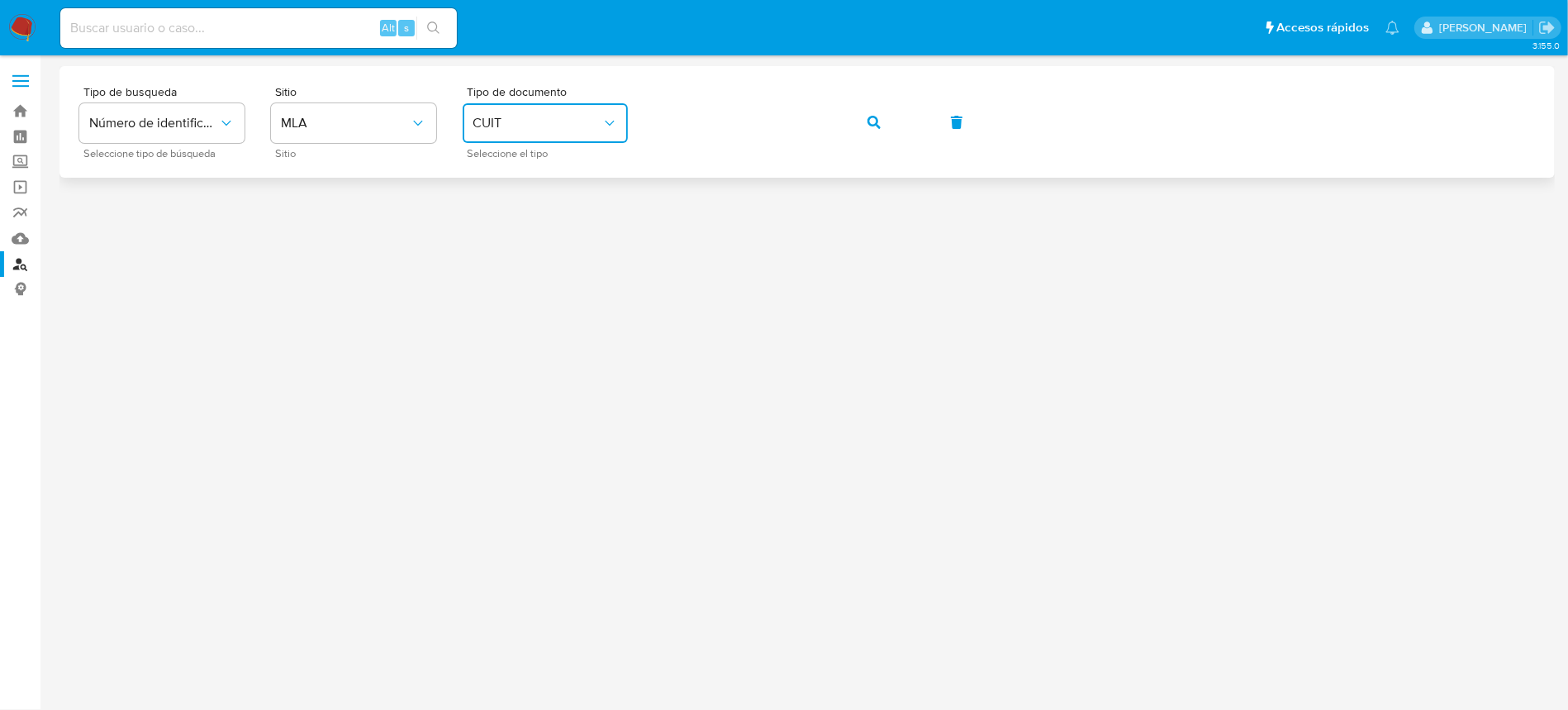
click at [871, 128] on span "button" at bounding box center [873, 122] width 13 height 36
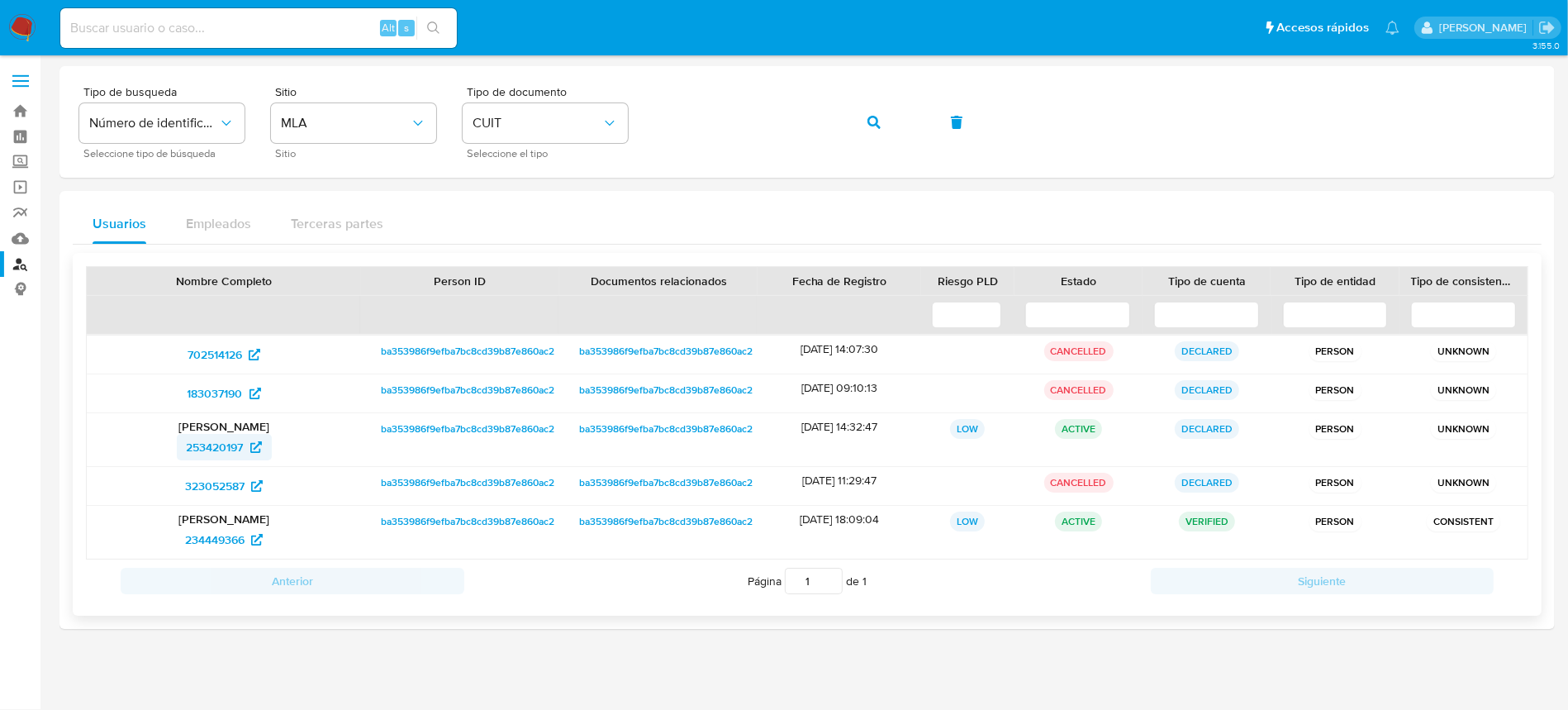
click at [196, 442] on span "253420197" at bounding box center [215, 447] width 57 height 27
click at [205, 534] on span "234449366" at bounding box center [214, 540] width 59 height 27
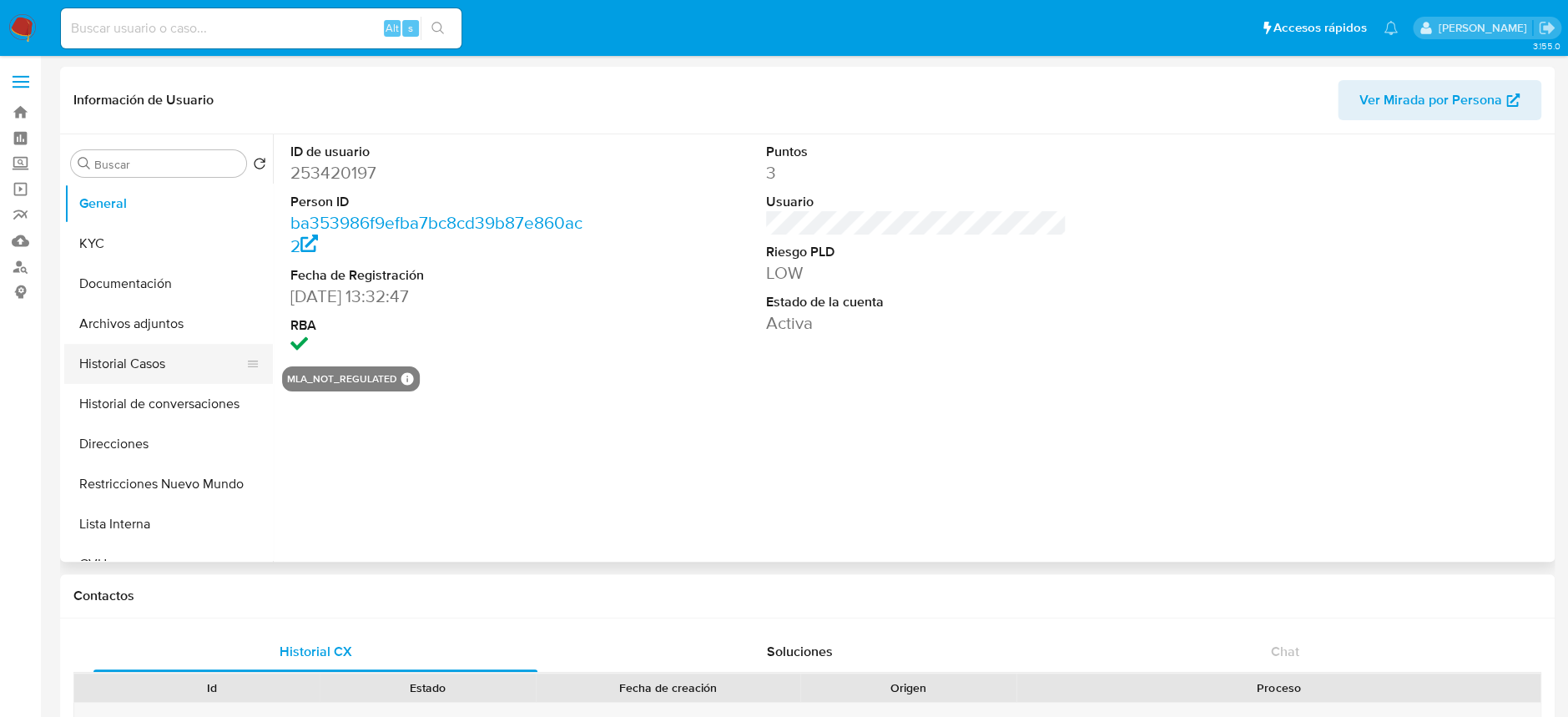
click at [141, 364] on button "Historial Casos" at bounding box center [162, 364] width 196 height 40
select select "10"
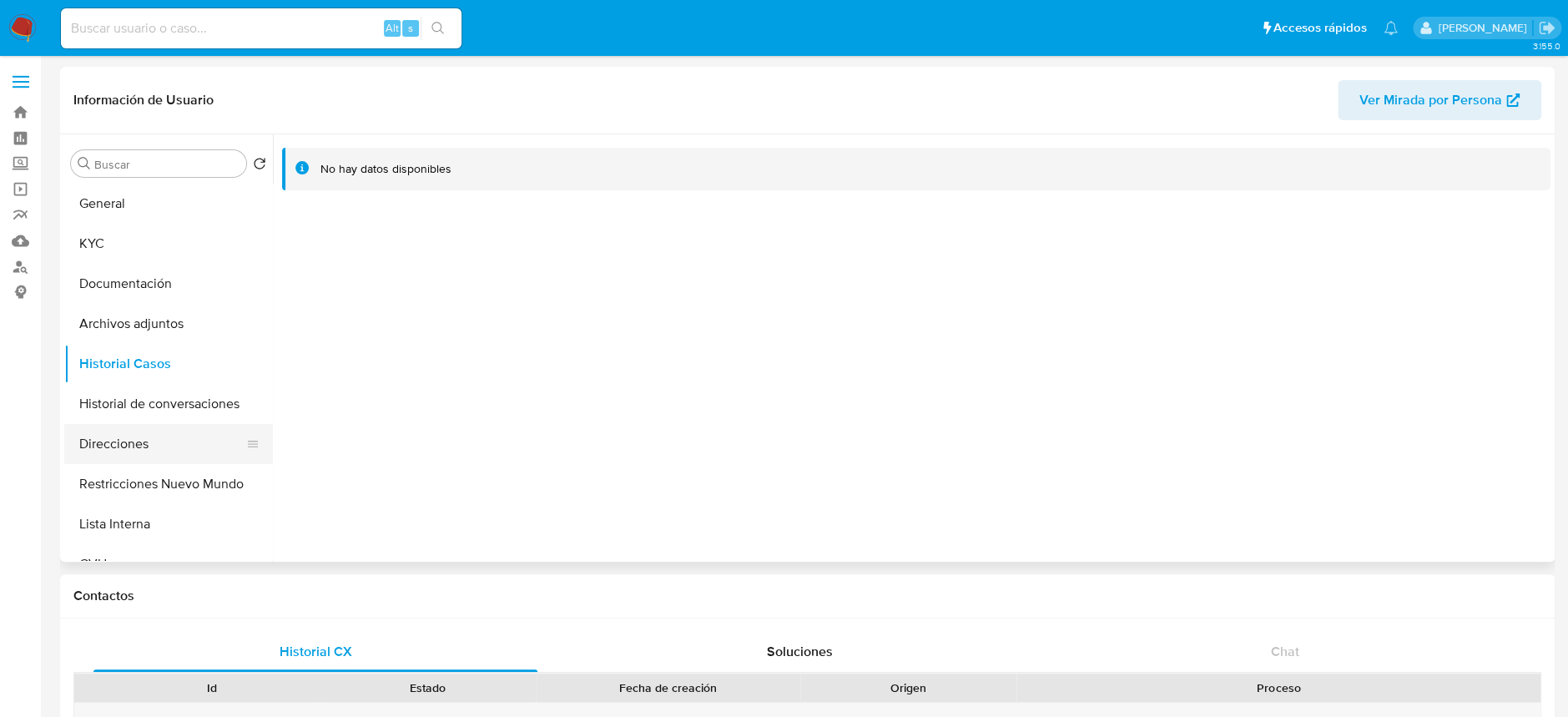
click at [155, 438] on button "Direcciones" at bounding box center [162, 443] width 196 height 40
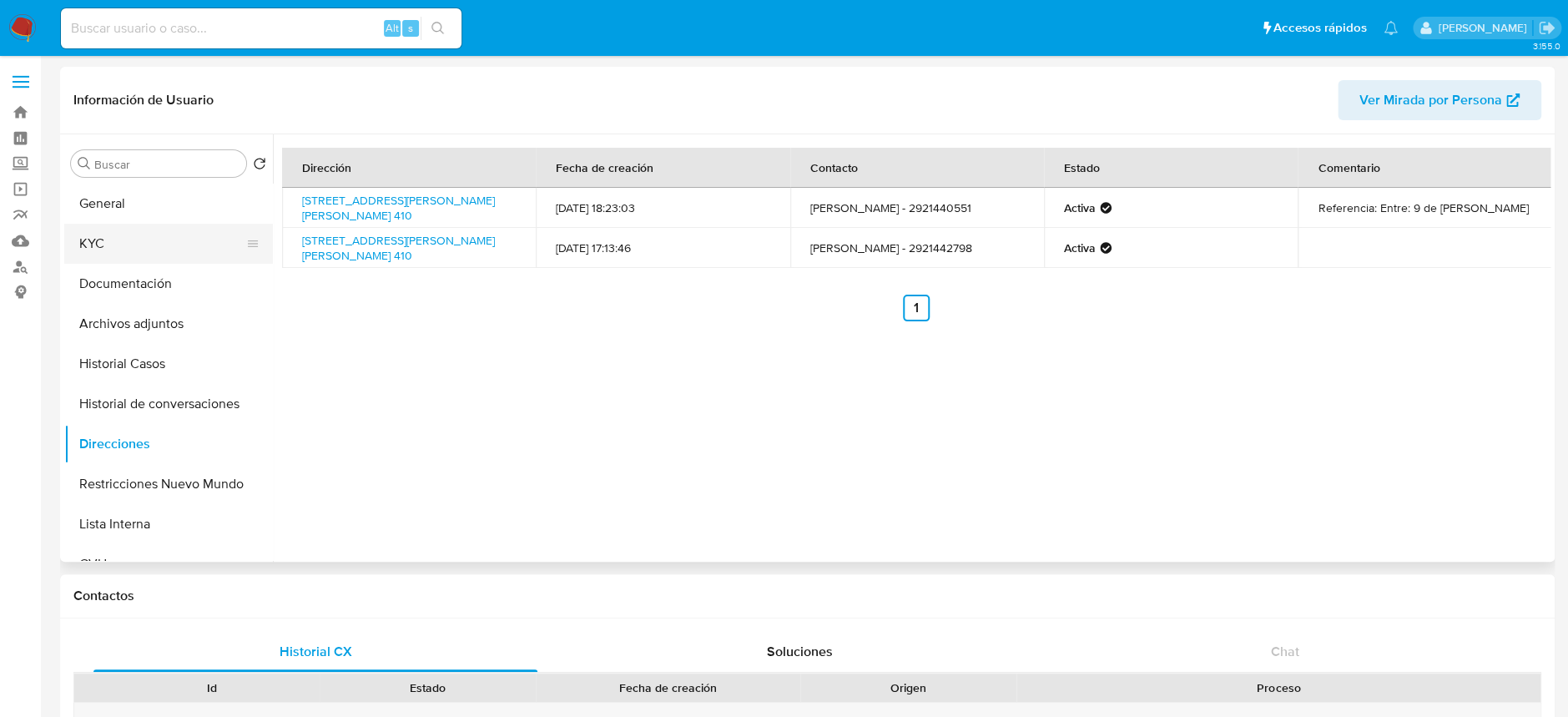
click at [132, 239] on button "KYC" at bounding box center [162, 243] width 196 height 40
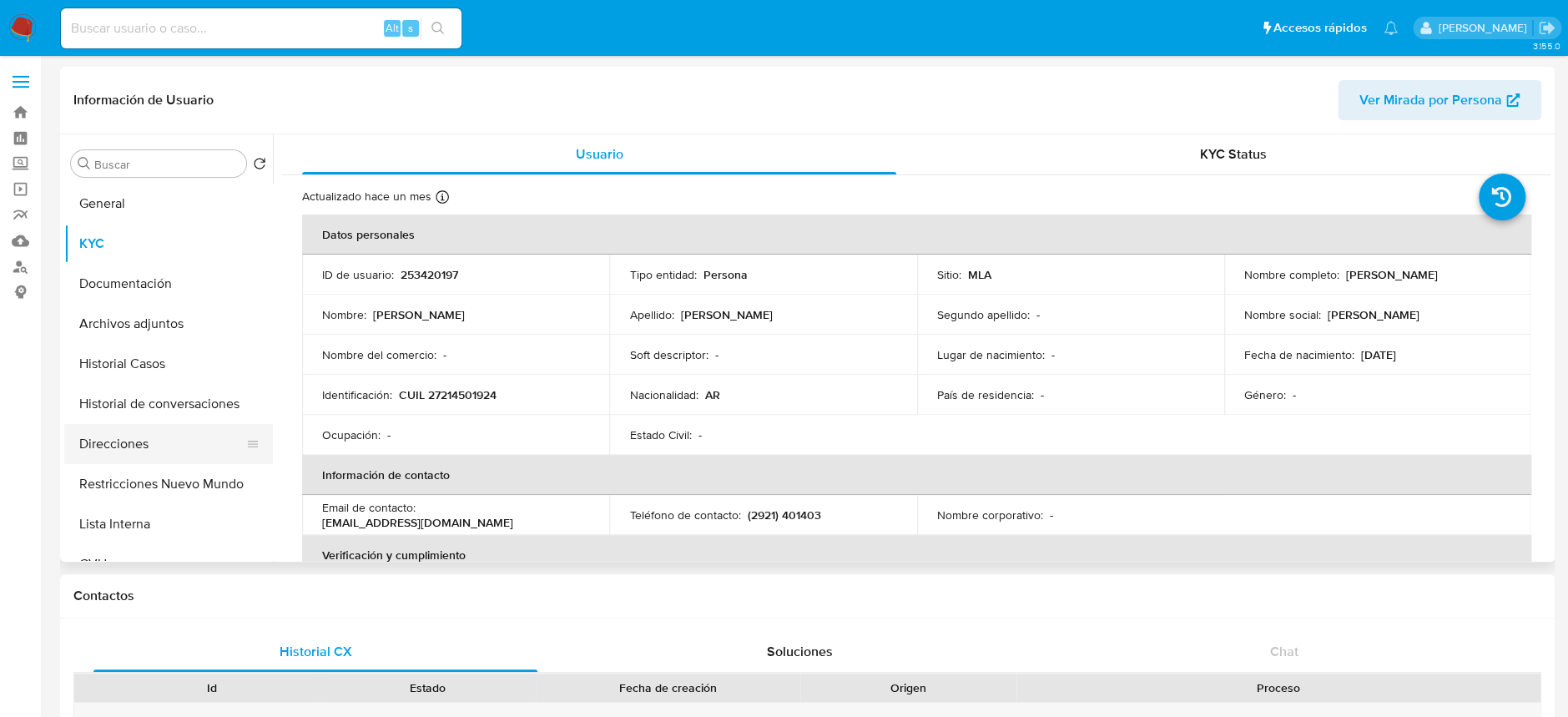
click at [105, 428] on button "Direcciones" at bounding box center [162, 443] width 196 height 40
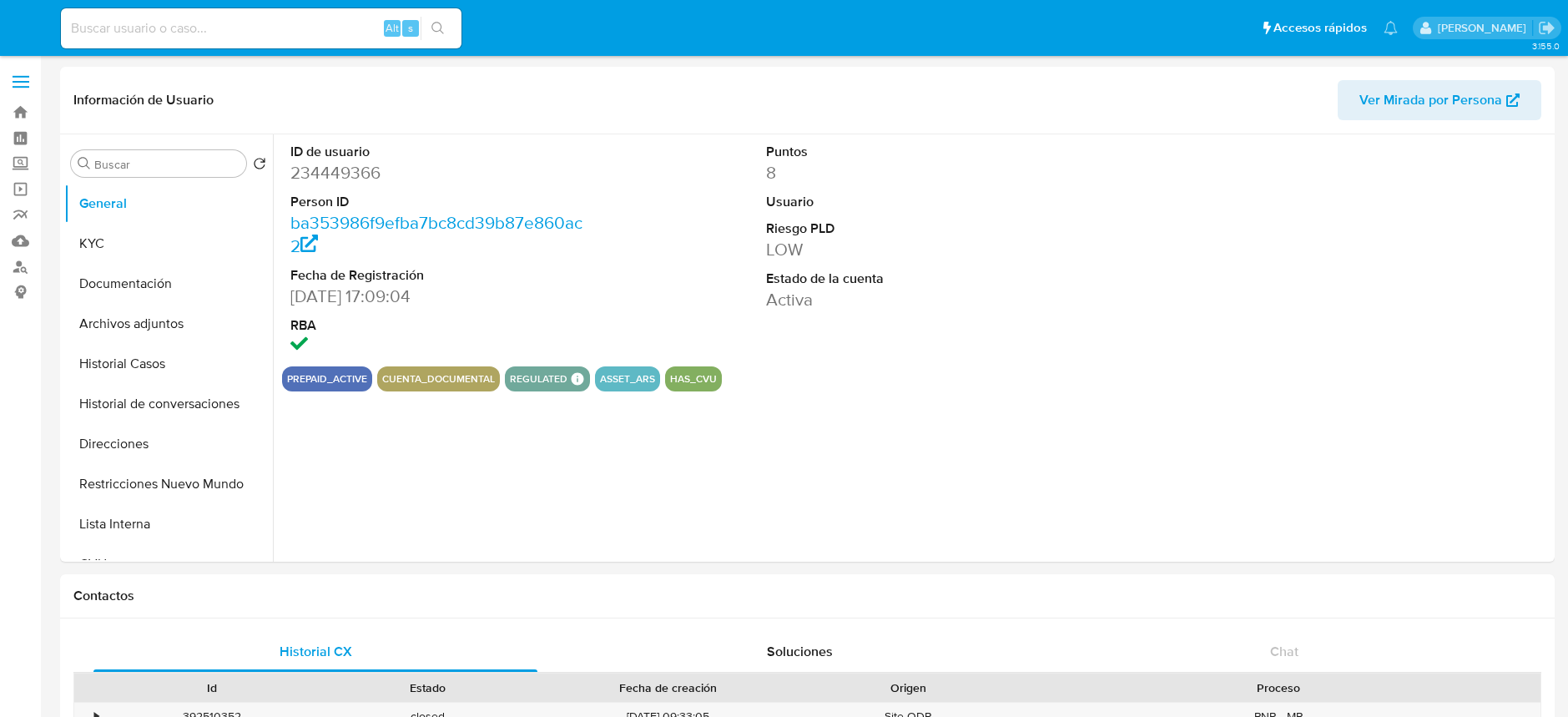
select select "10"
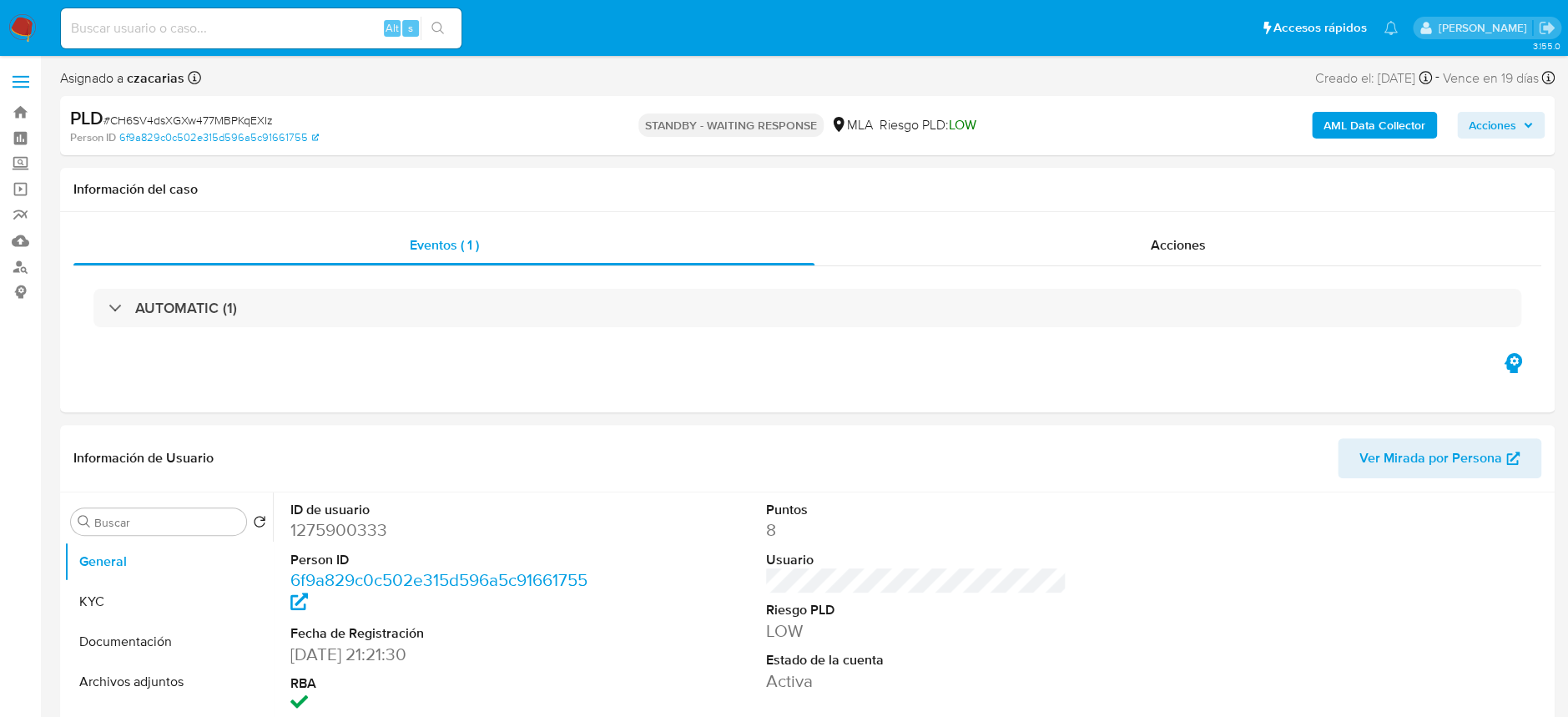
select select "10"
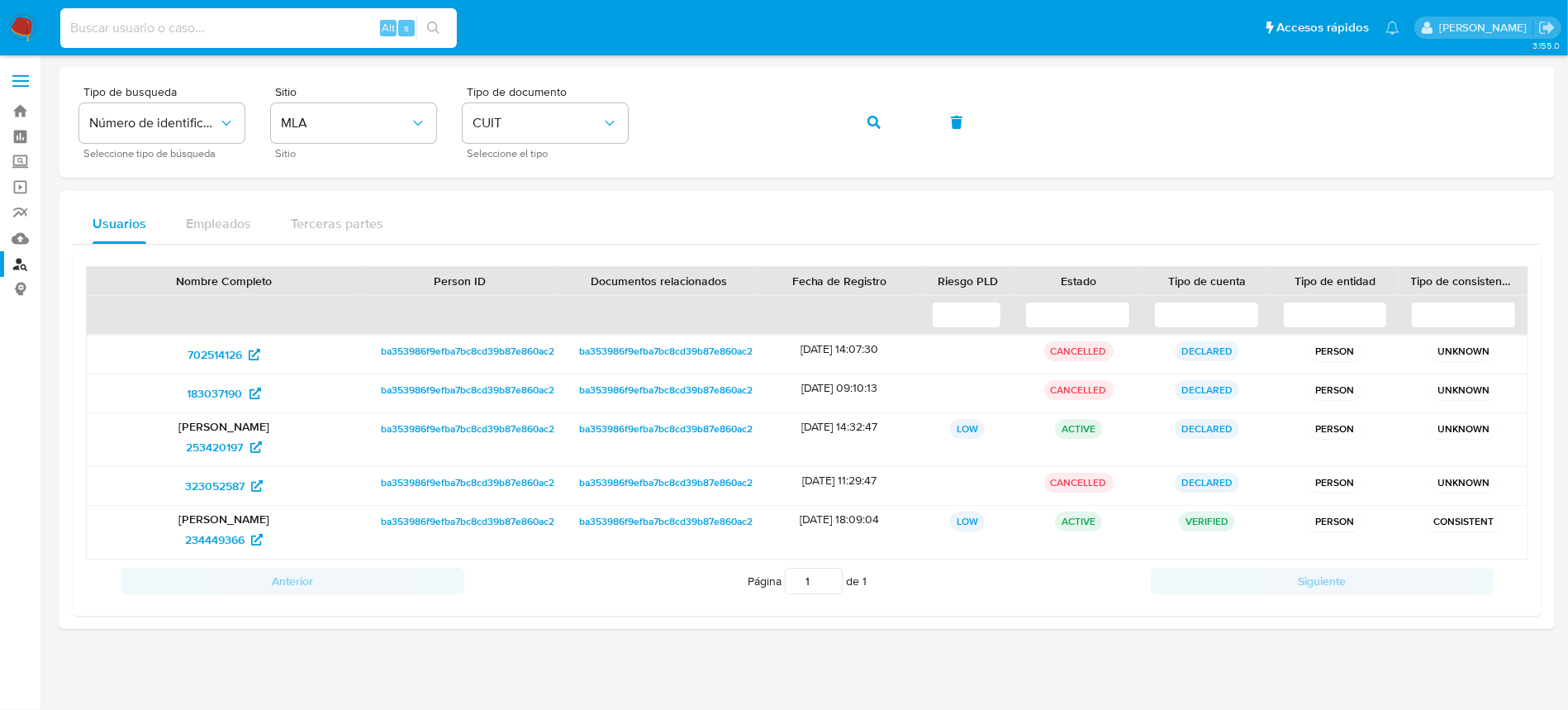
click at [311, 20] on input at bounding box center [258, 28] width 396 height 21
type input "2FGfNOqkITH3CaNmXADpLadE"
click at [427, 39] on button "search-icon" at bounding box center [434, 28] width 34 height 23
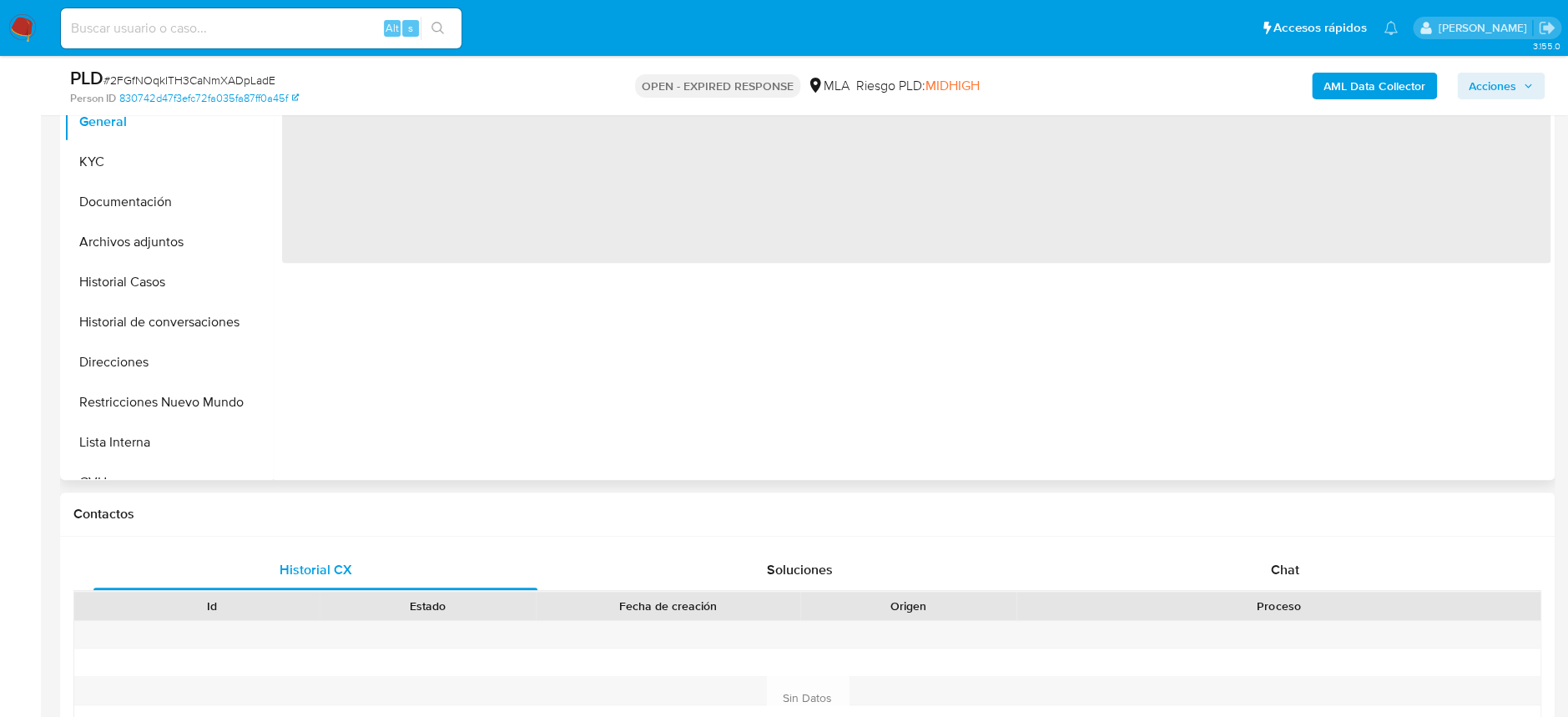
scroll to position [556, 0]
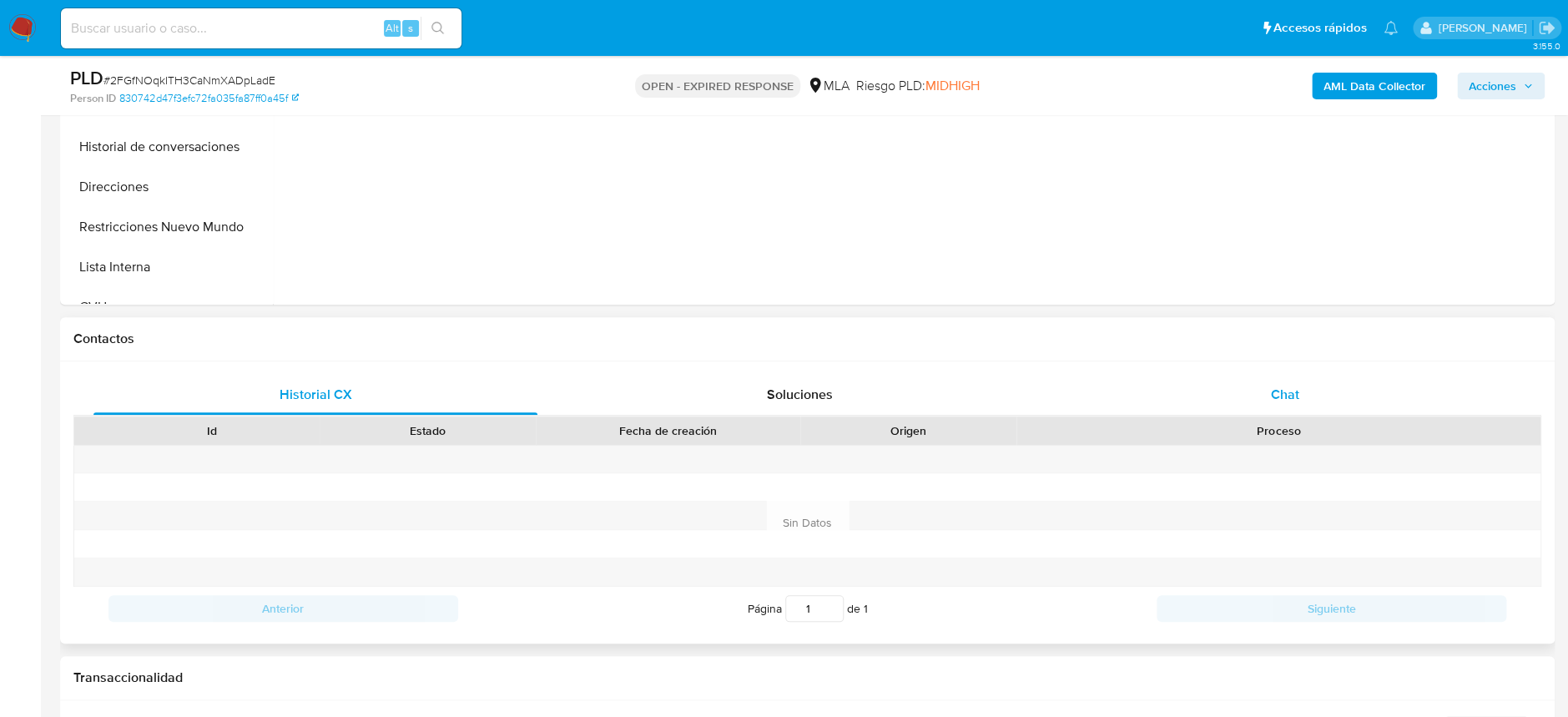
click at [1244, 405] on div "Chat" at bounding box center [1284, 394] width 444 height 40
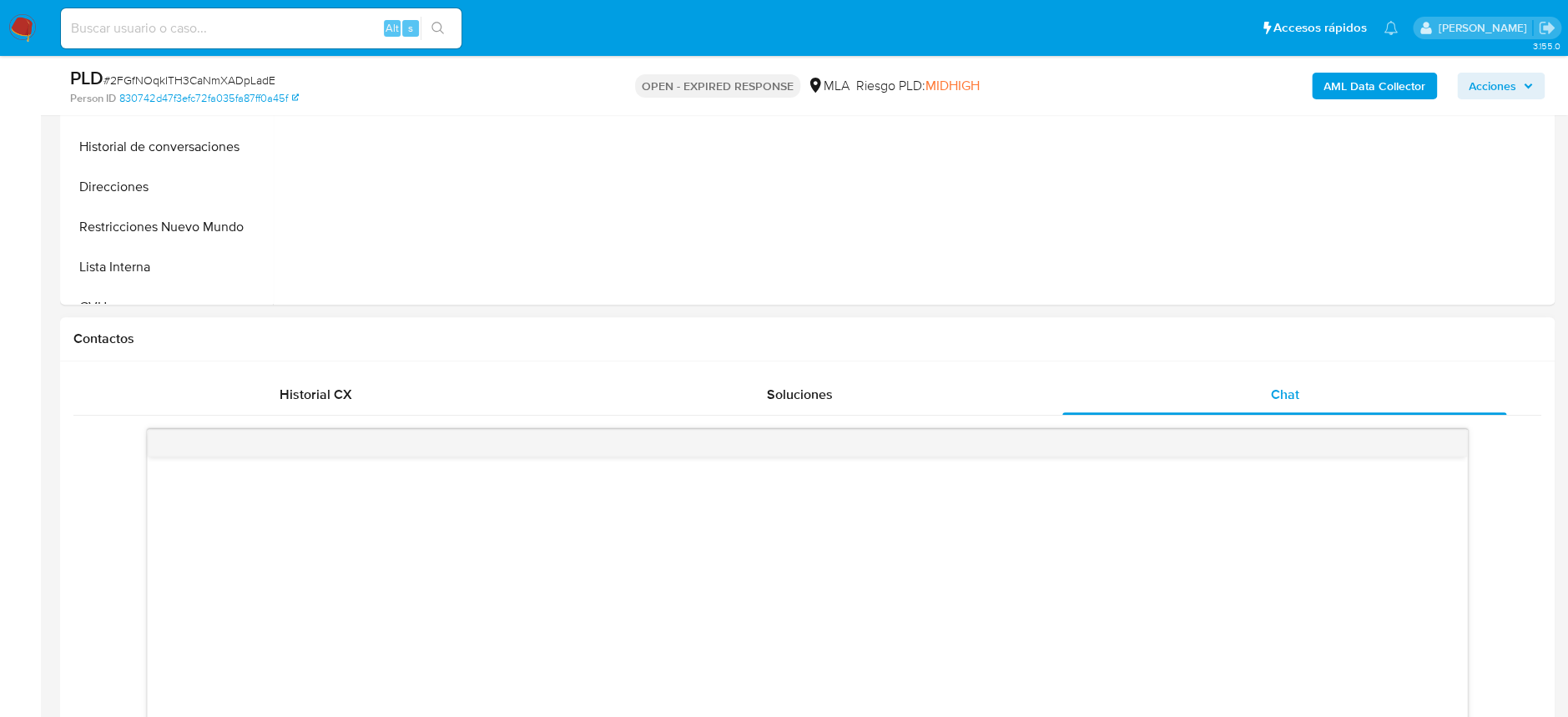
select select "10"
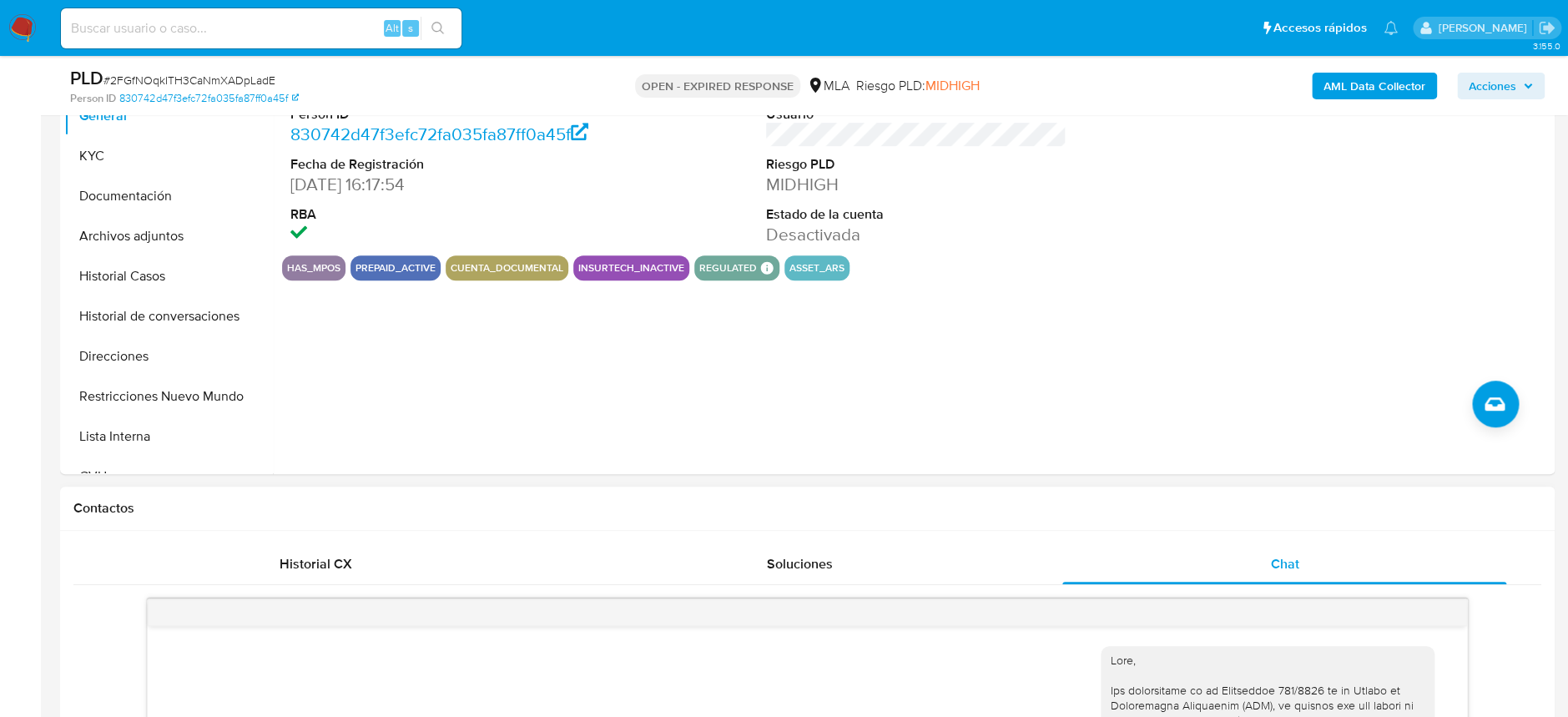
scroll to position [333, 0]
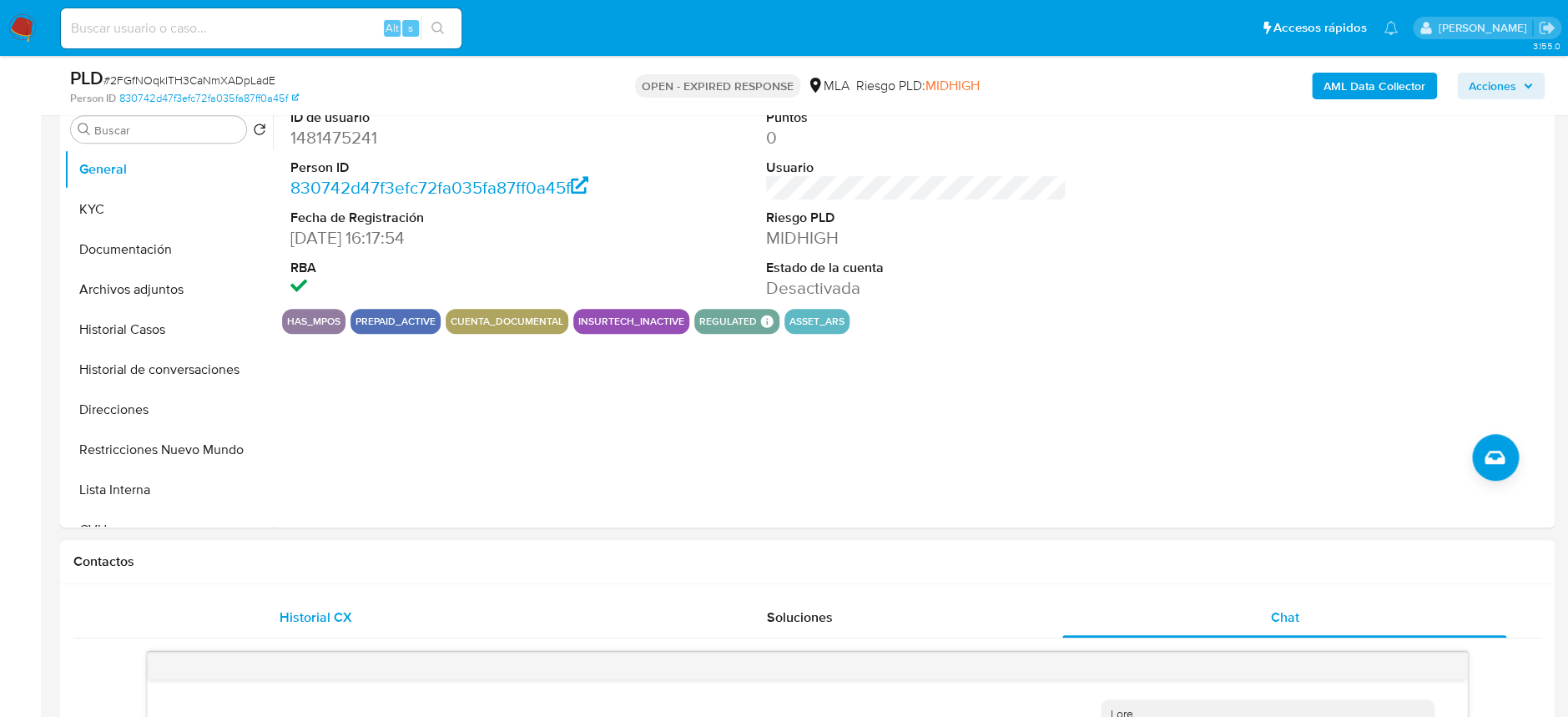
click at [322, 612] on span "Historial CX" at bounding box center [315, 617] width 72 height 19
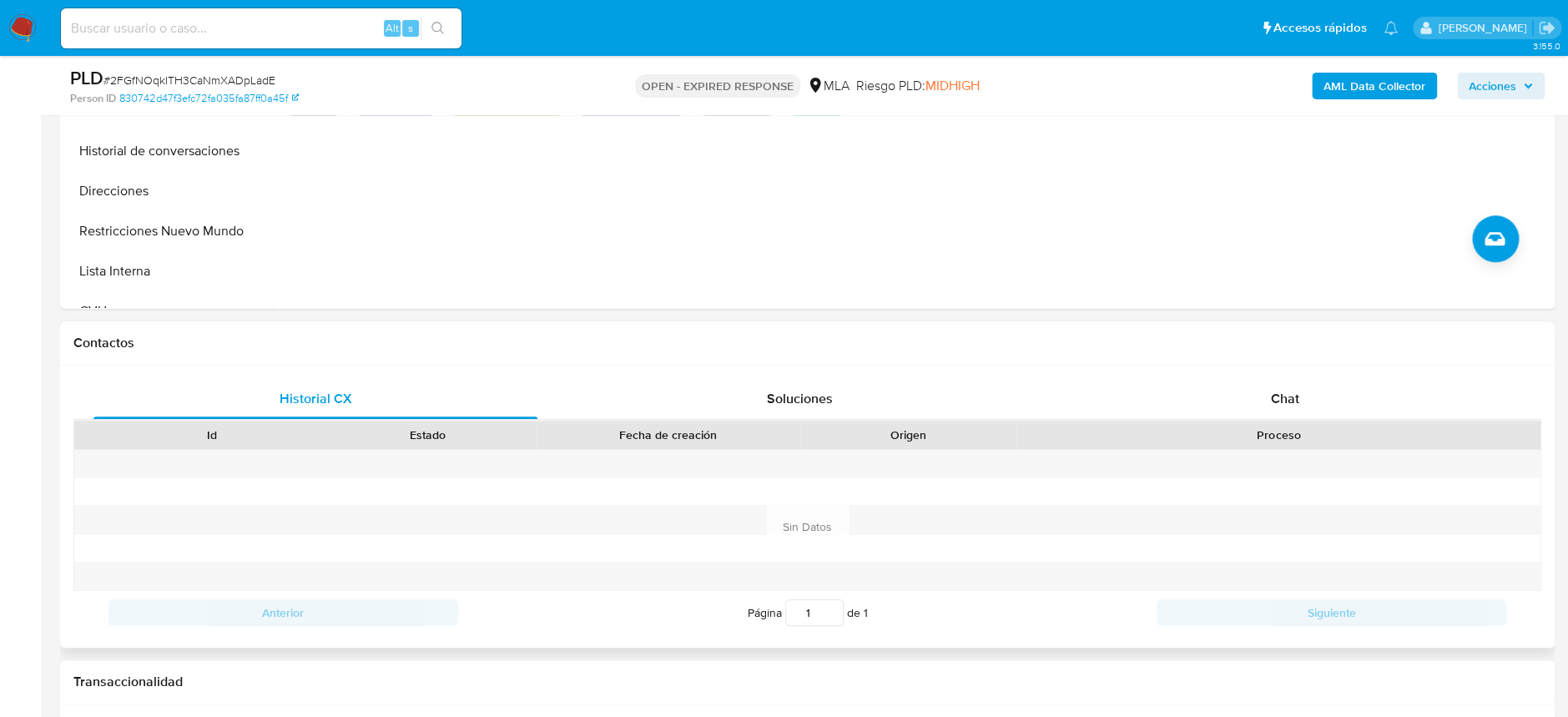
scroll to position [556, 0]
click at [800, 412] on div "Soluciones" at bounding box center [799, 394] width 444 height 40
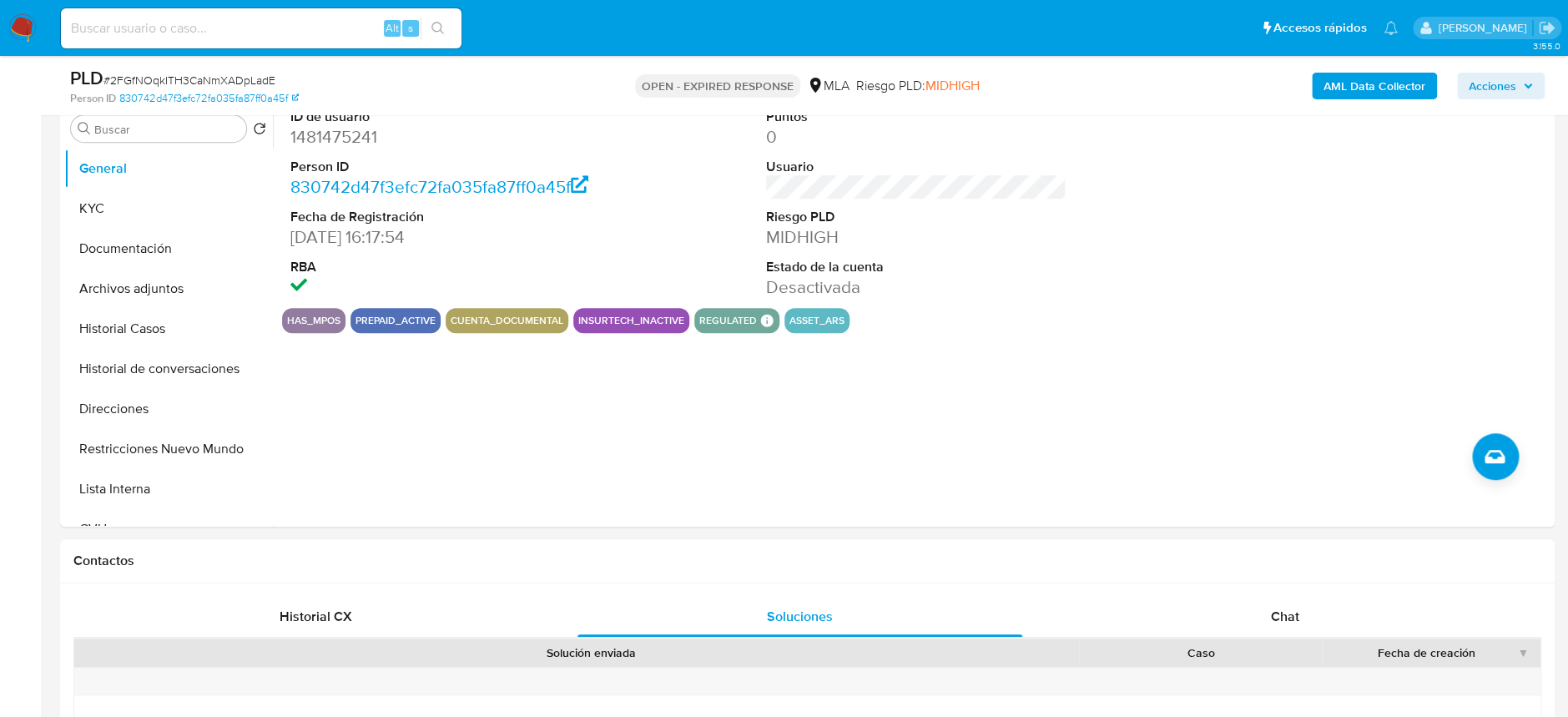
scroll to position [333, 0]
click at [113, 256] on button "Documentación" at bounding box center [162, 249] width 196 height 40
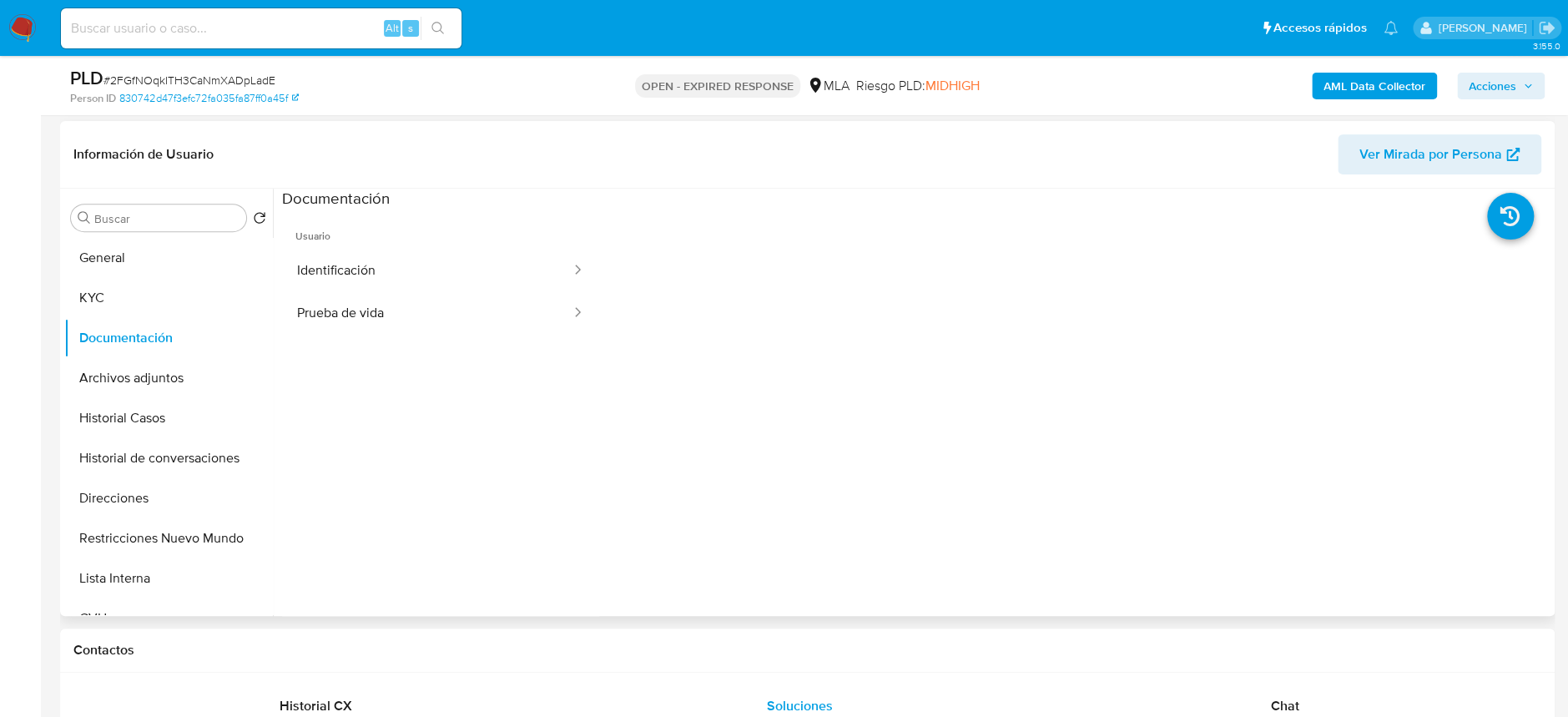
scroll to position [111, 0]
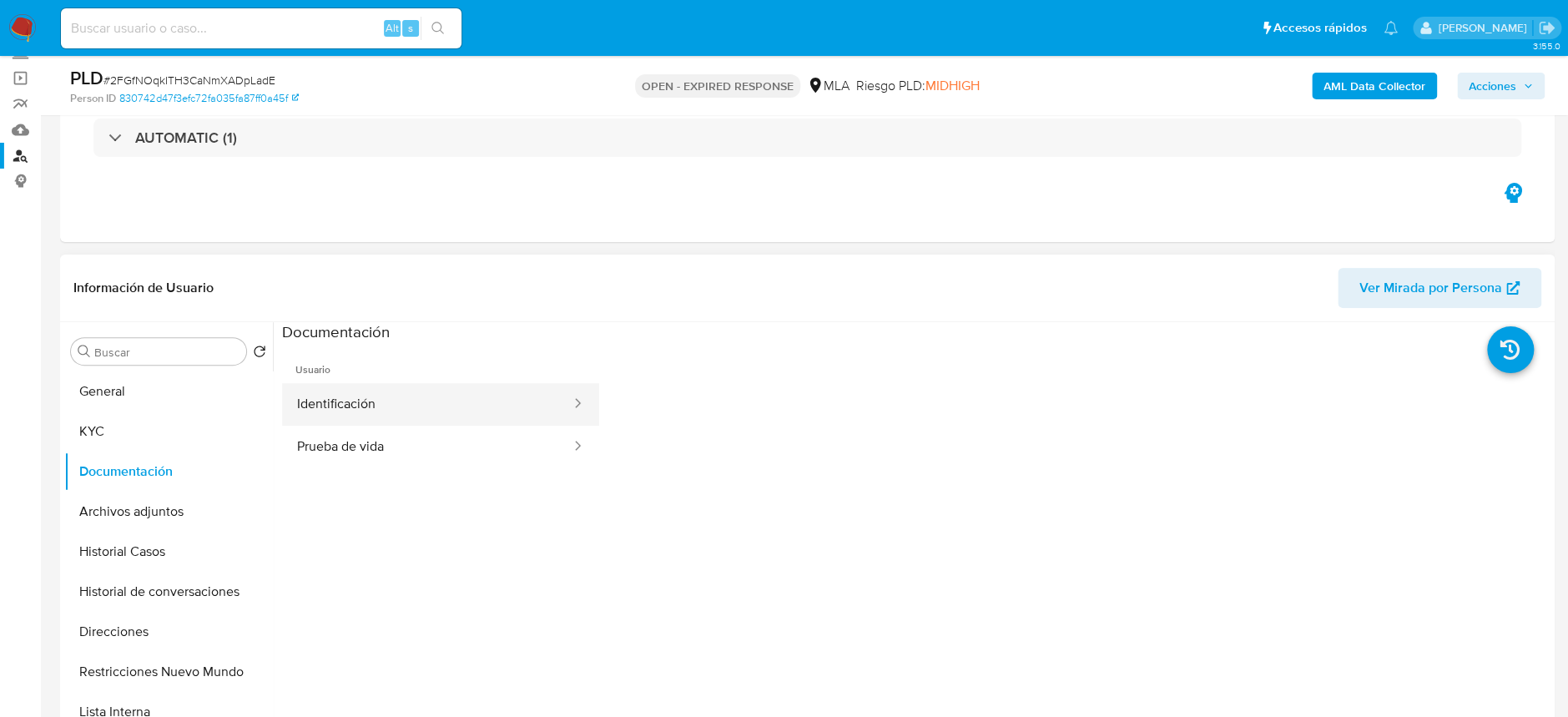
click at [492, 394] on button "Identificación" at bounding box center [427, 405] width 290 height 43
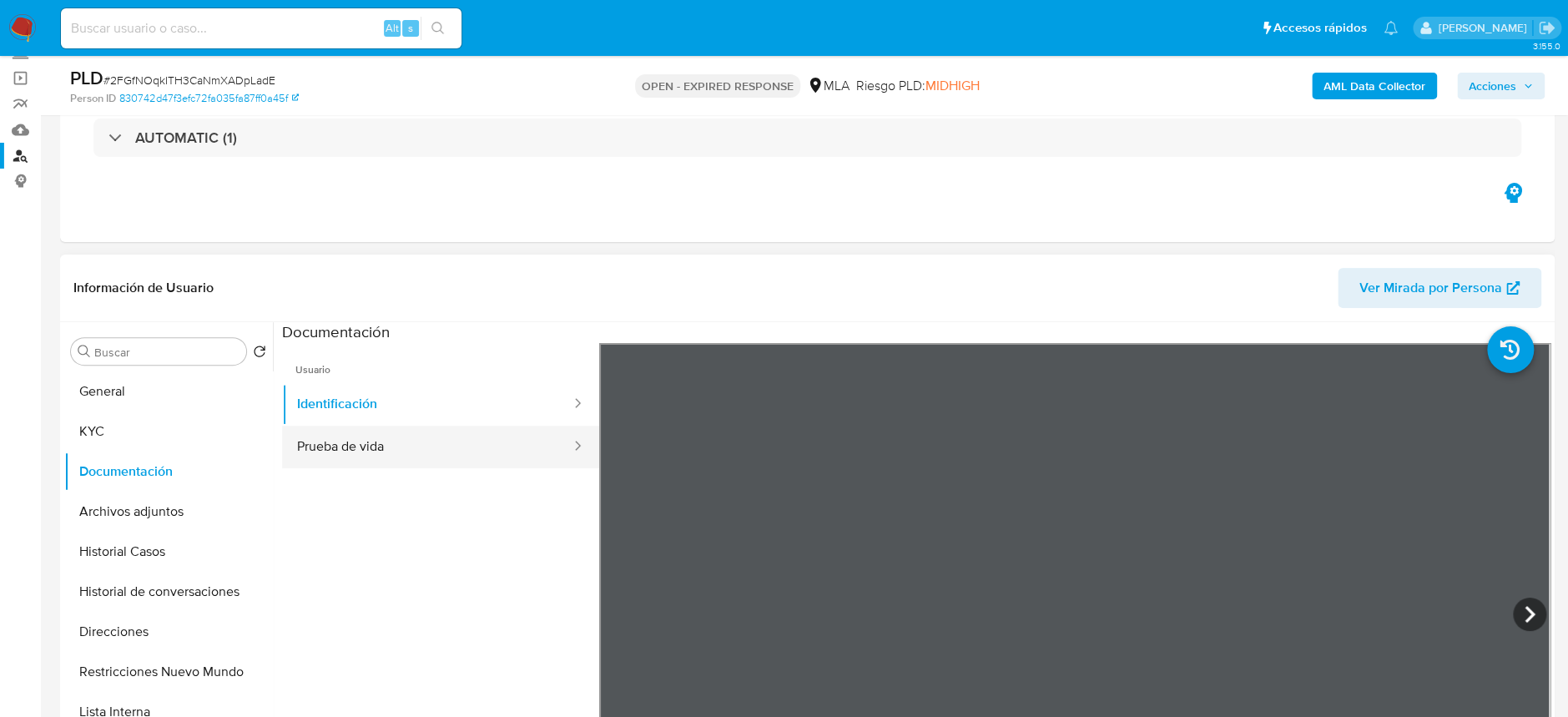
click at [465, 439] on button "Prueba de vida" at bounding box center [427, 447] width 290 height 43
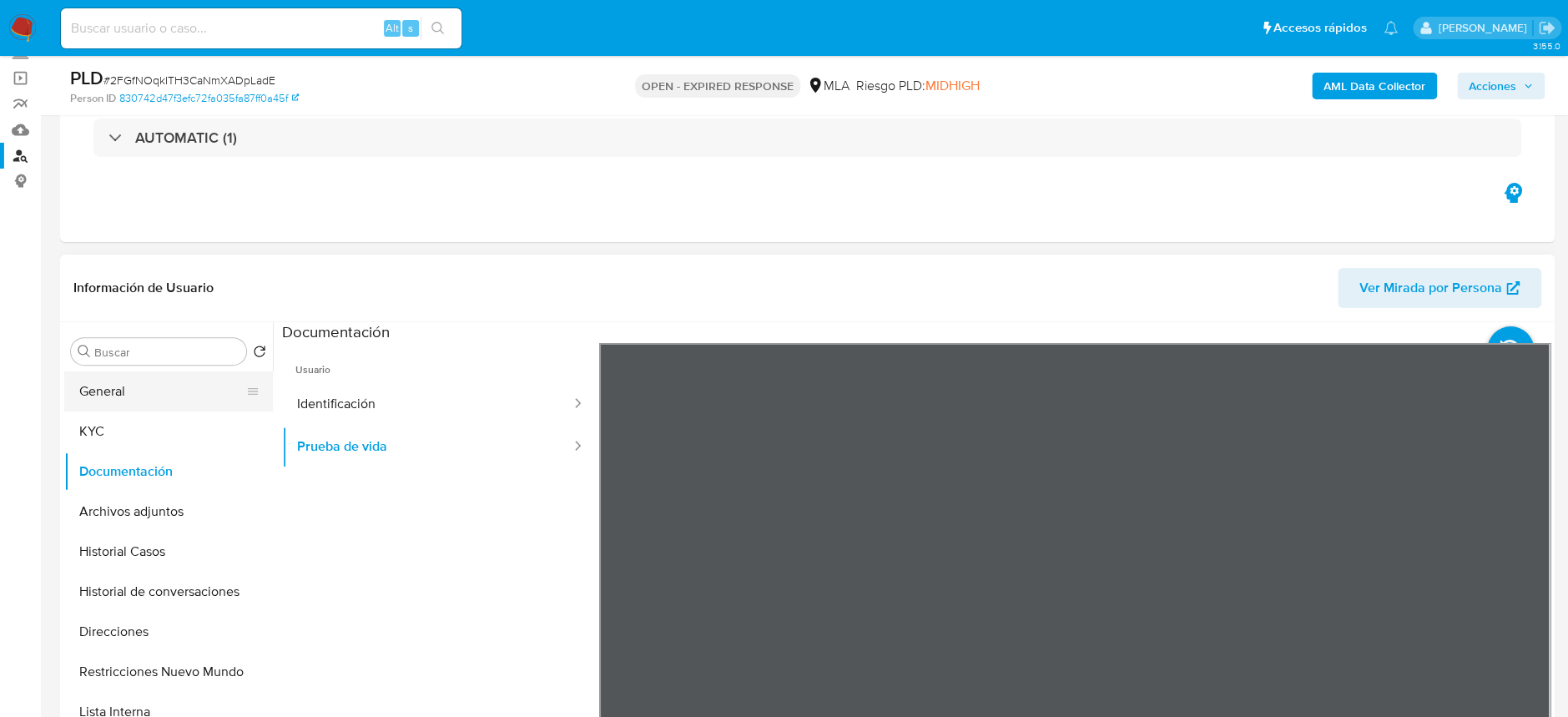
click at [144, 386] on button "General" at bounding box center [162, 392] width 196 height 40
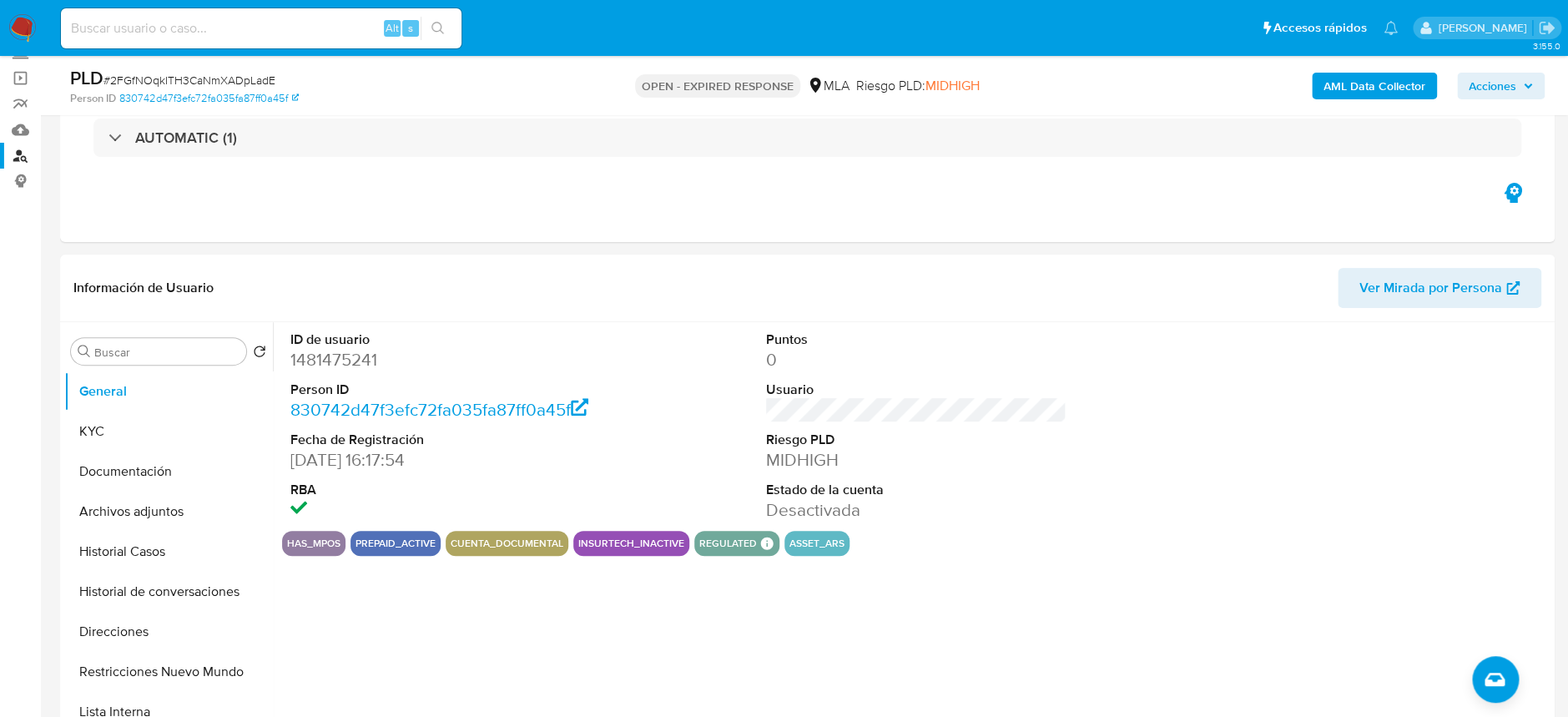
click at [22, 30] on img at bounding box center [22, 29] width 29 height 29
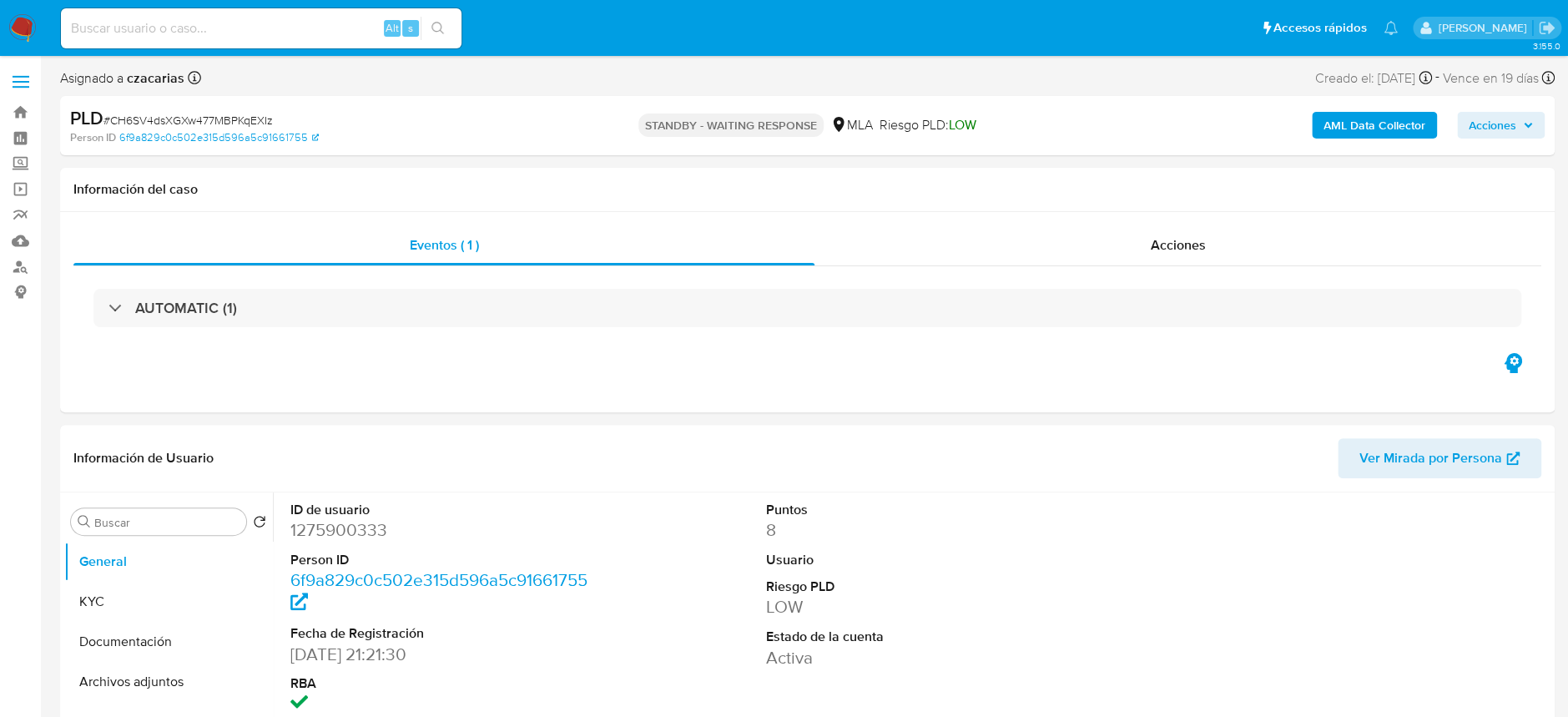
select select "10"
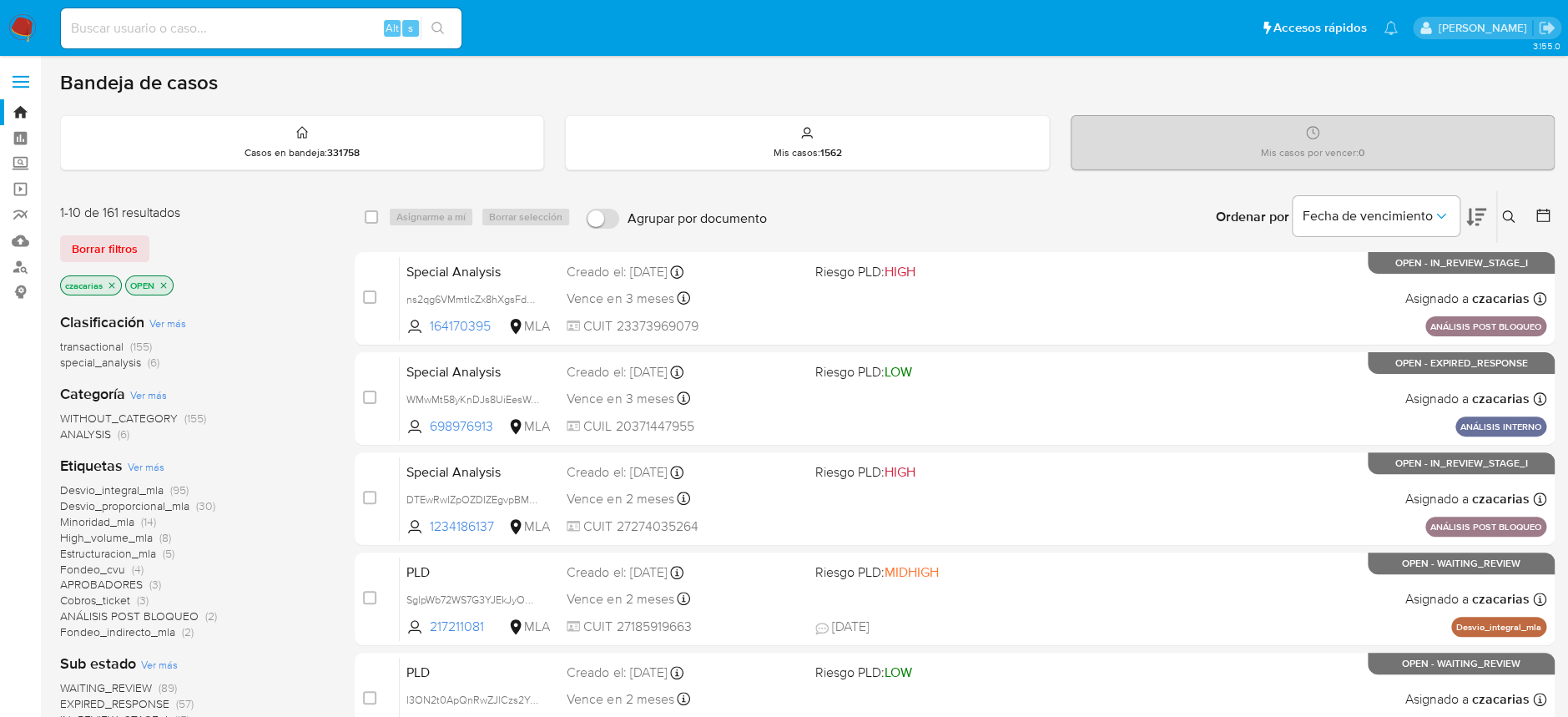
click at [308, 33] on input at bounding box center [261, 29] width 400 height 21
paste input "t6Dy3HmQovLkH17DZ5zle7ei"
type input "t6Dy3HmQovLkH17DZ5zle7ei"
click at [436, 19] on button "search-icon" at bounding box center [438, 29] width 34 height 23
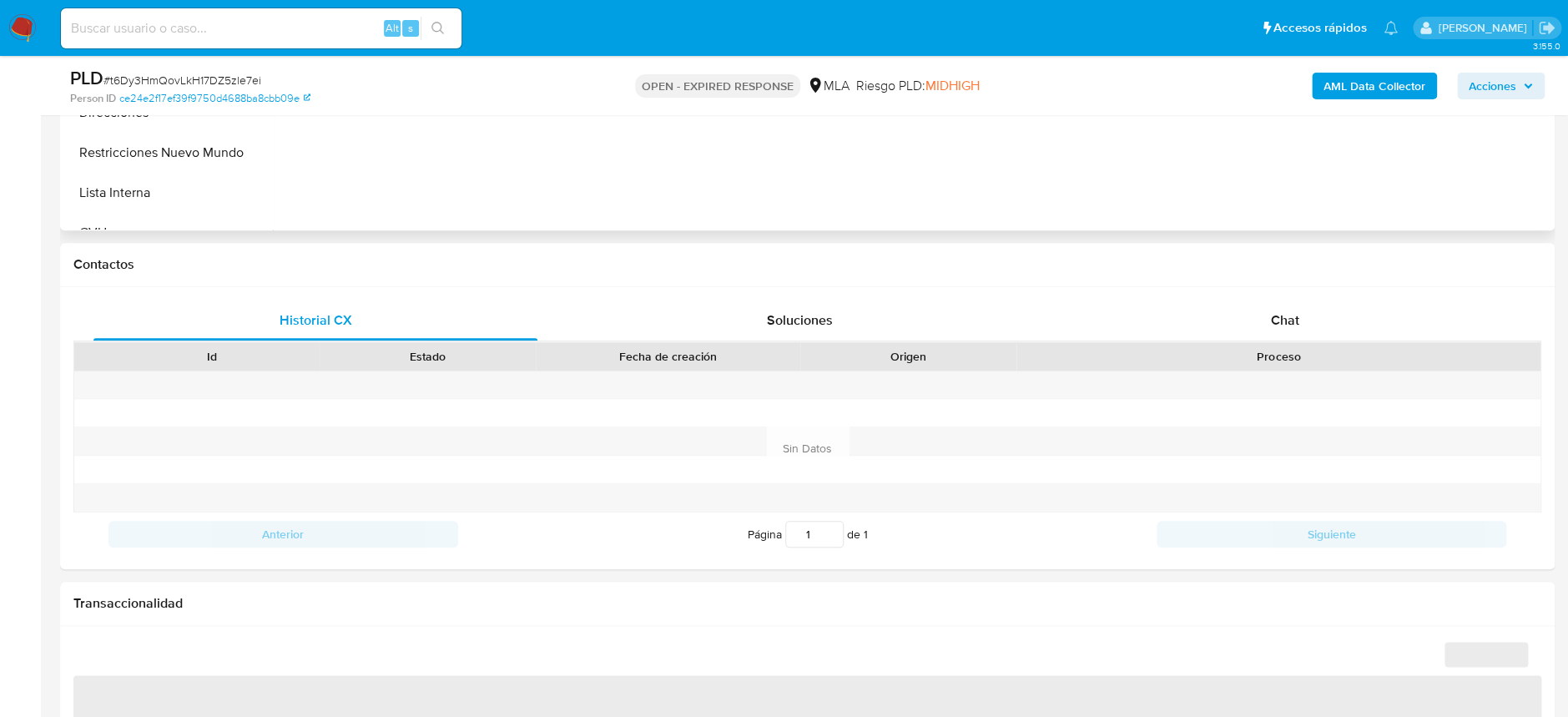
select select "10"
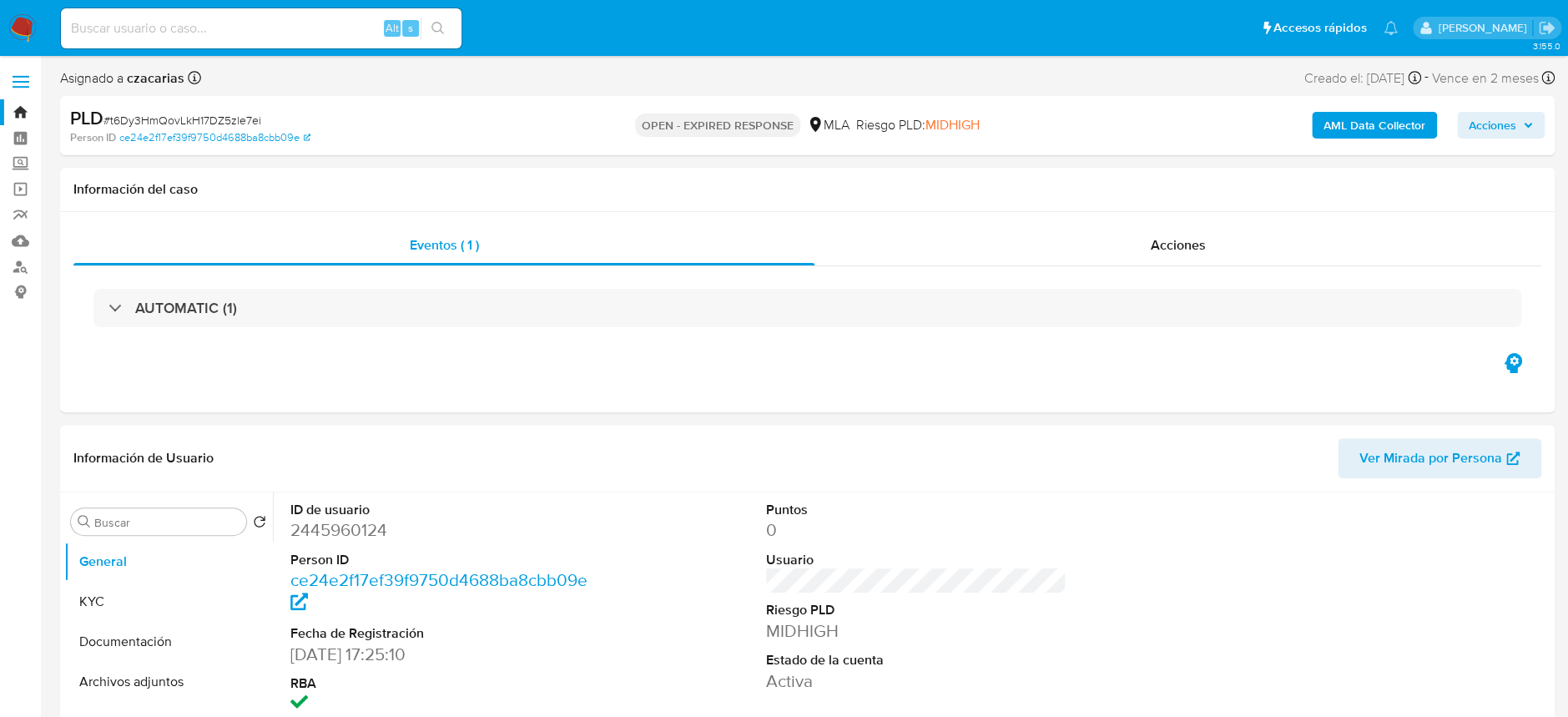
click at [252, 121] on span "# t6Dy3HmQovLkH17DZ5zle7ei" at bounding box center [182, 120] width 157 height 17
click at [252, 120] on span "# t6Dy3HmQovLkH17DZ5zle7ei" at bounding box center [182, 120] width 157 height 17
copy span "t6Dy3HmQovLkH17DZ5zle7ei"
select select "10"
click at [362, 22] on input at bounding box center [261, 29] width 400 height 21
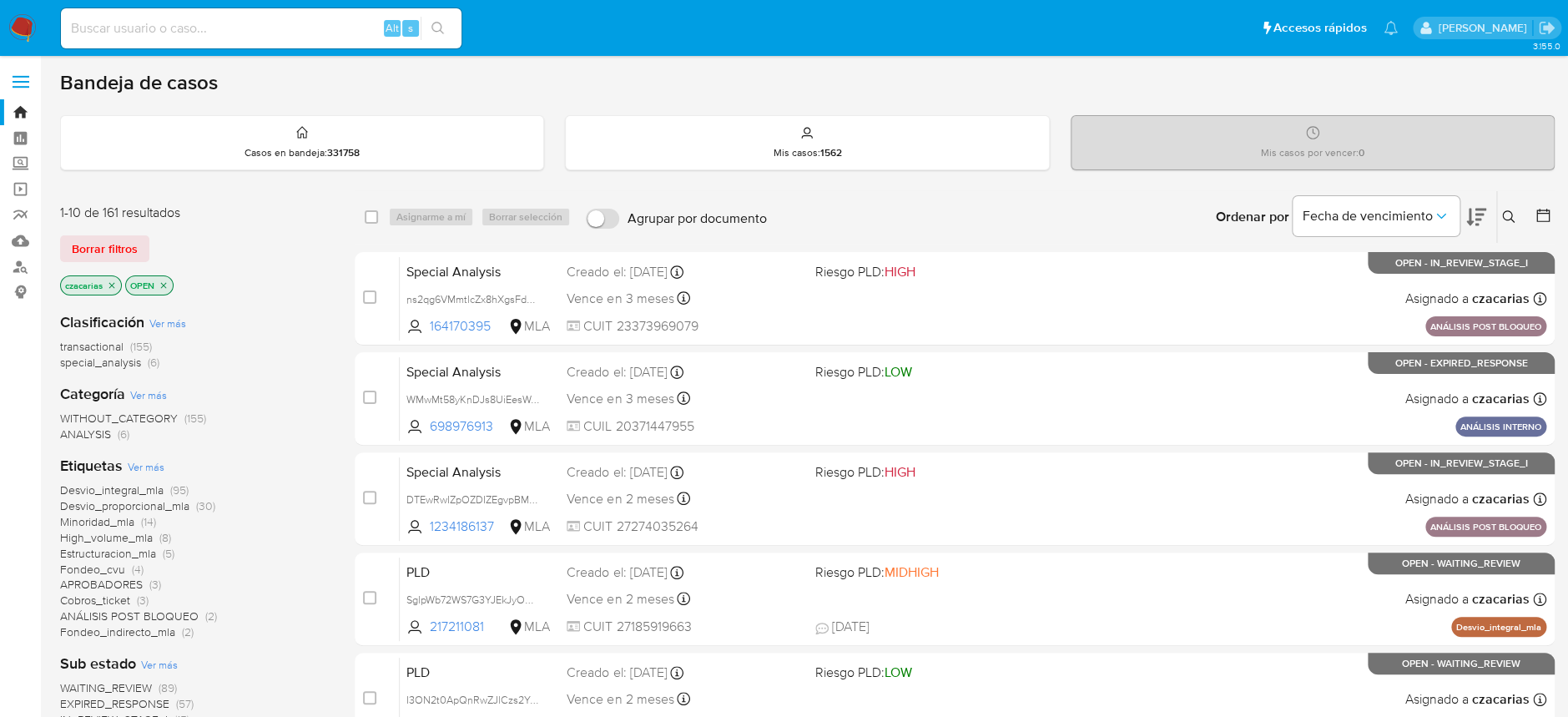
click at [1508, 215] on icon at bounding box center [1508, 216] width 13 height 13
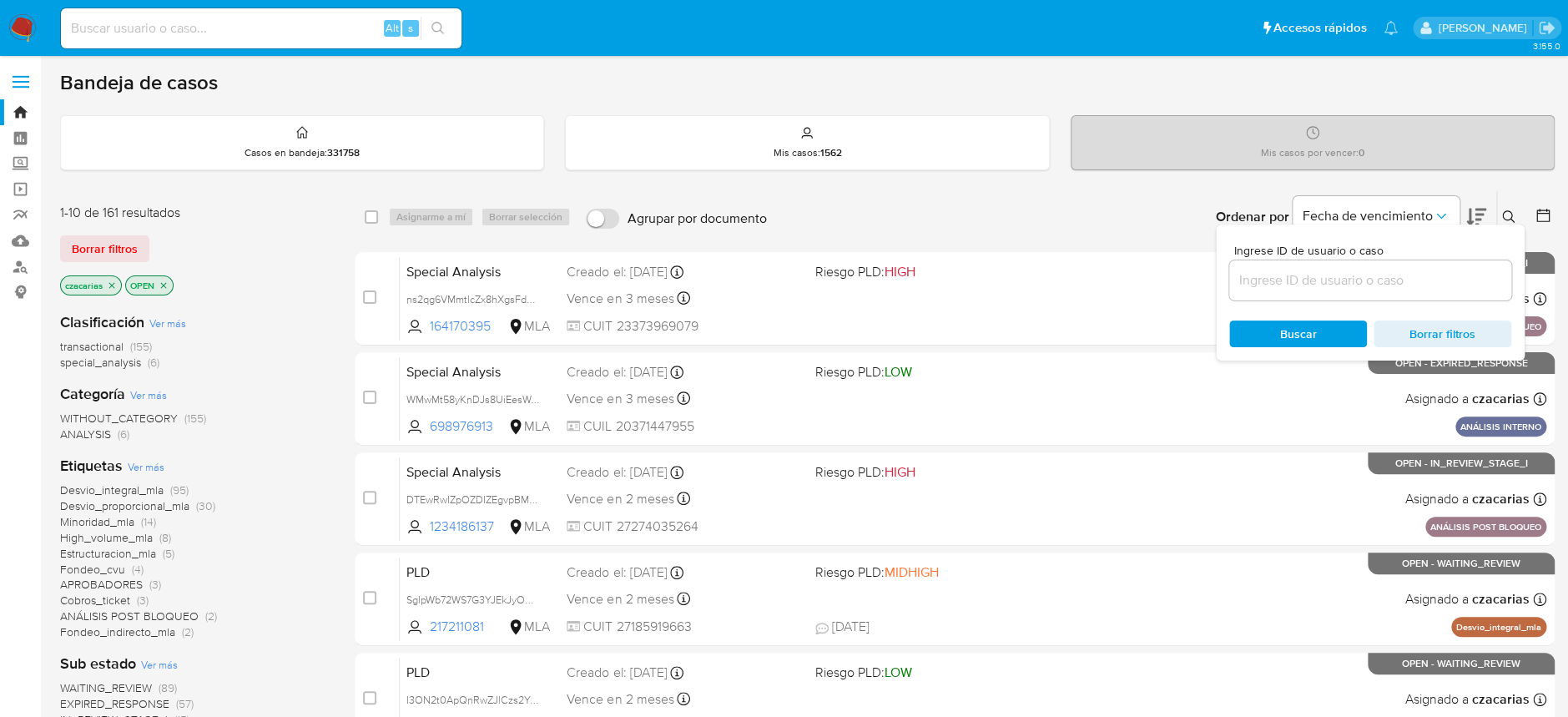
click at [1287, 294] on div at bounding box center [1370, 280] width 282 height 40
click at [1287, 291] on div at bounding box center [1370, 280] width 282 height 40
paste input "t6Dy3HmQovLkH17DZ5zle7ei"
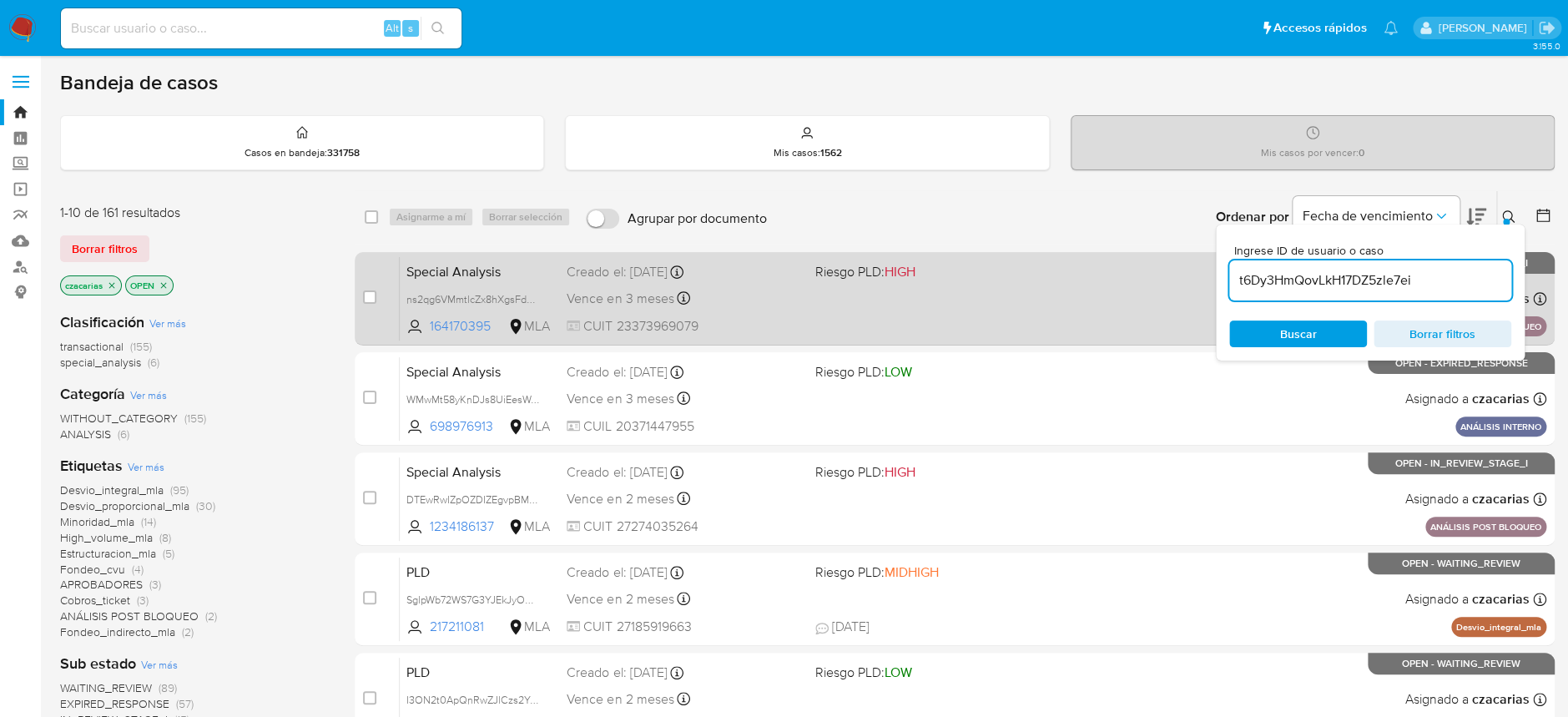
type input "t6Dy3HmQovLkH17DZ5zle7ei"
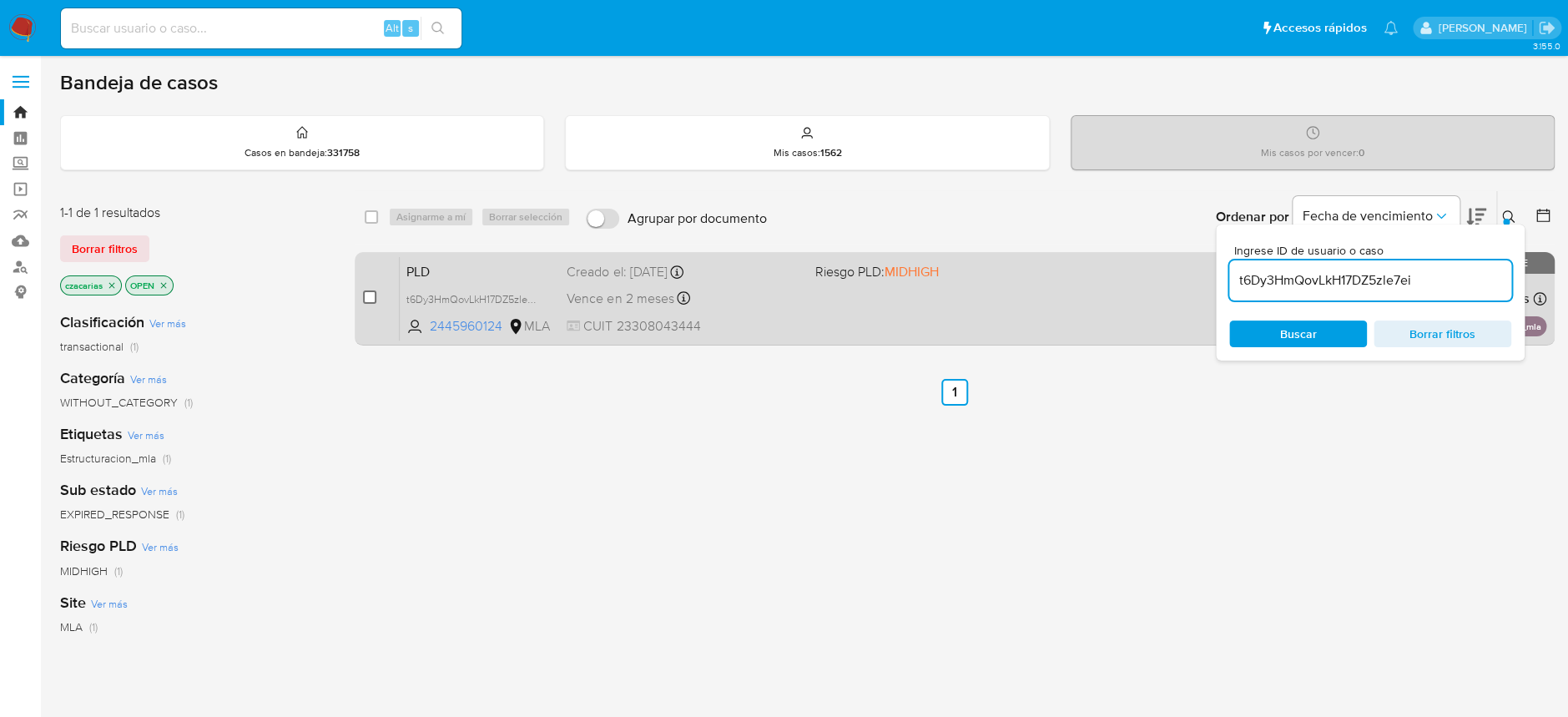
click at [373, 291] on input "checkbox" at bounding box center [369, 297] width 13 height 13
checkbox input "true"
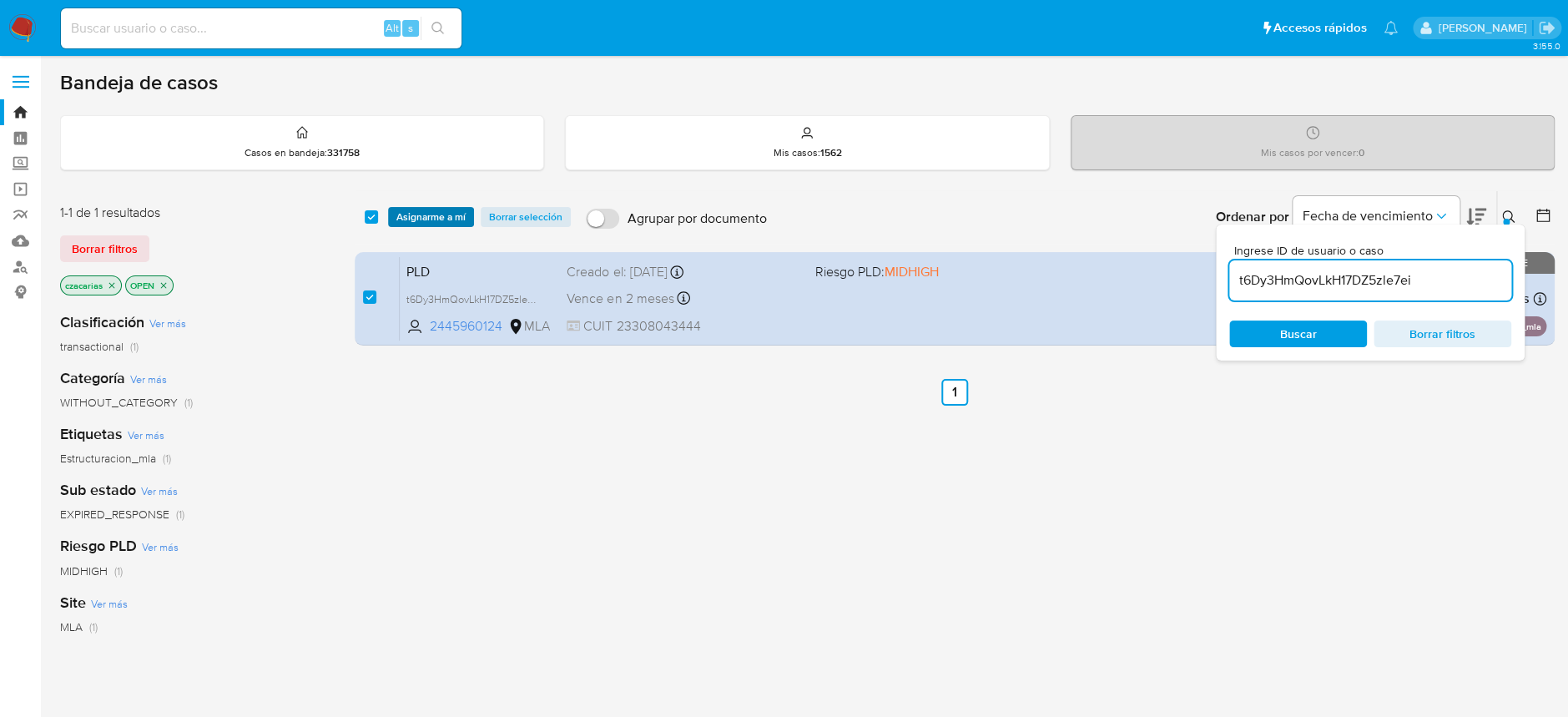
drag, startPoint x: 413, startPoint y: 232, endPoint x: 427, endPoint y: 216, distance: 21.3
click at [415, 229] on div "select-all-cases-checkbox Asignarme a mí Borrar selección Agrupar por documento…" at bounding box center [954, 217] width 1200 height 52
click at [427, 216] on span "Asignarme a mí" at bounding box center [432, 216] width 70 height 17
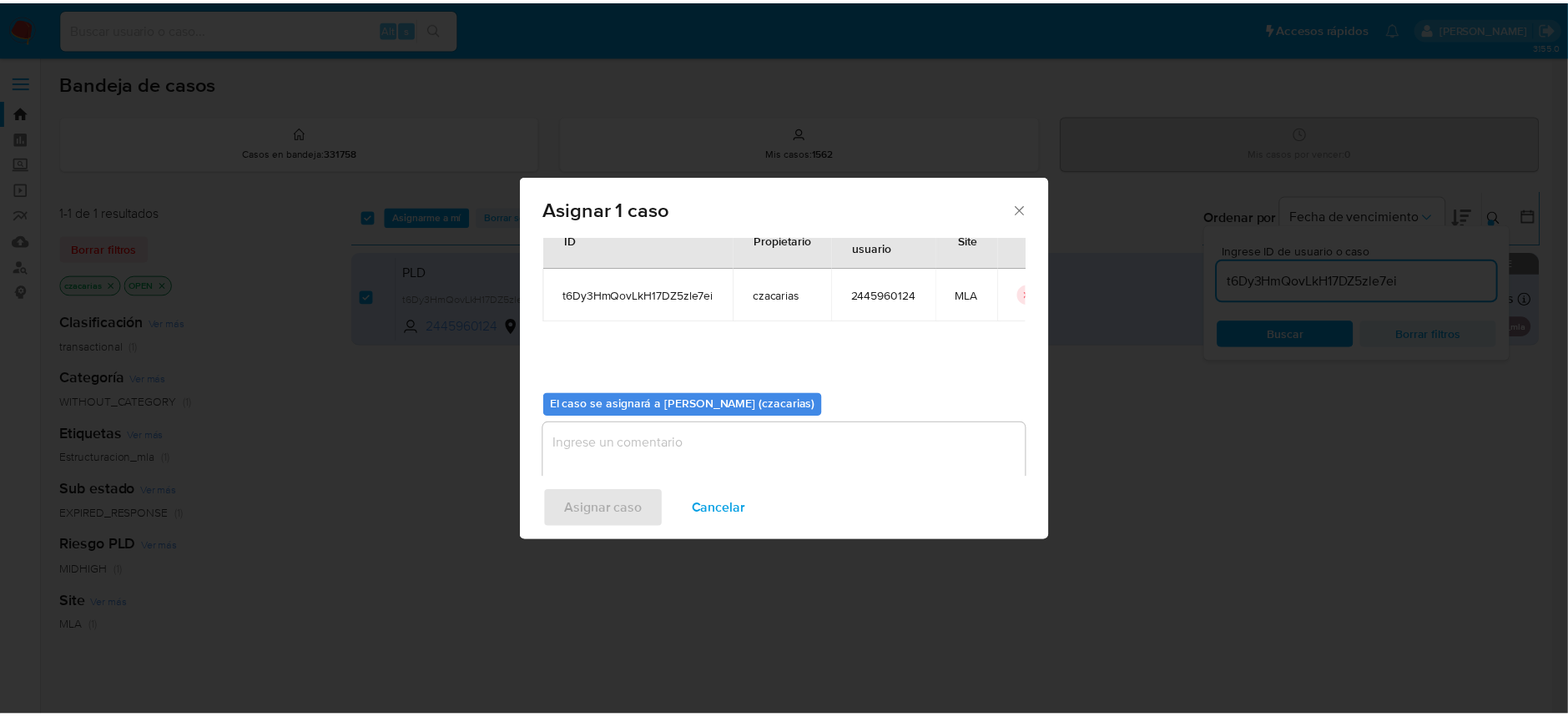
scroll to position [85, 0]
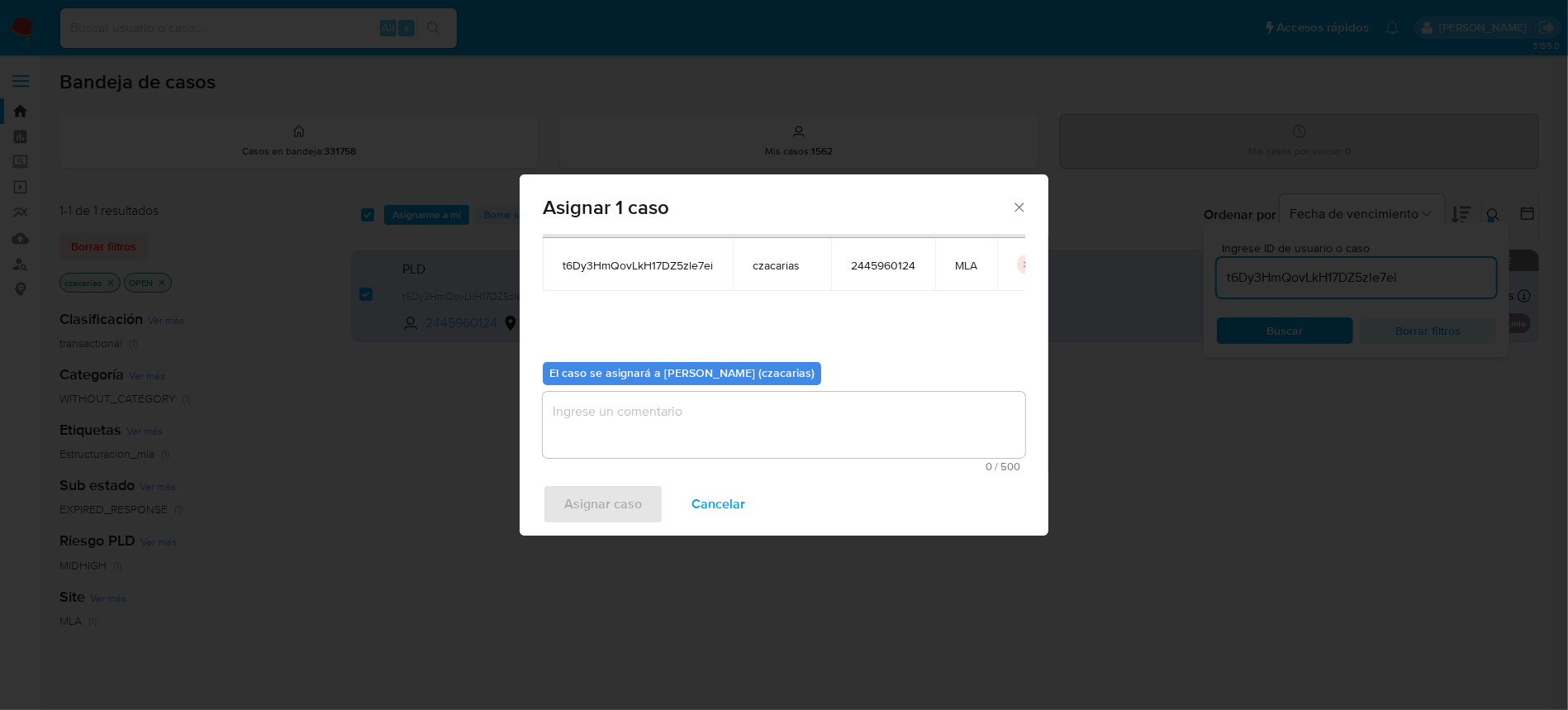
click at [657, 409] on textarea "assign-modal" at bounding box center [783, 425] width 482 height 66
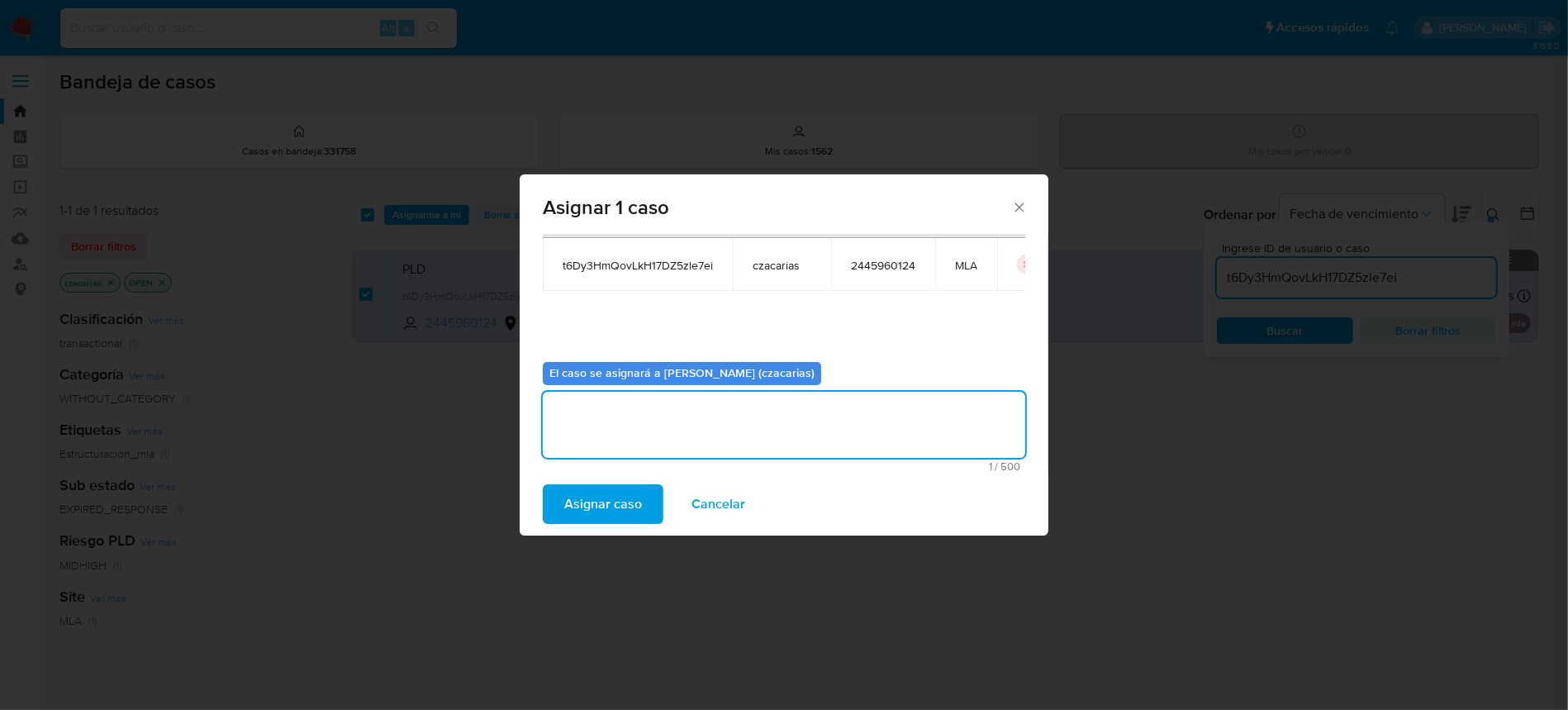
click at [619, 491] on span "Asignar caso" at bounding box center [603, 504] width 78 height 36
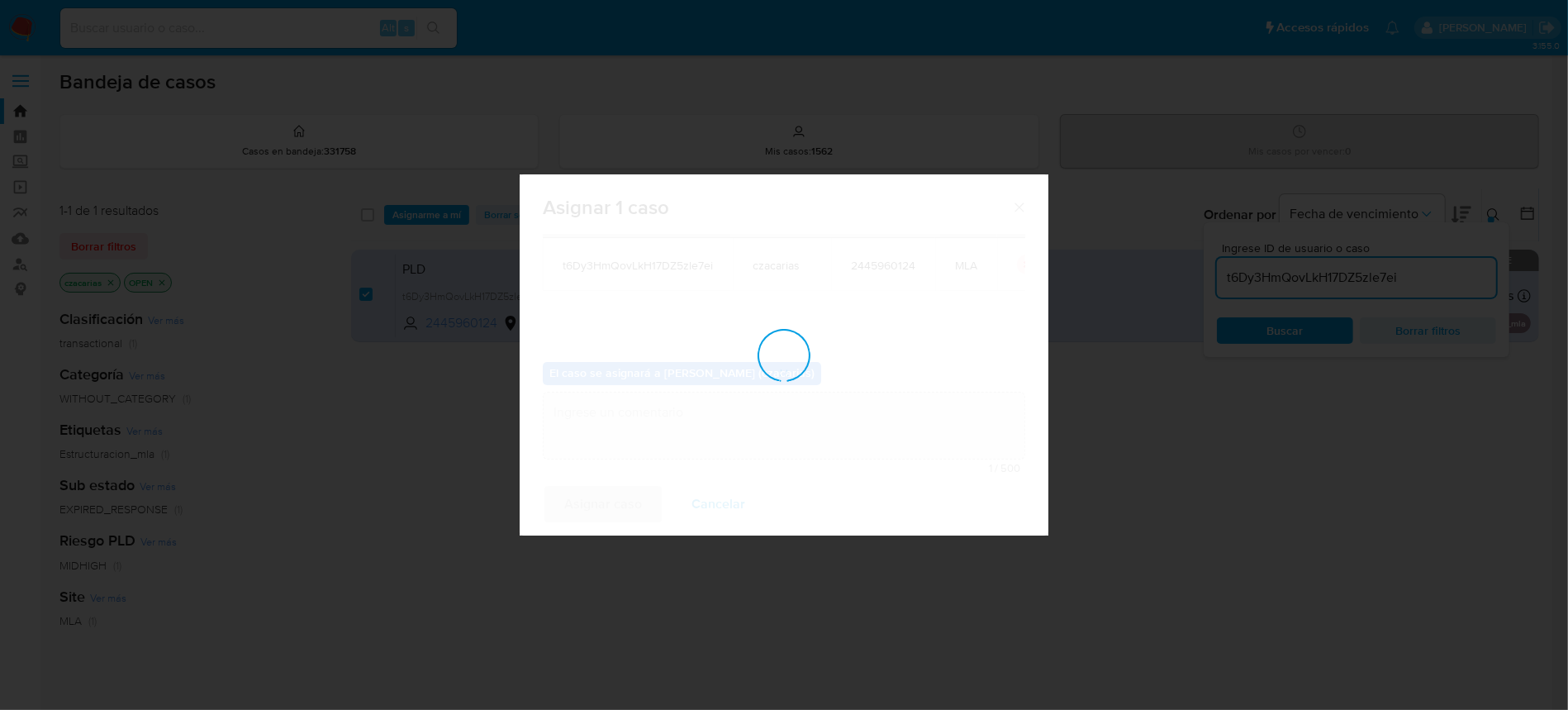
checkbox input "false"
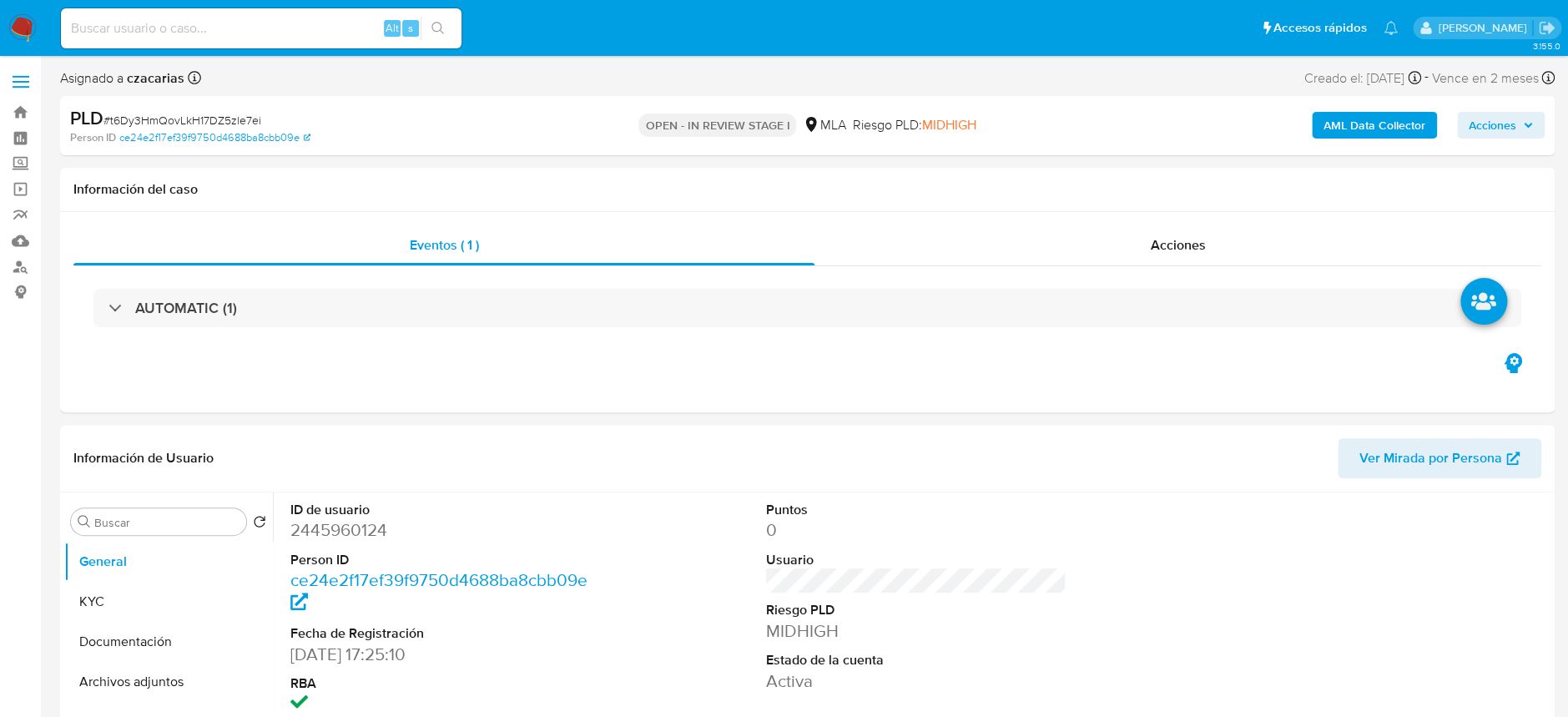
select select "10"
click at [1380, 120] on b "AML Data Collector" at bounding box center [1374, 125] width 102 height 27
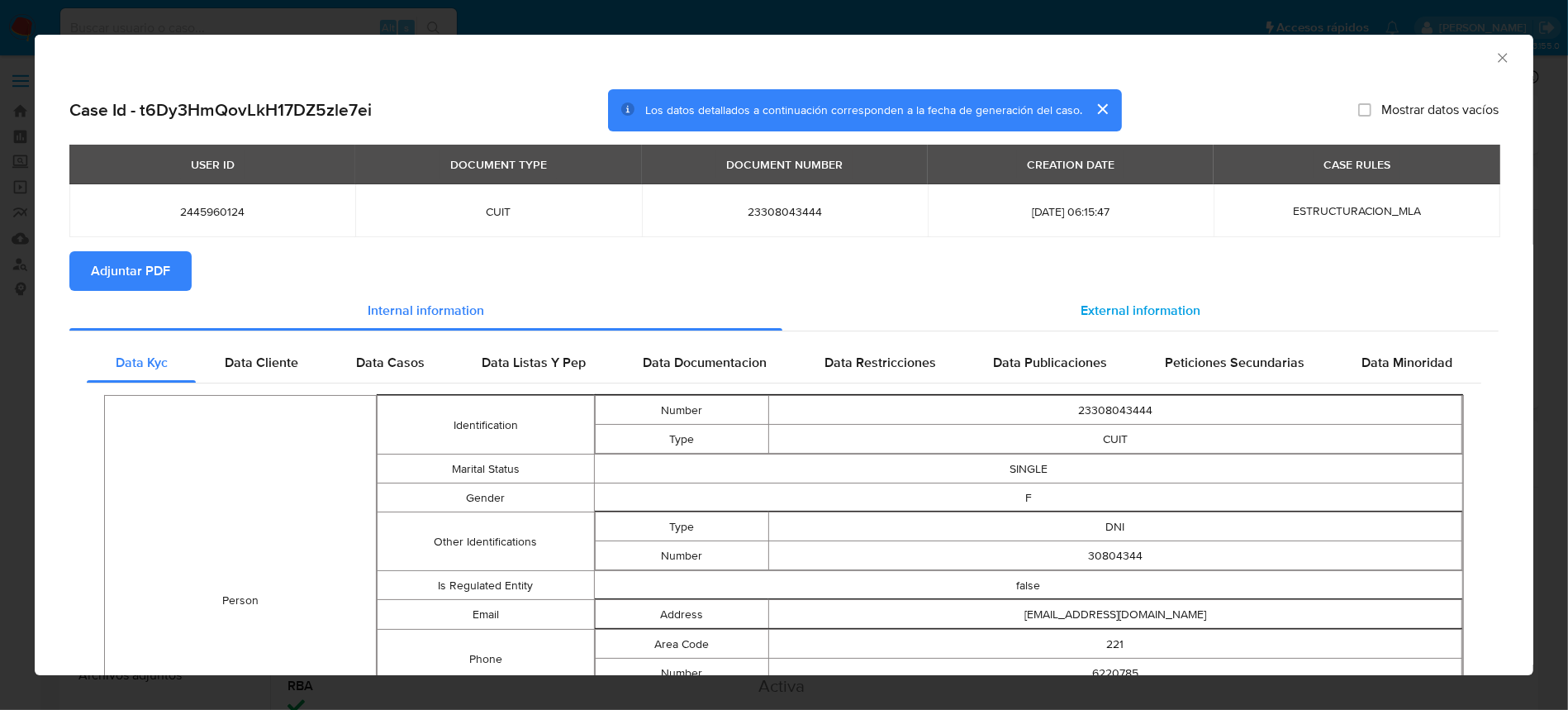
click at [1114, 308] on span "External information" at bounding box center [1140, 310] width 119 height 19
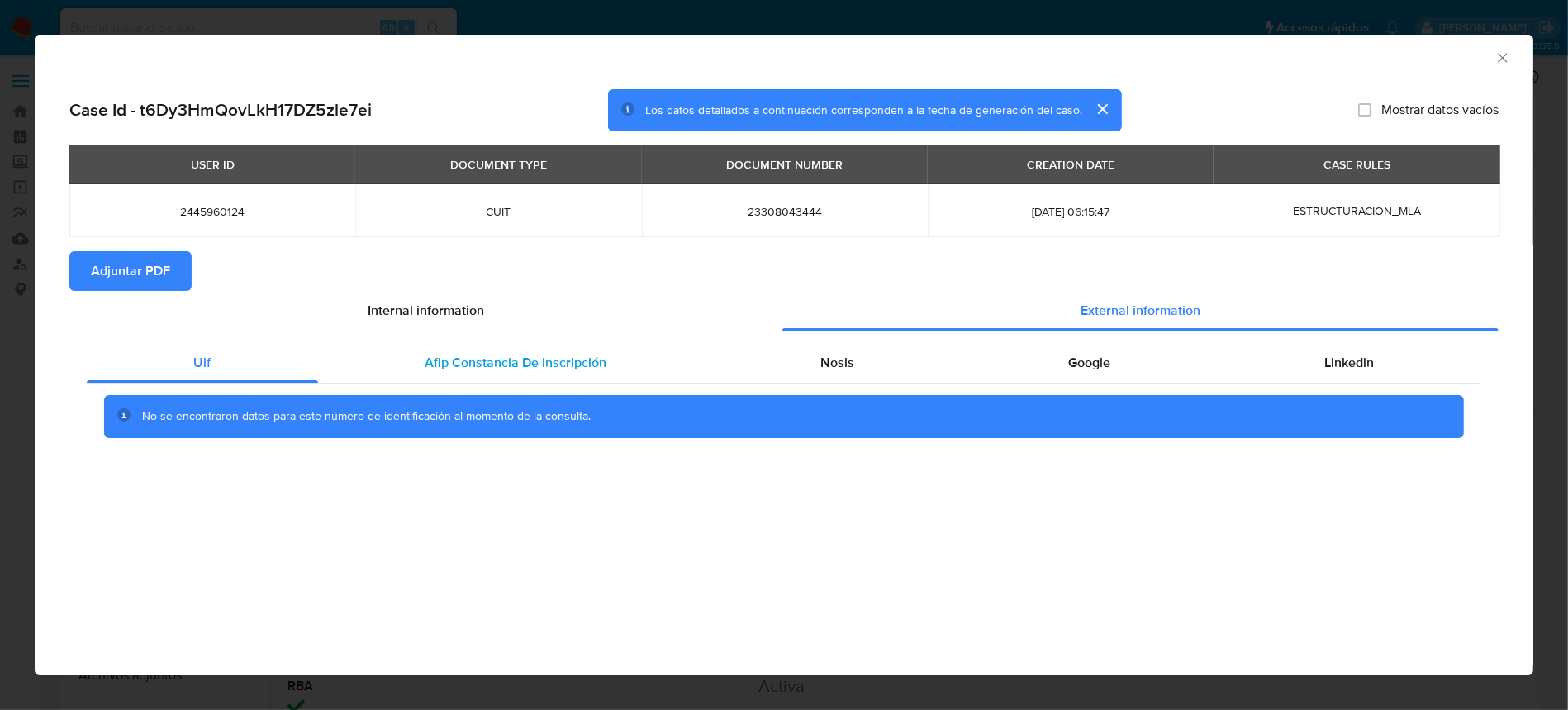
click at [533, 345] on div "Afip Constancia De Inscripción" at bounding box center [516, 363] width 396 height 40
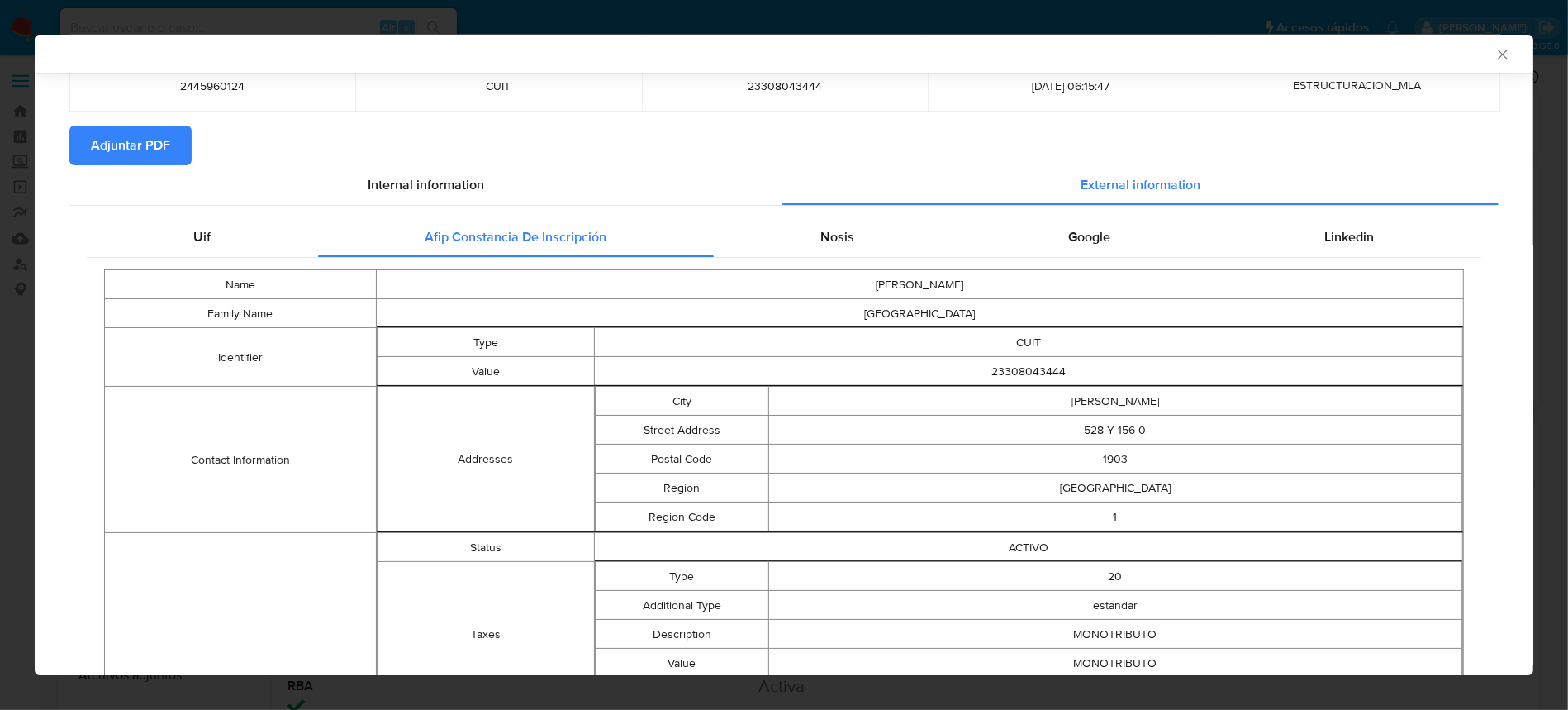
scroll to position [85, 0]
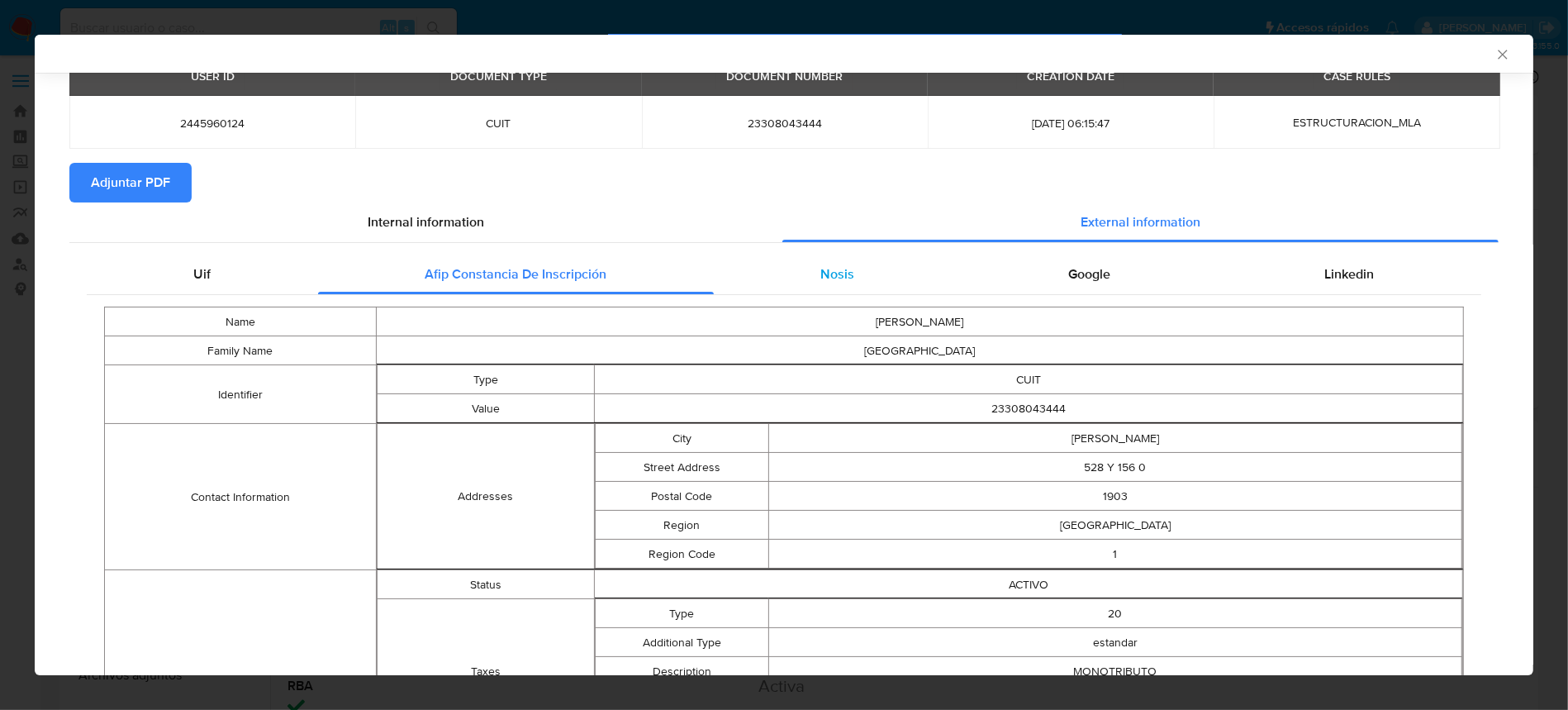
click at [821, 256] on div "Nosis" at bounding box center [838, 274] width 248 height 40
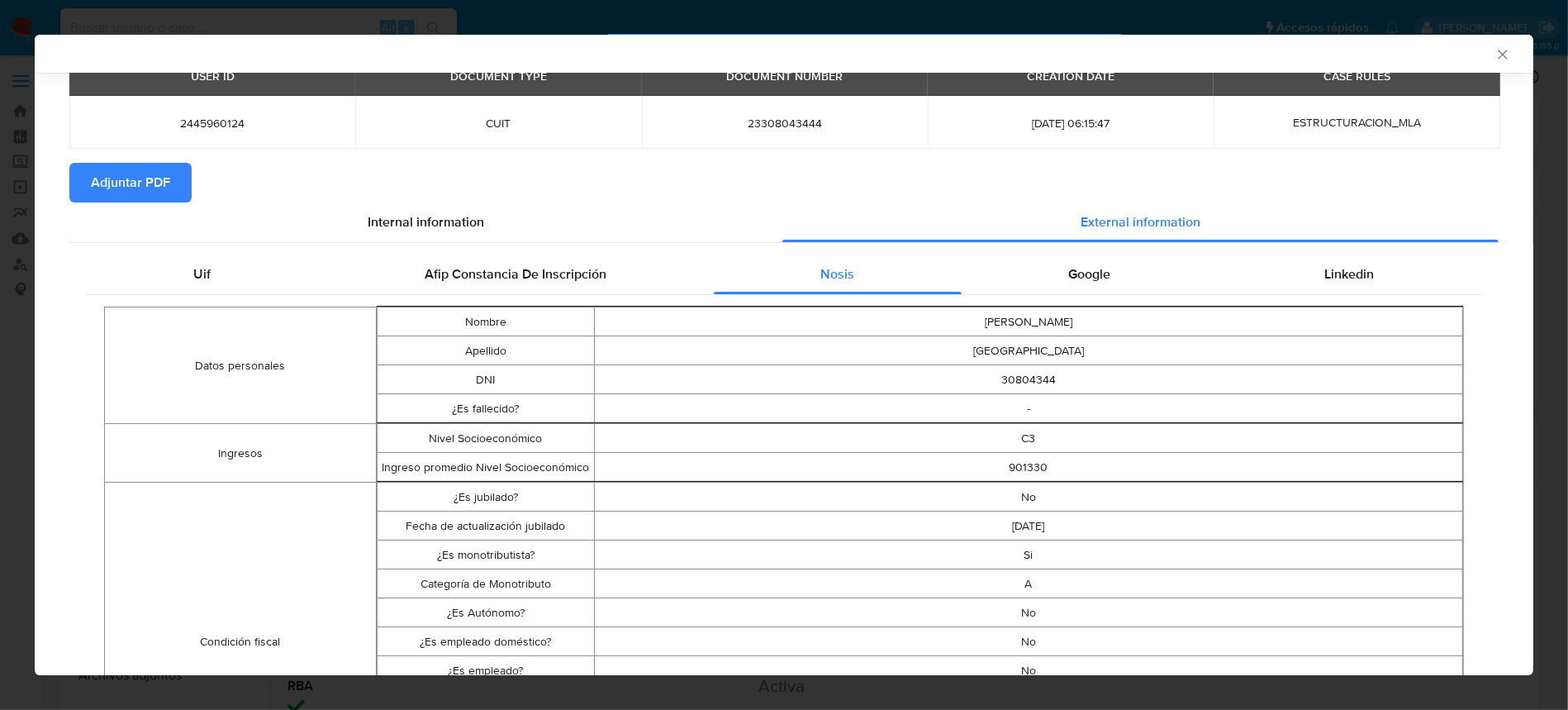
scroll to position [196, 0]
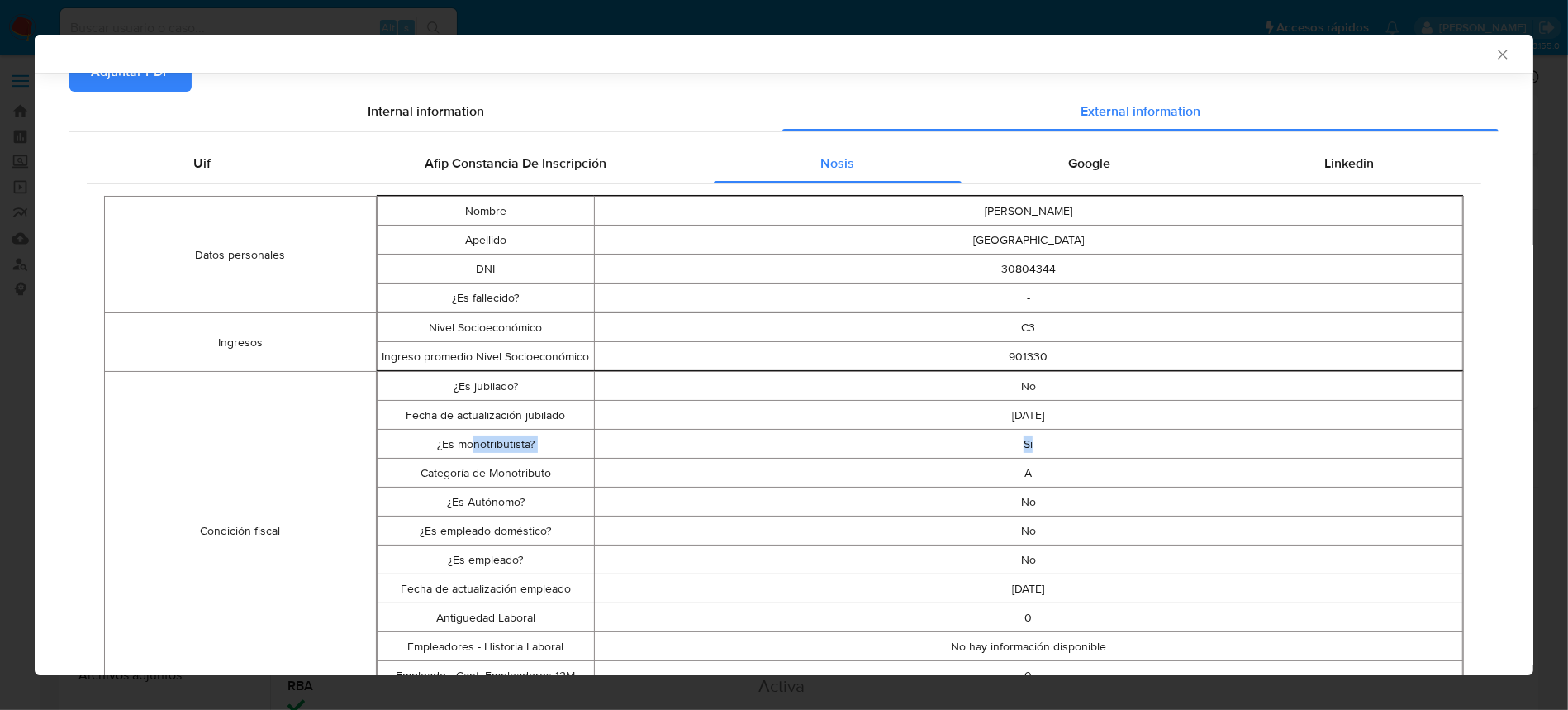
drag, startPoint x: 1031, startPoint y: 449, endPoint x: 465, endPoint y: 431, distance: 566.3
click at [465, 431] on tr "¿Es monotributista? Si" at bounding box center [920, 444] width 1086 height 29
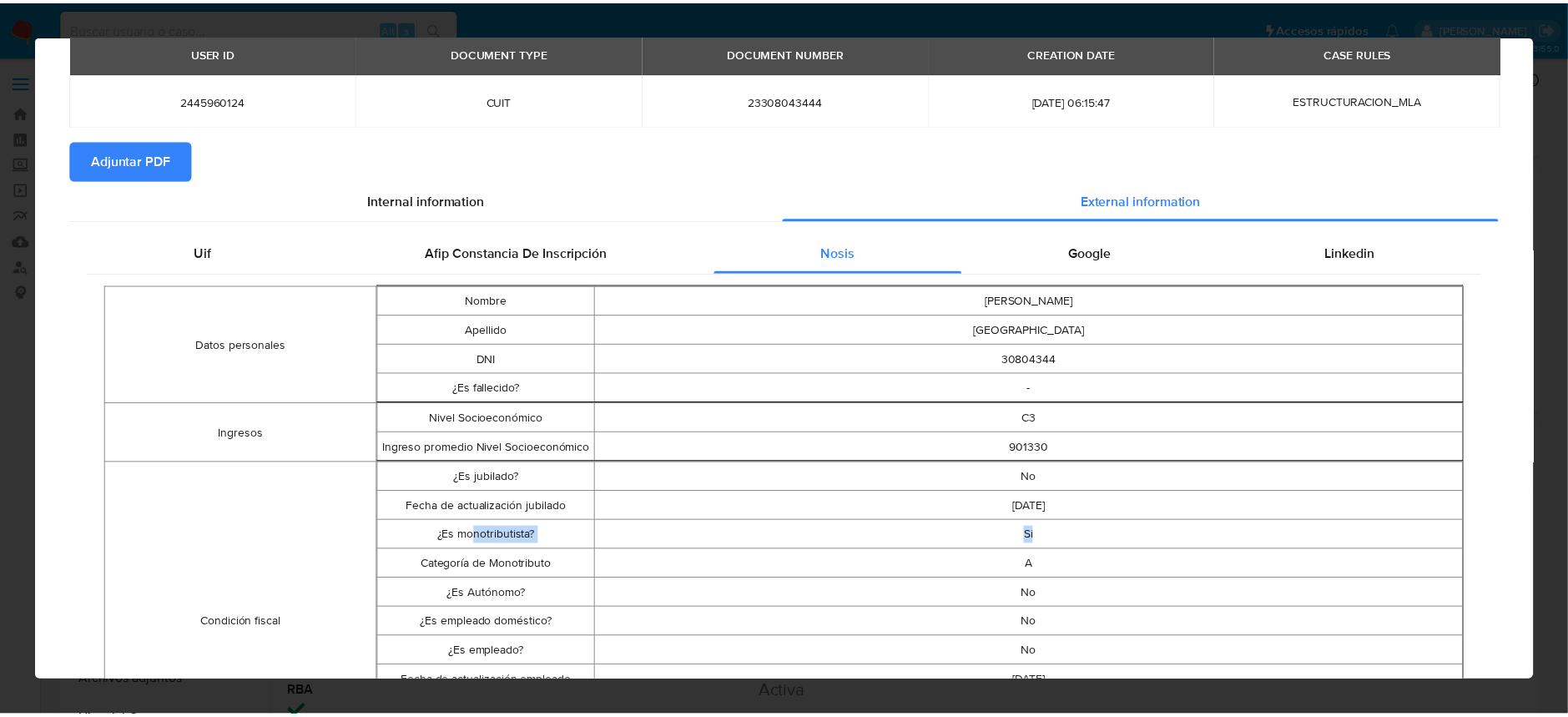
scroll to position [0, 0]
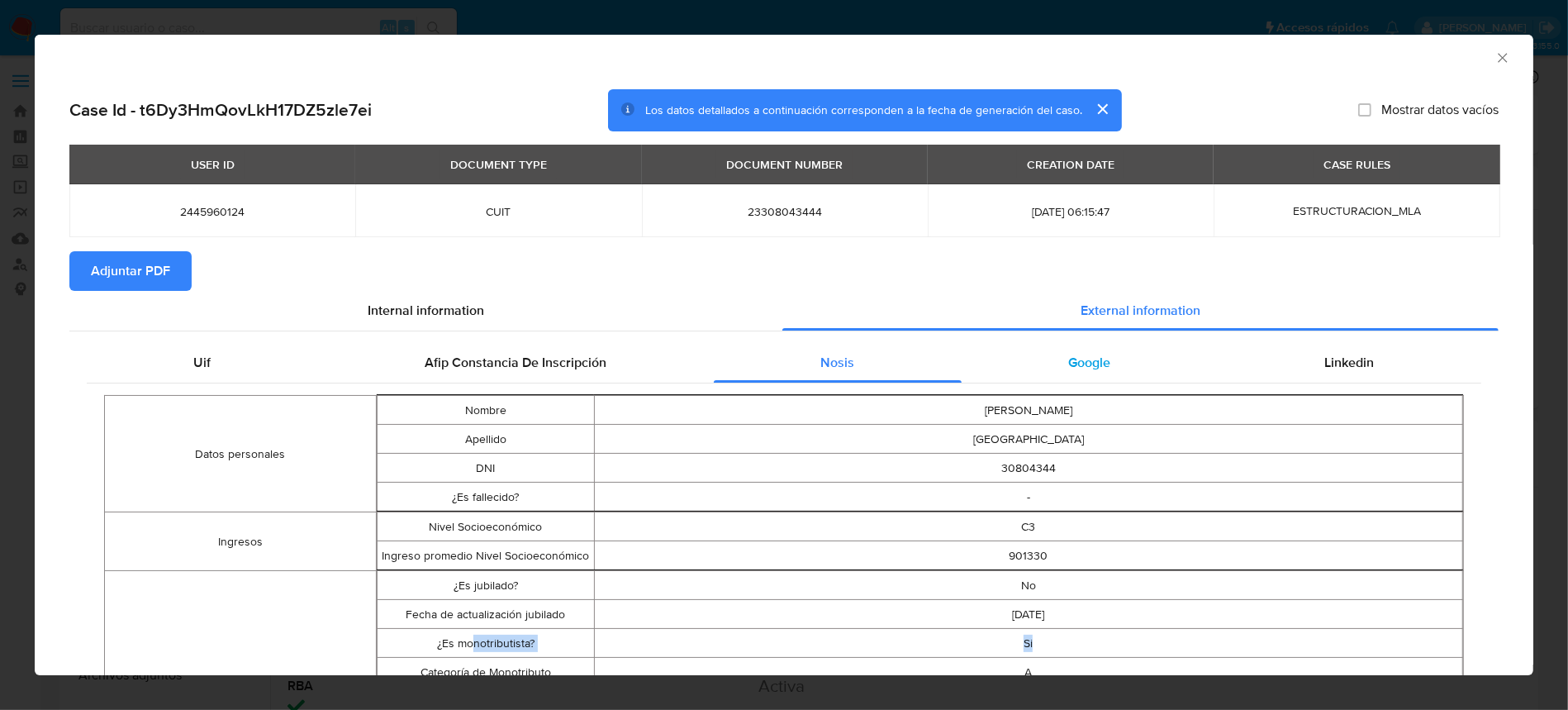
click at [1069, 358] on span "Google" at bounding box center [1090, 362] width 42 height 19
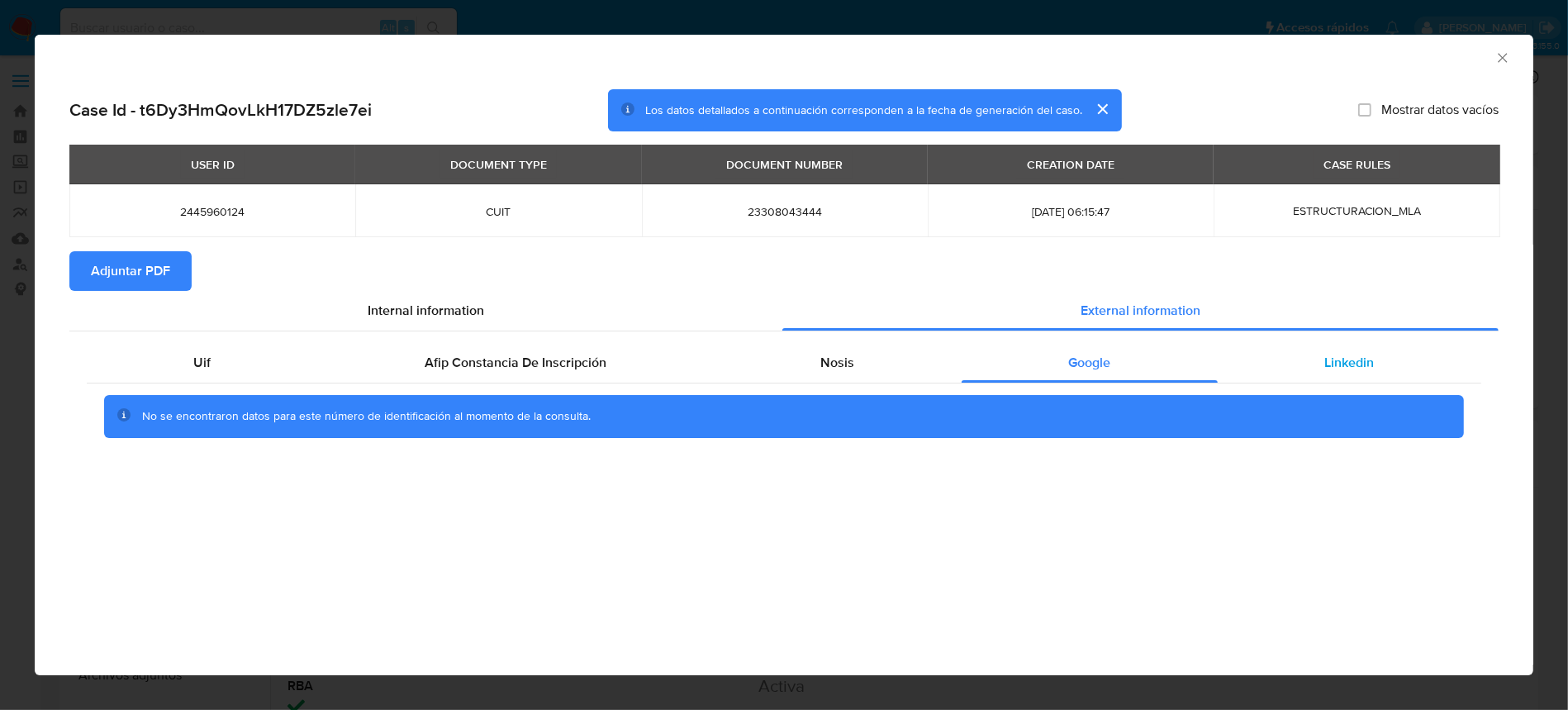
click at [1305, 362] on div "Linkedin" at bounding box center [1349, 363] width 264 height 40
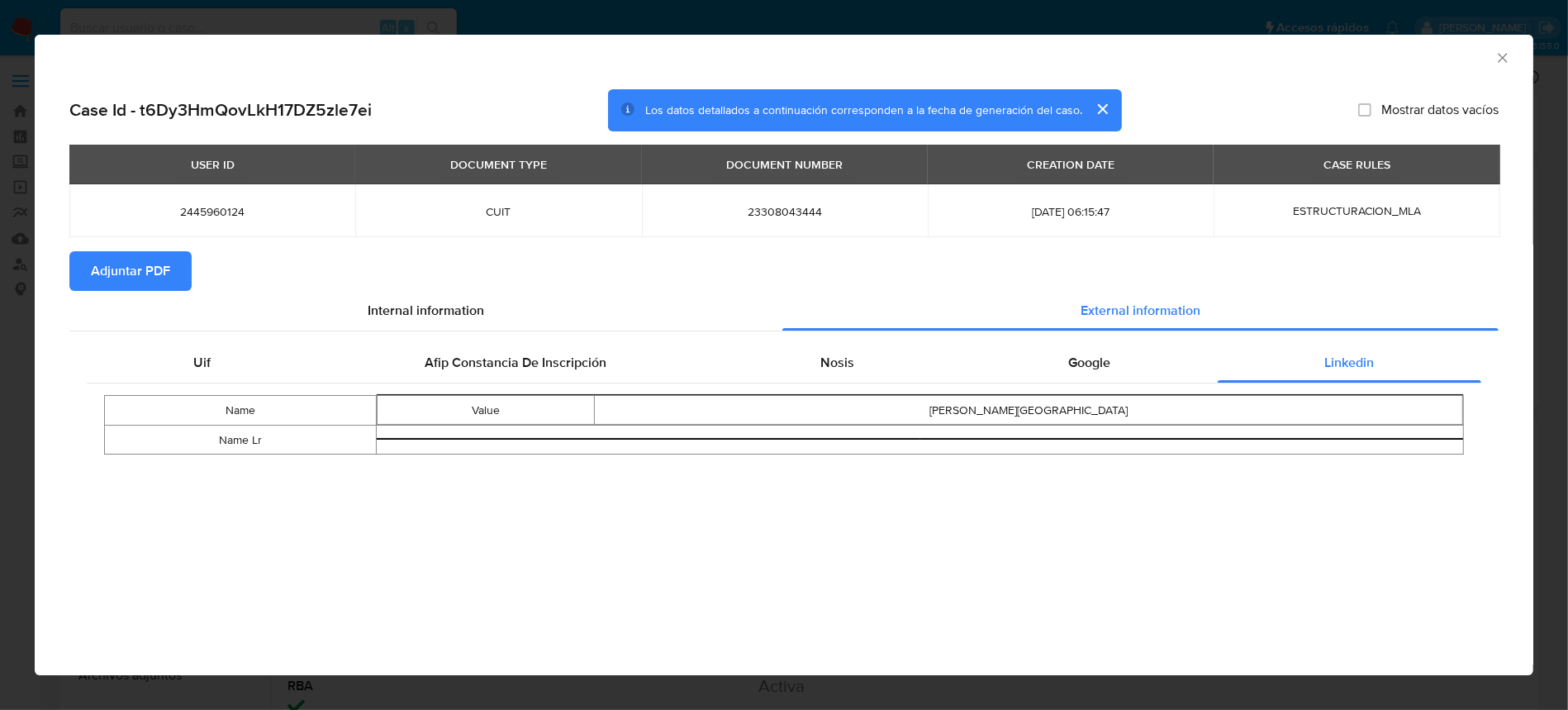
click at [143, 277] on span "Adjuntar PDF" at bounding box center [131, 271] width 80 height 36
click at [1500, 50] on icon "Cerrar ventana" at bounding box center [1503, 58] width 17 height 17
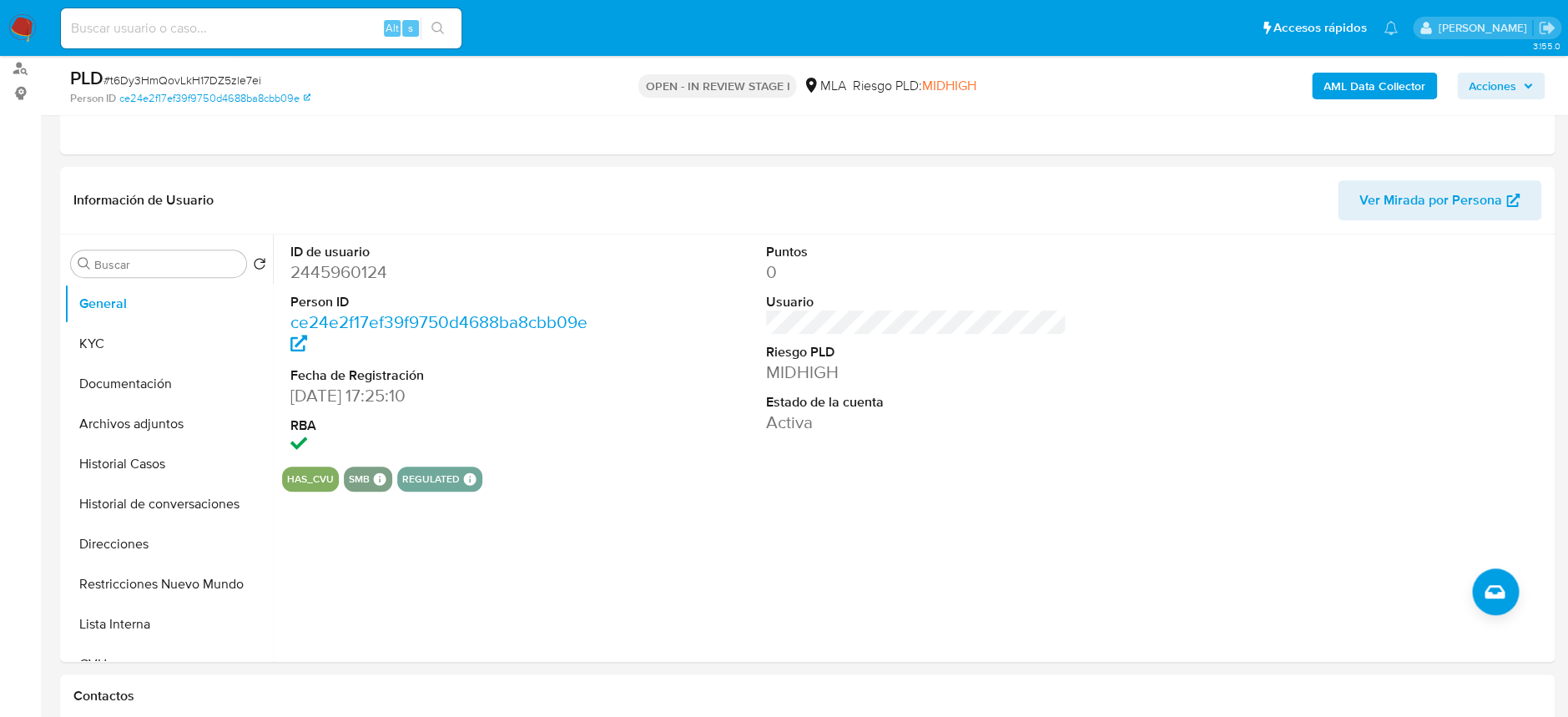
scroll to position [222, 0]
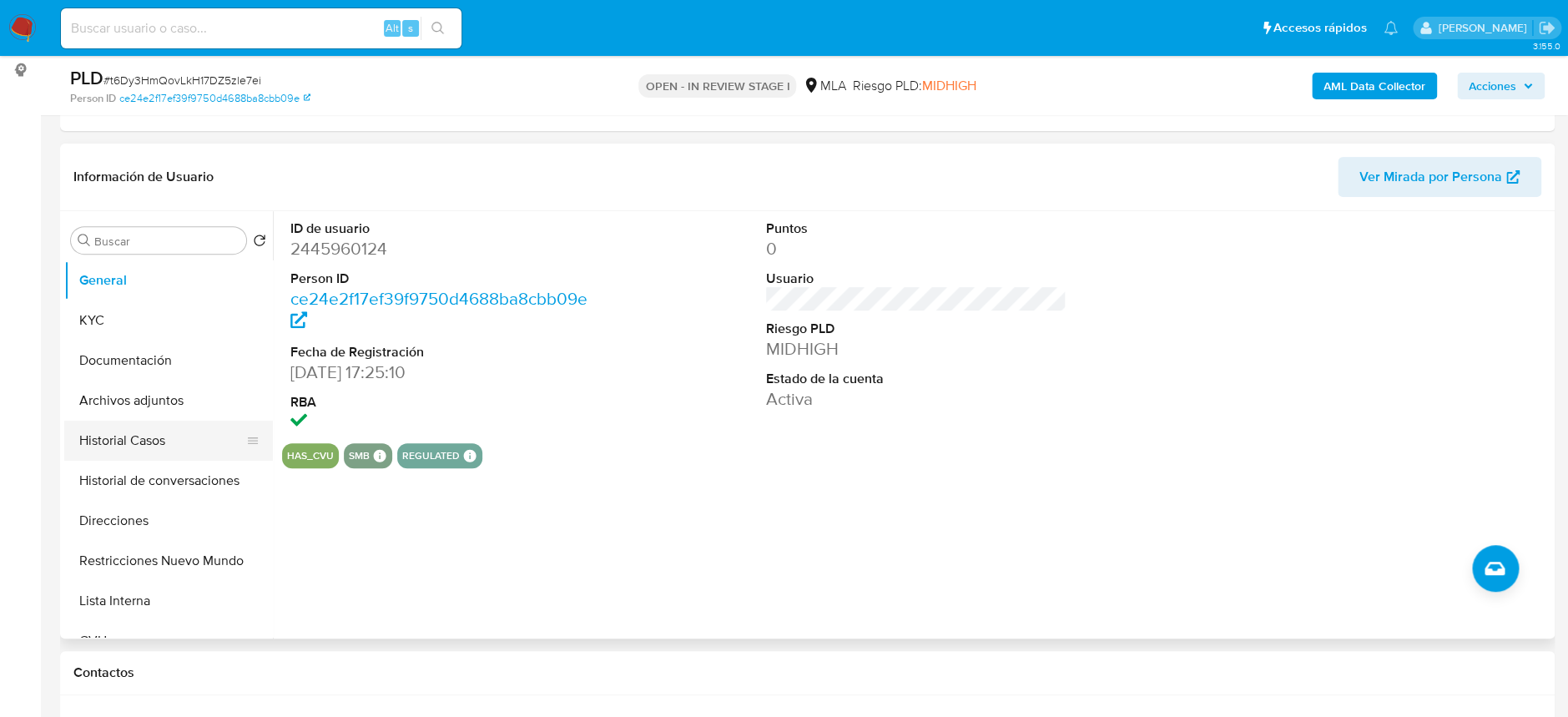
click at [157, 427] on button "Historial Casos" at bounding box center [162, 441] width 196 height 40
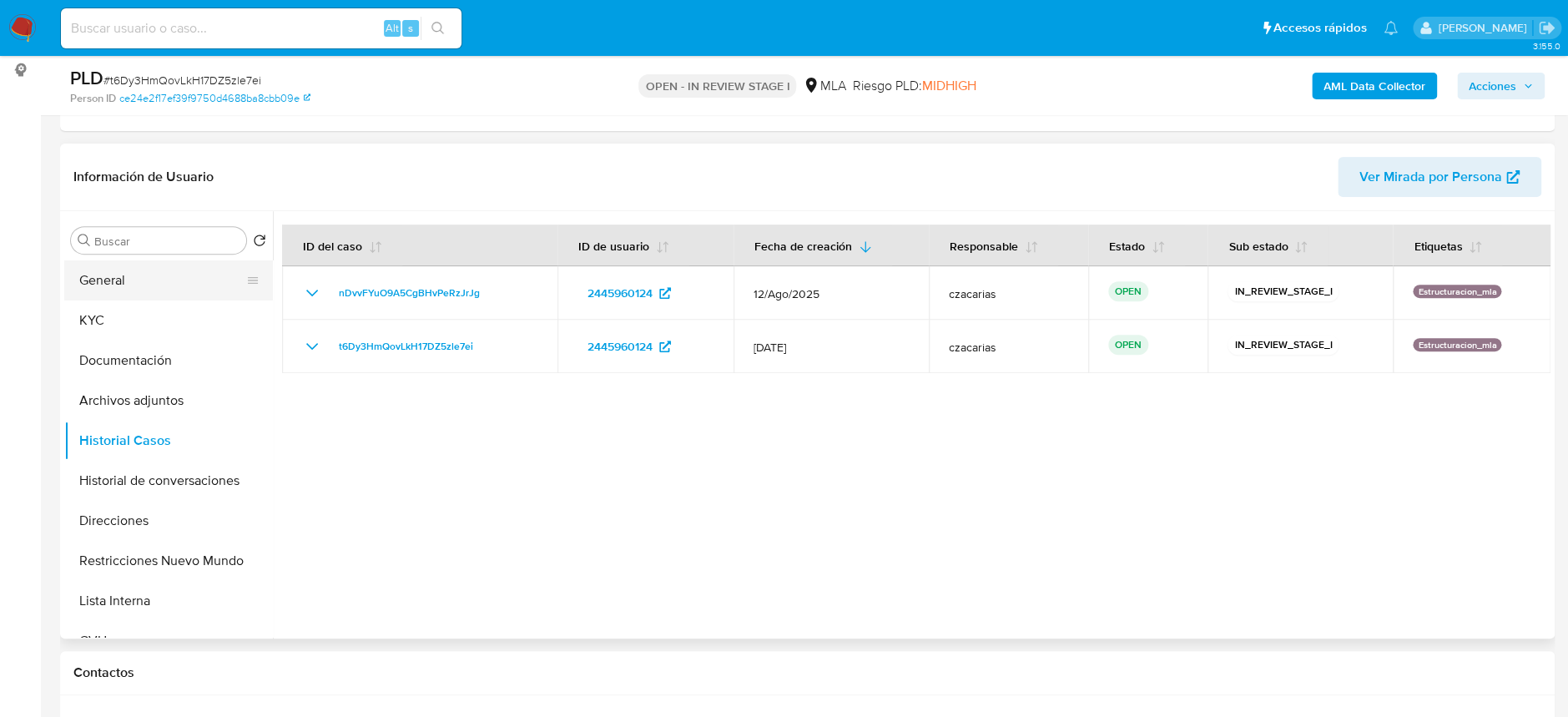
click at [123, 279] on button "General" at bounding box center [162, 280] width 196 height 40
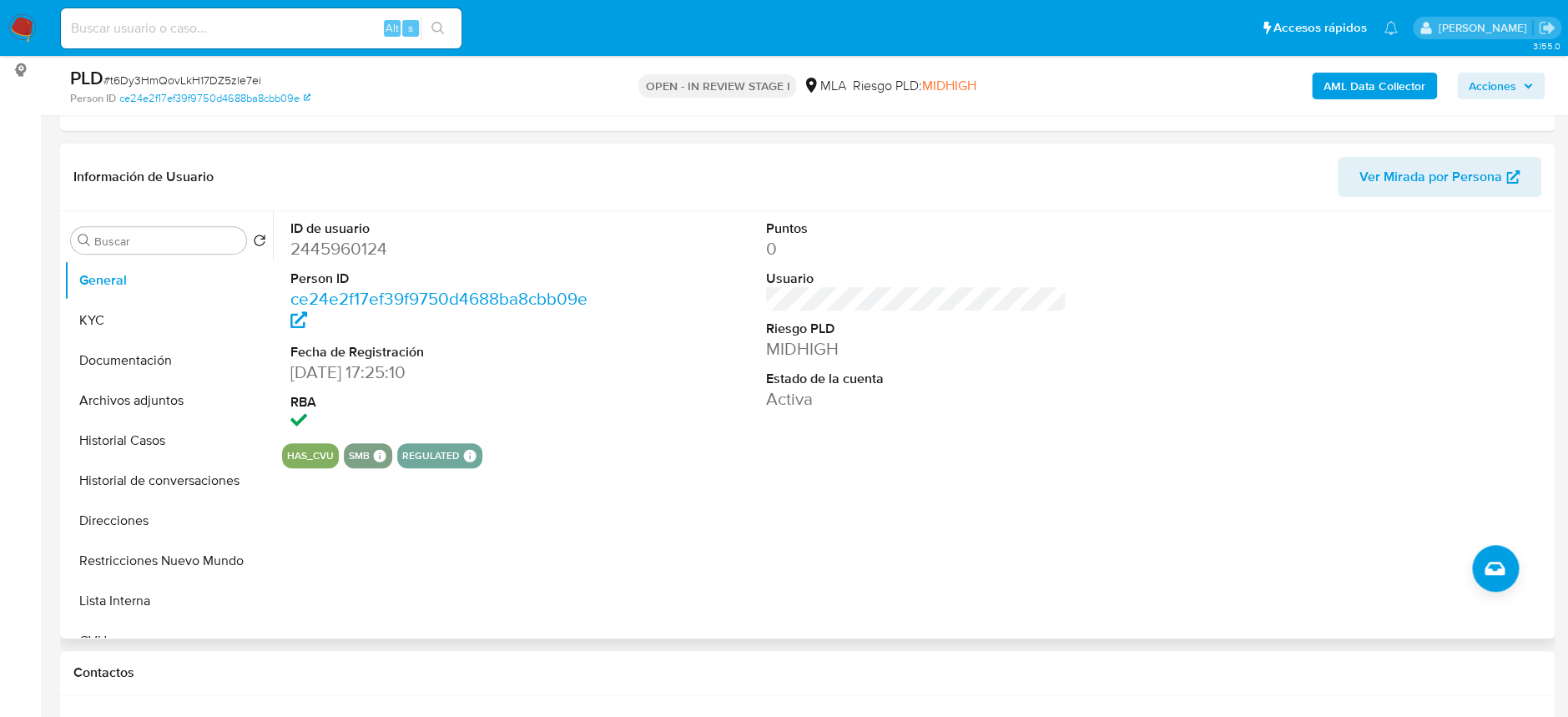
click at [340, 257] on dd "2445960124" at bounding box center [440, 249] width 300 height 23
copy dd "2445960124"
click at [182, 299] on button "General" at bounding box center [162, 280] width 196 height 40
click at [161, 321] on button "KYC" at bounding box center [162, 320] width 196 height 40
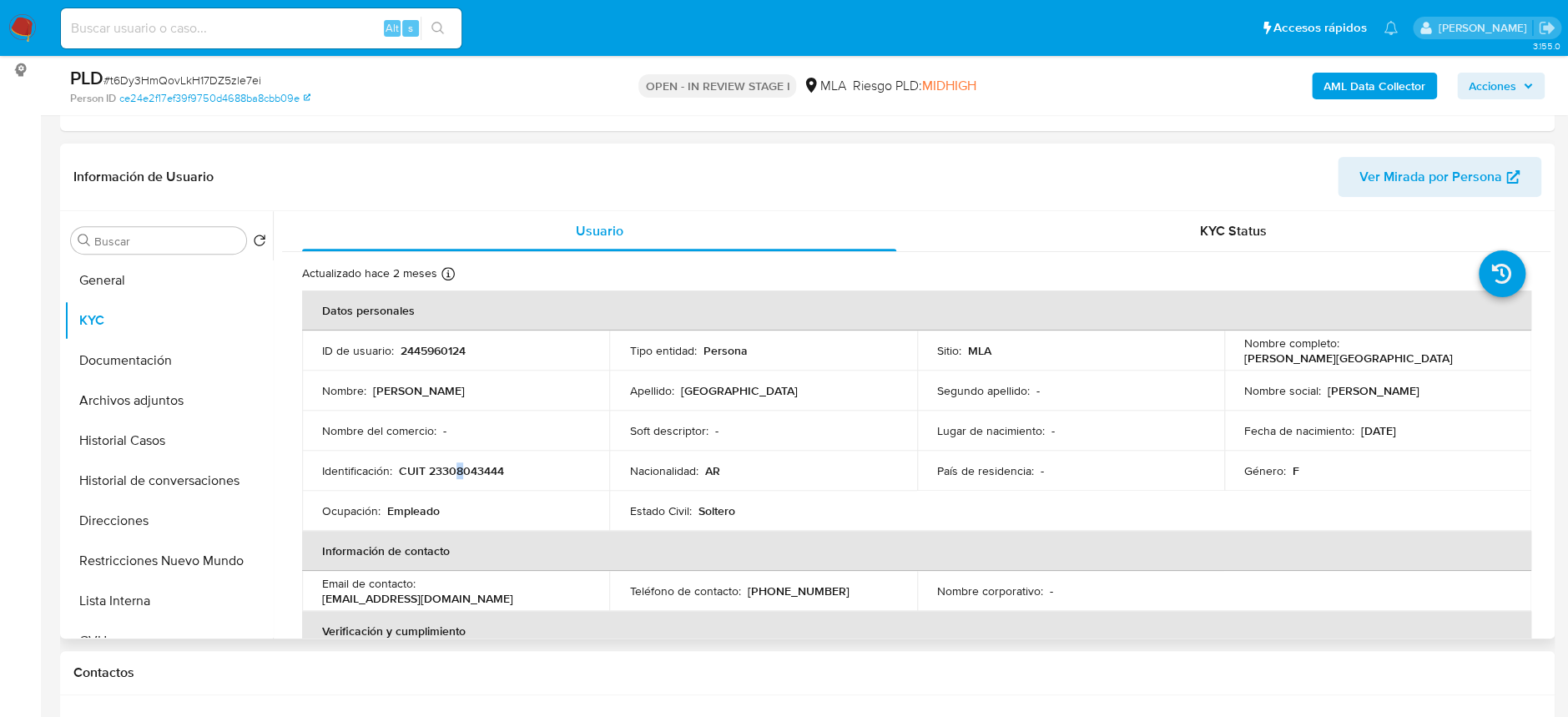
click at [459, 471] on p "CUIT 23308043444" at bounding box center [451, 470] width 105 height 15
